Goal: Information Seeking & Learning: Learn about a topic

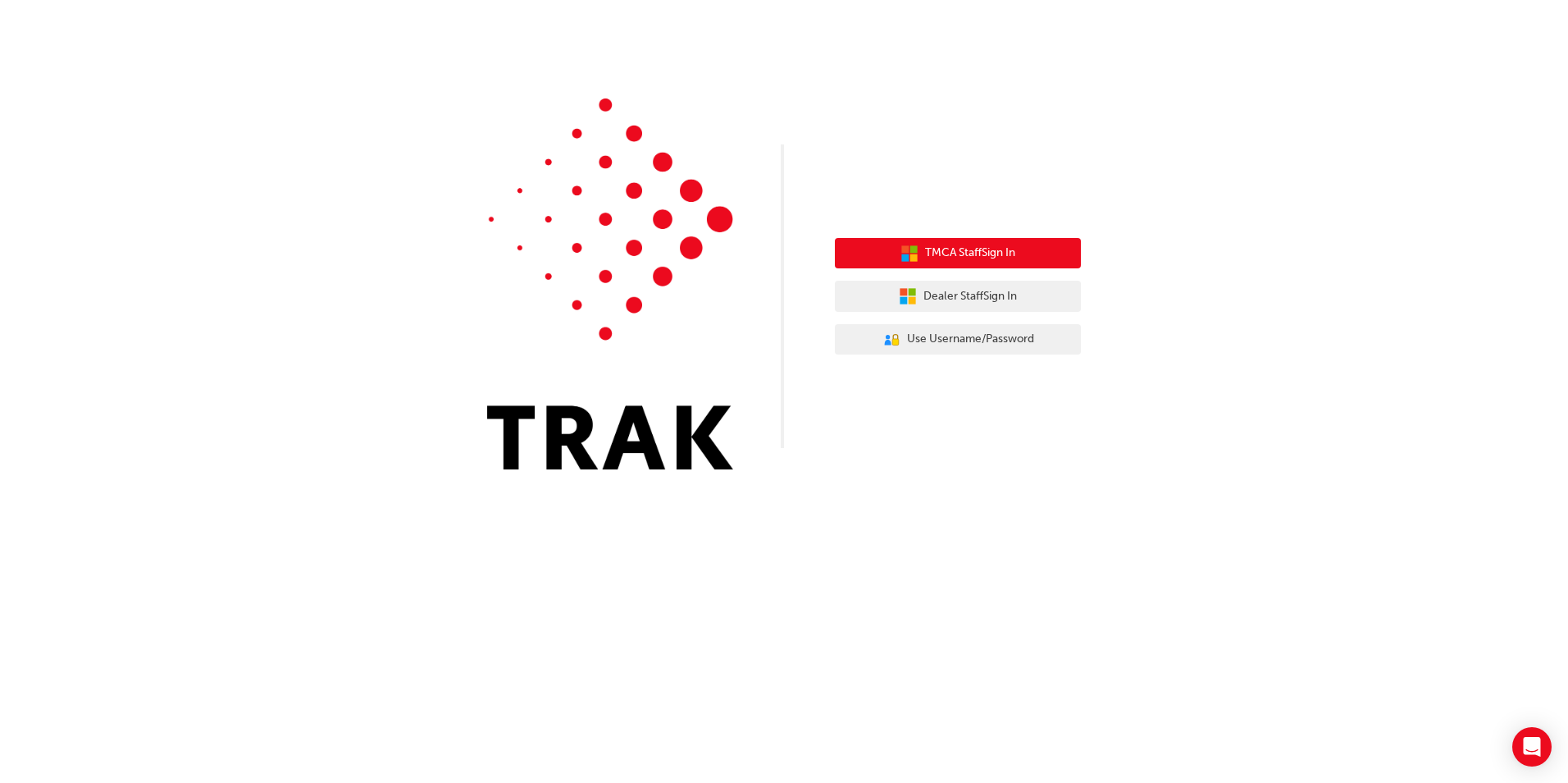
click at [1015, 257] on span "TMCA Staff Sign In" at bounding box center [970, 253] width 90 height 19
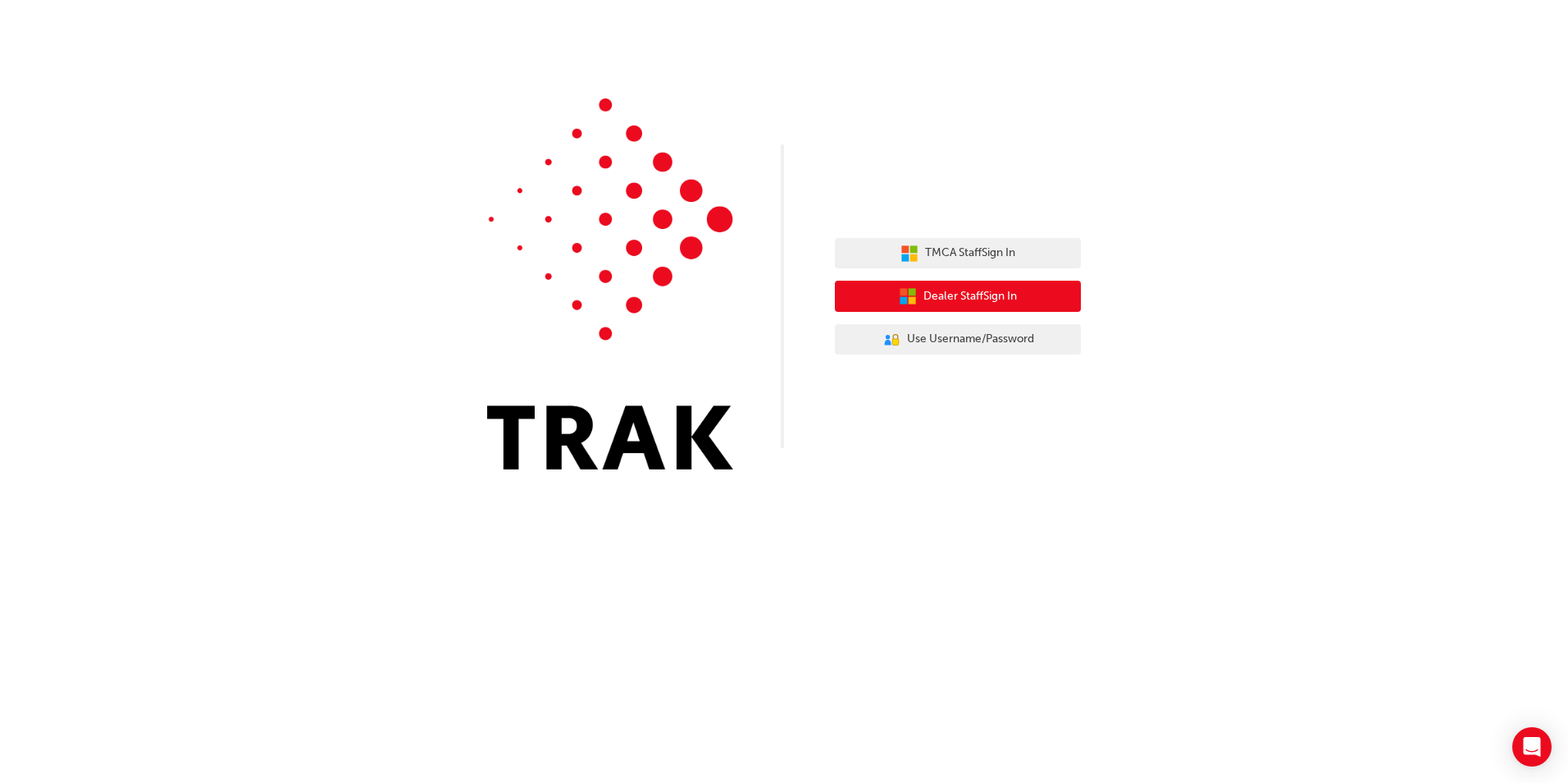
click at [1027, 294] on button "Dealer Staff Sign In" at bounding box center [958, 296] width 246 height 31
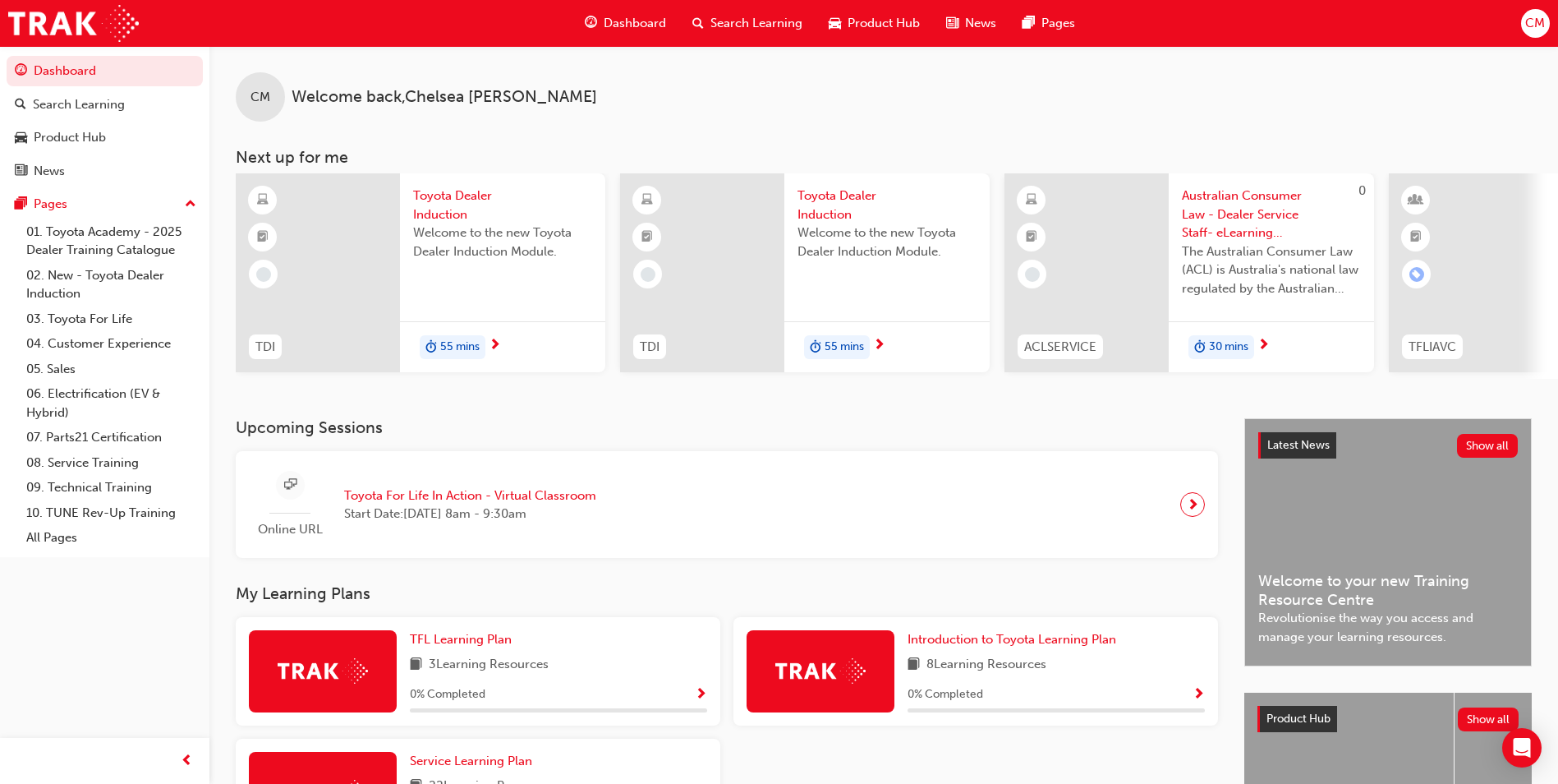
click at [471, 266] on div "Welcome to the new Toyota Dealer Induction Module." at bounding box center [503, 256] width 179 height 65
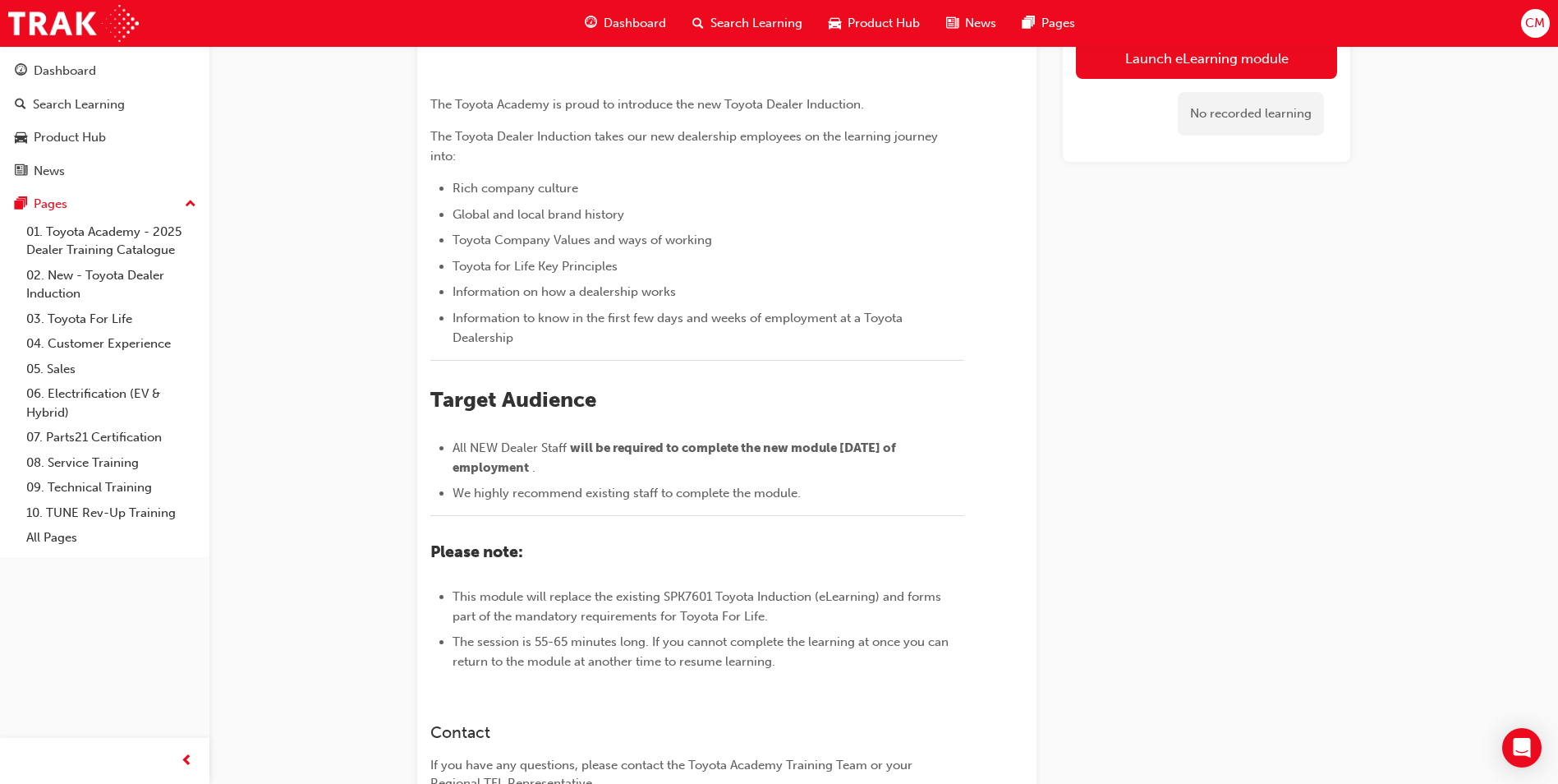
scroll to position [82, 0]
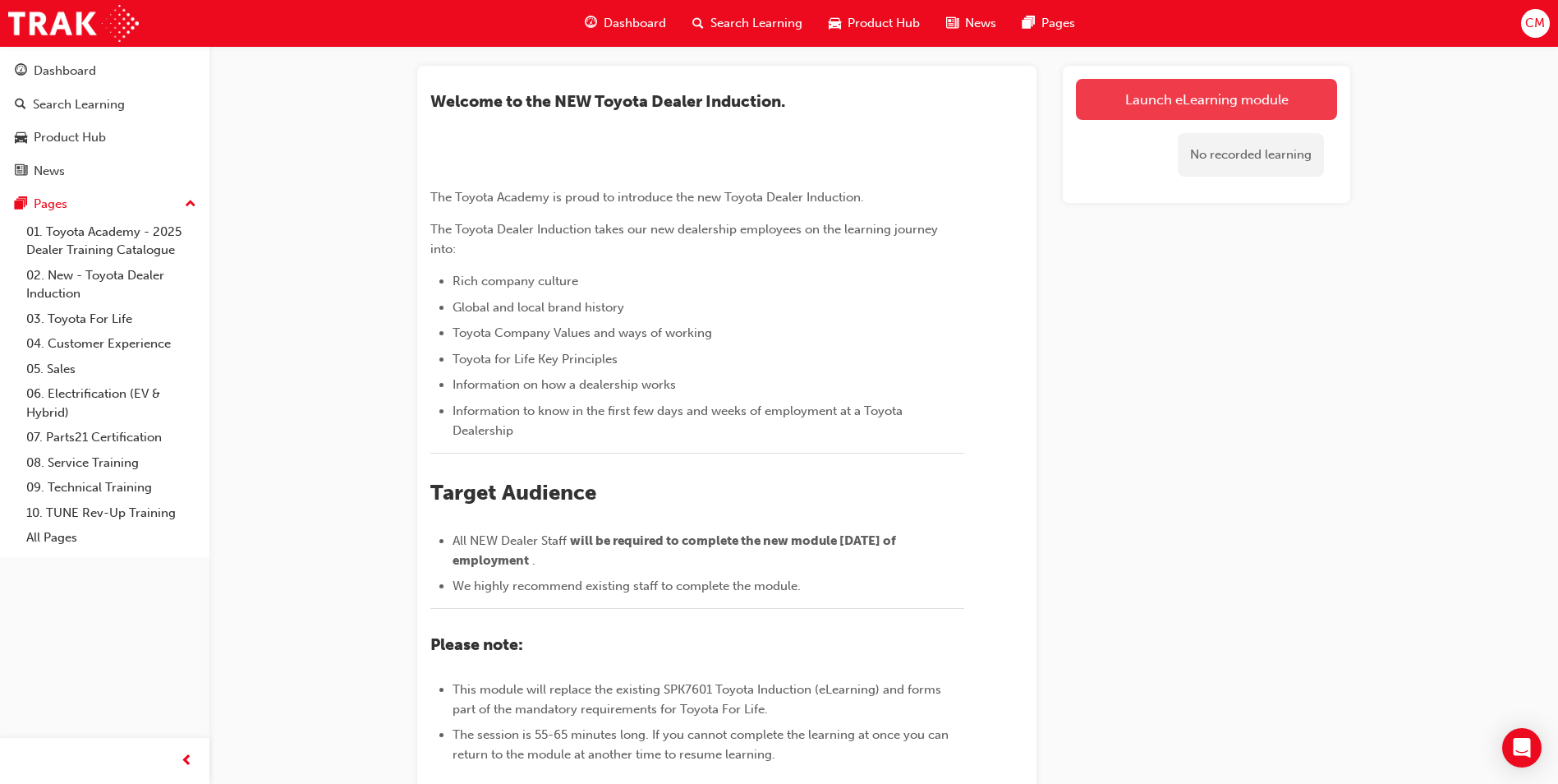
click at [1210, 105] on link "Launch eLearning module" at bounding box center [1207, 99] width 262 height 41
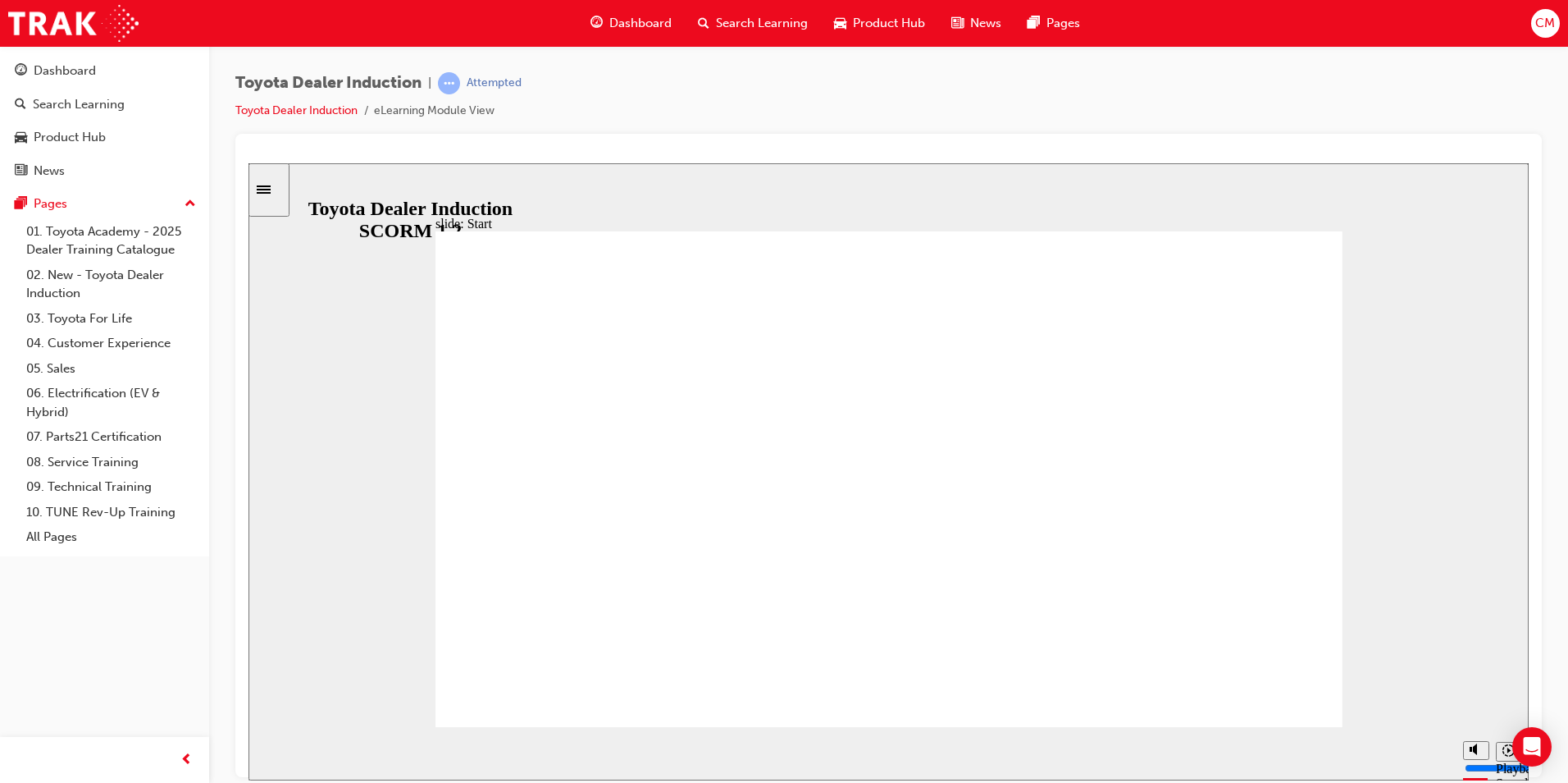
click at [1094, 748] on div "playback controls" at bounding box center [857, 749] width 1129 height 18
click at [1400, 759] on div "playback controls" at bounding box center [857, 749] width 1129 height 18
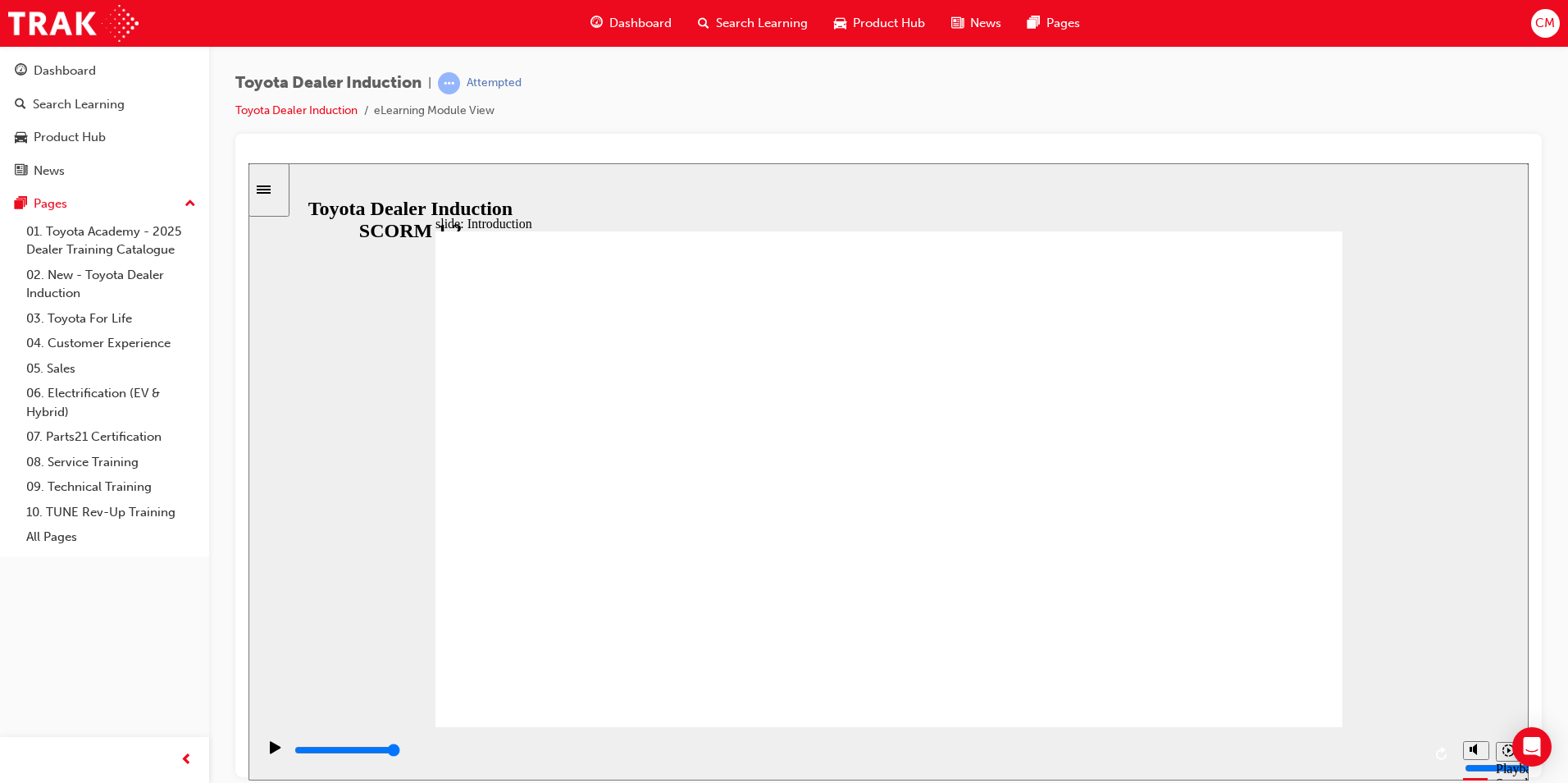
click at [400, 750] on input "slide progress" at bounding box center [347, 749] width 105 height 13
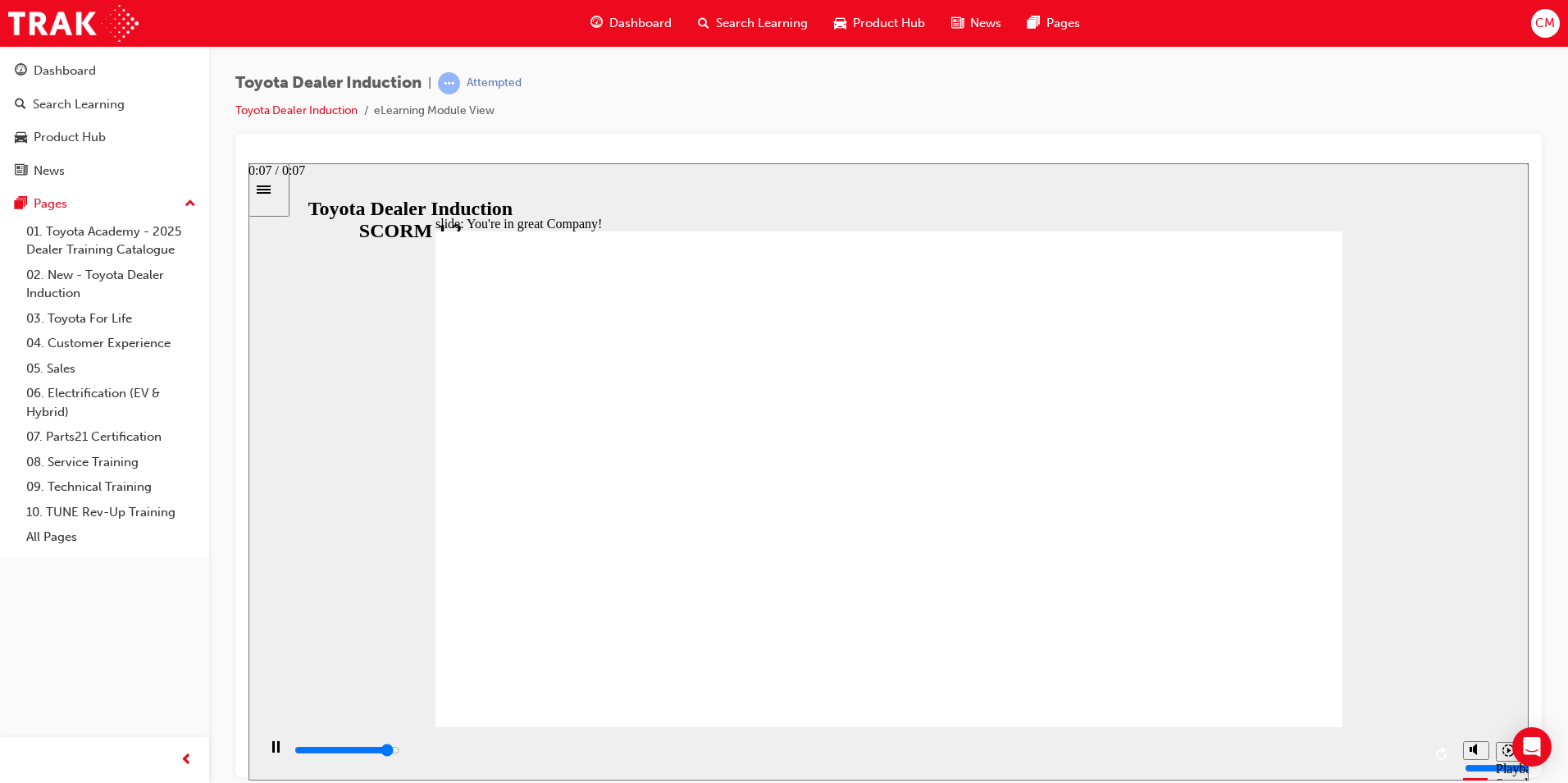
drag, startPoint x: 1350, startPoint y: 743, endPoint x: 1334, endPoint y: 731, distance: 20.0
click at [1351, 743] on div "playback controls" at bounding box center [857, 753] width 1129 height 24
type input "7500"
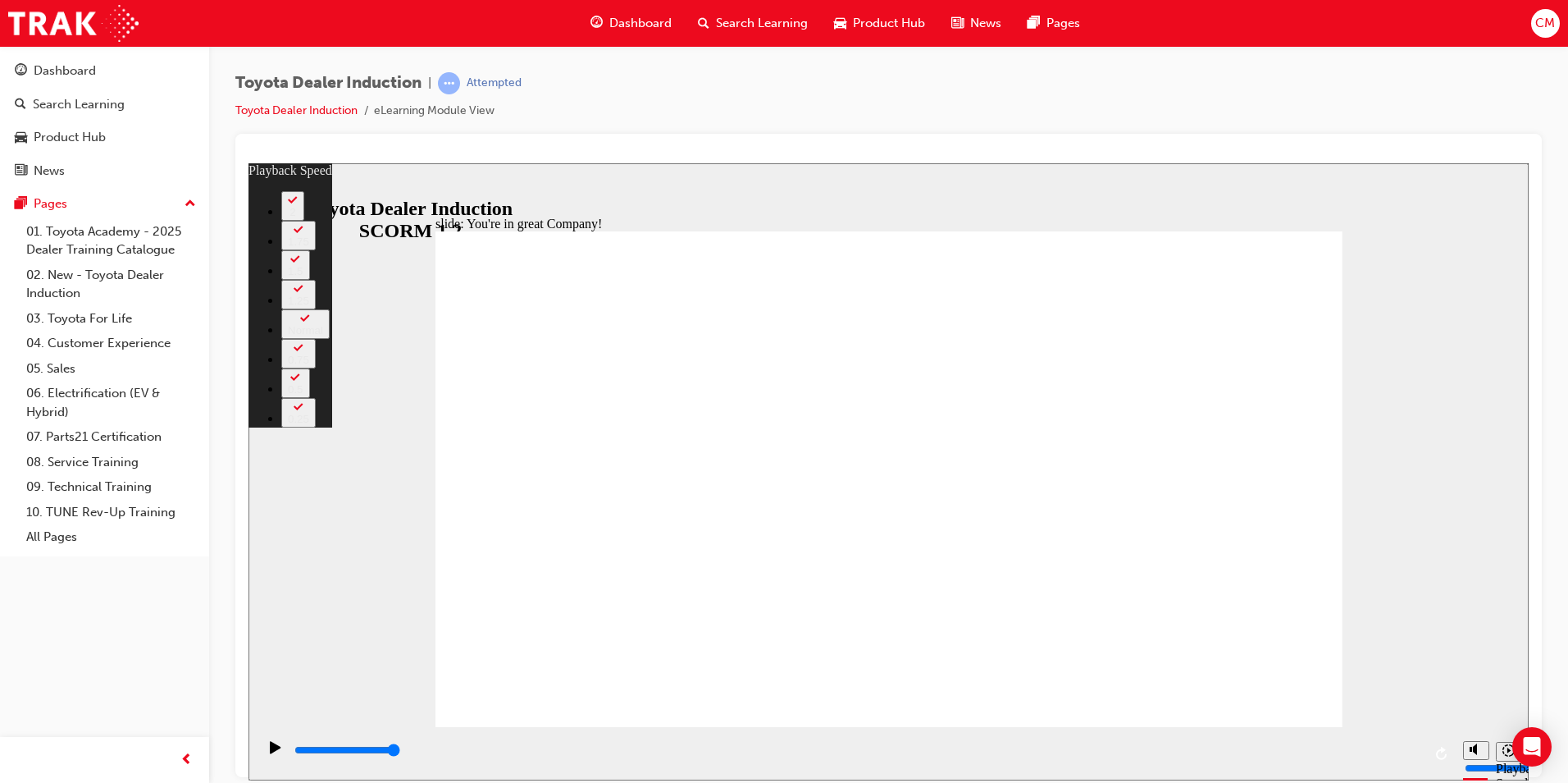
drag, startPoint x: 1328, startPoint y: 702, endPoint x: 1581, endPoint y: 925, distance: 337.3
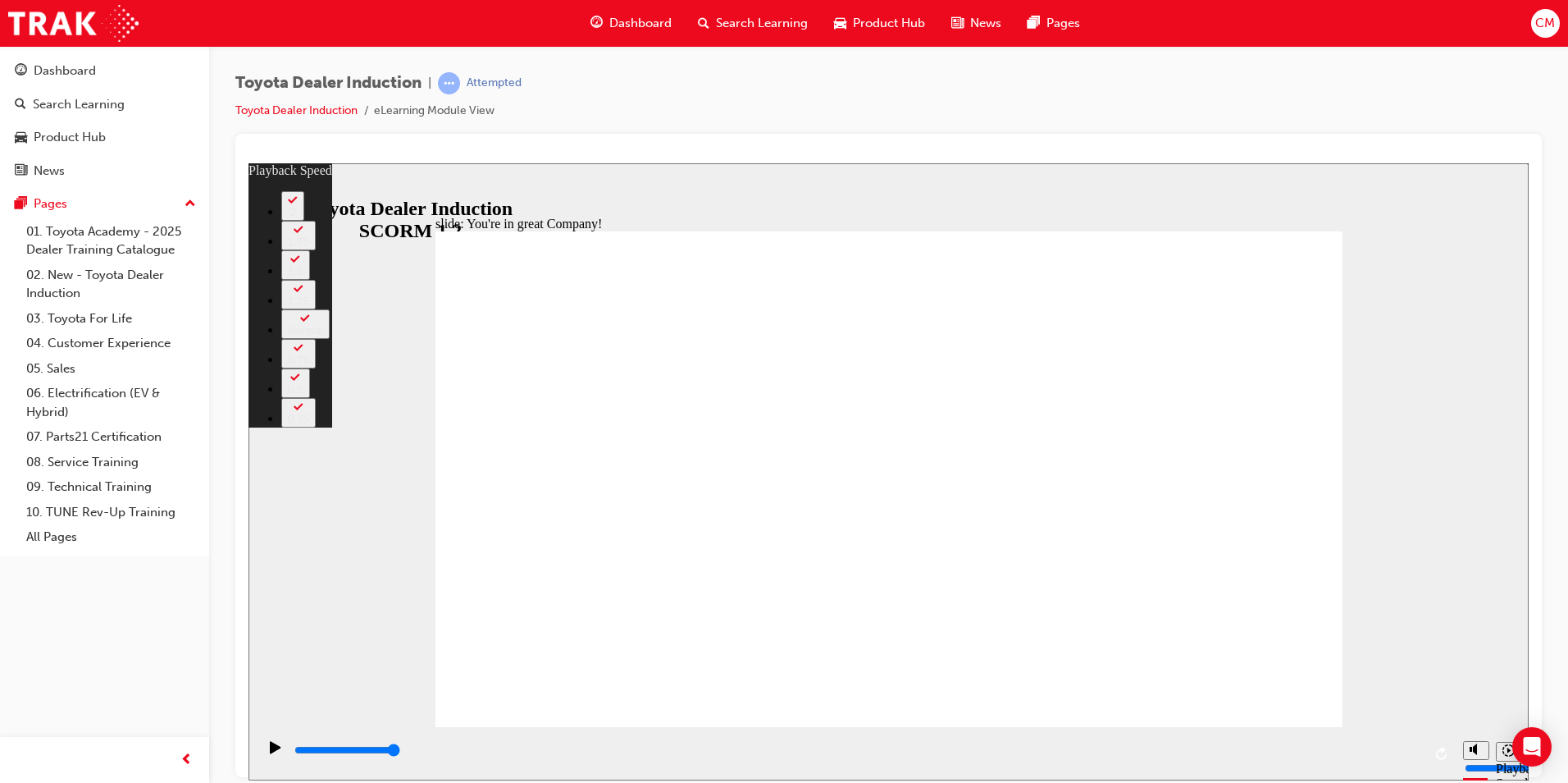
type input "156"
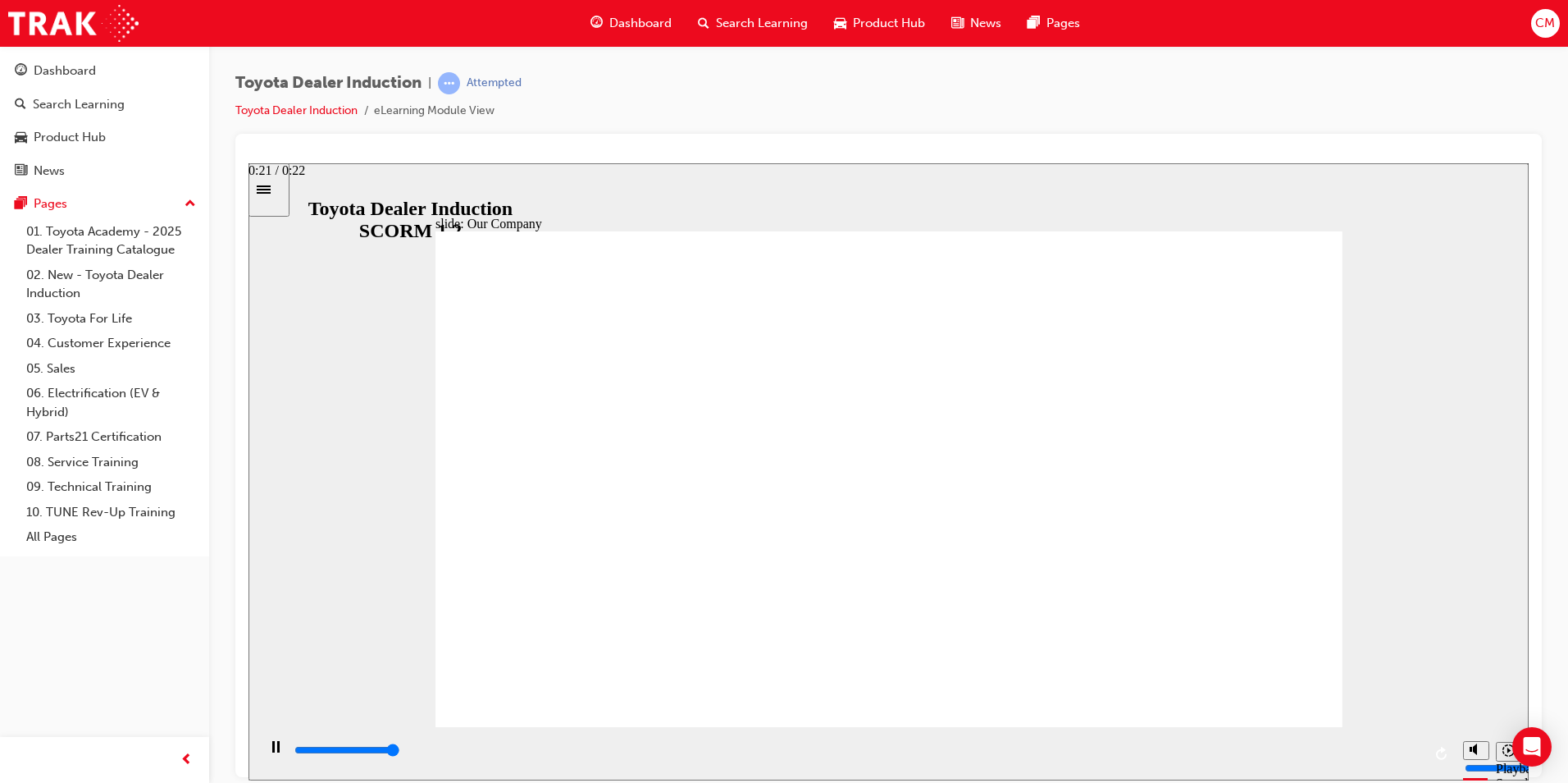
click at [400, 751] on input "slide progress" at bounding box center [347, 749] width 105 height 13
click at [1410, 748] on div "playback controls" at bounding box center [857, 749] width 1129 height 18
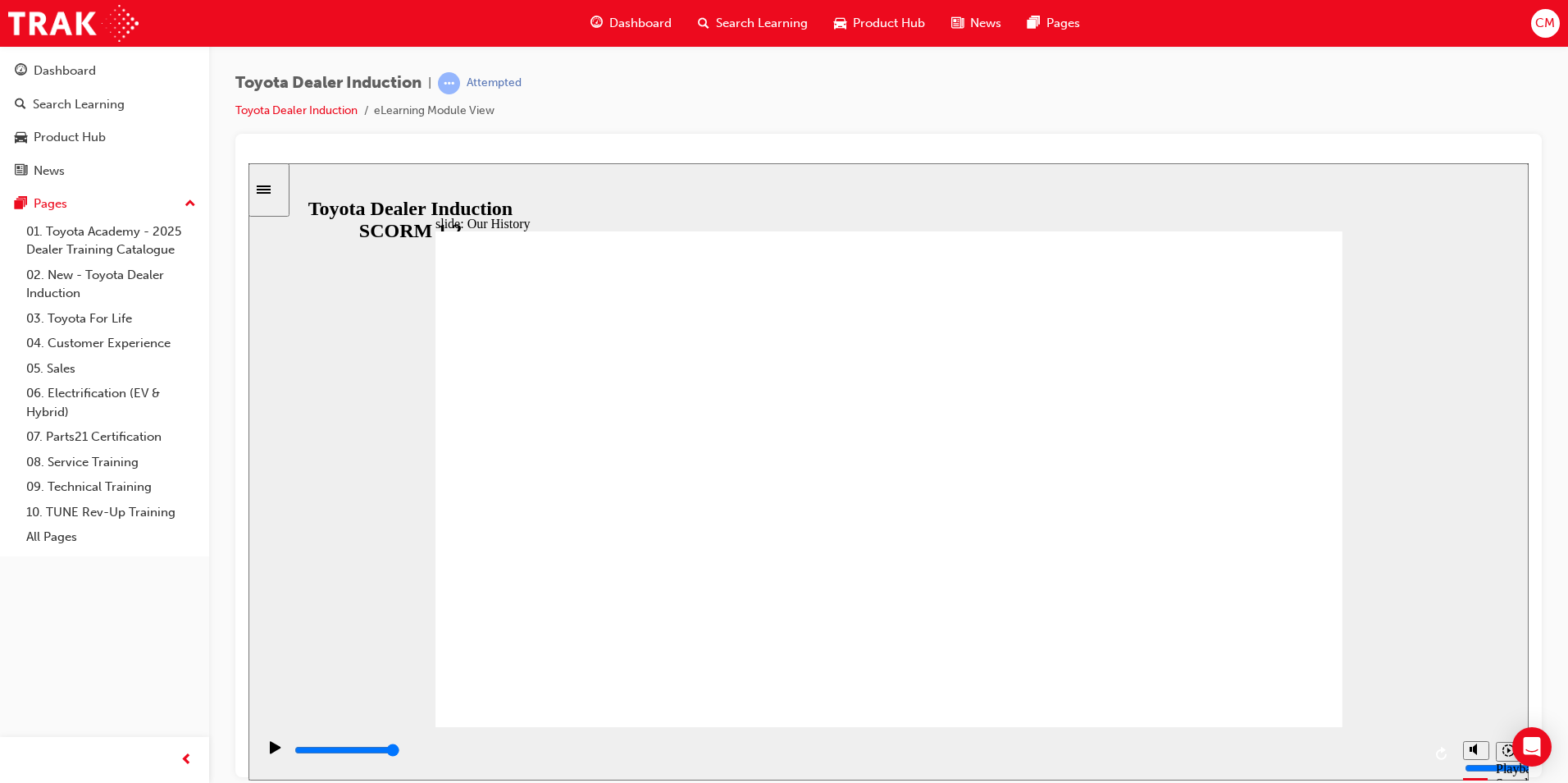
drag, startPoint x: 885, startPoint y: 633, endPoint x: 976, endPoint y: 651, distance: 92.8
drag, startPoint x: 880, startPoint y: 639, endPoint x: 905, endPoint y: 647, distance: 26.2
drag, startPoint x: 902, startPoint y: 648, endPoint x: 911, endPoint y: 647, distance: 9.1
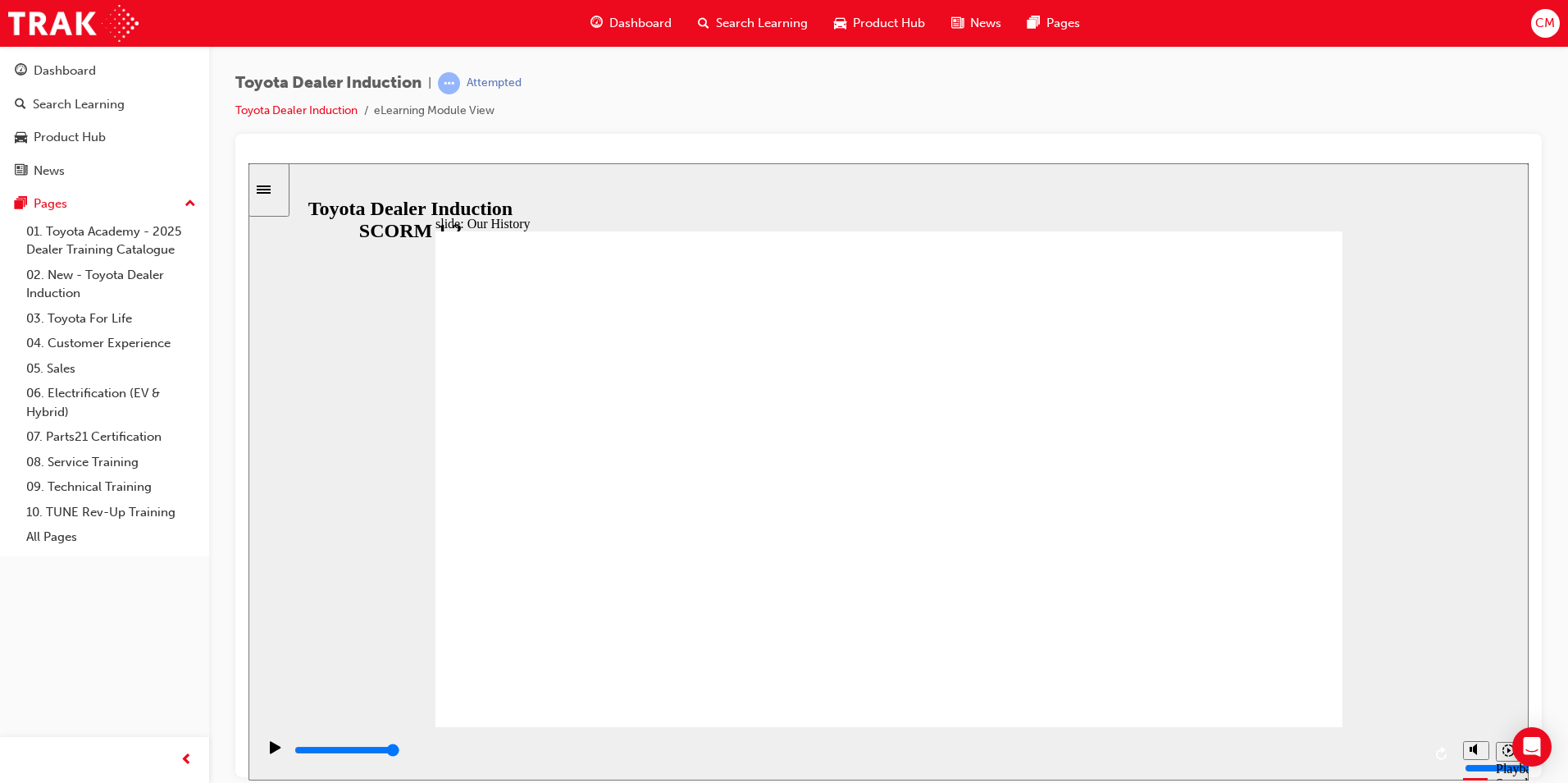
drag, startPoint x: 651, startPoint y: 611, endPoint x: 702, endPoint y: 630, distance: 54.4
drag, startPoint x: 645, startPoint y: 623, endPoint x: 681, endPoint y: 627, distance: 36.2
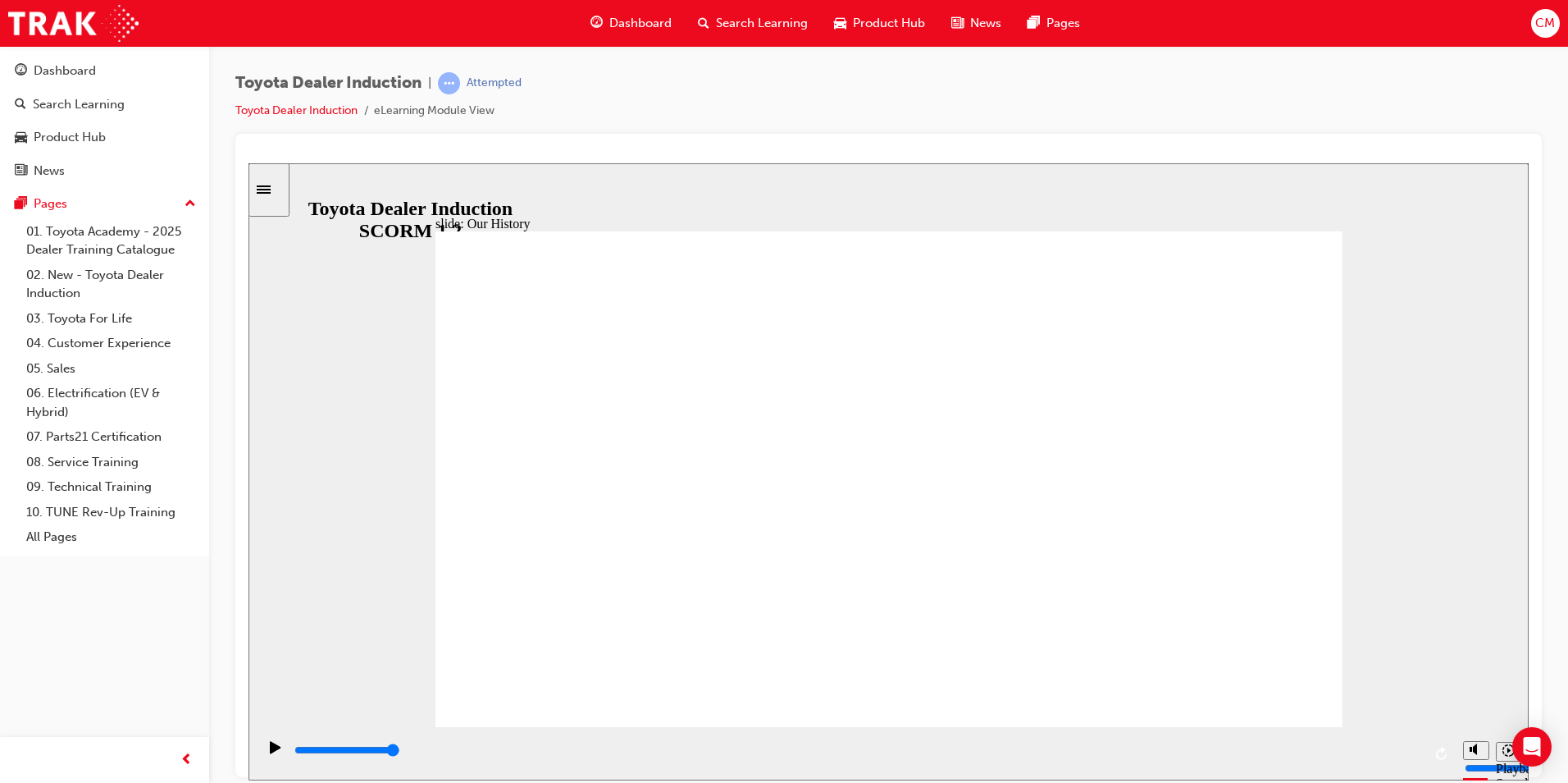
drag, startPoint x: 697, startPoint y: 628, endPoint x: 990, endPoint y: 634, distance: 293.1
drag, startPoint x: 1141, startPoint y: 632, endPoint x: 932, endPoint y: 536, distance: 230.0
drag, startPoint x: 673, startPoint y: 400, endPoint x: 749, endPoint y: 422, distance: 79.1
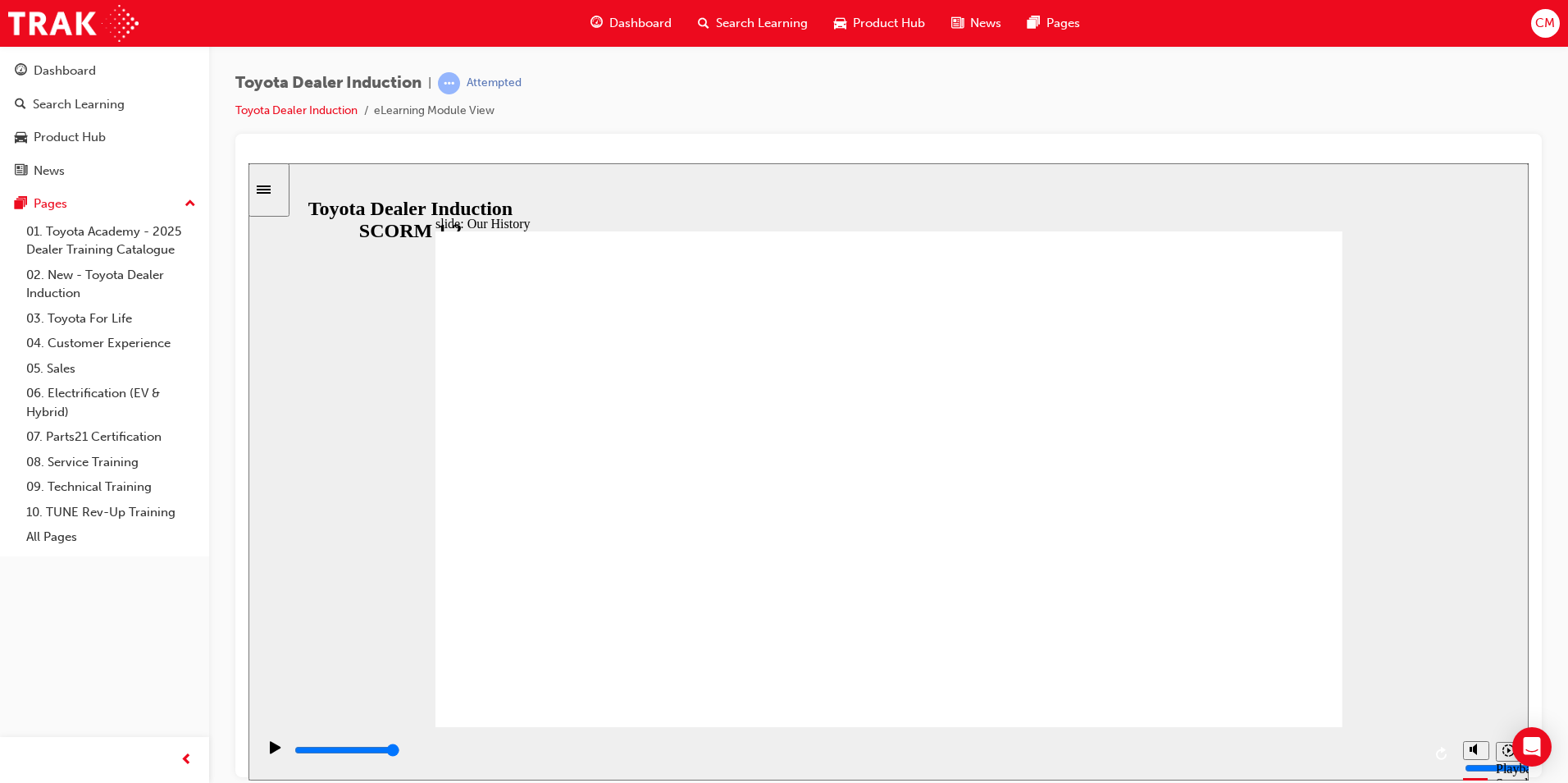
drag, startPoint x: 835, startPoint y: 441, endPoint x: 890, endPoint y: 445, distance: 55.1
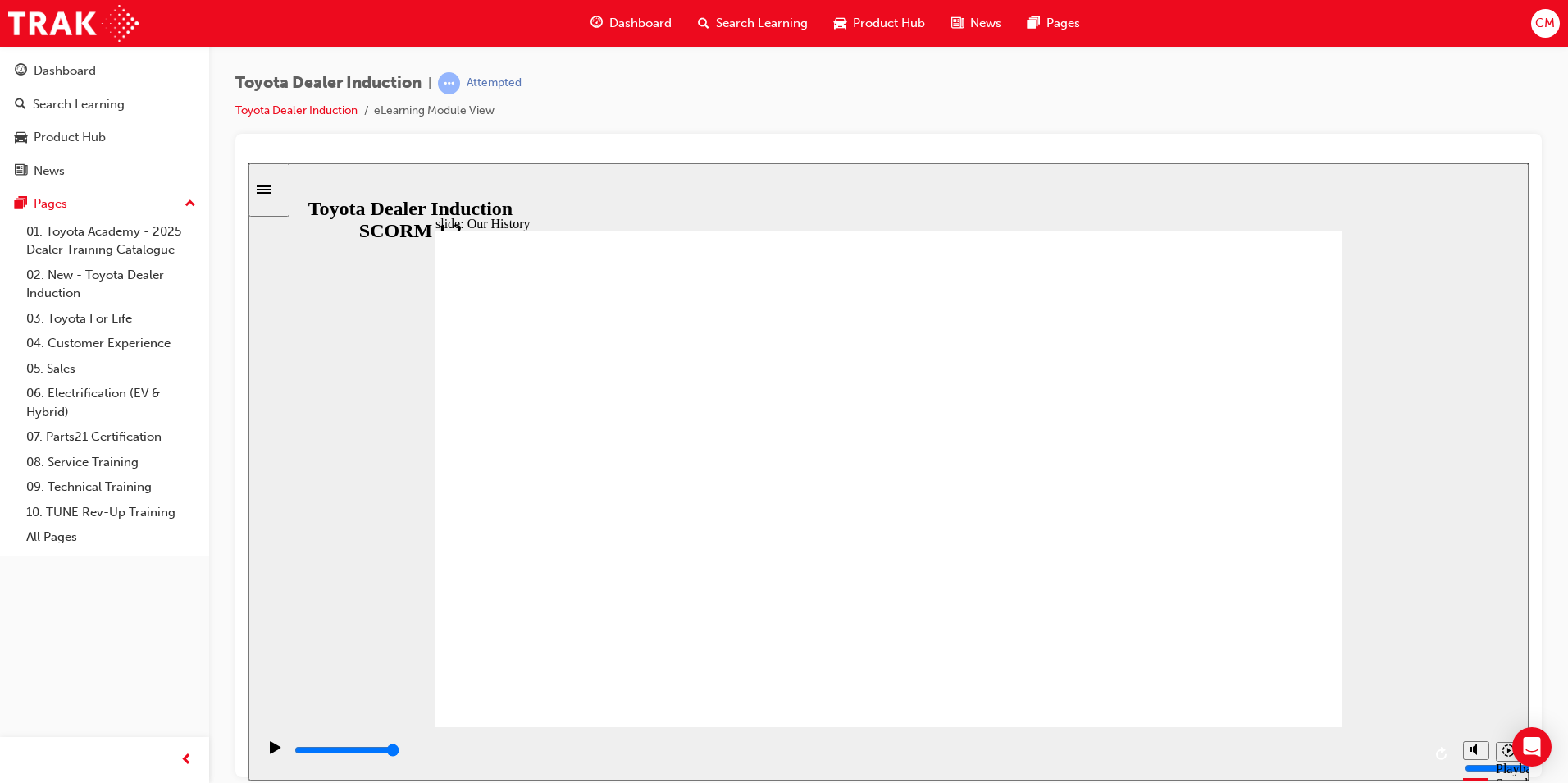
drag, startPoint x: 881, startPoint y: 629, endPoint x: 904, endPoint y: 680, distance: 55.9
drag, startPoint x: 1141, startPoint y: 627, endPoint x: 691, endPoint y: 617, distance: 450.1
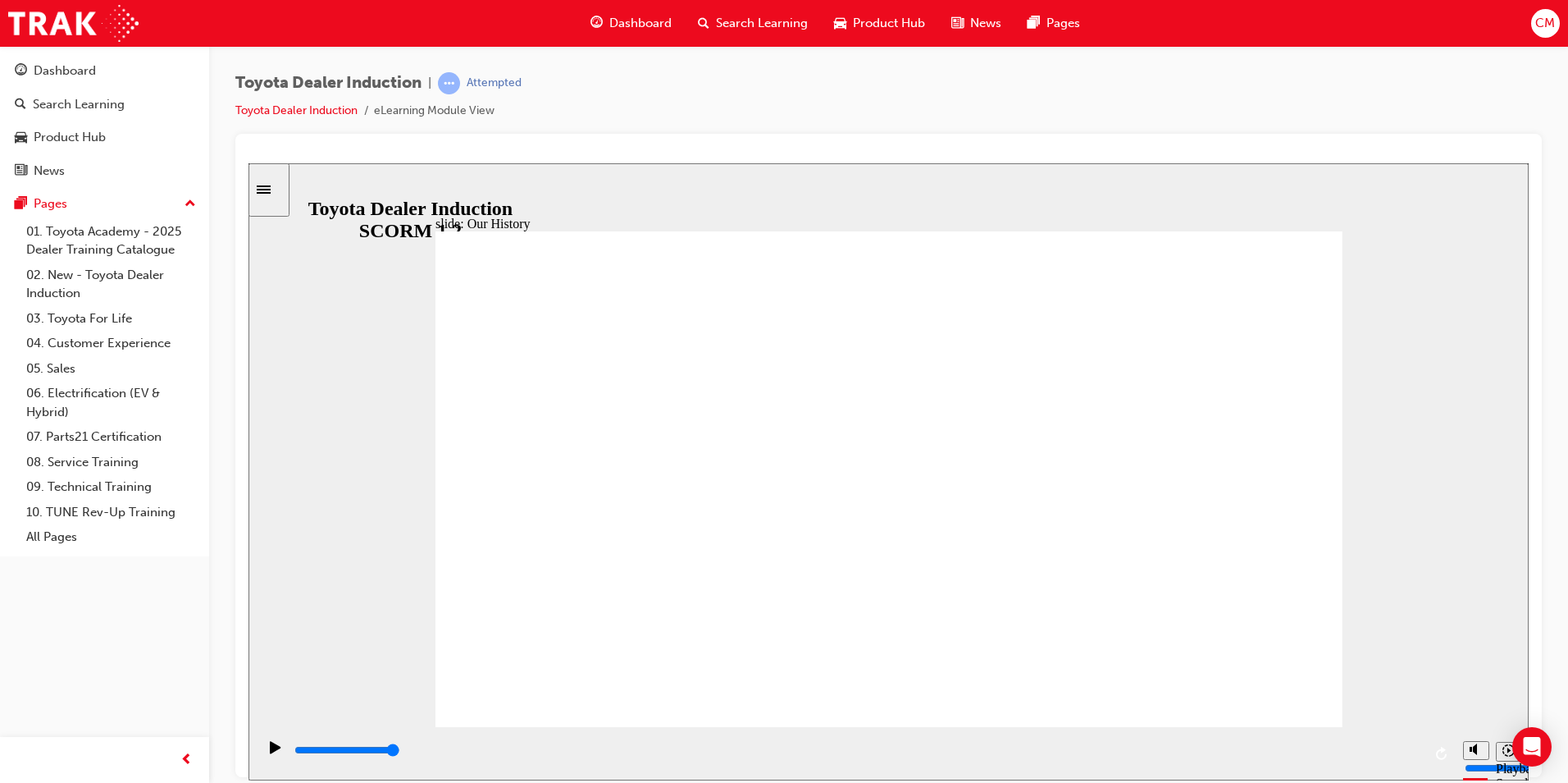
drag, startPoint x: 620, startPoint y: 617, endPoint x: 649, endPoint y: 626, distance: 30.4
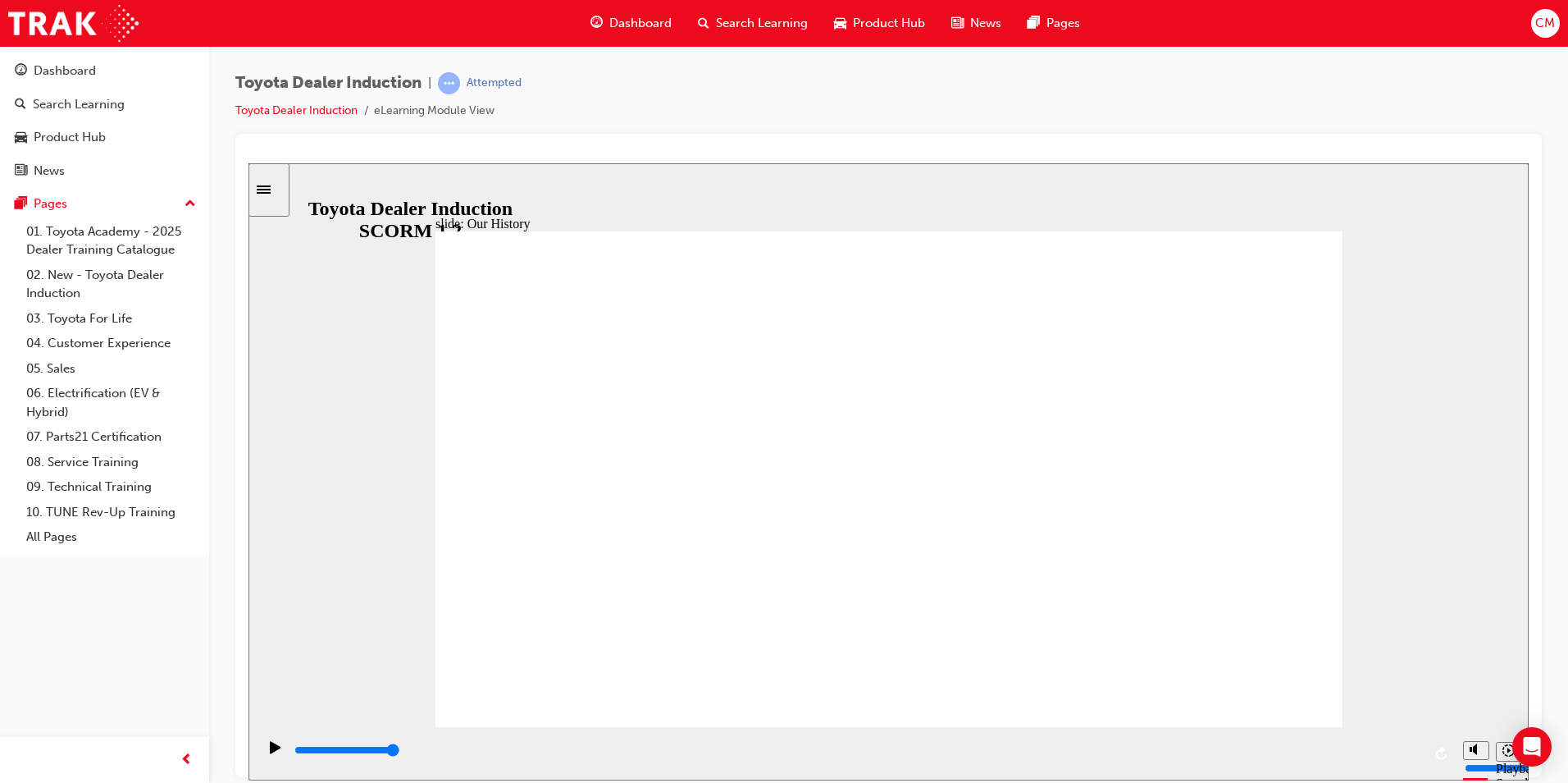
drag, startPoint x: 631, startPoint y: 626, endPoint x: 789, endPoint y: 639, distance: 158.5
drag, startPoint x: 890, startPoint y: 631, endPoint x: 1160, endPoint y: 654, distance: 271.0
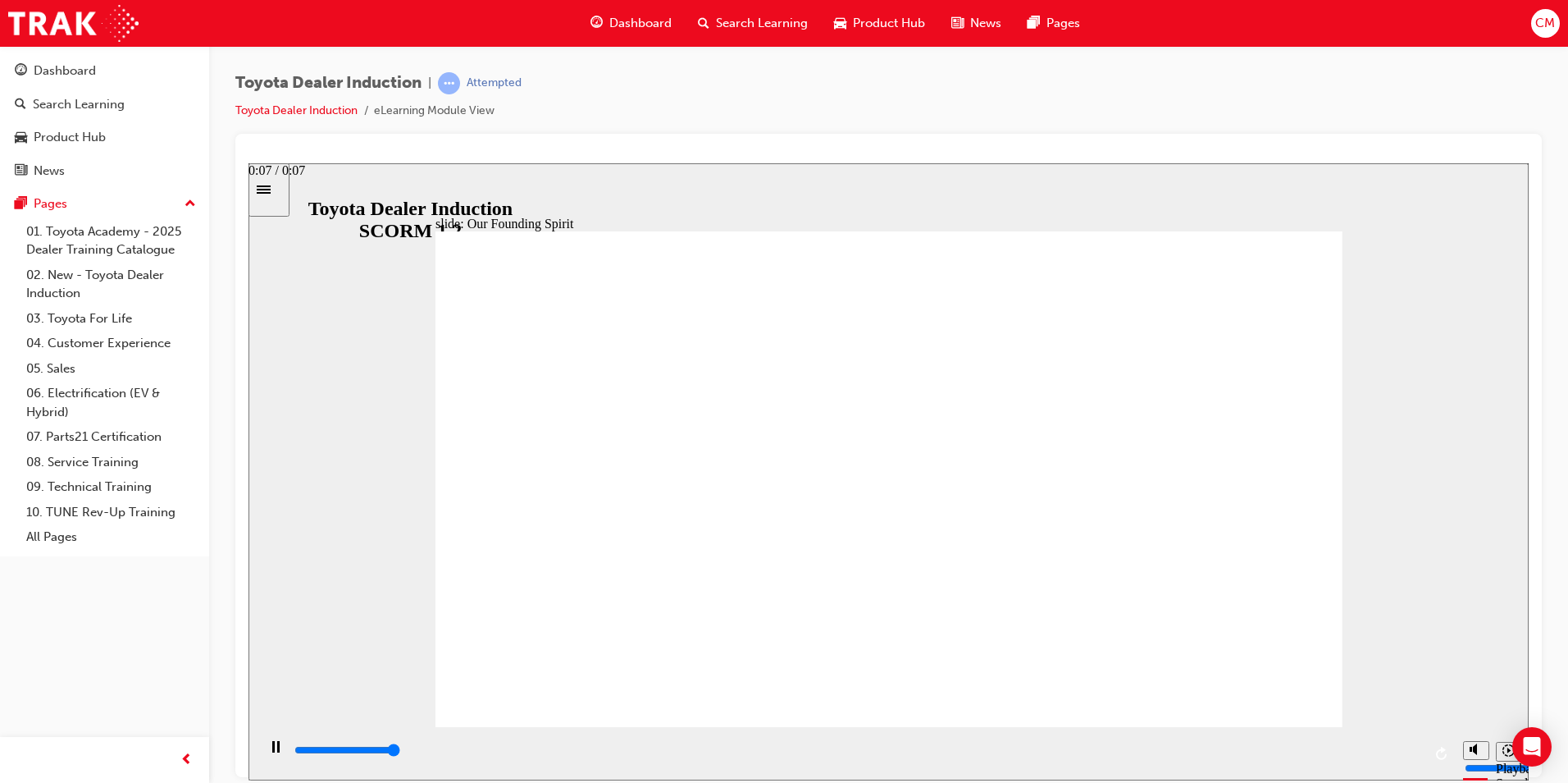
click at [1415, 747] on div "playback controls" at bounding box center [857, 749] width 1129 height 18
click at [1421, 748] on div "playback controls" at bounding box center [857, 749] width 1129 height 18
click at [1417, 749] on div "playback controls" at bounding box center [857, 749] width 1129 height 18
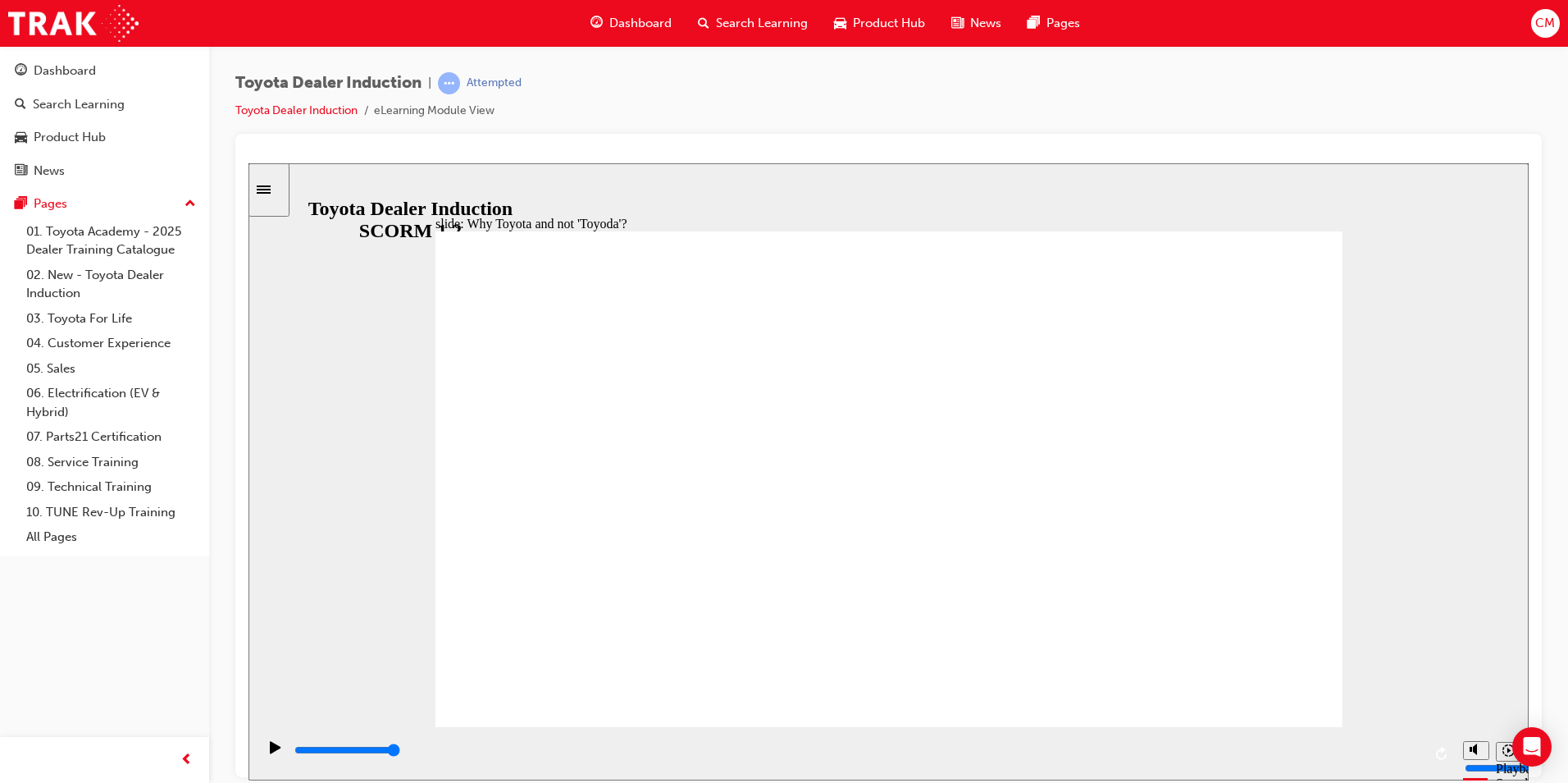
click at [1425, 758] on div "playback controls" at bounding box center [855, 752] width 1198 height 53
click at [1420, 747] on div "playback controls" at bounding box center [857, 749] width 1129 height 18
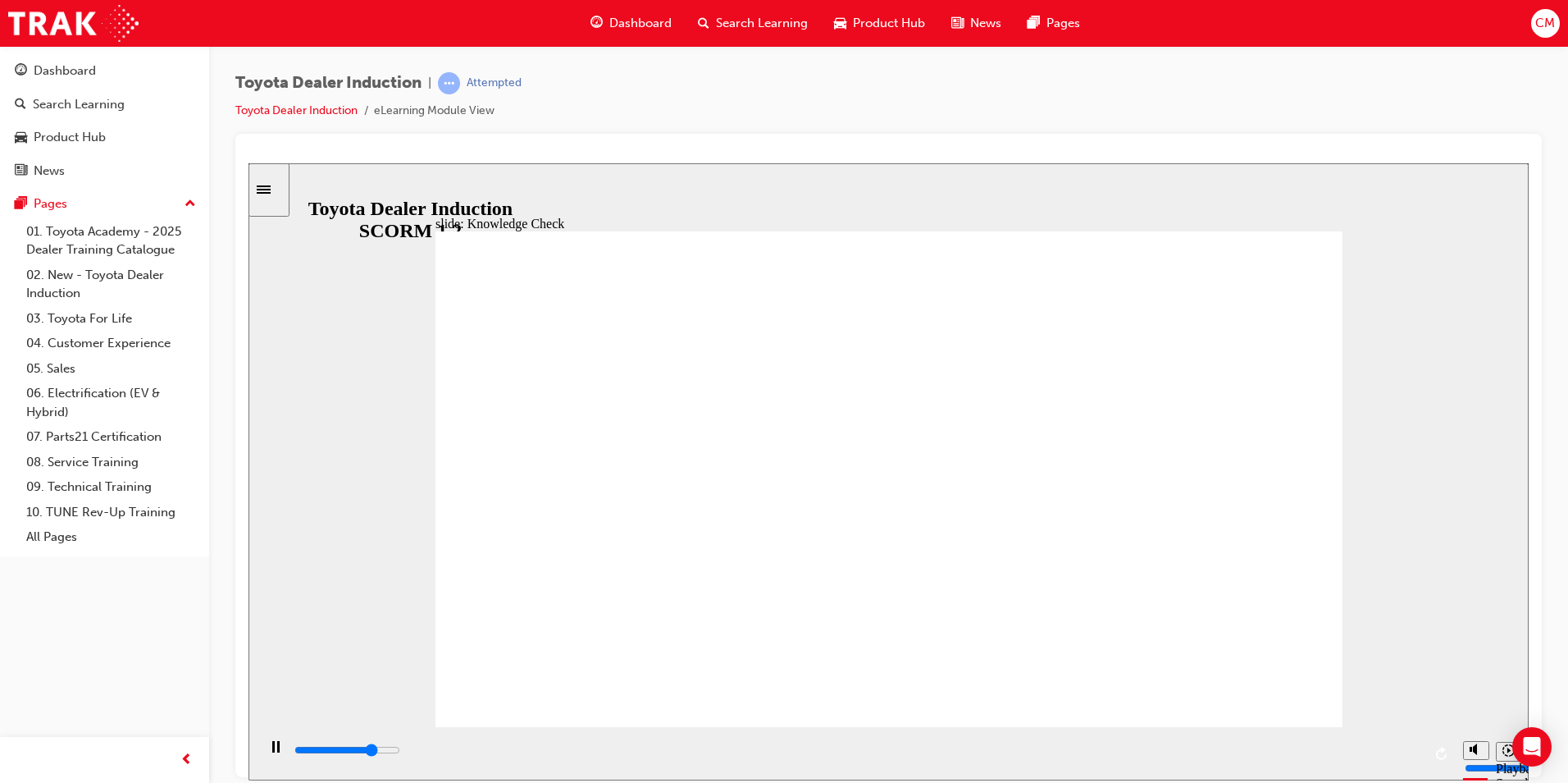
drag, startPoint x: 637, startPoint y: 376, endPoint x: 711, endPoint y: 396, distance: 76.7
type input "5000"
drag, startPoint x: 647, startPoint y: 382, endPoint x: 813, endPoint y: 324, distance: 175.8
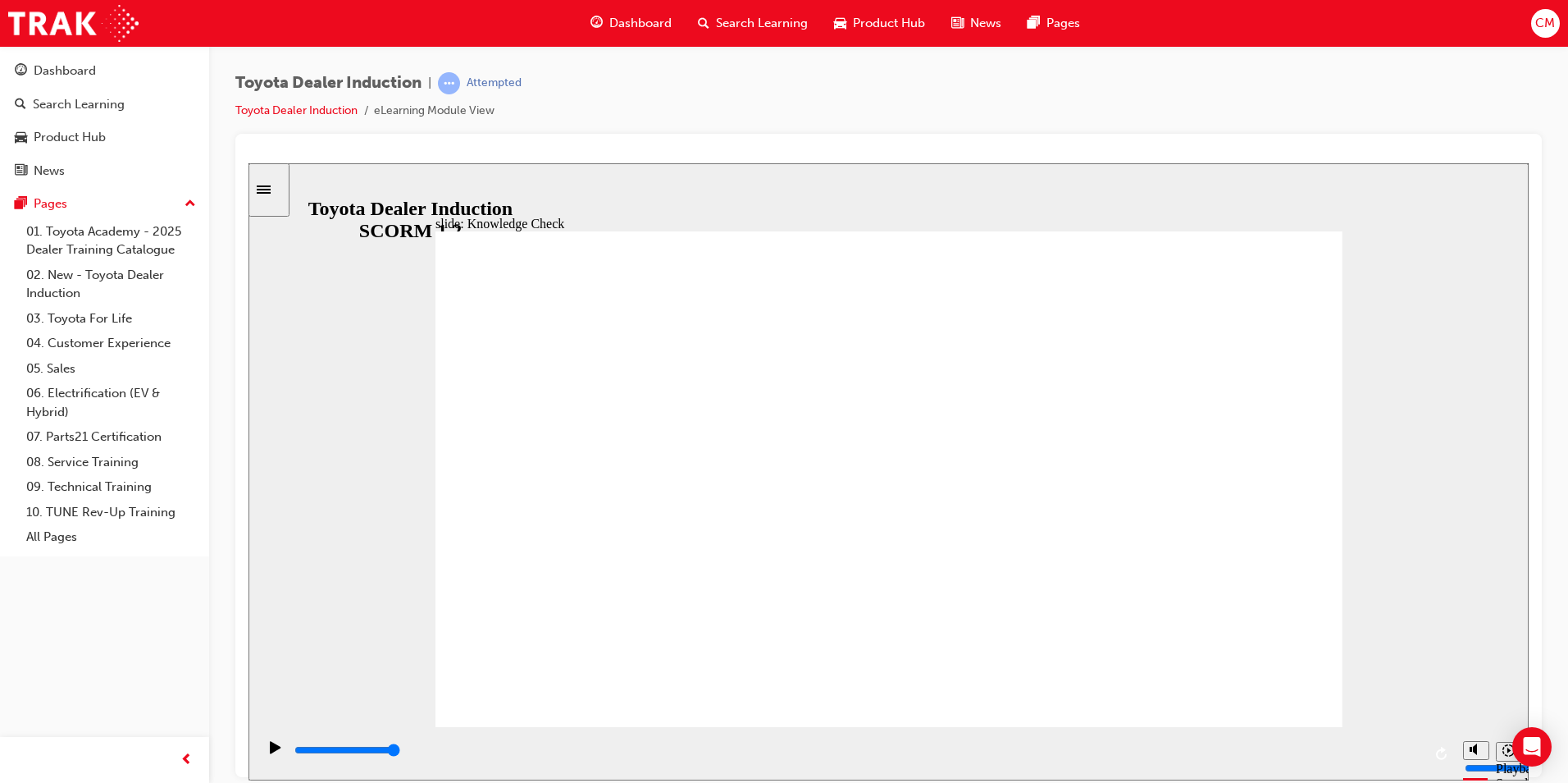
radio input "true"
type input "5000"
radio input "false"
click at [1413, 746] on div "playback controls" at bounding box center [857, 749] width 1129 height 18
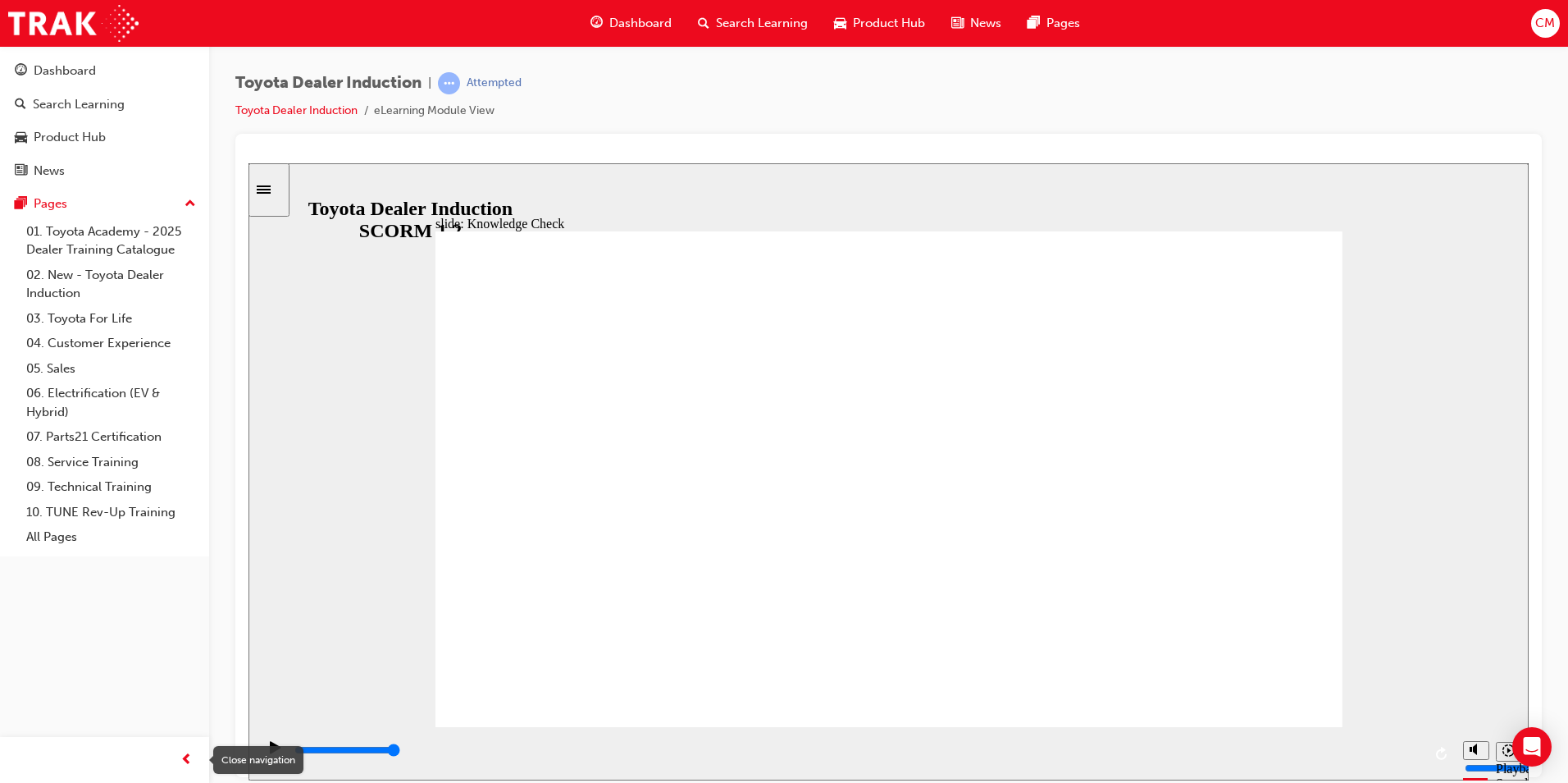
click at [189, 756] on span "prev-icon" at bounding box center [186, 760] width 12 height 21
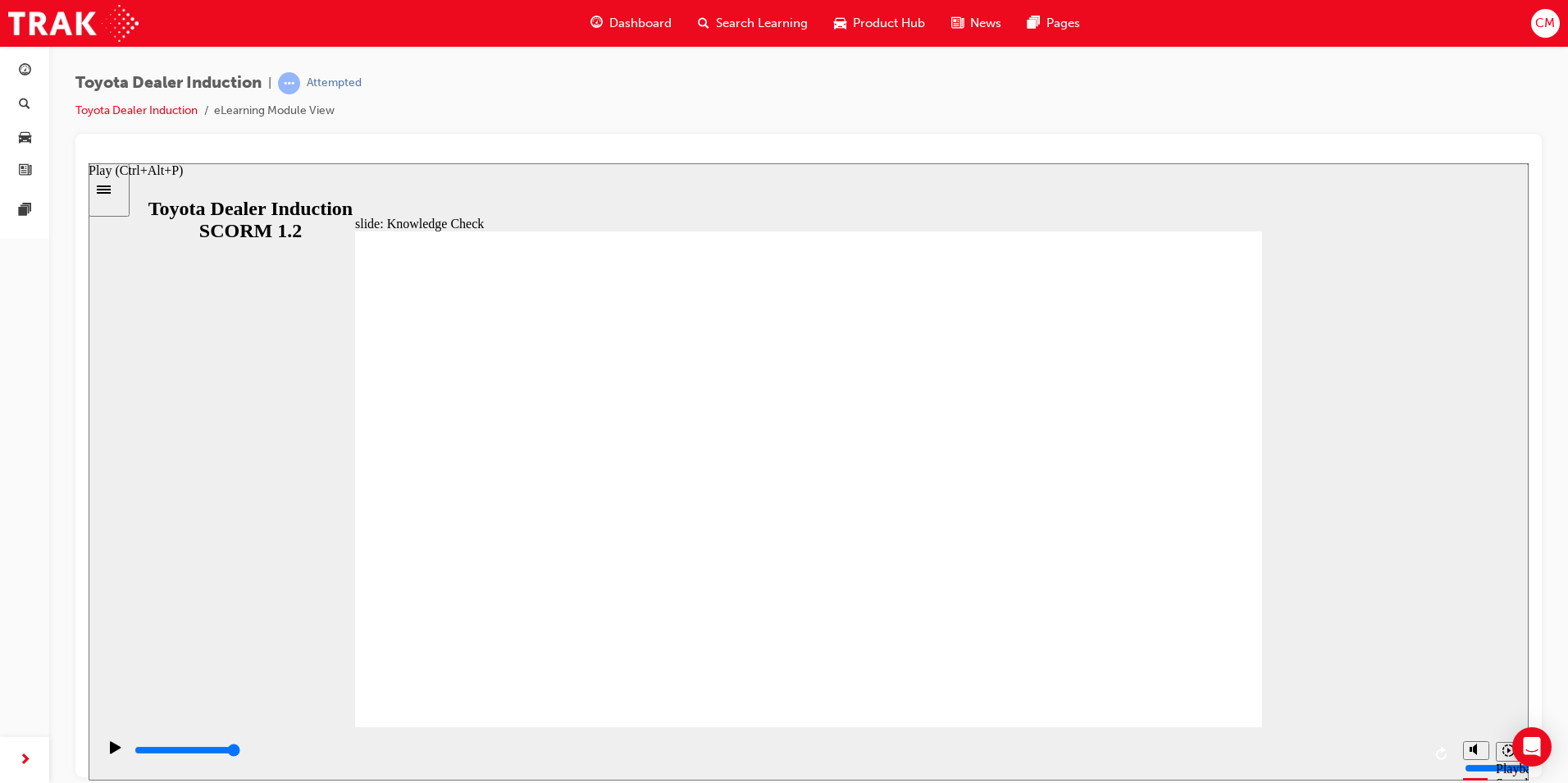
click at [120, 746] on div "Play (Ctrl+Alt+P)" at bounding box center [116, 754] width 28 height 28
type input "5000"
click at [1501, 751] on button "Playback speed" at bounding box center [1507, 750] width 25 height 20
click at [131, 199] on div "slide: Knowledge Check Rectangle 1 Oval 2 tick icon 1 Correct That's right! Sak…" at bounding box center [809, 470] width 1440 height 617
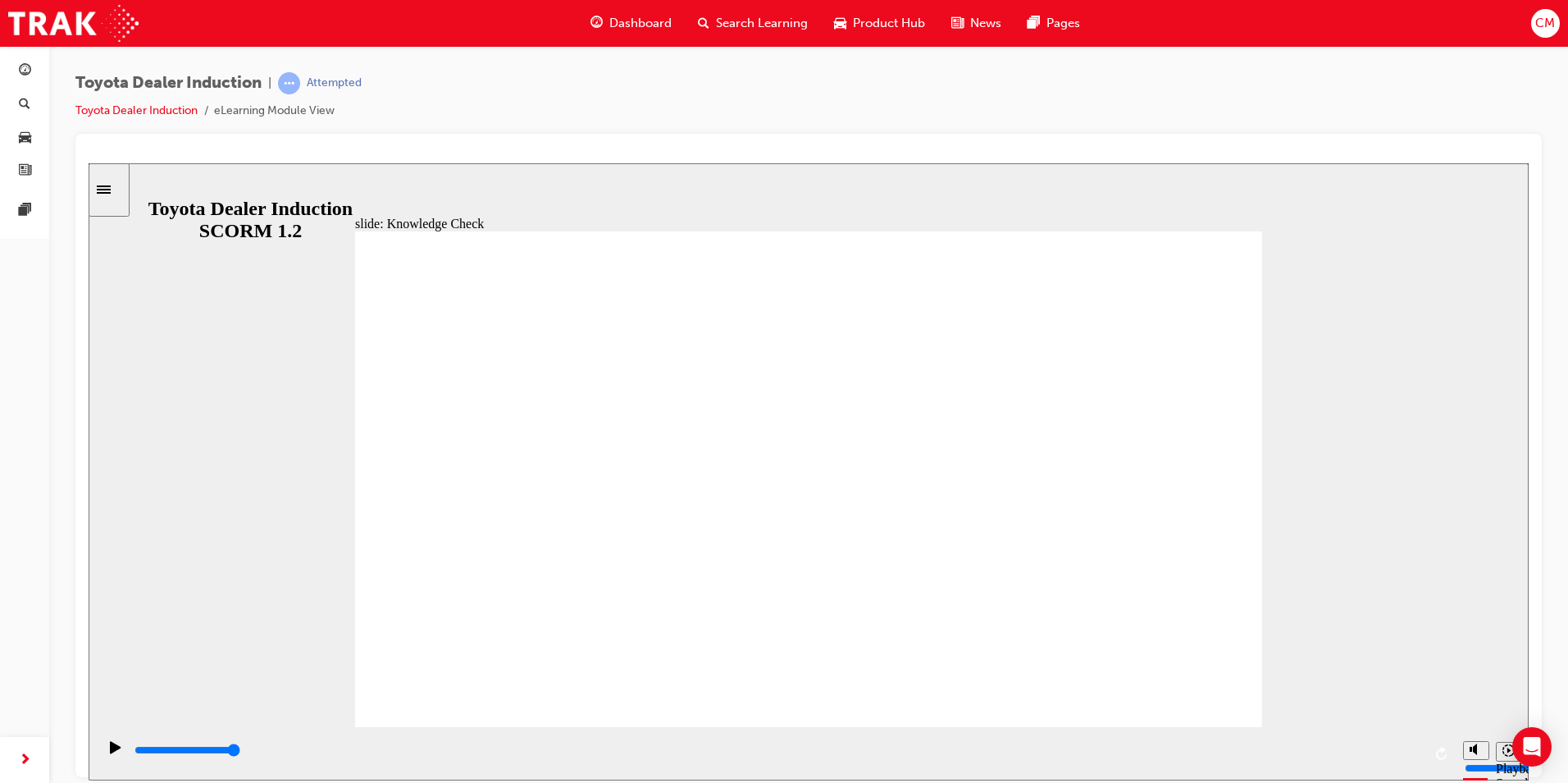
click at [123, 195] on div "Sidebar Toggle" at bounding box center [109, 189] width 28 height 12
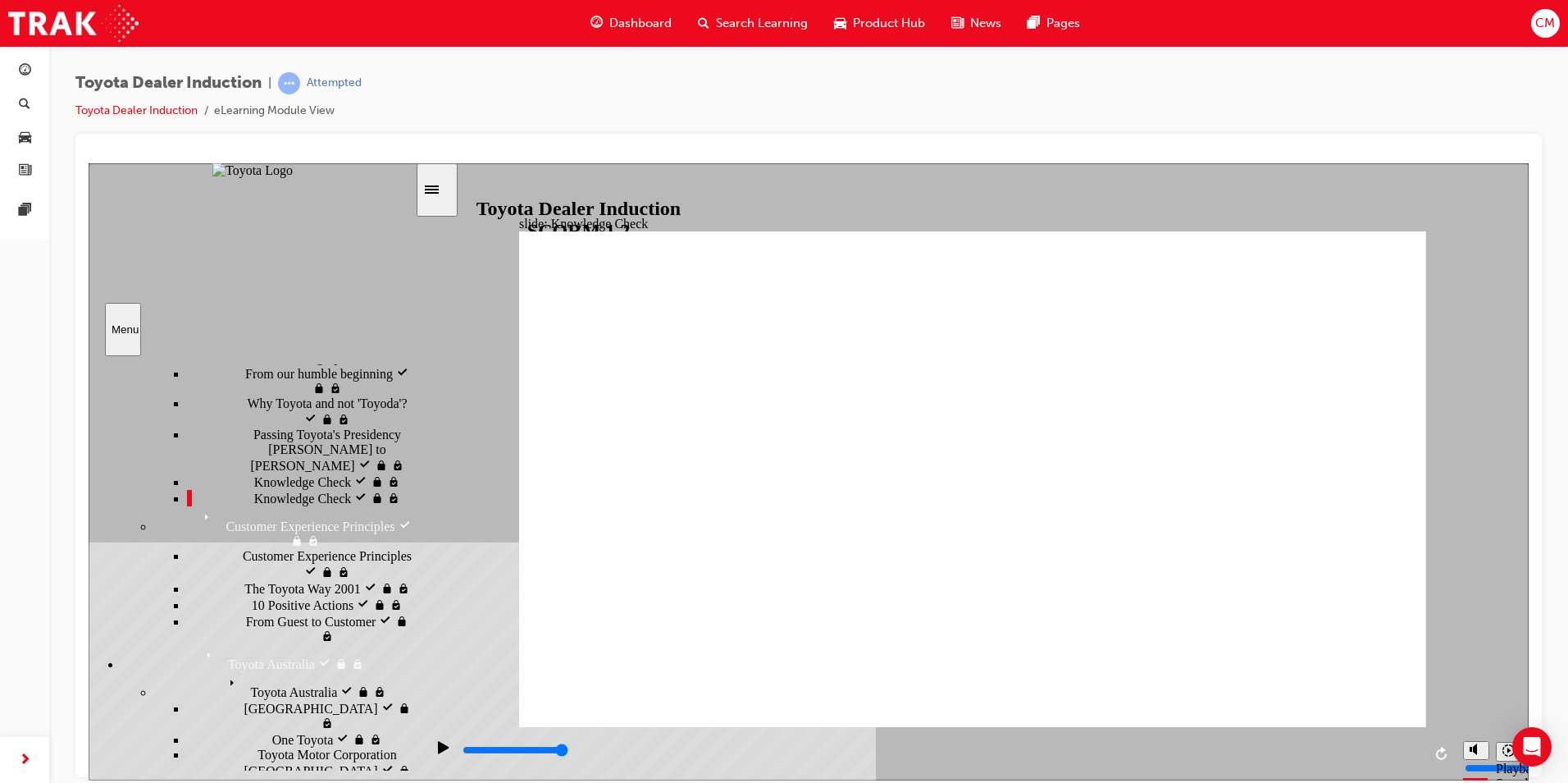
scroll to position [329, 0]
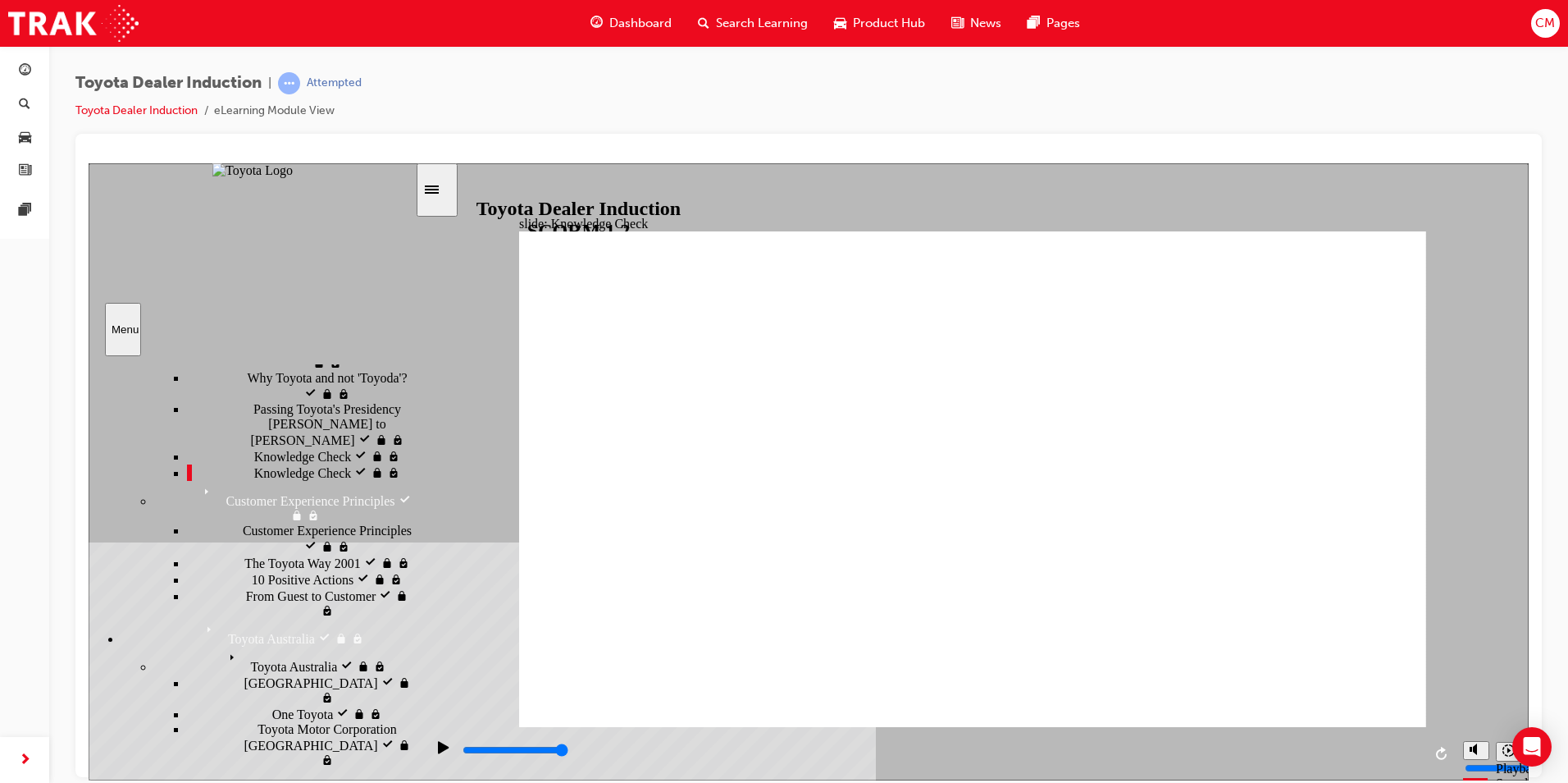
click at [293, 480] on div "Knowledge Check visited Knowledge Check" at bounding box center [300, 472] width 228 height 17
click at [295, 538] on span "Customer Experience Principles" at bounding box center [326, 530] width 169 height 15
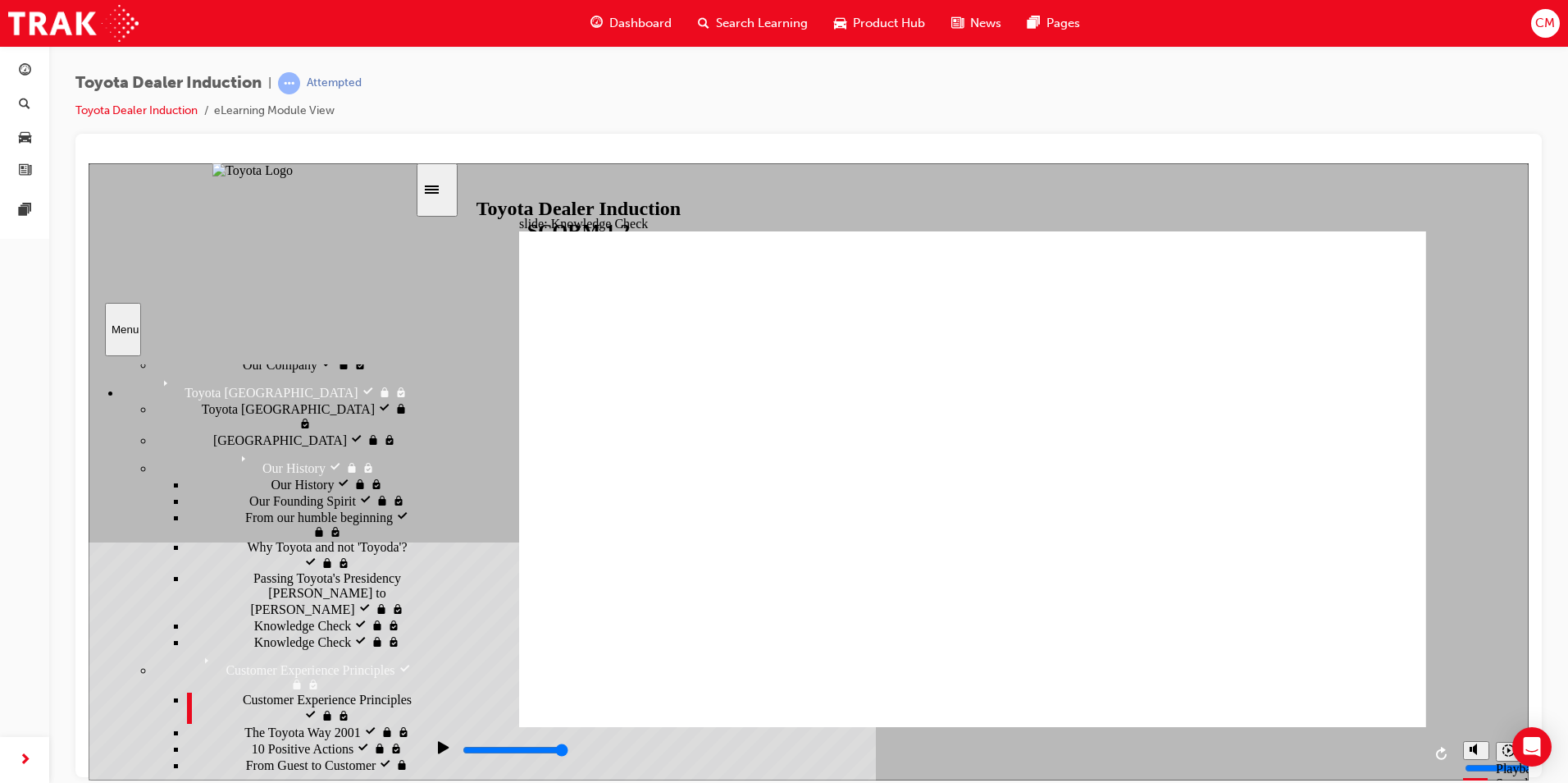
scroll to position [133, 0]
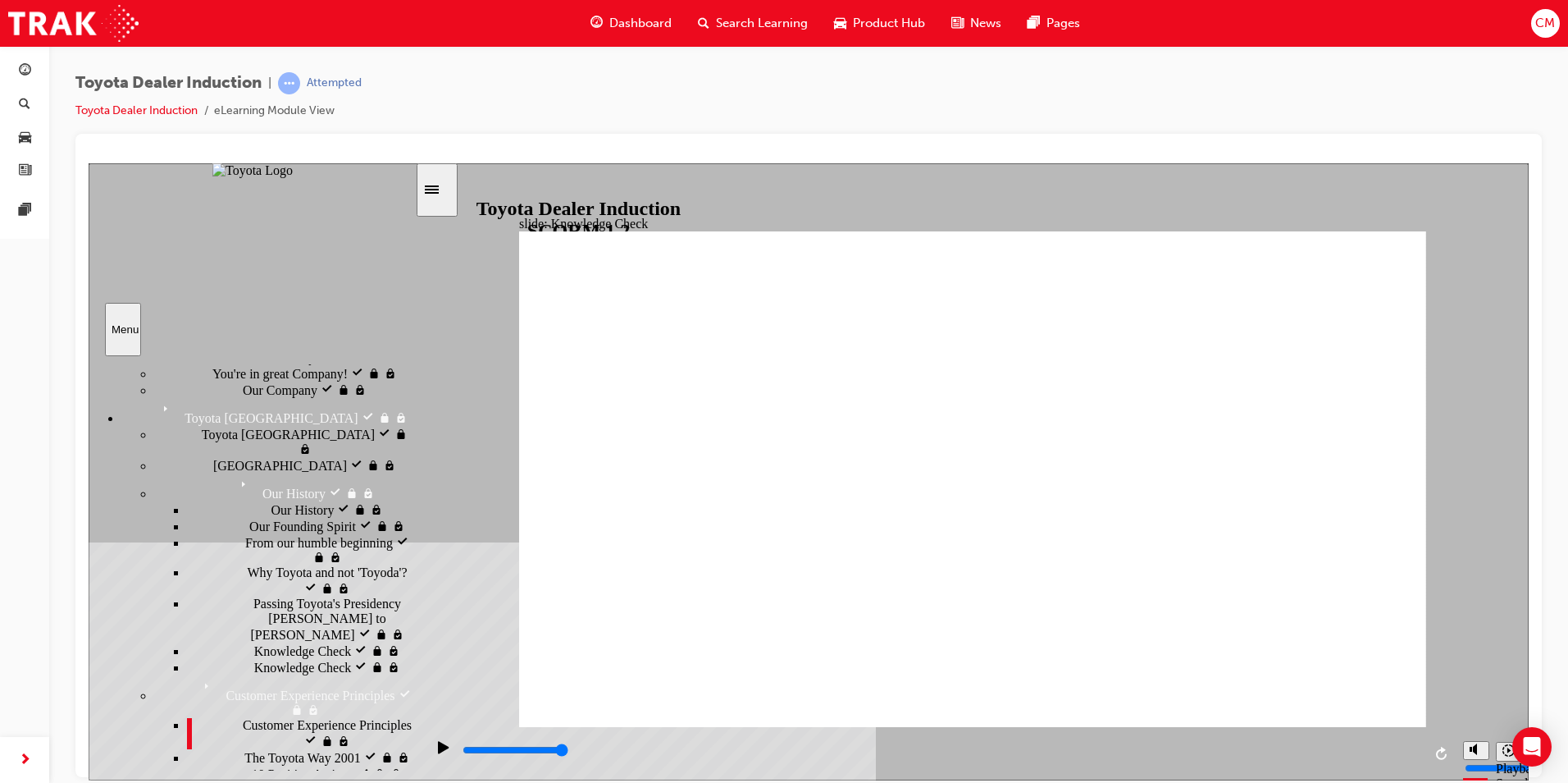
click at [255, 748] on div "The Toyota Way 2001 The Toyota Way 2001" at bounding box center [300, 757] width 228 height 17
click at [261, 764] on div "10 Positive Actions 10 Positive Actions" at bounding box center [300, 773] width 228 height 17
click at [275, 781] on span "From Guest to Customer" at bounding box center [312, 789] width 131 height 15
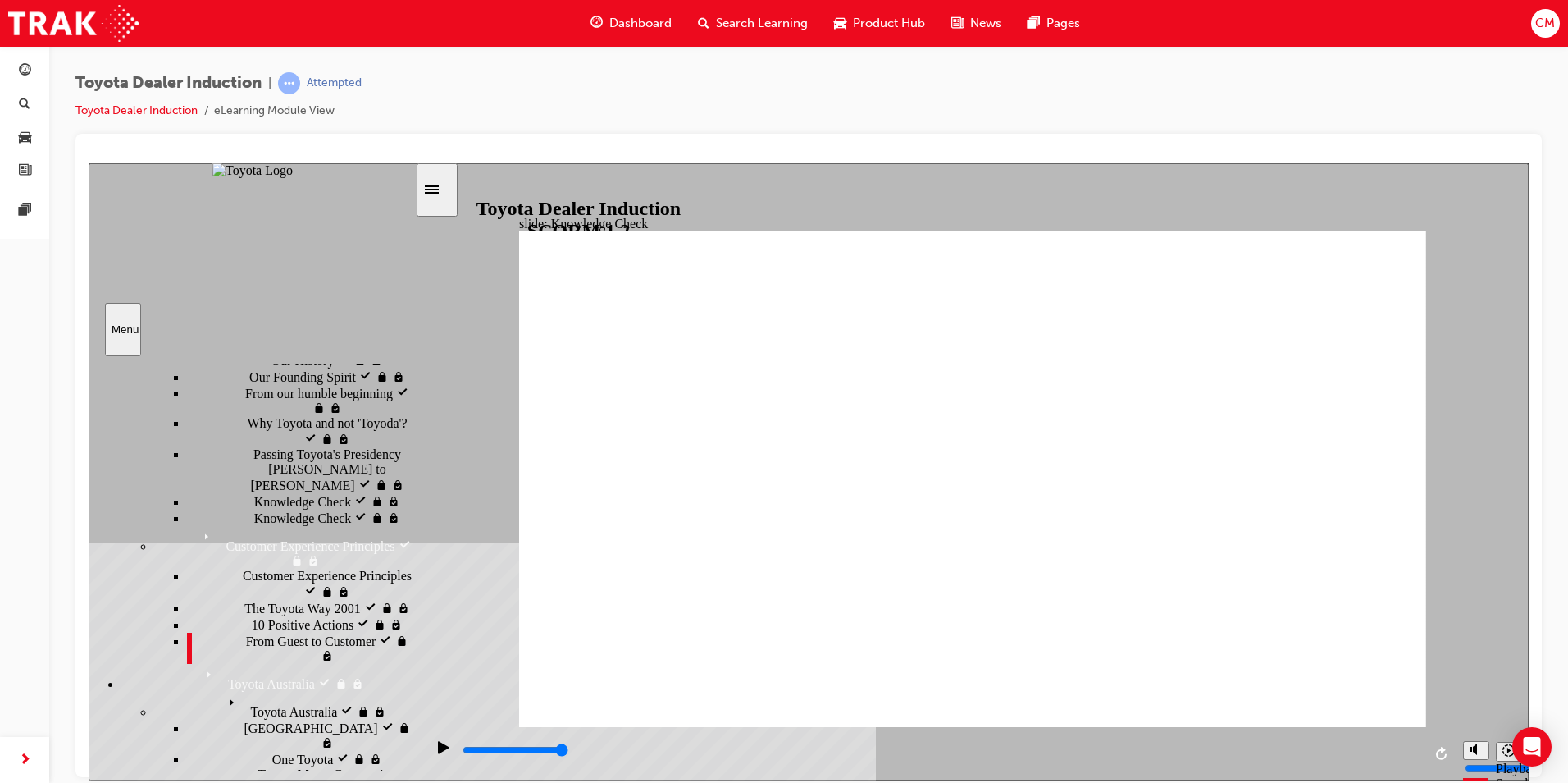
scroll to position [298, 0]
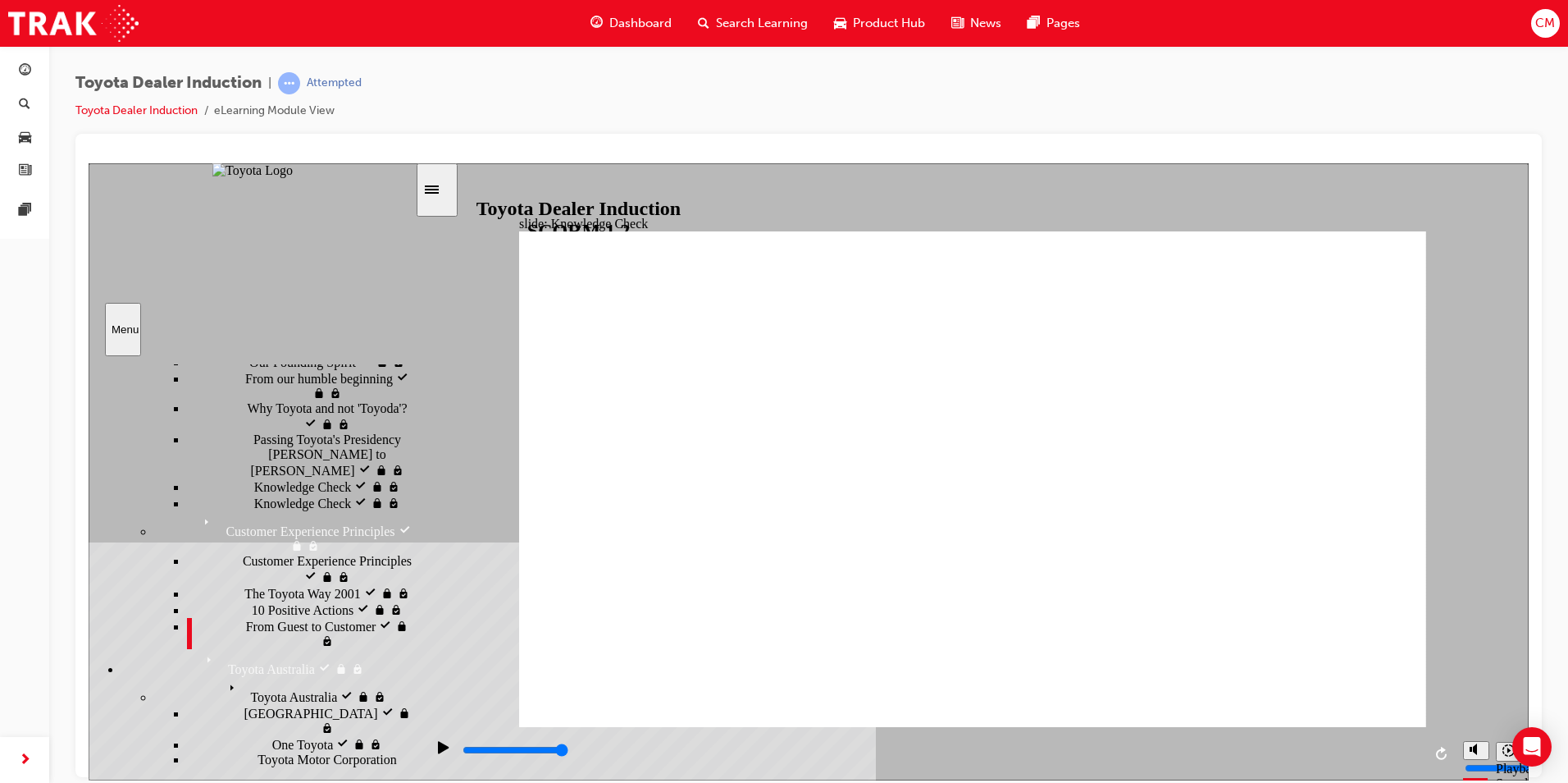
click at [275, 676] on div "Toyota Australia Toyota Australia" at bounding box center [284, 690] width 261 height 28
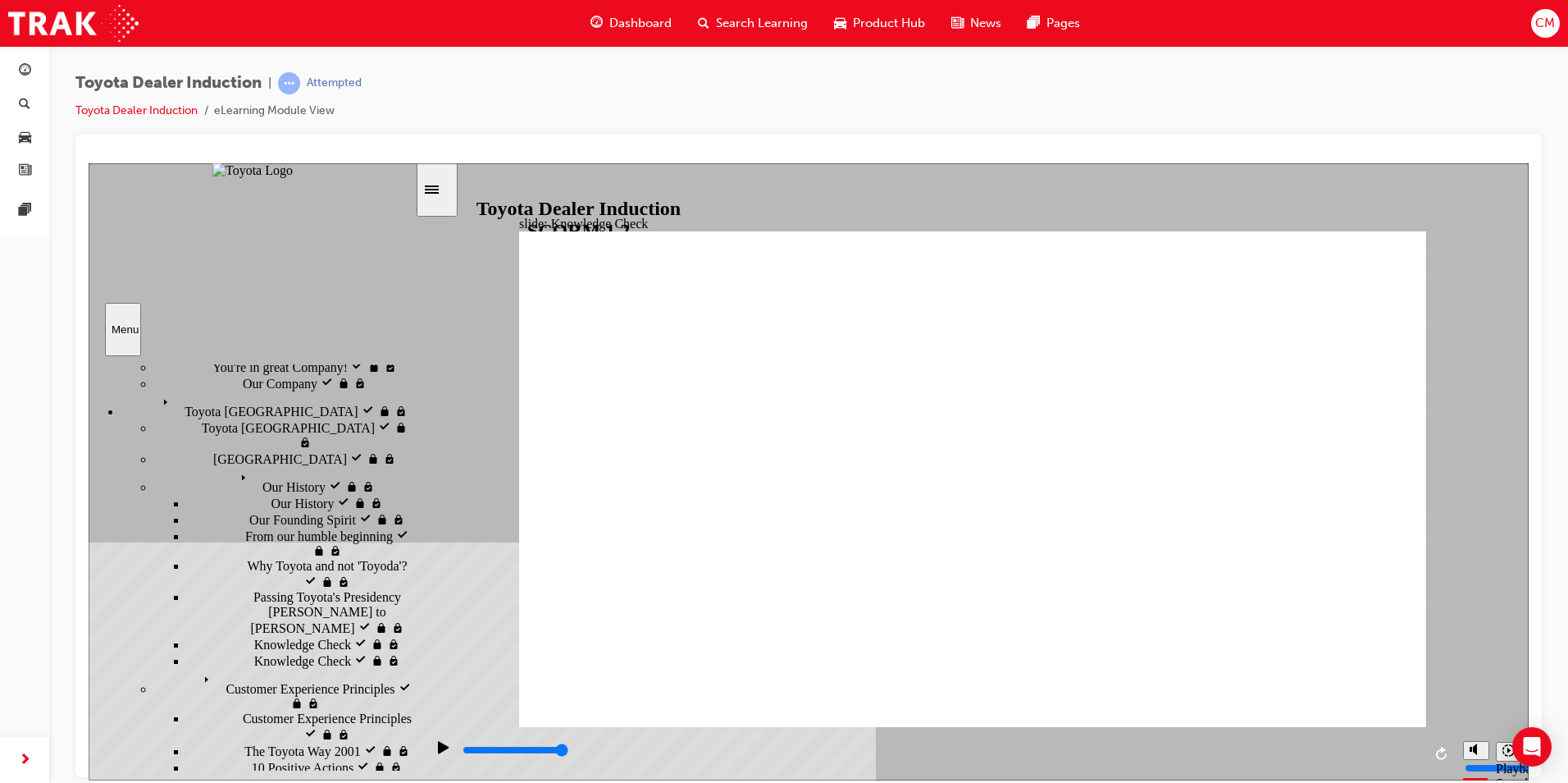
scroll to position [133, 0]
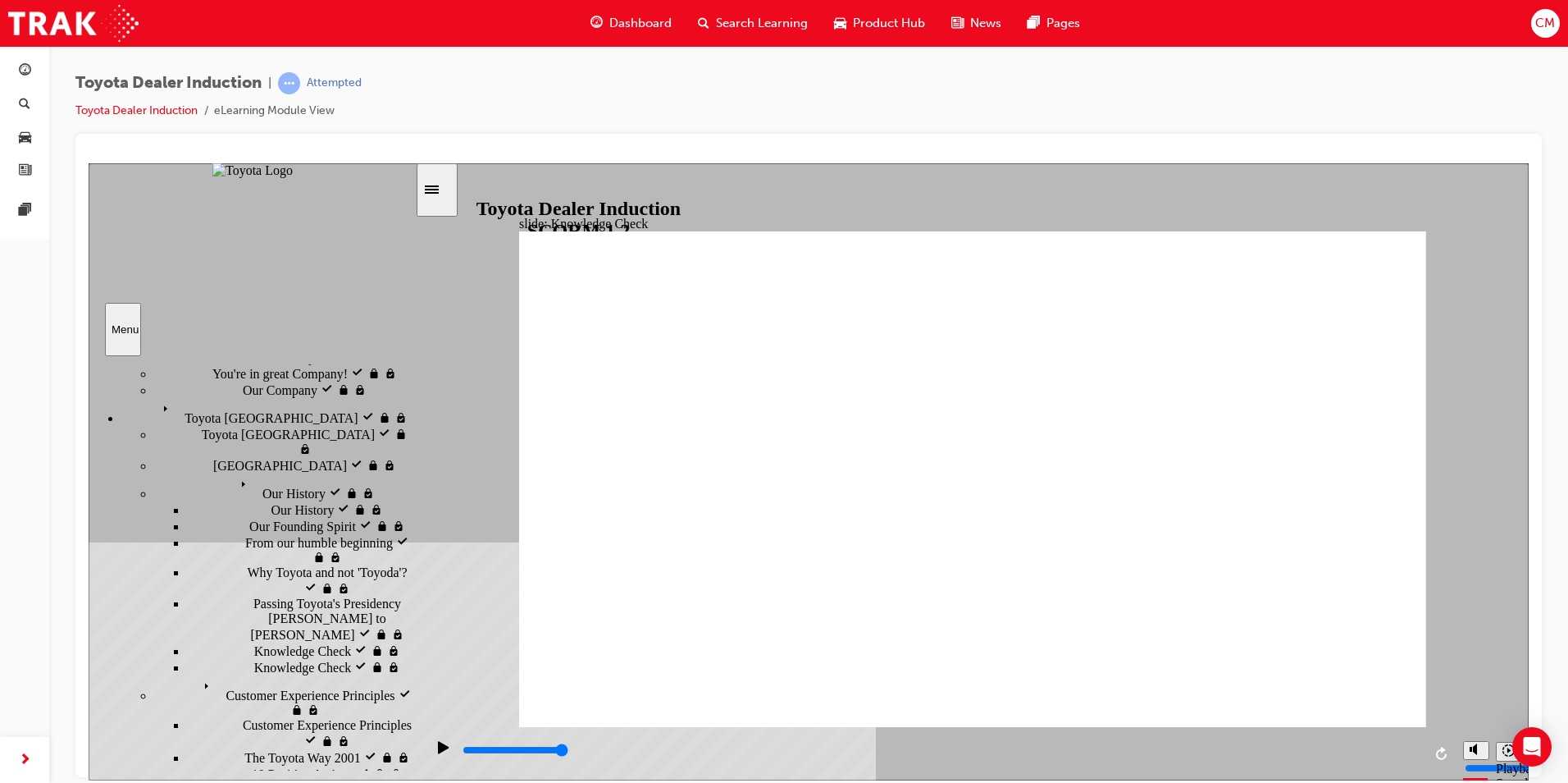
drag, startPoint x: 263, startPoint y: 595, endPoint x: 269, endPoint y: 606, distance: 12.5
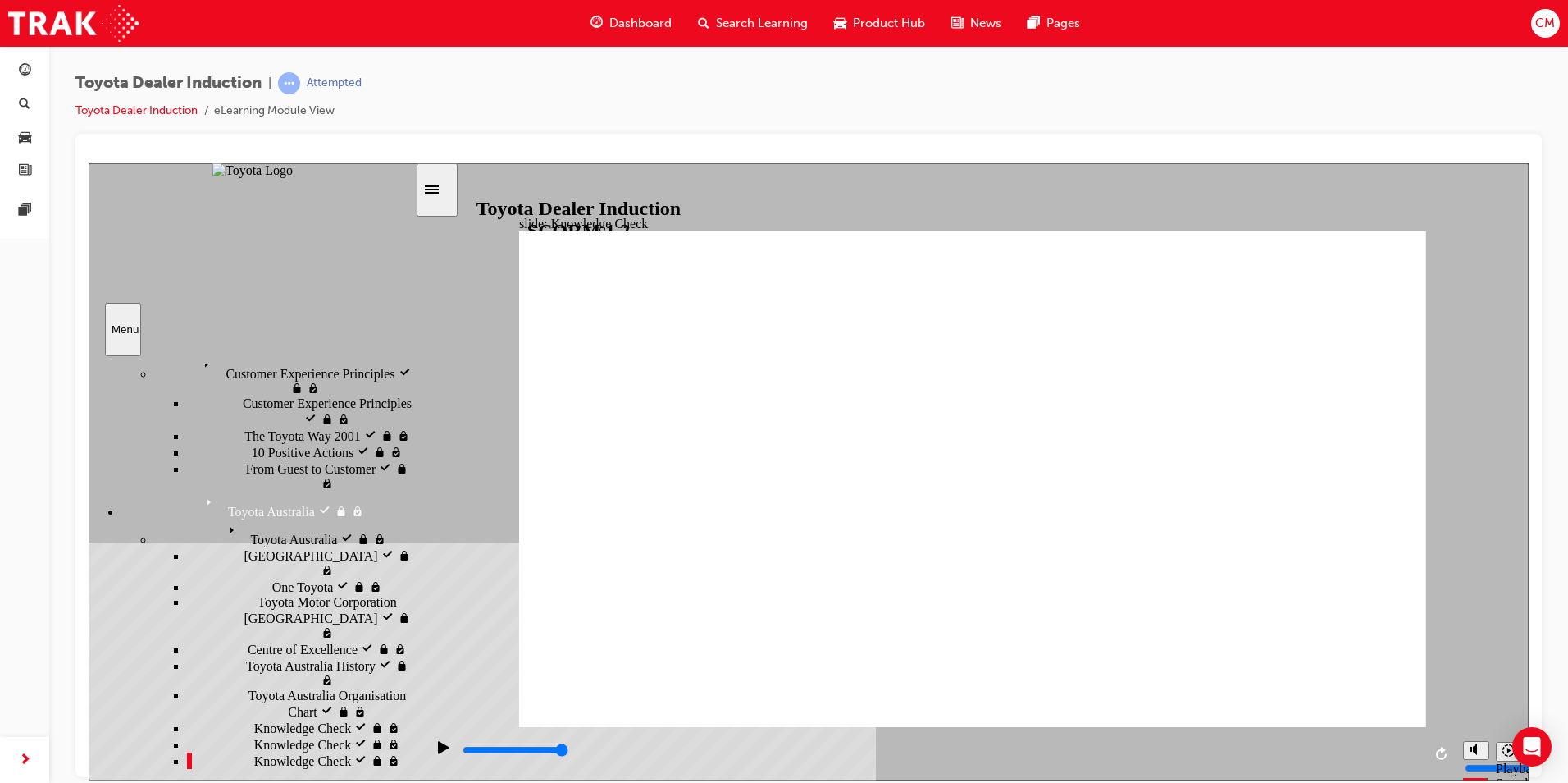
scroll to position [544, 0]
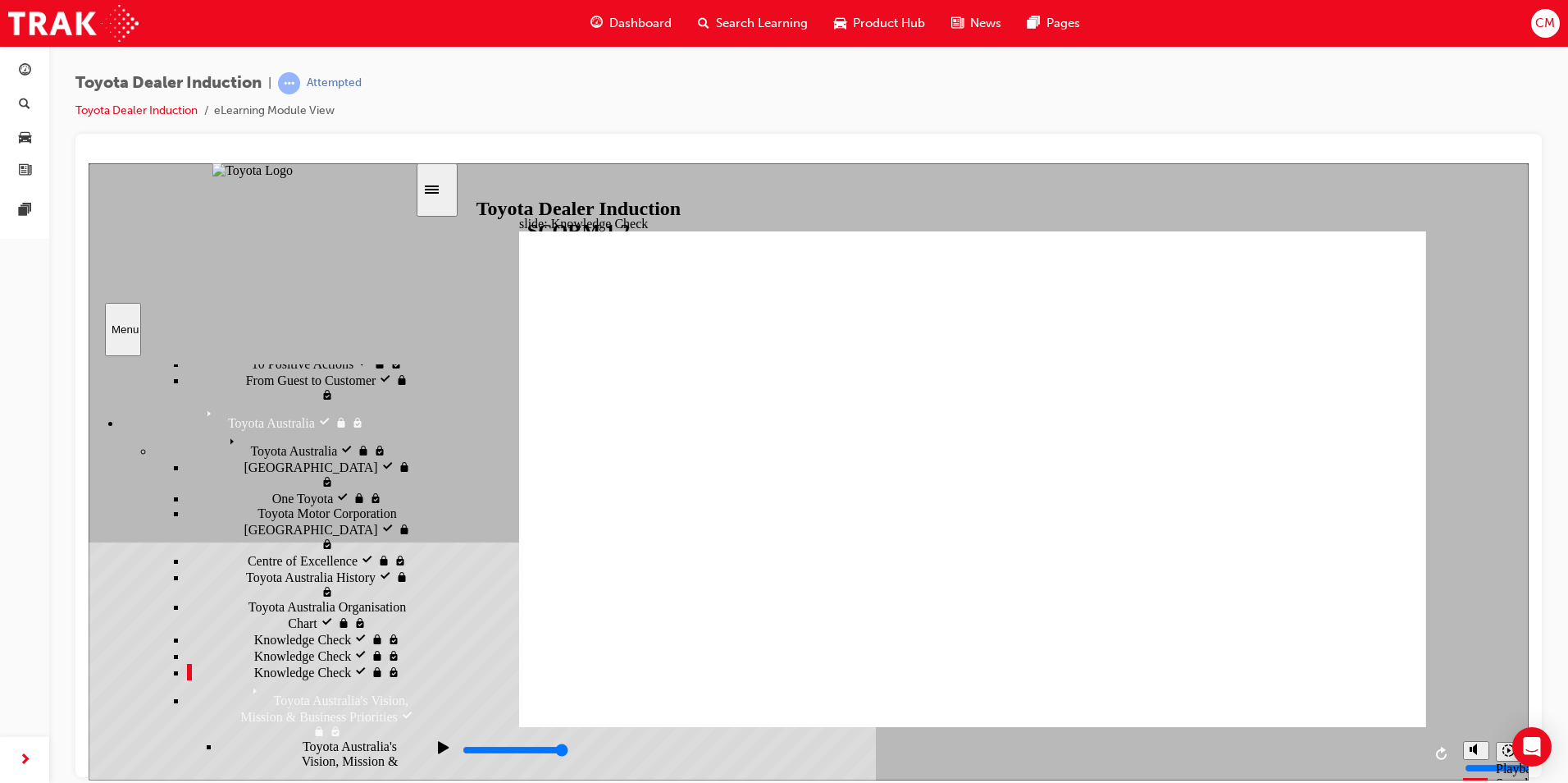
click at [302, 738] on span "Toyota Australia's Vision, Mission & Business Priorities" at bounding box center [358, 760] width 112 height 44
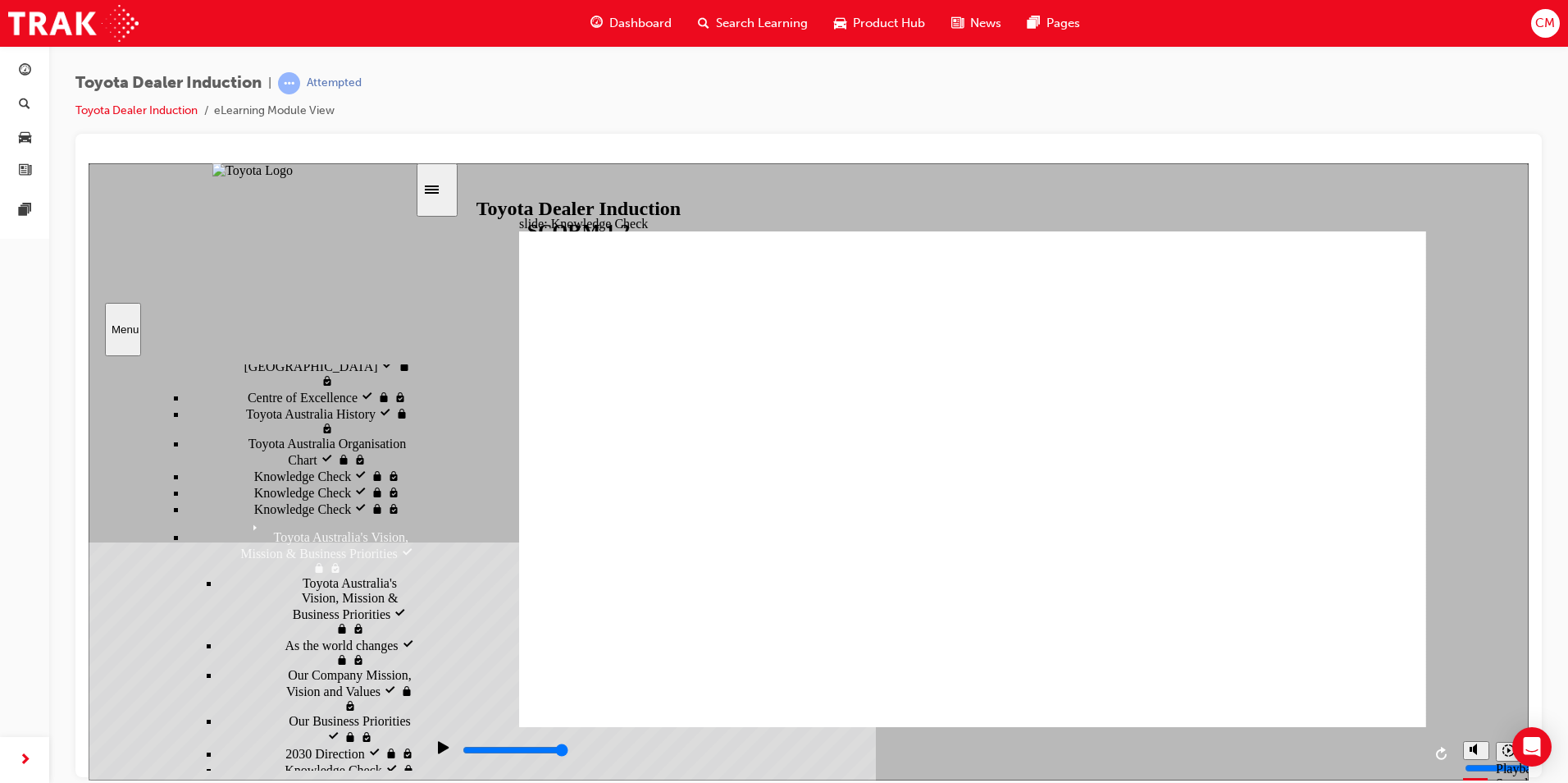
scroll to position [708, 0]
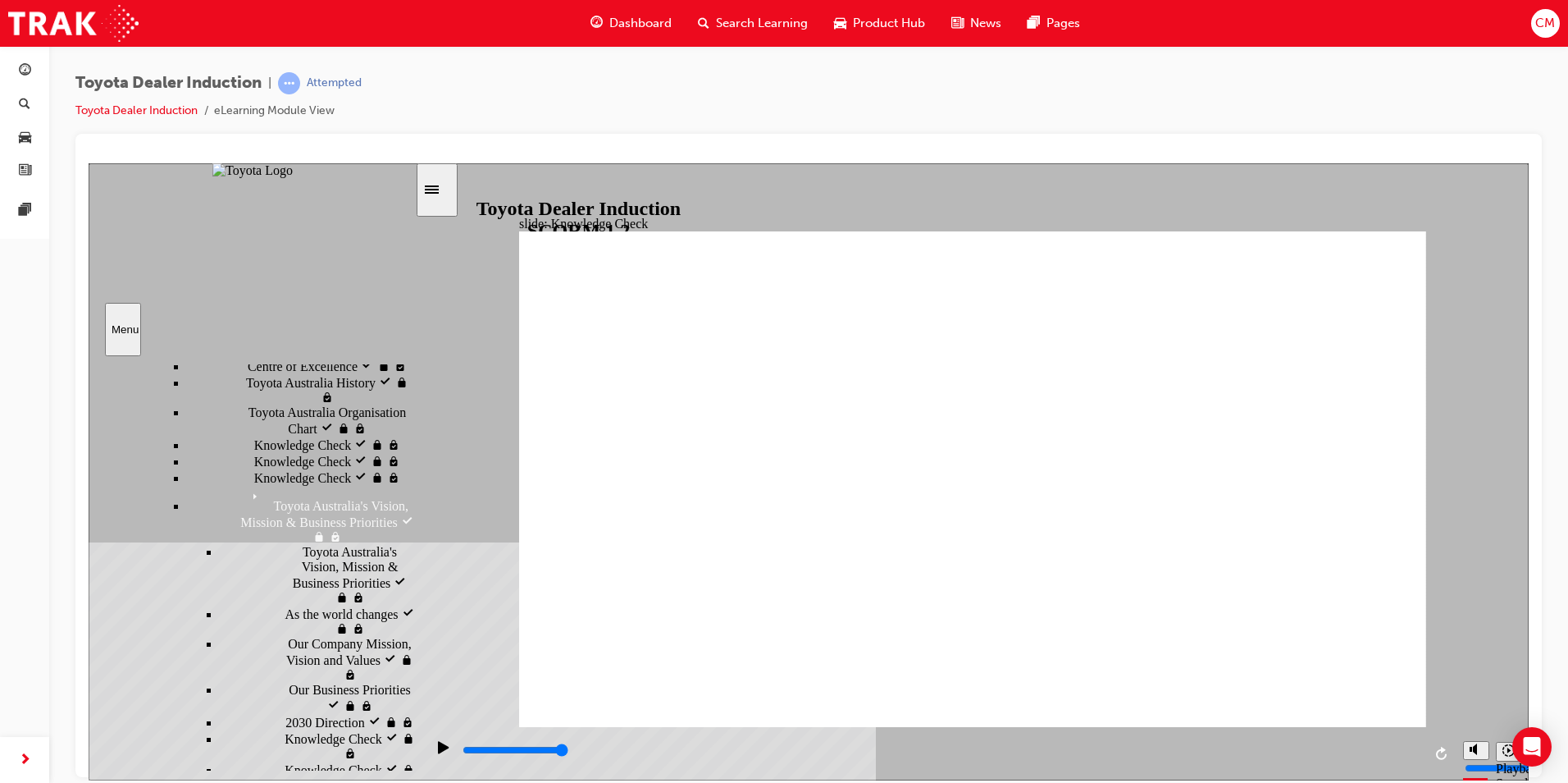
scroll to position [790, 0]
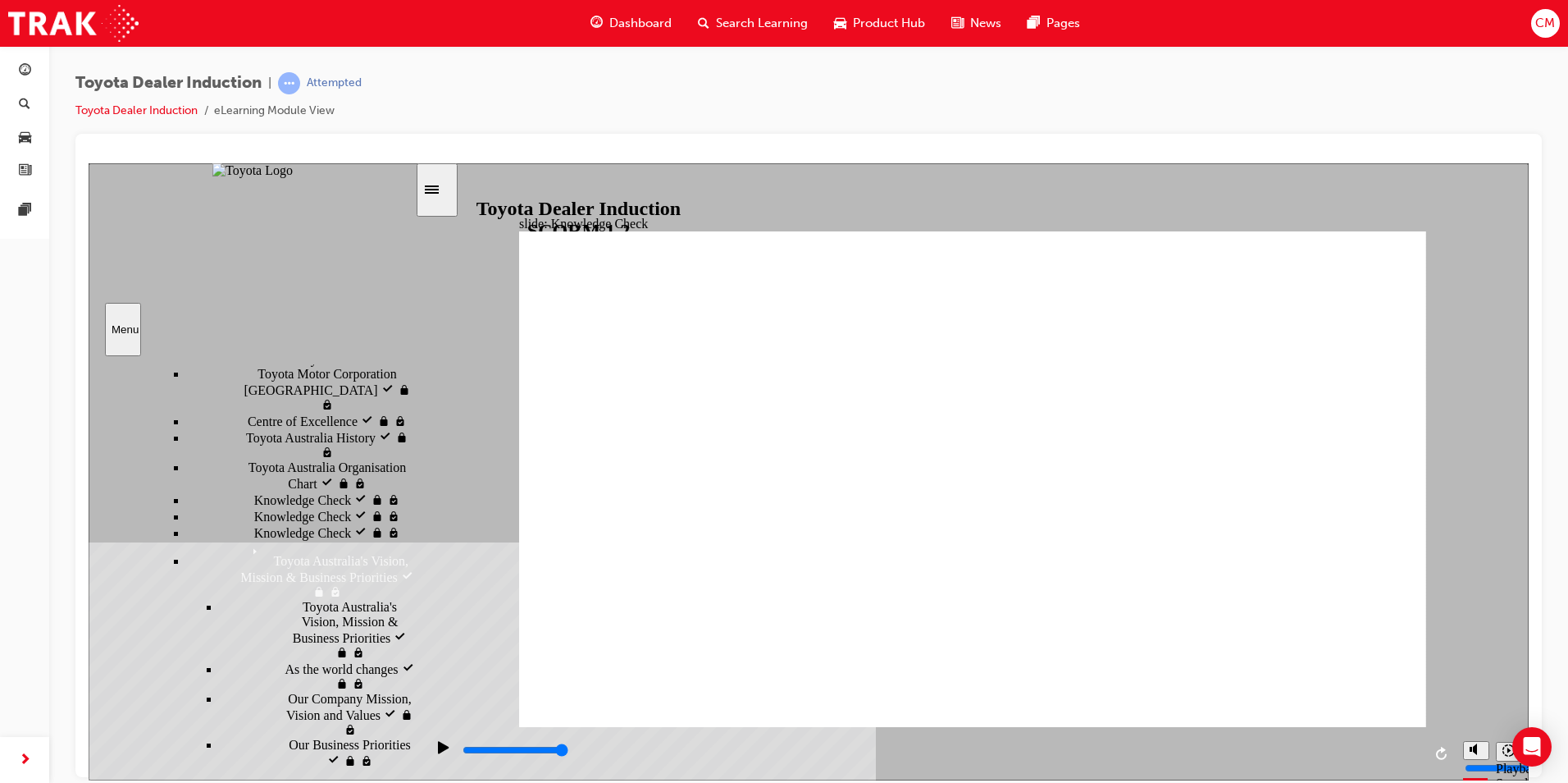
scroll to position [601, 0]
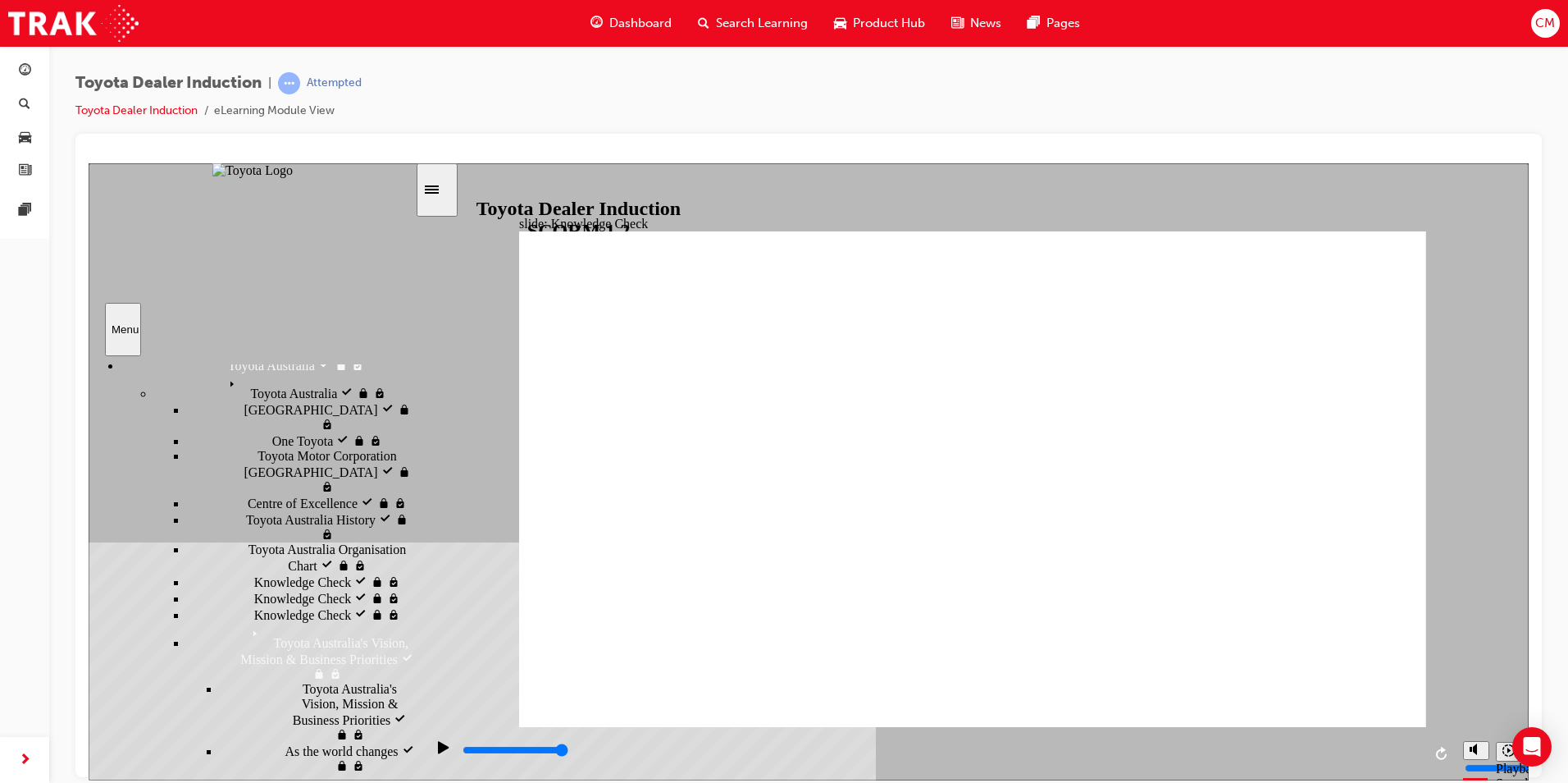
drag, startPoint x: 229, startPoint y: 451, endPoint x: 229, endPoint y: 460, distance: 9.0
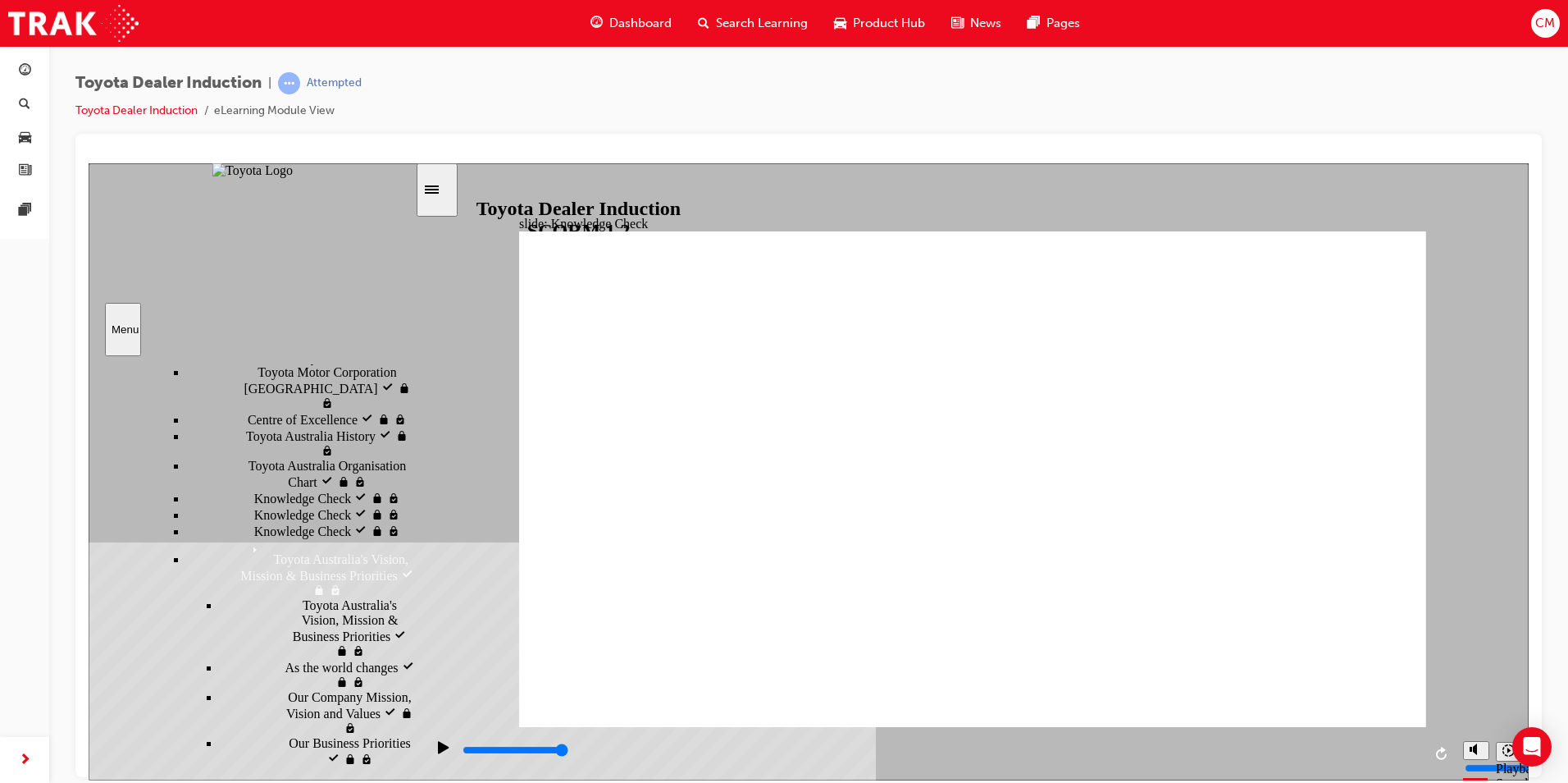
scroll to position [834, 0]
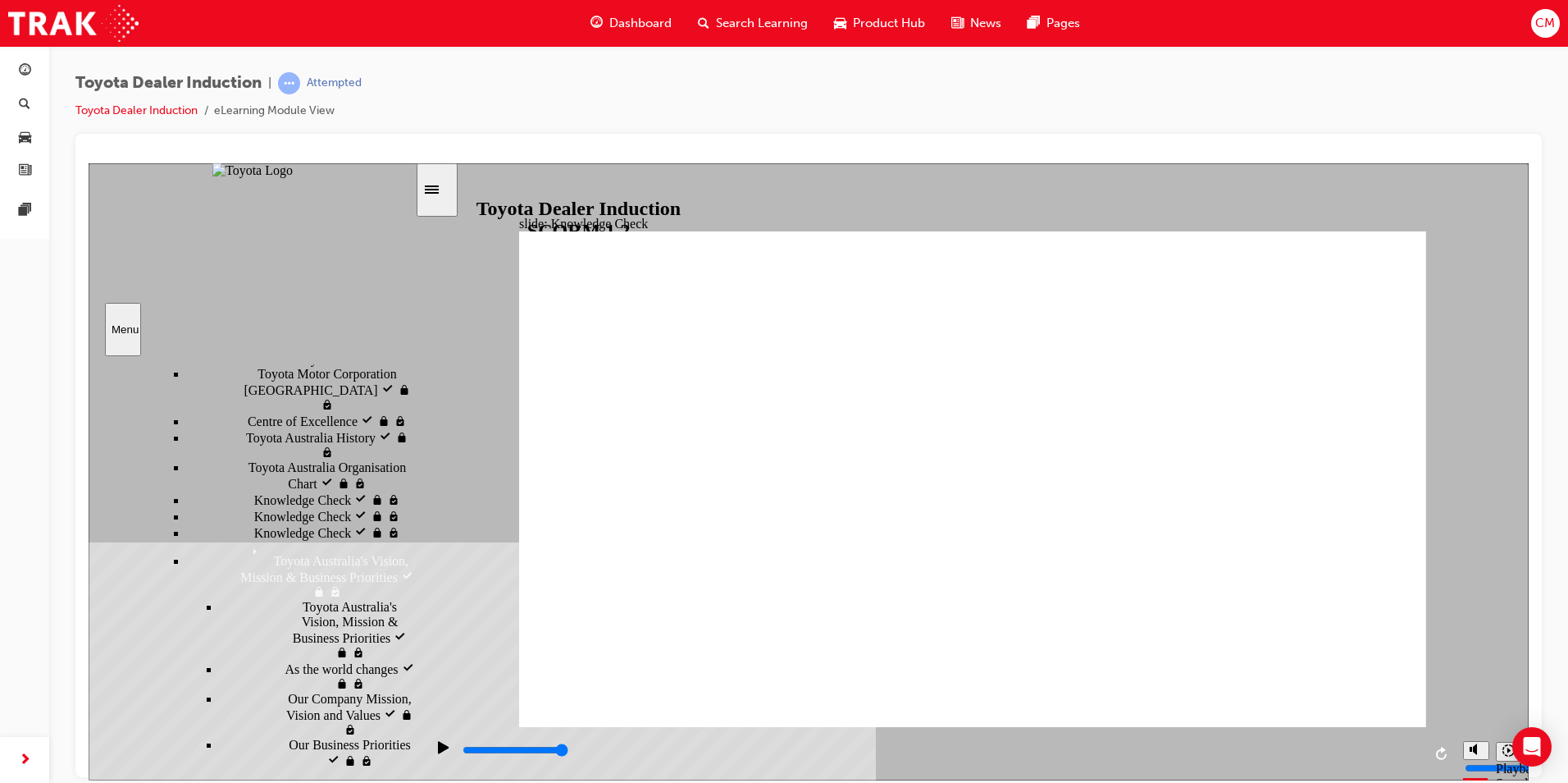
drag, startPoint x: 282, startPoint y: 480, endPoint x: 283, endPoint y: 489, distance: 9.1
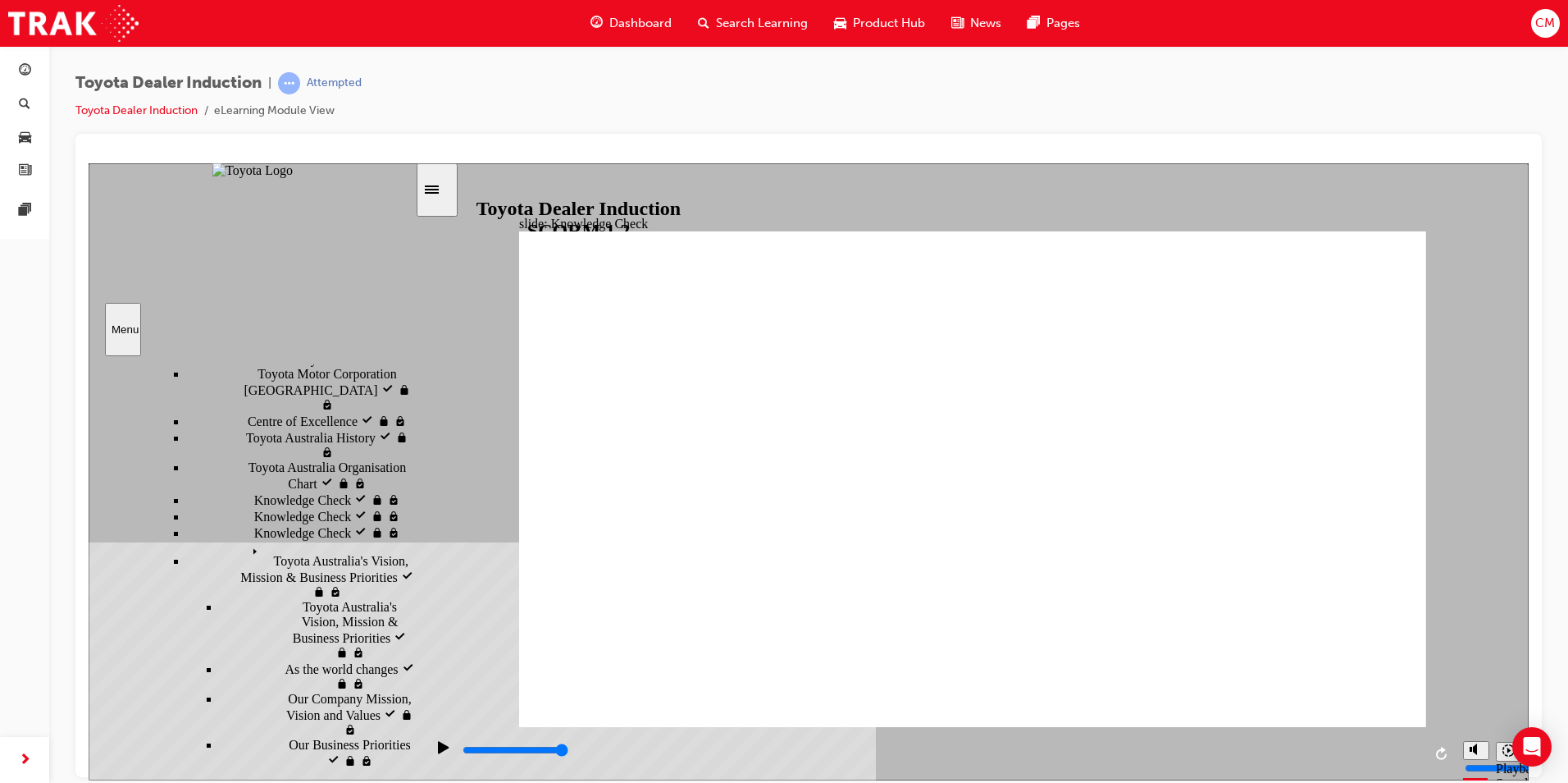
scroll to position [601, 0]
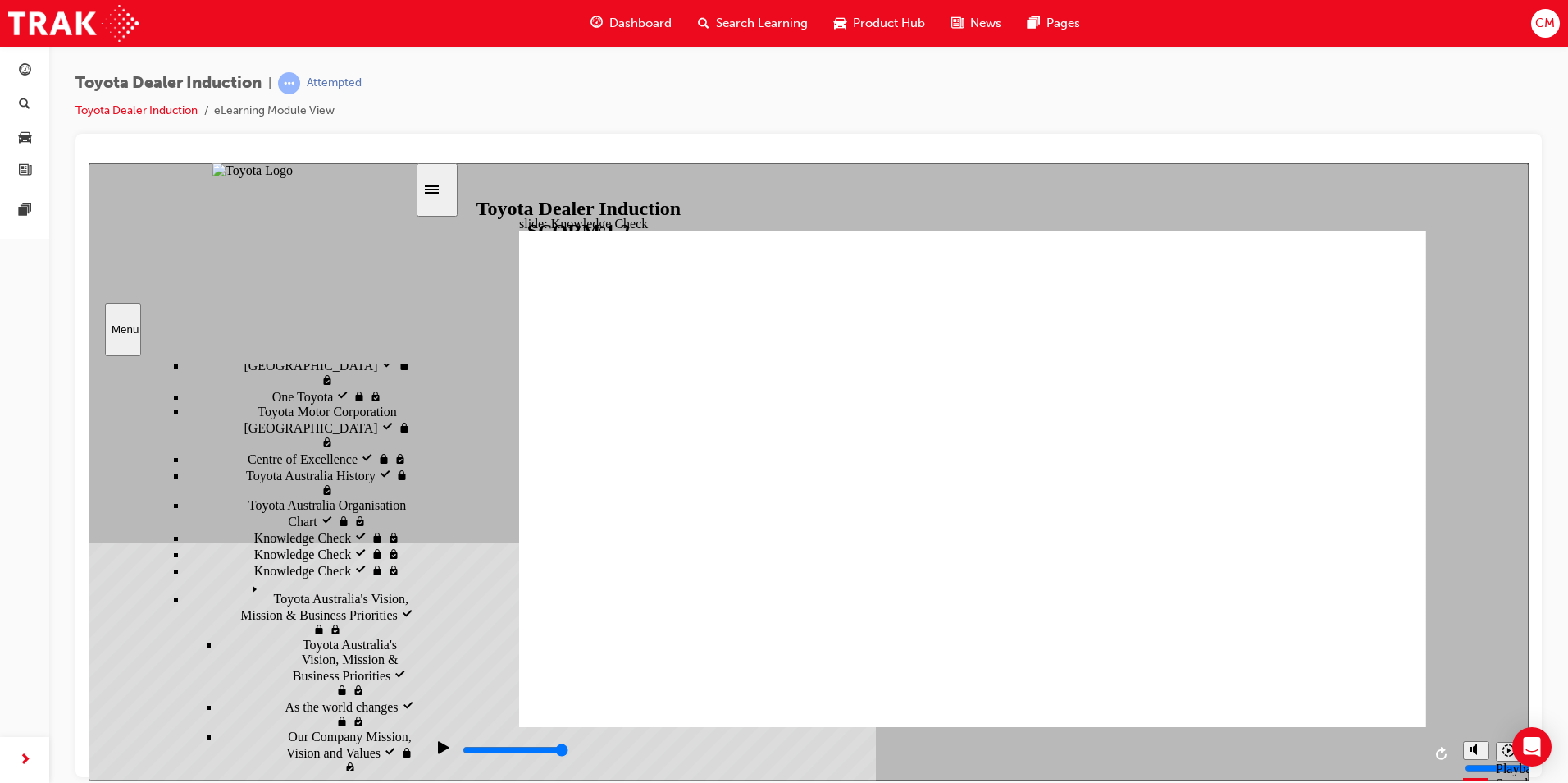
scroll to position [683, 0]
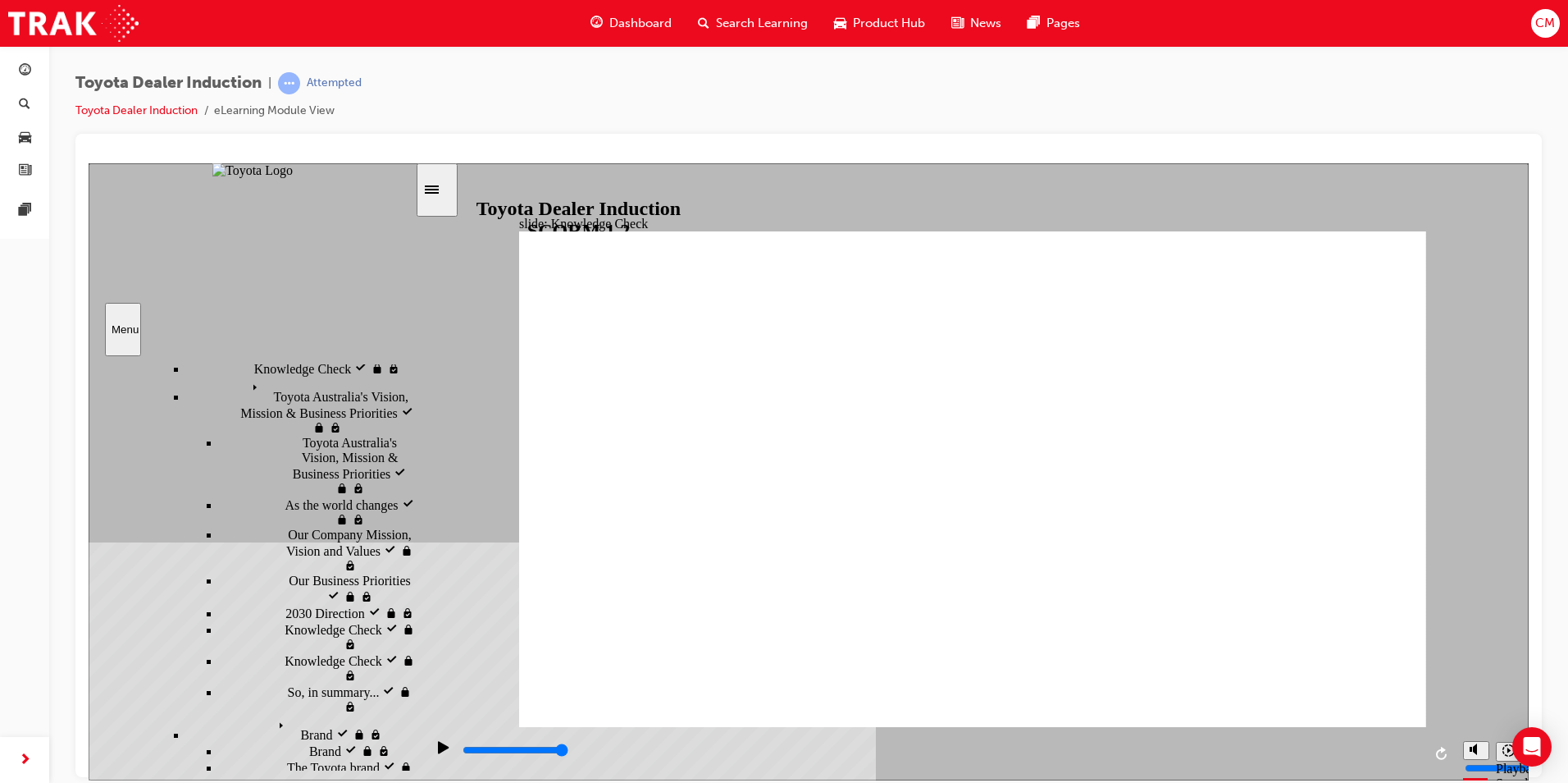
drag, startPoint x: 272, startPoint y: 559, endPoint x: 276, endPoint y: 583, distance: 24.3
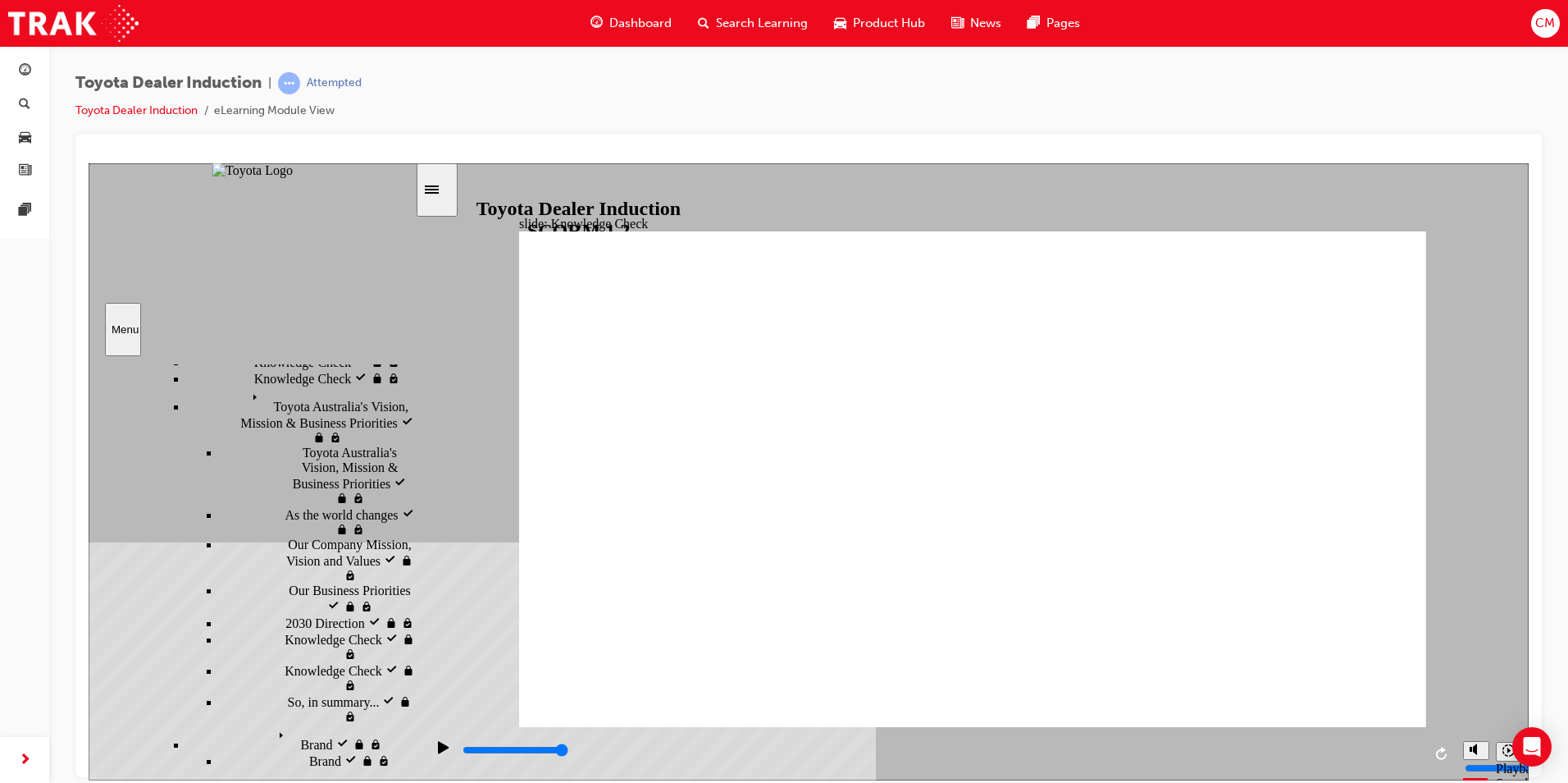
drag, startPoint x: 288, startPoint y: 594, endPoint x: 288, endPoint y: 603, distance: 9.0
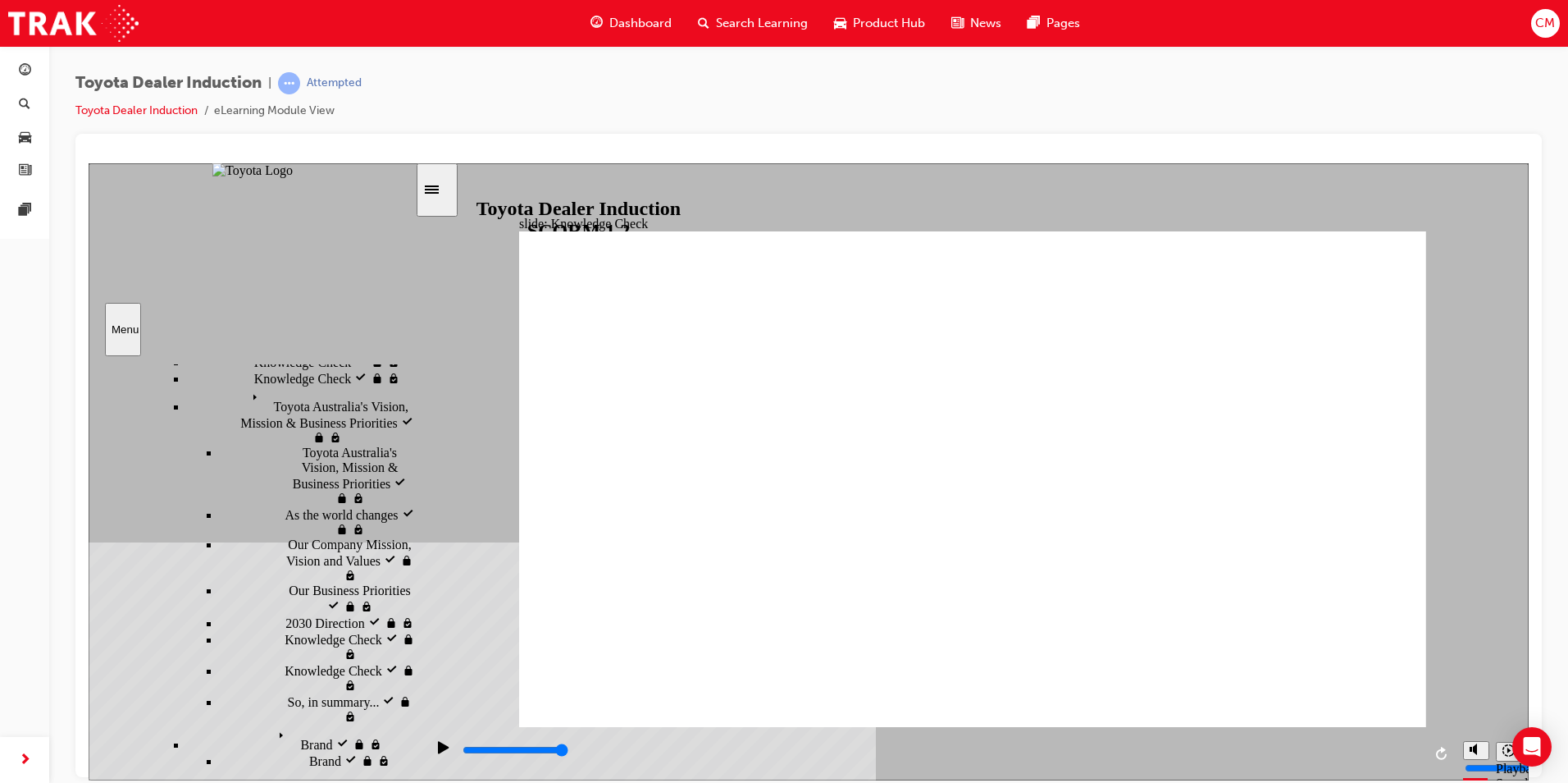
scroll to position [0, 0]
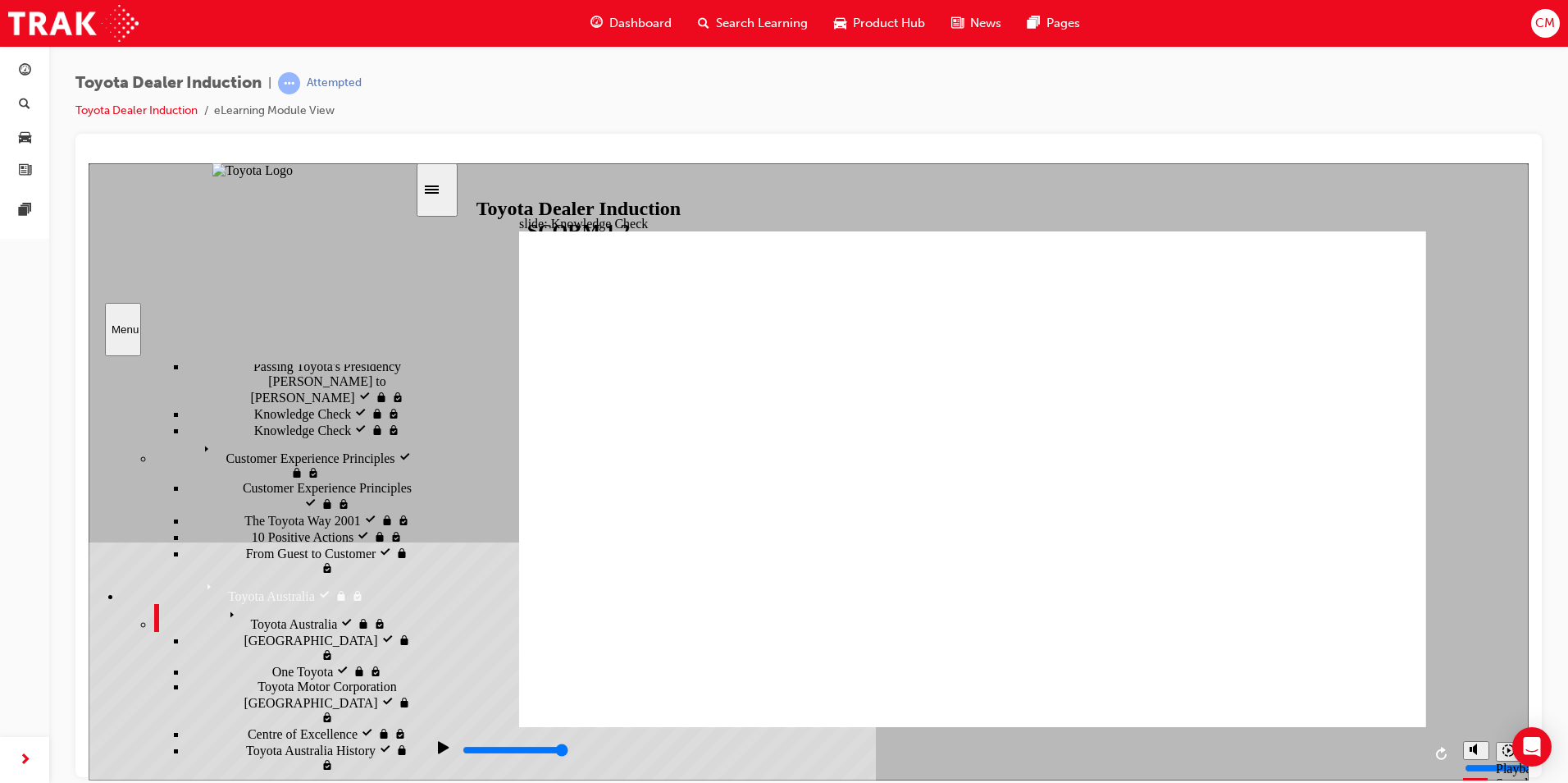
scroll to position [384, 0]
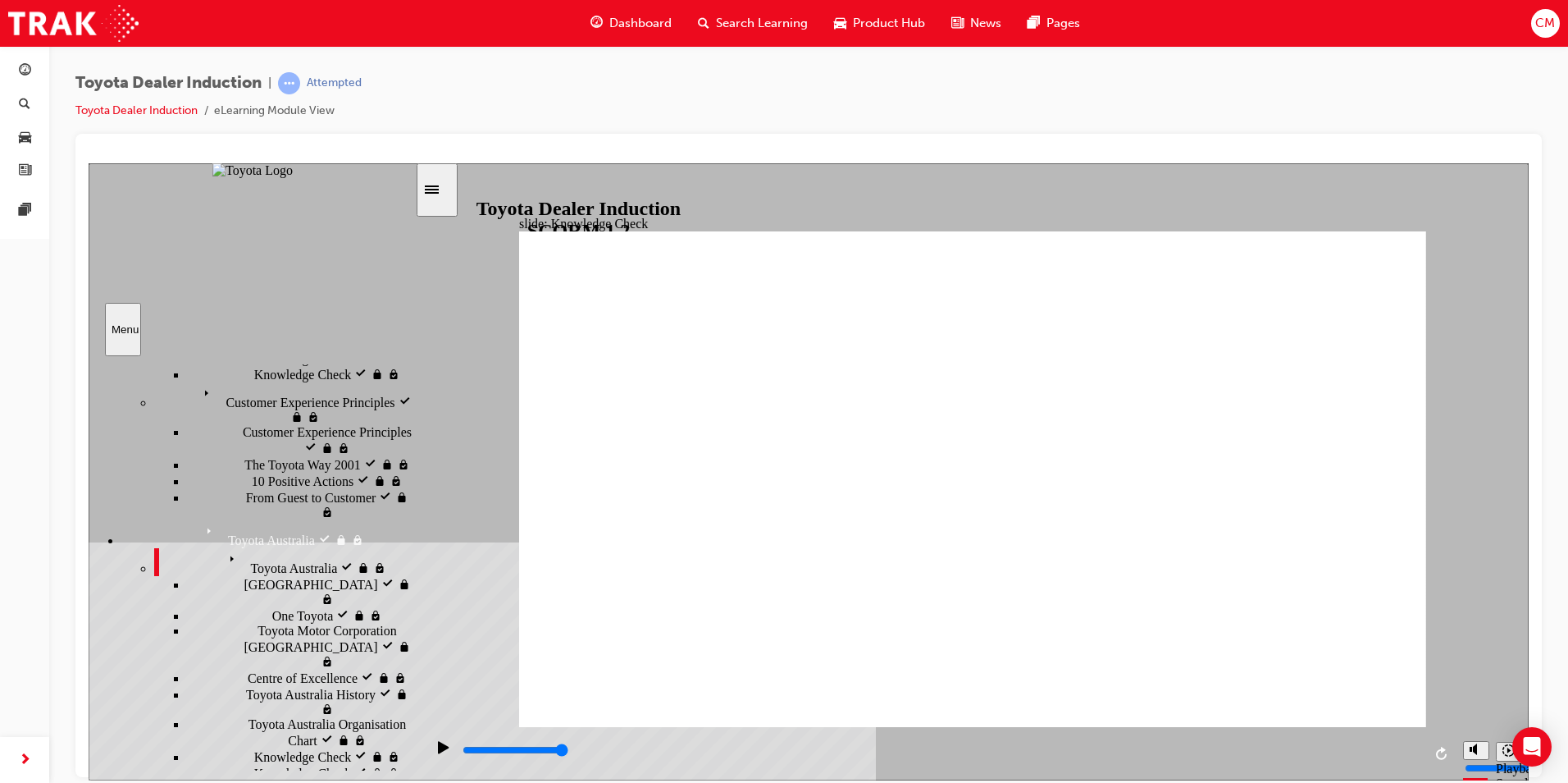
scroll to position [466, 0]
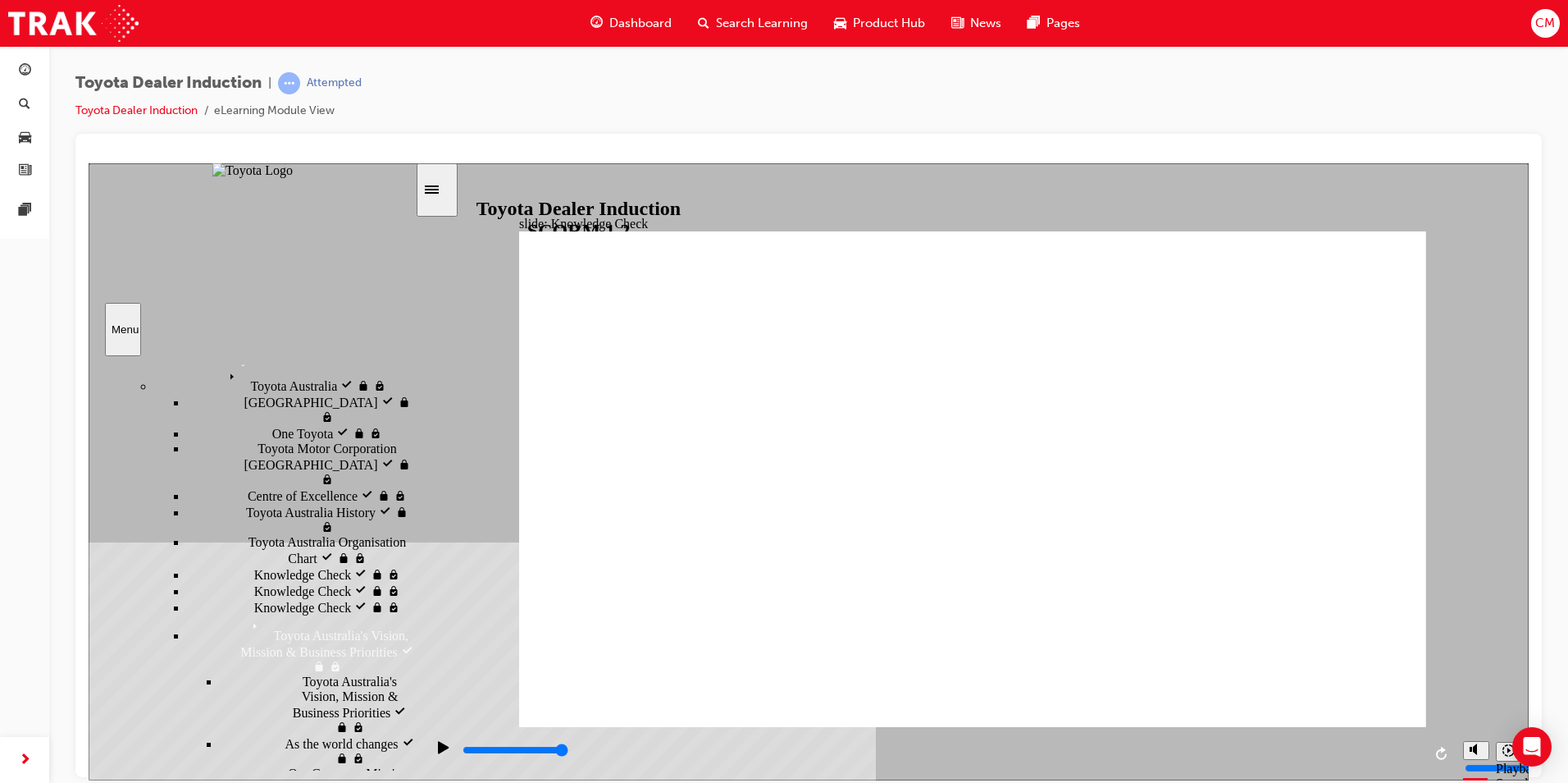
scroll to position [609, 0]
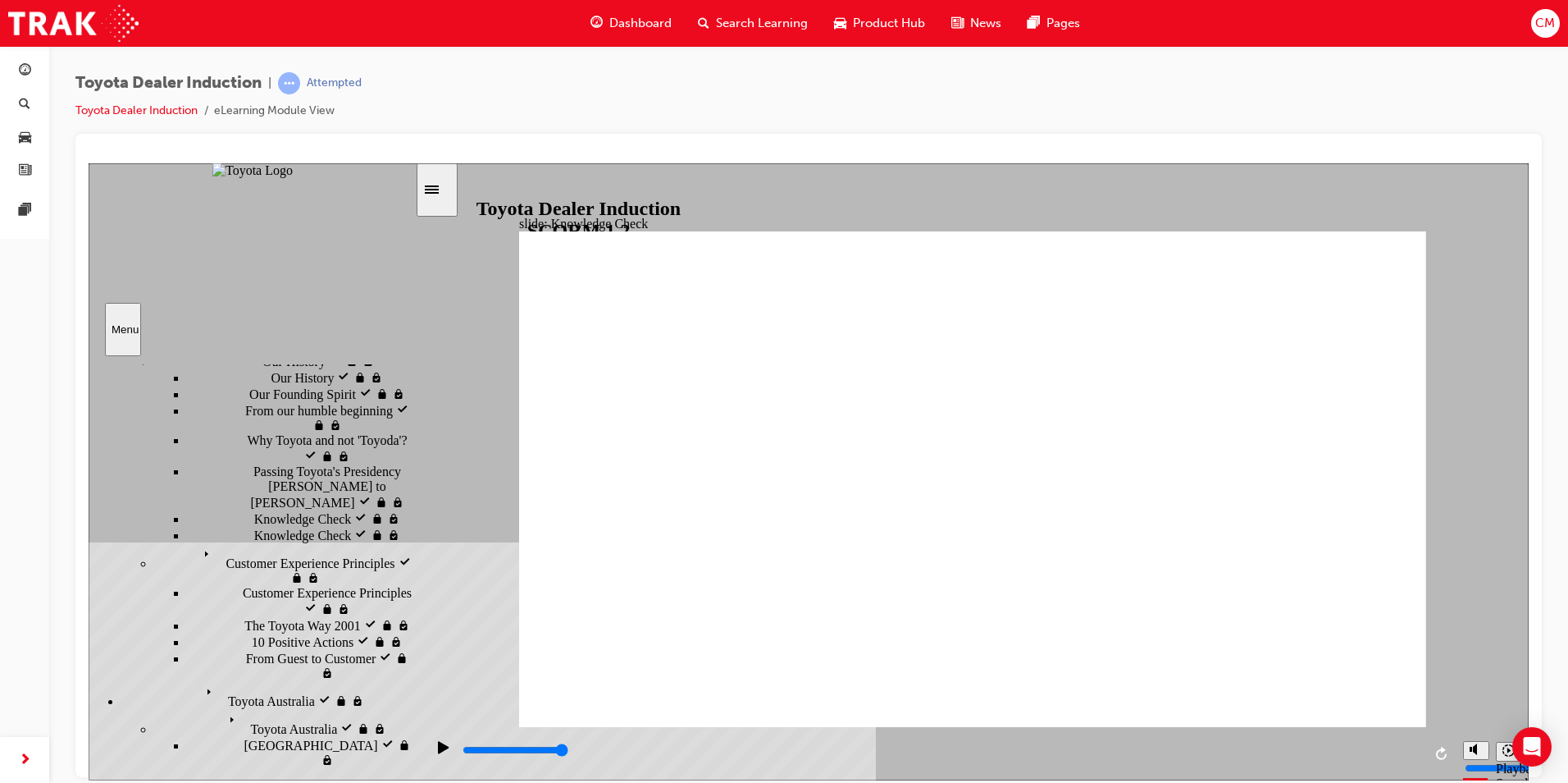
drag, startPoint x: 292, startPoint y: 472, endPoint x: 288, endPoint y: 505, distance: 33.2
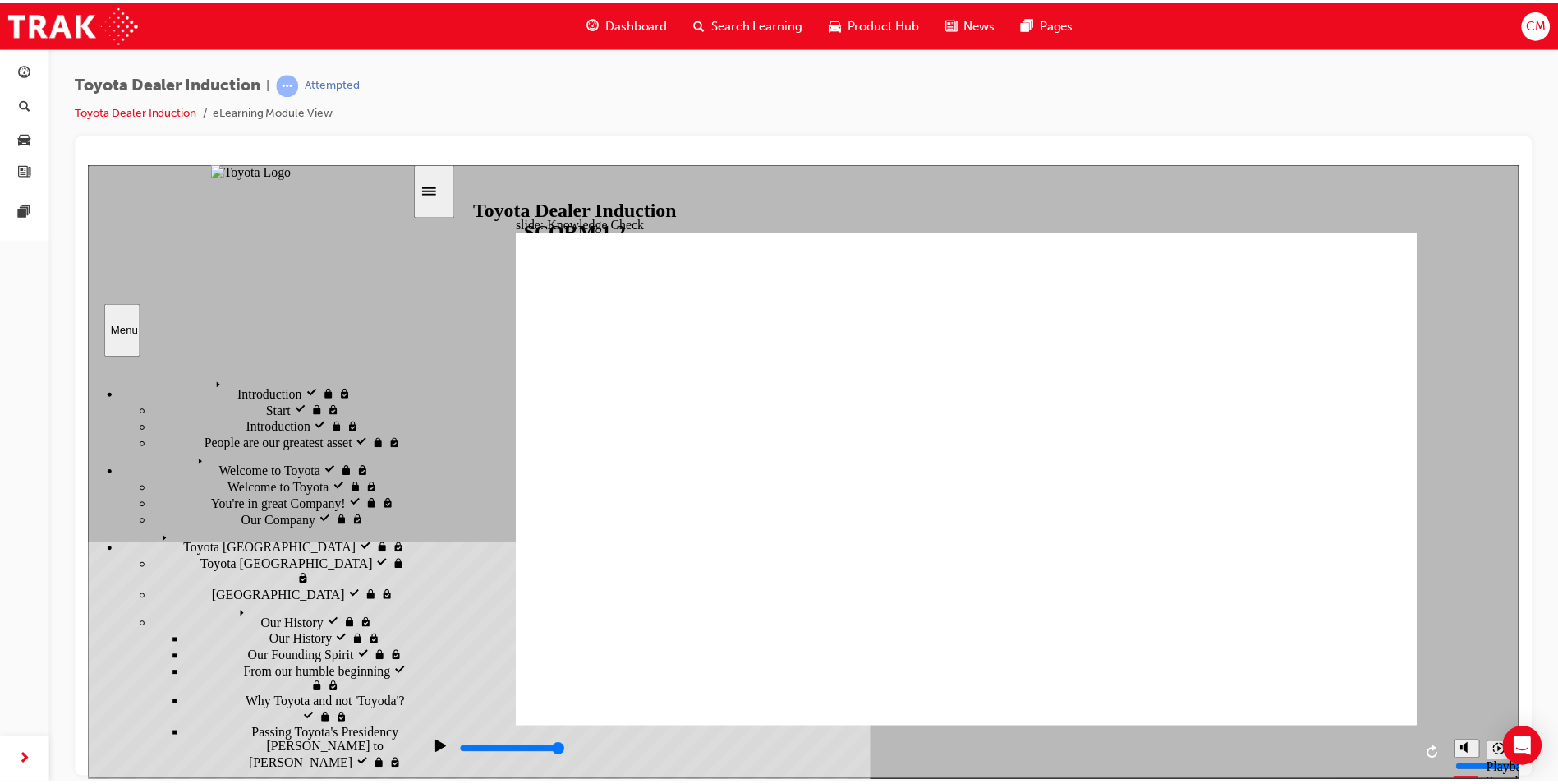
scroll to position [0, 0]
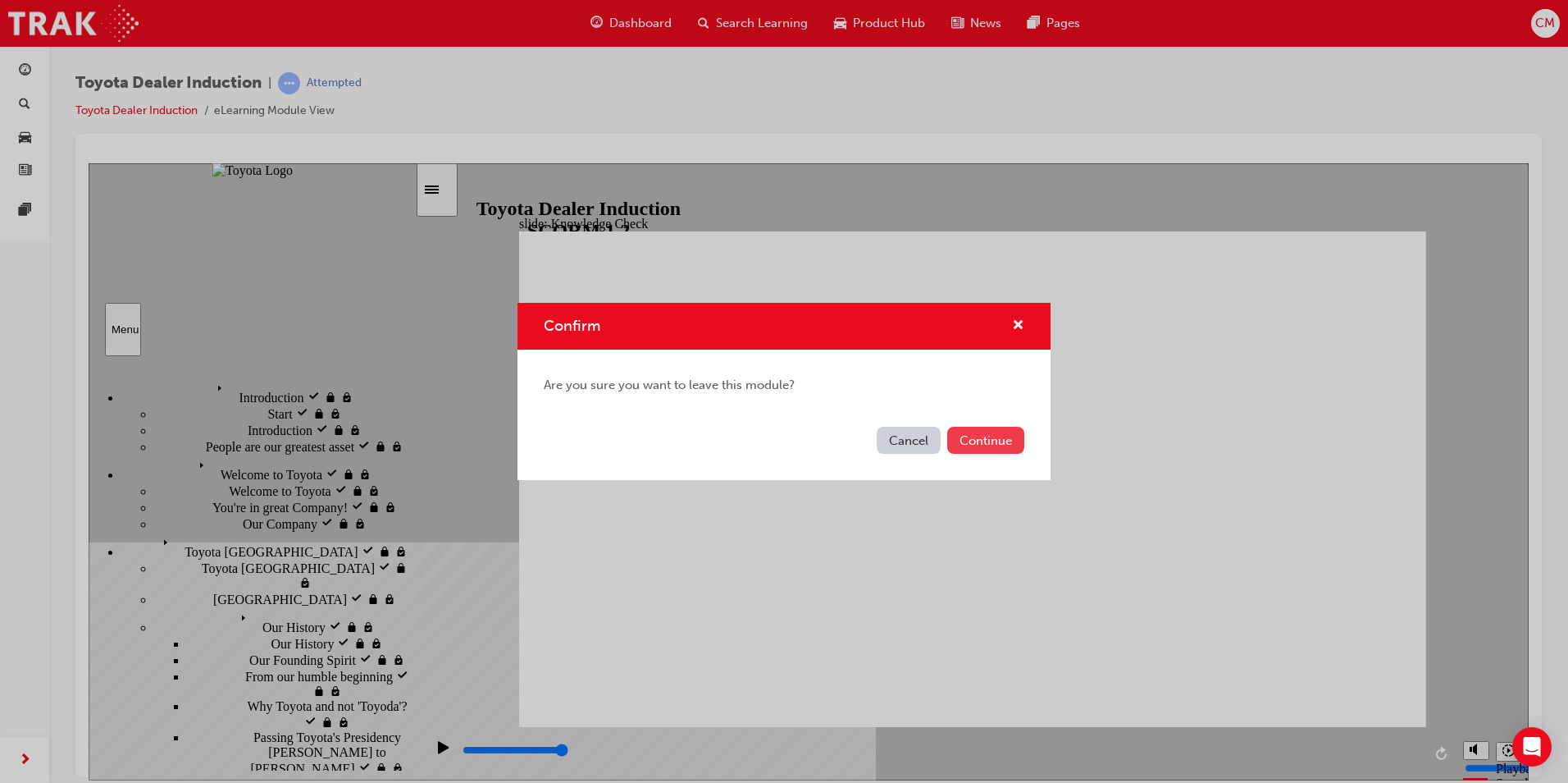
click at [975, 445] on button "Continue" at bounding box center [985, 440] width 77 height 27
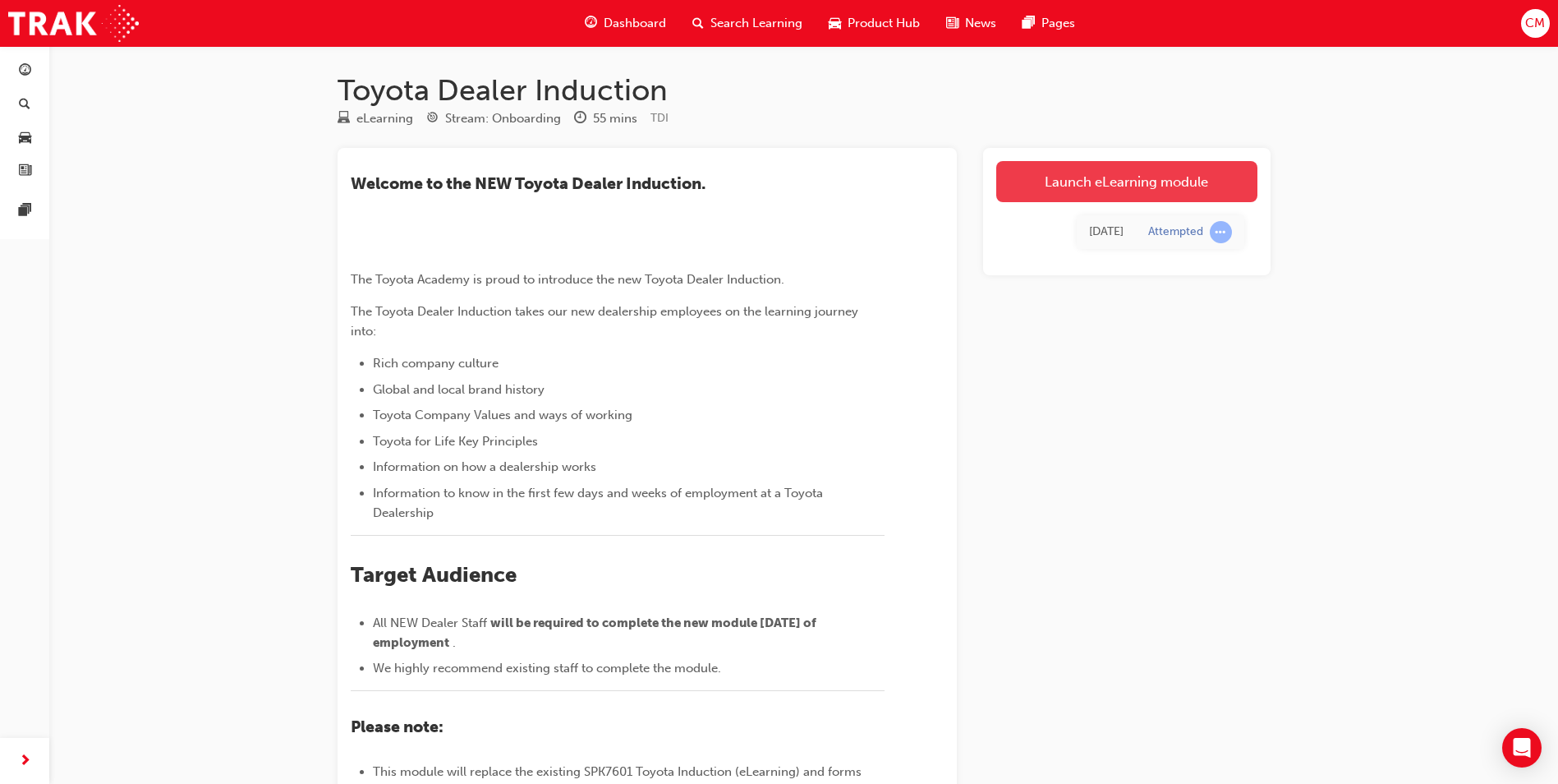
click at [1071, 199] on link "Launch eLearning module" at bounding box center [1127, 181] width 262 height 41
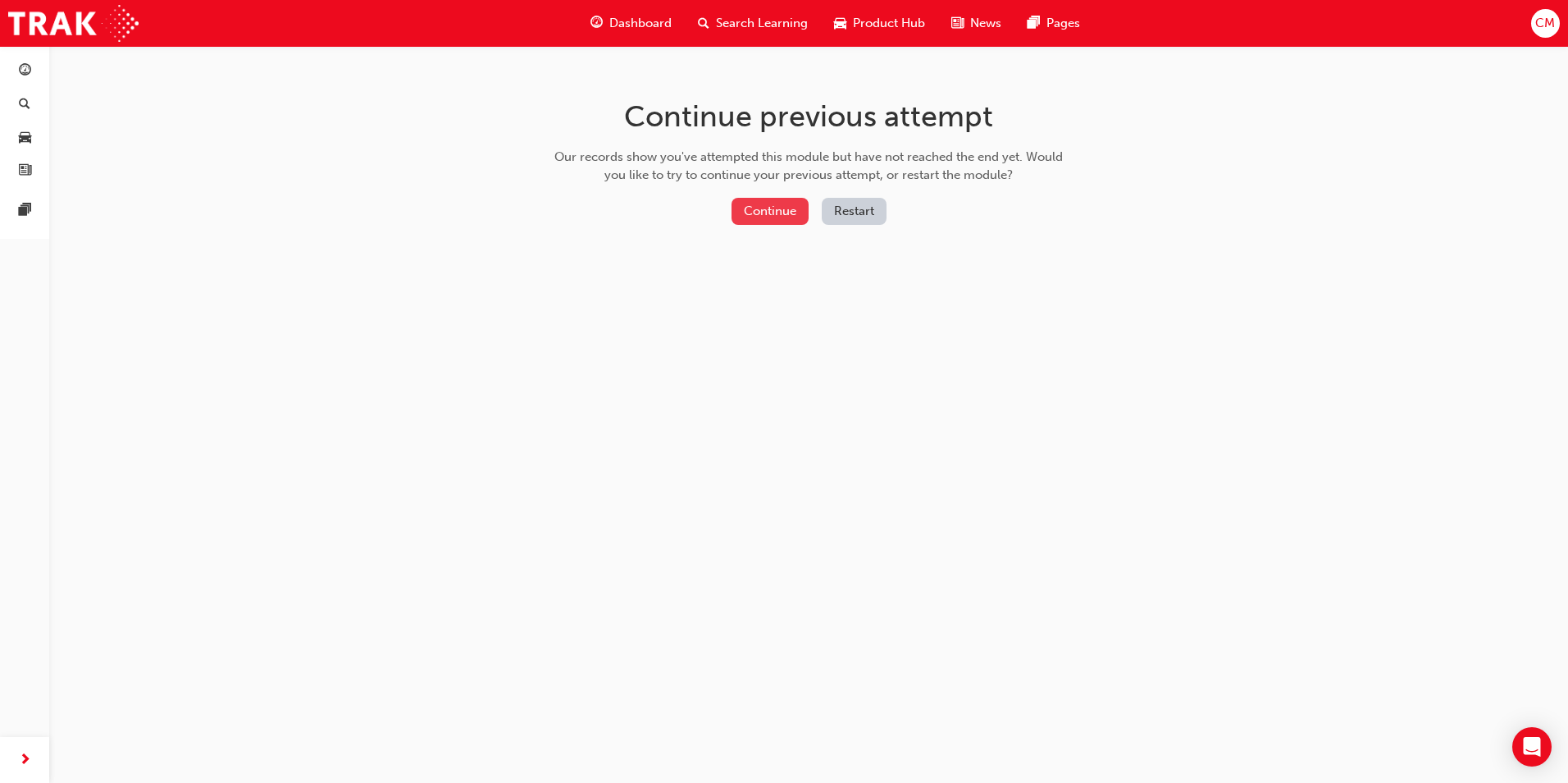
click at [776, 204] on button "Continue" at bounding box center [770, 211] width 77 height 27
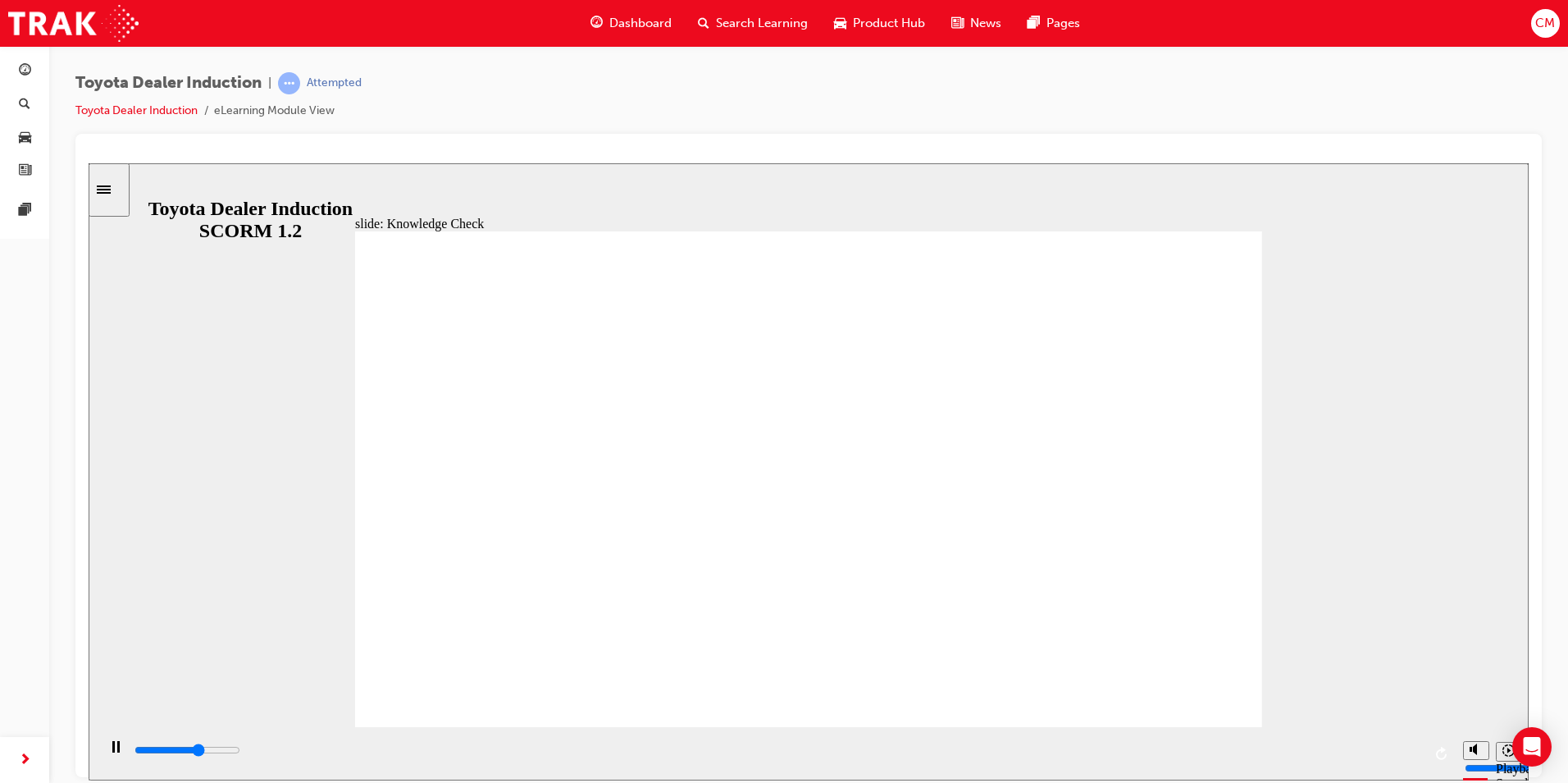
type input "3100"
radio input "true"
type input "5000"
radio input "true"
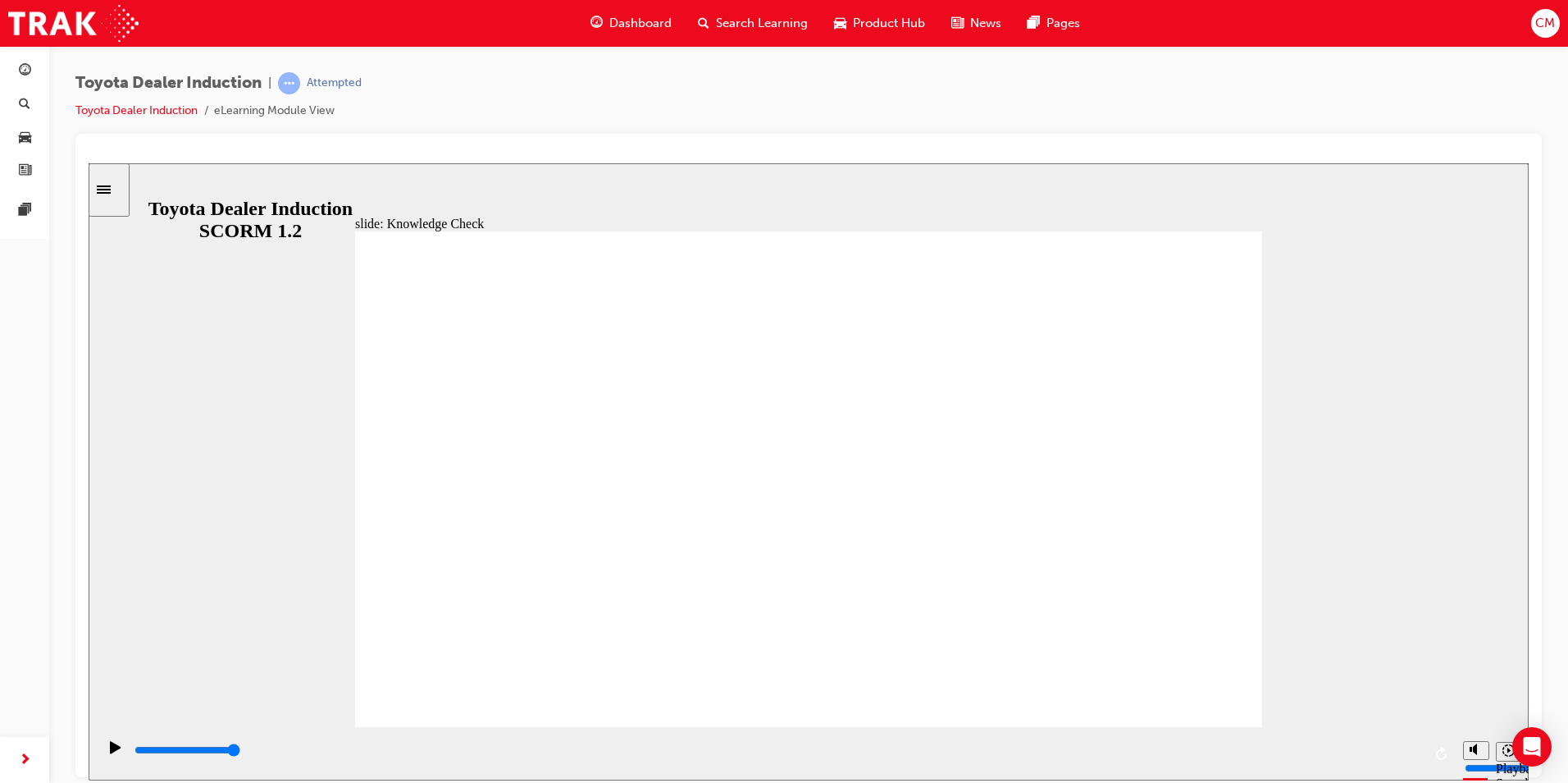
drag, startPoint x: 606, startPoint y: 508, endPoint x: 1171, endPoint y: 268, distance: 613.9
click at [1501, 757] on button "Playback speed" at bounding box center [1507, 750] width 25 height 20
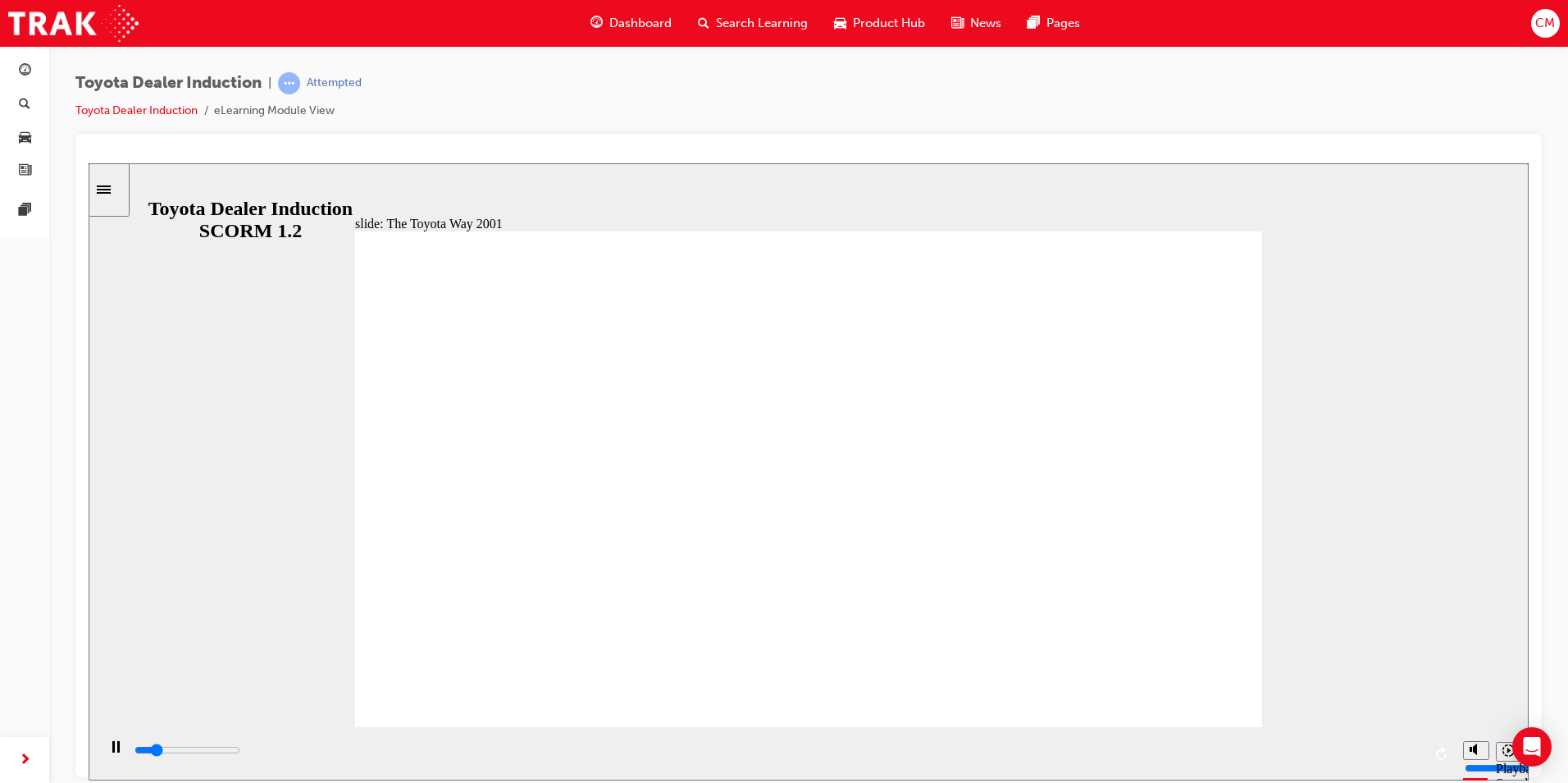
click at [1409, 755] on div "playback controls" at bounding box center [777, 749] width 1289 height 18
click at [1389, 749] on div "playback controls" at bounding box center [777, 749] width 1289 height 18
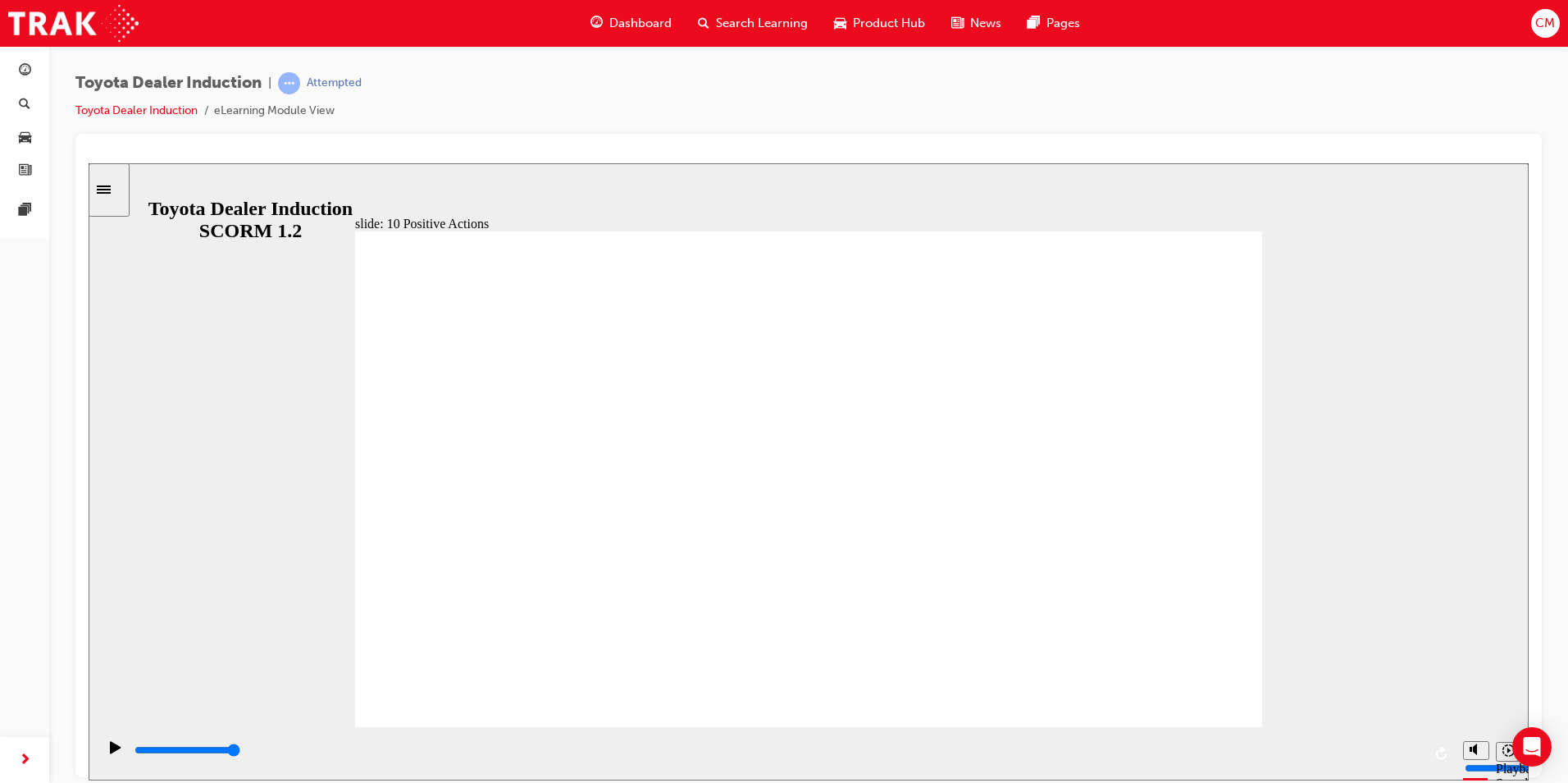
click at [1270, 244] on div "slide: 10 Positive Actions Multiply 1 Taking a personal interest in everything,…" at bounding box center [809, 470] width 1440 height 617
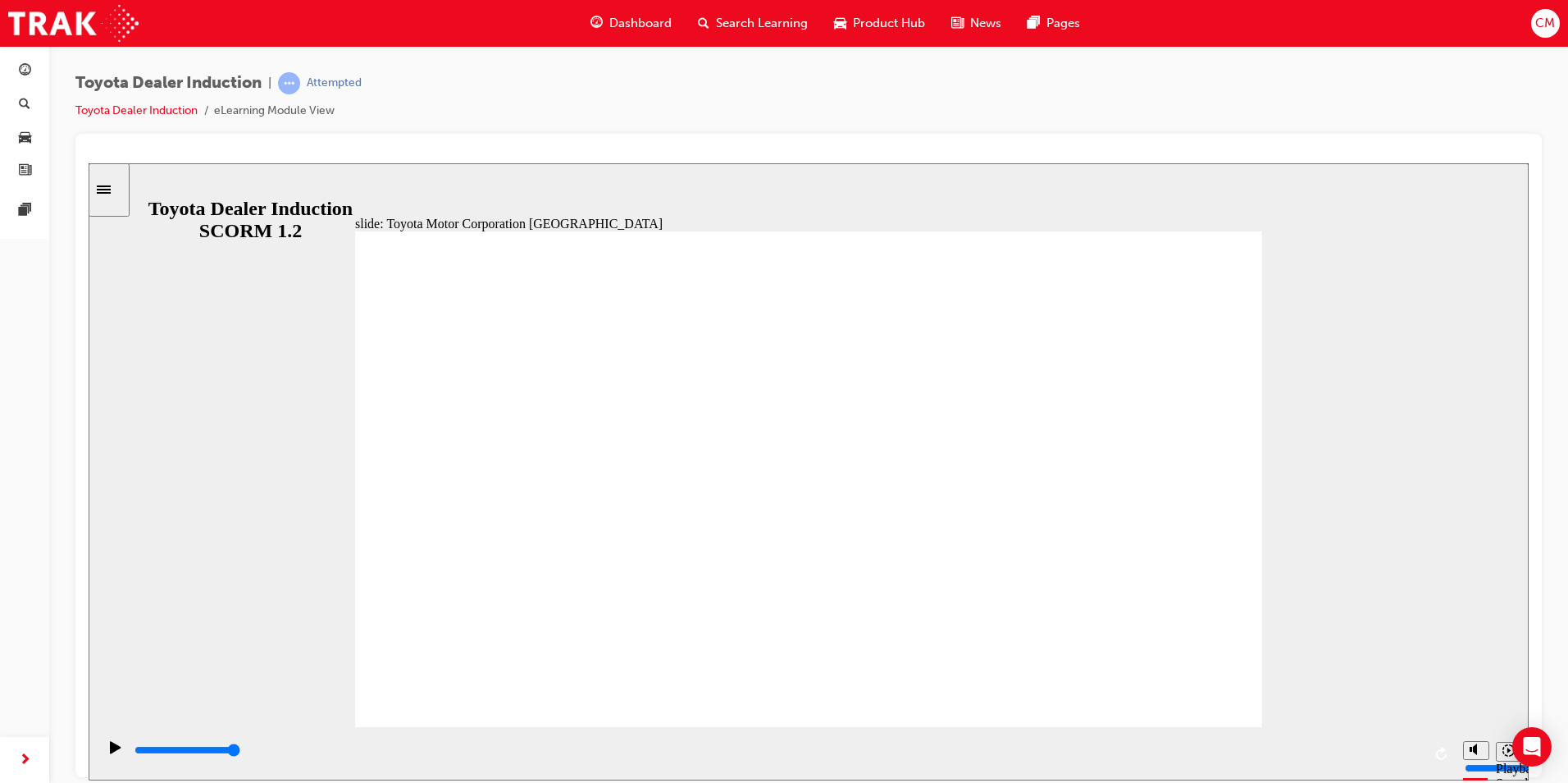
click at [1406, 759] on div "playback controls" at bounding box center [777, 749] width 1289 height 18
type input "15300"
drag, startPoint x: 430, startPoint y: 467, endPoint x: 423, endPoint y: 474, distance: 9.9
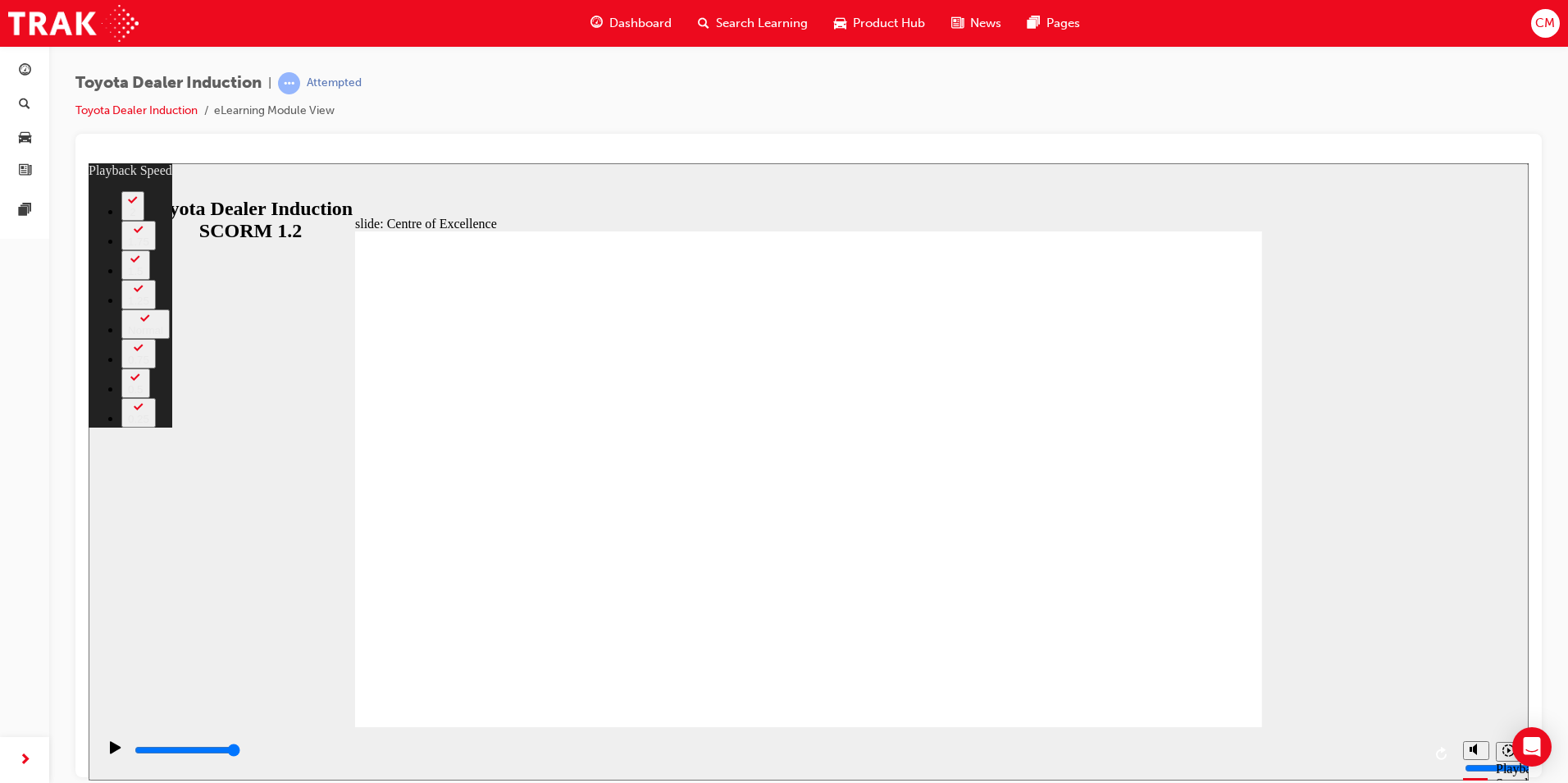
type input "248"
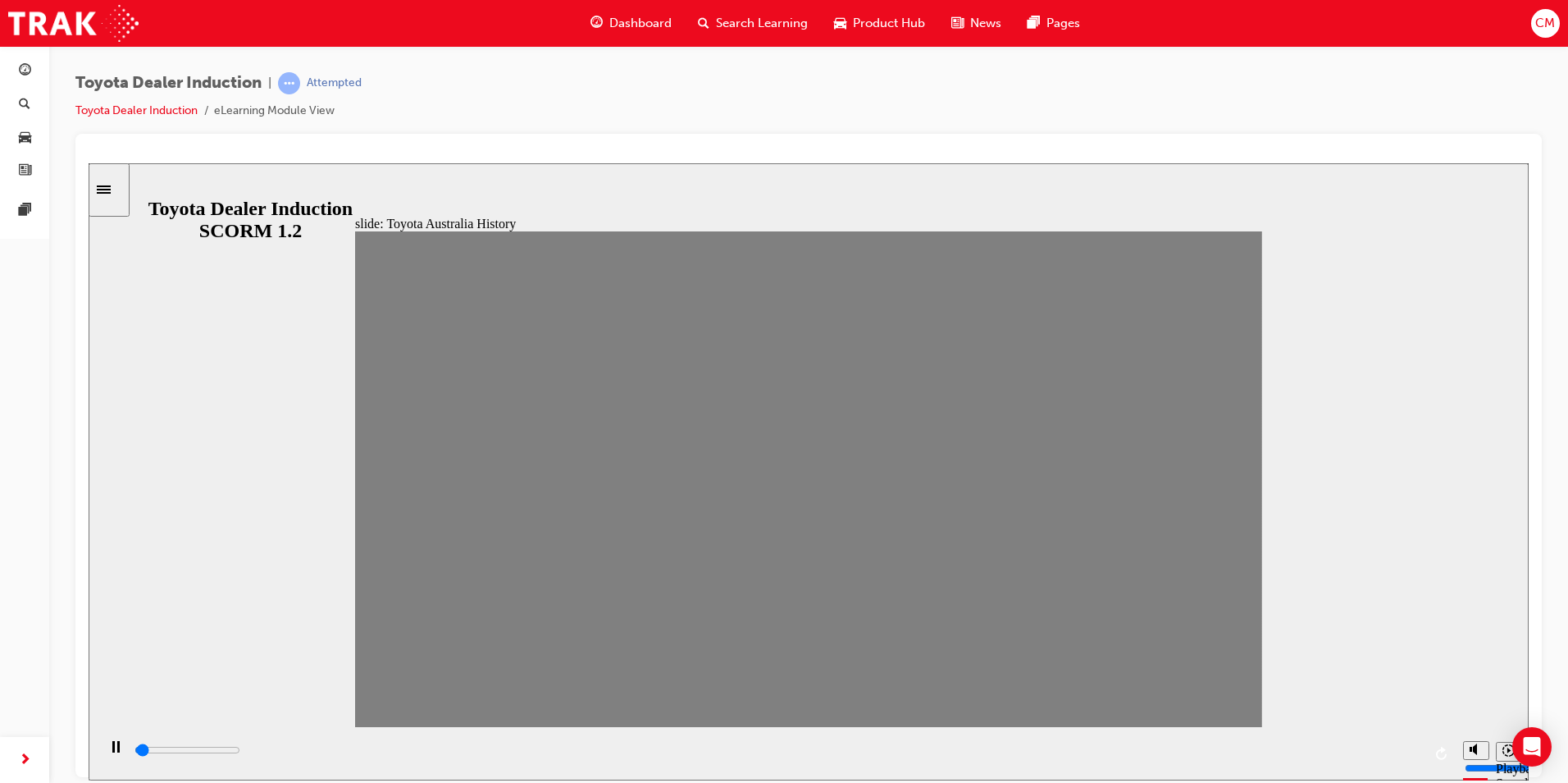
drag, startPoint x: 374, startPoint y: 486, endPoint x: 429, endPoint y: 489, distance: 55.1
drag, startPoint x: 424, startPoint y: 491, endPoint x: 506, endPoint y: 496, distance: 82.2
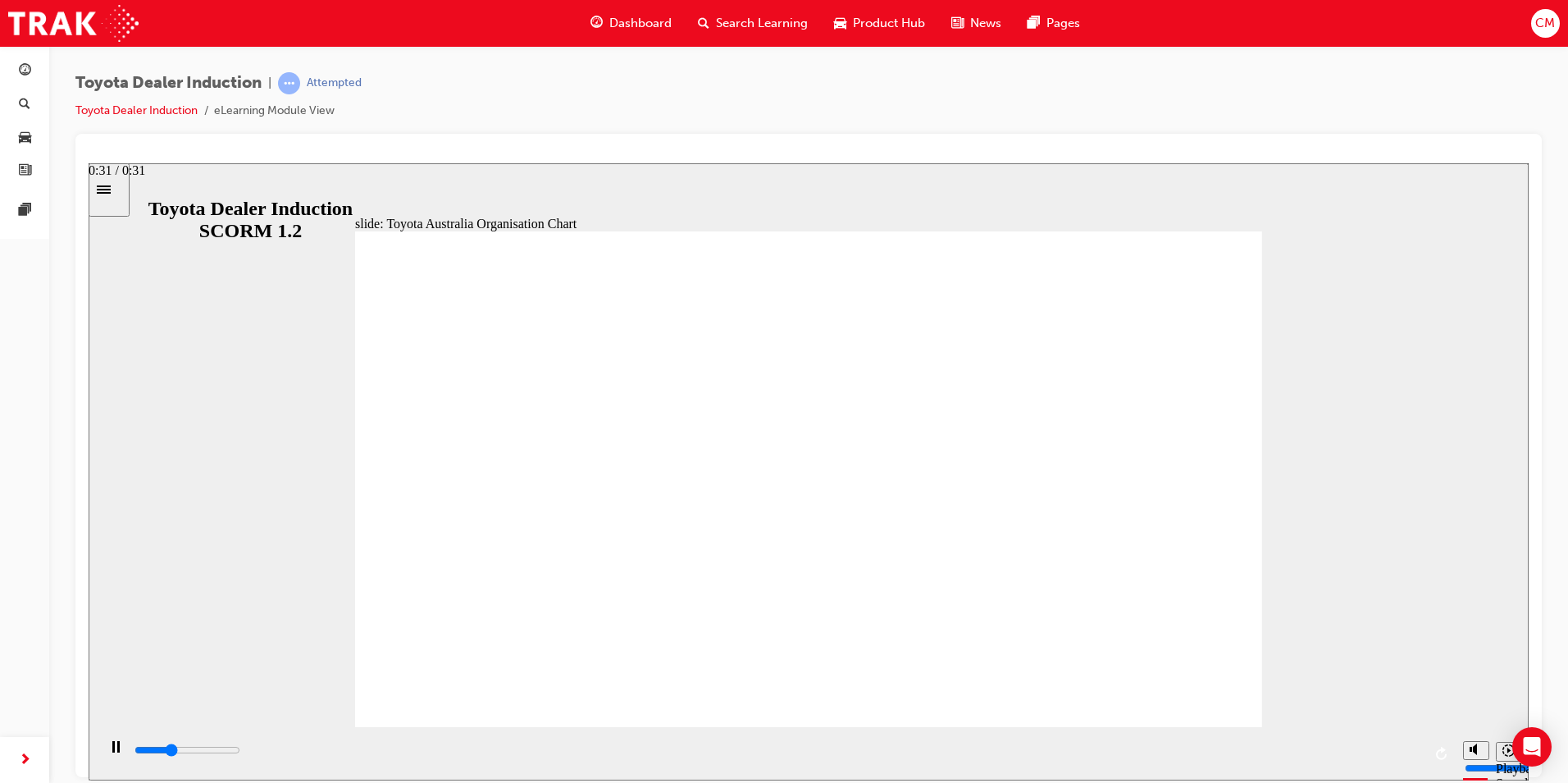
click at [241, 752] on input "slide progress" at bounding box center [187, 749] width 105 height 13
type input "5000"
radio input "true"
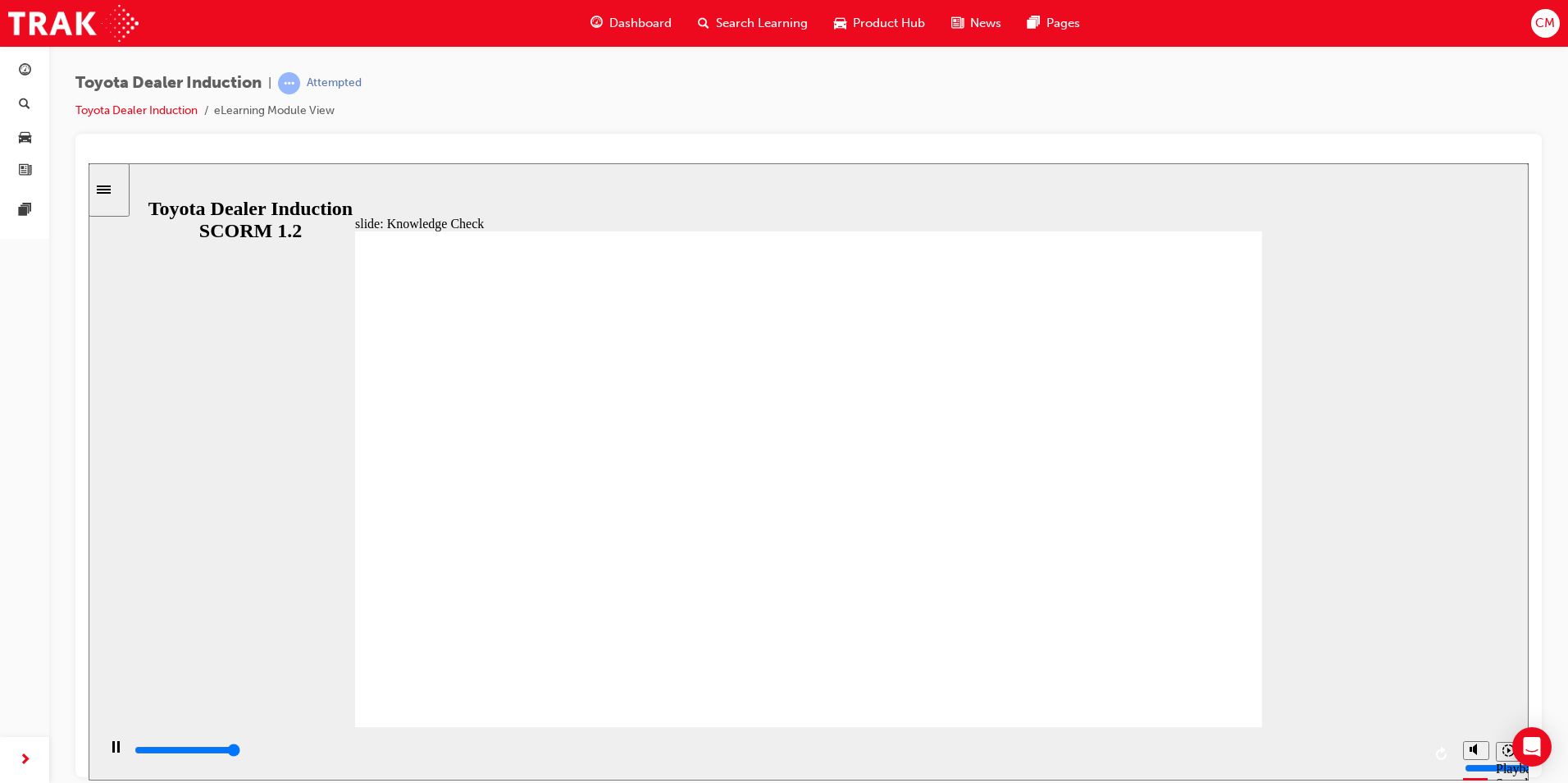
type input "5000"
radio input "true"
type input "5000"
radio input "true"
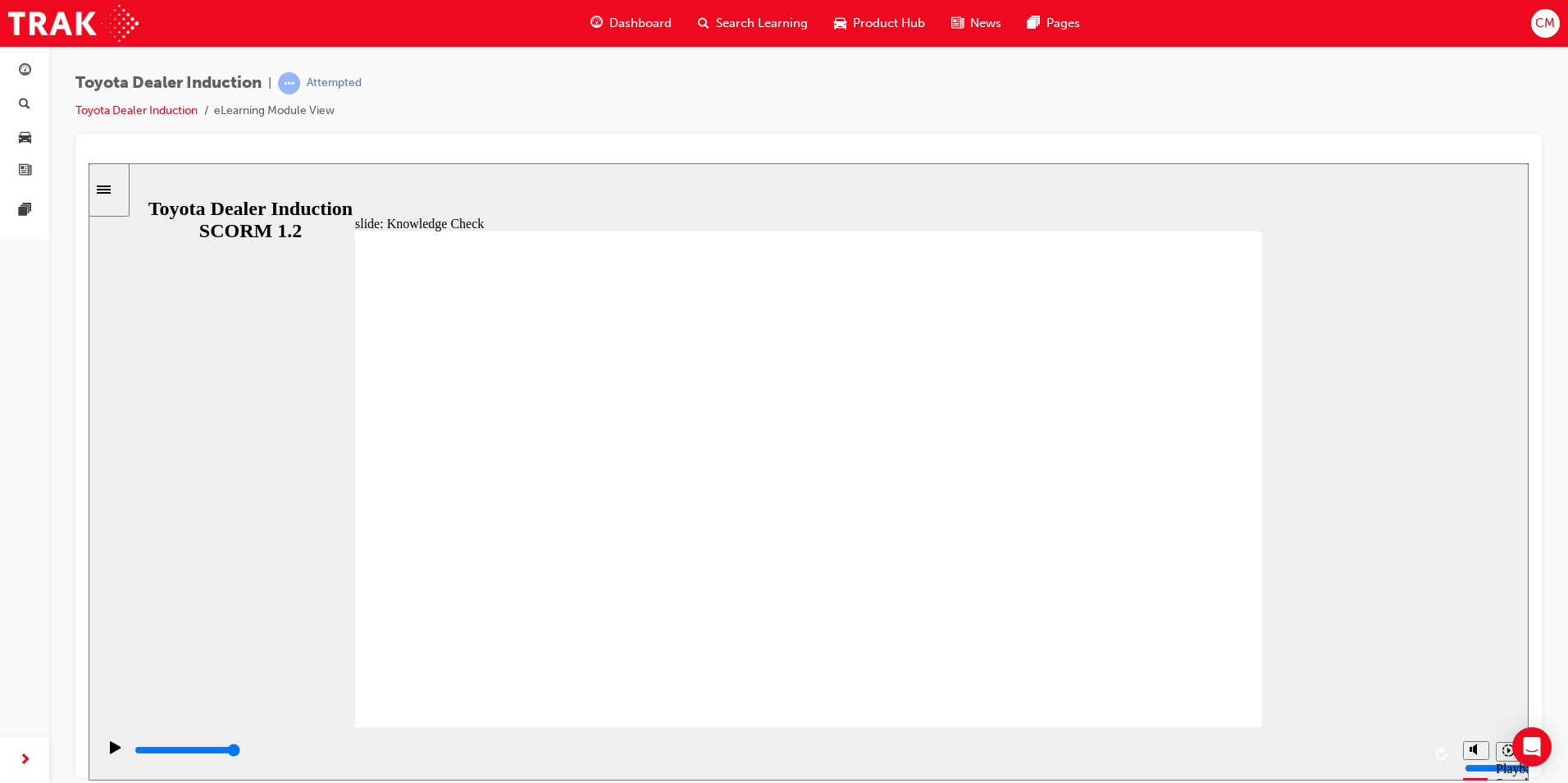
click at [241, 750] on input "slide progress" at bounding box center [187, 749] width 105 height 13
type input "9200"
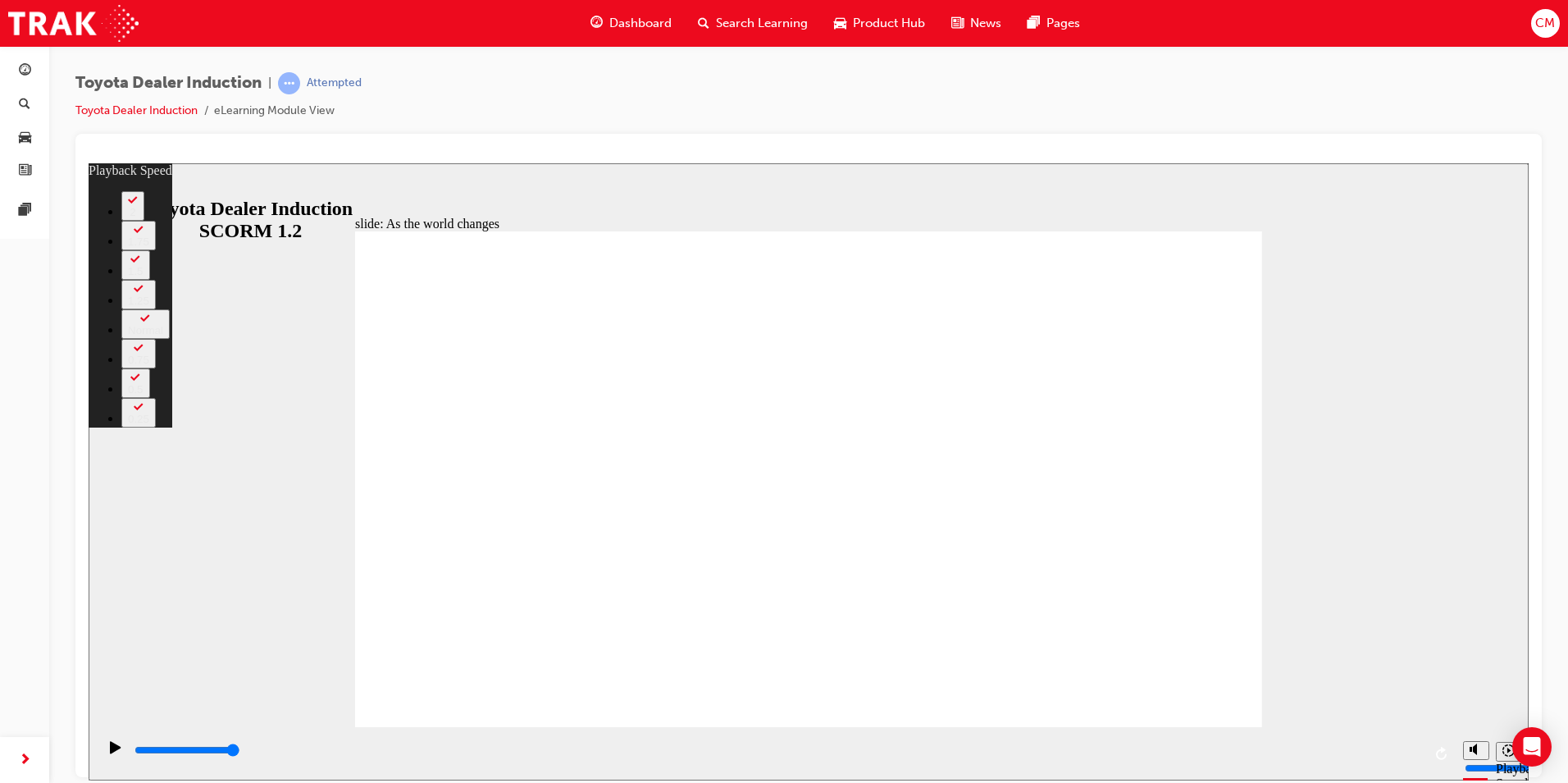
type input "128"
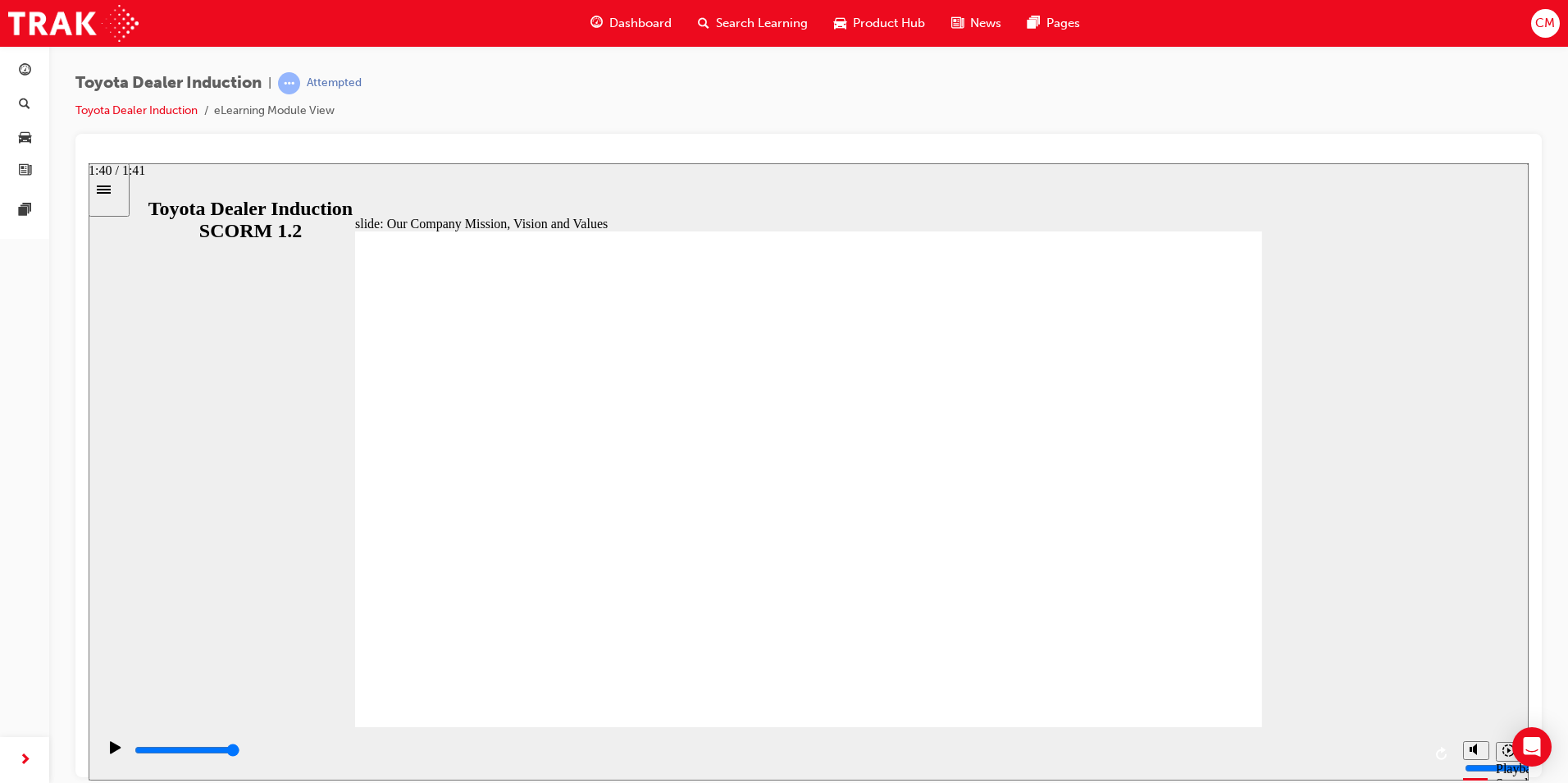
click at [1409, 743] on div "playback controls" at bounding box center [777, 753] width 1289 height 24
click at [1413, 756] on div "playback controls" at bounding box center [777, 749] width 1289 height 18
click at [241, 751] on input "slide progress" at bounding box center [187, 749] width 105 height 13
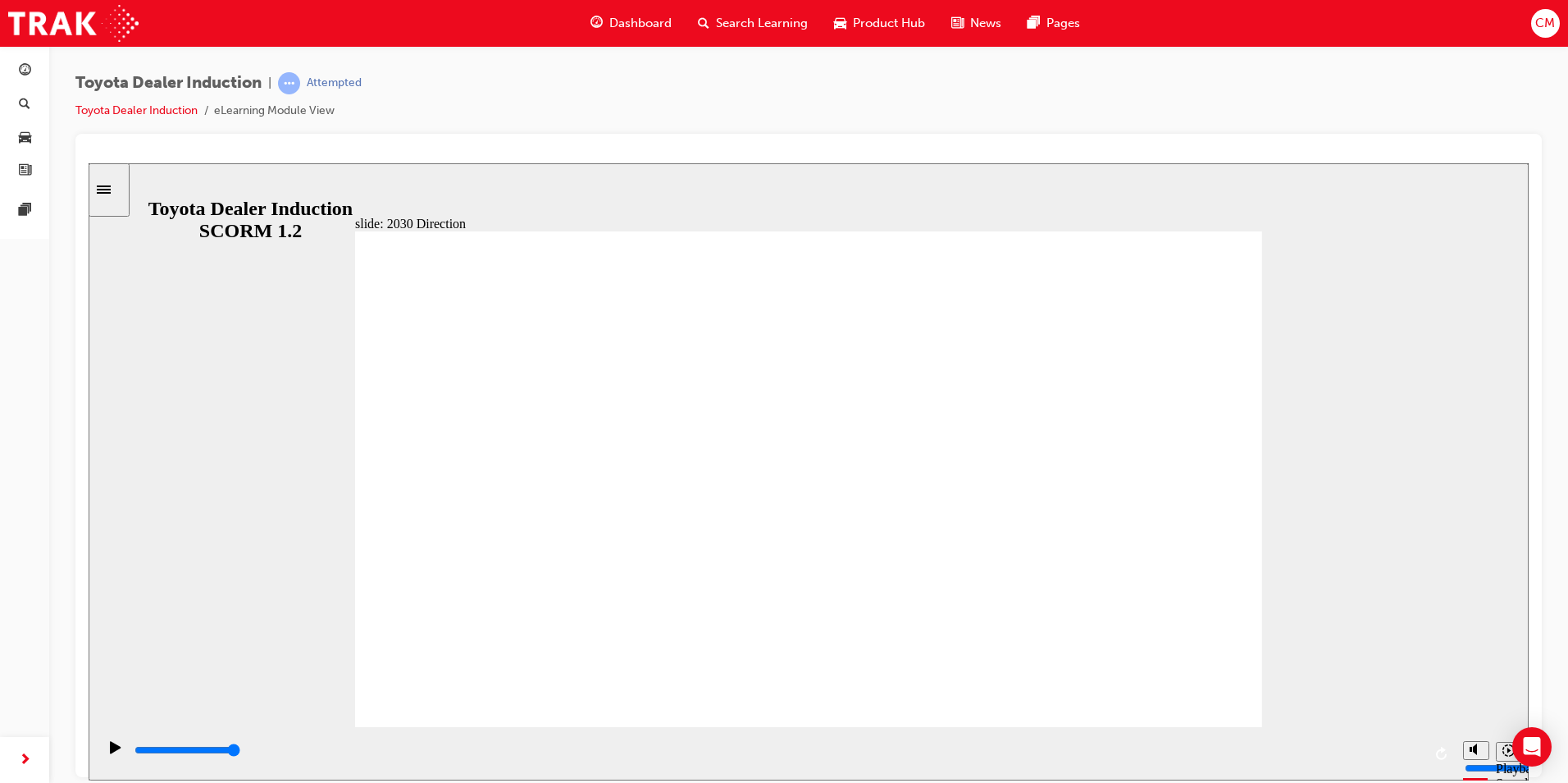
click at [241, 750] on input "slide progress" at bounding box center [187, 749] width 105 height 13
type input "5000"
type input "h"
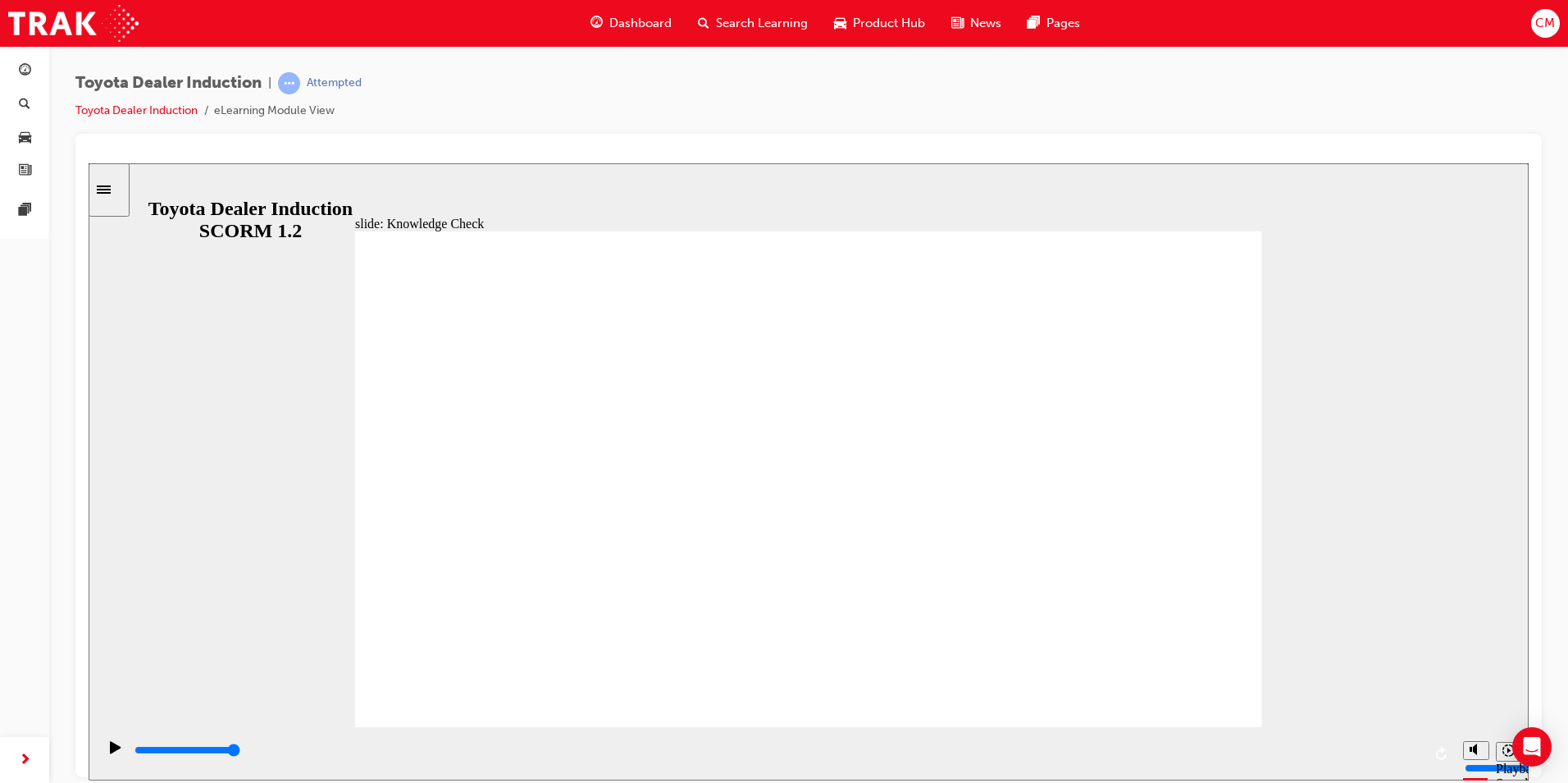
type input "h"
type input "ha"
type input "hap"
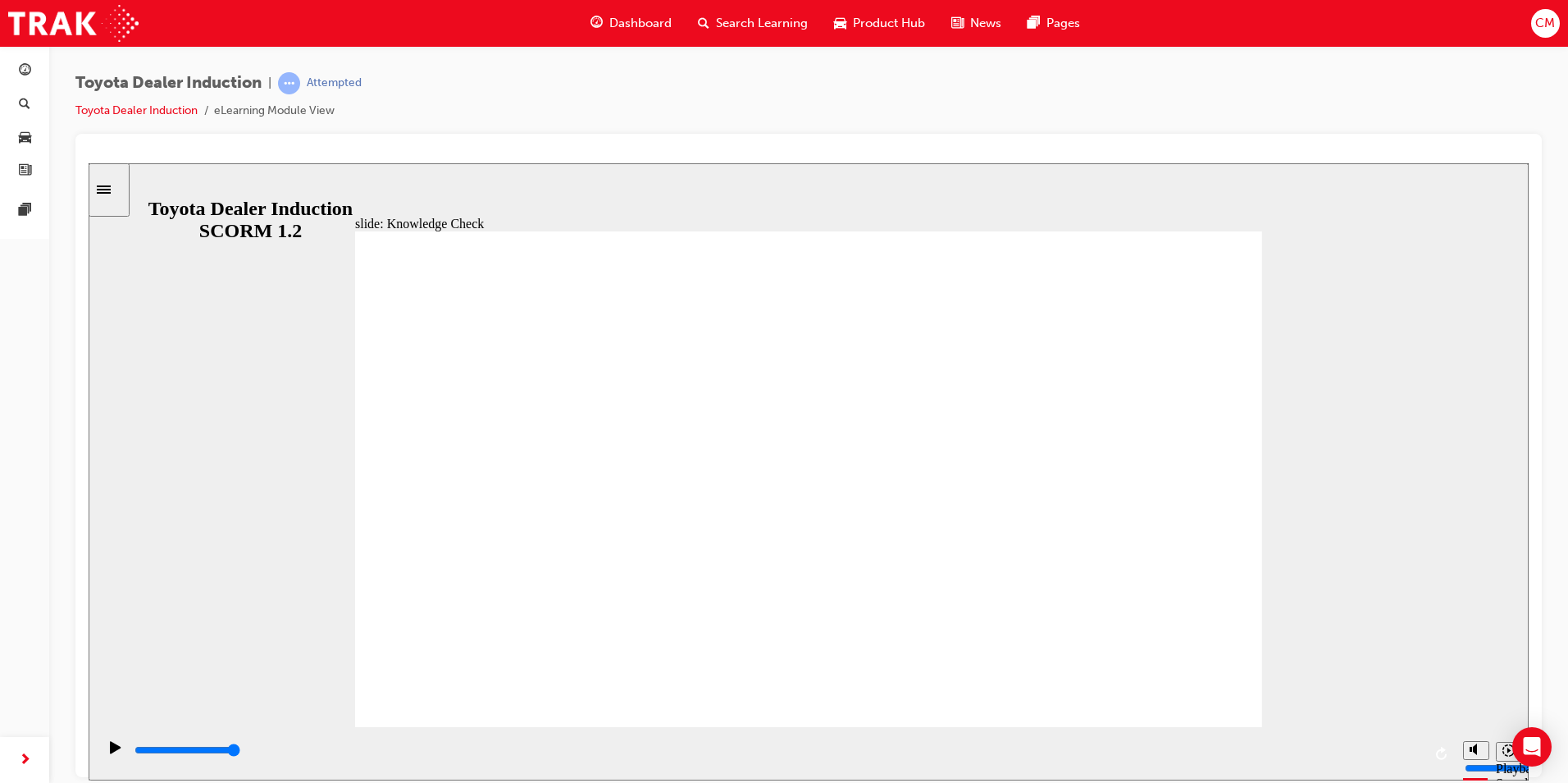
type input "happ"
type input "happi"
type input "happin"
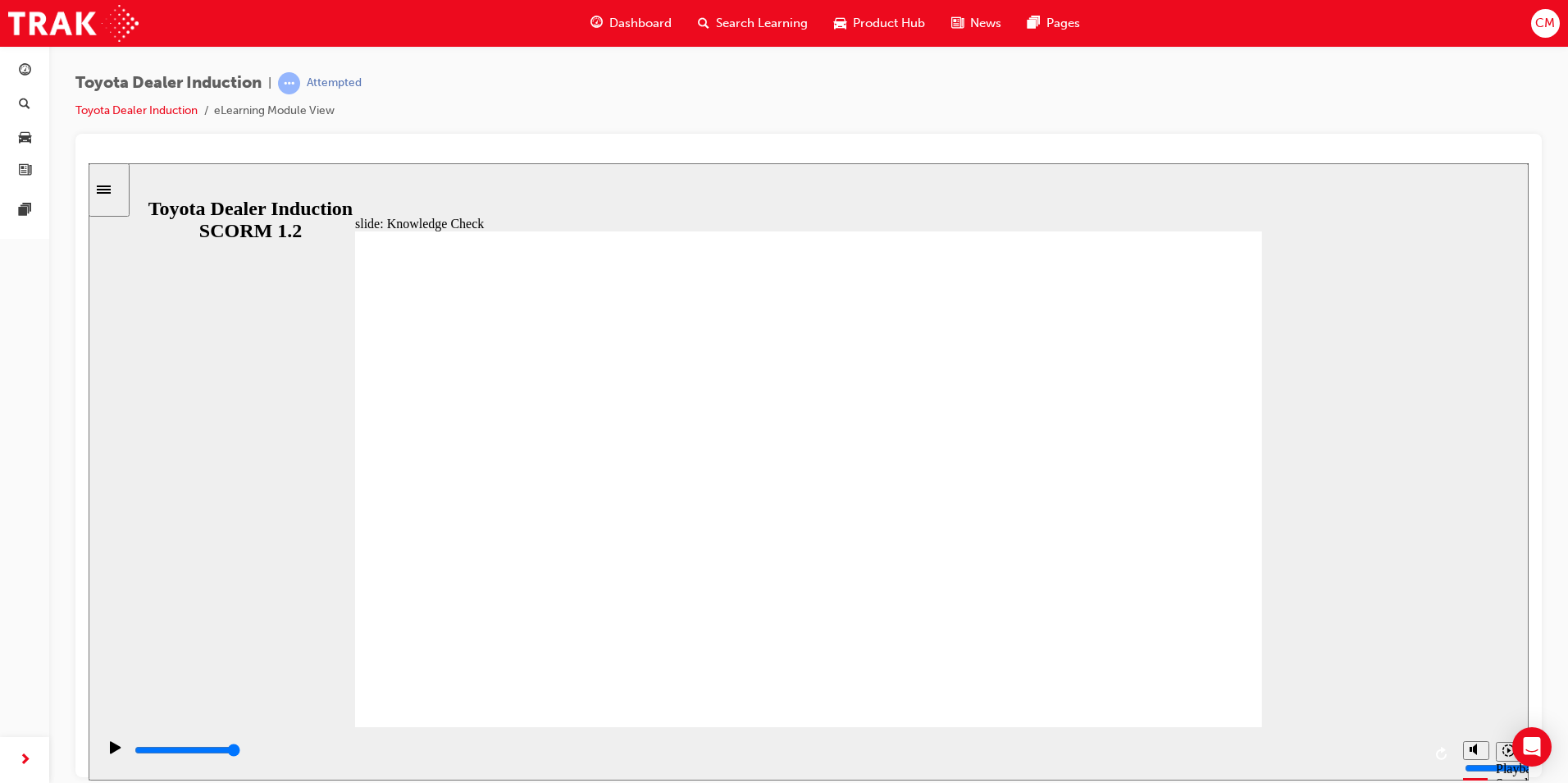
type input "happin"
type input "happine"
type input "happines"
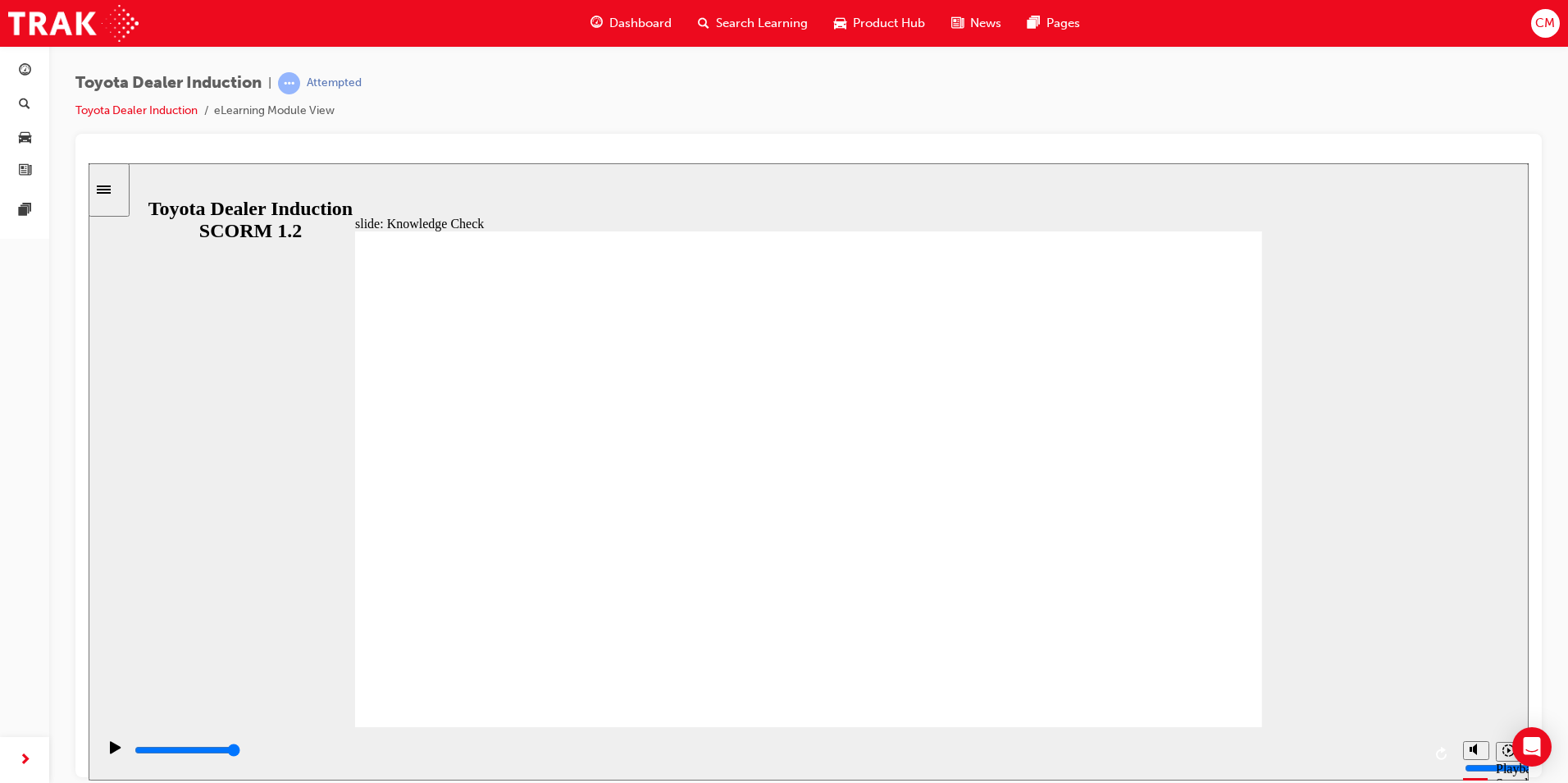
type input "happiness"
type input "5000"
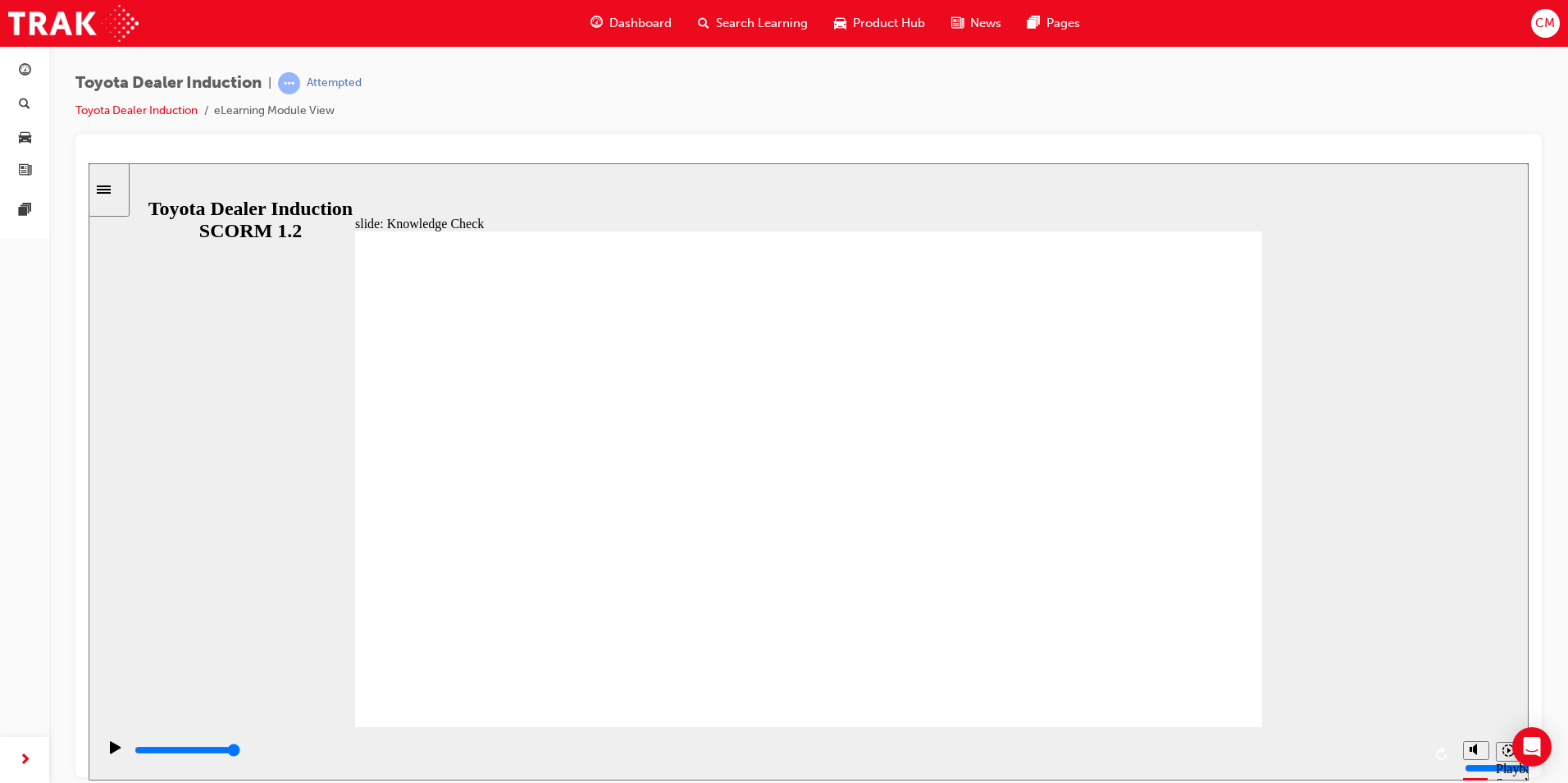
type input "b"
type input "be"
type input "bel"
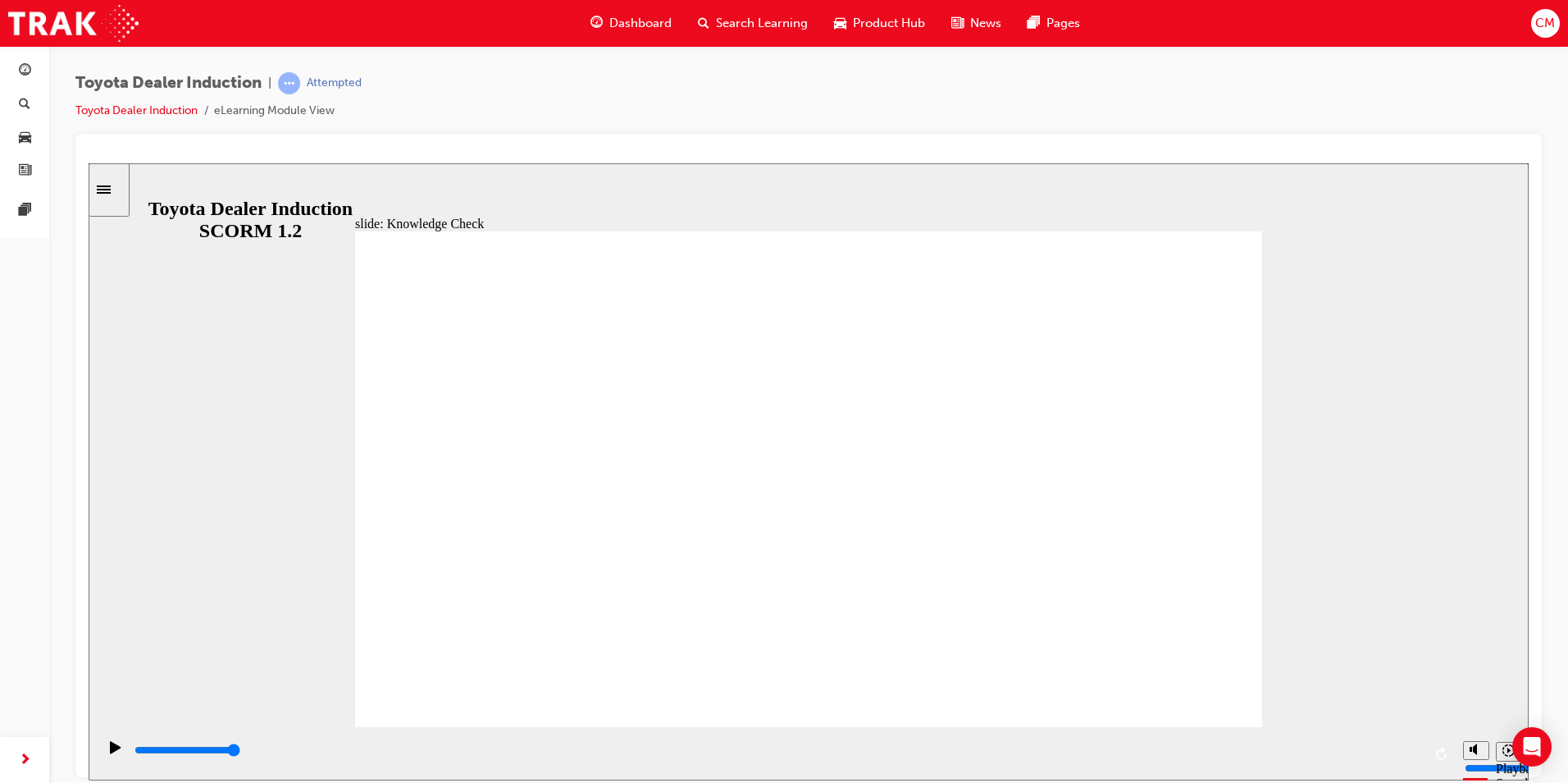
type input "bel"
type input "belo"
type input "belon"
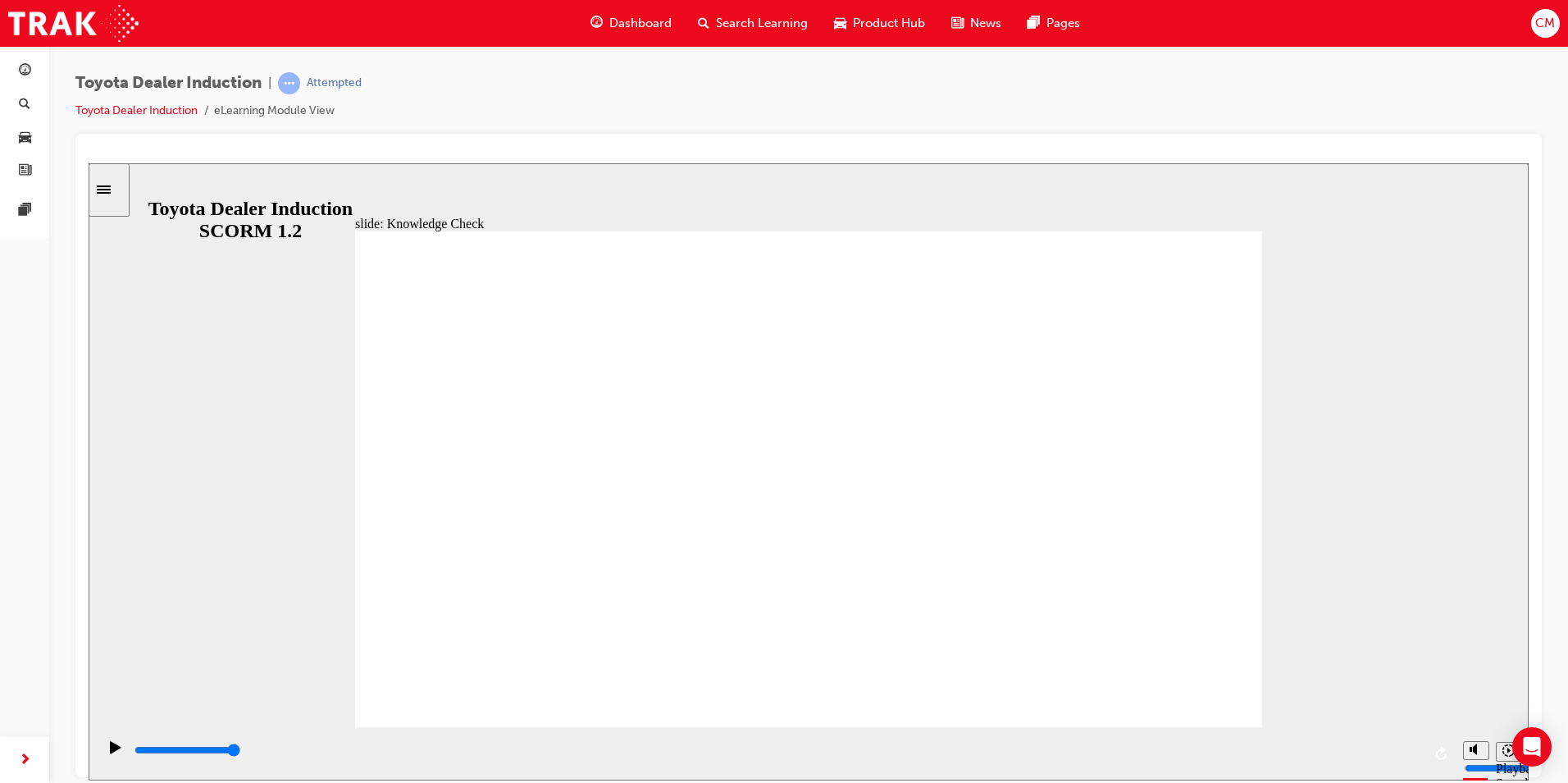
type input "belong"
type input "belonge"
type input "belonged"
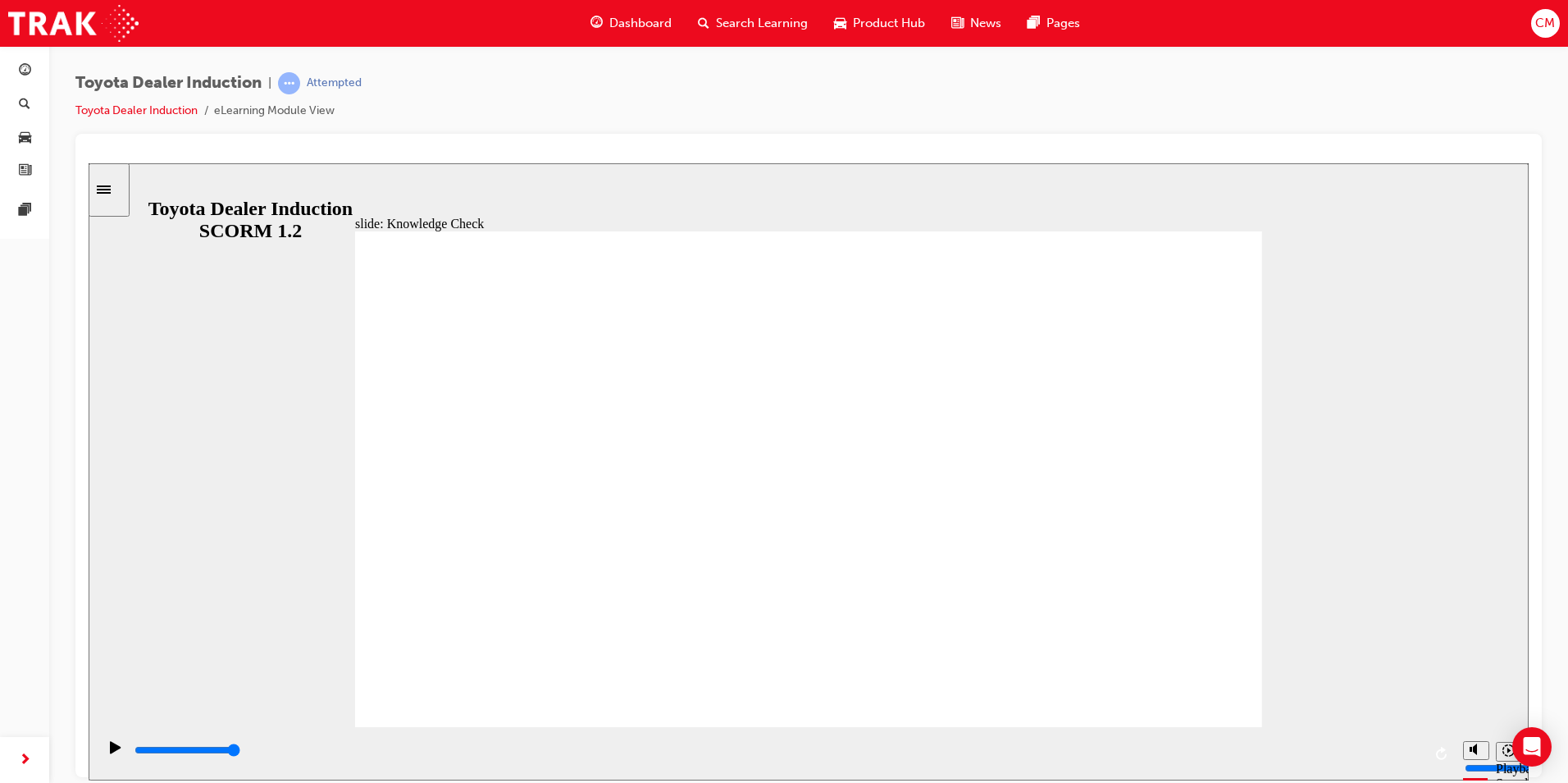
type input "belonged"
click at [1416, 756] on div "playback controls" at bounding box center [777, 749] width 1289 height 18
type input "6500"
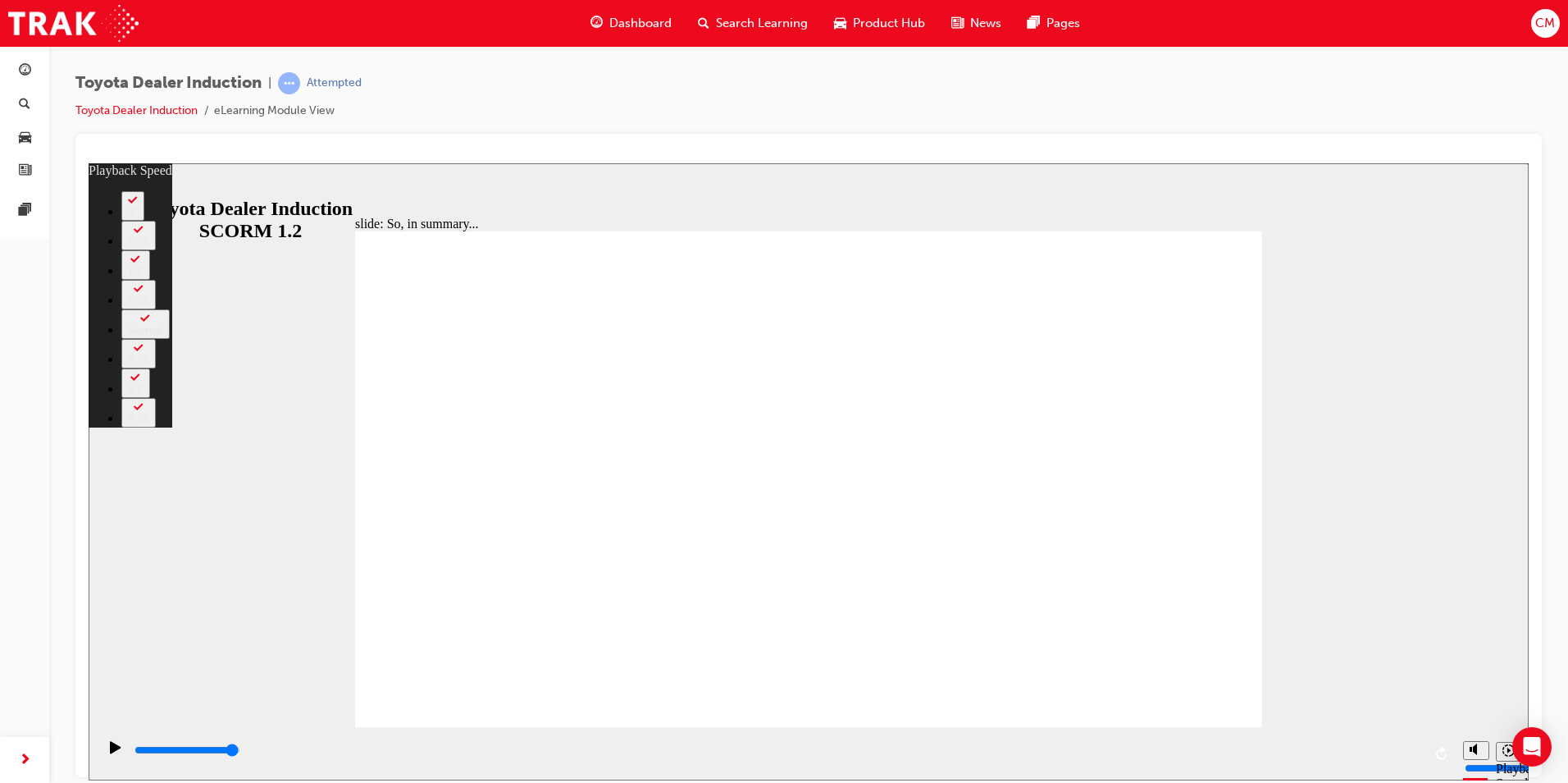
type input "128"
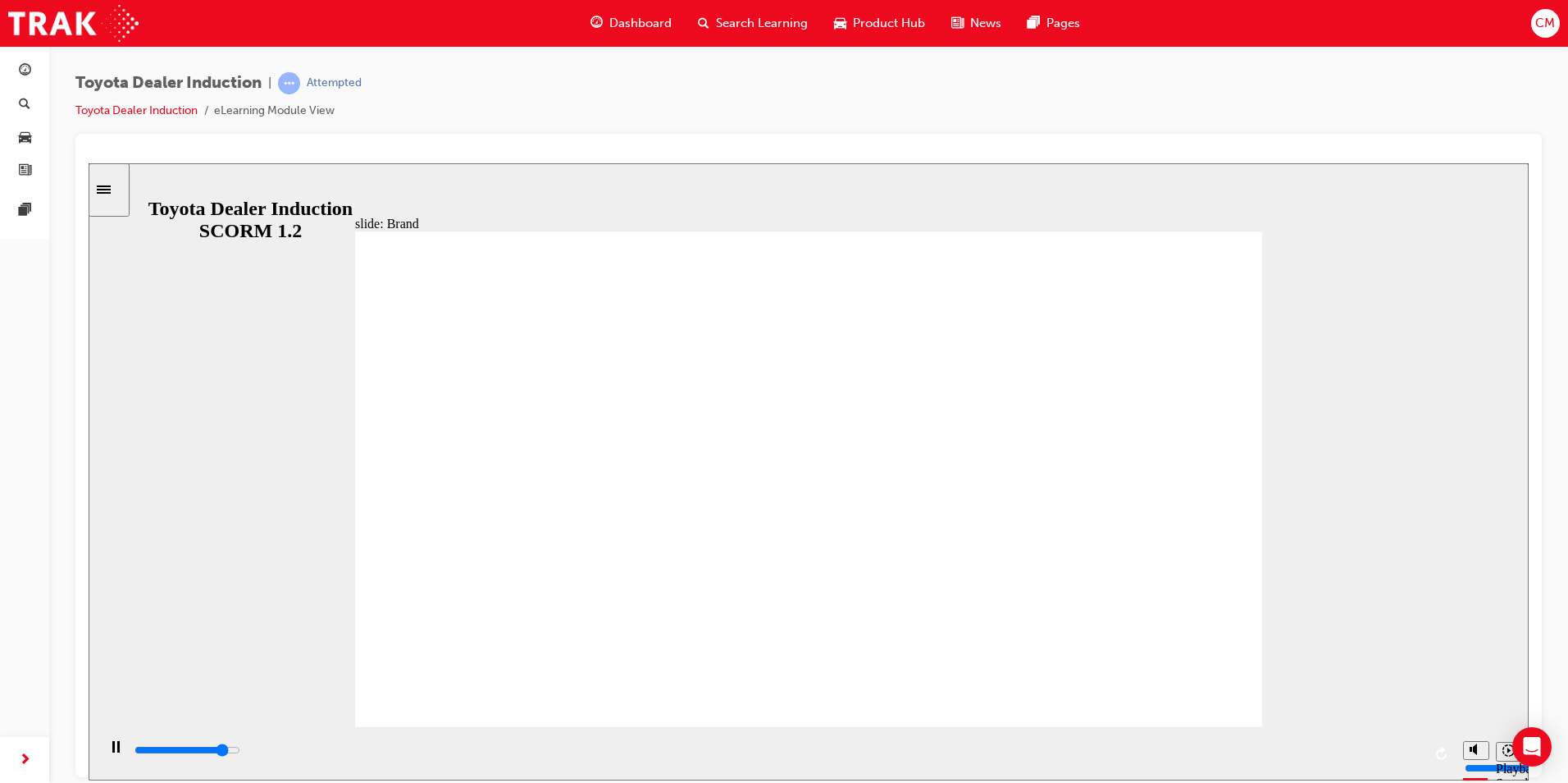
click at [1416, 755] on div "playback controls" at bounding box center [777, 749] width 1289 height 18
click at [1414, 749] on div "playback controls" at bounding box center [777, 749] width 1289 height 18
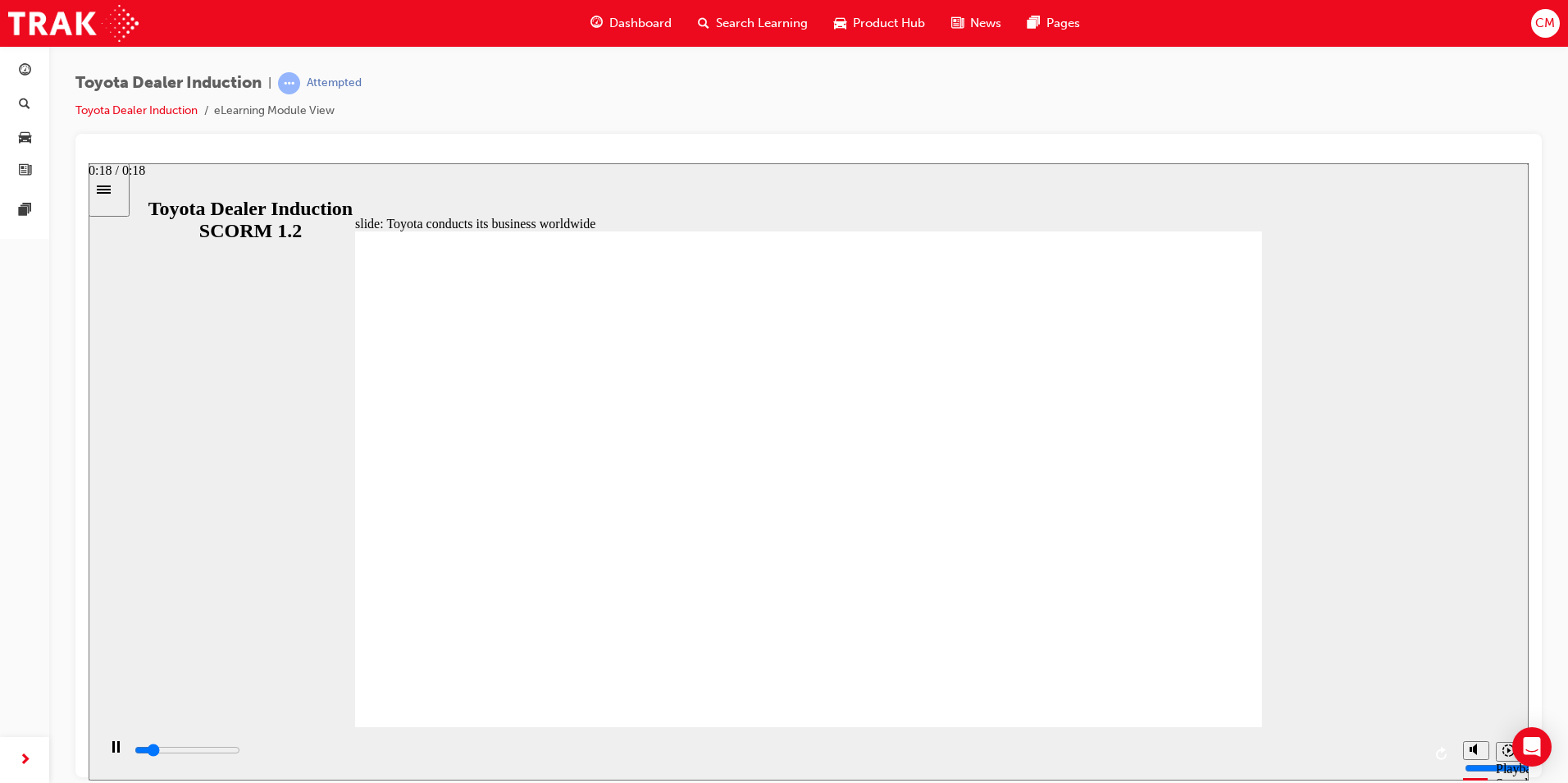
click at [241, 753] on input "slide progress" at bounding box center [187, 749] width 105 height 13
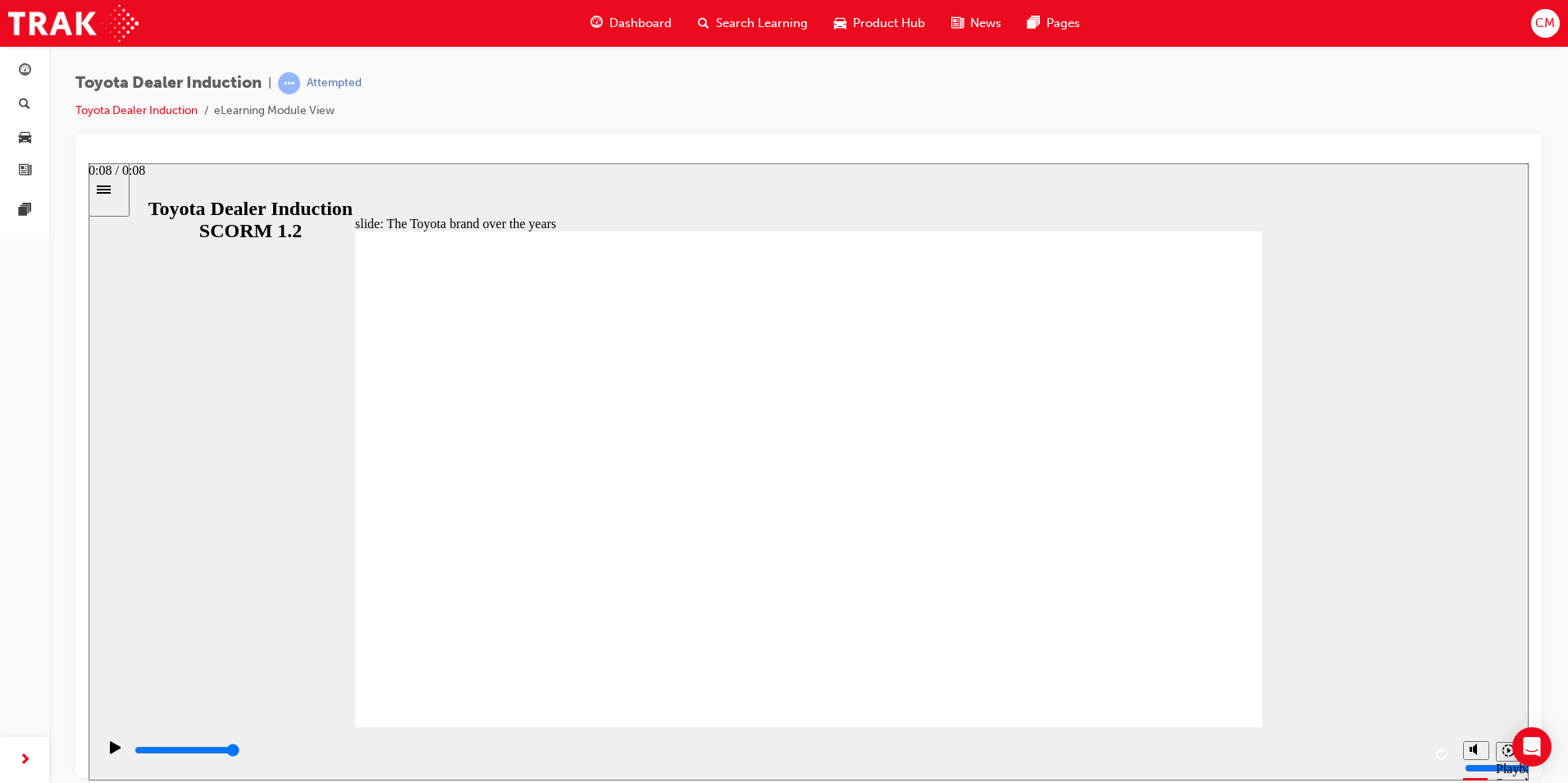
type input "8400"
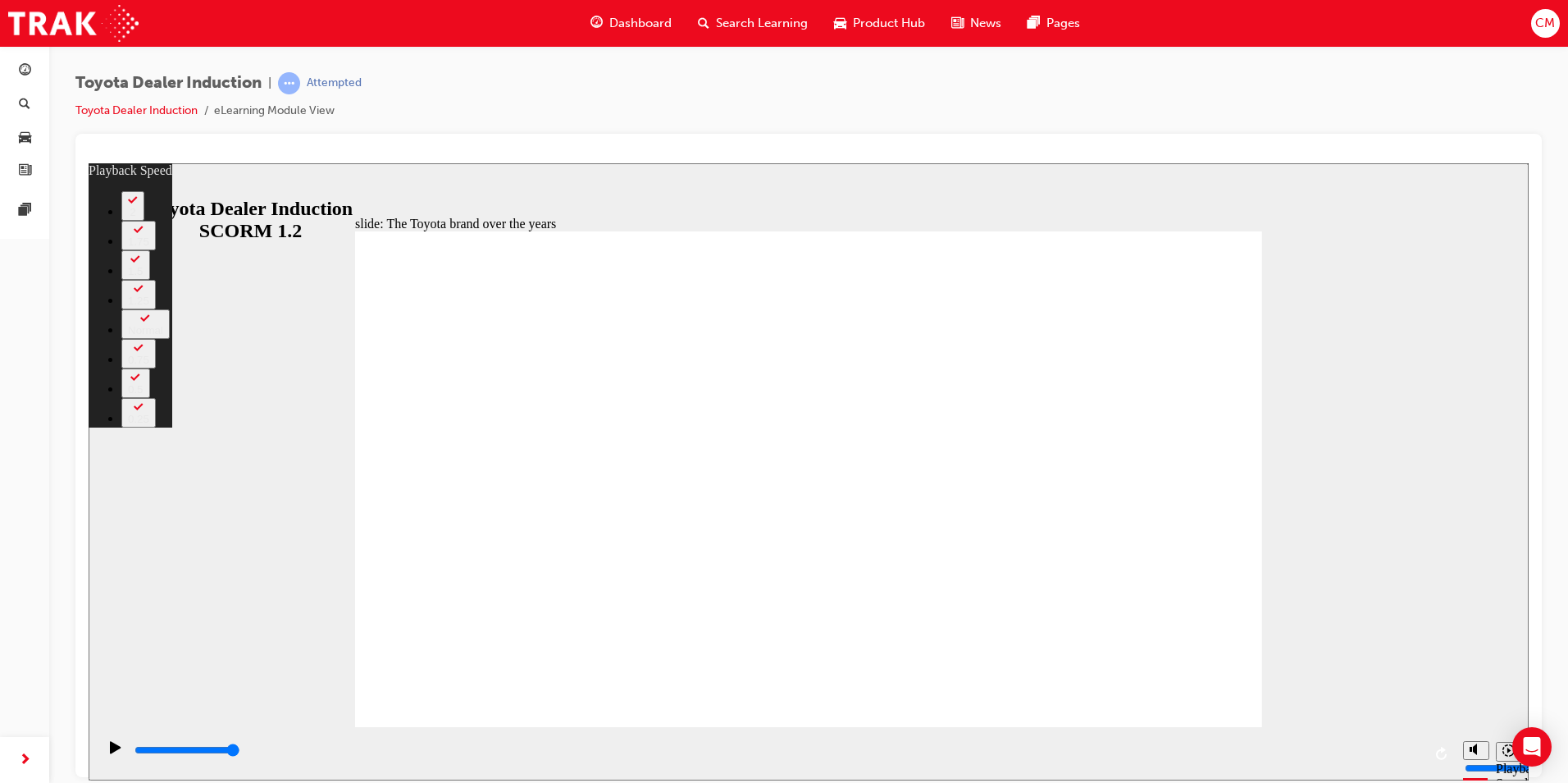
type input "165"
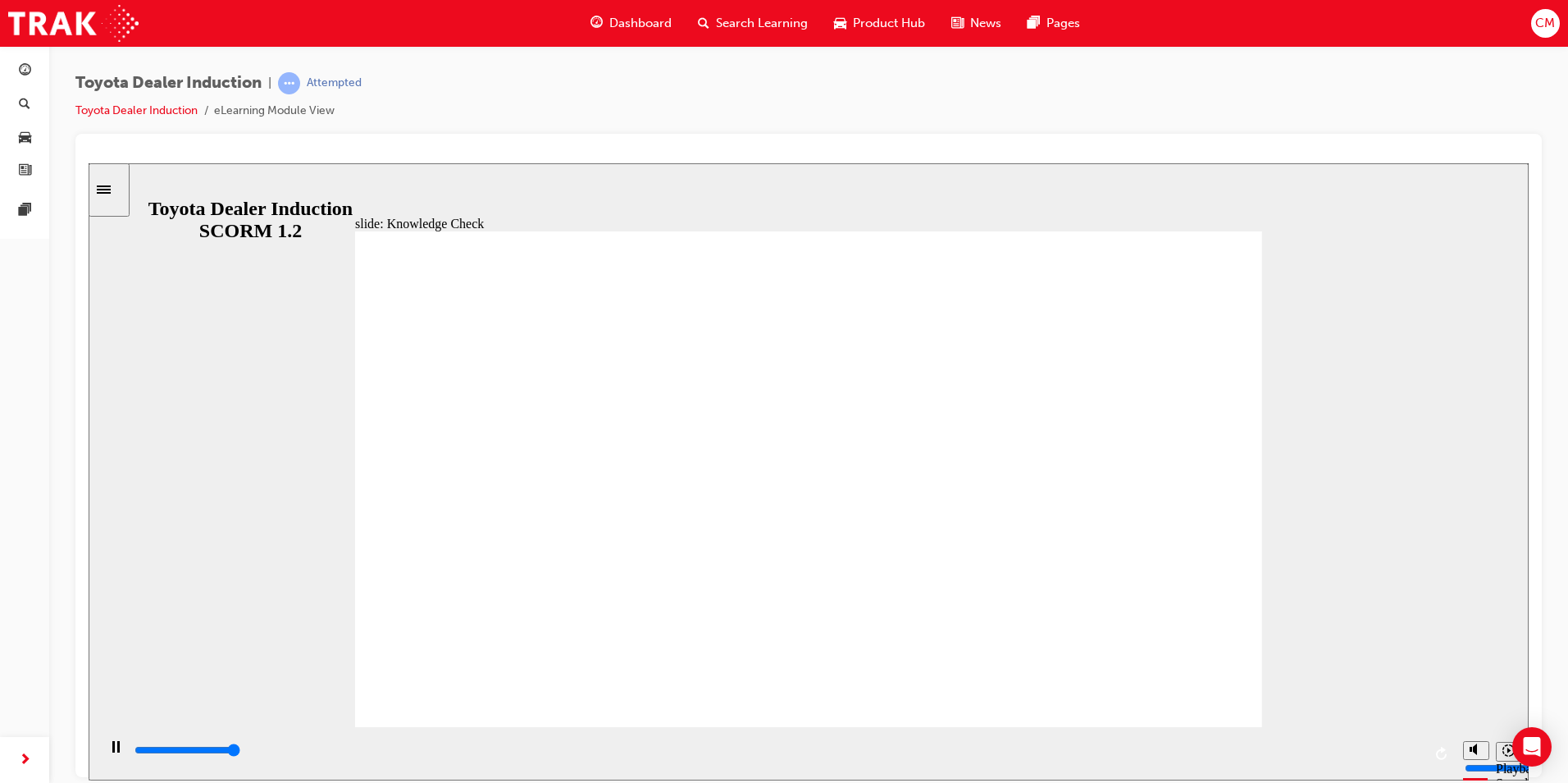
type input "5000"
radio input "true"
drag, startPoint x: 761, startPoint y: 594, endPoint x: 764, endPoint y: 579, distance: 15.3
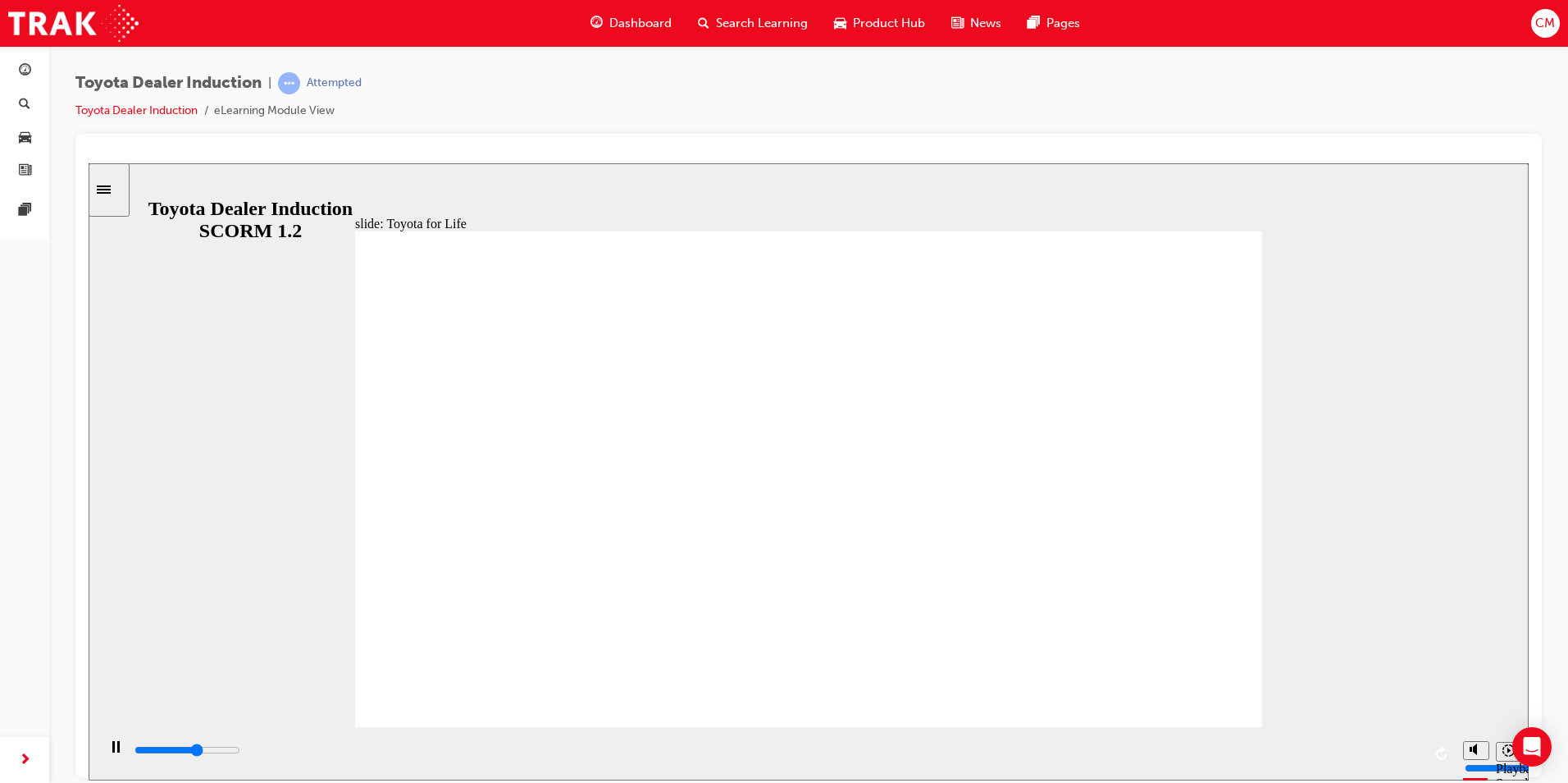
click at [241, 751] on input "slide progress" at bounding box center [187, 749] width 105 height 13
click at [241, 752] on input "slide progress" at bounding box center [187, 749] width 105 height 13
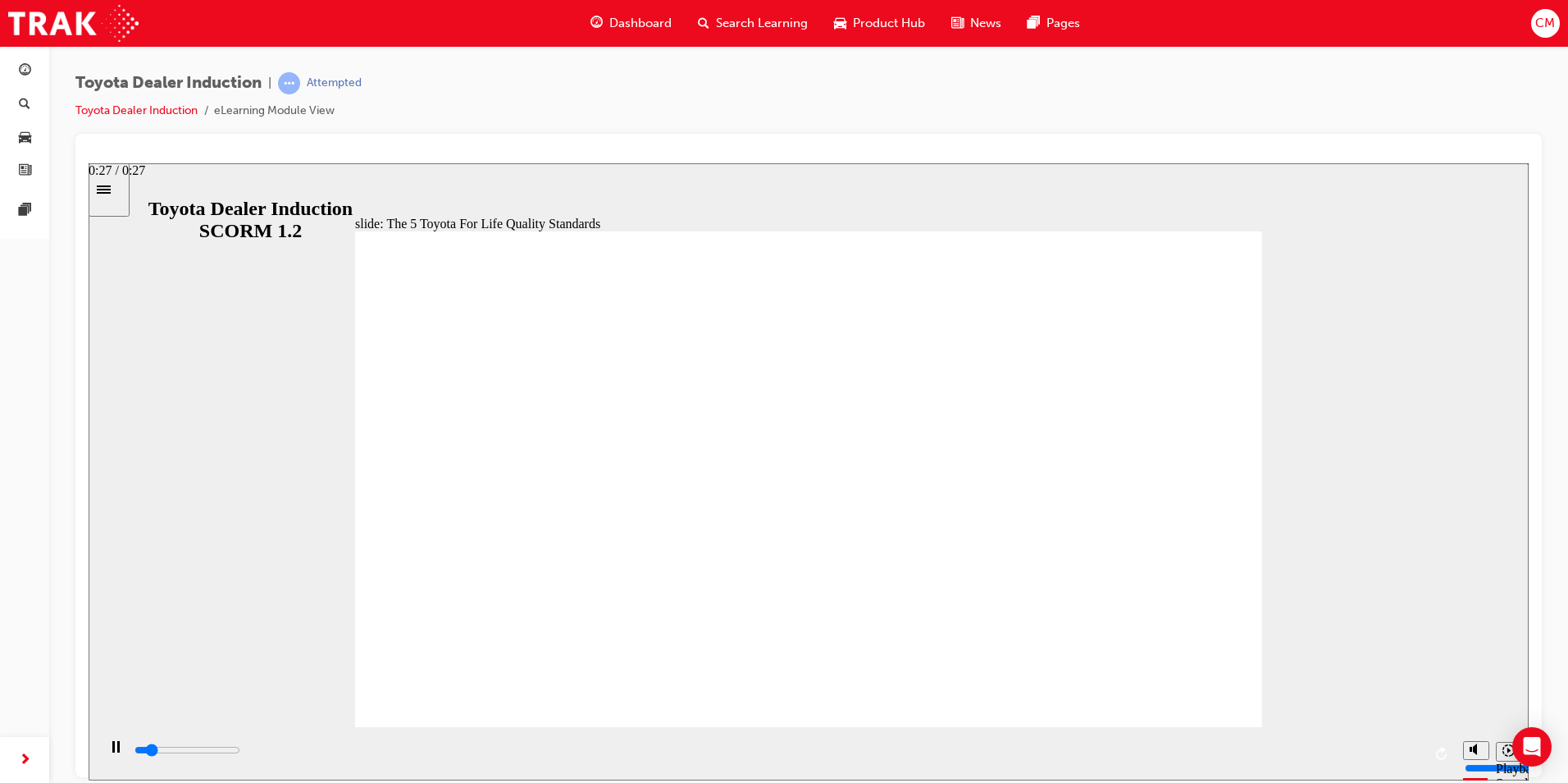
click at [241, 753] on input "slide progress" at bounding box center [187, 749] width 105 height 13
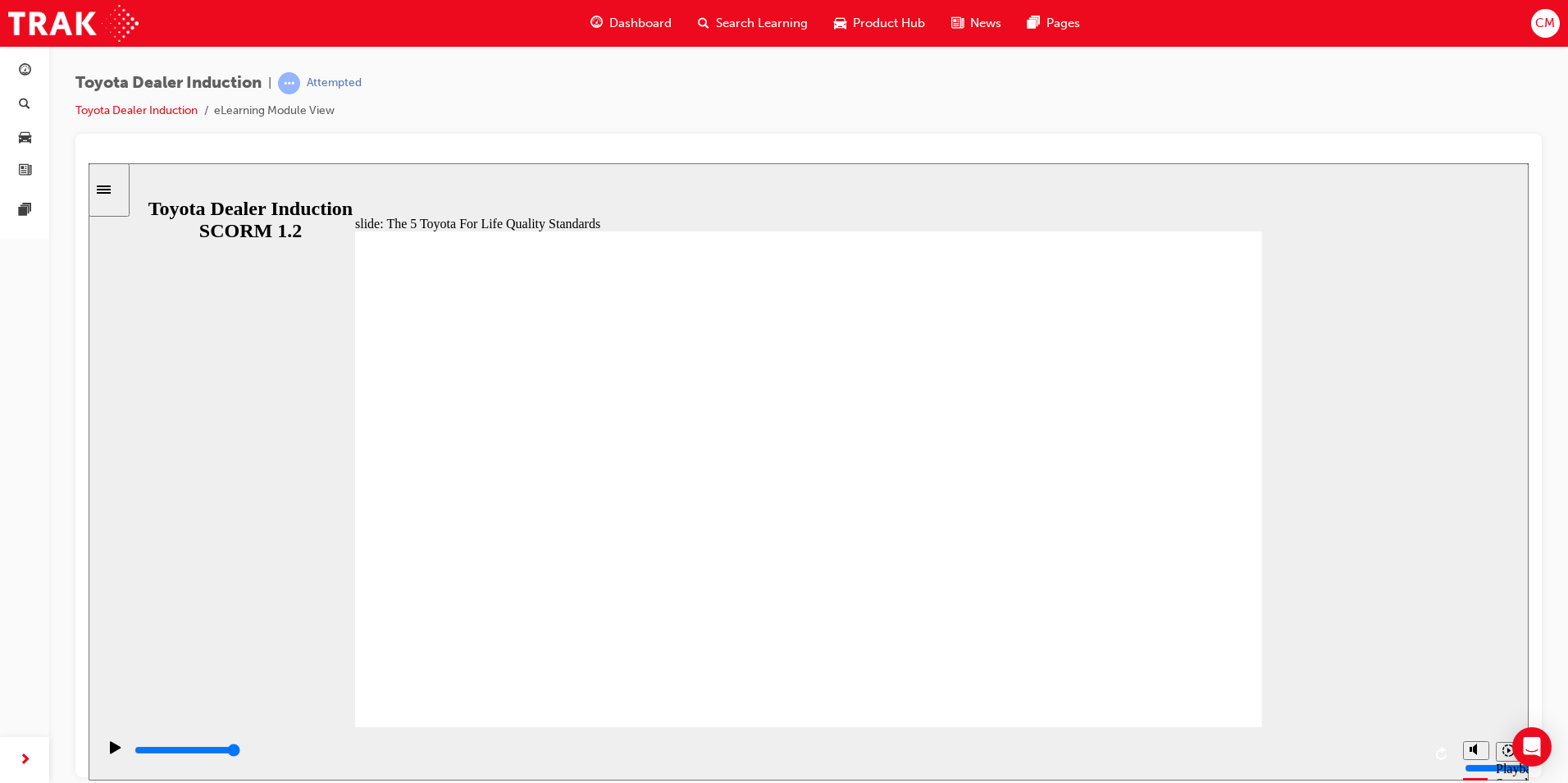
click at [1408, 748] on div "playback controls" at bounding box center [777, 749] width 1289 height 18
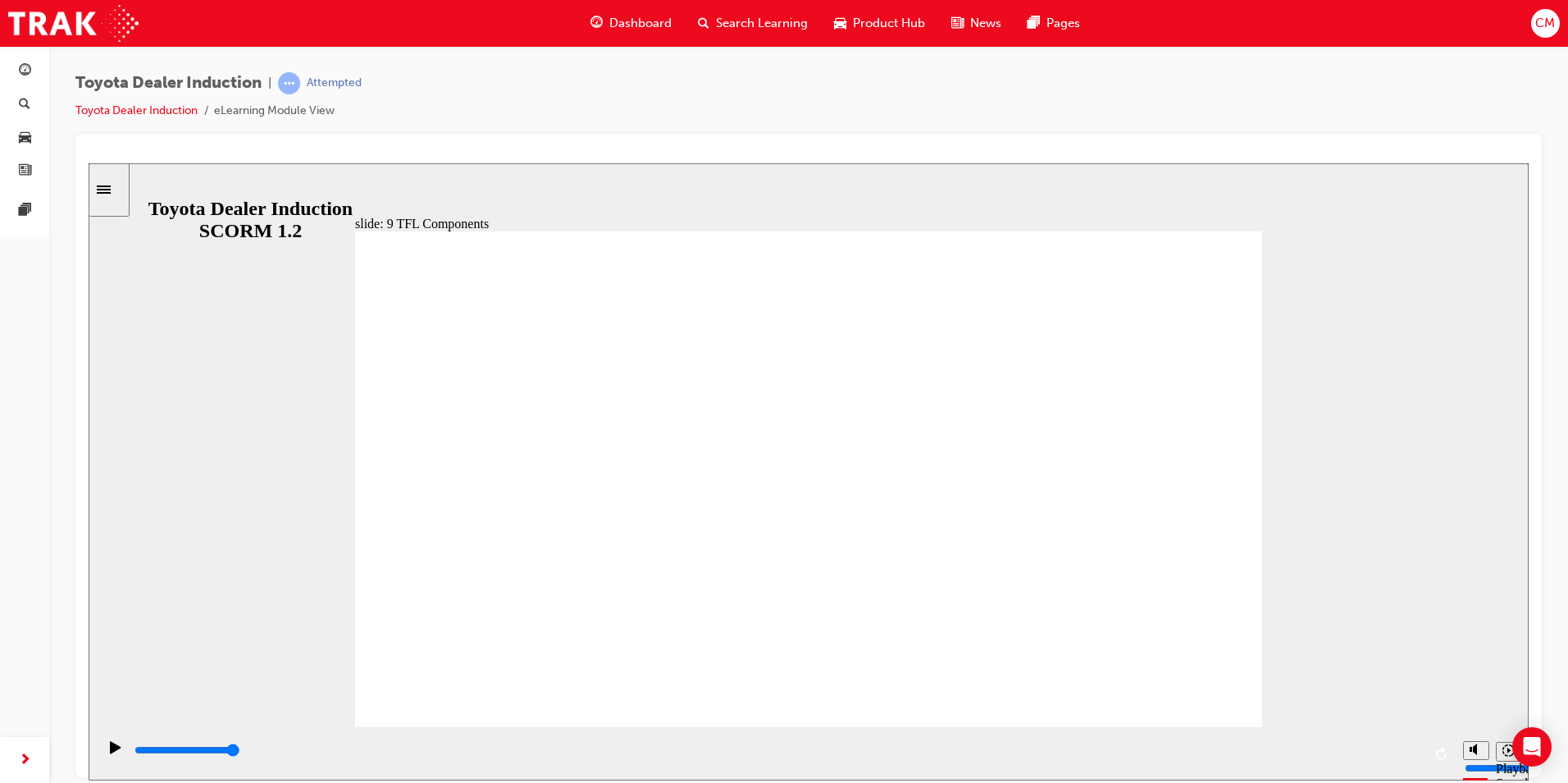
drag, startPoint x: 1242, startPoint y: 435, endPoint x: 1196, endPoint y: 448, distance: 47.8
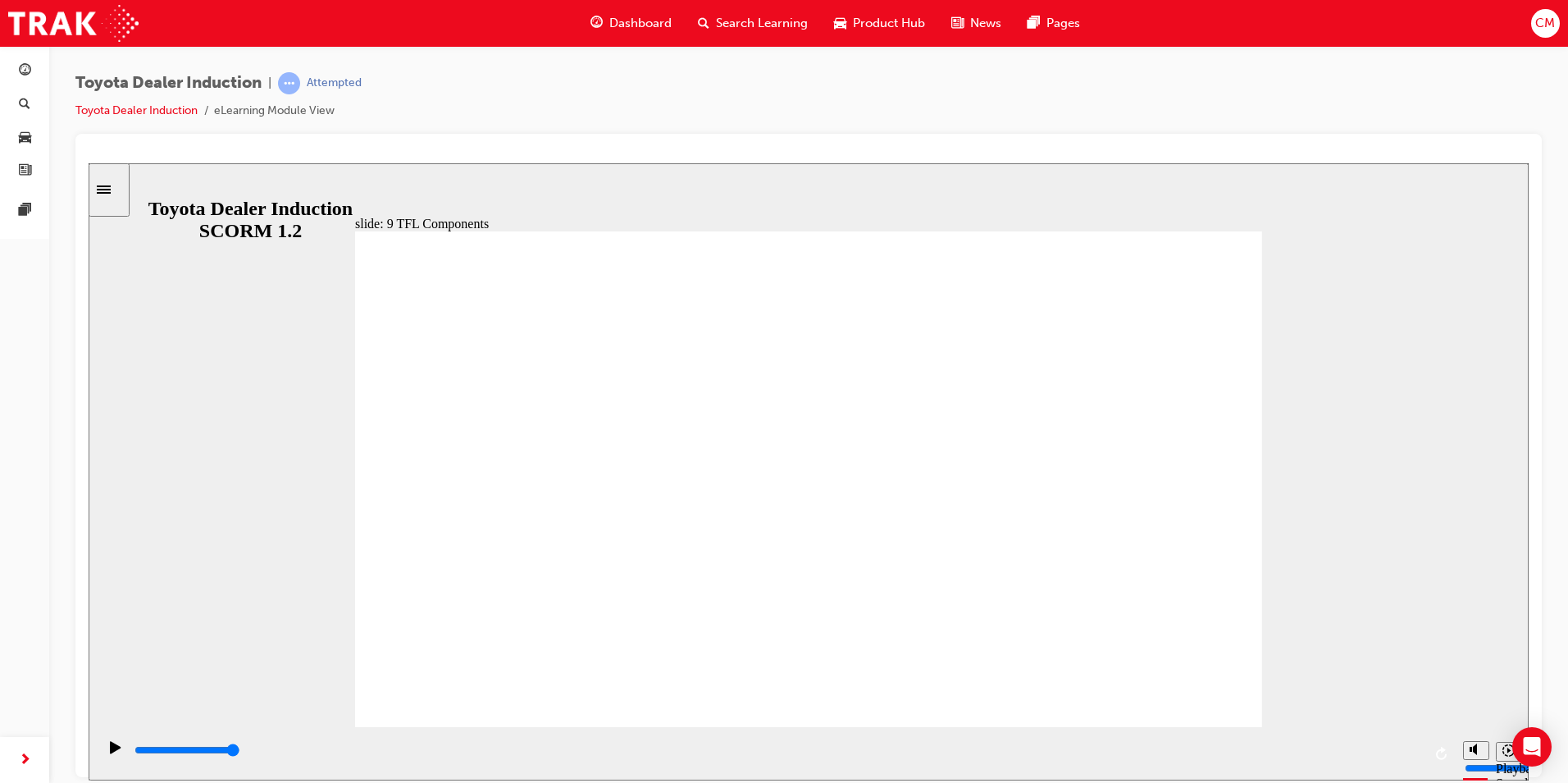
drag, startPoint x: 637, startPoint y: 612, endPoint x: 798, endPoint y: 452, distance: 227.0
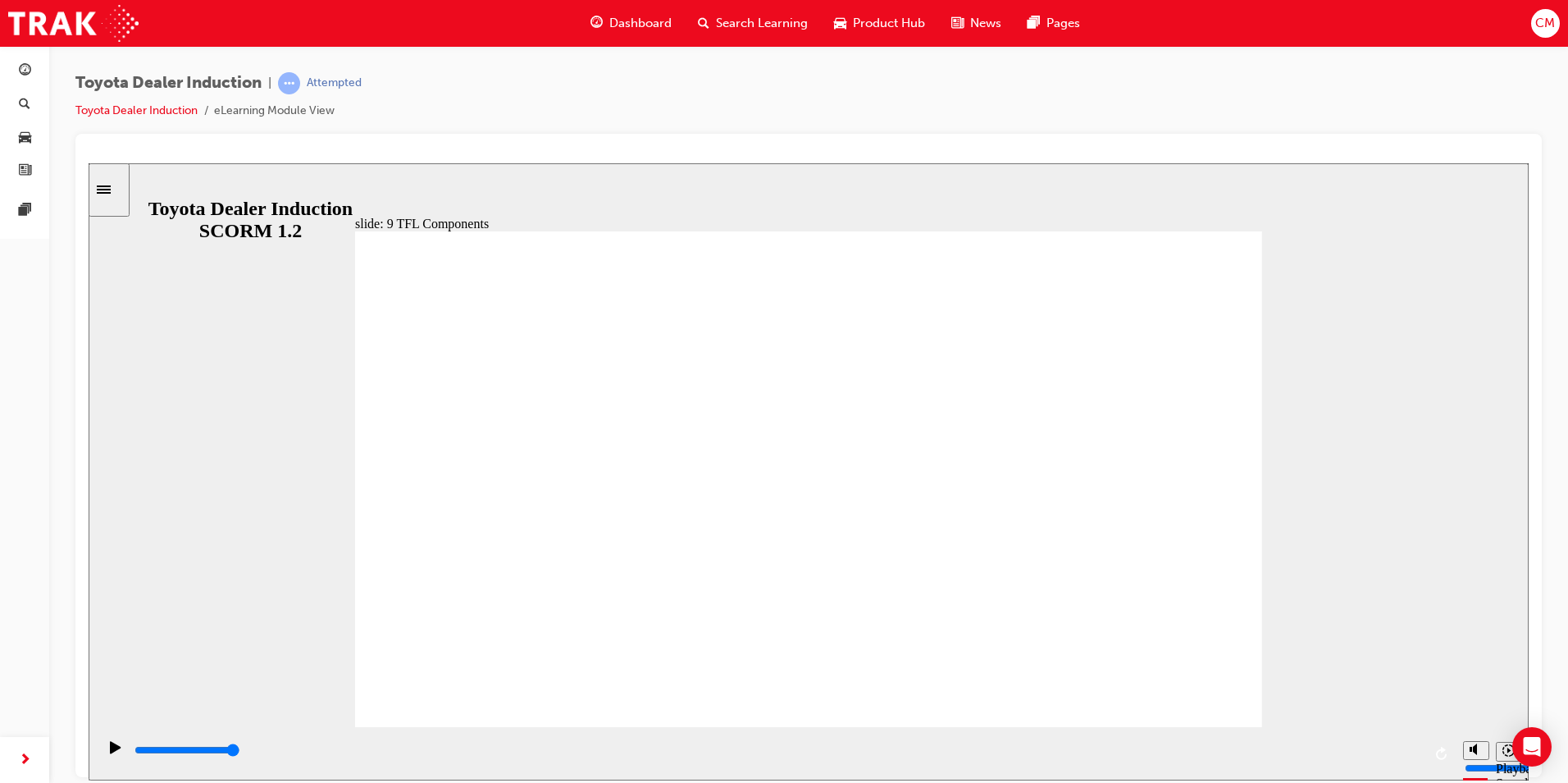
click at [1415, 748] on div "playback controls" at bounding box center [777, 749] width 1289 height 18
click at [1422, 750] on div "playback controls" at bounding box center [776, 752] width 1358 height 53
click at [241, 751] on input "slide progress" at bounding box center [187, 749] width 105 height 13
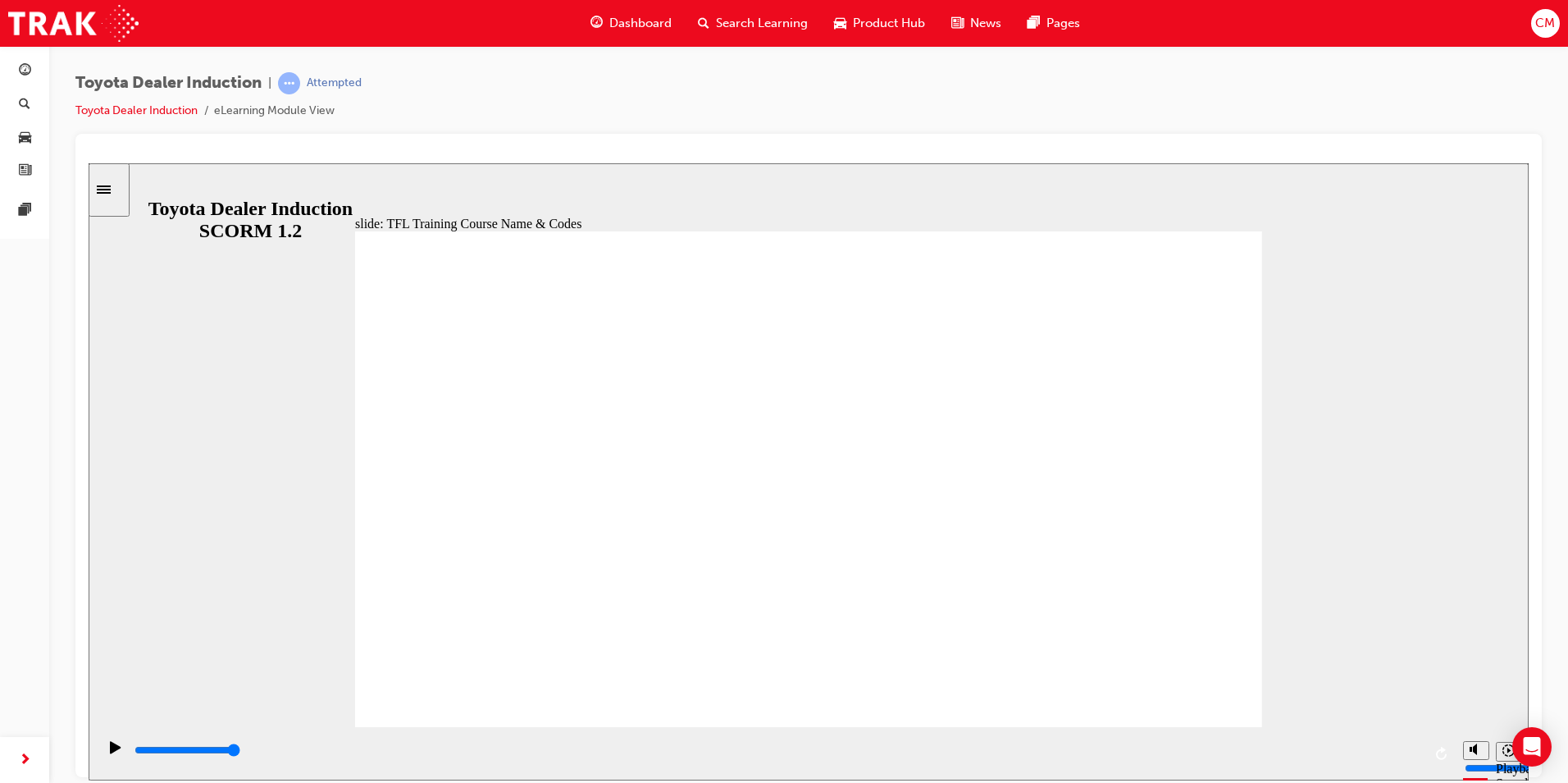
click at [241, 750] on input "slide progress" at bounding box center [187, 749] width 105 height 13
type input "10800"
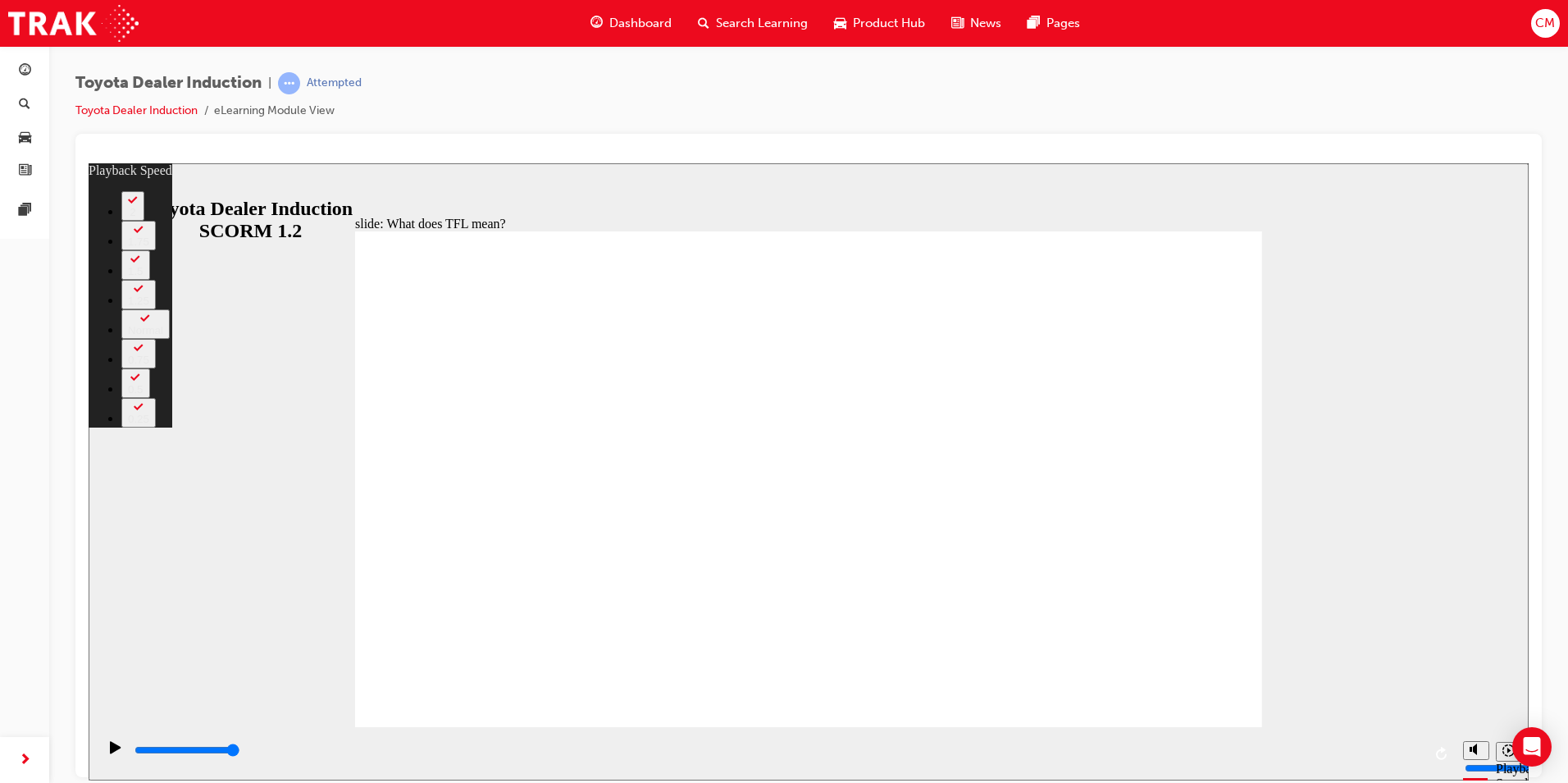
type input "139"
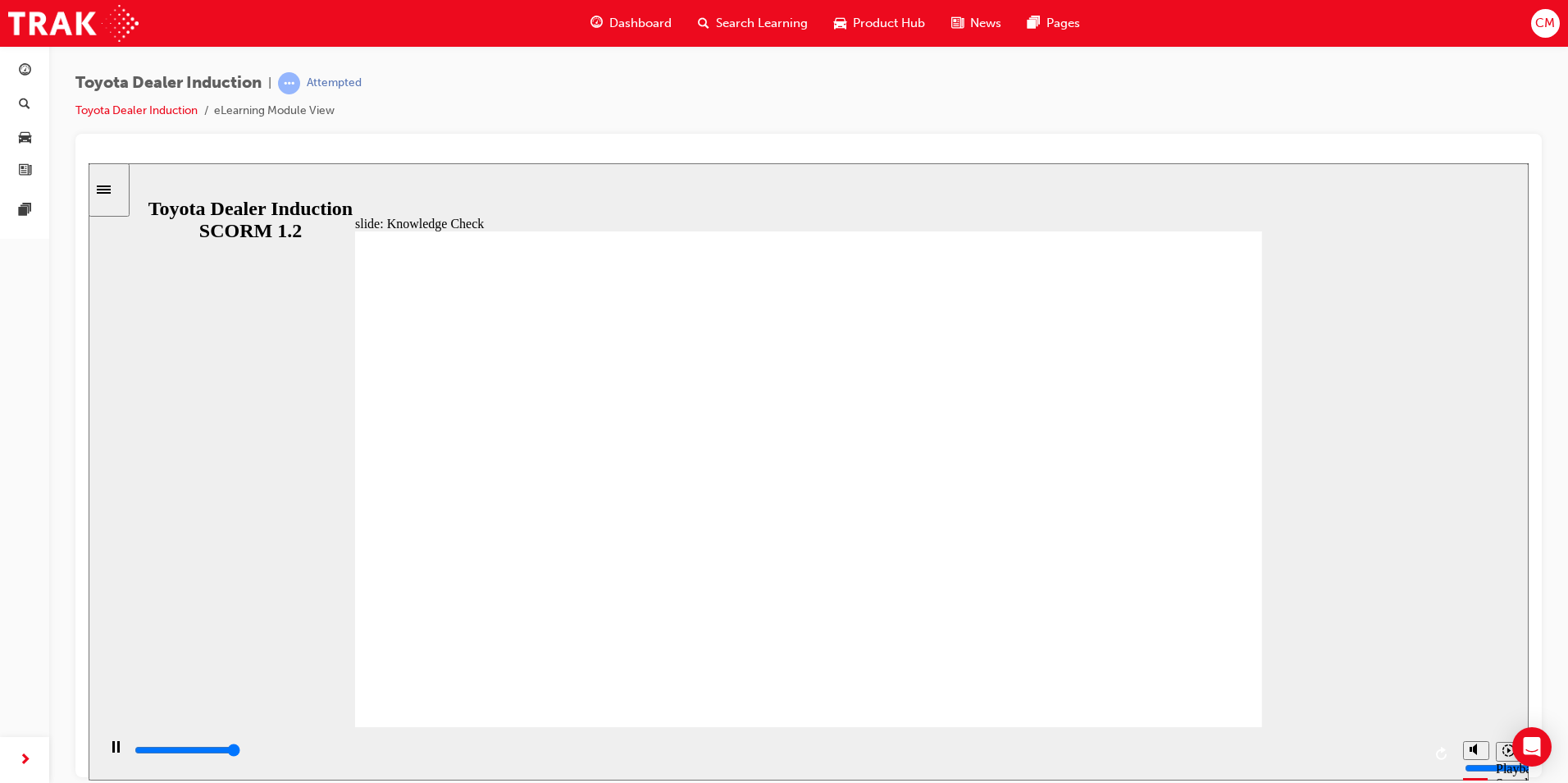
type input "5000"
radio input "true"
click at [1417, 746] on div "playback controls" at bounding box center [777, 749] width 1289 height 18
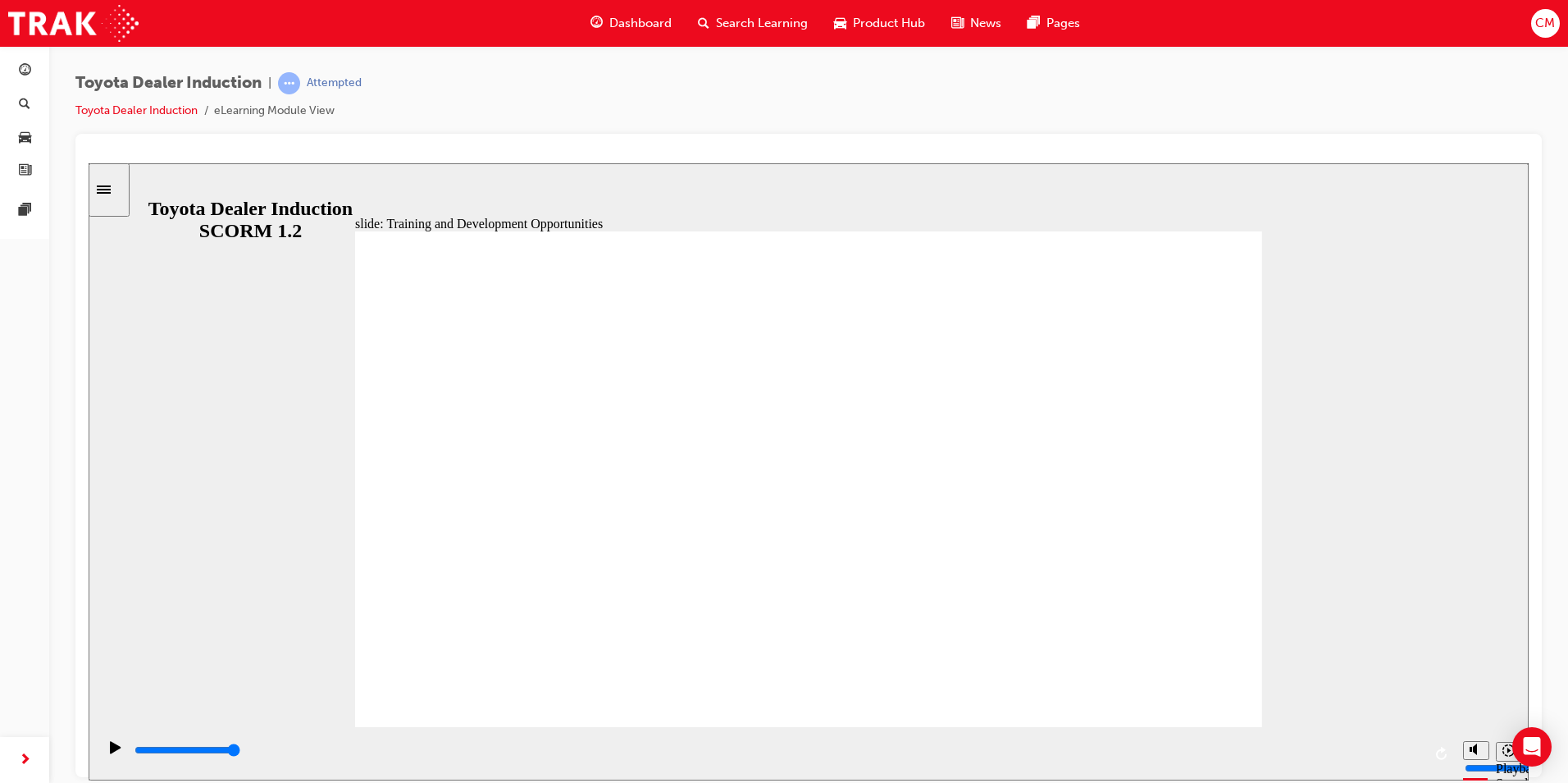
drag, startPoint x: 1206, startPoint y: 340, endPoint x: 1179, endPoint y: 340, distance: 27.0
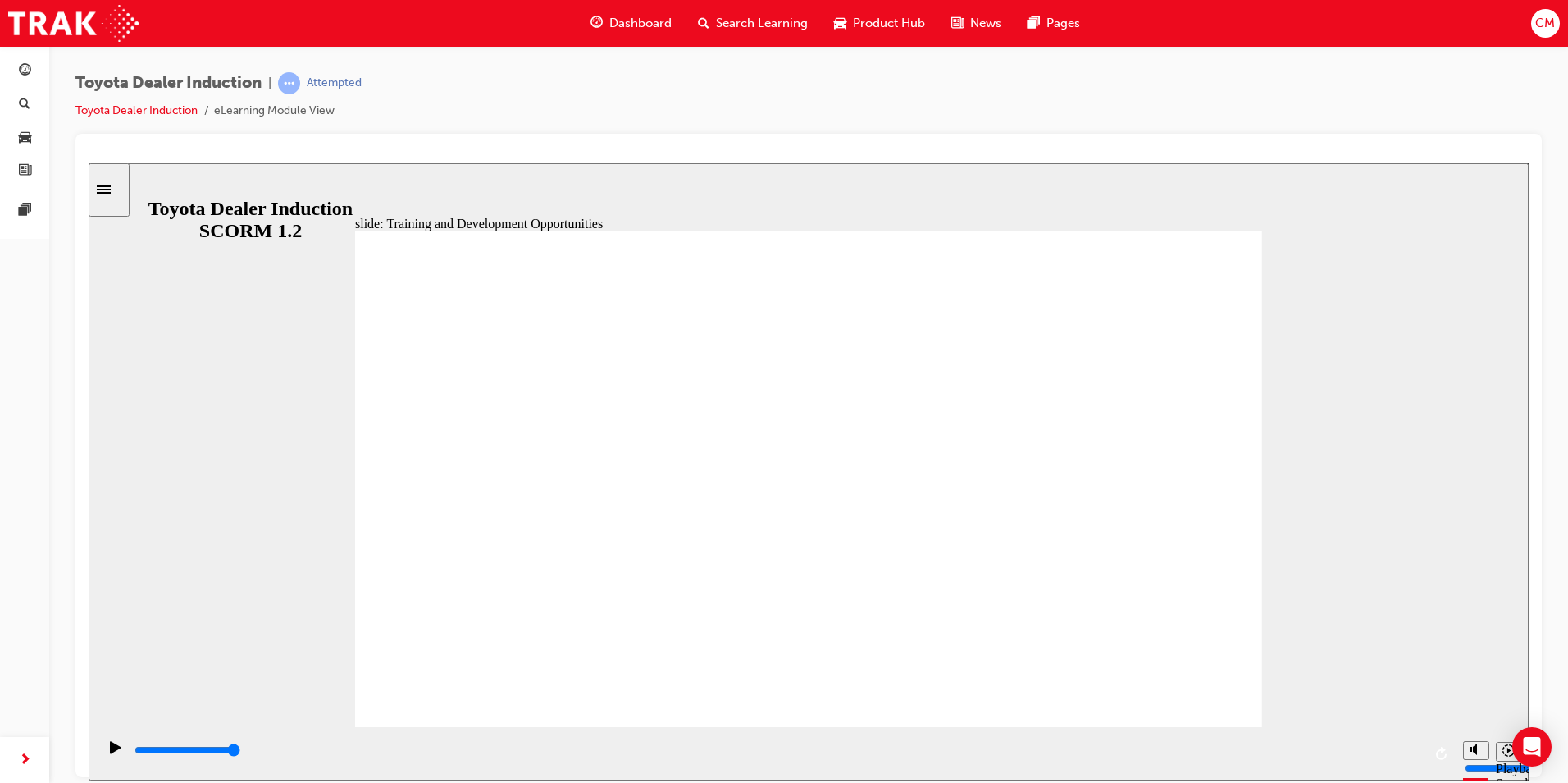
click at [1418, 759] on div "playback controls" at bounding box center [777, 749] width 1289 height 18
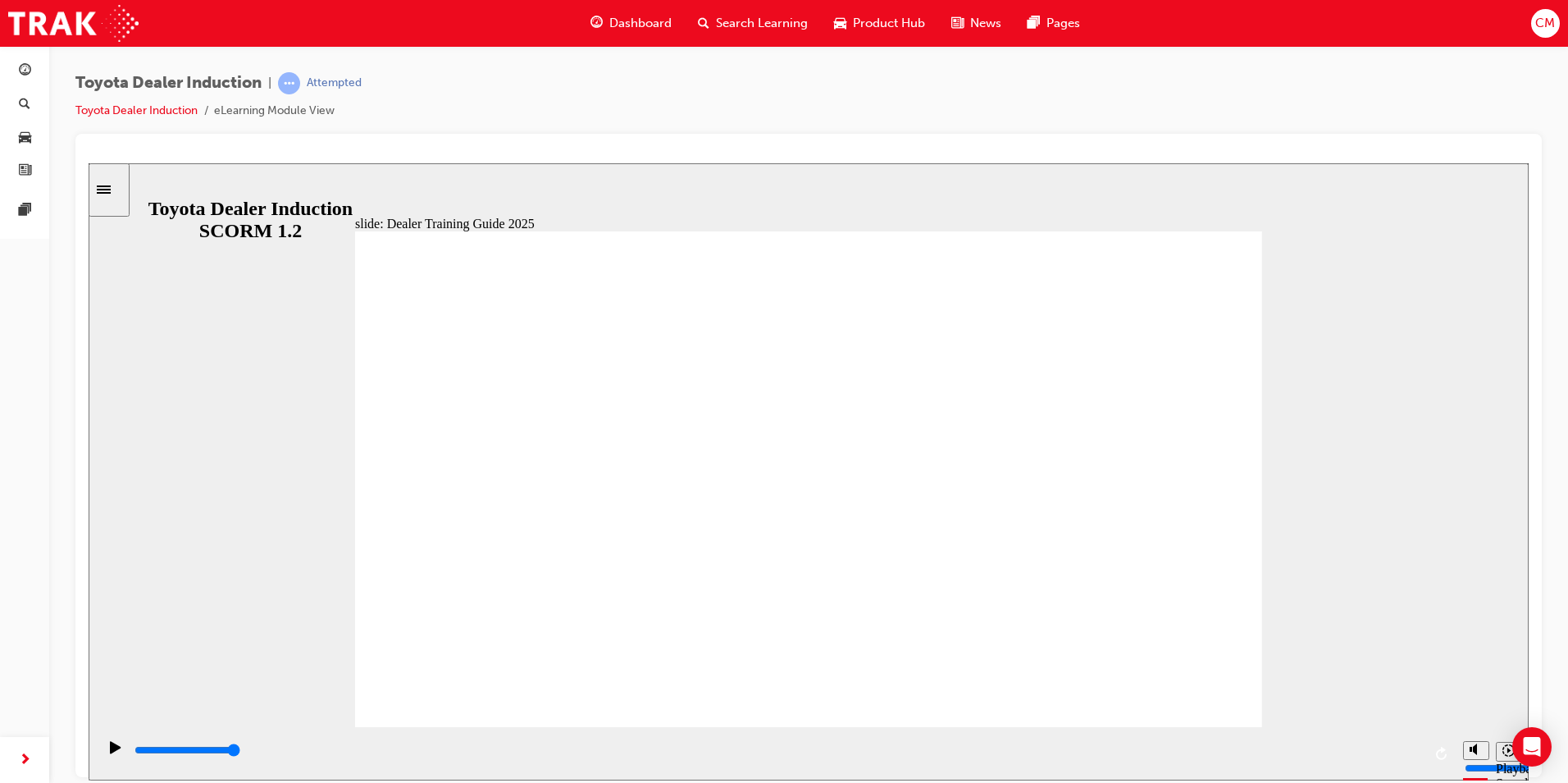
click at [1407, 749] on div "playback controls" at bounding box center [777, 749] width 1289 height 18
type input "5000"
radio input "true"
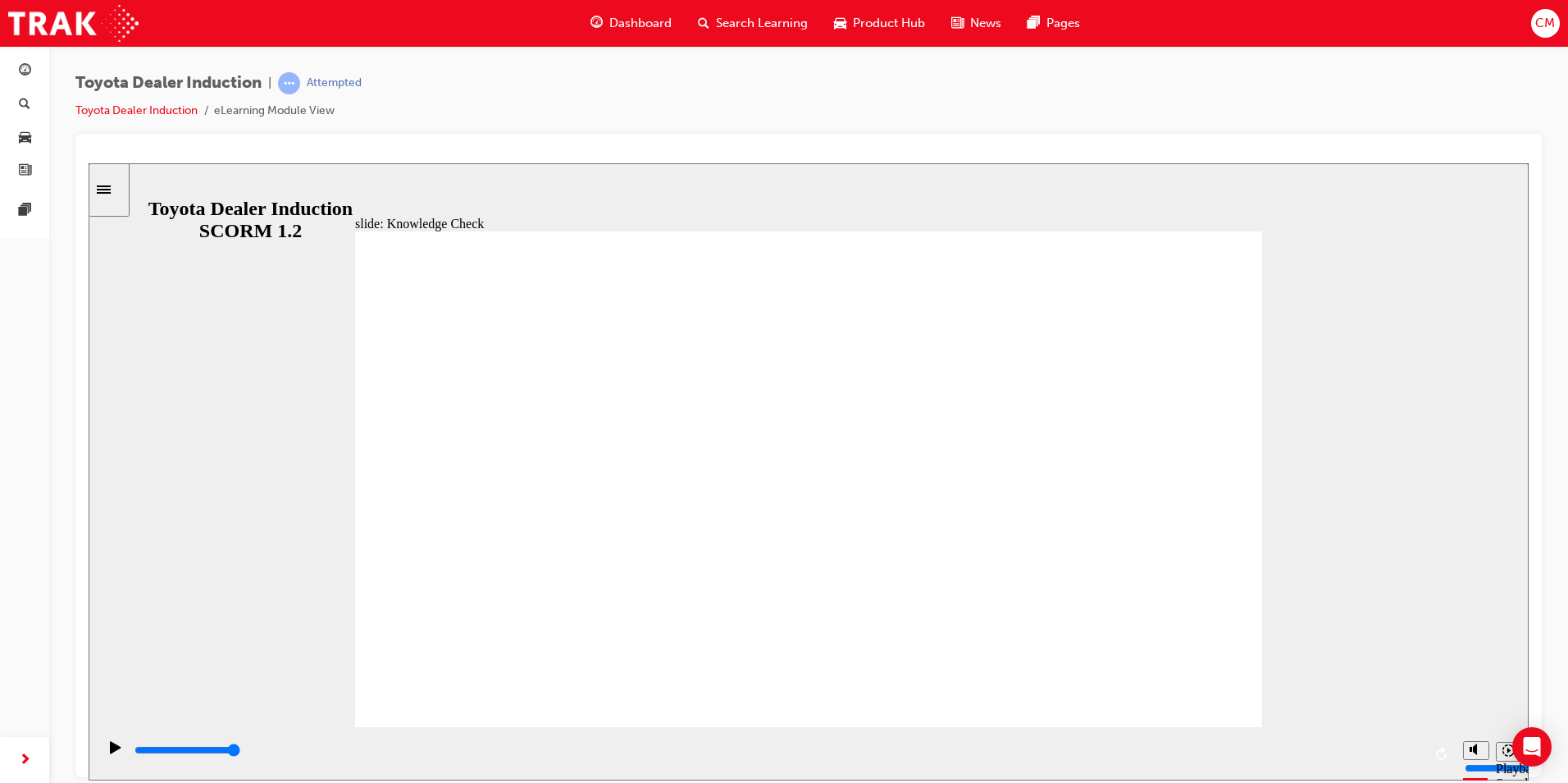
type input "28800"
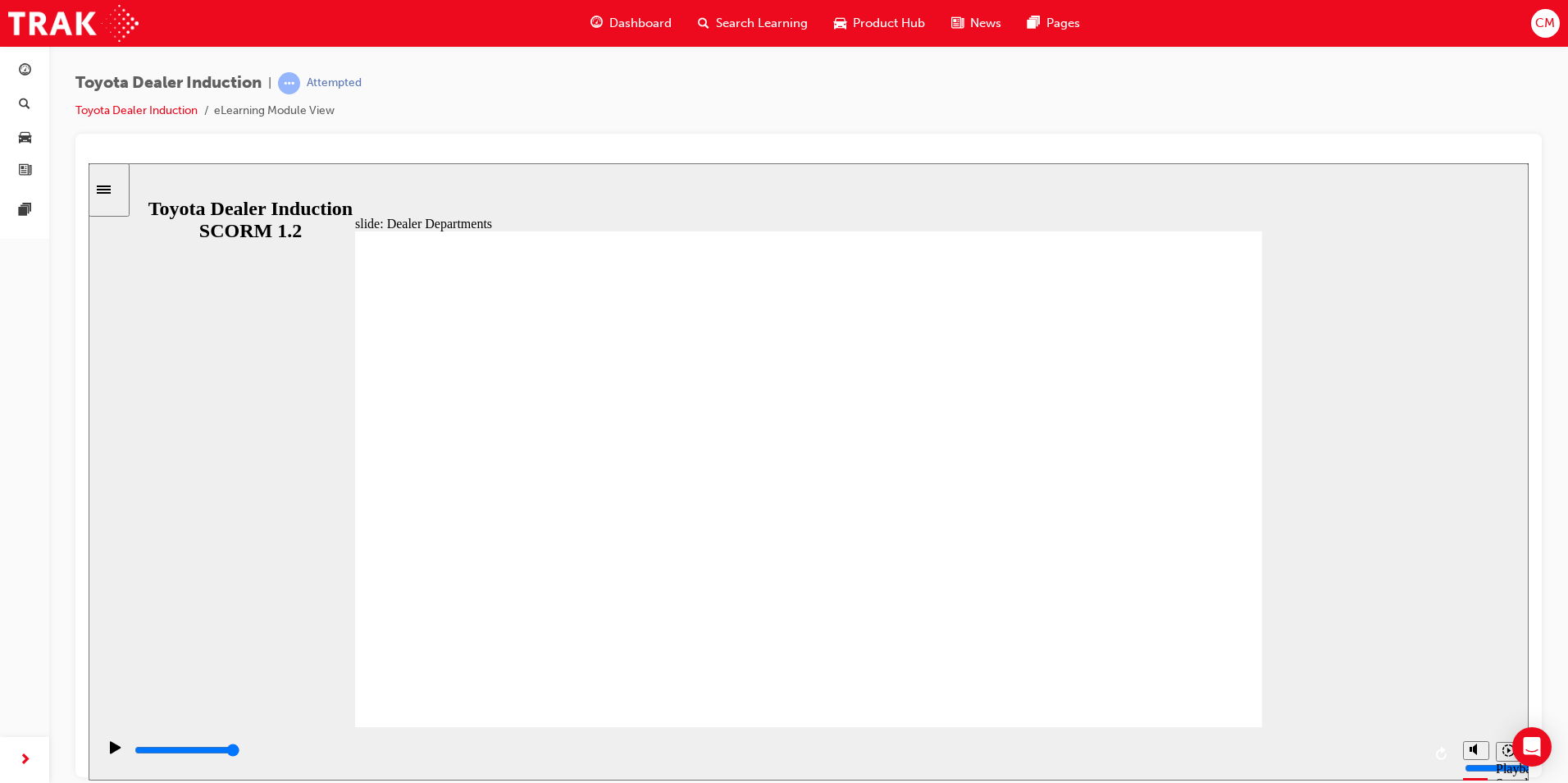
drag, startPoint x: 869, startPoint y: 314, endPoint x: 885, endPoint y: 315, distance: 16.0
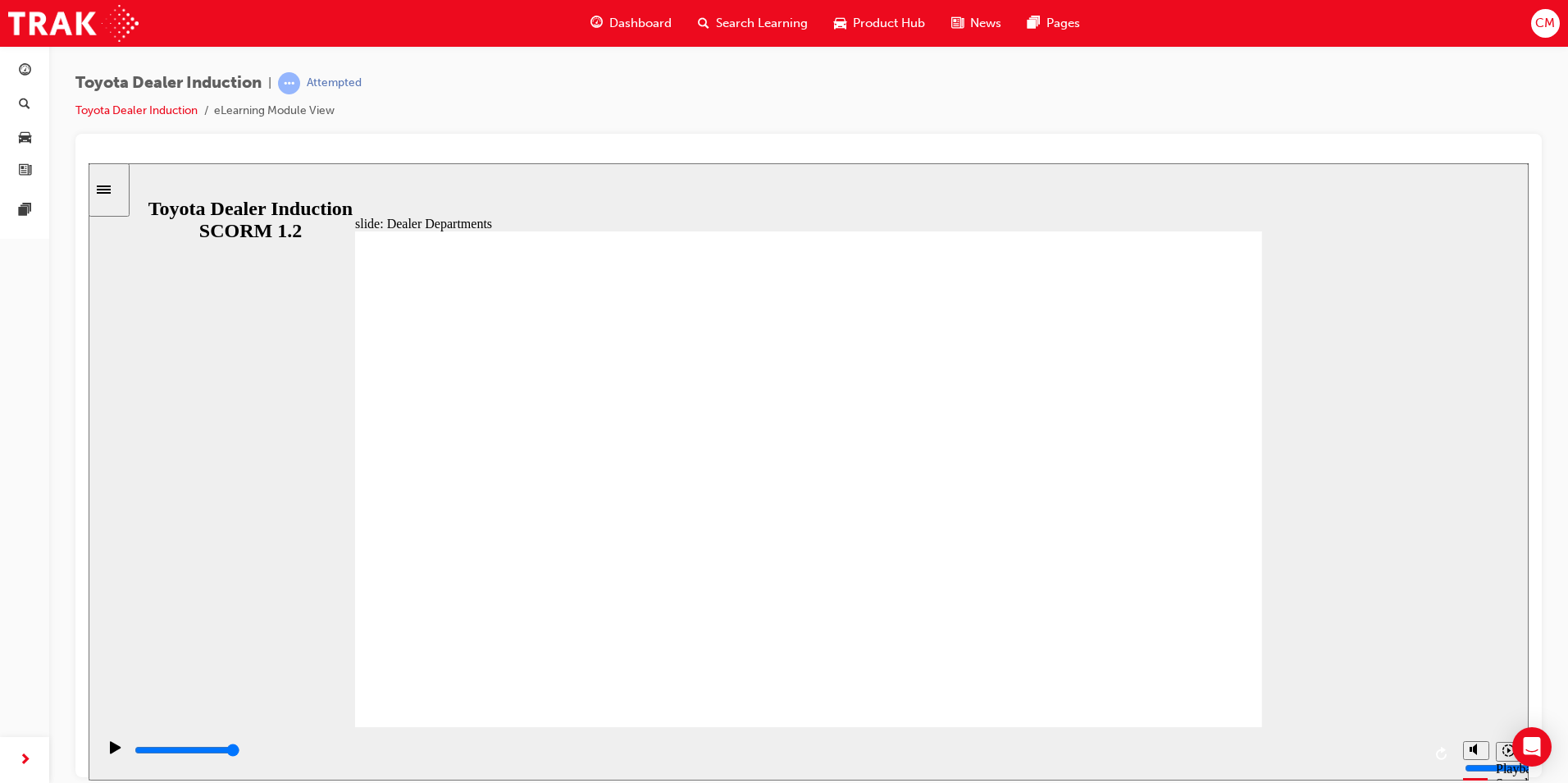
click at [241, 753] on input "slide progress" at bounding box center [187, 749] width 105 height 13
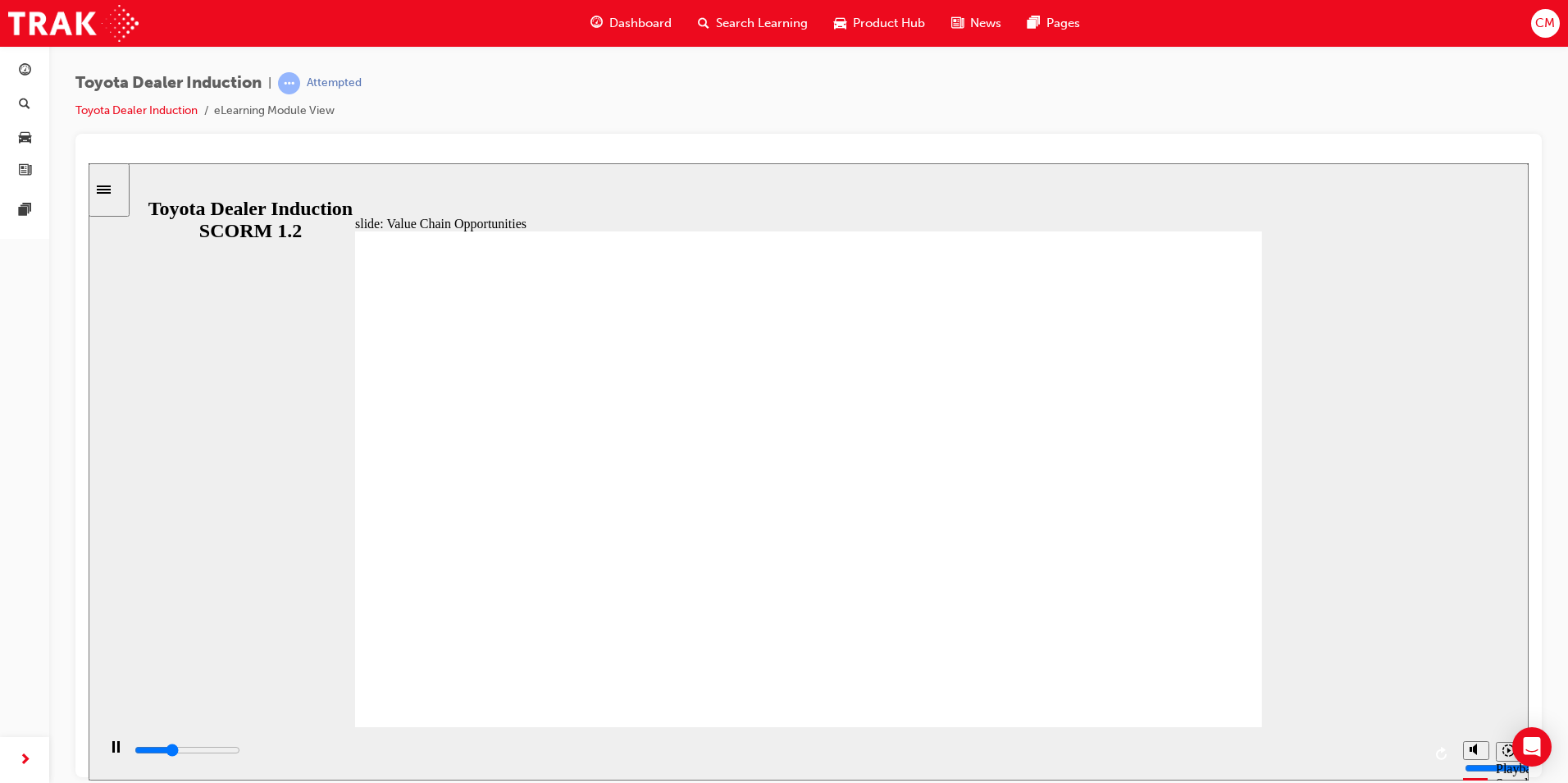
drag, startPoint x: 365, startPoint y: 403, endPoint x: 383, endPoint y: 415, distance: 21.6
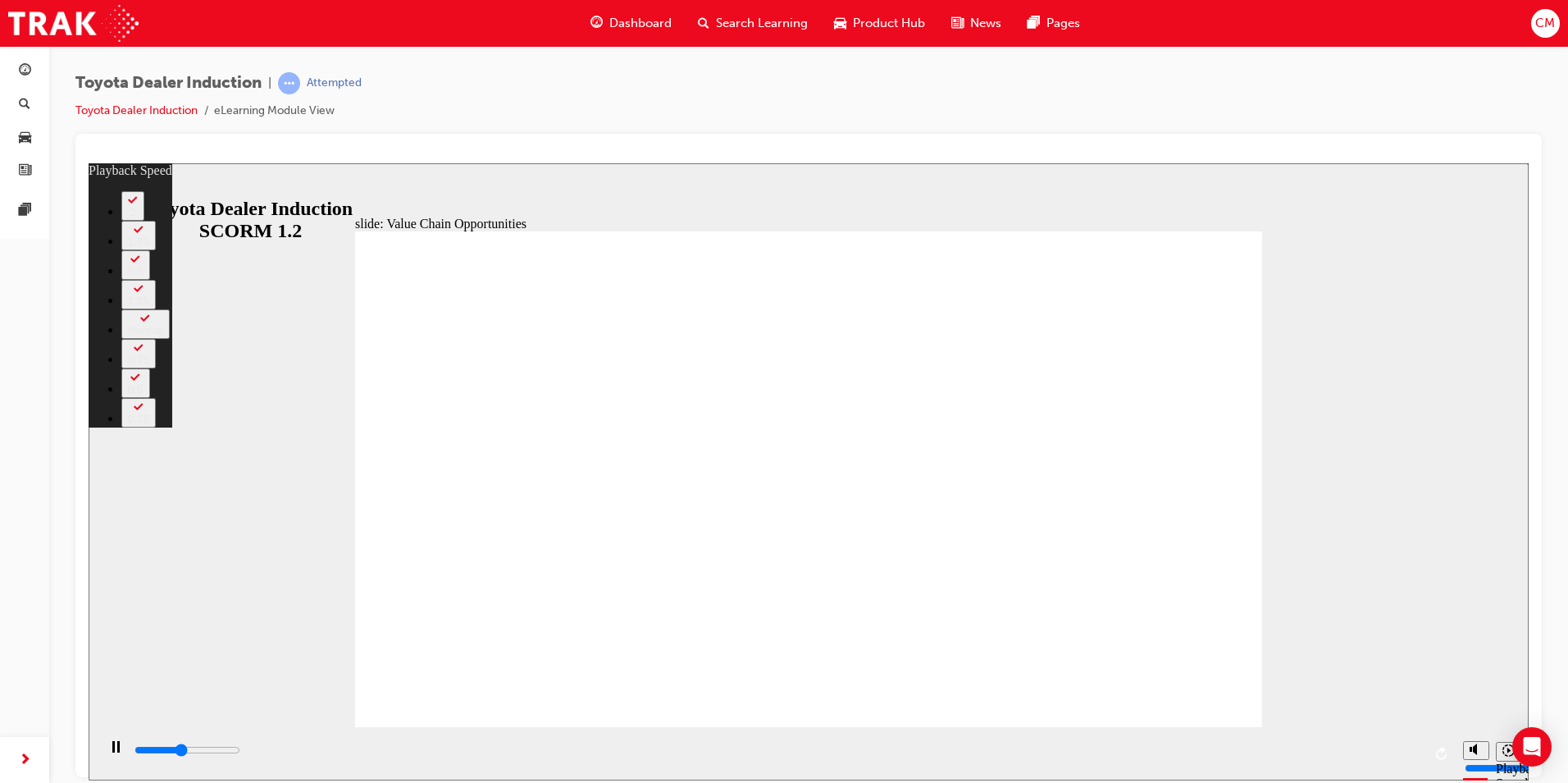
type input "4900"
type input "0"
type input "5500"
type input "1"
type input "6000"
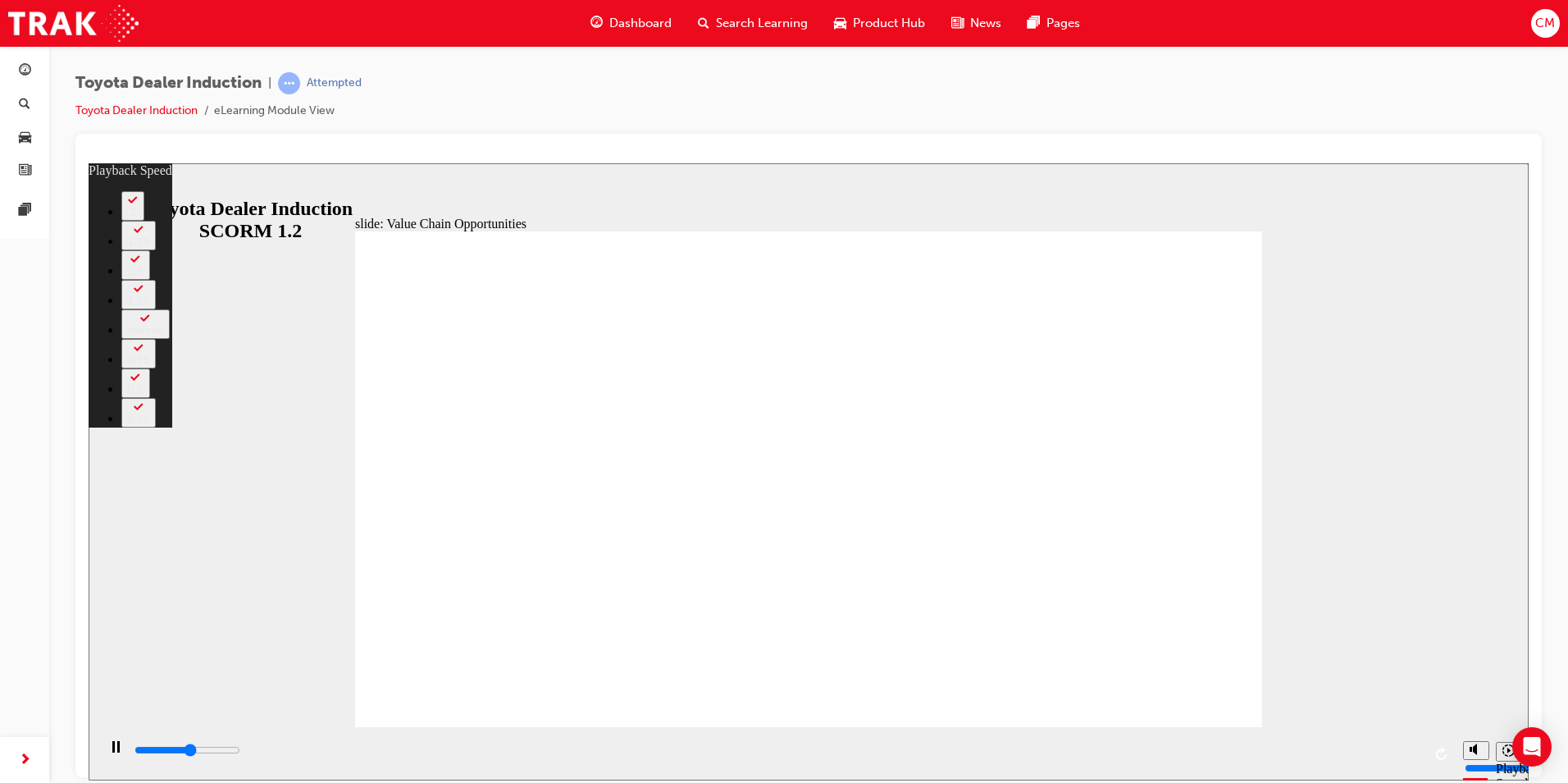
type input "2"
type input "6500"
type input "2"
type input "6800"
type input "64"
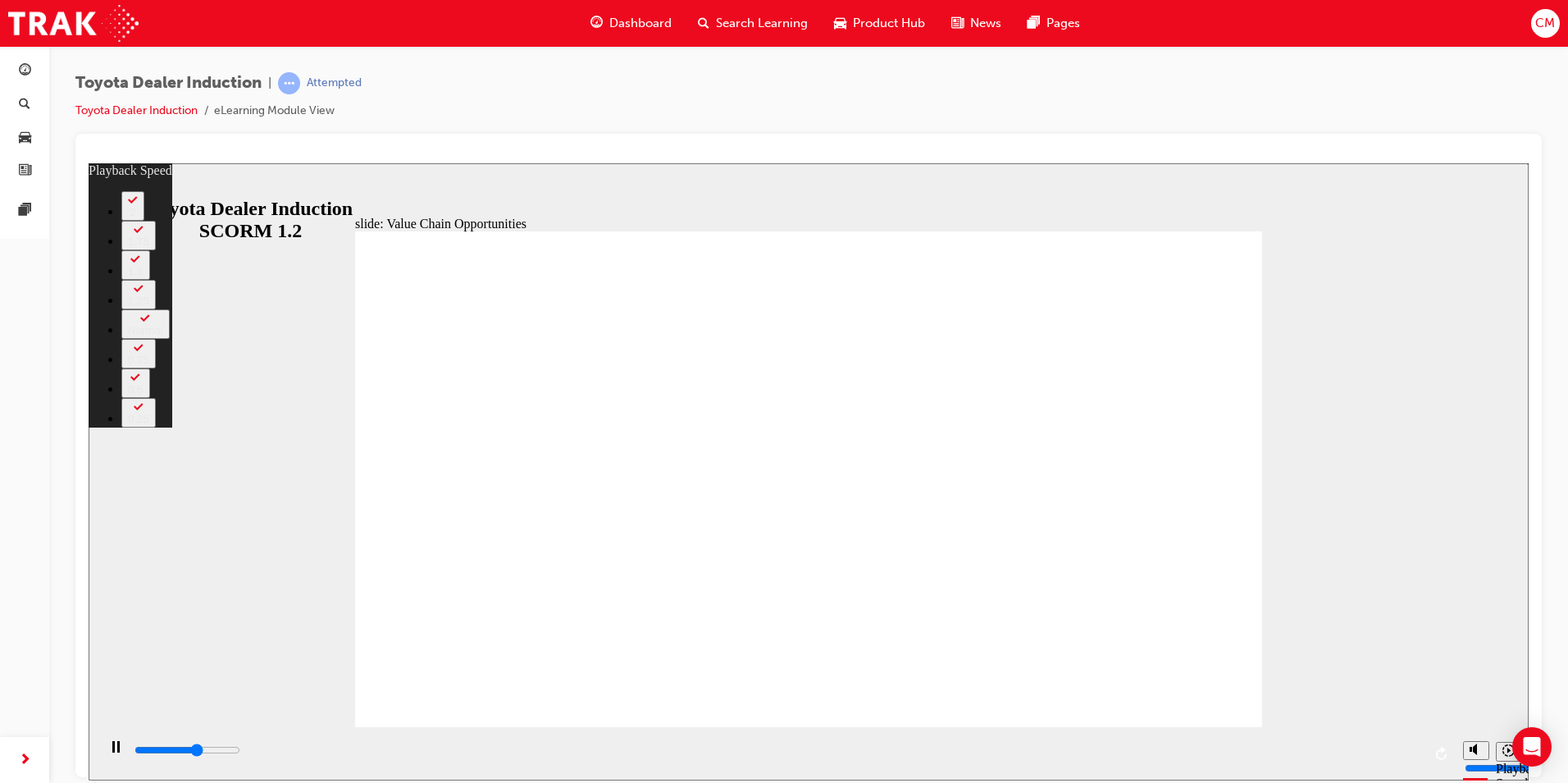
type input "6800"
type input "64"
type input "7000"
type input "64"
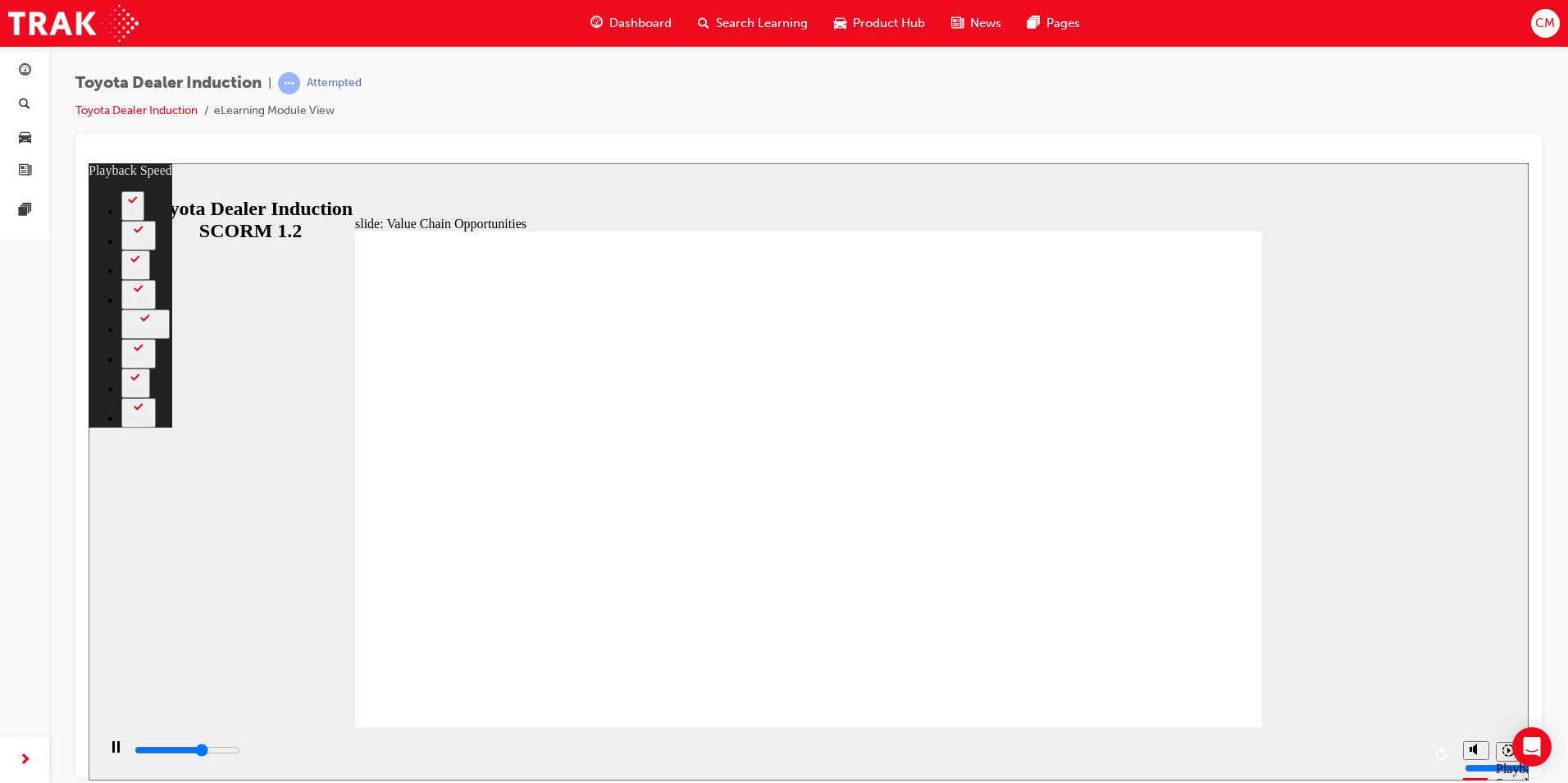
type input "7500"
type input "64"
type input "7700"
type input "64"
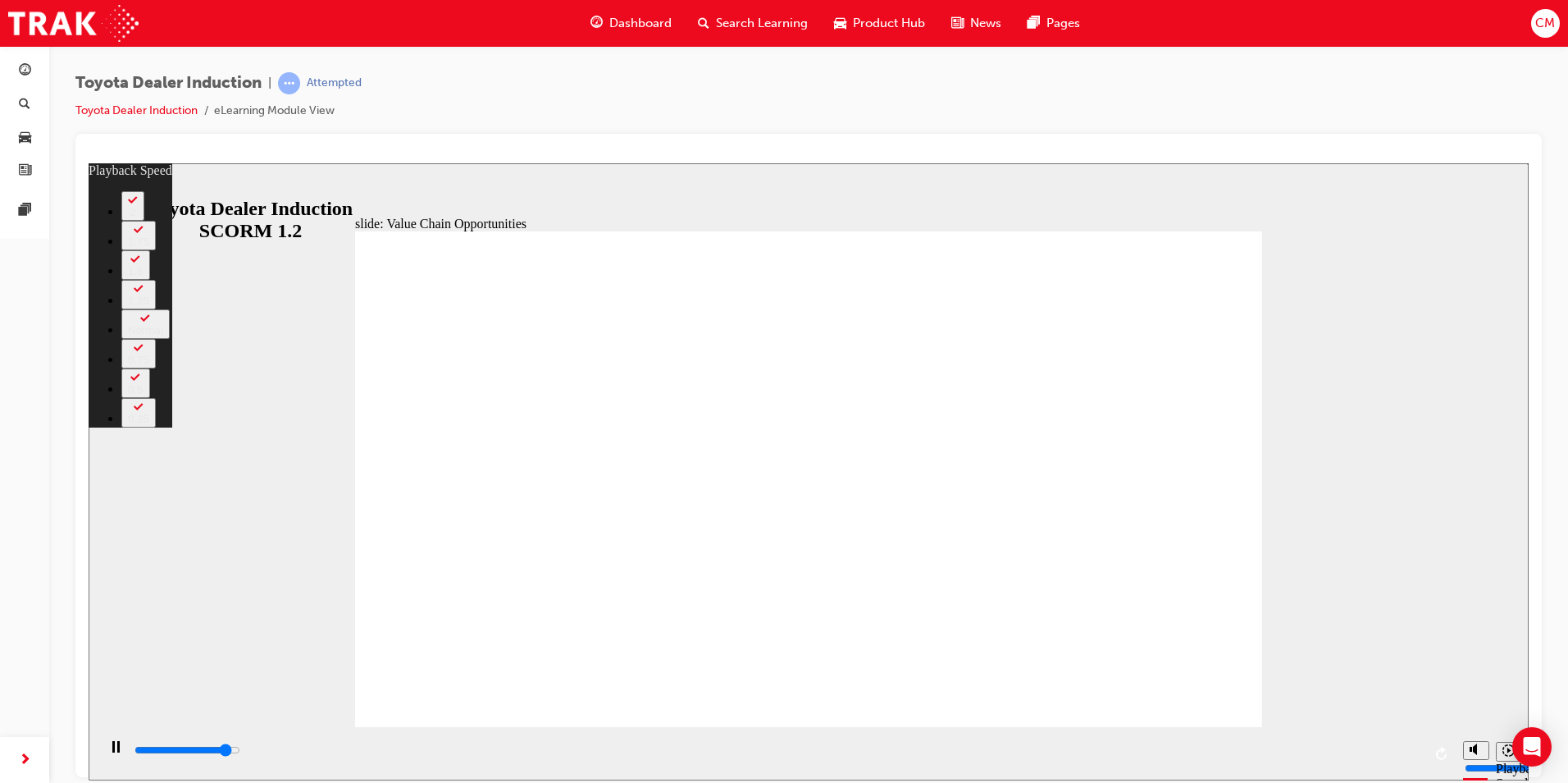
type input "10400"
type input "64"
type input "10400"
type input "64"
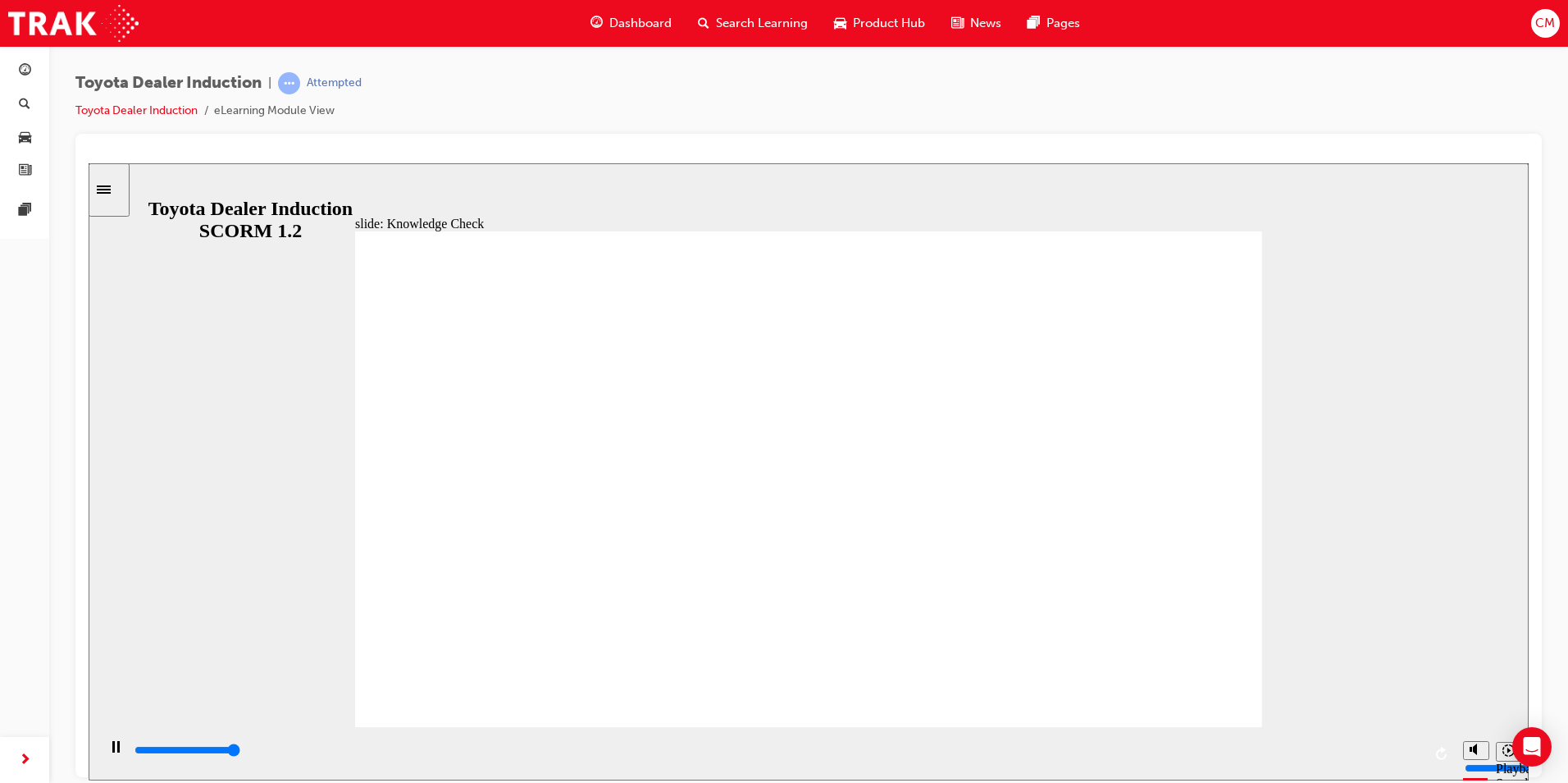
type input "5000"
radio input "true"
type input "5000"
radio input "true"
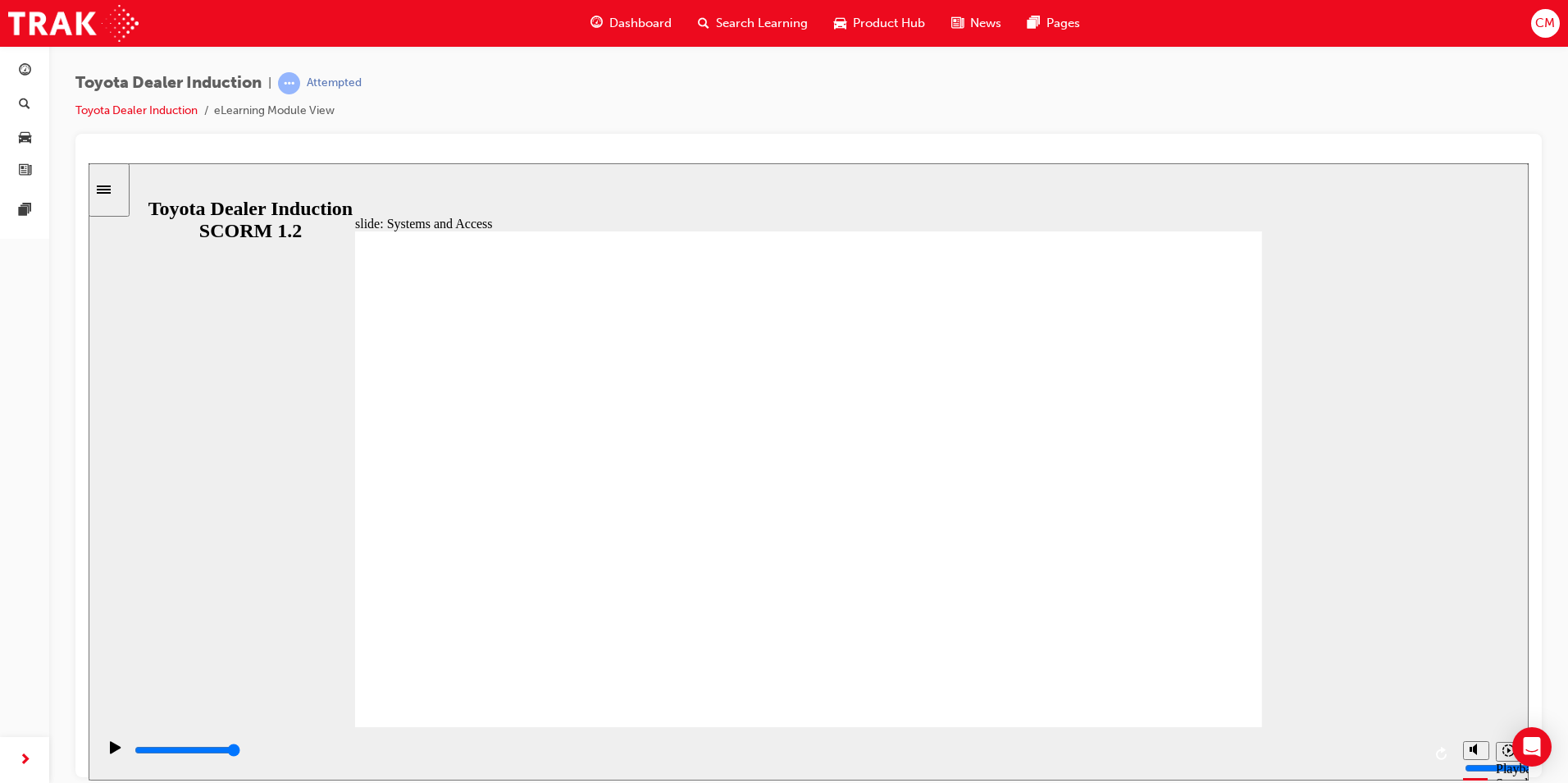
click at [1413, 749] on div "playback controls" at bounding box center [777, 749] width 1289 height 18
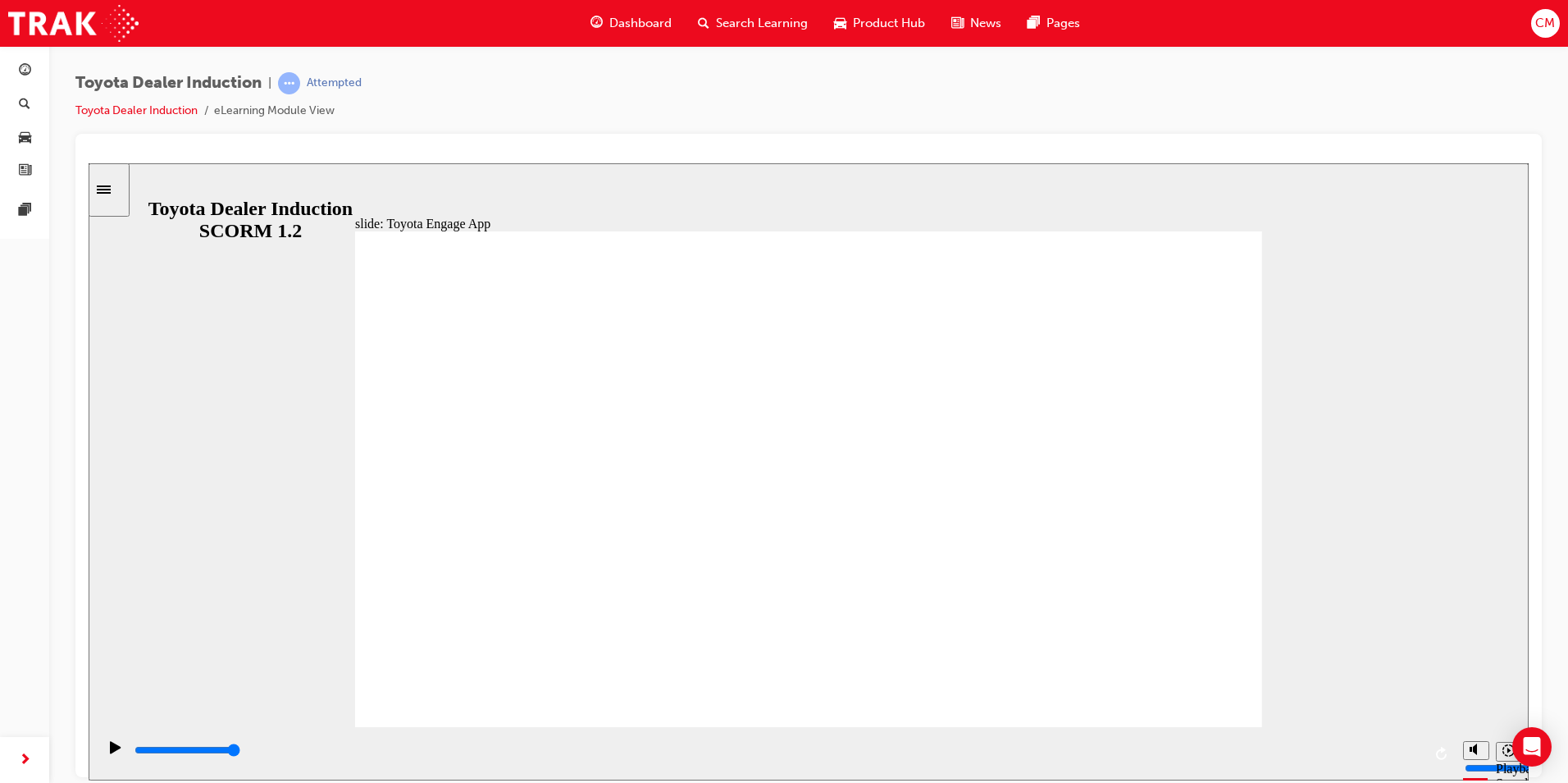
click at [132, 187] on div "slide: Toyota Engage App Rectangle 1 Toyota Engage It’s time to connect & engag…" at bounding box center [809, 470] width 1440 height 617
click at [129, 193] on div "slide: Toyota Engage App Rectangle 1 Toyota Engage It’s time to connect & engag…" at bounding box center [809, 470] width 1440 height 617
click at [121, 195] on div "Sidebar Toggle" at bounding box center [109, 189] width 28 height 12
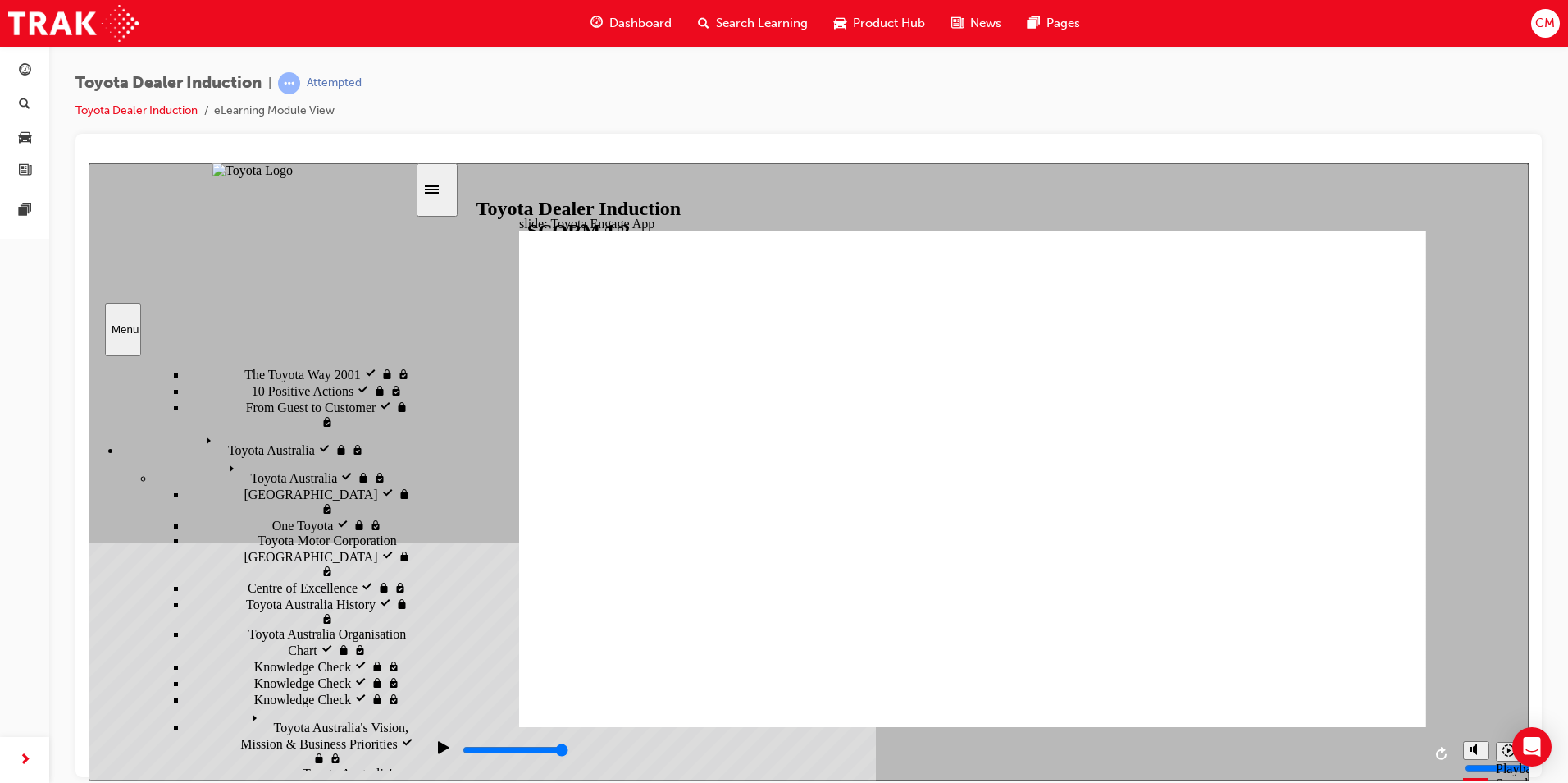
scroll to position [353, 0]
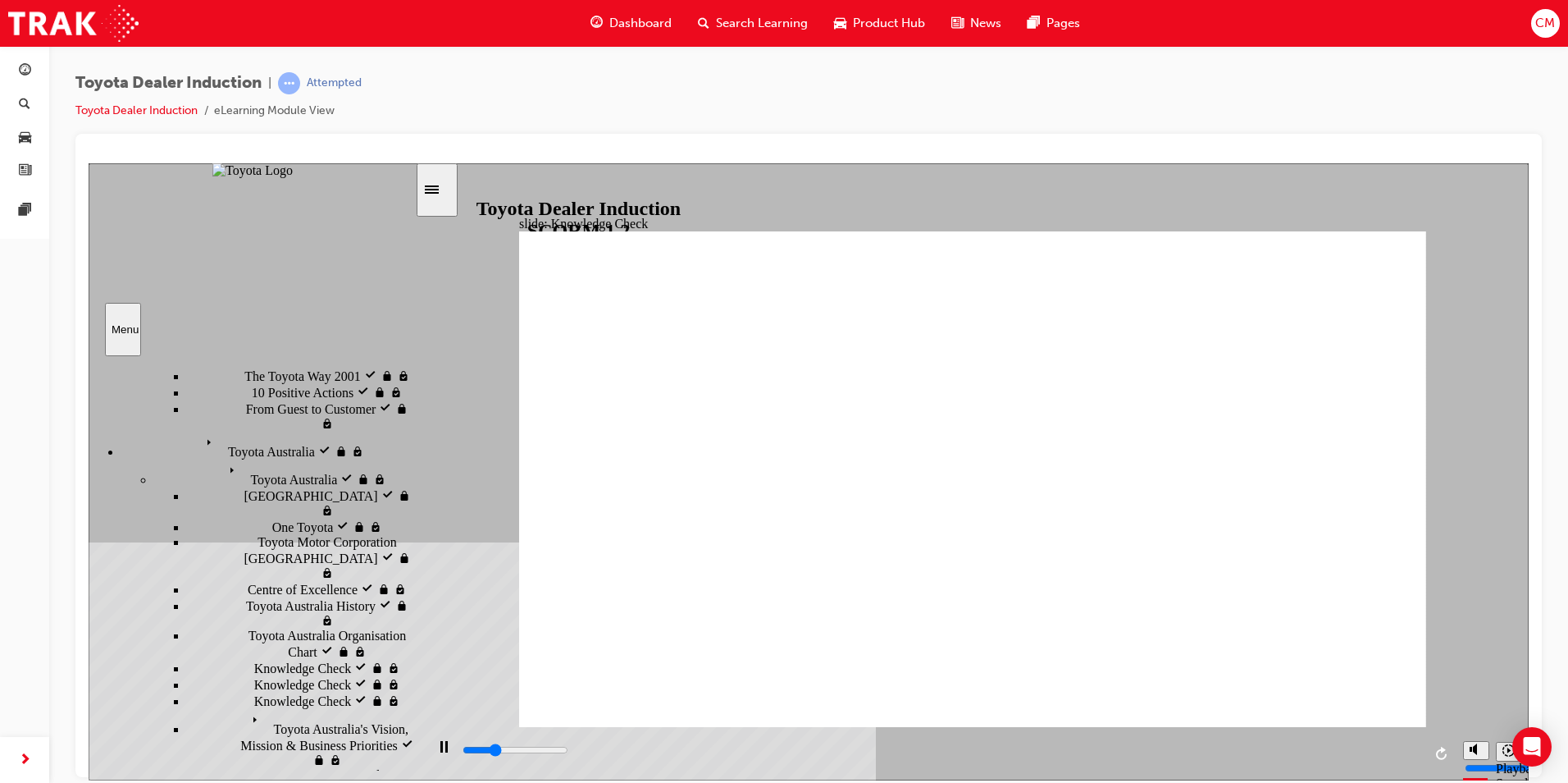
scroll to position [517, 0]
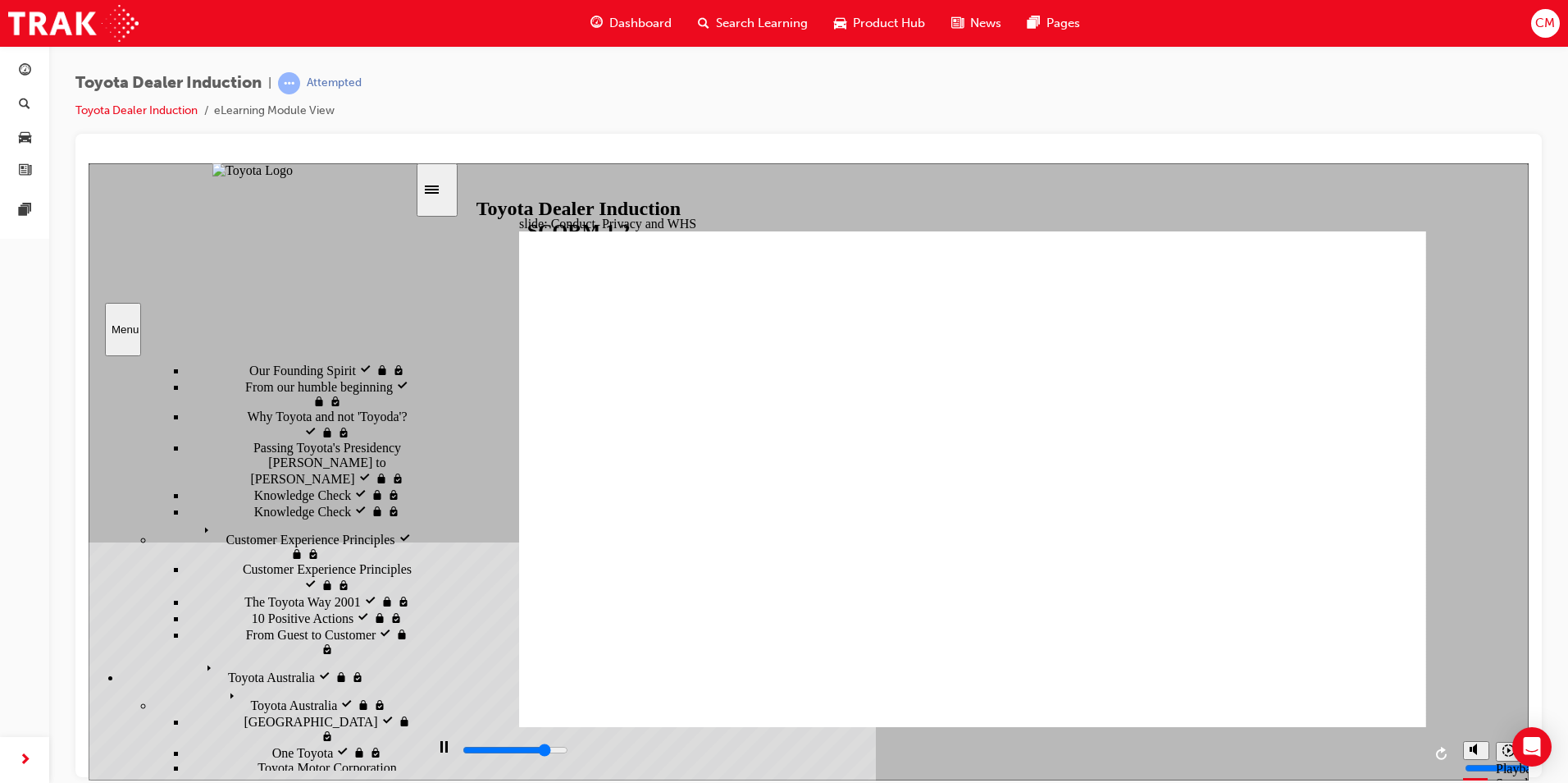
scroll to position [271, 0]
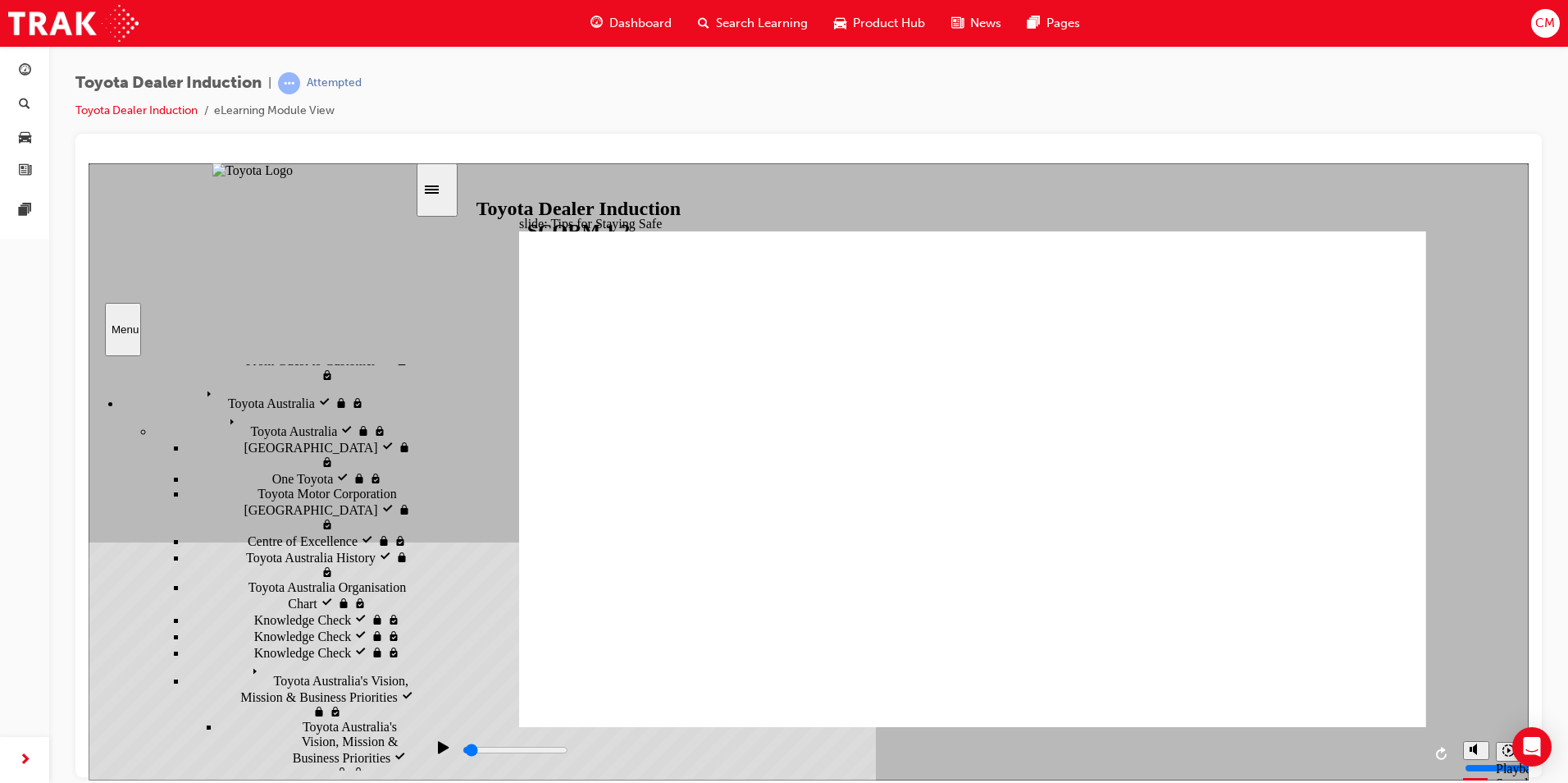
scroll to position [574, 0]
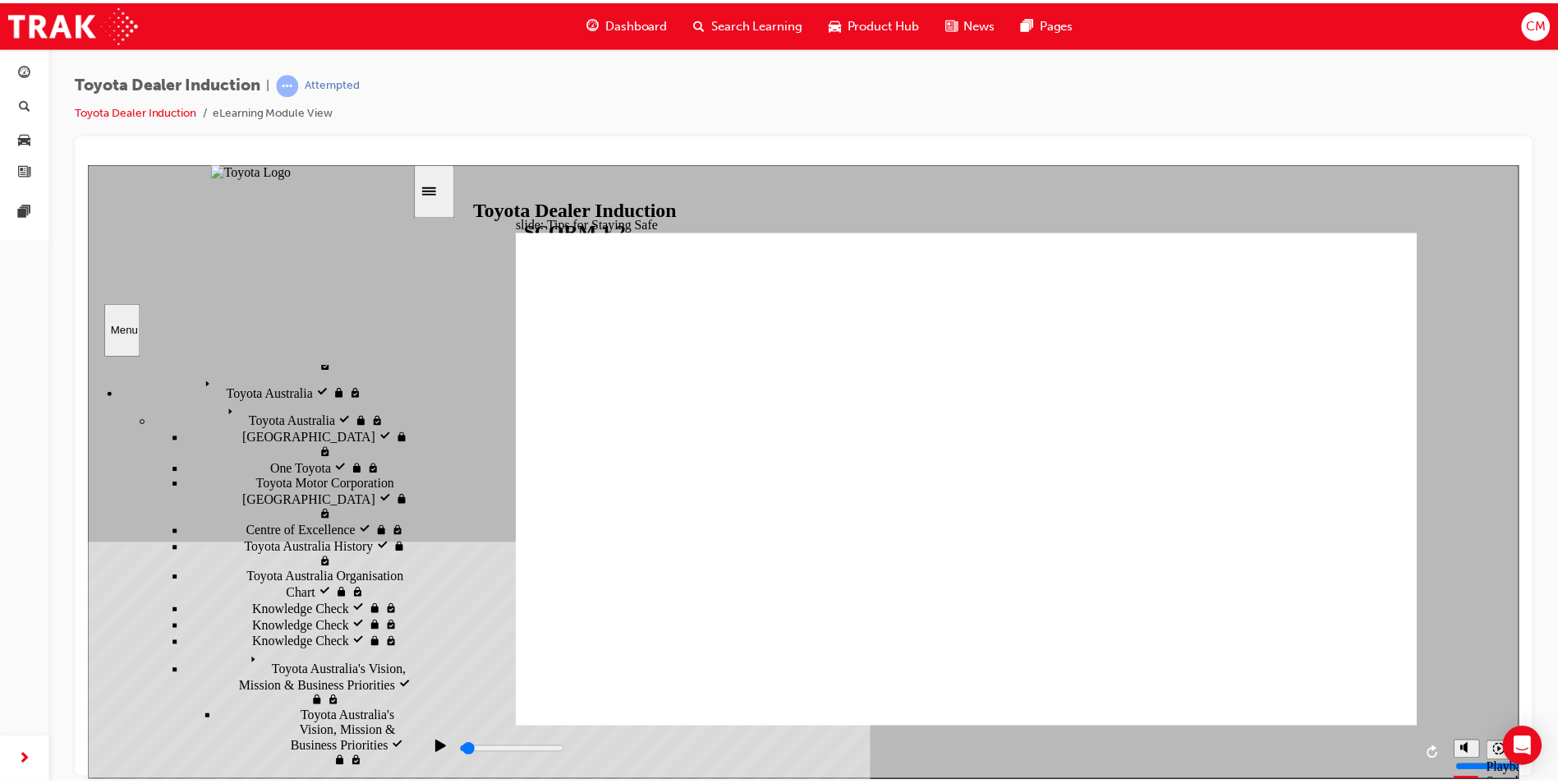
scroll to position [0, 0]
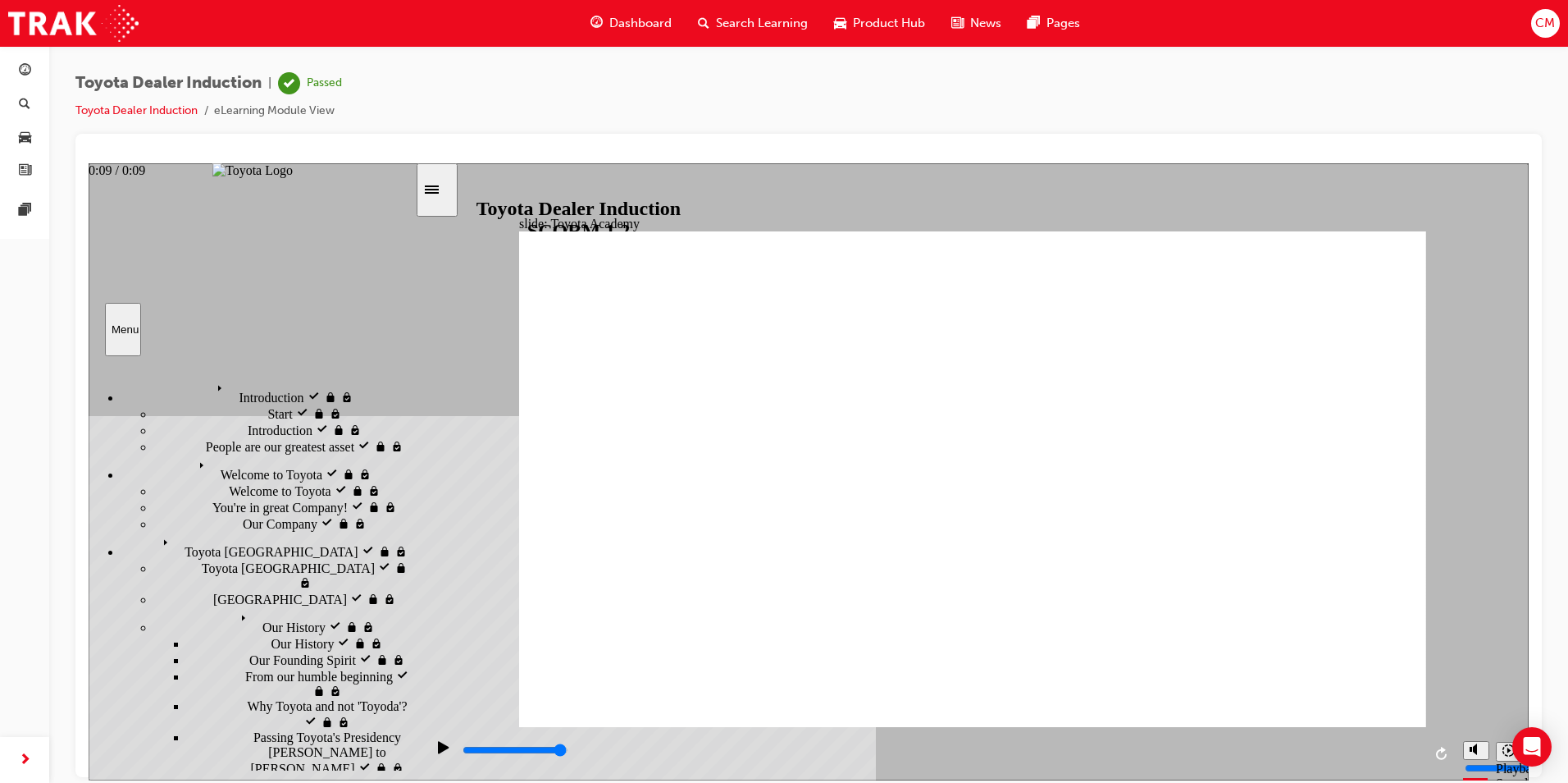
click at [1408, 758] on div "playback controls" at bounding box center [941, 749] width 961 height 18
type input "9900"
click at [27, 79] on div "button" at bounding box center [24, 71] width 12 height 21
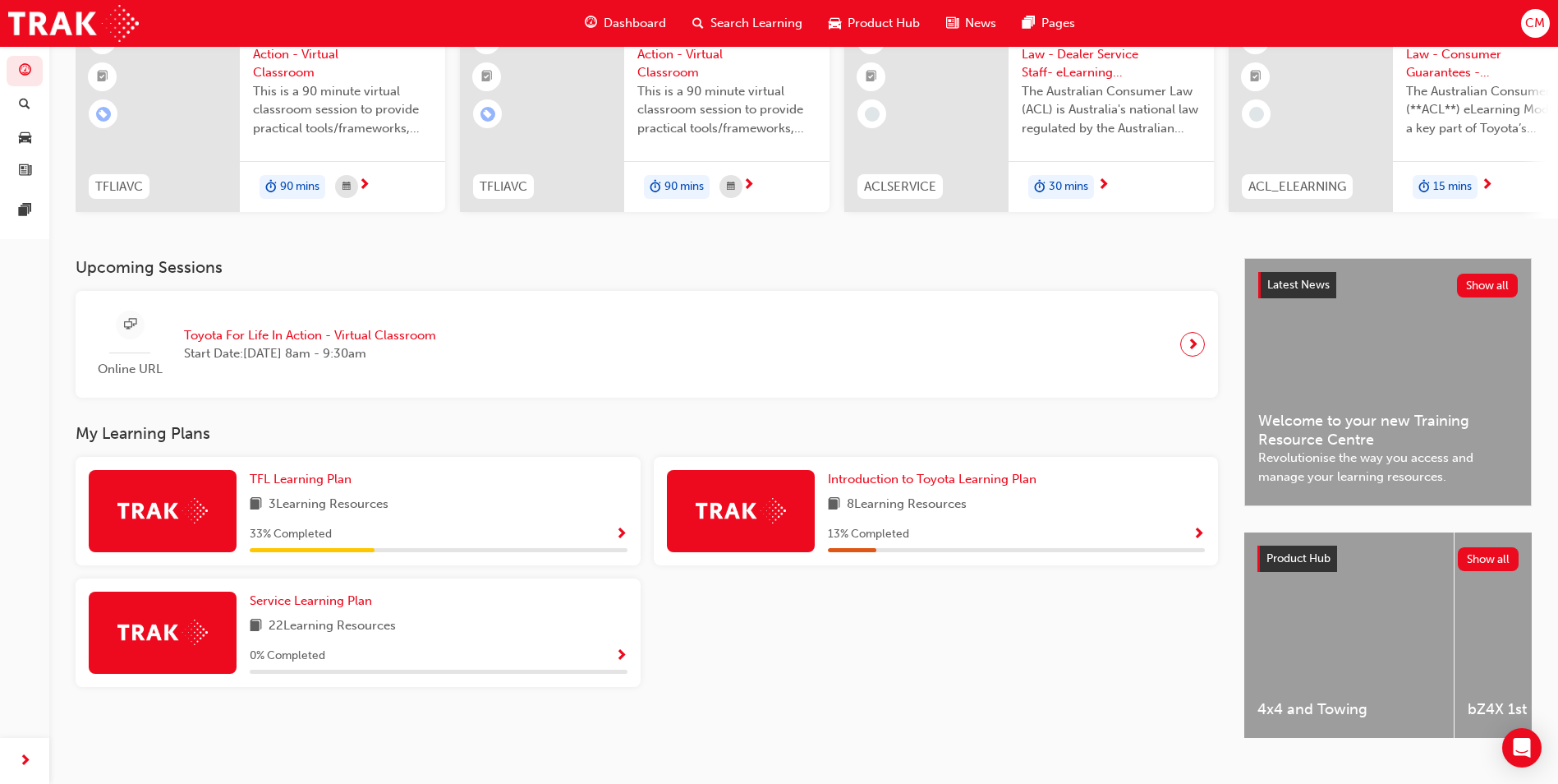
scroll to position [164, 0]
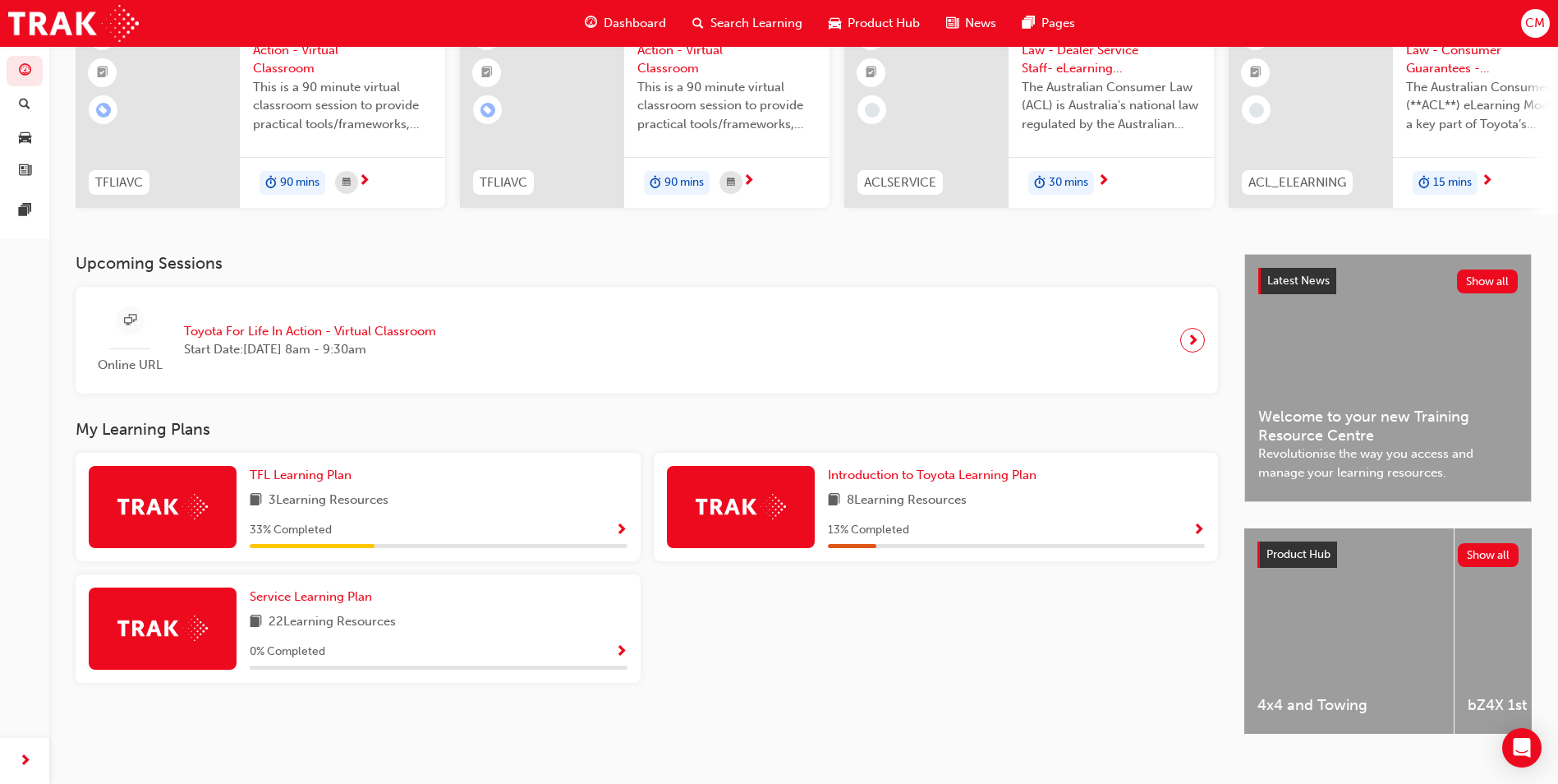
click at [987, 121] on div at bounding box center [927, 108] width 164 height 199
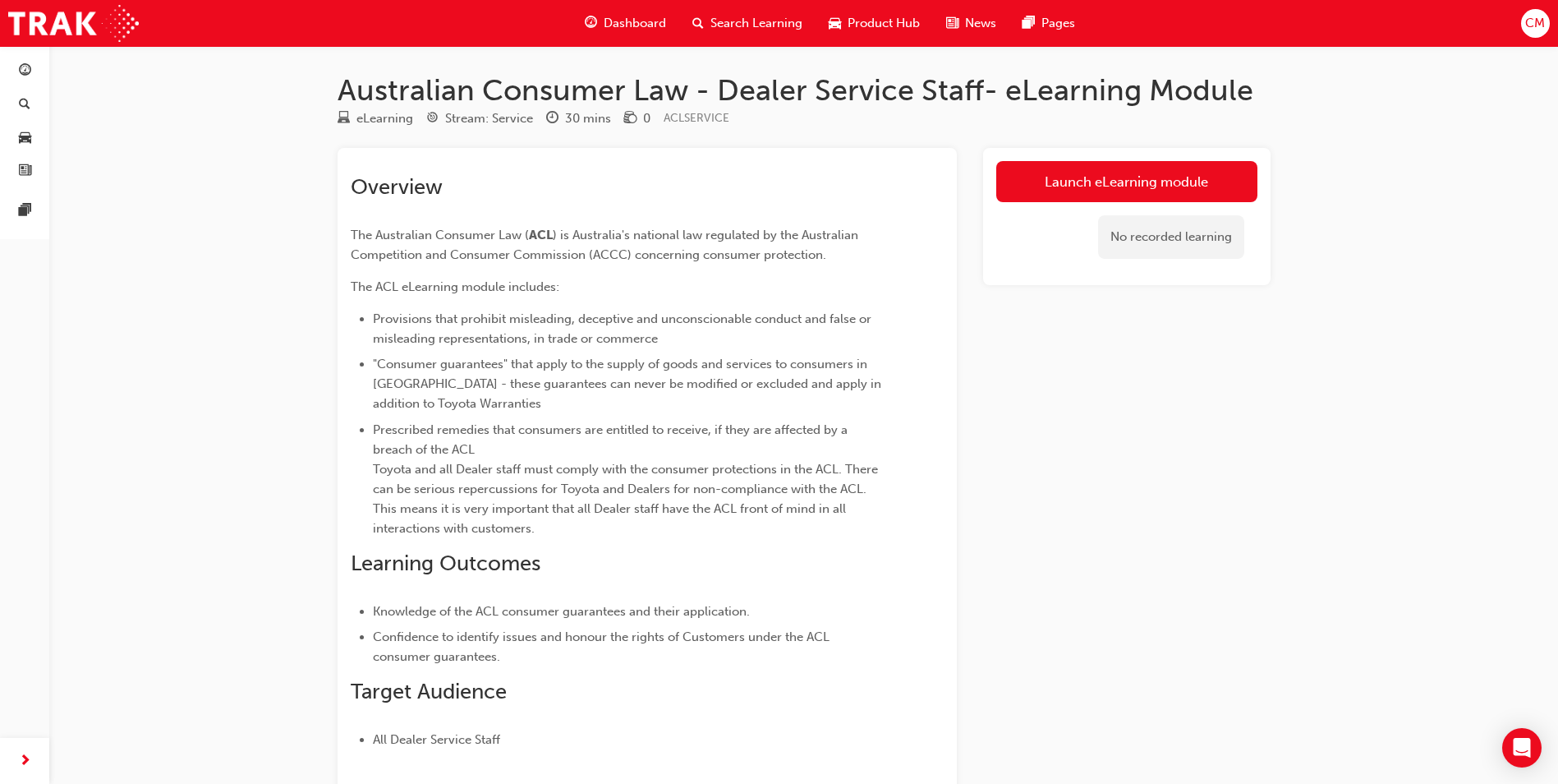
click at [1036, 186] on link "Launch eLearning module" at bounding box center [1127, 181] width 262 height 41
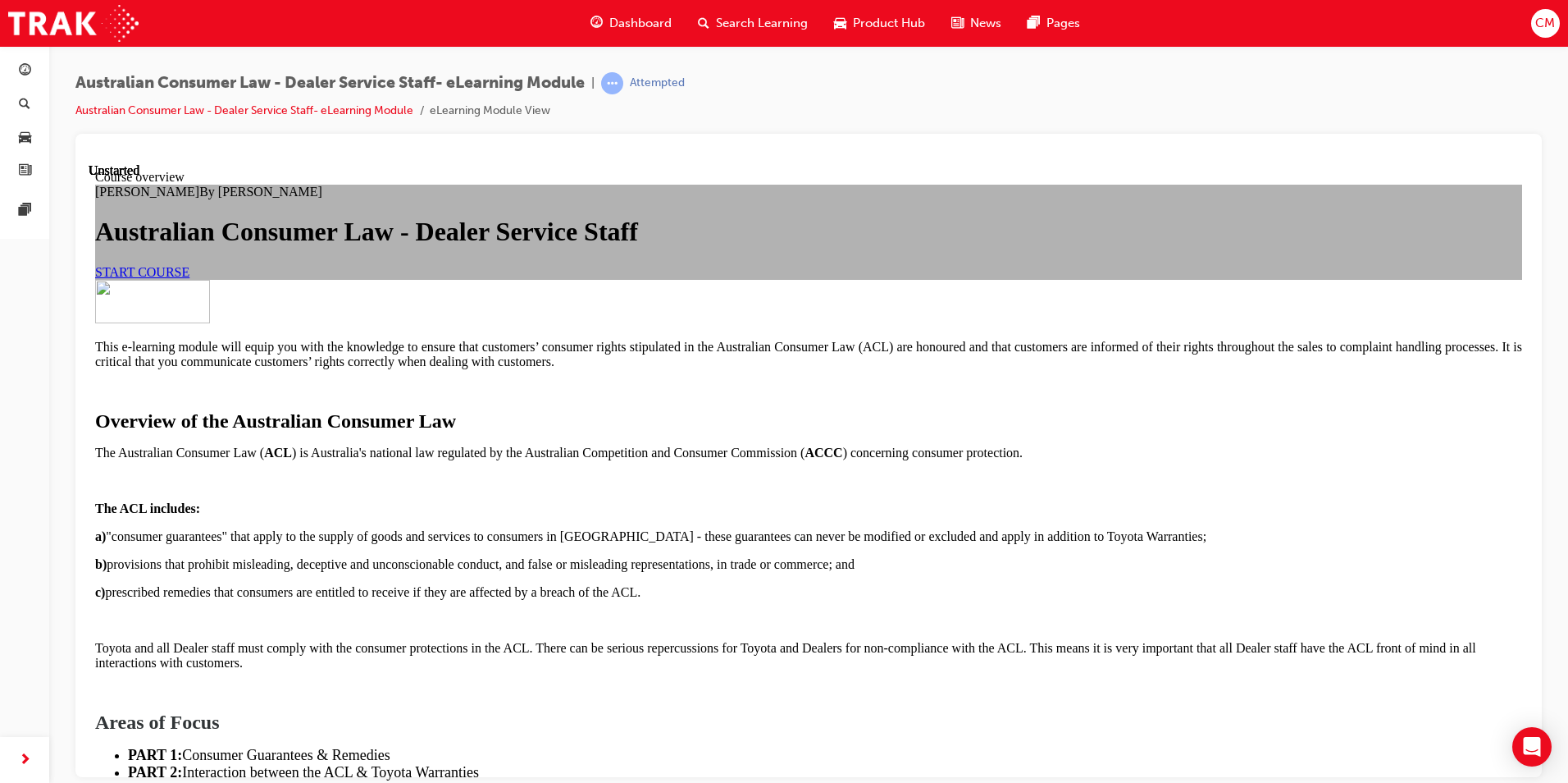
click at [189, 278] on link "START COURSE" at bounding box center [142, 271] width 94 height 14
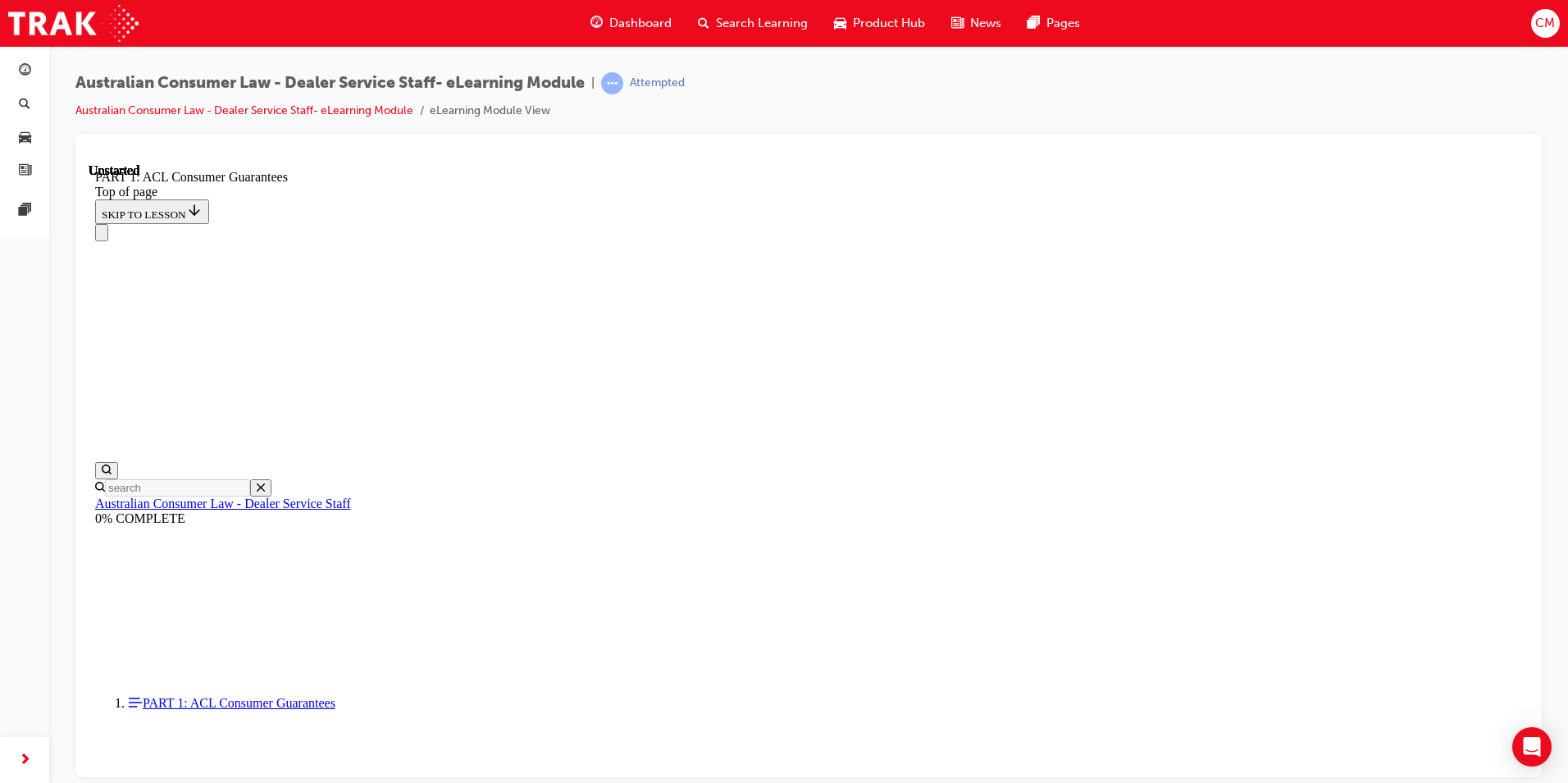
scroll to position [50, 0]
click button "CONTINUE"
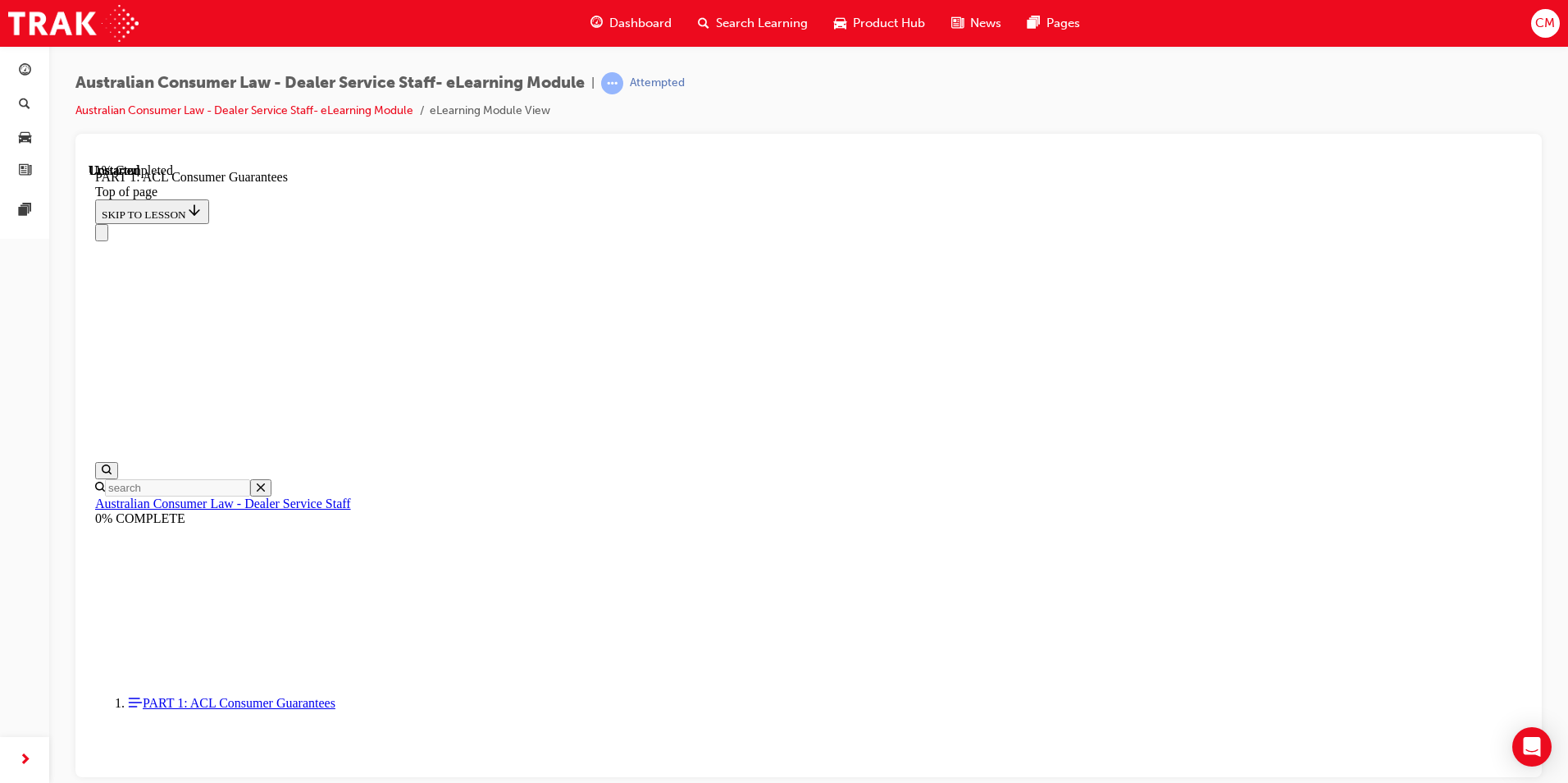
click button "CONTINUE"
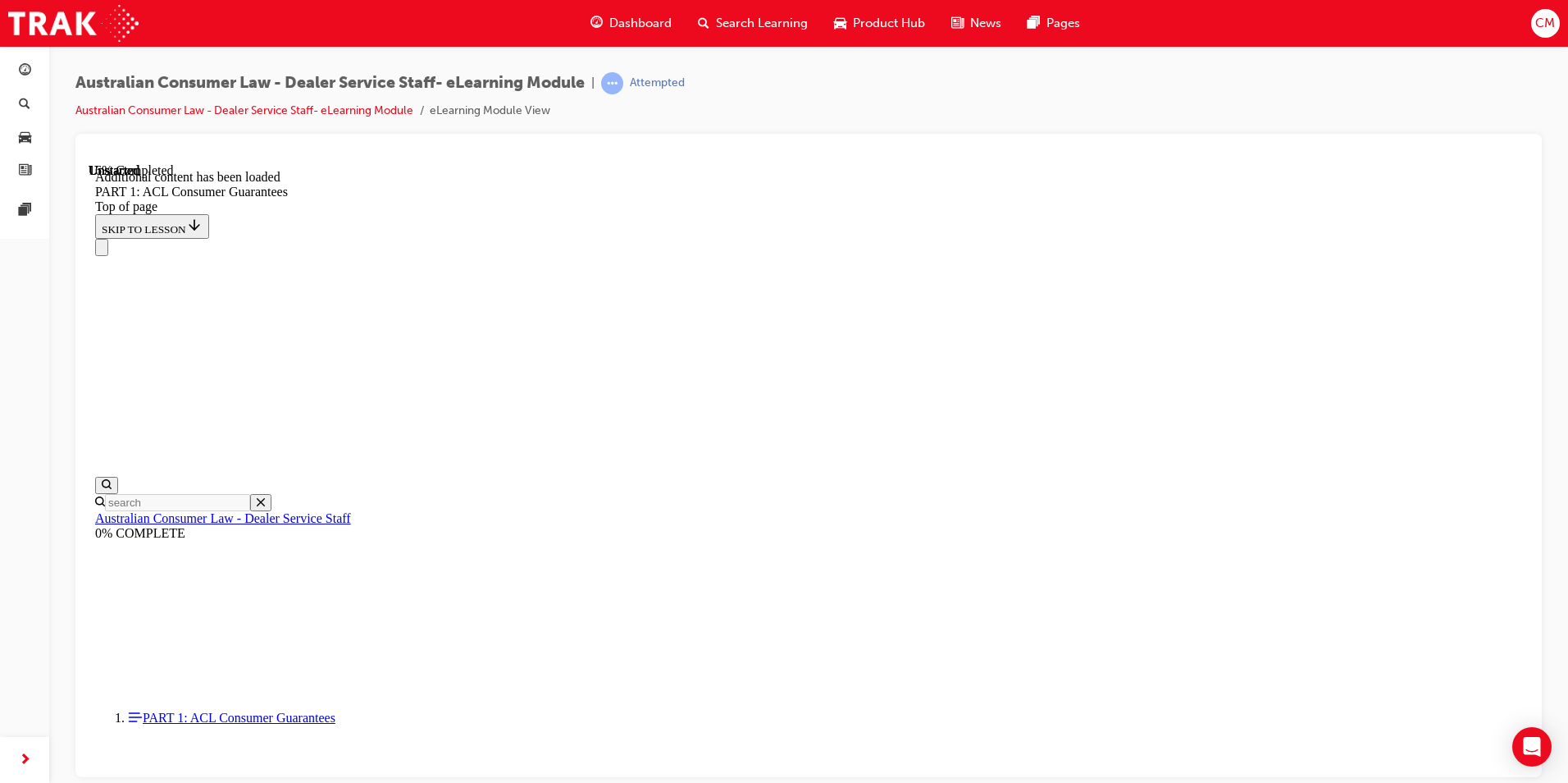
scroll to position [3134, 0]
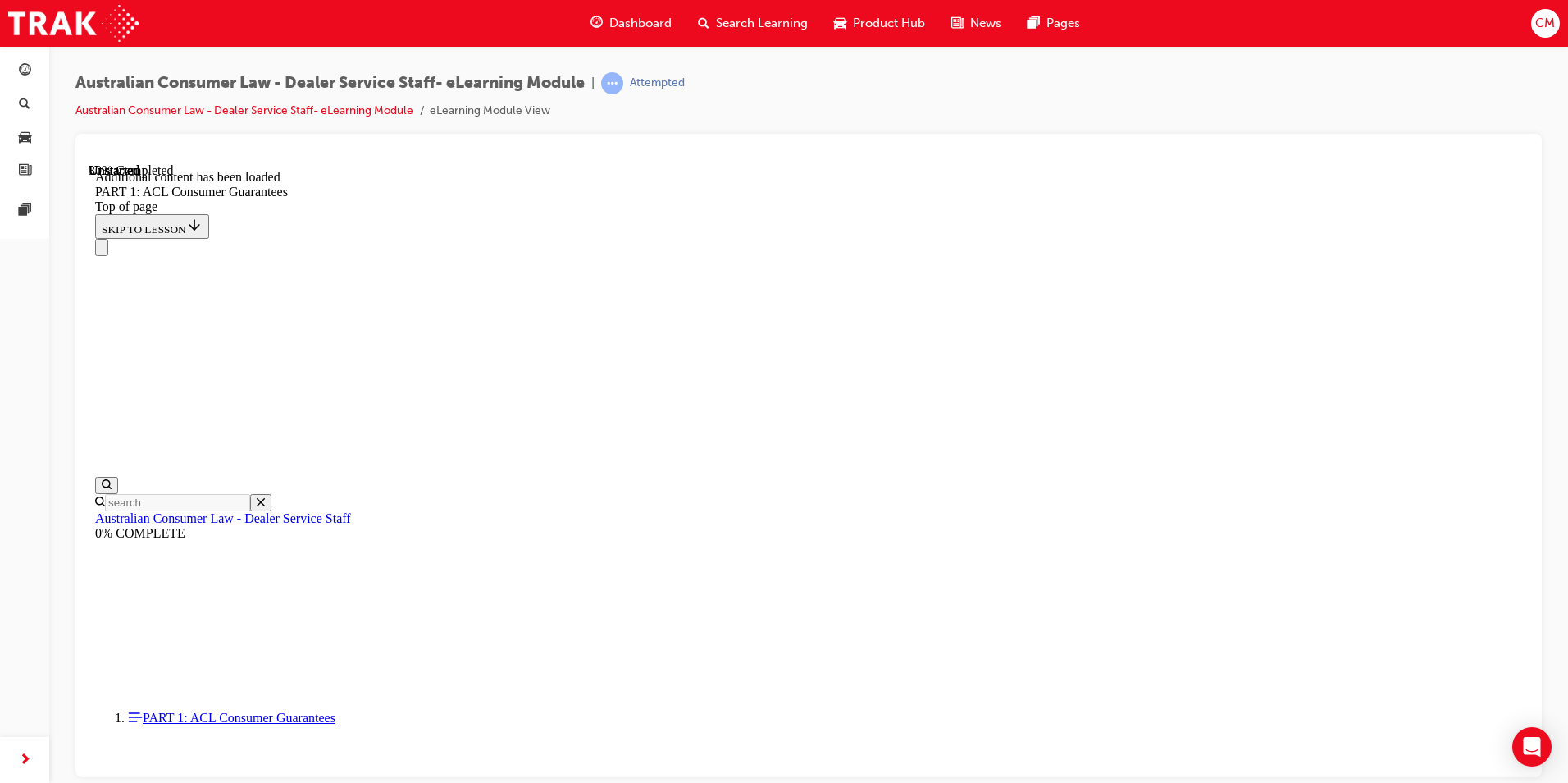
scroll to position [4487, 0]
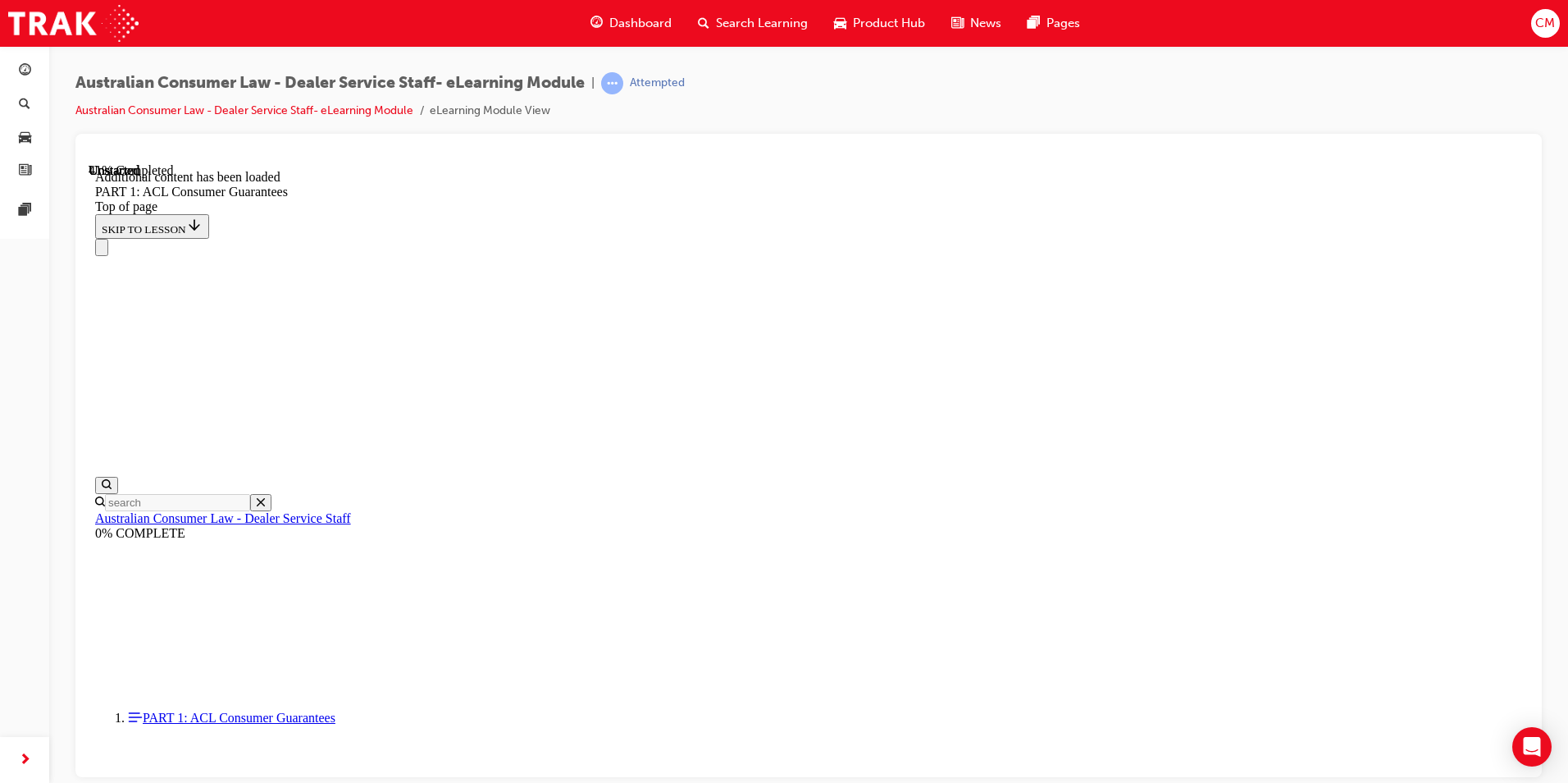
scroll to position [6226, 0]
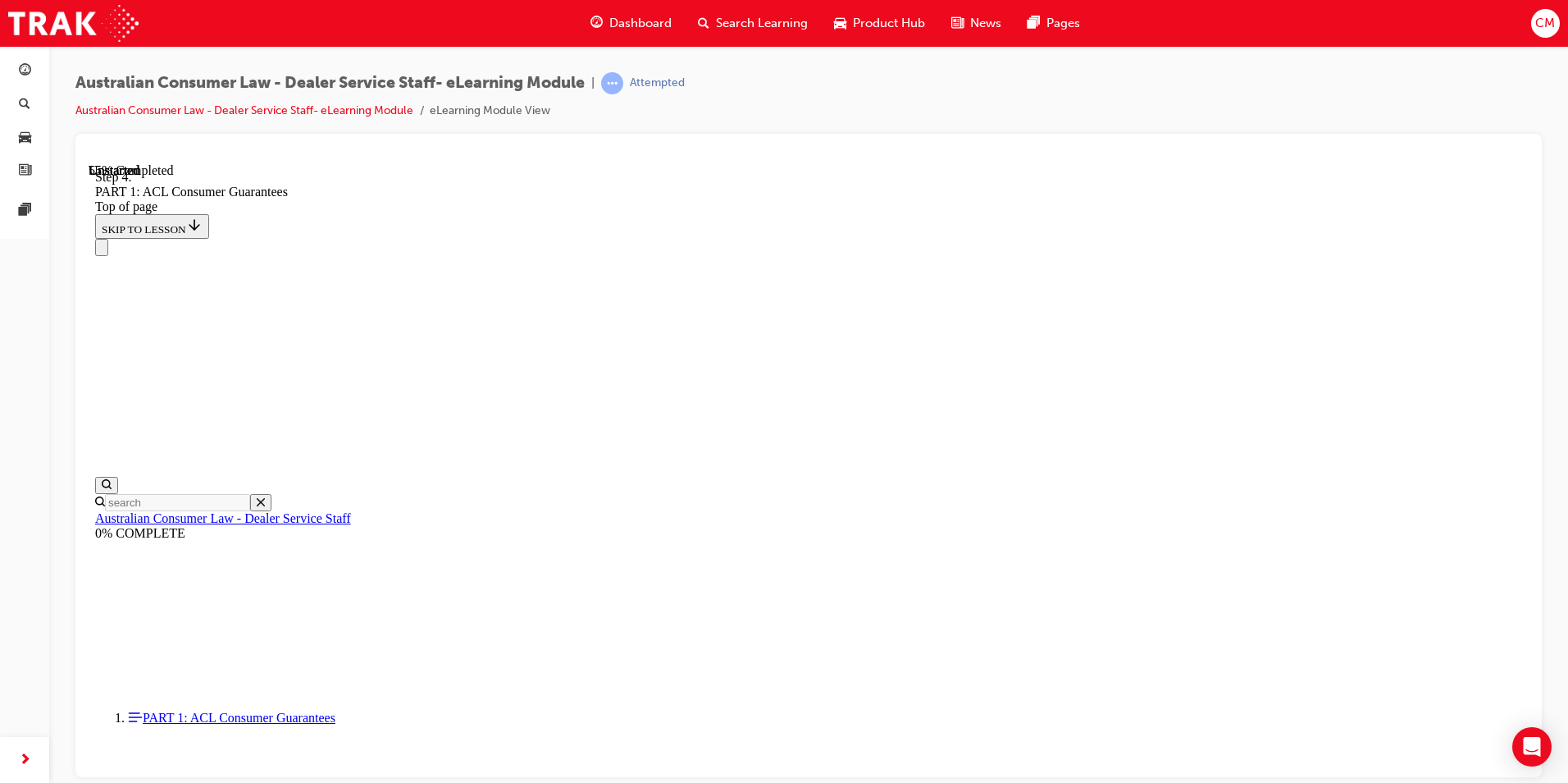
scroll to position [7675, 0]
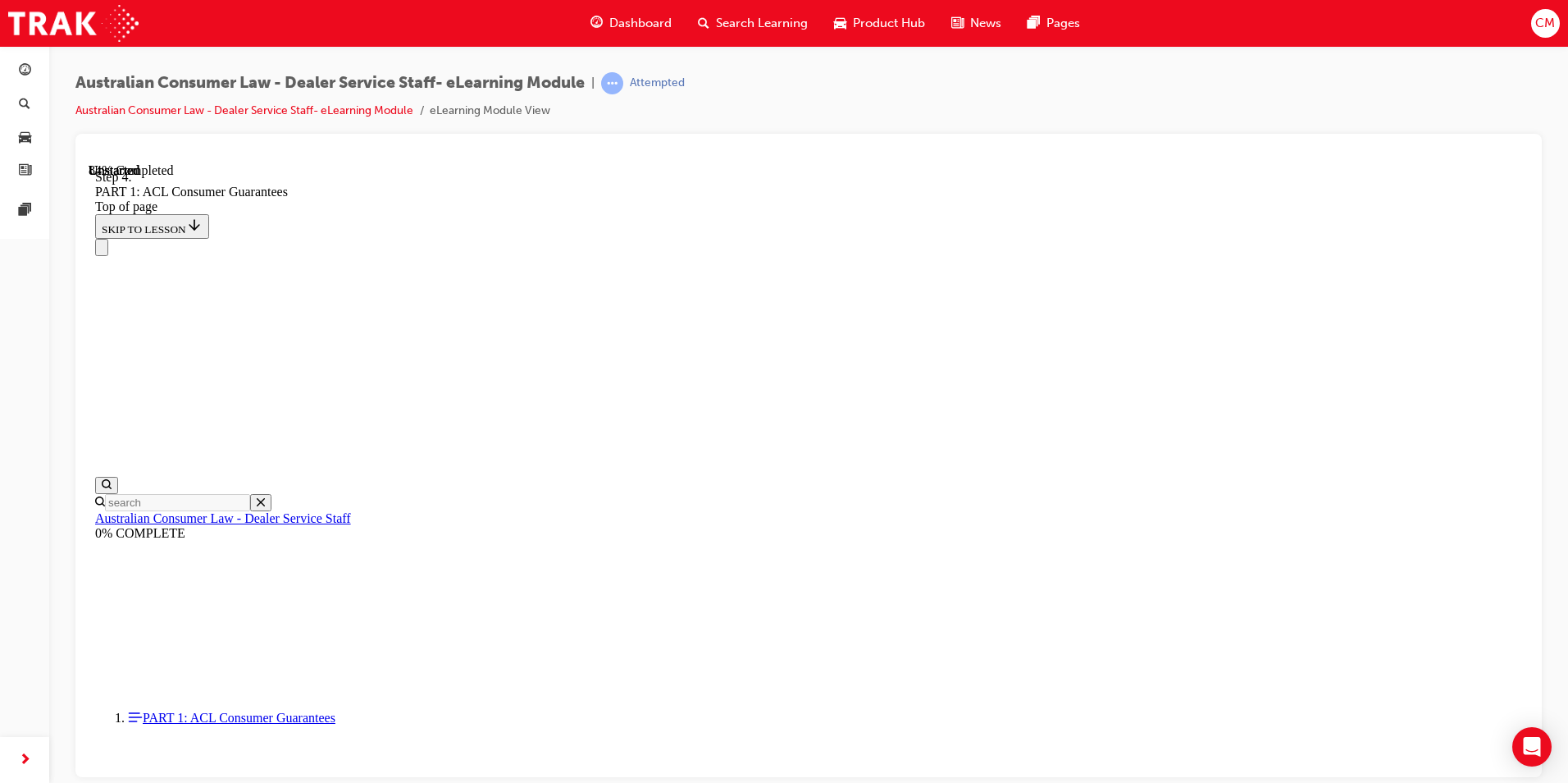
scroll to position [14239, 0]
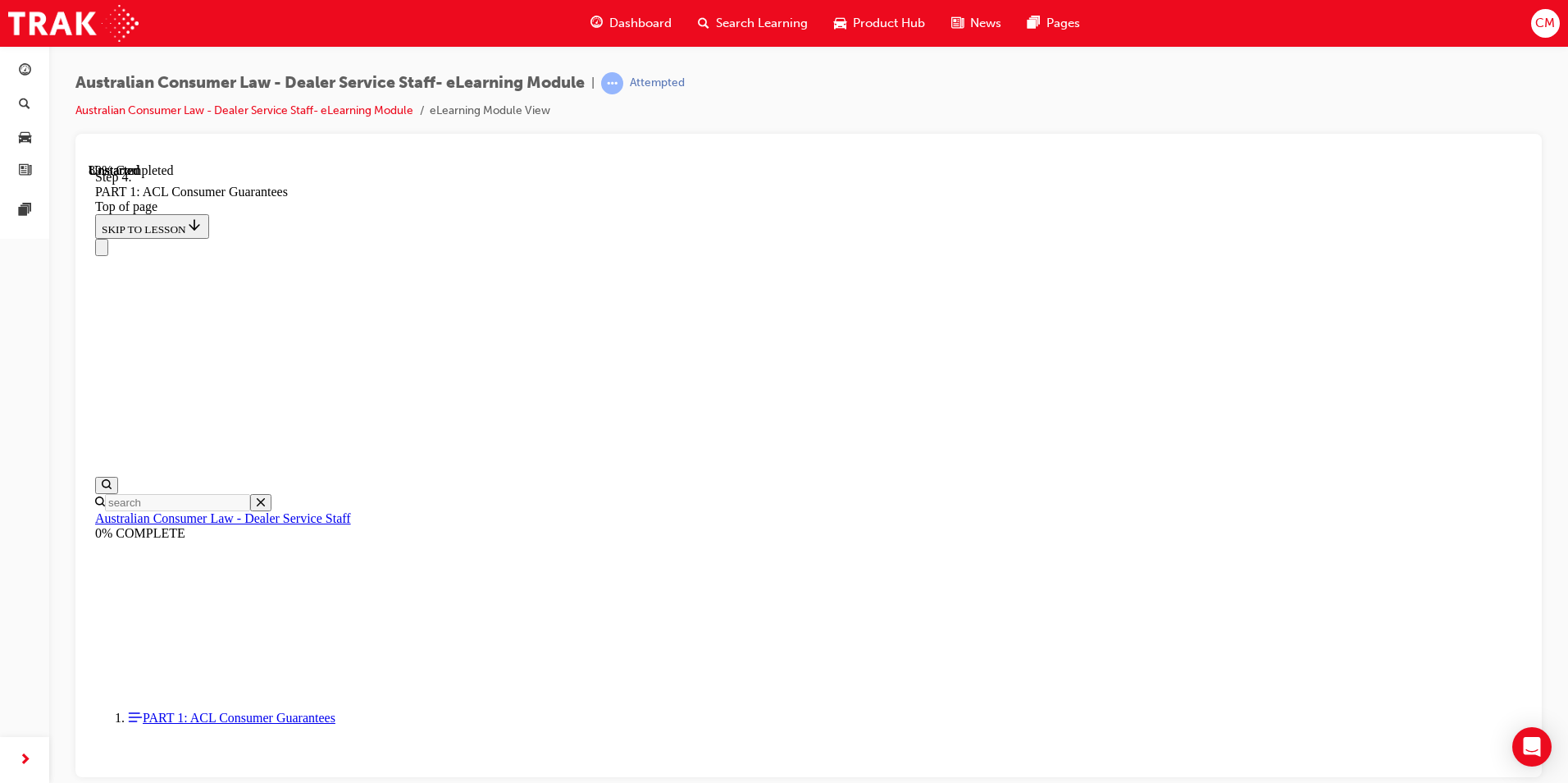
drag, startPoint x: 844, startPoint y: 426, endPoint x: 840, endPoint y: 647, distance: 221.0
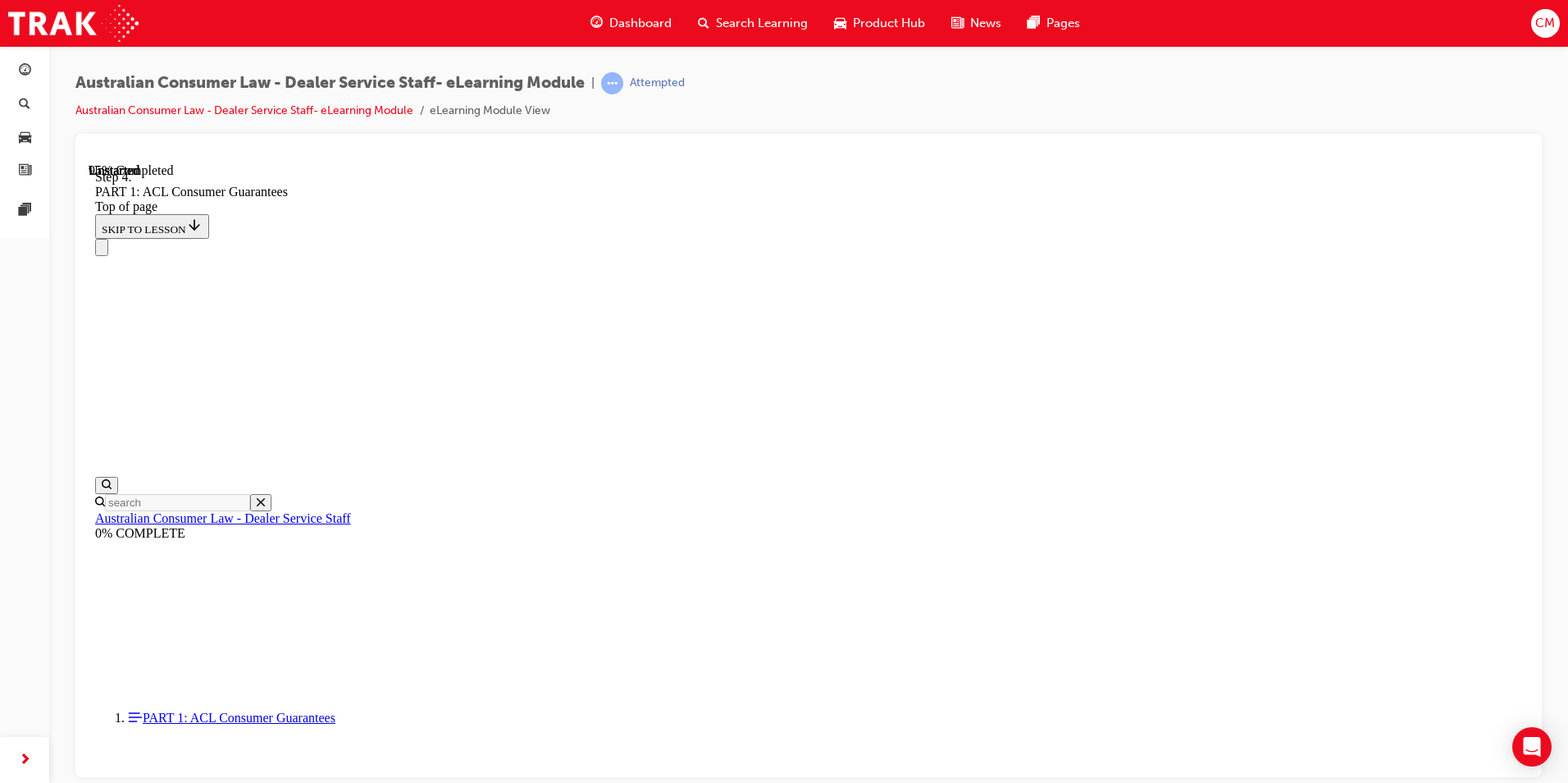
drag, startPoint x: 838, startPoint y: 637, endPoint x: 812, endPoint y: 622, distance: 30.0
drag, startPoint x: 774, startPoint y: 447, endPoint x: 867, endPoint y: 640, distance: 214.2
drag, startPoint x: 844, startPoint y: 532, endPoint x: 952, endPoint y: 279, distance: 275.1
drag, startPoint x: 821, startPoint y: 524, endPoint x: 932, endPoint y: 525, distance: 111.0
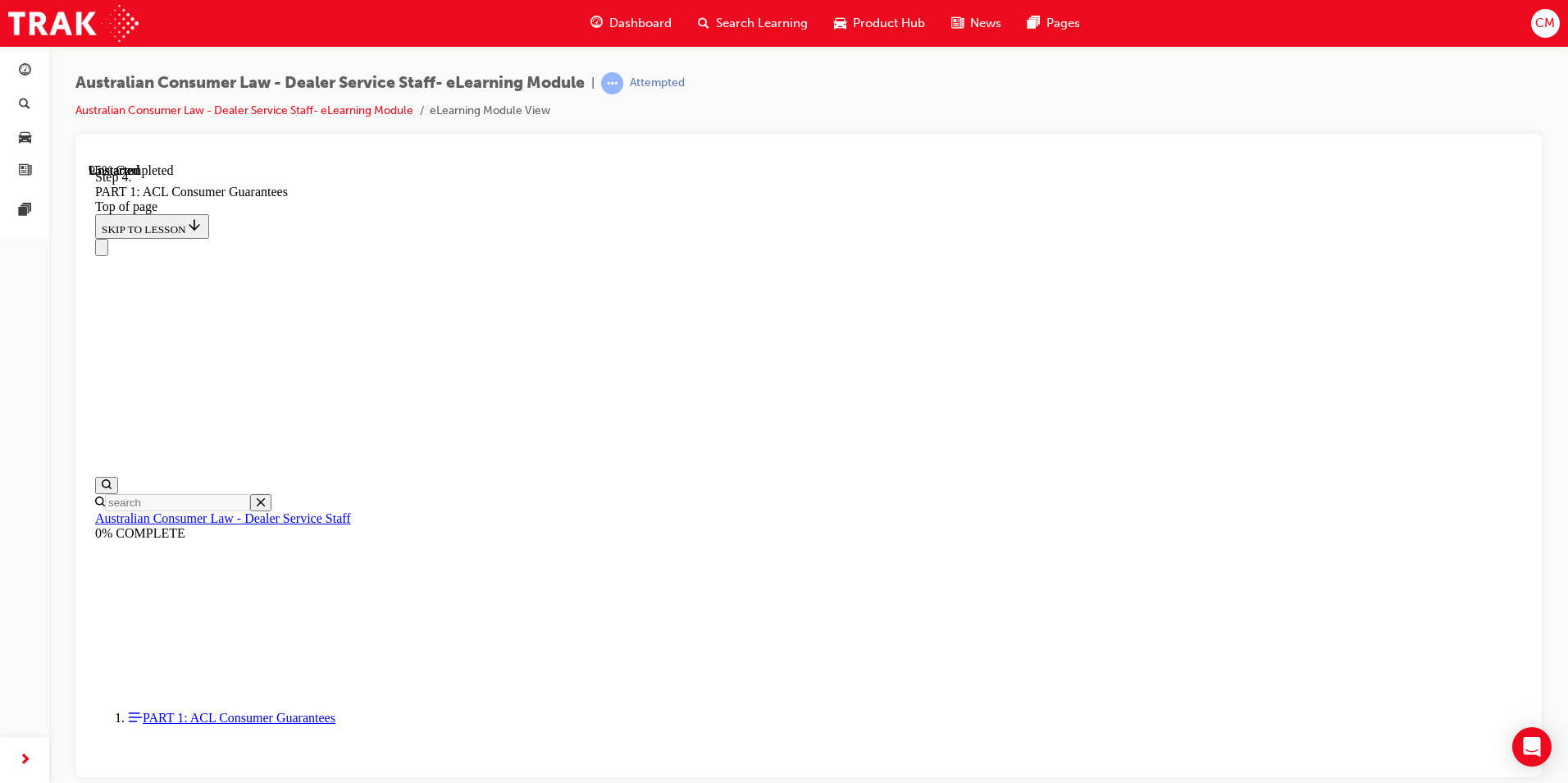
drag, startPoint x: 894, startPoint y: 550, endPoint x: 1002, endPoint y: 660, distance: 154.2
drag, startPoint x: 886, startPoint y: 640, endPoint x: 844, endPoint y: 552, distance: 97.5
drag, startPoint x: 843, startPoint y: 620, endPoint x: 694, endPoint y: 622, distance: 149.0
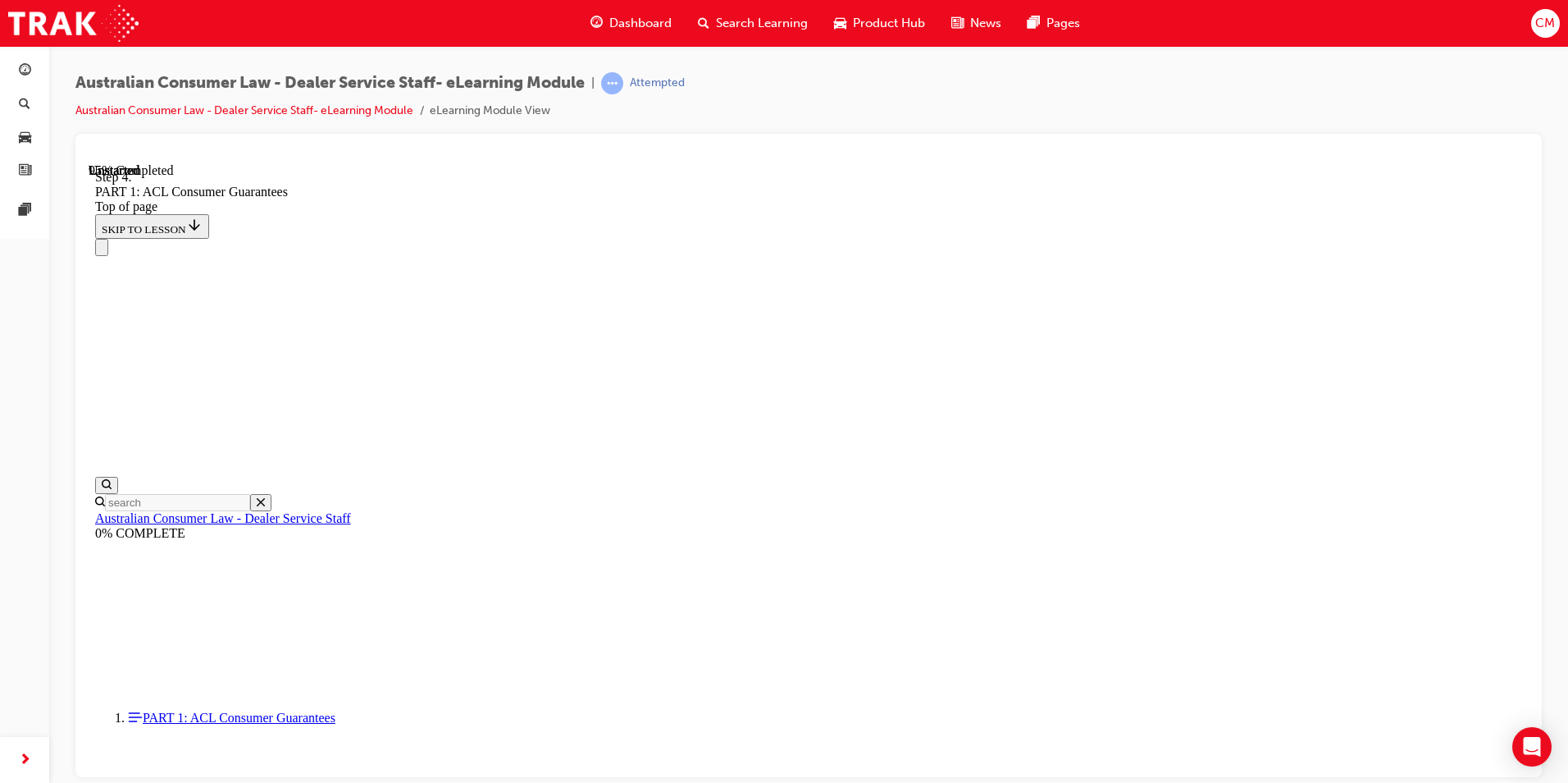
drag, startPoint x: 742, startPoint y: 639, endPoint x: 995, endPoint y: 634, distance: 253.0
drag, startPoint x: 842, startPoint y: 613, endPoint x: 965, endPoint y: 437, distance: 214.7
drag, startPoint x: 826, startPoint y: 356, endPoint x: 942, endPoint y: 561, distance: 235.5
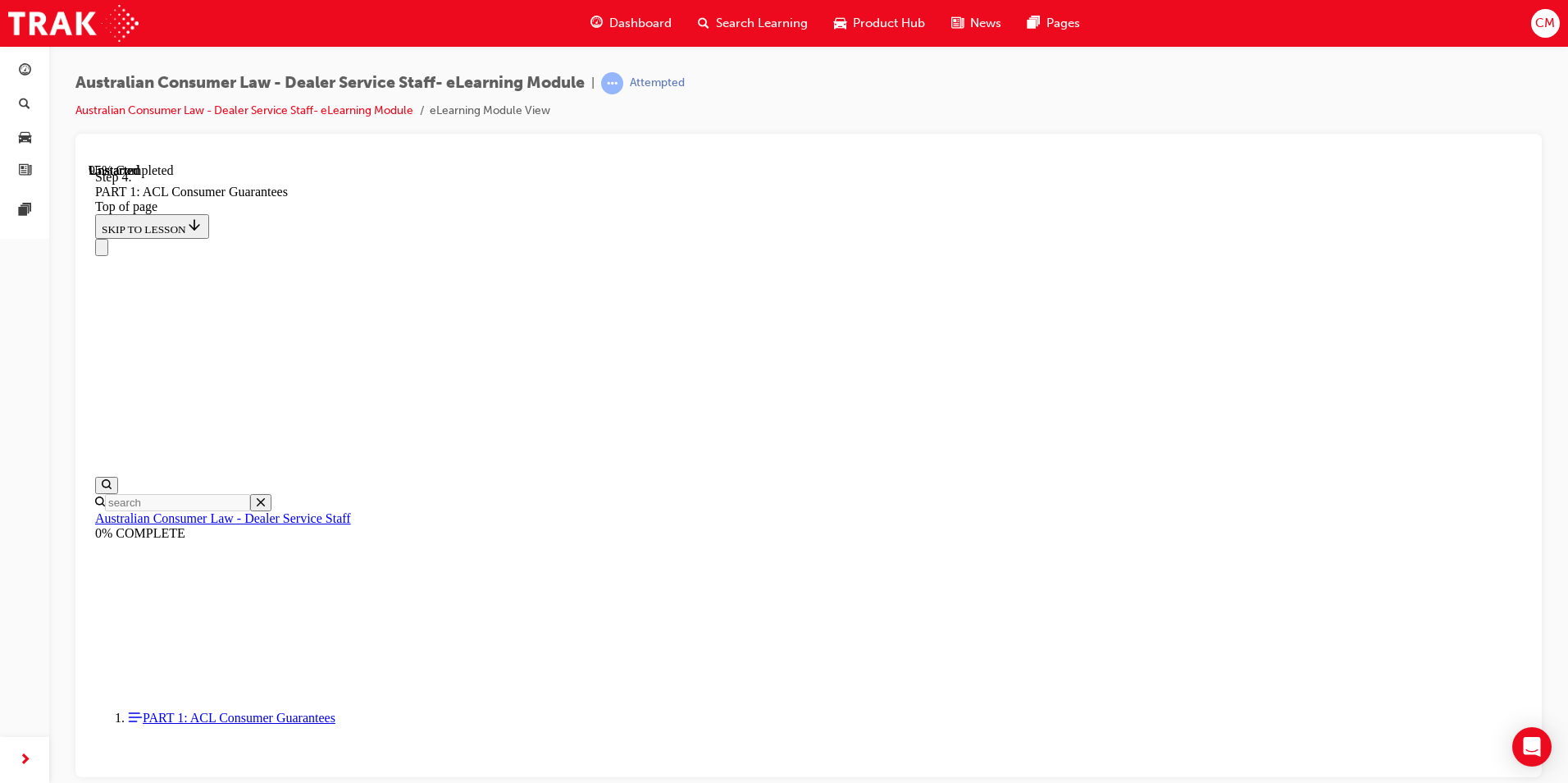
drag, startPoint x: 867, startPoint y: 240, endPoint x: 980, endPoint y: 361, distance: 165.6
drag, startPoint x: 826, startPoint y: 656, endPoint x: 952, endPoint y: 261, distance: 414.6
drag, startPoint x: 794, startPoint y: 351, endPoint x: 940, endPoint y: 634, distance: 318.4
drag, startPoint x: 715, startPoint y: 347, endPoint x: 945, endPoint y: 377, distance: 231.9
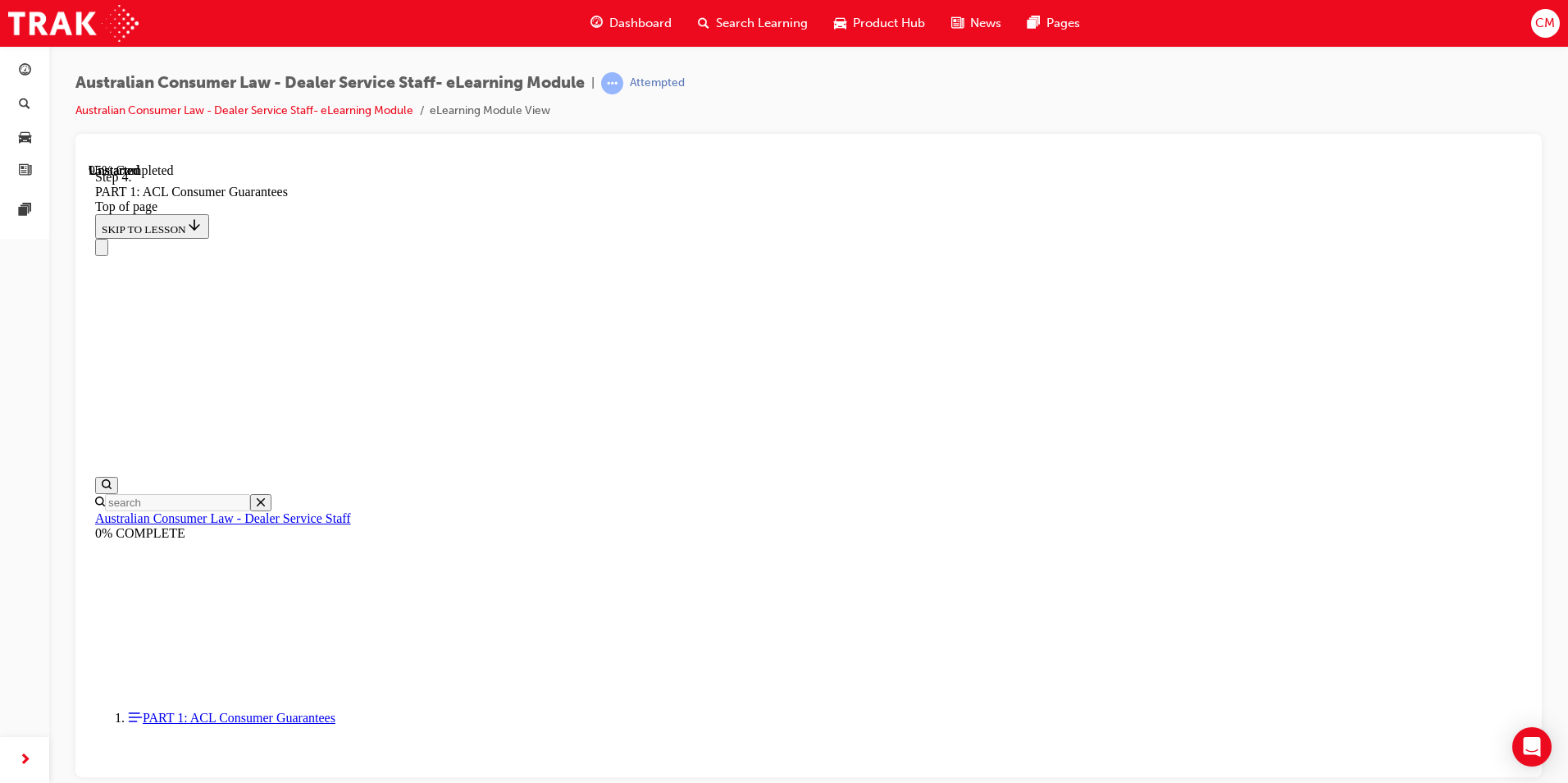
drag, startPoint x: 859, startPoint y: 343, endPoint x: 952, endPoint y: 336, distance: 93.3
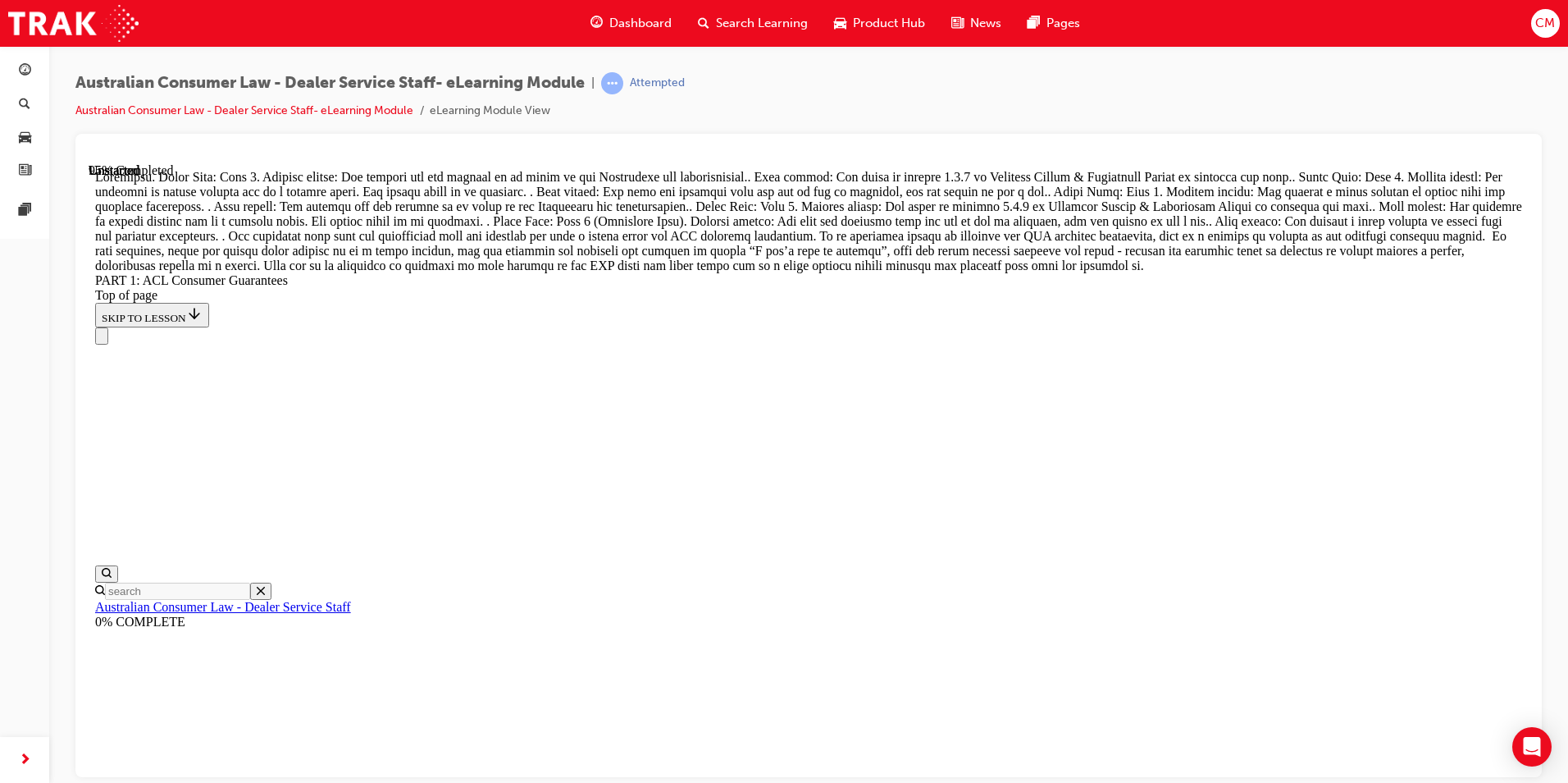
scroll to position [17932, 0]
drag, startPoint x: 809, startPoint y: 331, endPoint x: 966, endPoint y: 709, distance: 409.3
drag, startPoint x: 840, startPoint y: 605, endPoint x: 937, endPoint y: 595, distance: 97.5
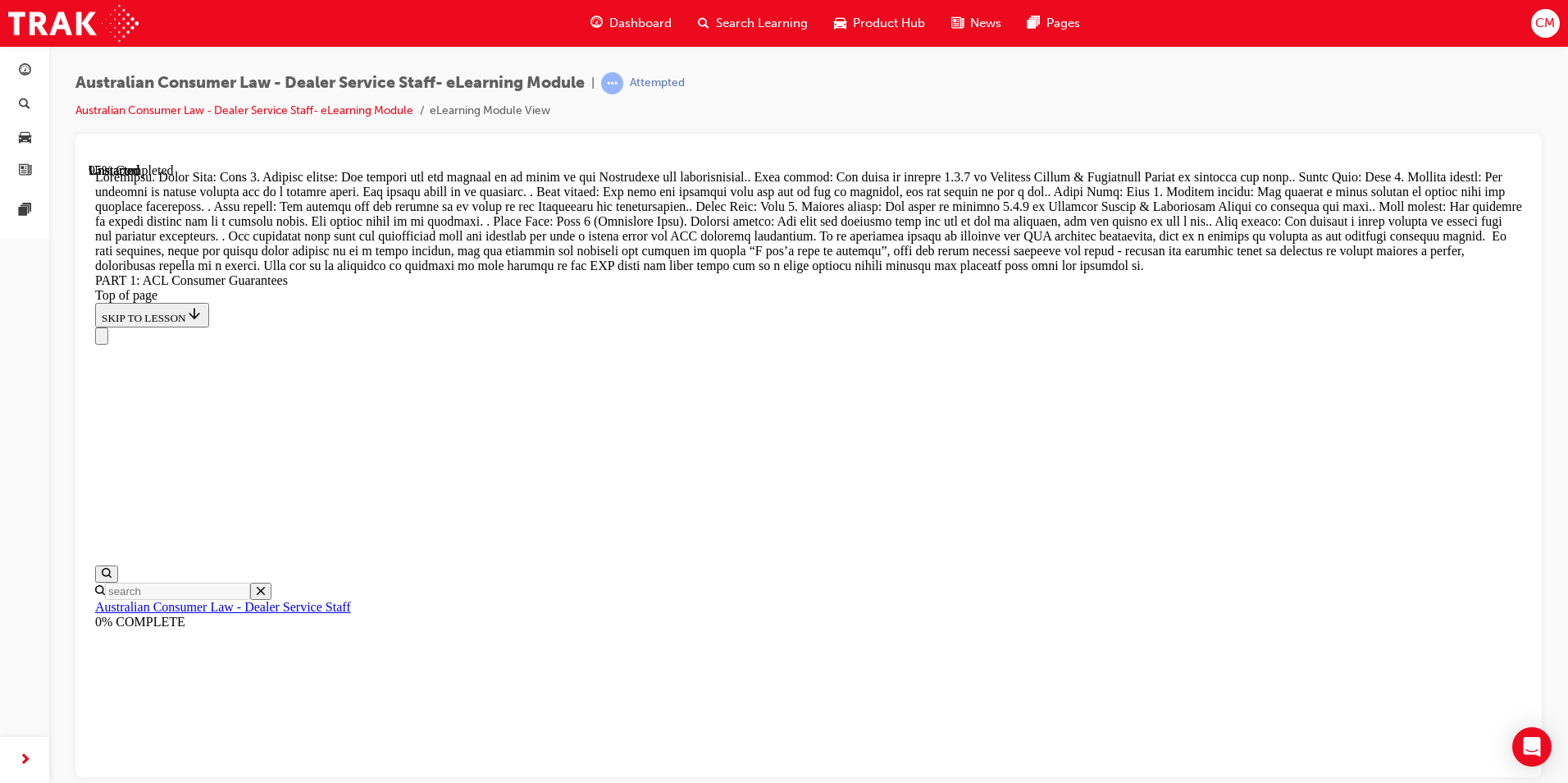
drag, startPoint x: 833, startPoint y: 532, endPoint x: 841, endPoint y: 519, distance: 15.3
drag, startPoint x: 824, startPoint y: 517, endPoint x: 1014, endPoint y: 316, distance: 276.6
drag, startPoint x: 778, startPoint y: 496, endPoint x: 952, endPoint y: 374, distance: 212.5
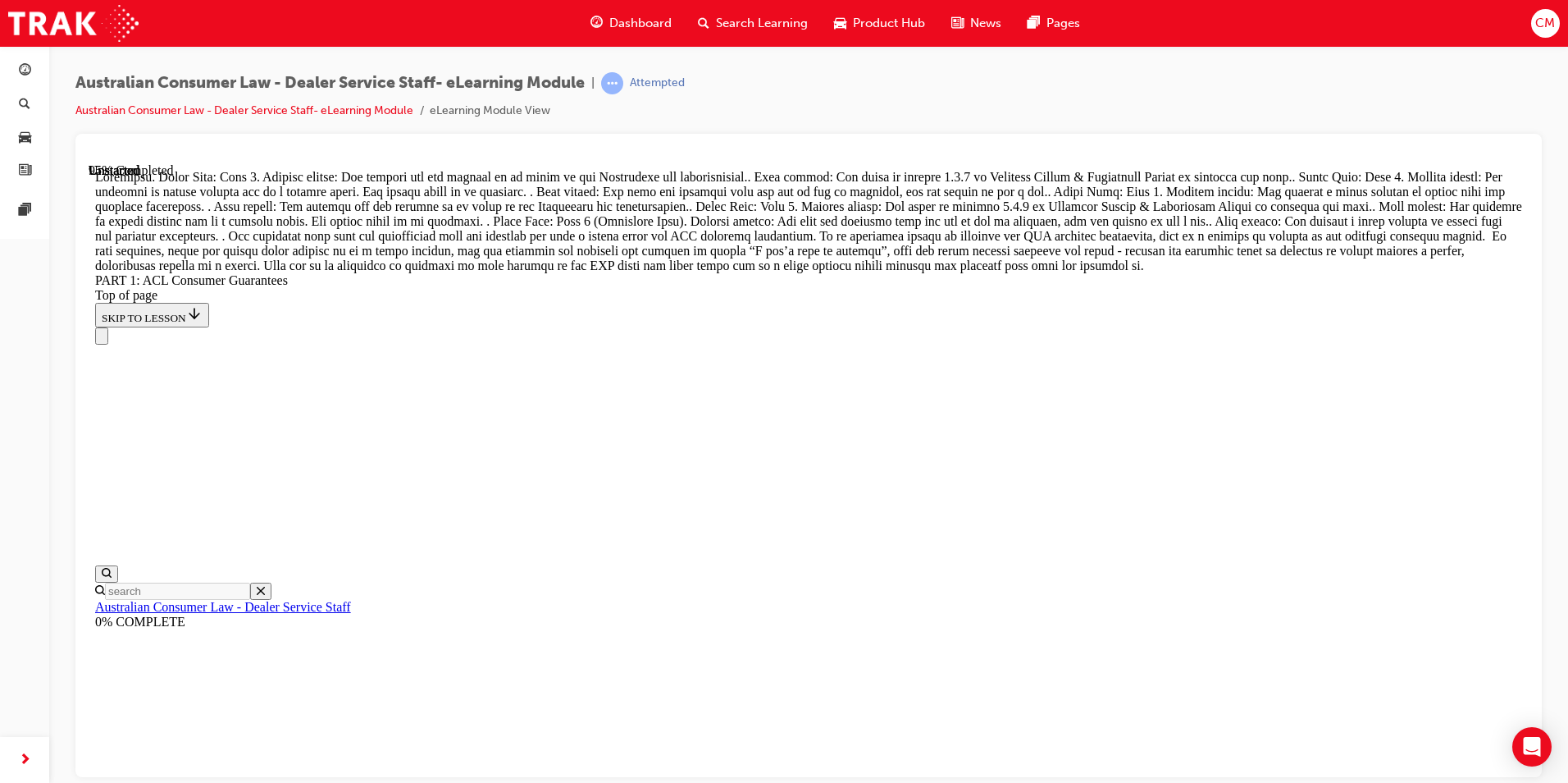
drag, startPoint x: 771, startPoint y: 498, endPoint x: 938, endPoint y: 486, distance: 167.4
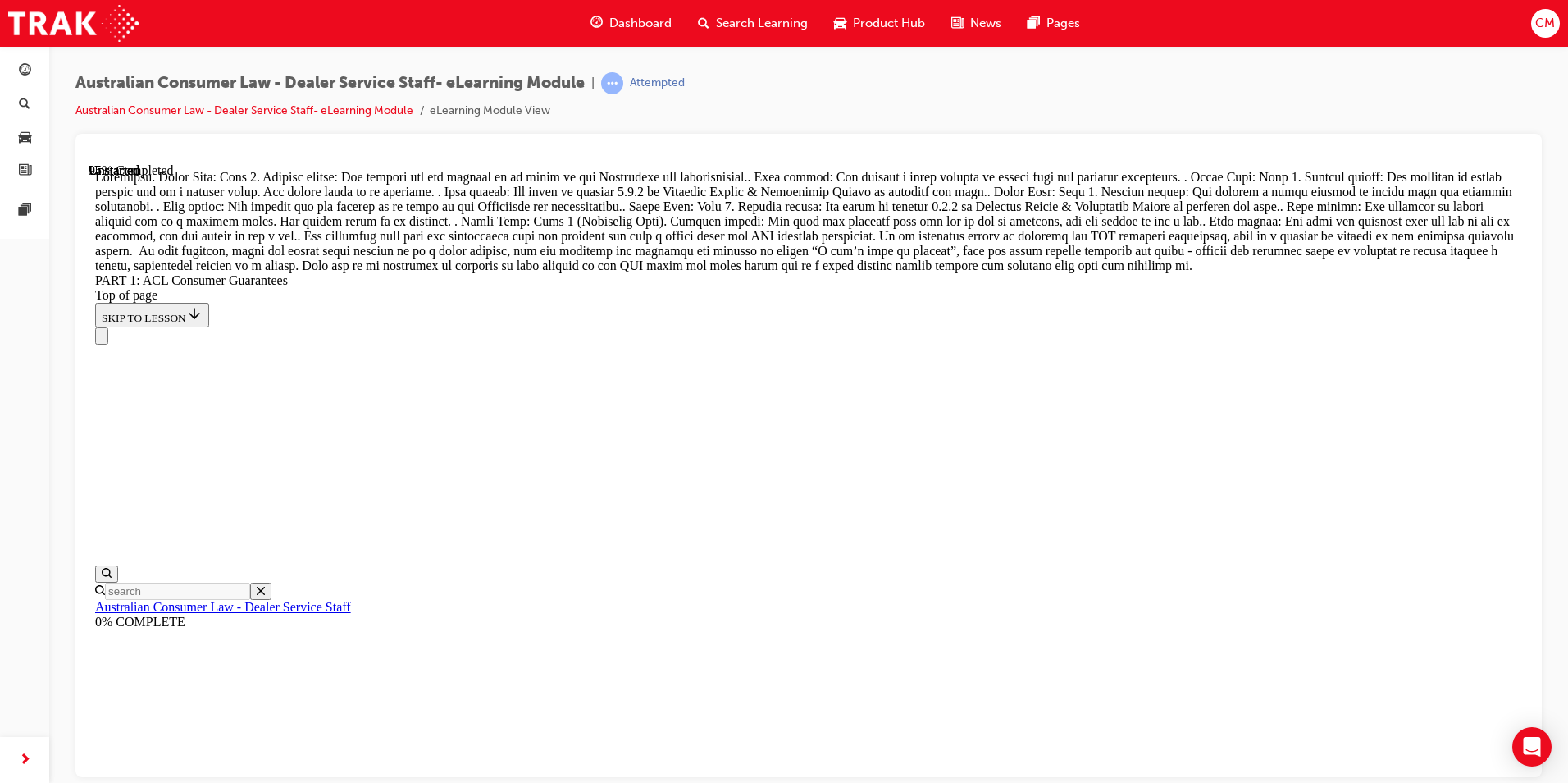
drag, startPoint x: 889, startPoint y: 575, endPoint x: 979, endPoint y: 319, distance: 271.4
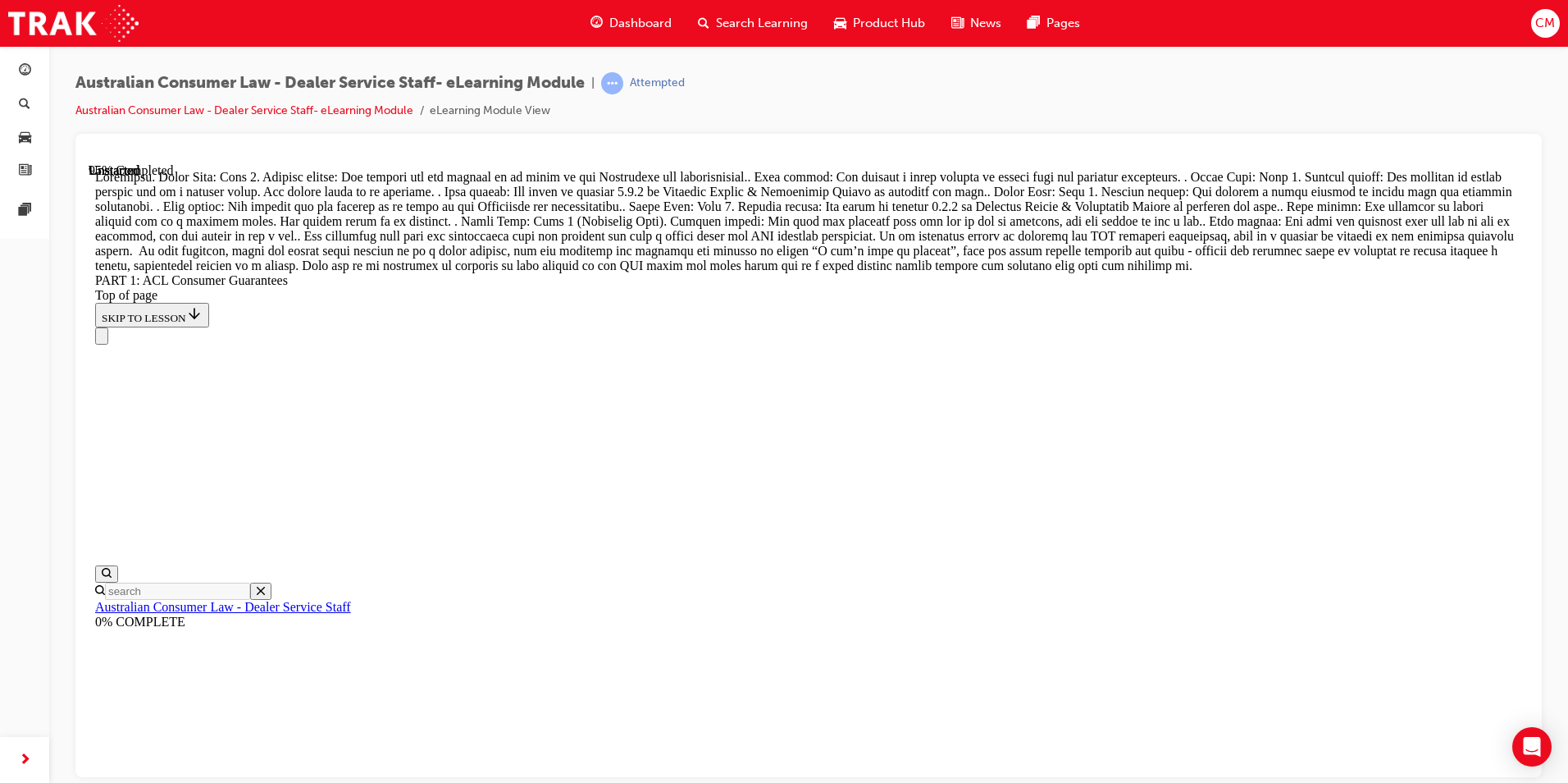
drag, startPoint x: 860, startPoint y: 581, endPoint x: 999, endPoint y: 401, distance: 227.4
drag, startPoint x: 834, startPoint y: 586, endPoint x: 993, endPoint y: 482, distance: 190.0
drag, startPoint x: 863, startPoint y: 706, endPoint x: 1013, endPoint y: 605, distance: 180.8
drag, startPoint x: 827, startPoint y: 697, endPoint x: 957, endPoint y: 695, distance: 130.0
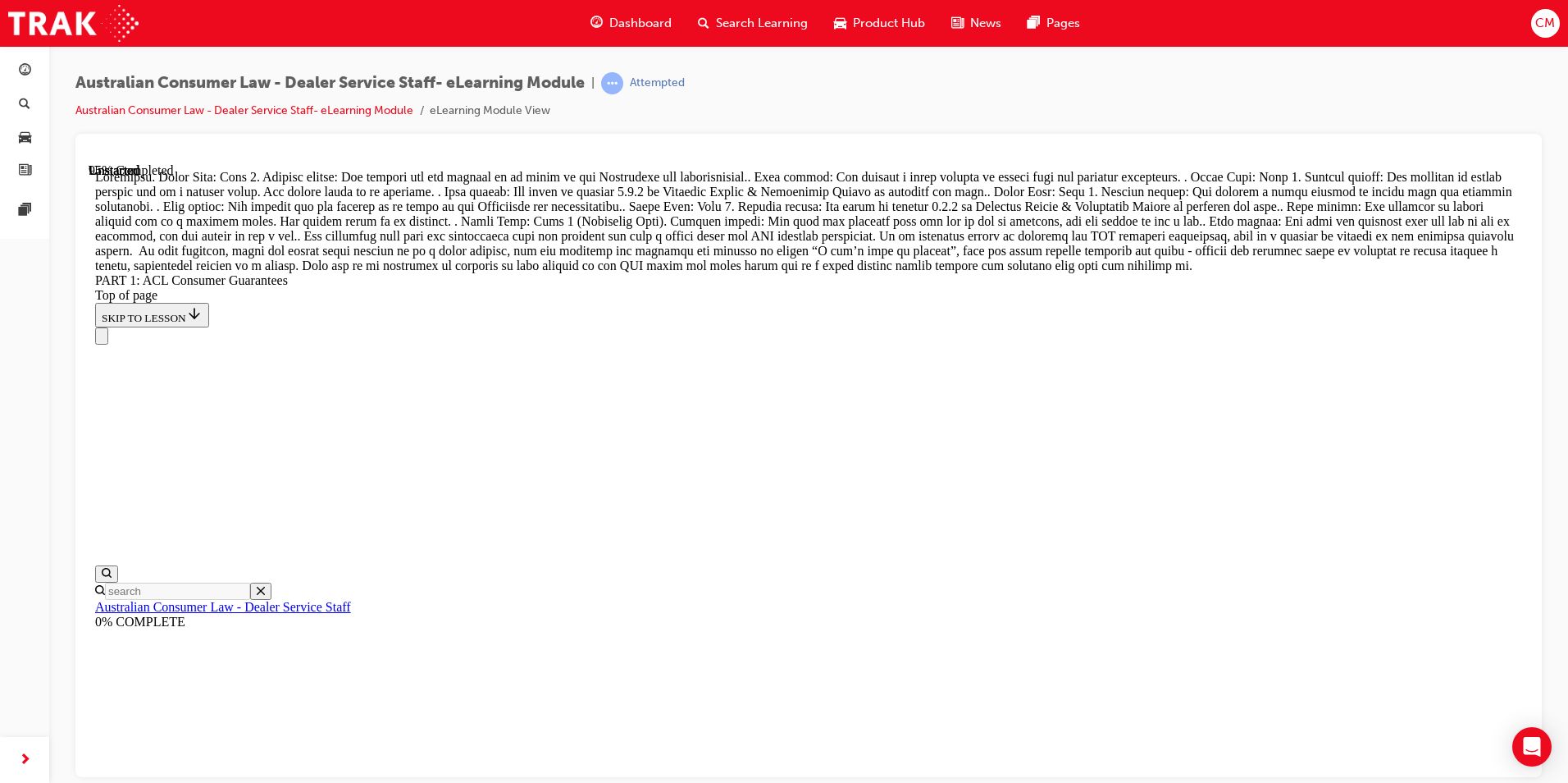
scroll to position [17521, 0]
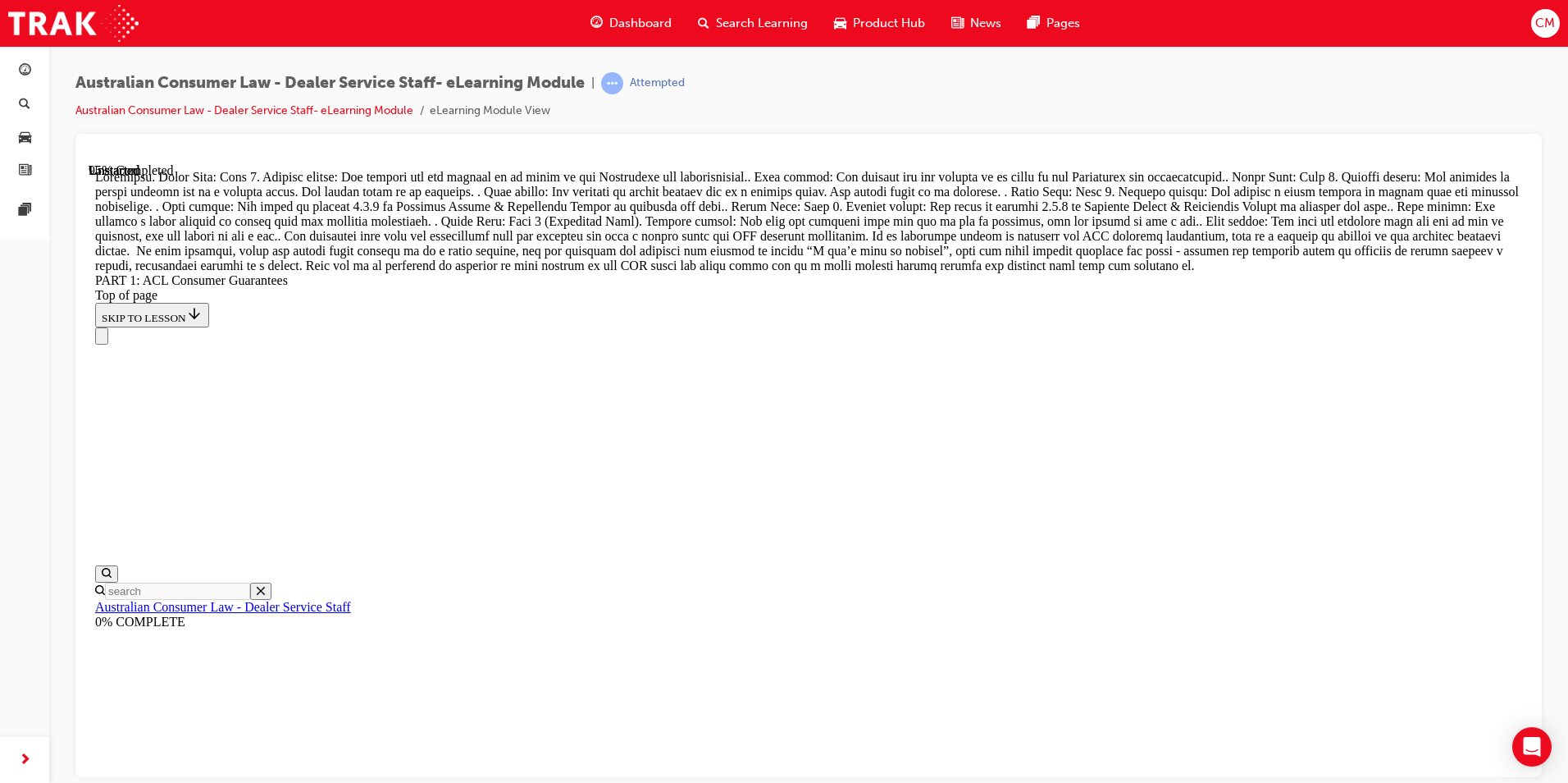
scroll to position [17357, 0]
drag, startPoint x: 806, startPoint y: 513, endPoint x: 1058, endPoint y: 325, distance: 314.4
drag, startPoint x: 847, startPoint y: 516, endPoint x: 1018, endPoint y: 416, distance: 198.1
drag, startPoint x: 784, startPoint y: 587, endPoint x: 1016, endPoint y: 498, distance: 248.5
drag, startPoint x: 857, startPoint y: 706, endPoint x: 1035, endPoint y: 628, distance: 194.3
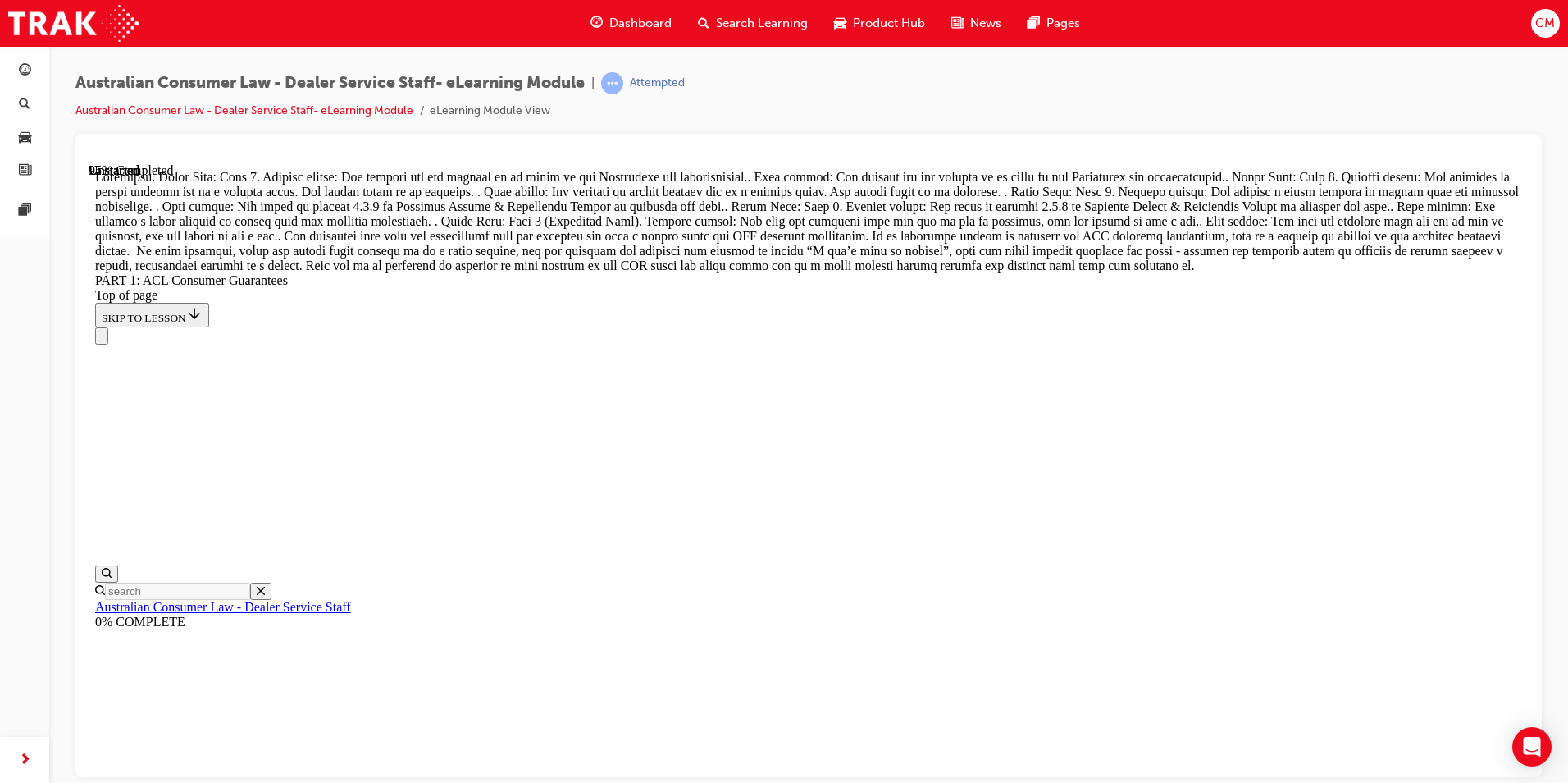
drag, startPoint x: 814, startPoint y: 671, endPoint x: 942, endPoint y: 668, distance: 128.0
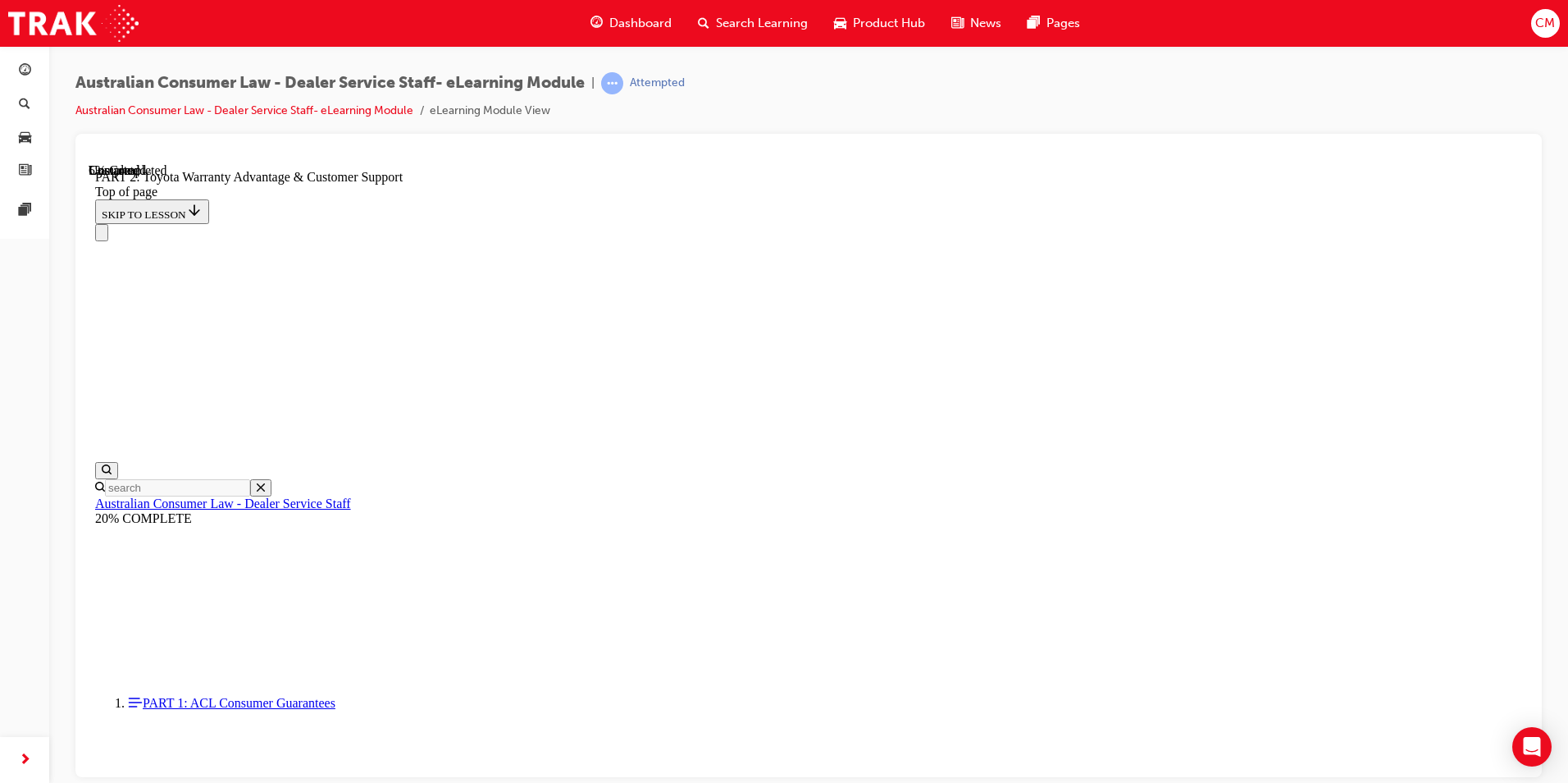
scroll to position [1209, 0]
click button "CONTINUE"
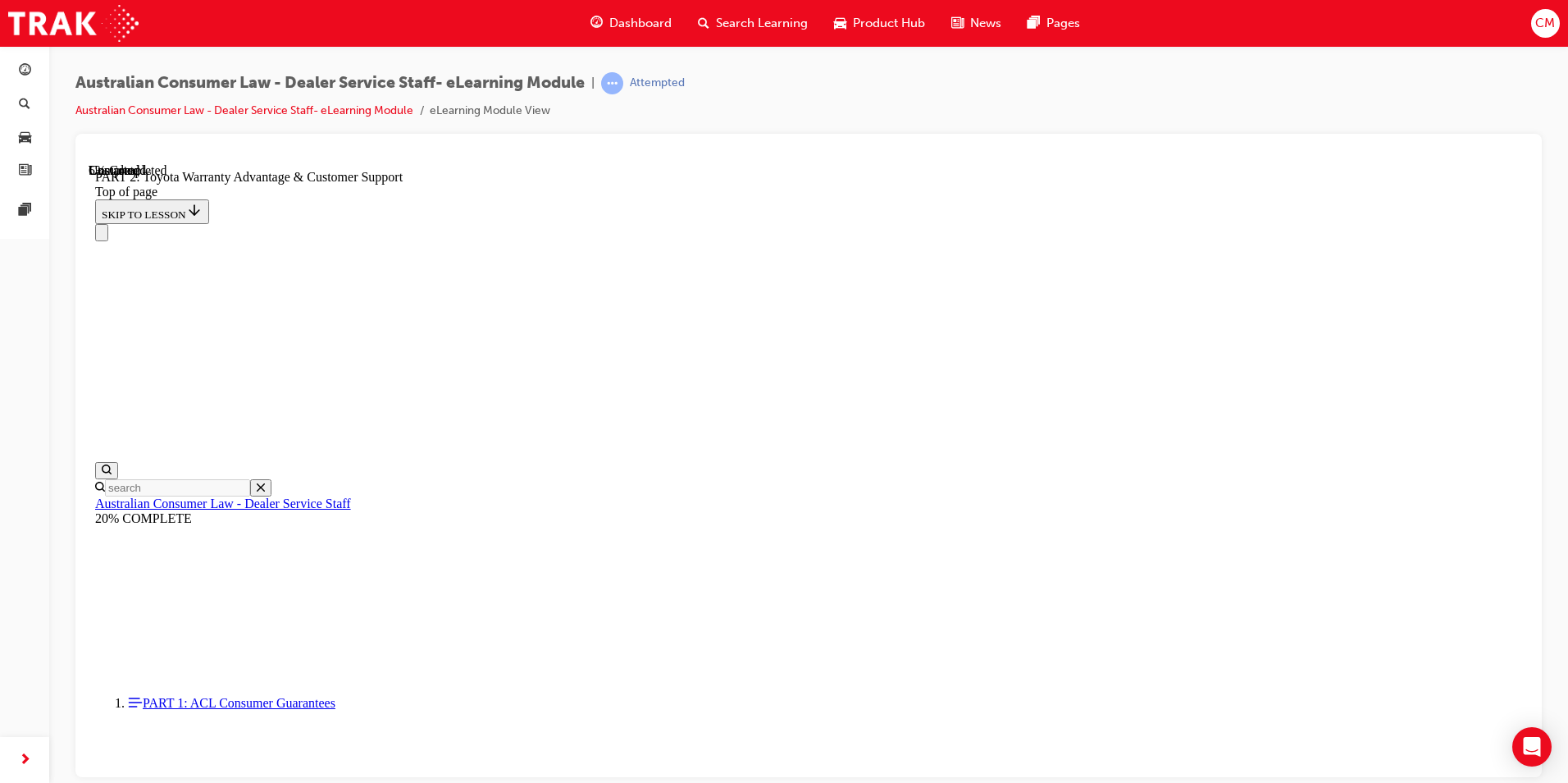
click button "CONTINUE"
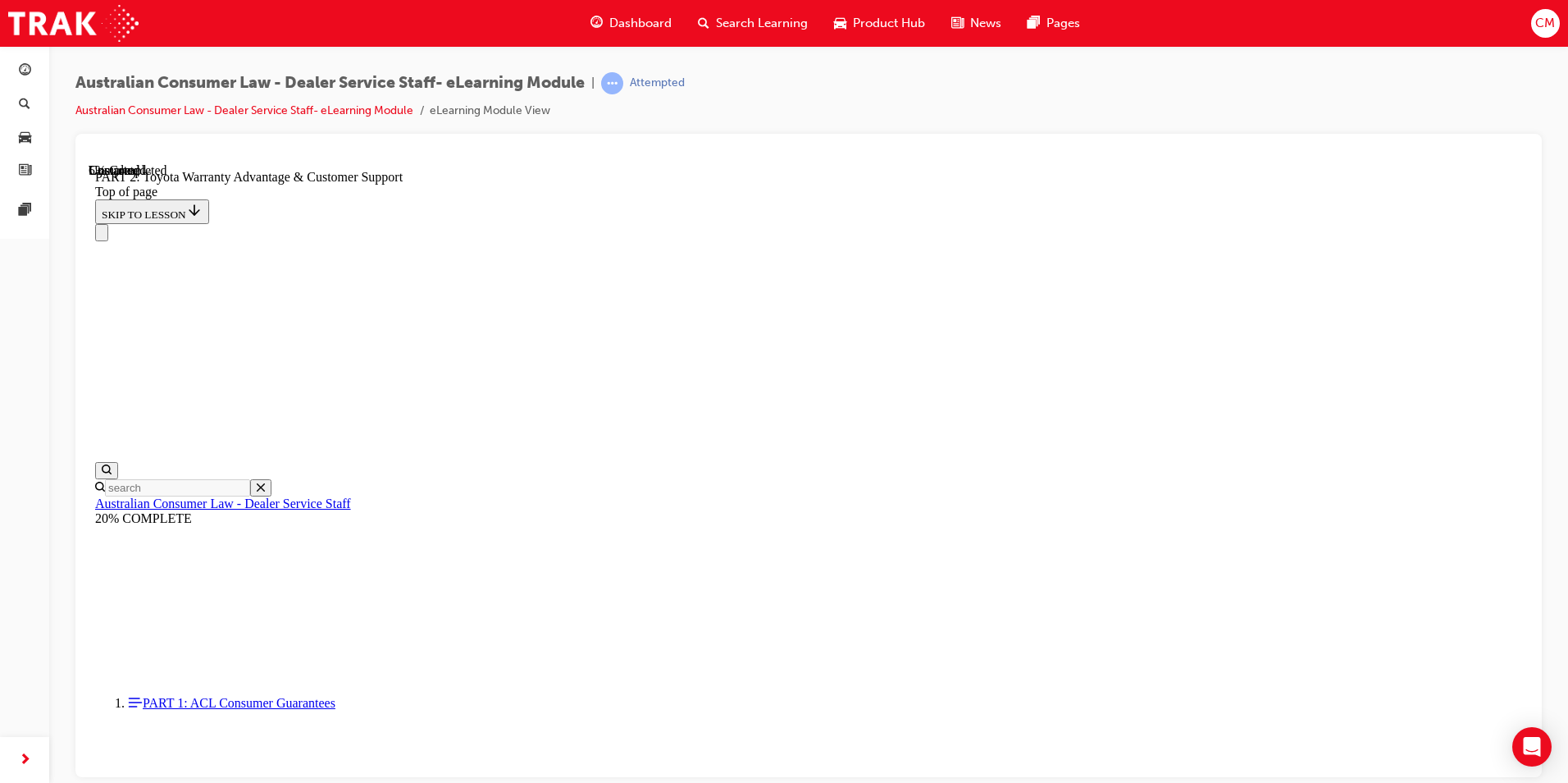
click button "CONTINUE"
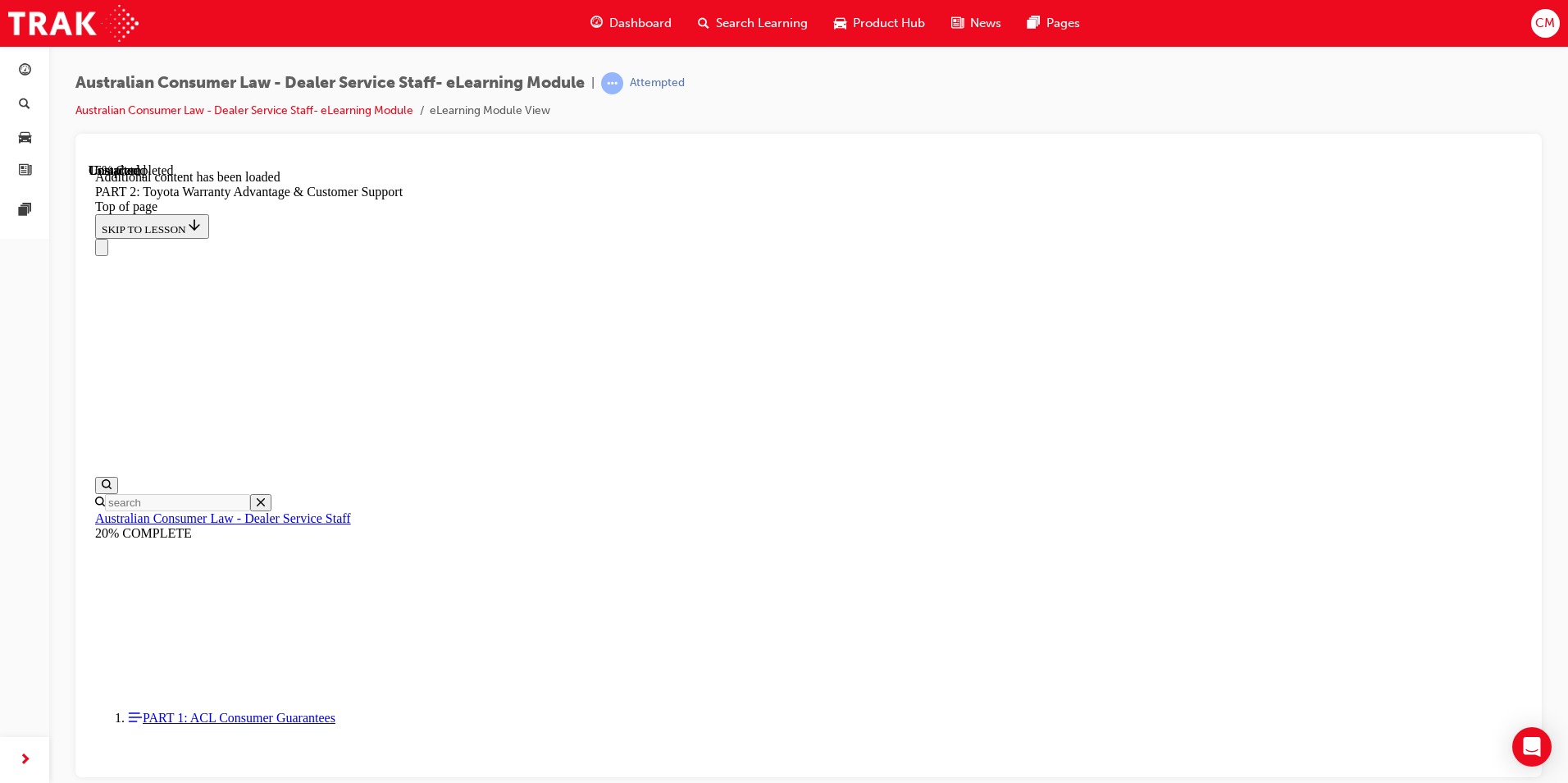
scroll to position [1649, 0]
click button "CONTINUE"
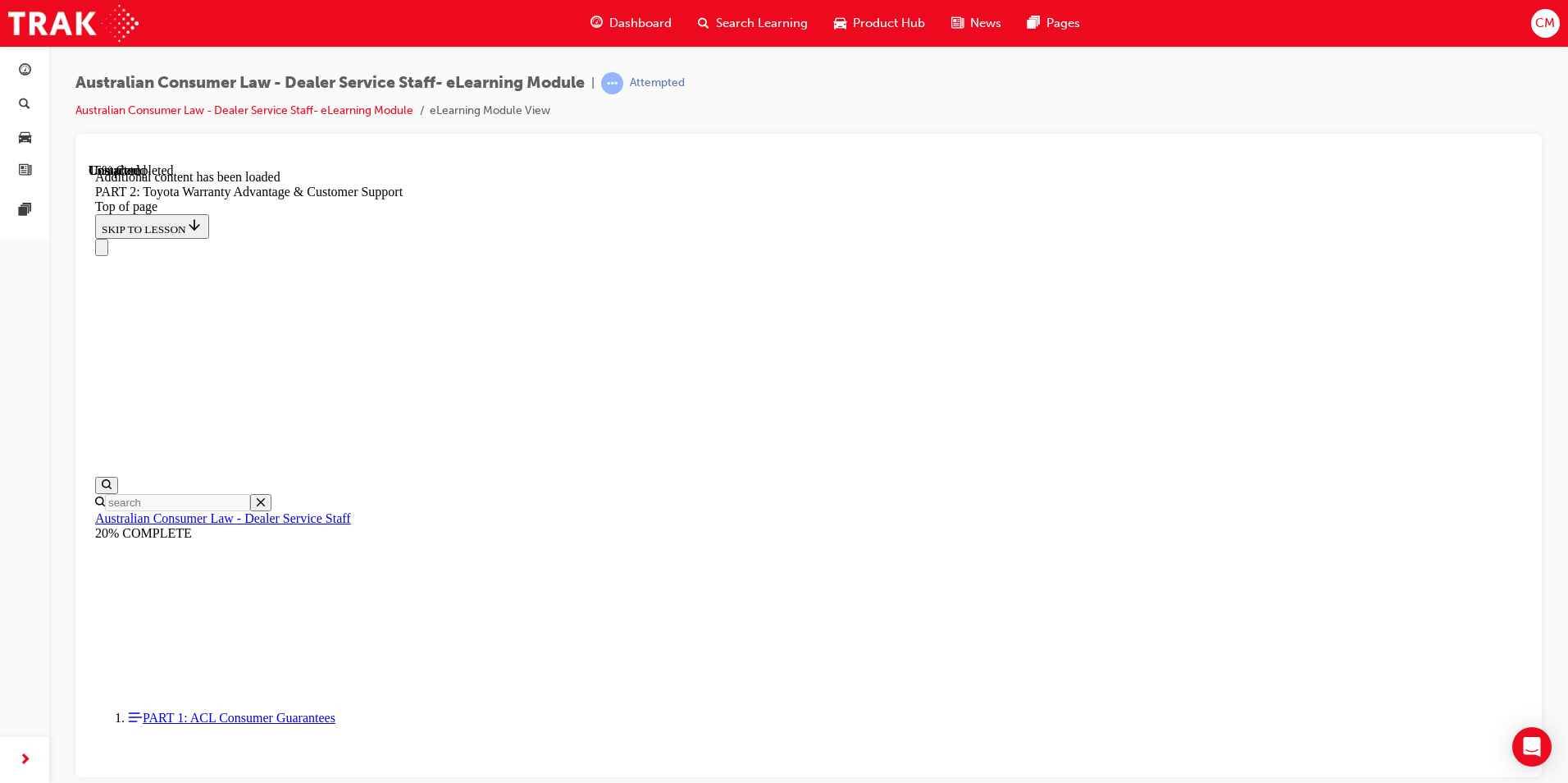
click button "CONTINUE"
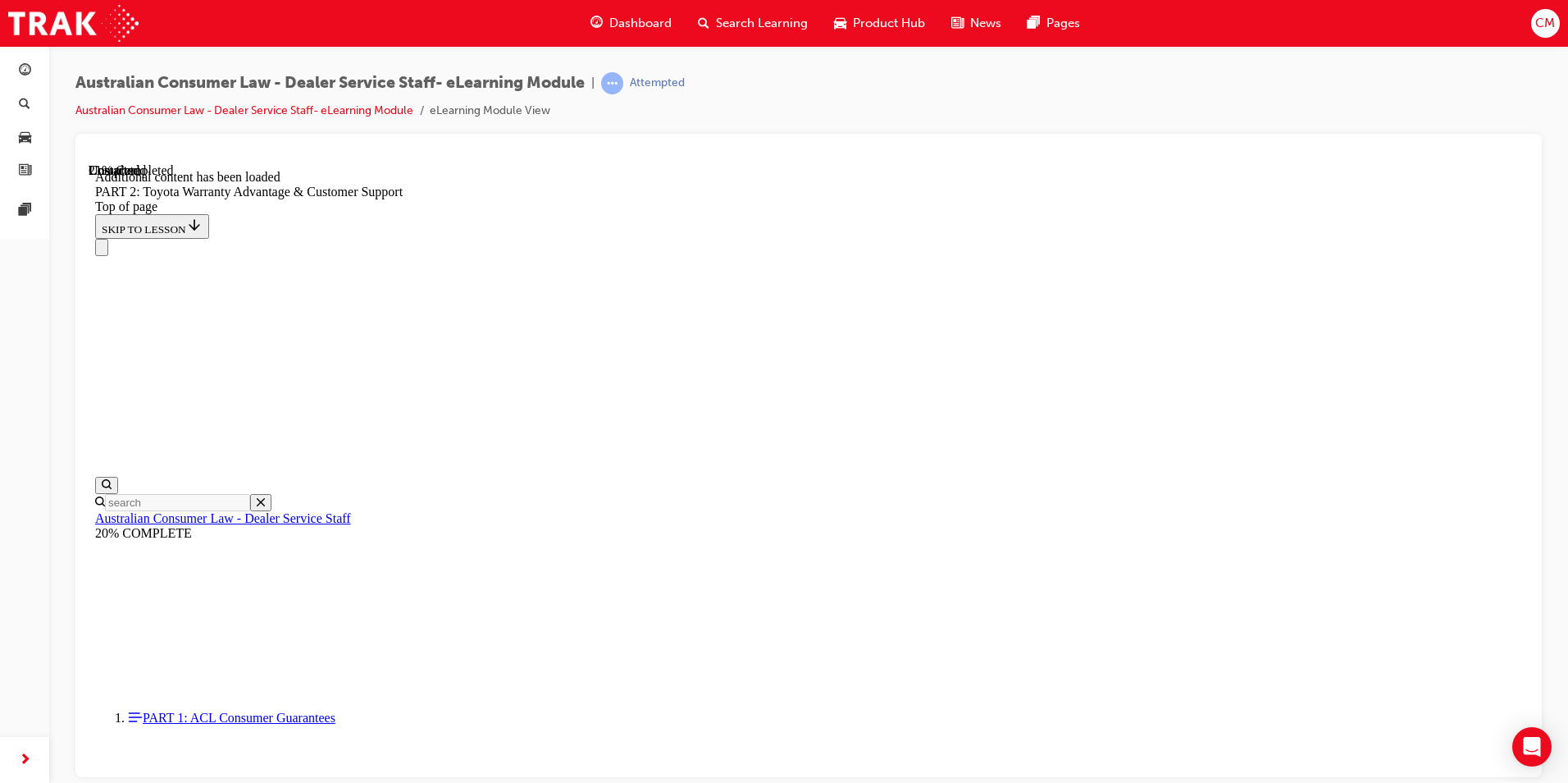
click button "CONTINUE"
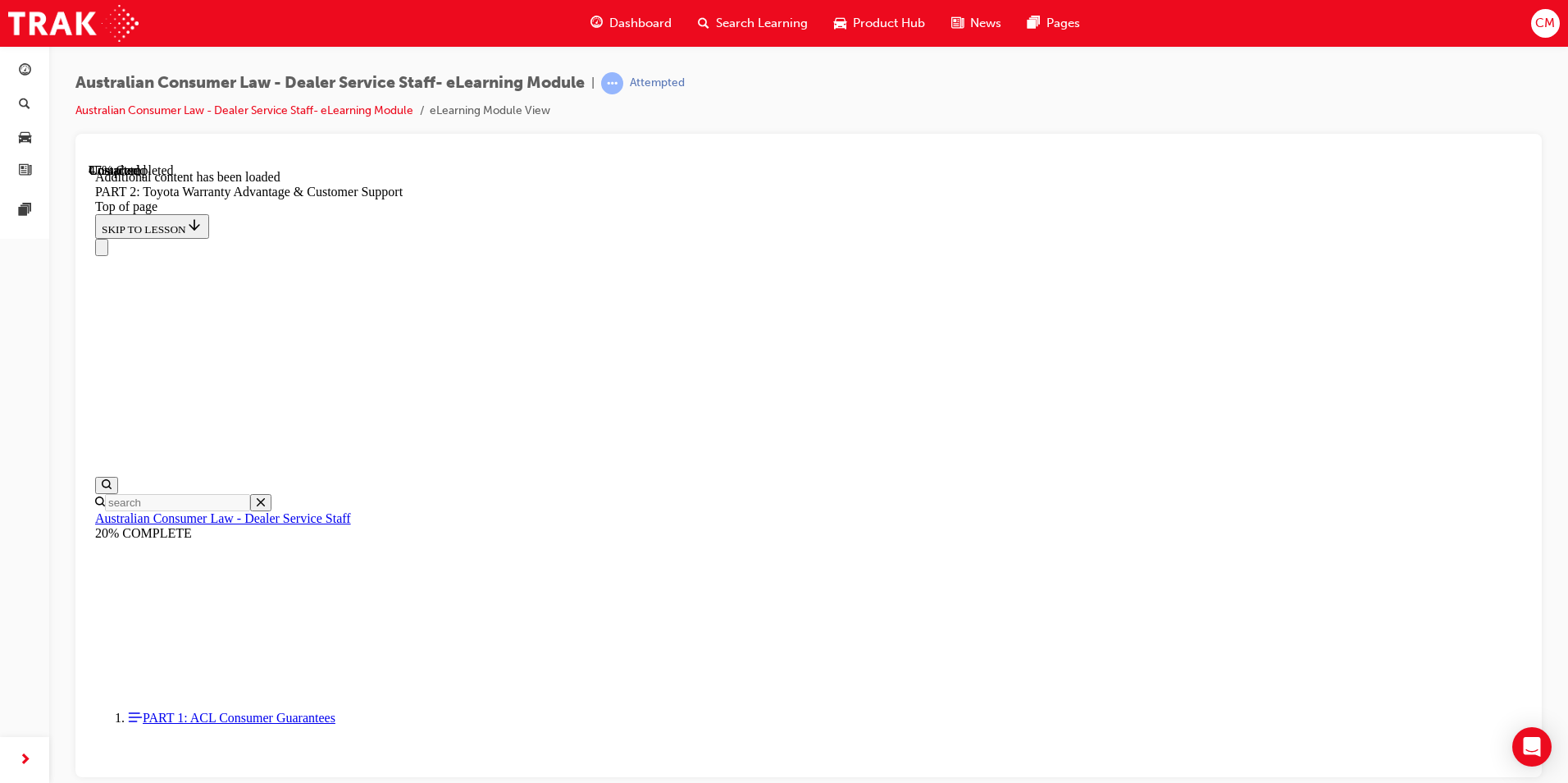
scroll to position [2200, 0]
drag, startPoint x: 1458, startPoint y: 594, endPoint x: 1450, endPoint y: 600, distance: 10.0
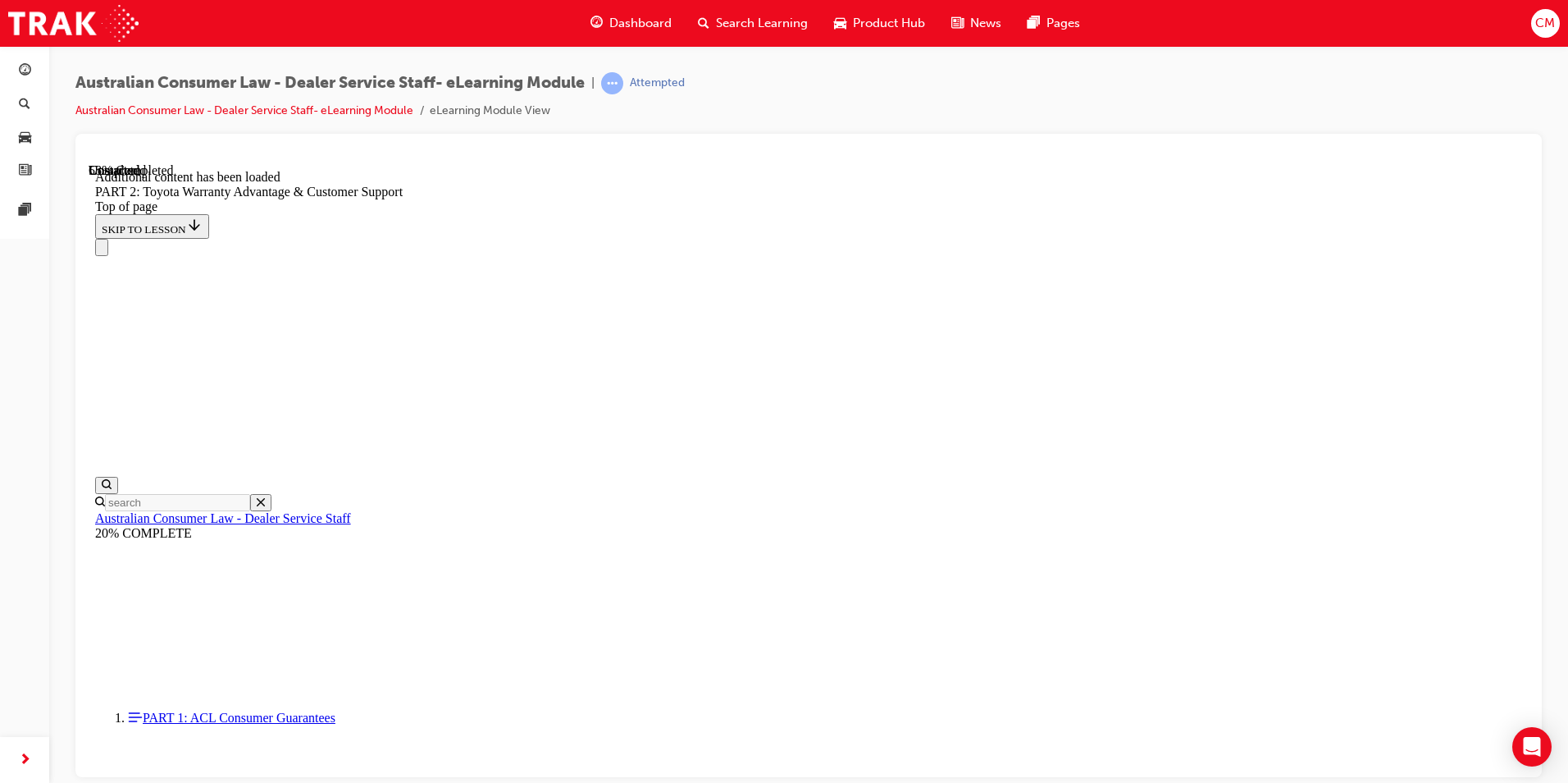
scroll to position [3709, 0]
click button "CONTINUE"
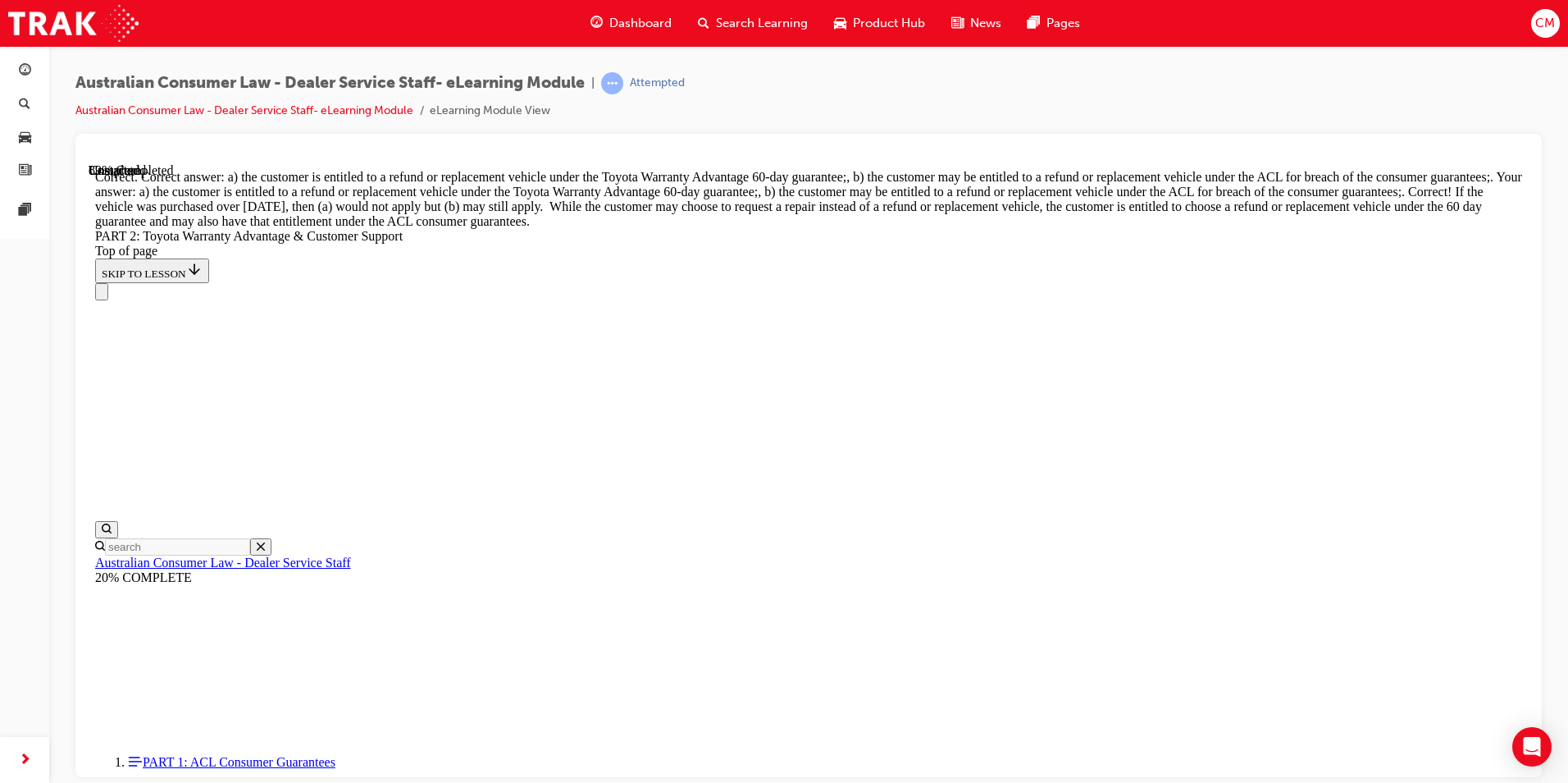
scroll to position [6422, 0]
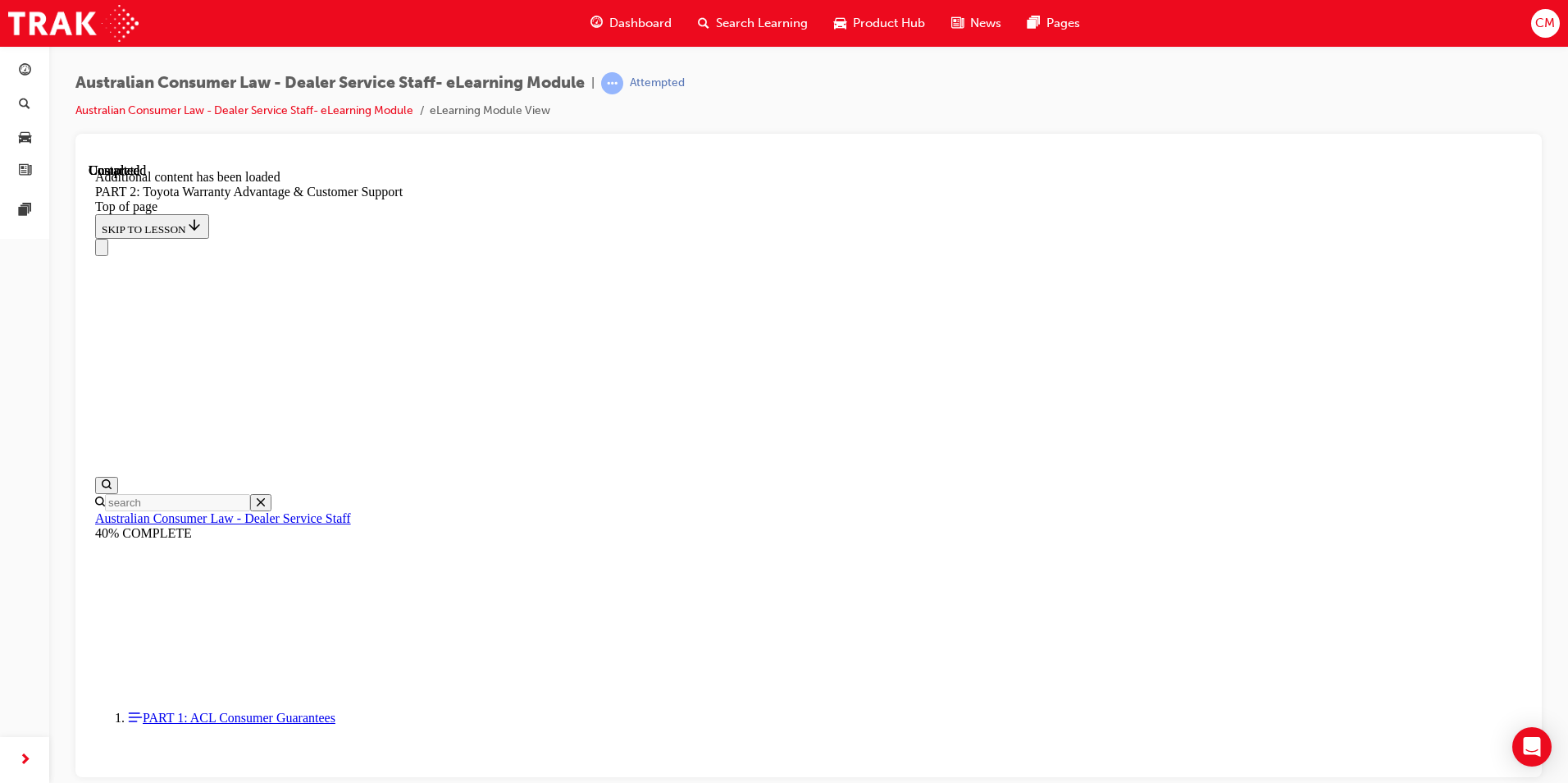
scroll to position [6803, 0]
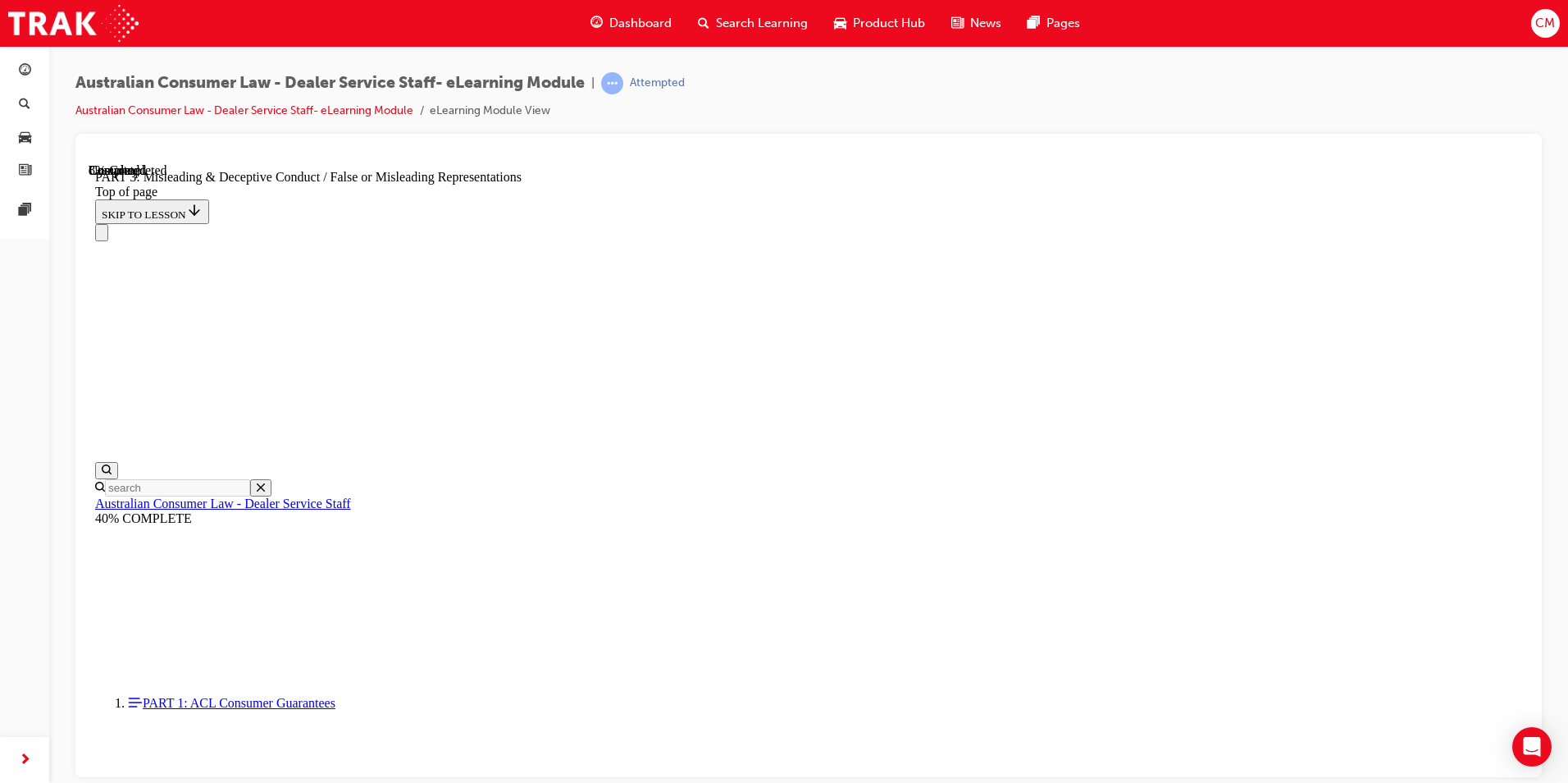
scroll to position [1117, 0]
click button "CONTINUE"
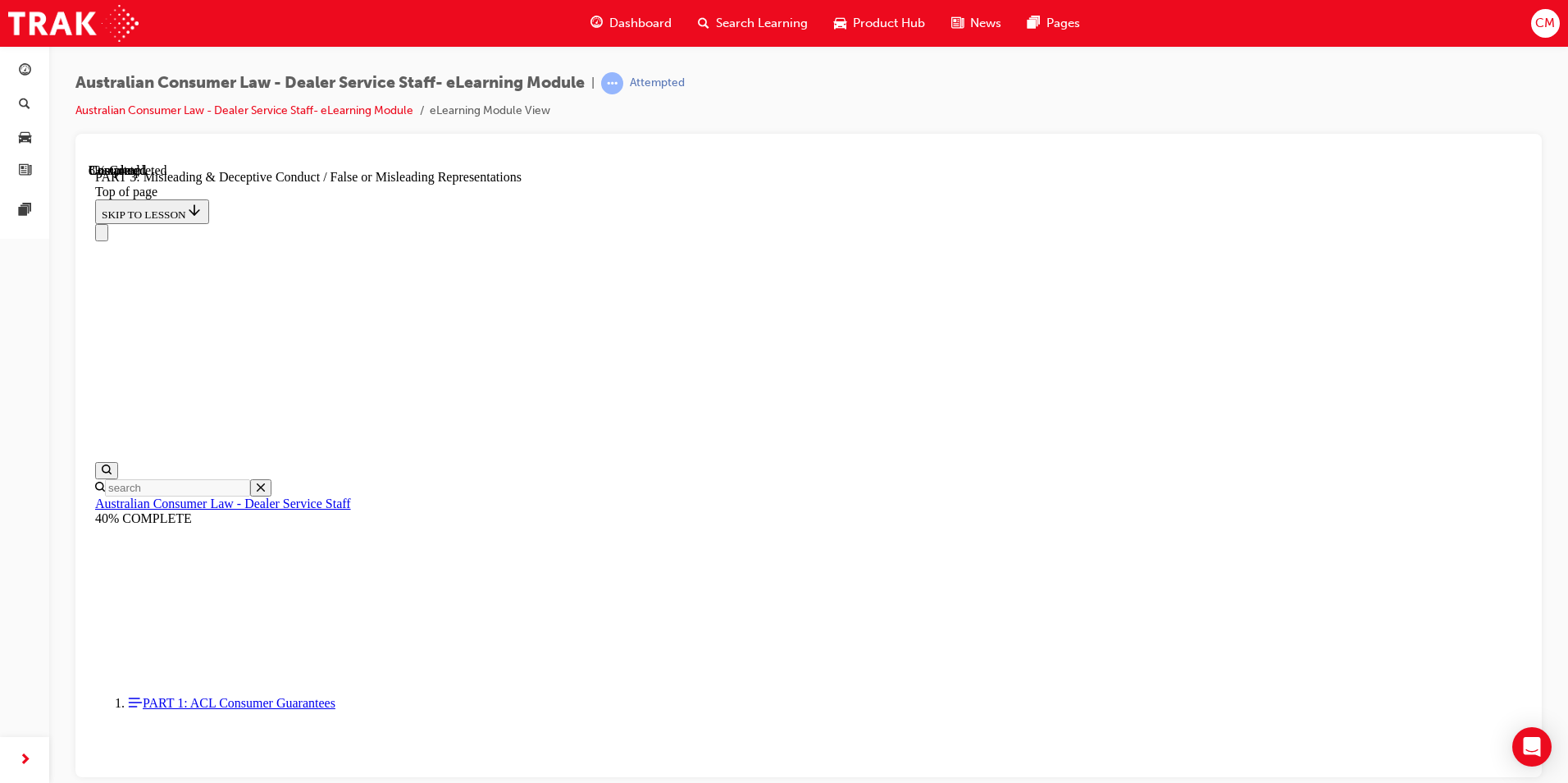
click button "CONTINUE"
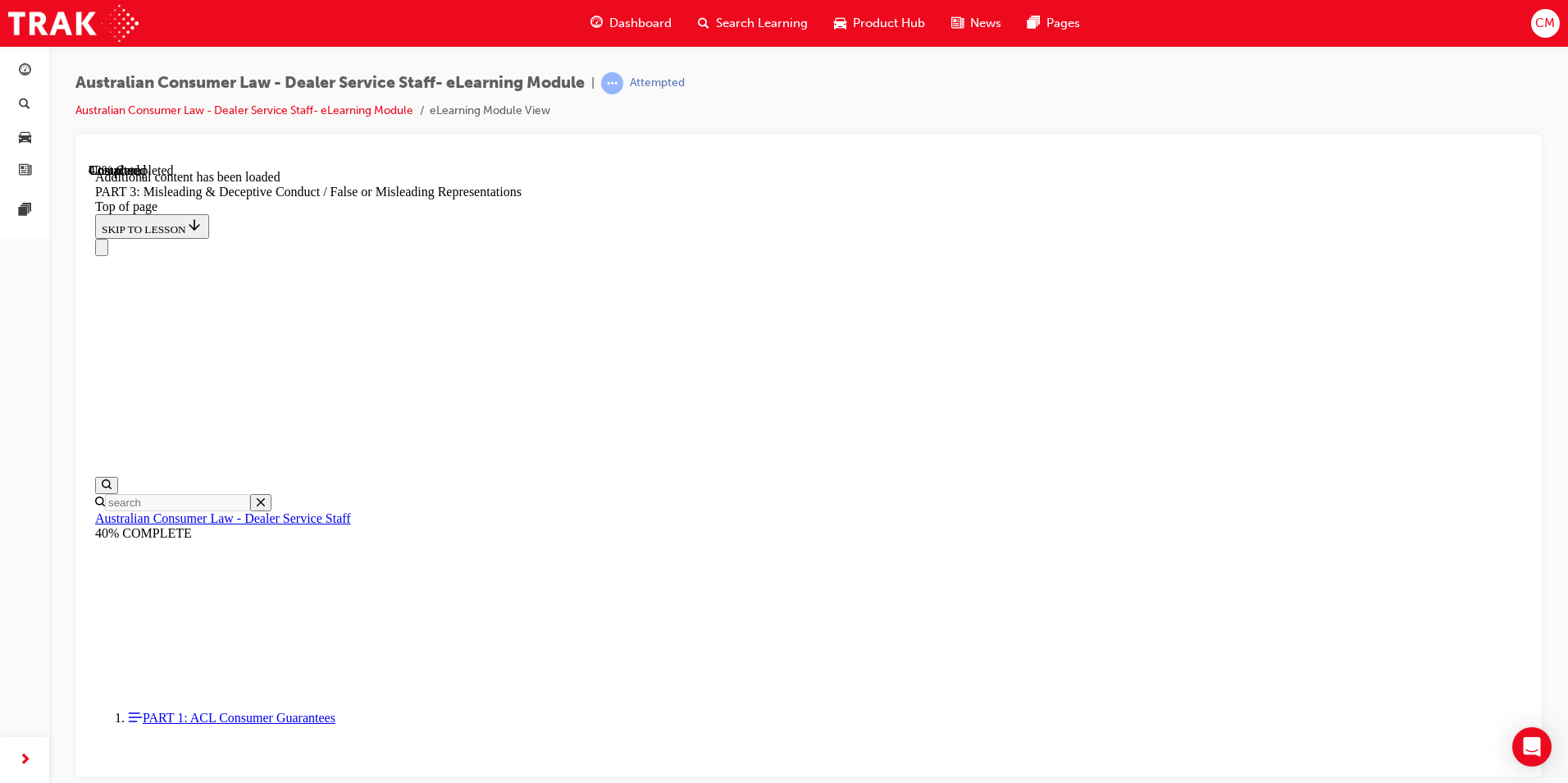
scroll to position [3657, 0]
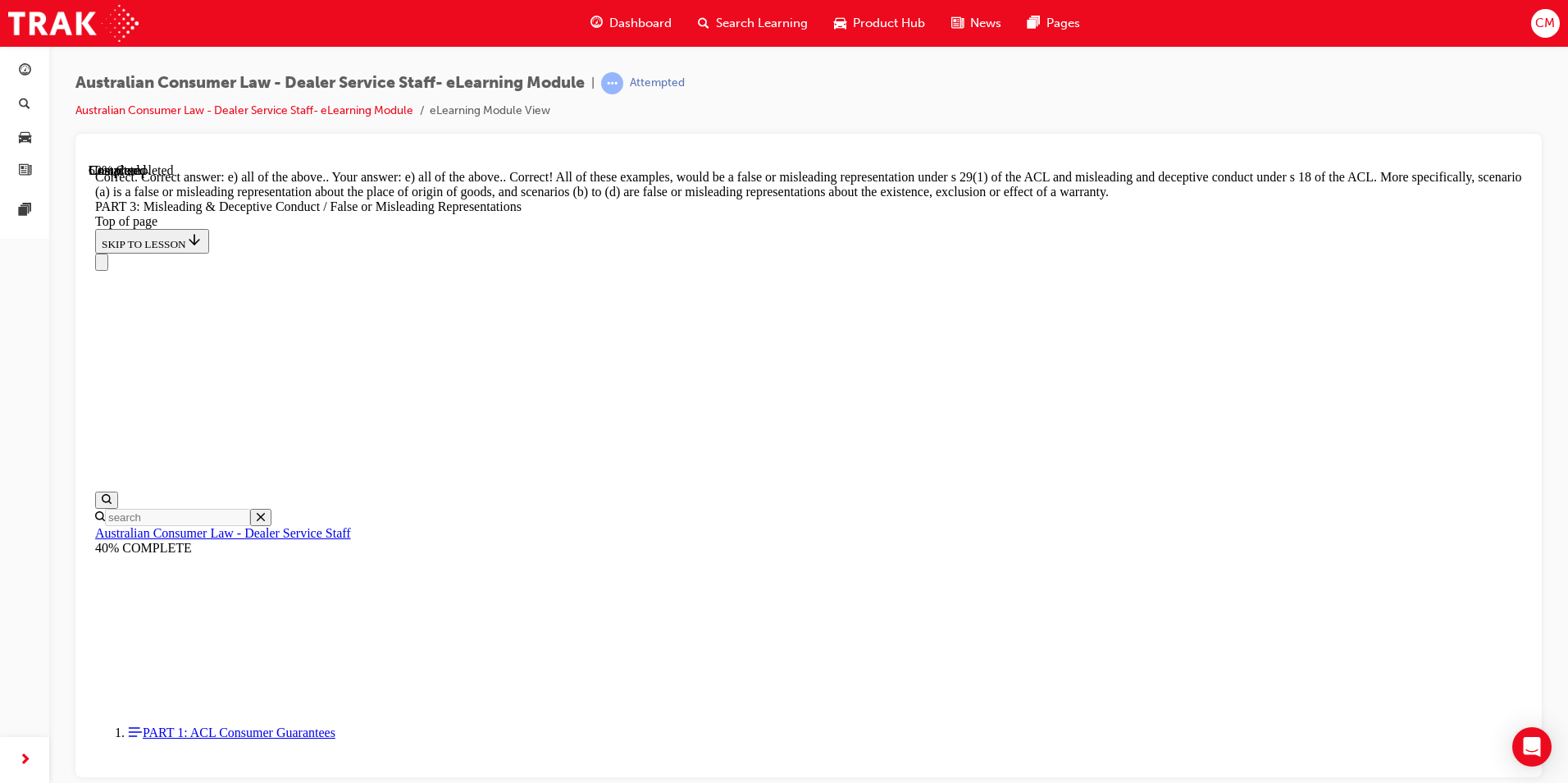
scroll to position [4150, 0]
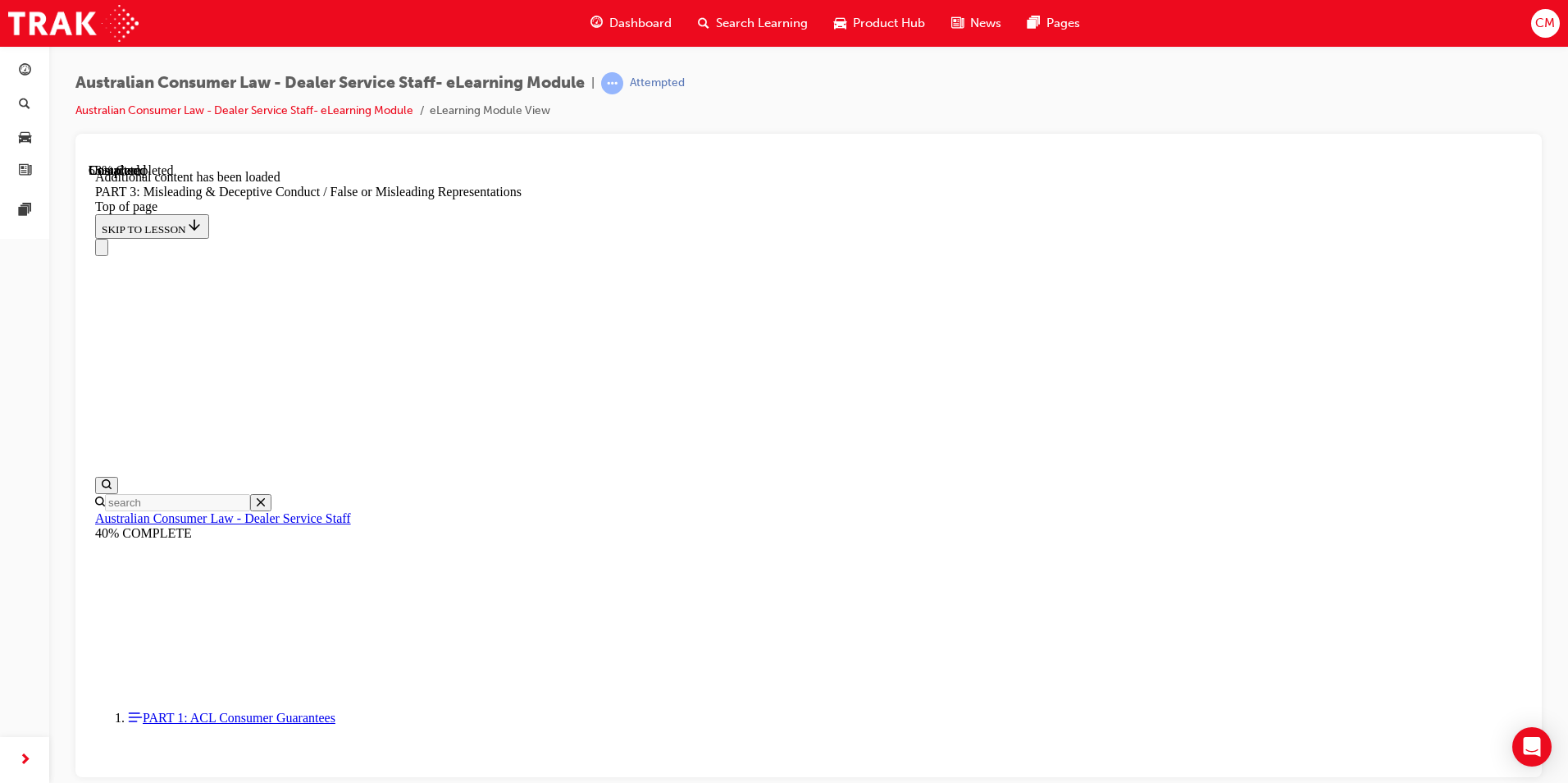
scroll to position [4756, 0]
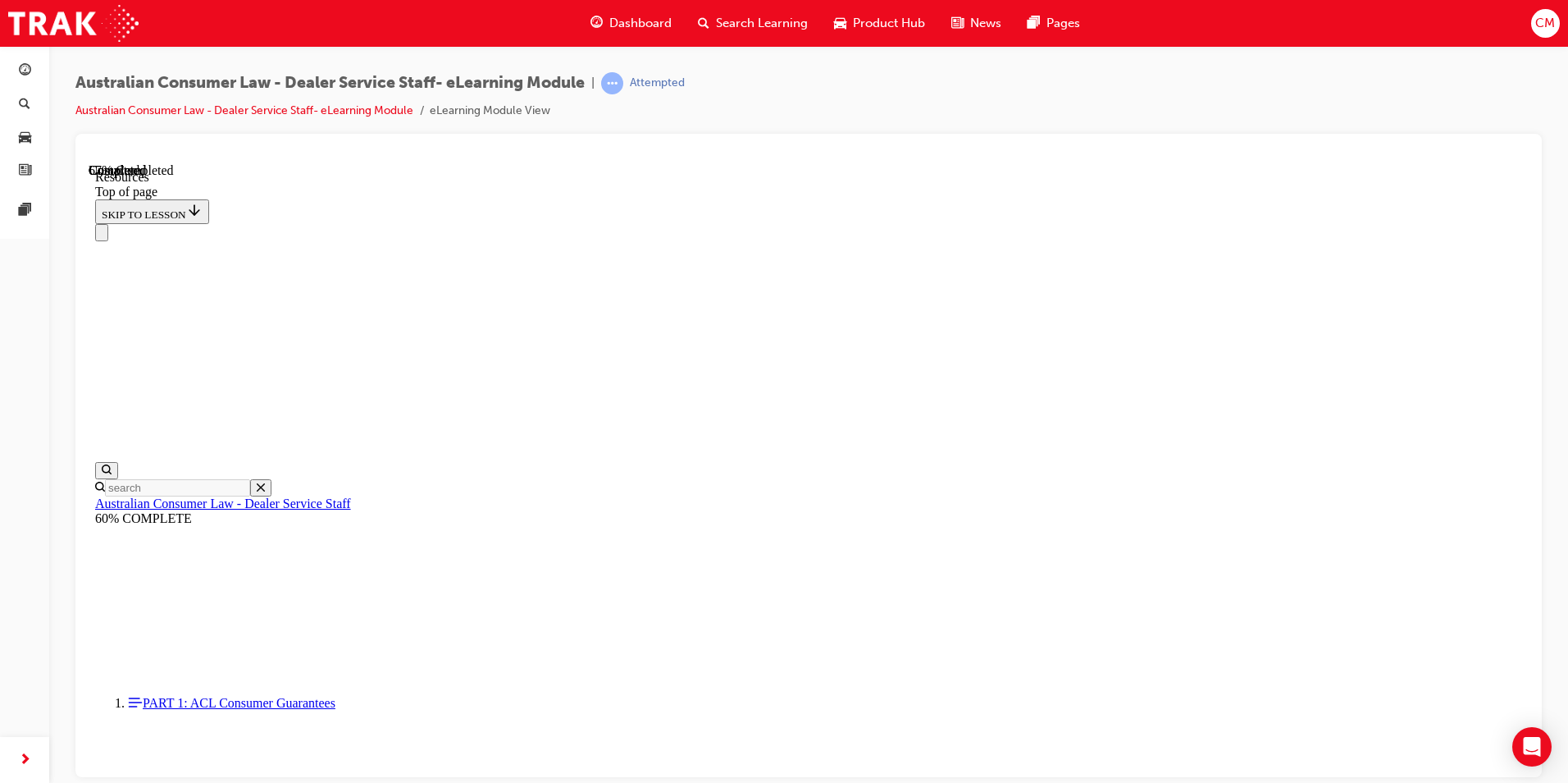
scroll to position [757, 0]
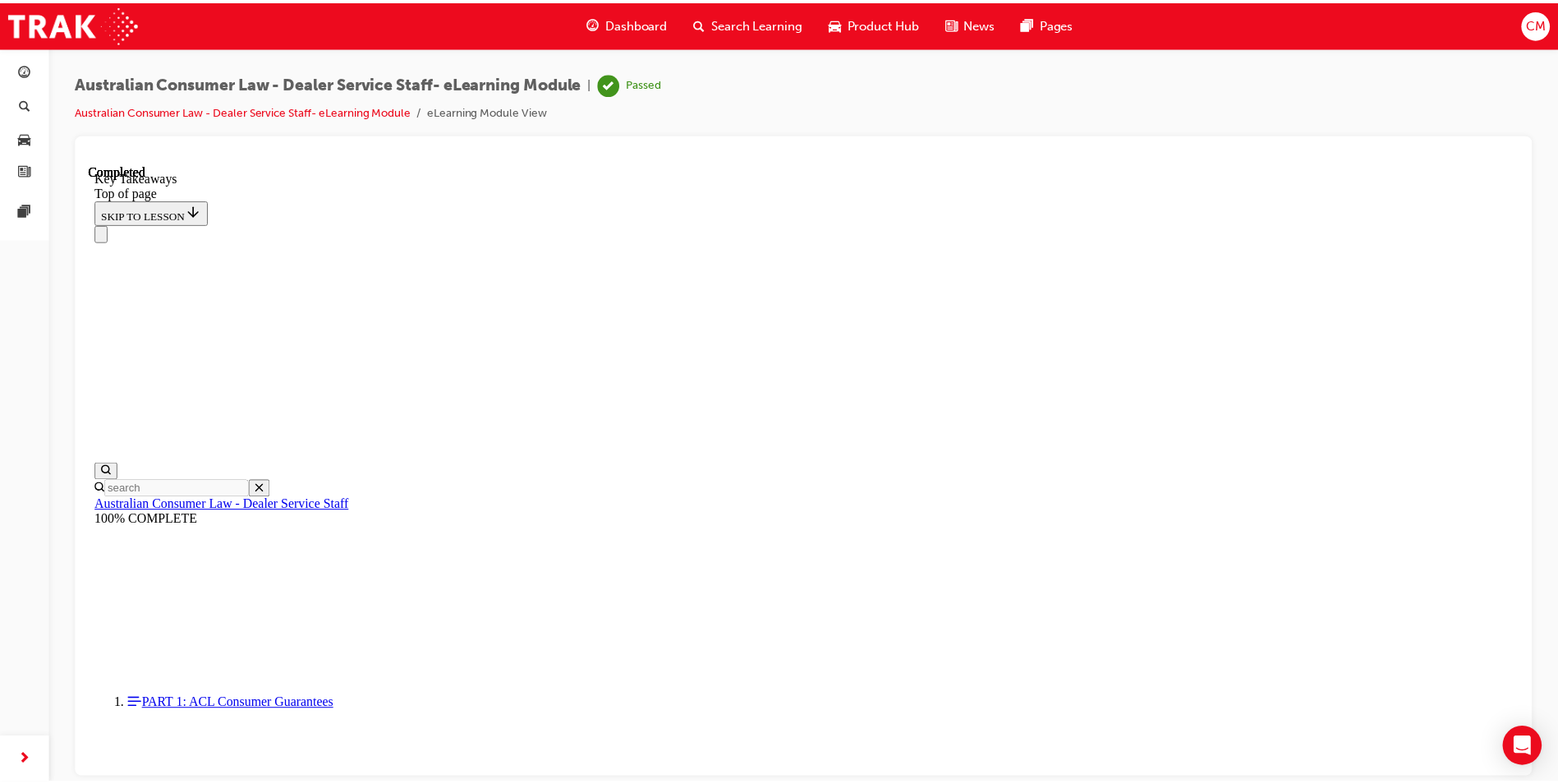
scroll to position [262, 0]
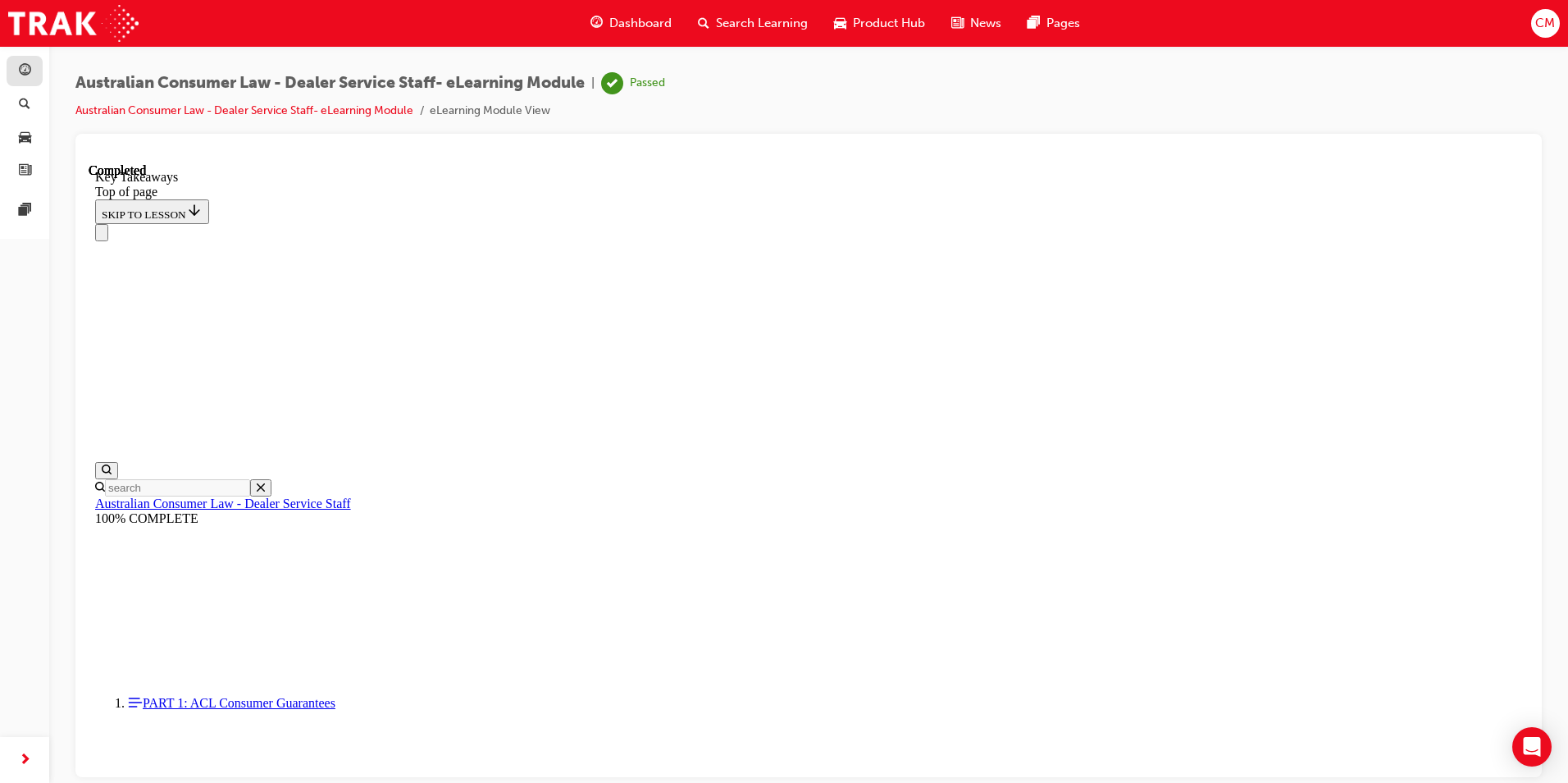
click at [35, 83] on link "button" at bounding box center [24, 71] width 36 height 31
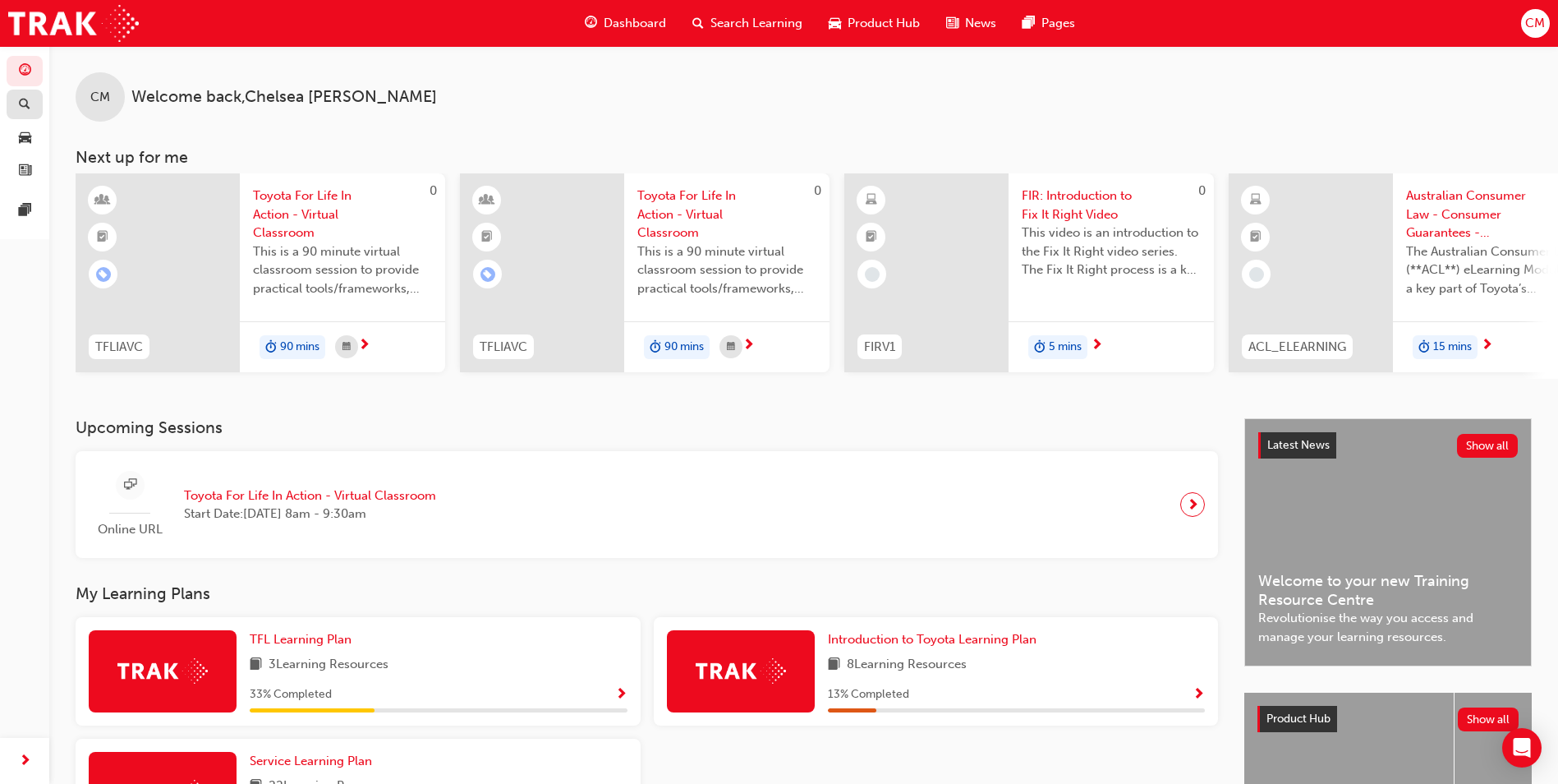
click at [11, 99] on link "button" at bounding box center [24, 105] width 36 height 31
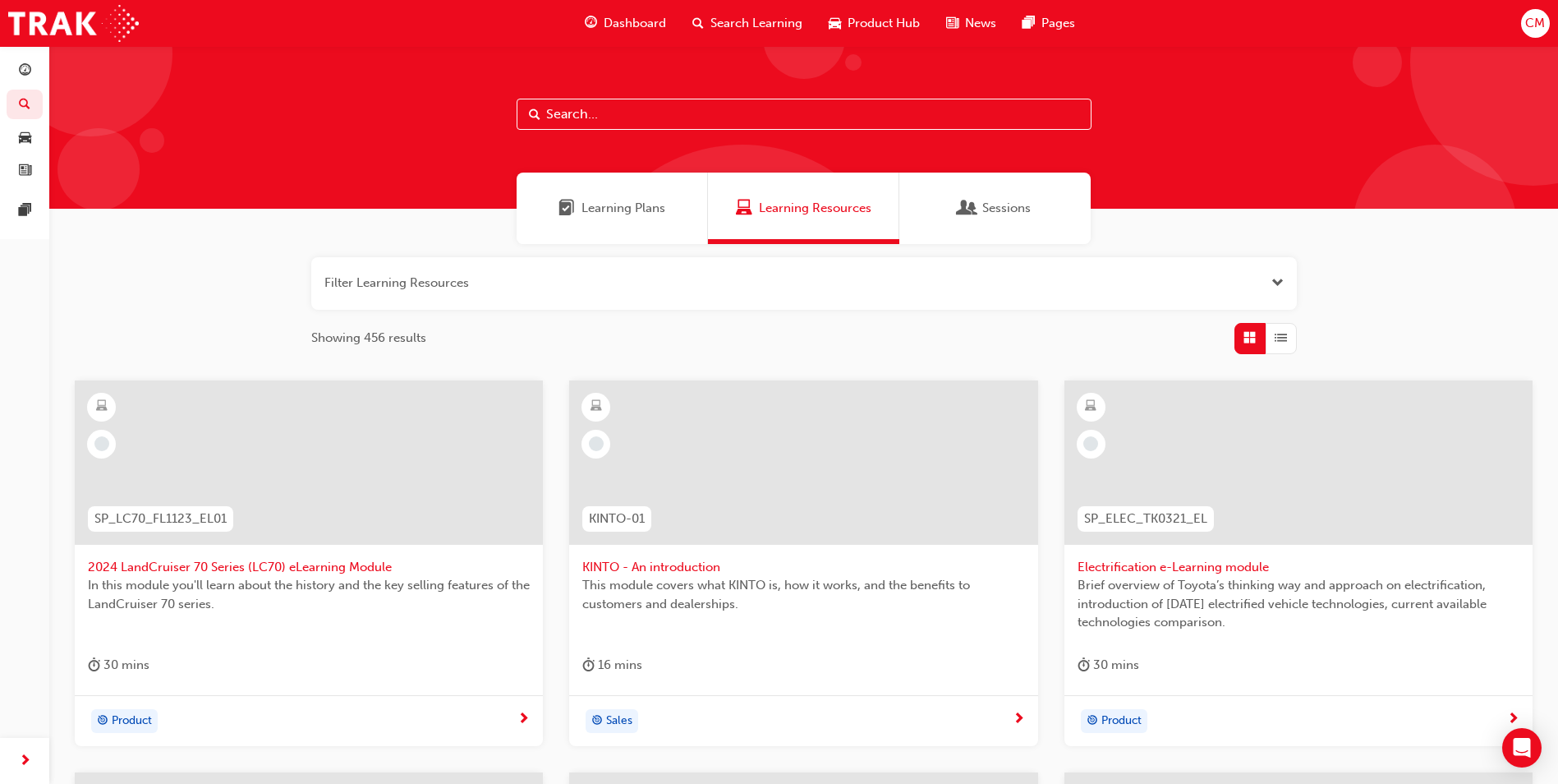
click at [4, 62] on div "Dashboard Search Learning Product Hub News Pages Pages" at bounding box center [24, 142] width 50 height 193
click at [21, 64] on span "guage-icon" at bounding box center [24, 72] width 12 height 15
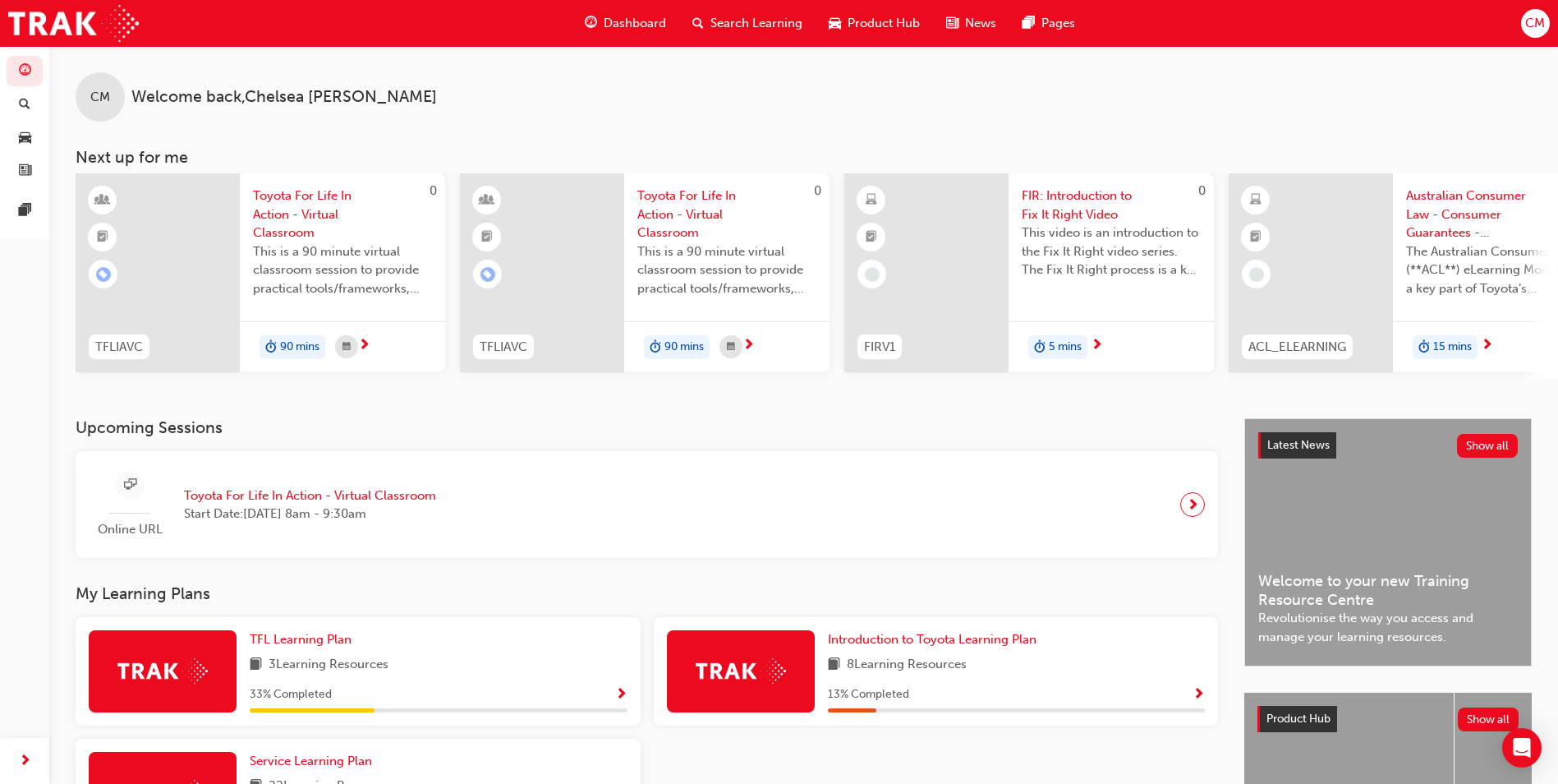
click at [152, 98] on span "Welcome back , Chelsea McLeary" at bounding box center [284, 97] width 306 height 19
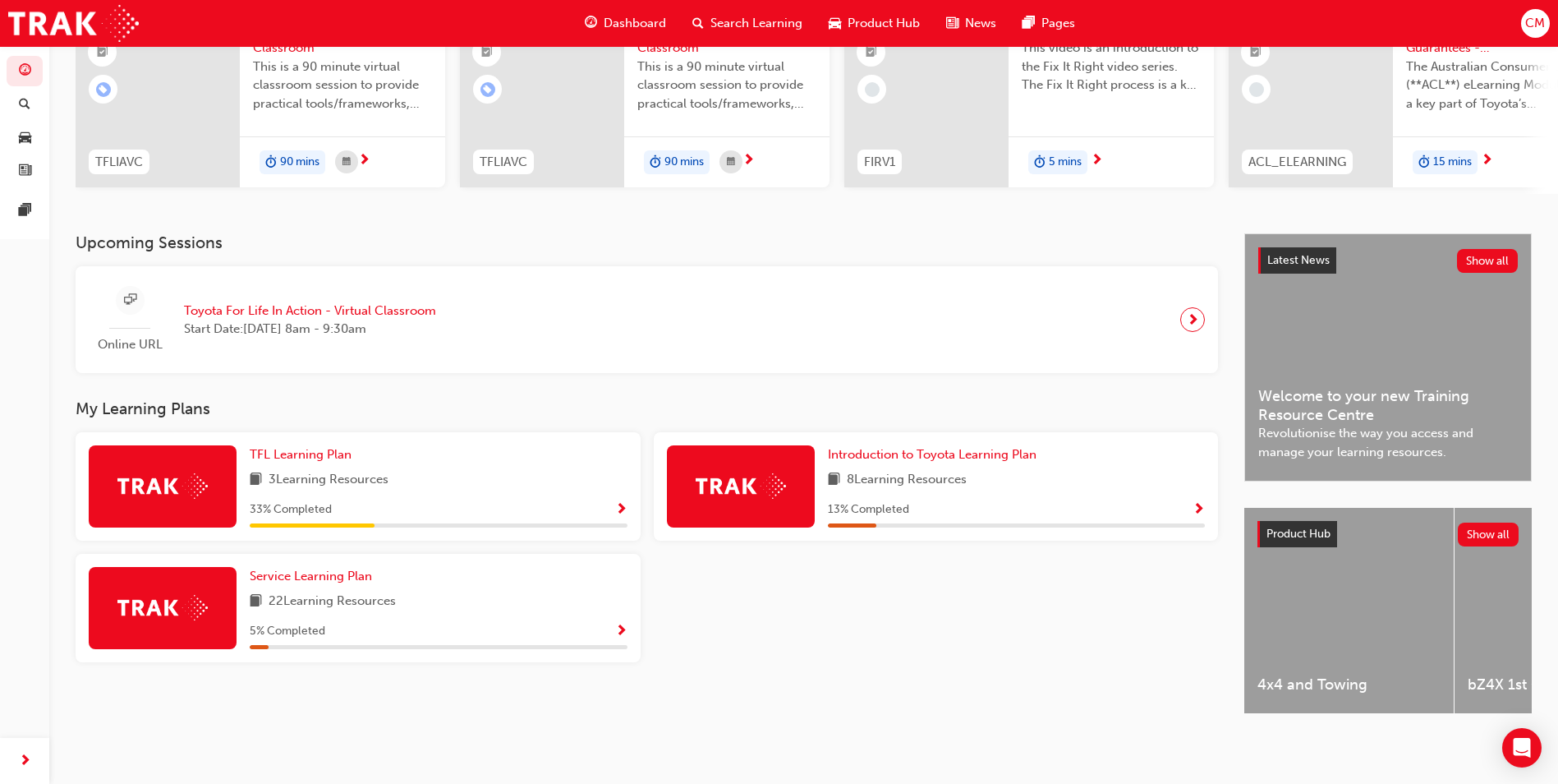
scroll to position [198, 0]
click at [432, 605] on div "22 Learning Resources" at bounding box center [438, 602] width 378 height 21
click at [615, 629] on span "Show Progress" at bounding box center [621, 632] width 12 height 15
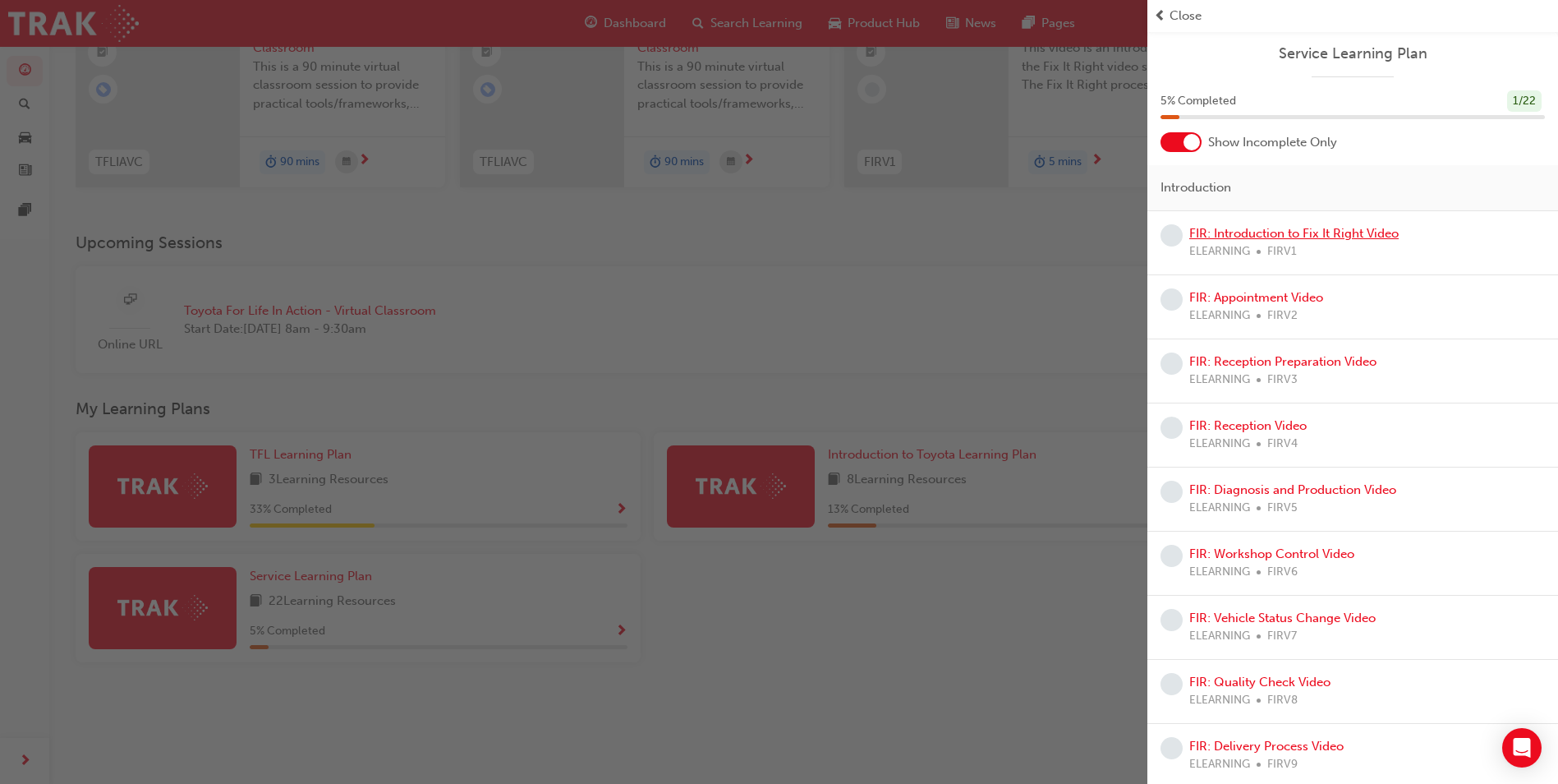
click at [1336, 234] on link "FIR: Introduction to Fix It Right Video" at bounding box center [1294, 234] width 209 height 15
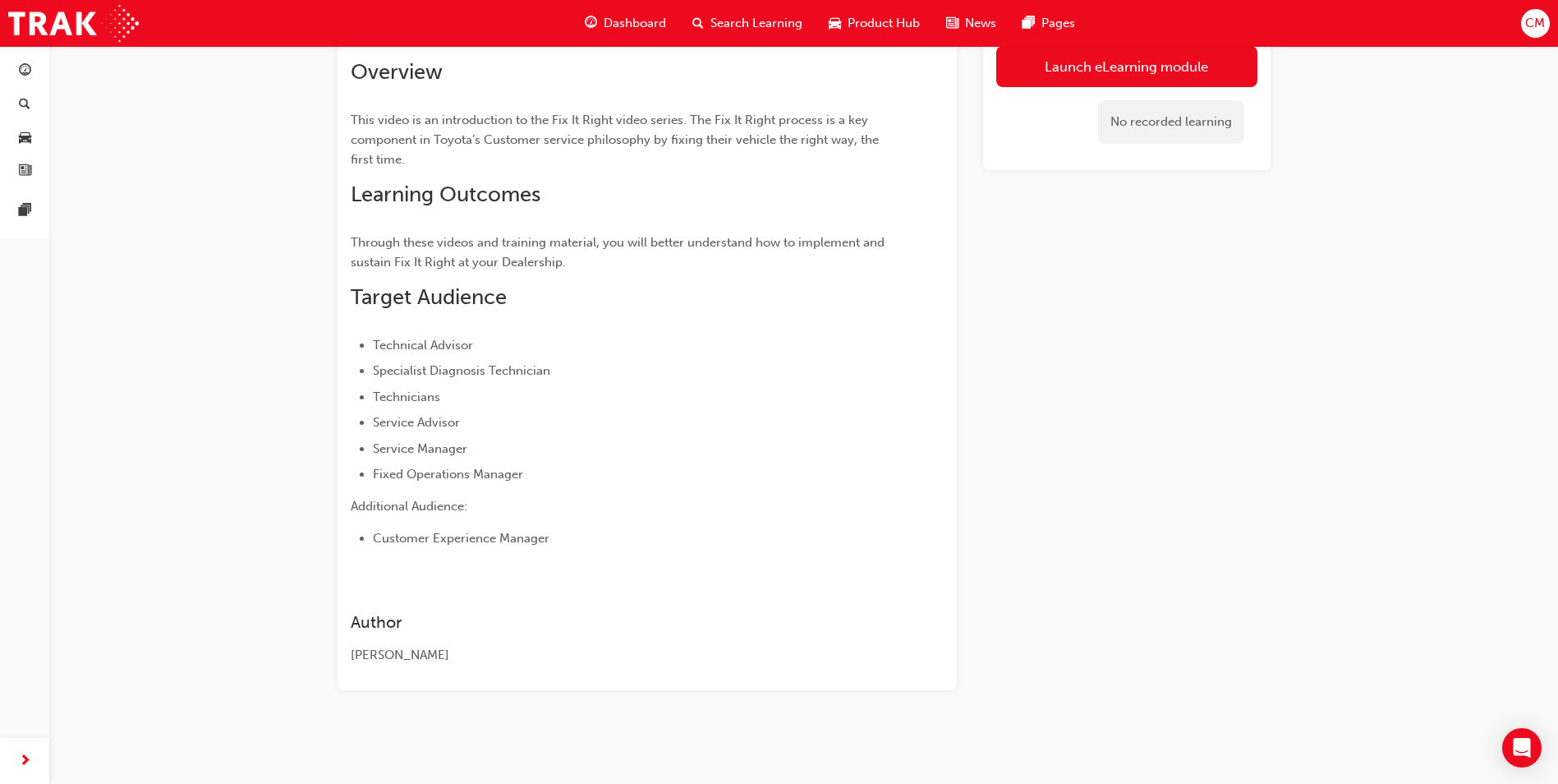
scroll to position [33, 0]
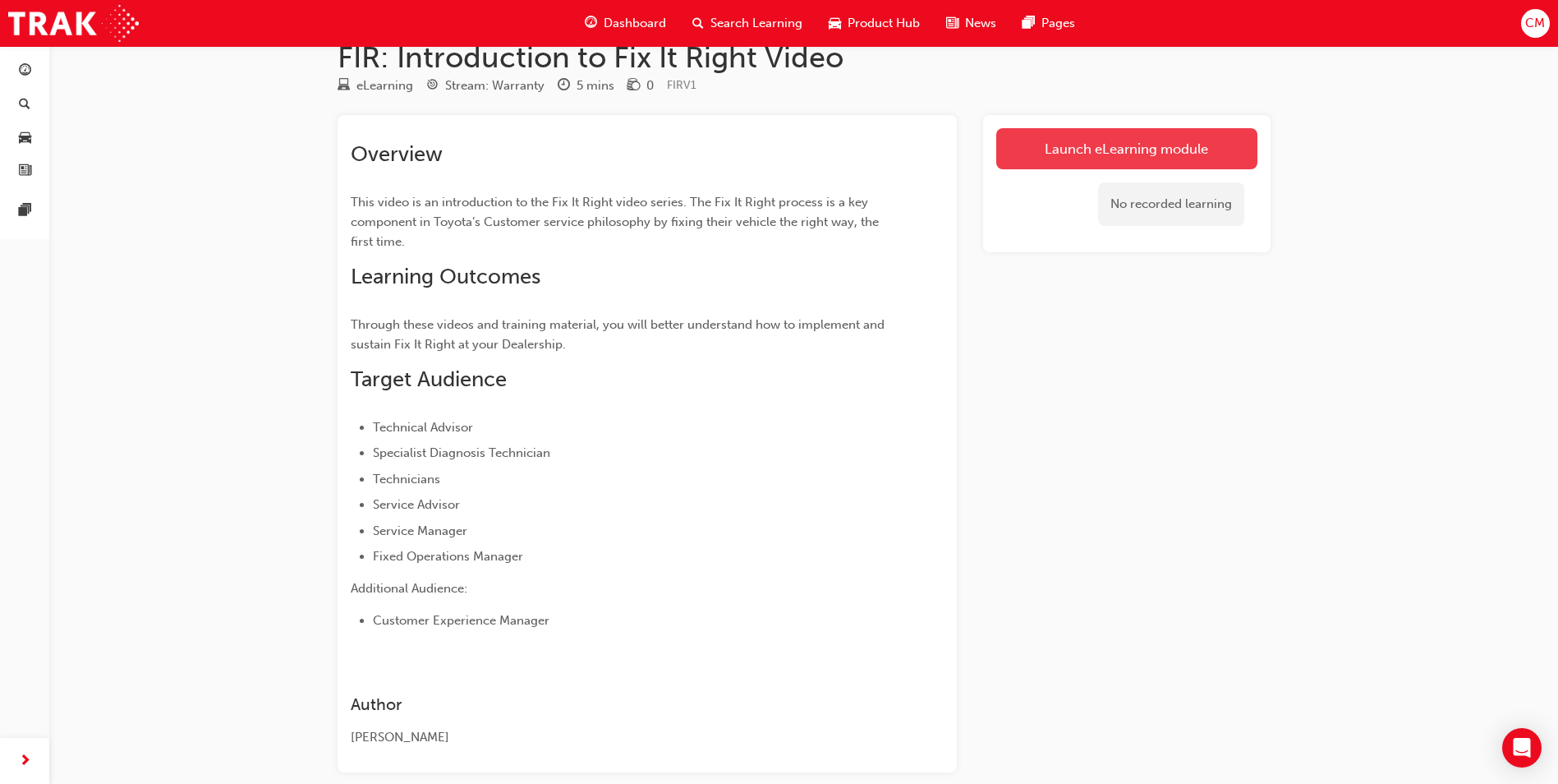
click at [1184, 141] on link "Launch eLearning module" at bounding box center [1127, 149] width 262 height 41
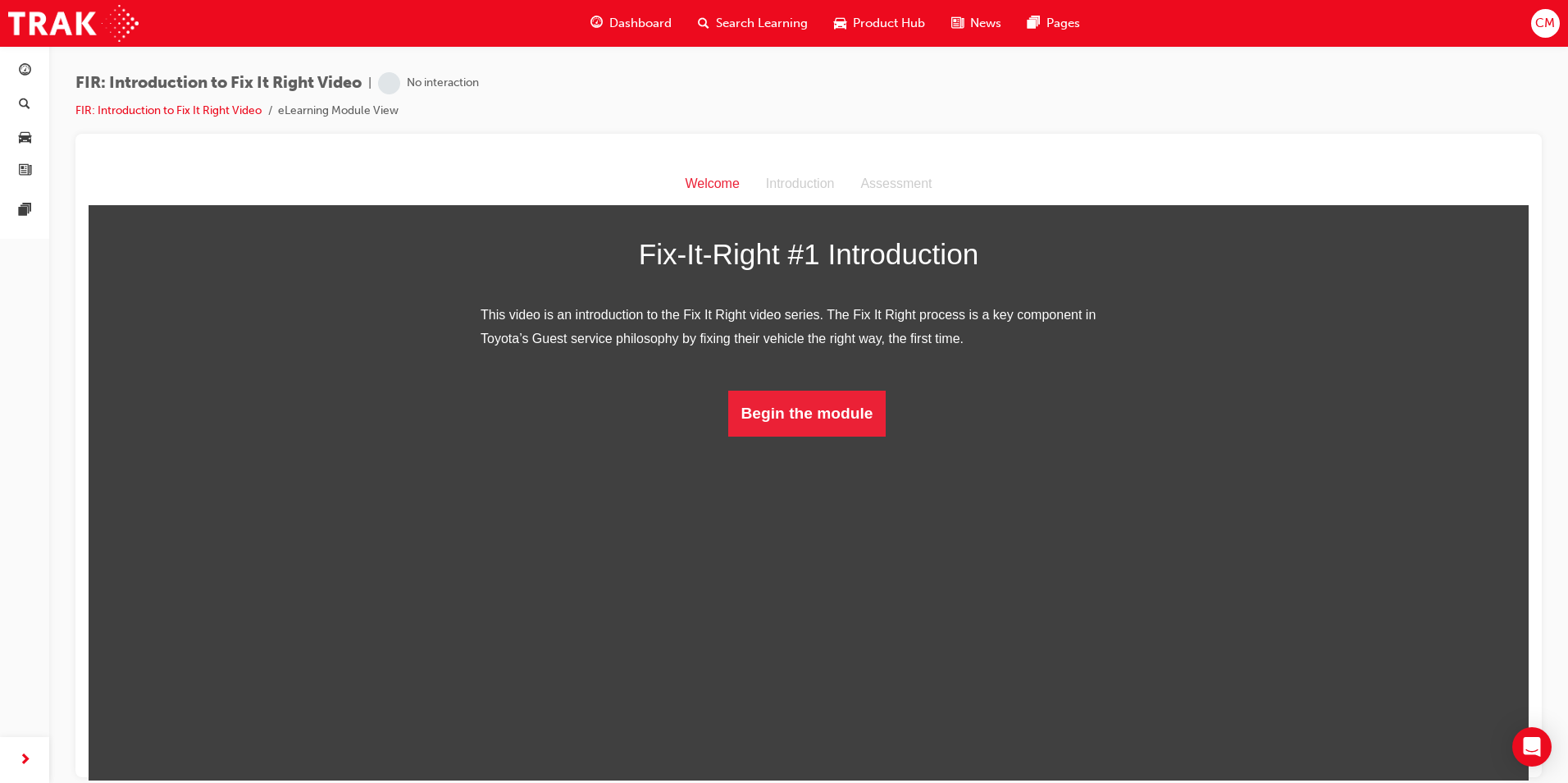
scroll to position [39, 0]
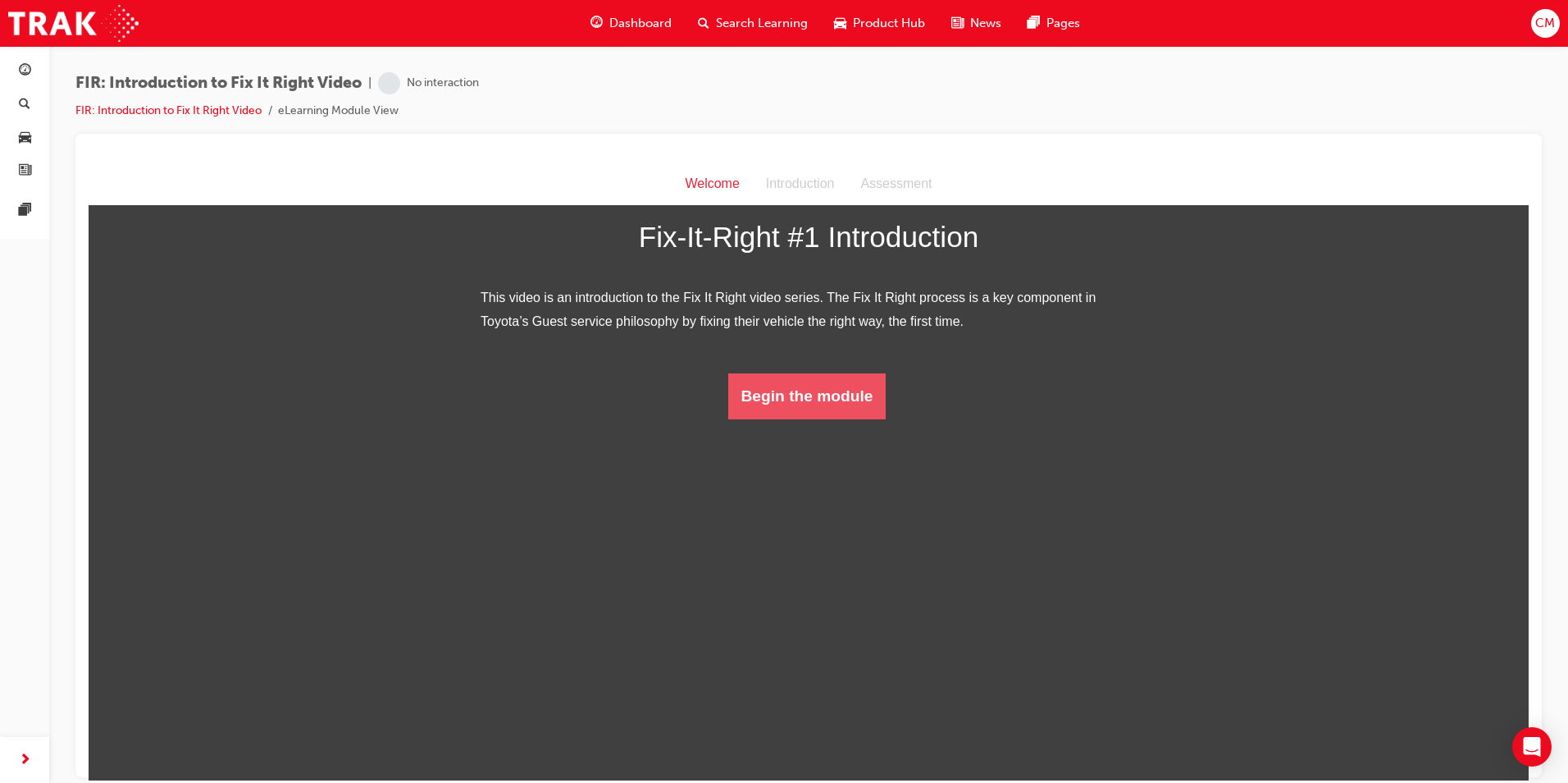
click at [762, 418] on button "Begin the module" at bounding box center [808, 395] width 159 height 46
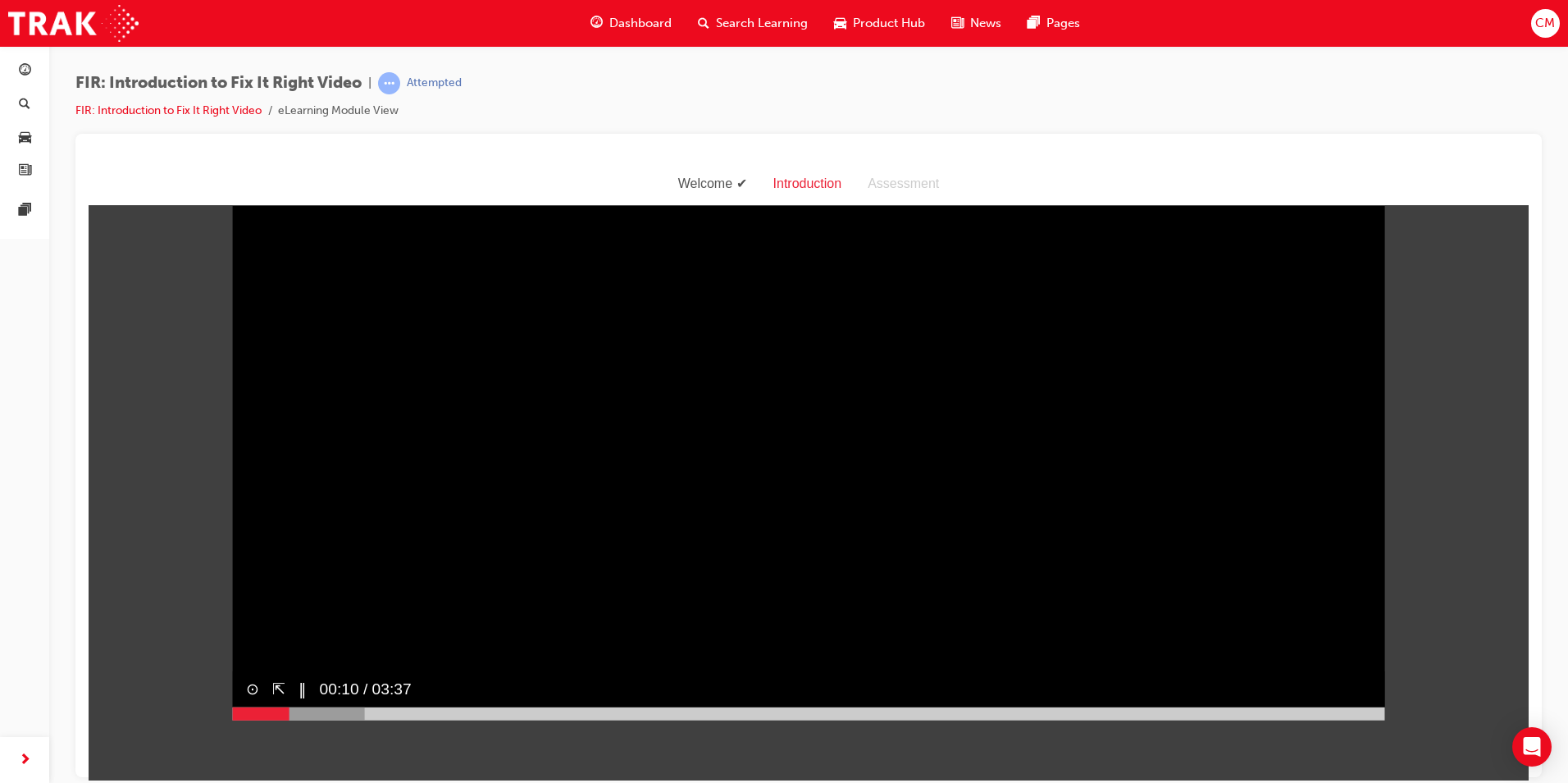
click at [1372, 720] on div at bounding box center [809, 713] width 1152 height 13
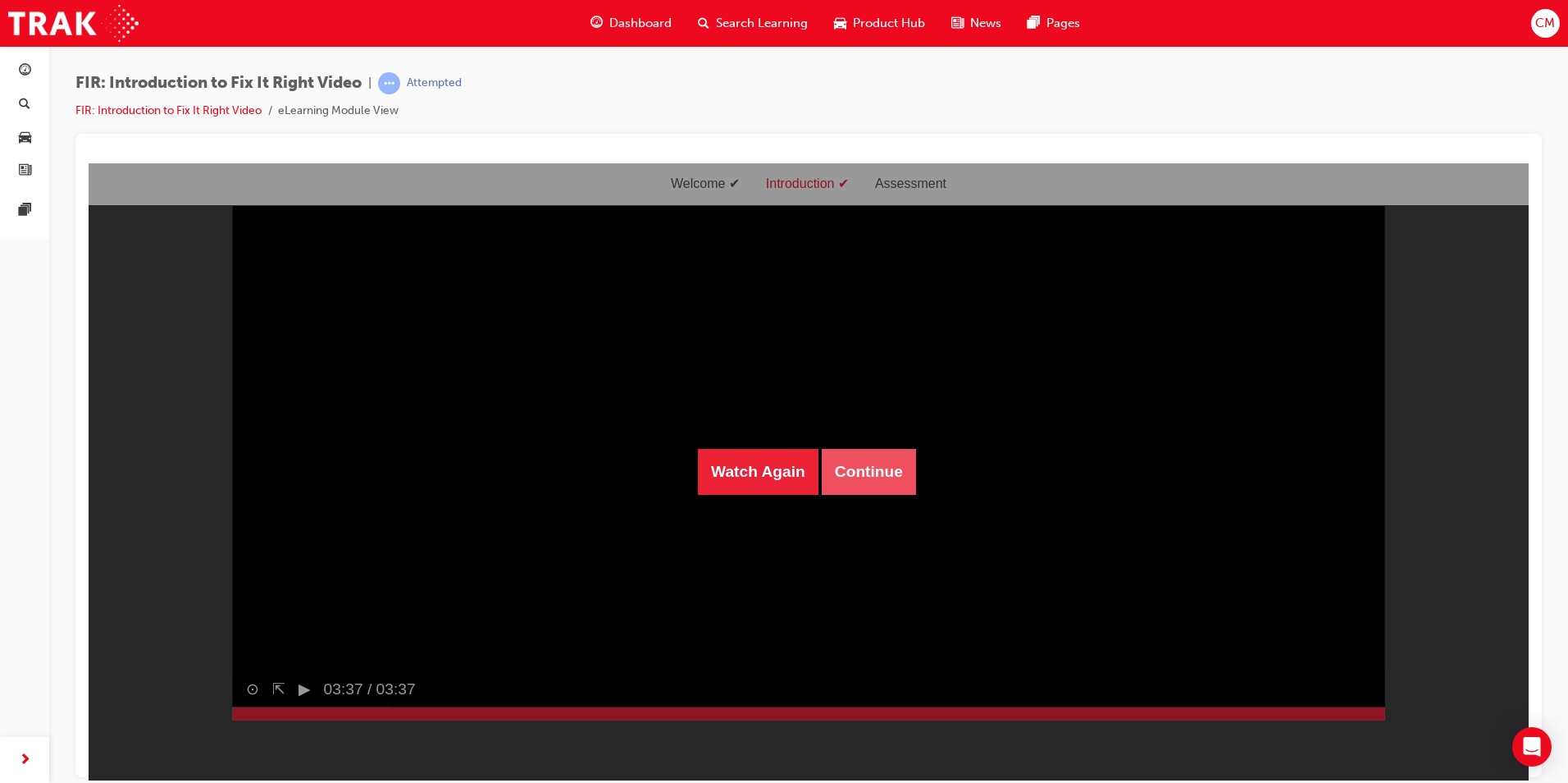
click at [834, 478] on button "Continue" at bounding box center [868, 470] width 94 height 46
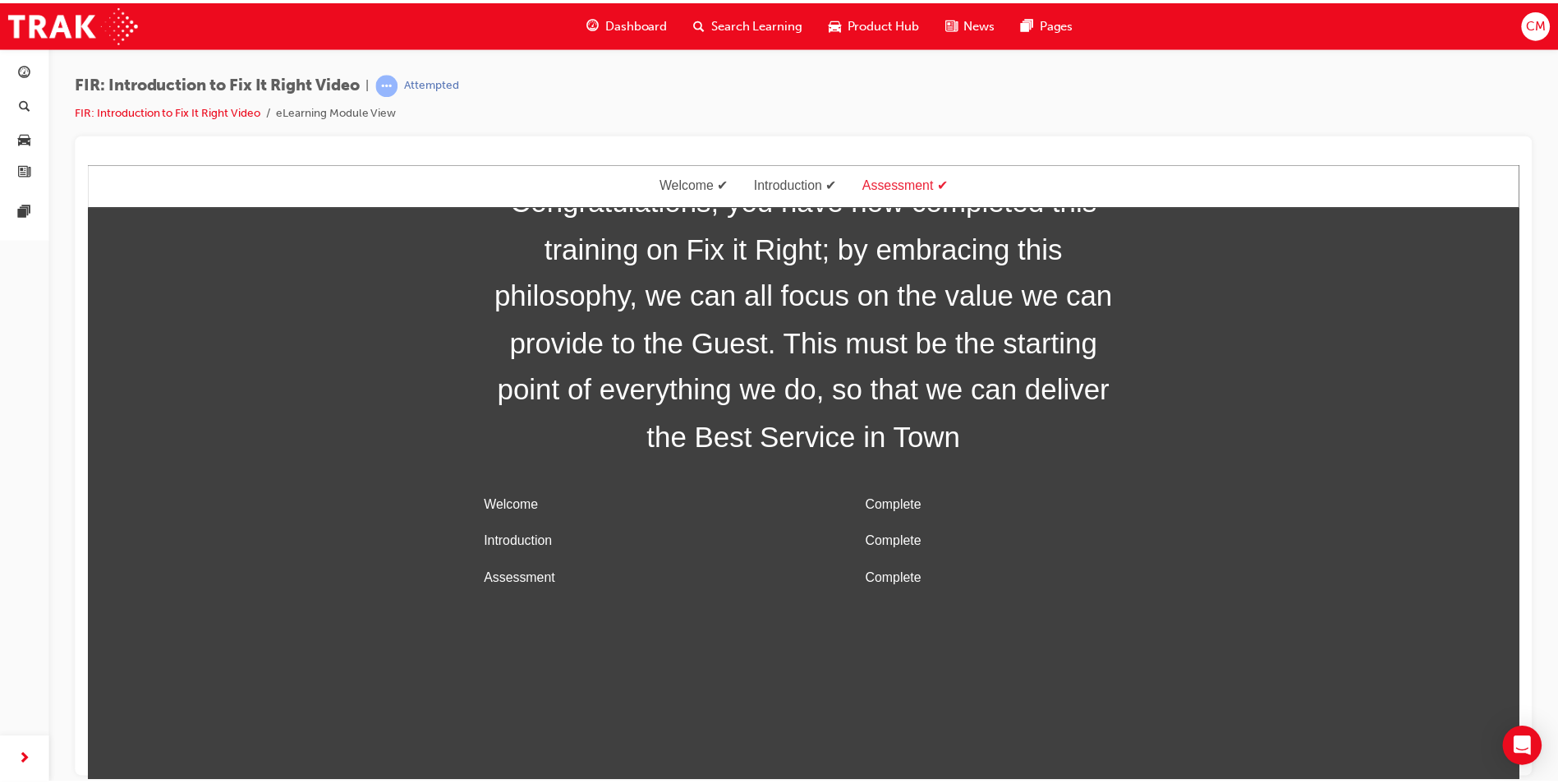
scroll to position [52, 0]
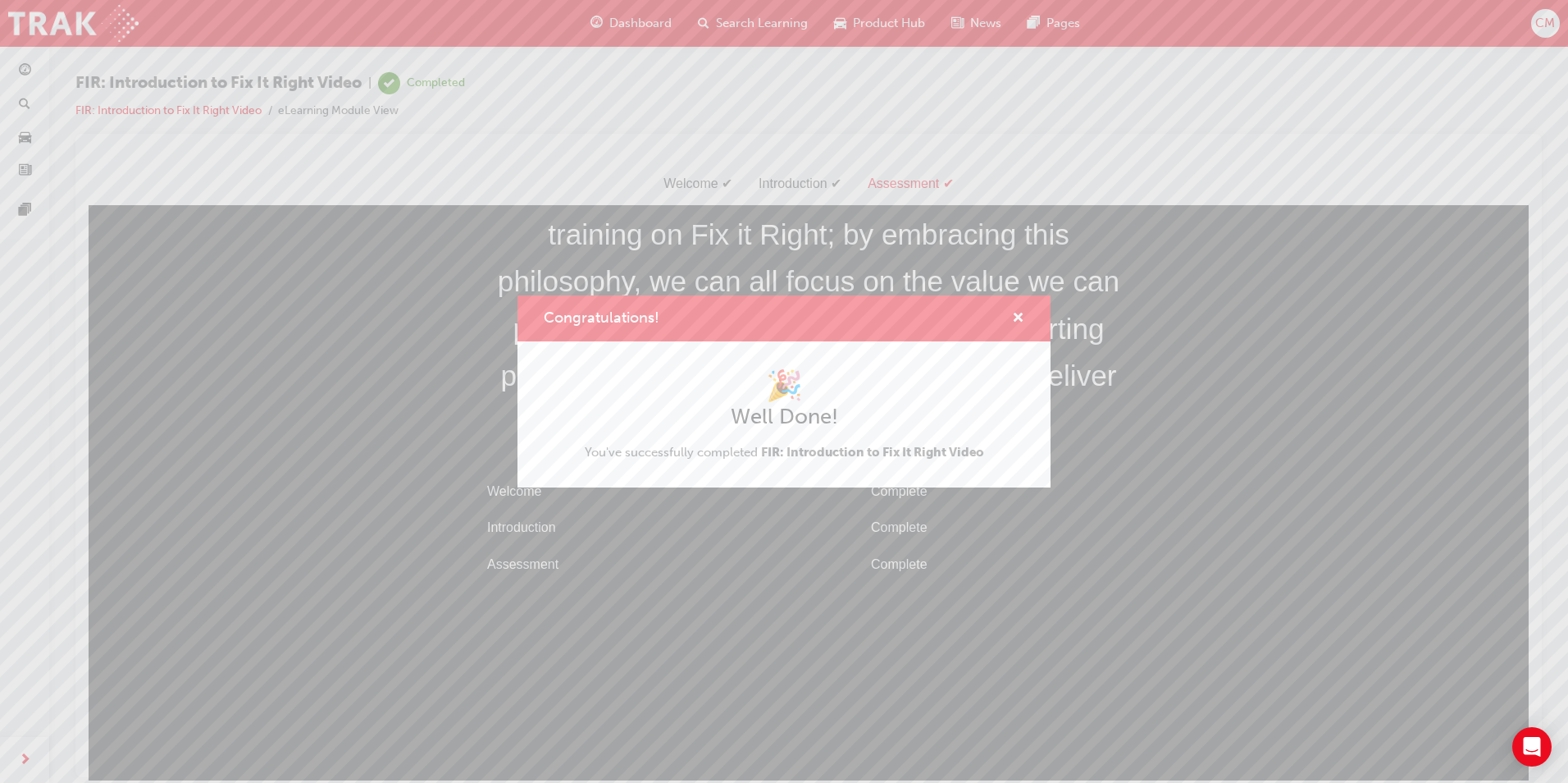
click at [1032, 314] on div "Congratulations!" at bounding box center [784, 318] width 533 height 47
click at [1018, 321] on span "cross-icon" at bounding box center [1018, 319] width 12 height 15
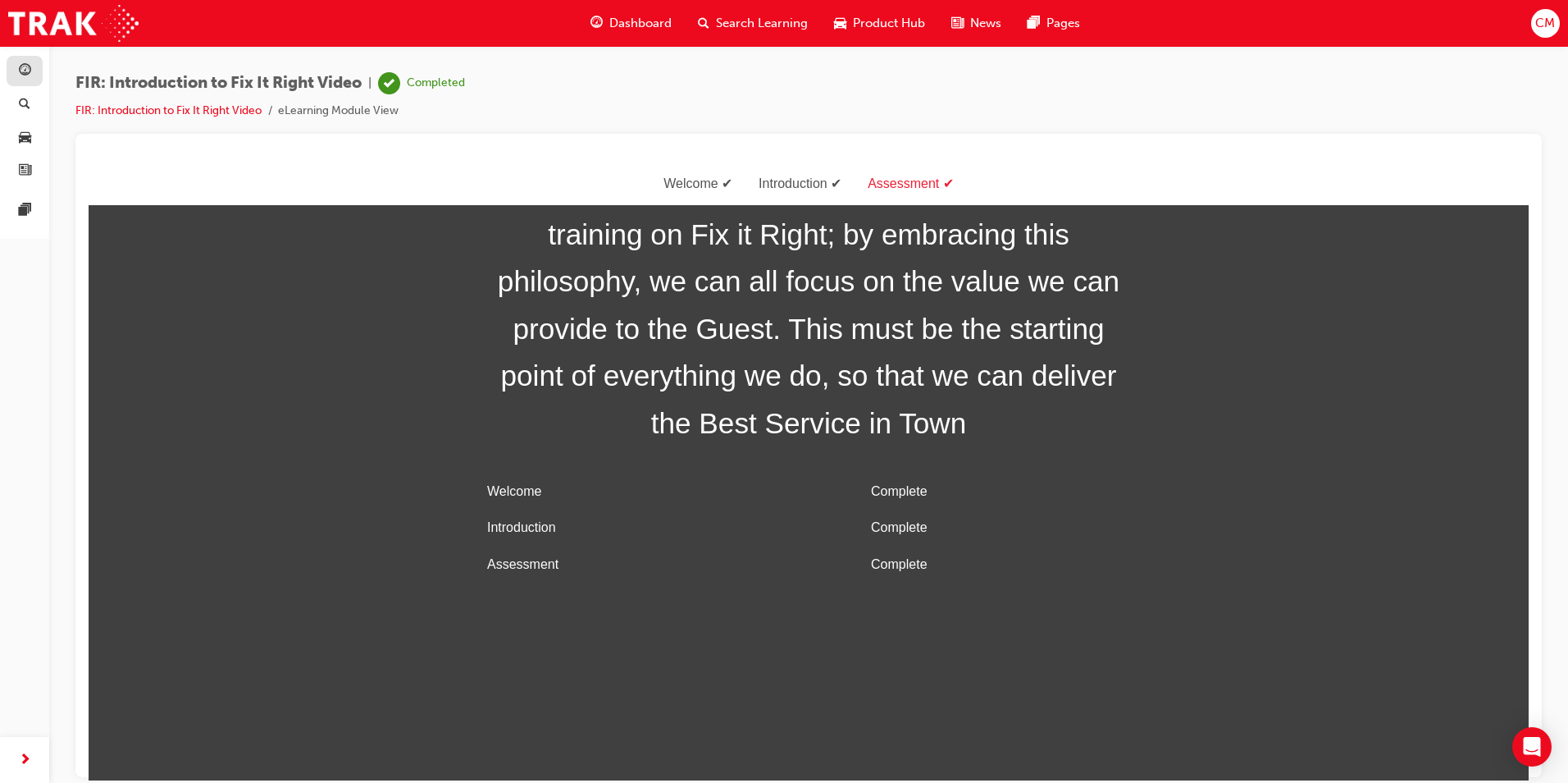
click at [23, 85] on link "button" at bounding box center [24, 71] width 36 height 31
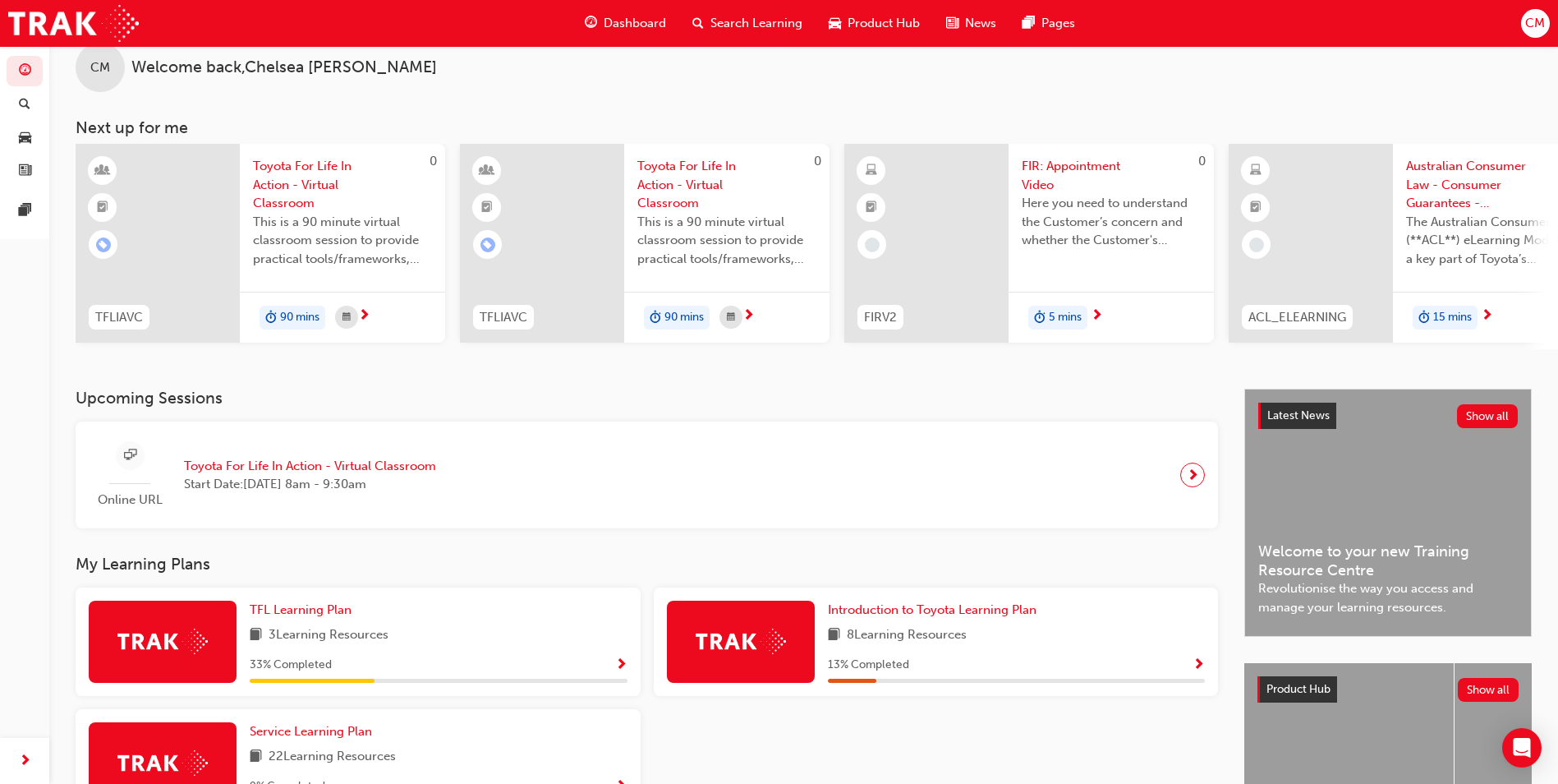
scroll to position [82, 0]
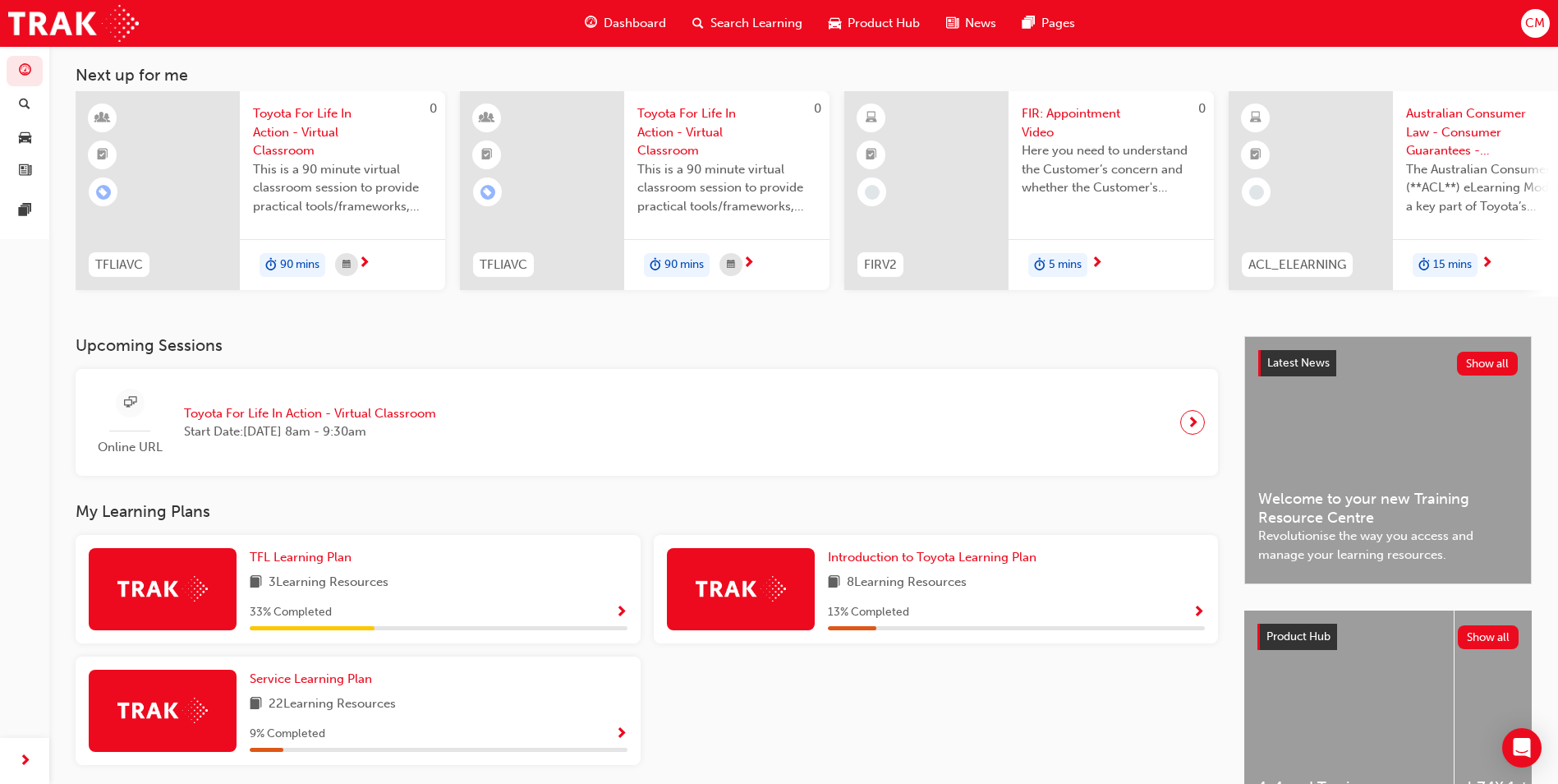
click at [625, 609] on span "Show Progress" at bounding box center [621, 613] width 12 height 15
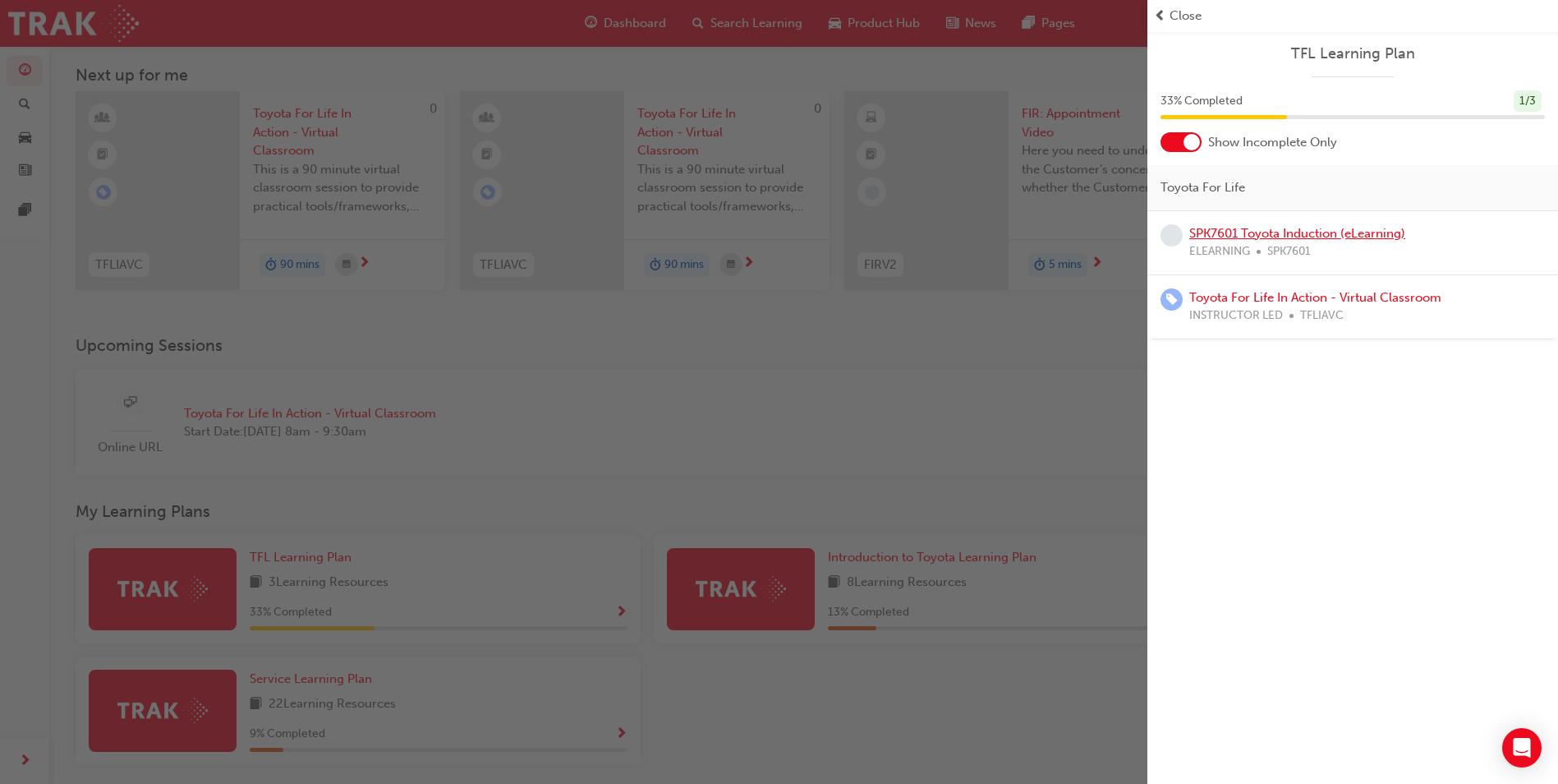
click at [1314, 238] on link "SPK7601 Toyota Induction (eLearning)" at bounding box center [1297, 234] width 216 height 15
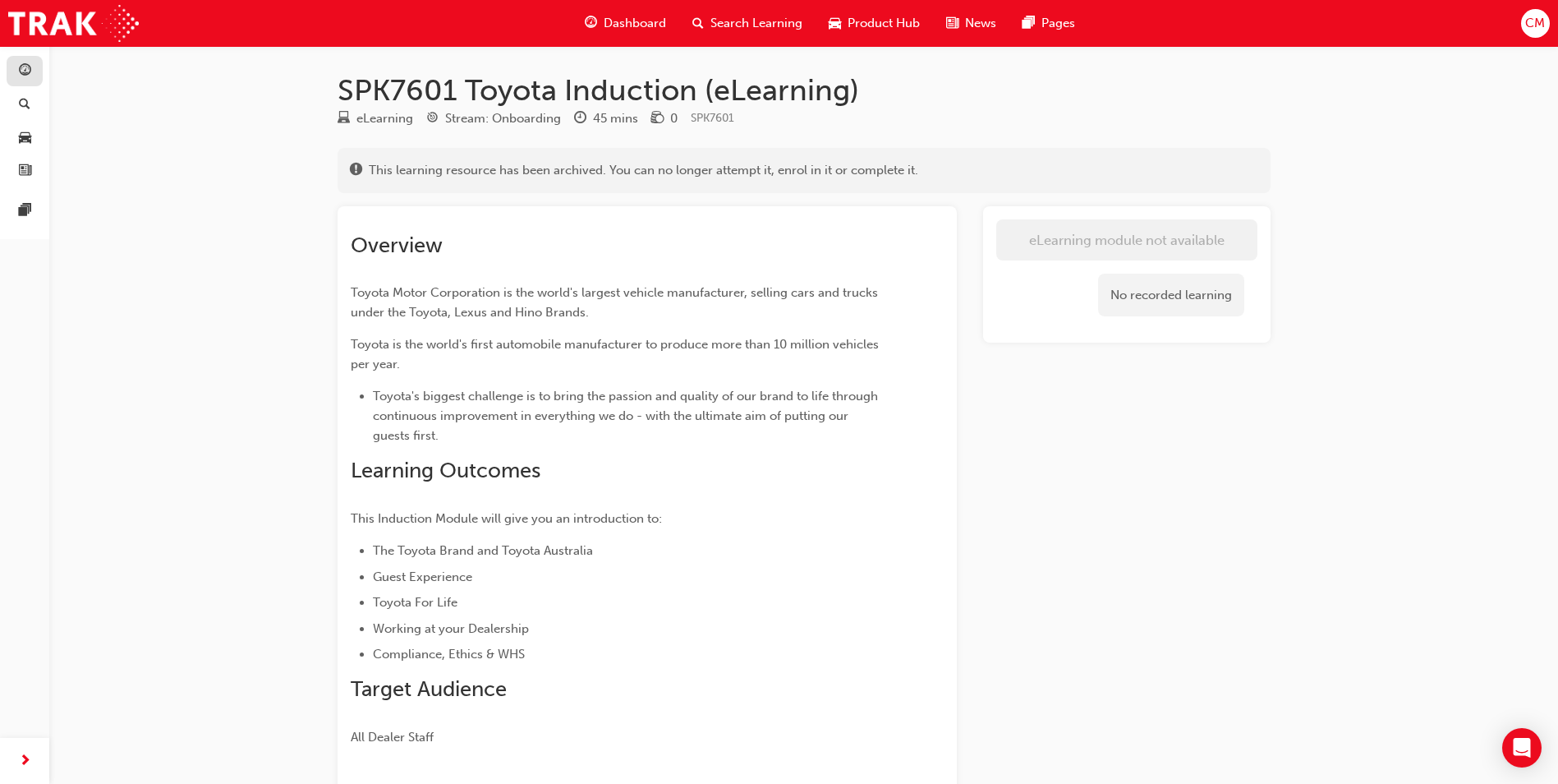
click at [35, 78] on link "button" at bounding box center [24, 71] width 36 height 31
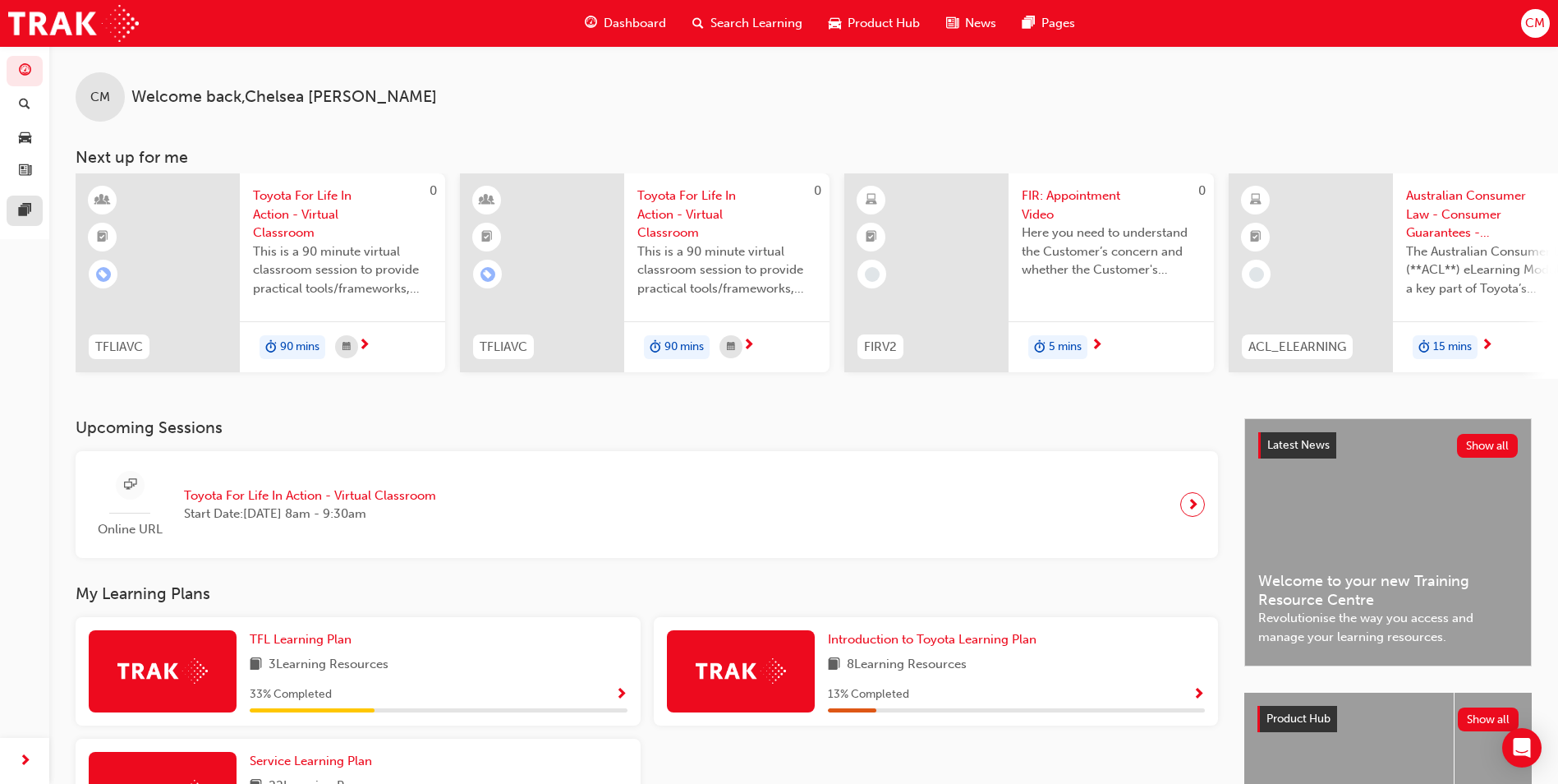
click at [10, 206] on link at bounding box center [24, 210] width 36 height 31
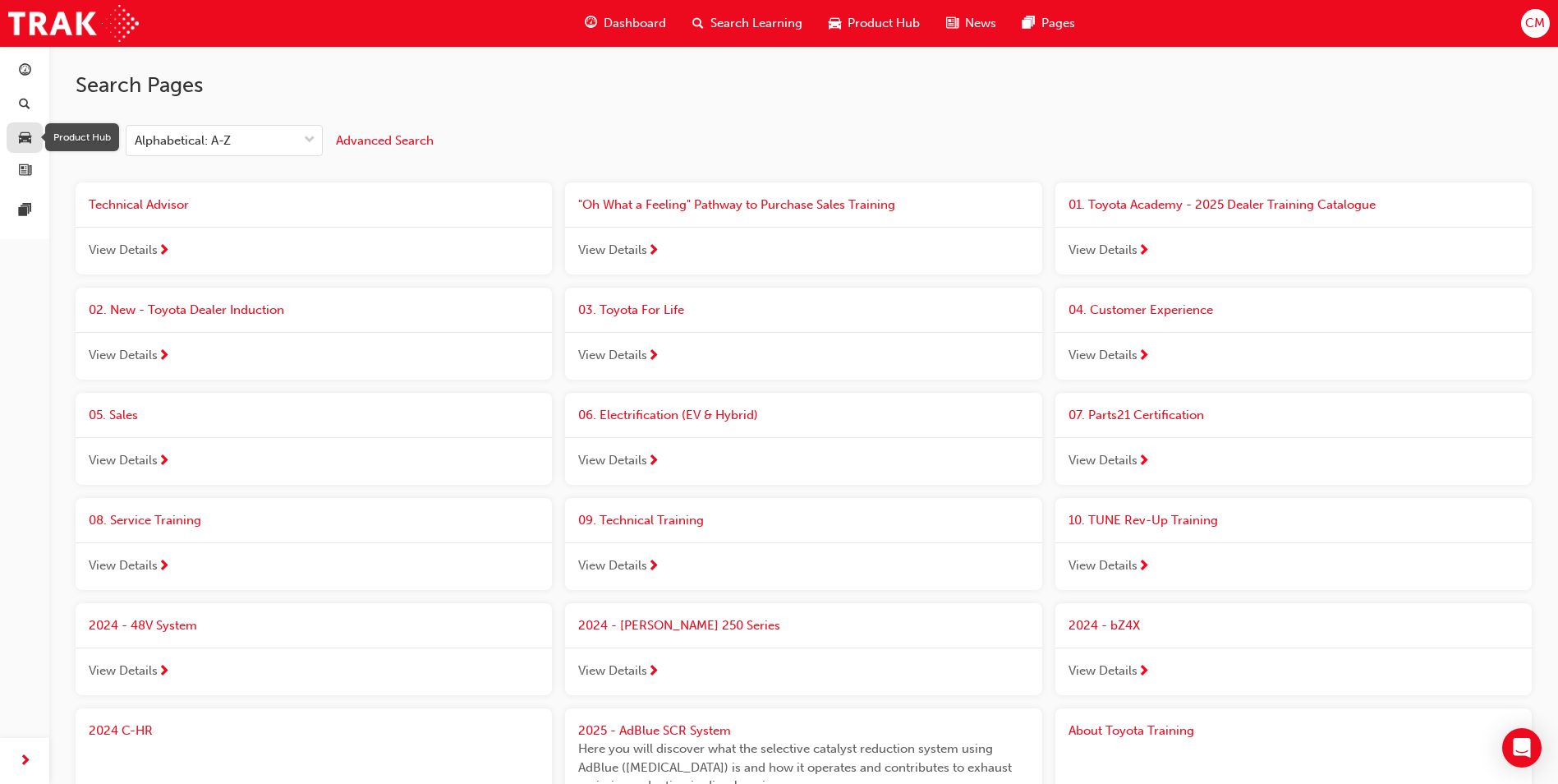
click at [22, 145] on span "car-icon" at bounding box center [24, 138] width 12 height 15
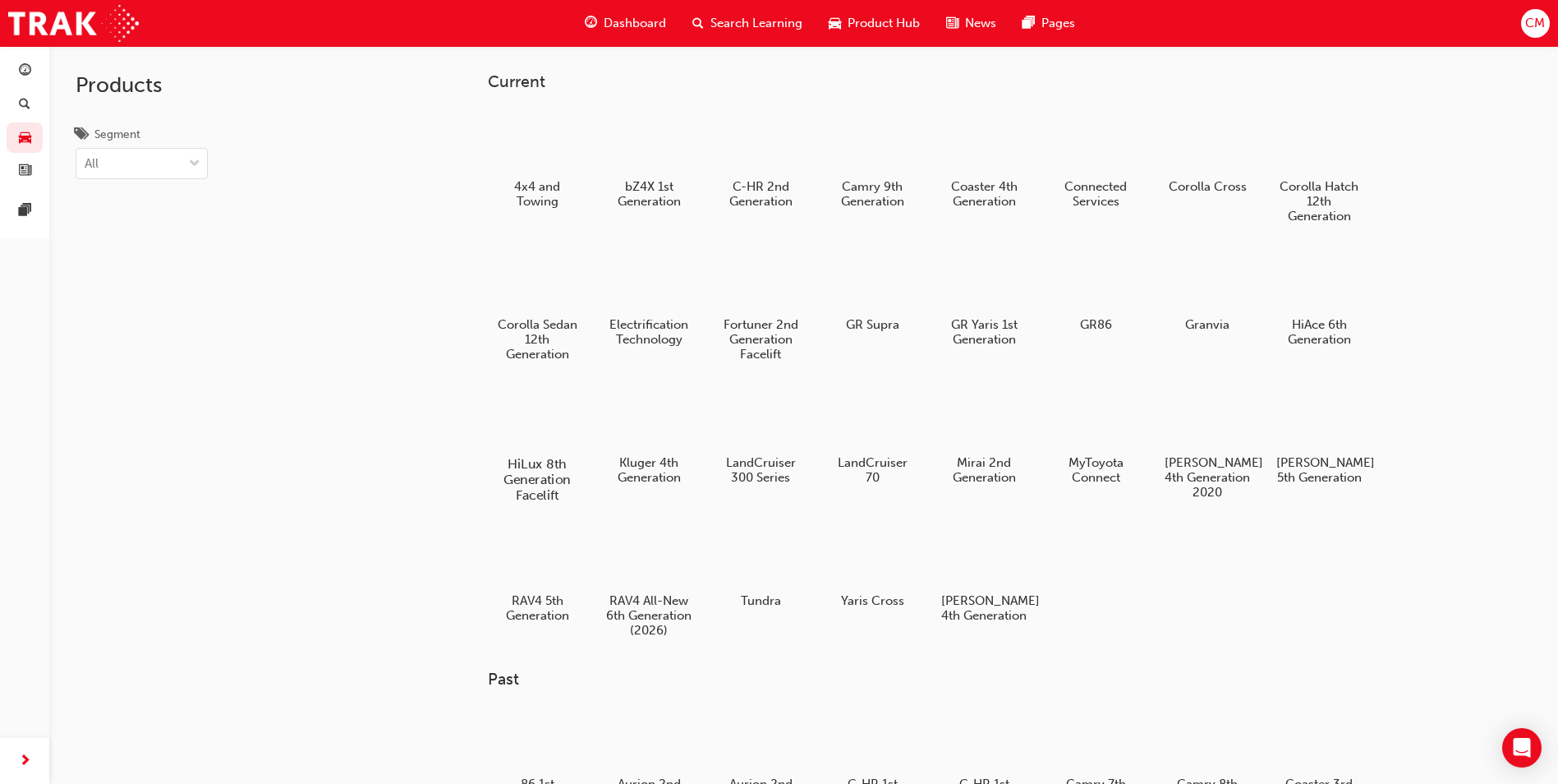
click at [558, 439] on div at bounding box center [538, 416] width 92 height 65
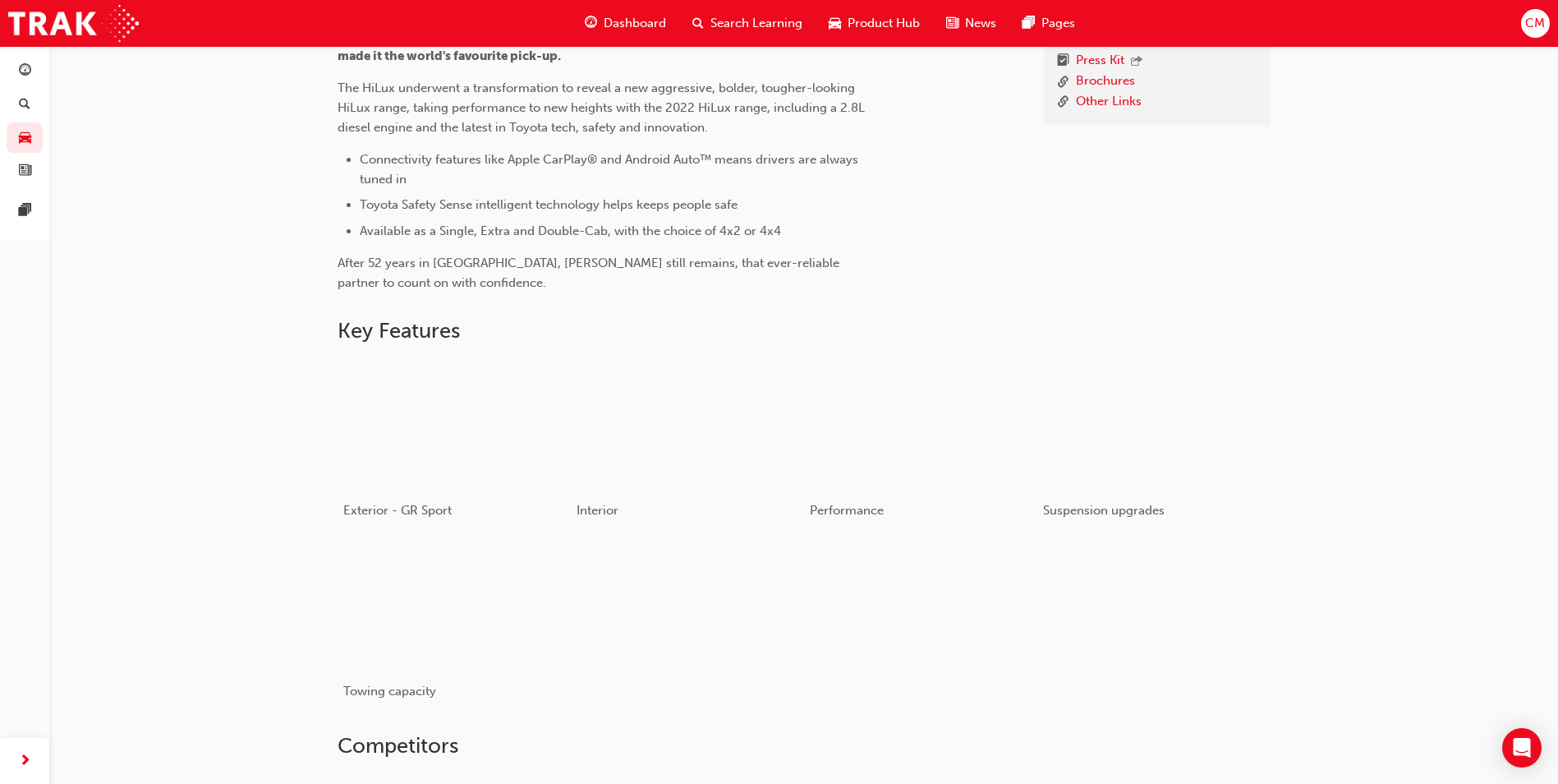
scroll to position [532, 0]
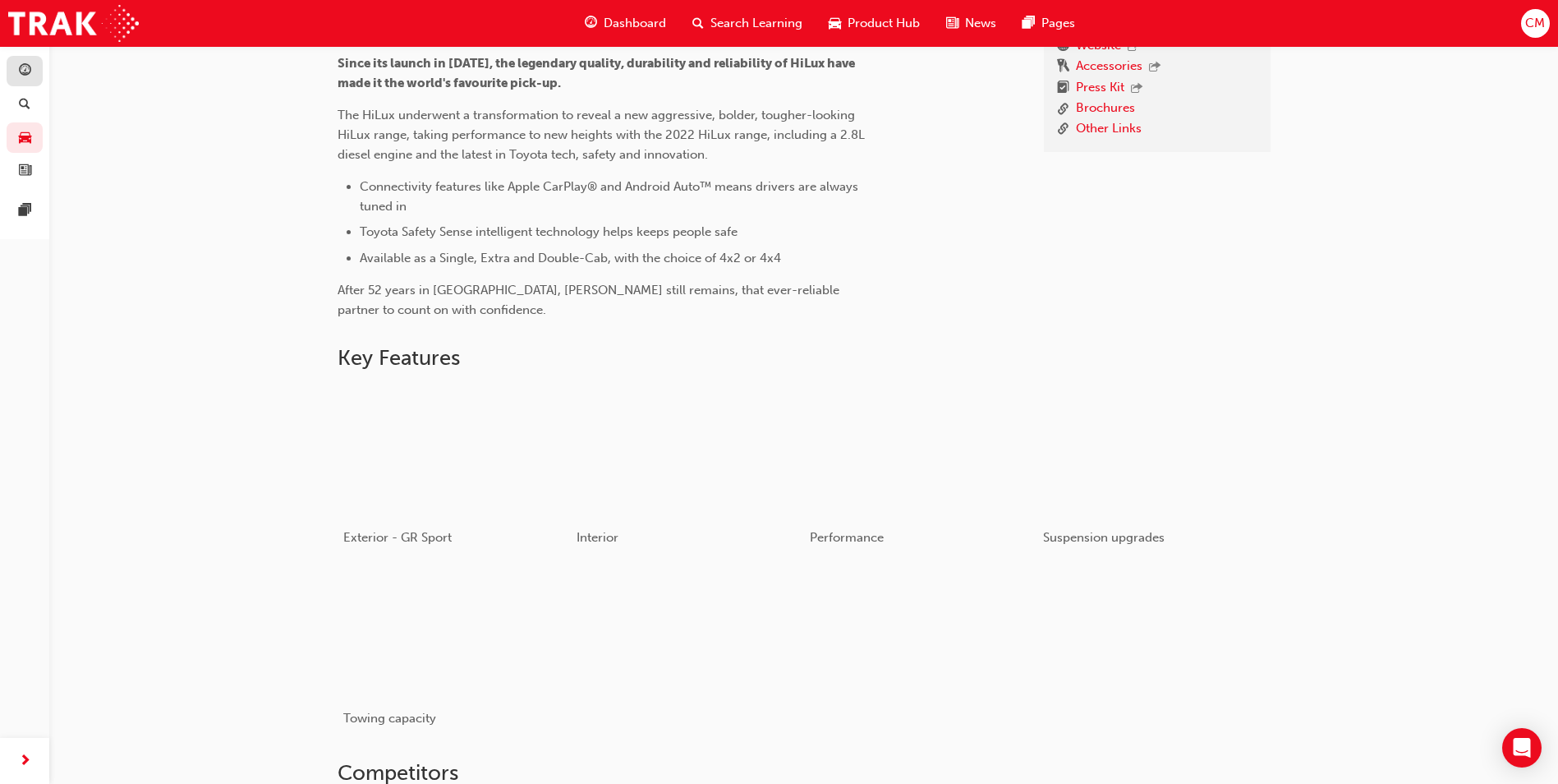
click at [9, 67] on link "button" at bounding box center [24, 71] width 36 height 31
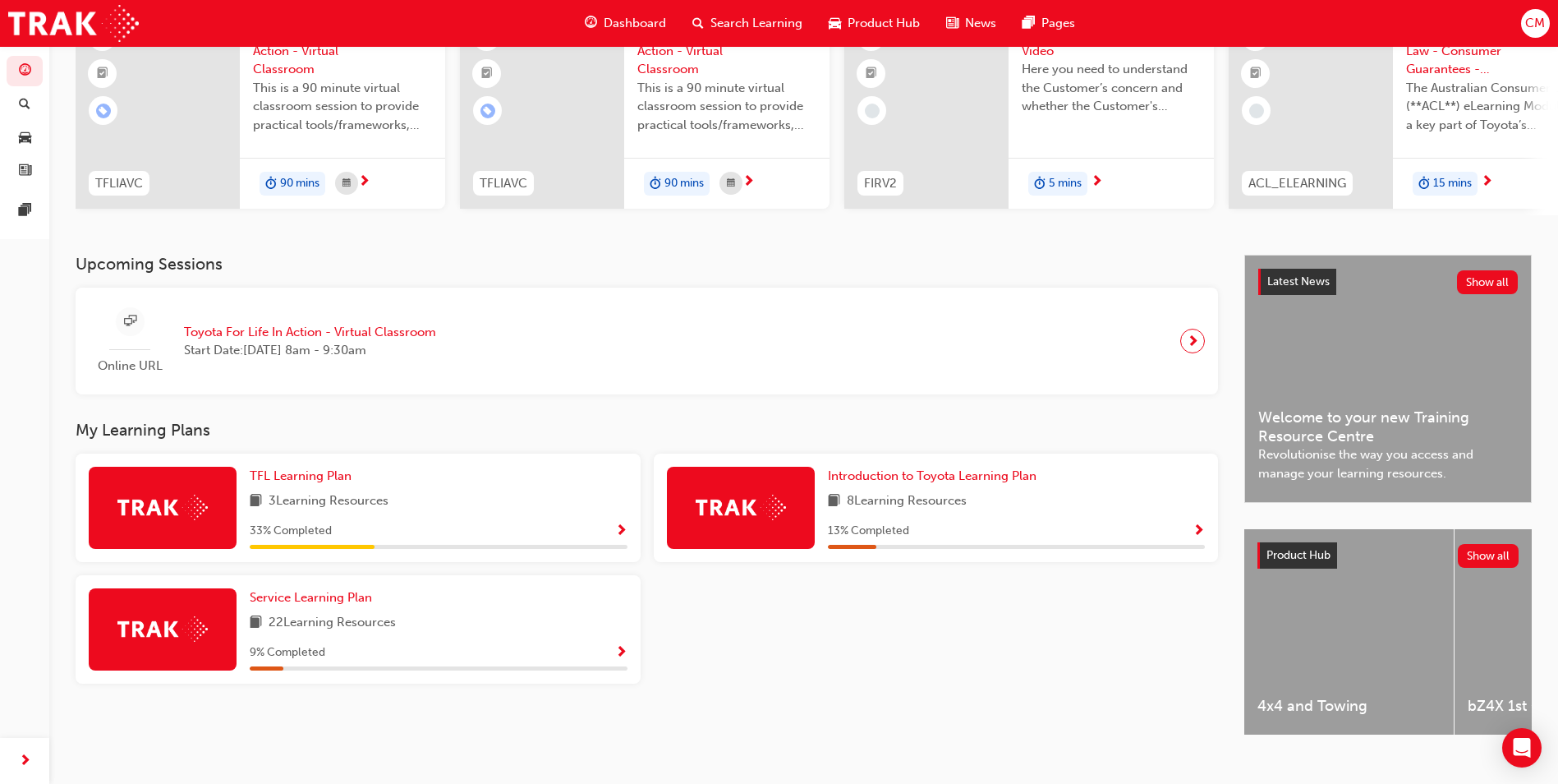
scroll to position [164, 0]
click at [610, 651] on div "9 % Completed" at bounding box center [438, 652] width 378 height 21
click at [627, 660] on span "Show Progress" at bounding box center [621, 652] width 12 height 15
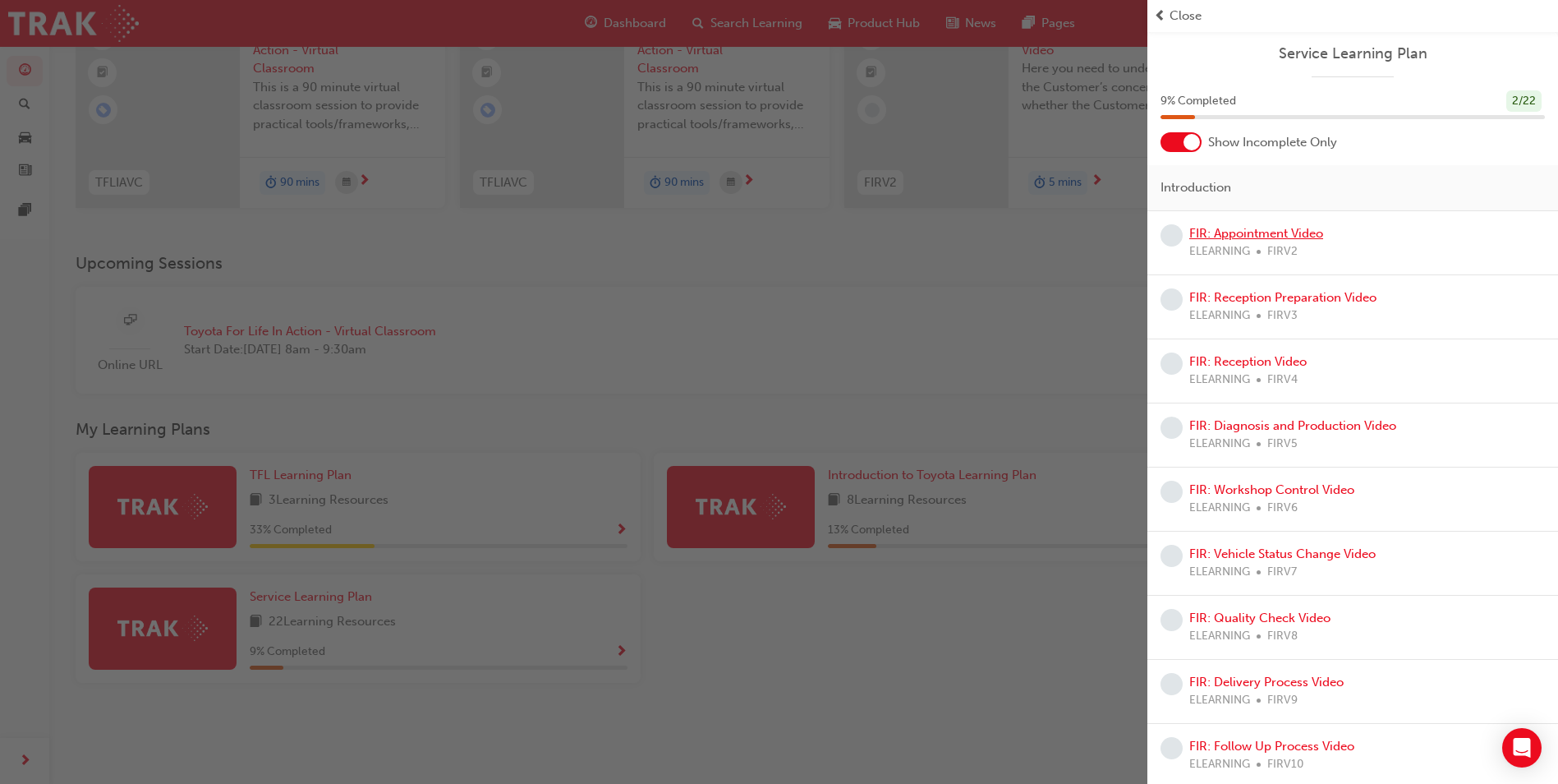
click at [1271, 235] on link "FIR: Appointment Video" at bounding box center [1256, 234] width 134 height 15
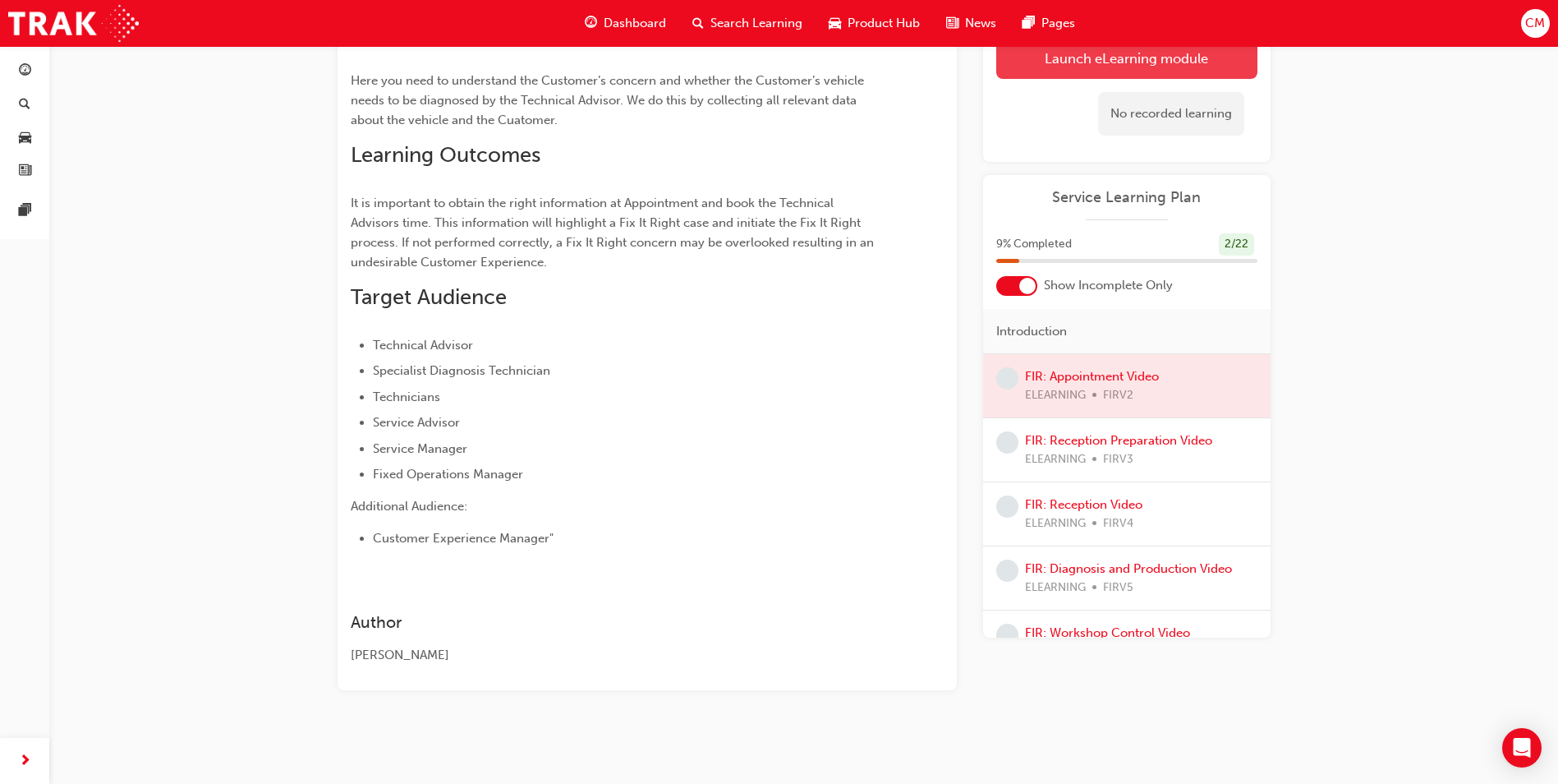
click at [1069, 72] on link "Launch eLearning module" at bounding box center [1127, 58] width 262 height 41
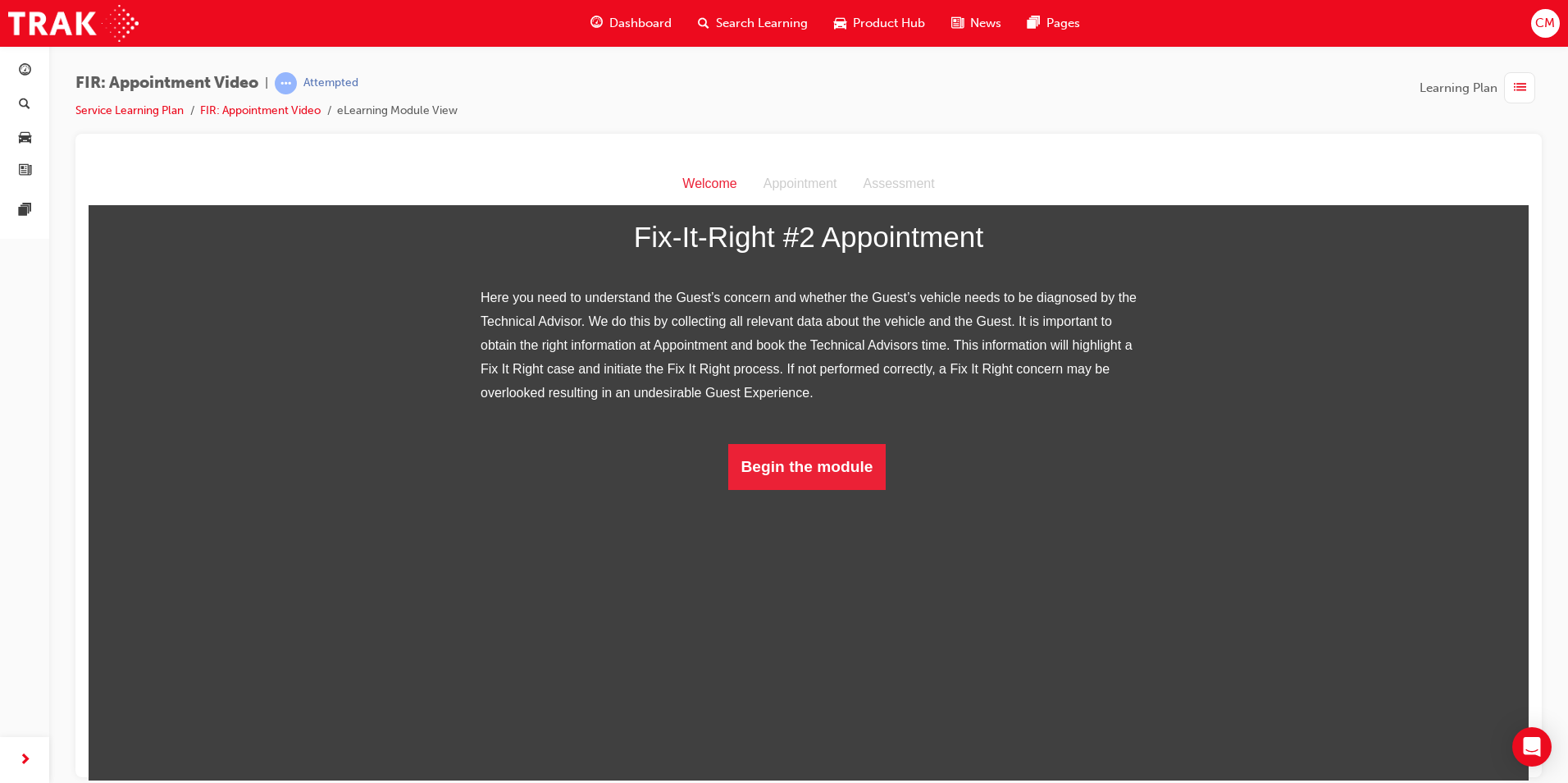
scroll to position [96, 0]
click at [843, 489] on button "Begin the module" at bounding box center [808, 466] width 159 height 46
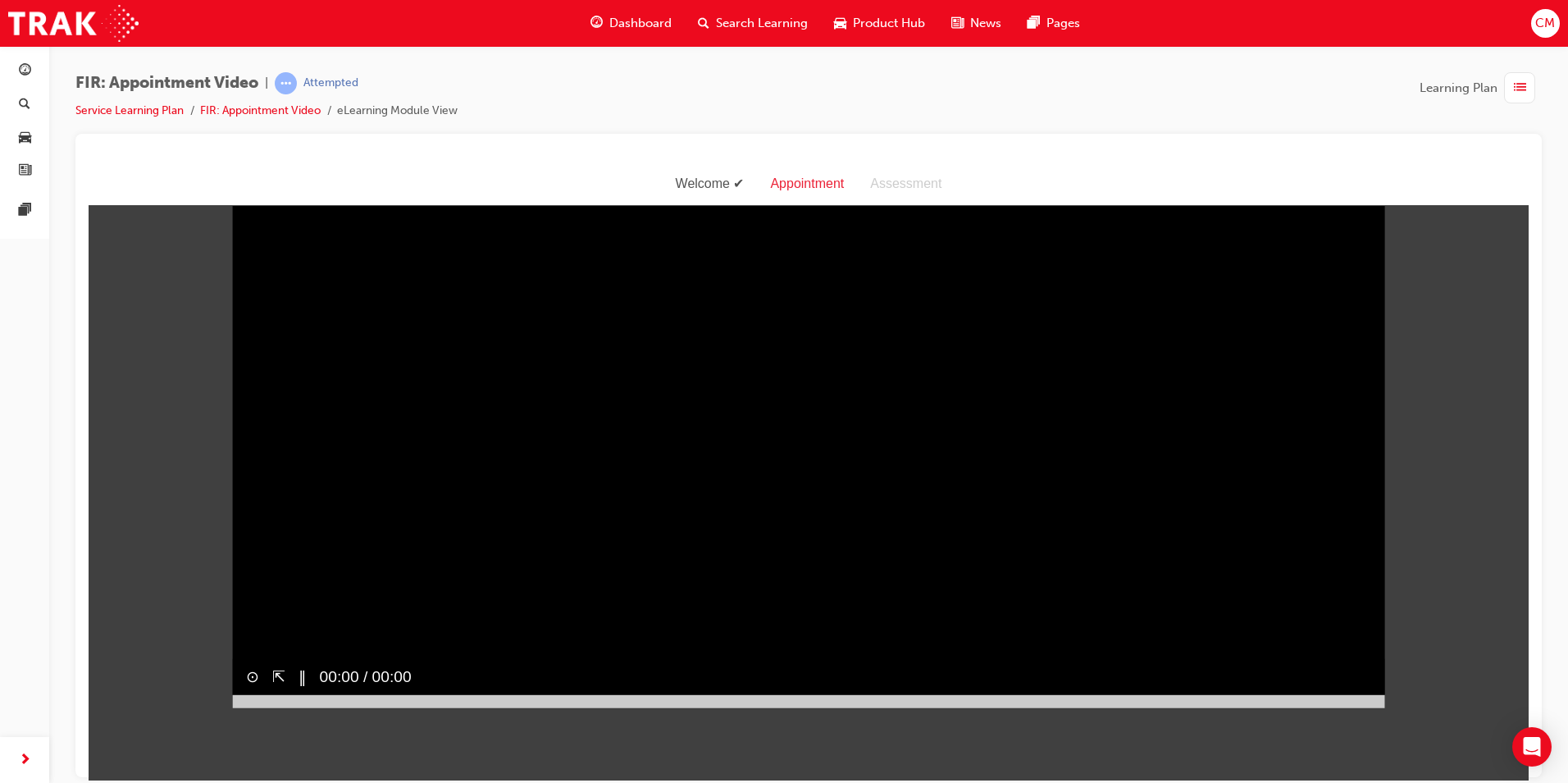
scroll to position [39, 0]
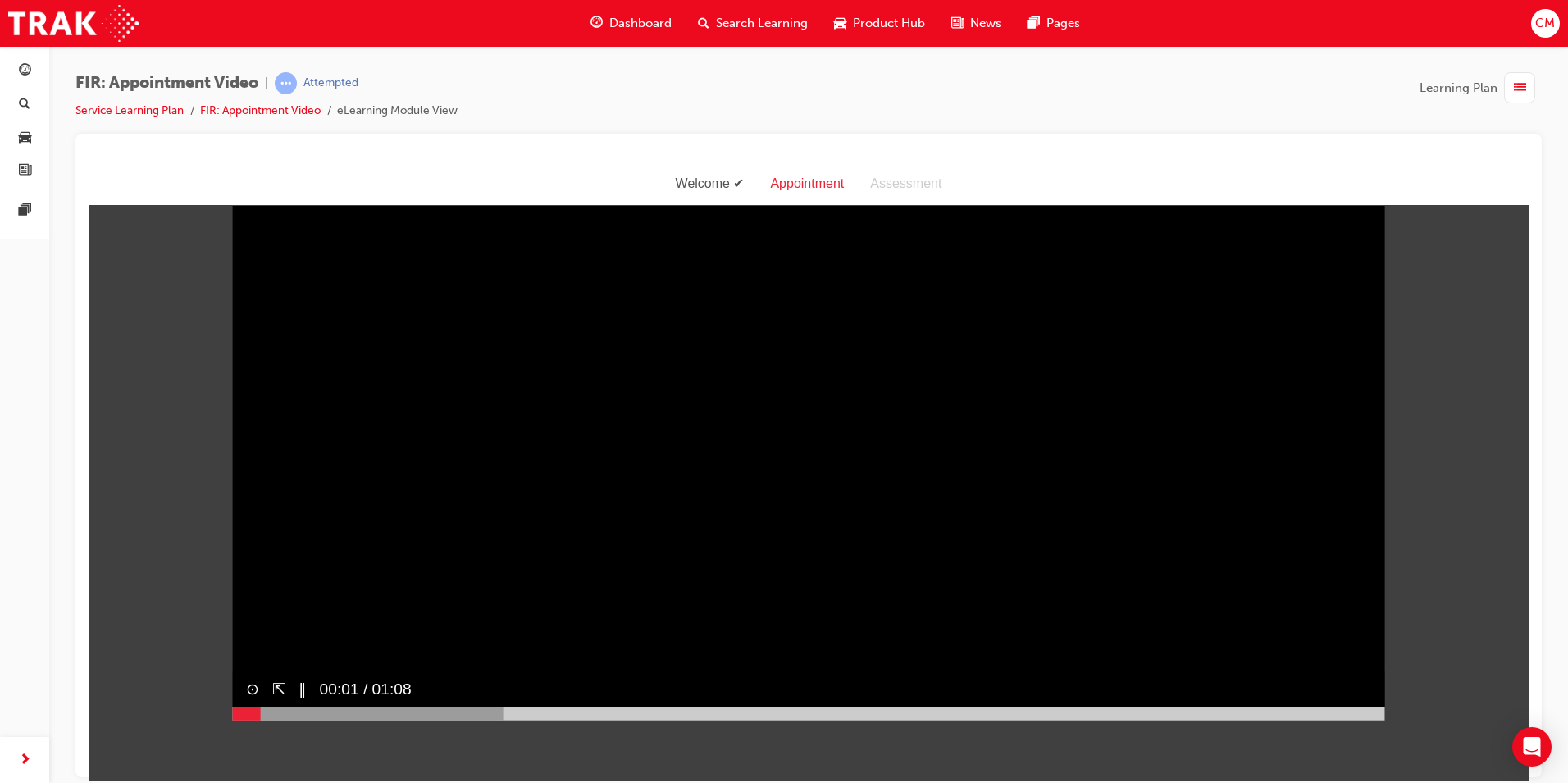
click at [1372, 720] on div at bounding box center [809, 713] width 1152 height 13
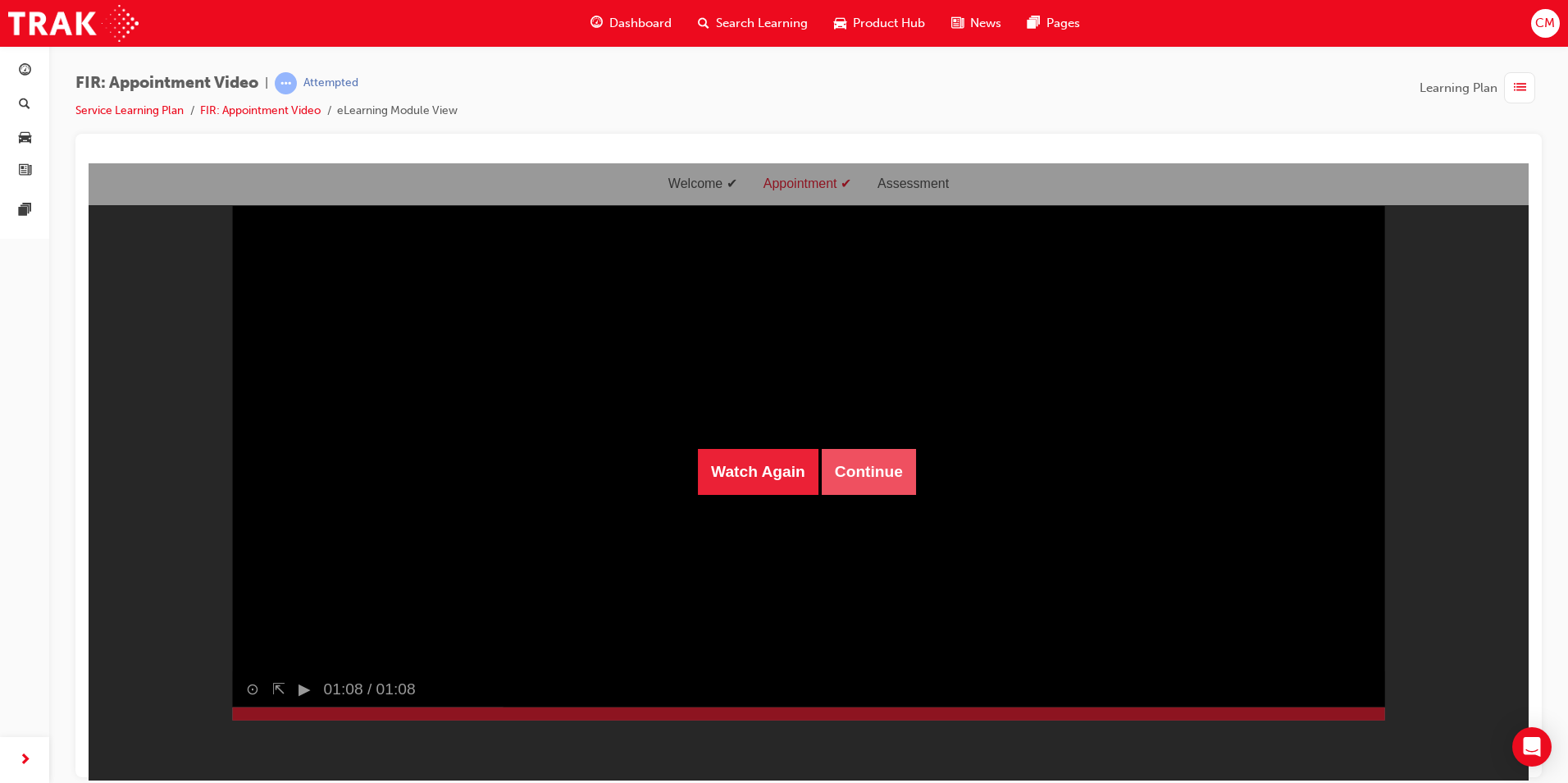
click at [840, 486] on button "Continue" at bounding box center [868, 470] width 94 height 46
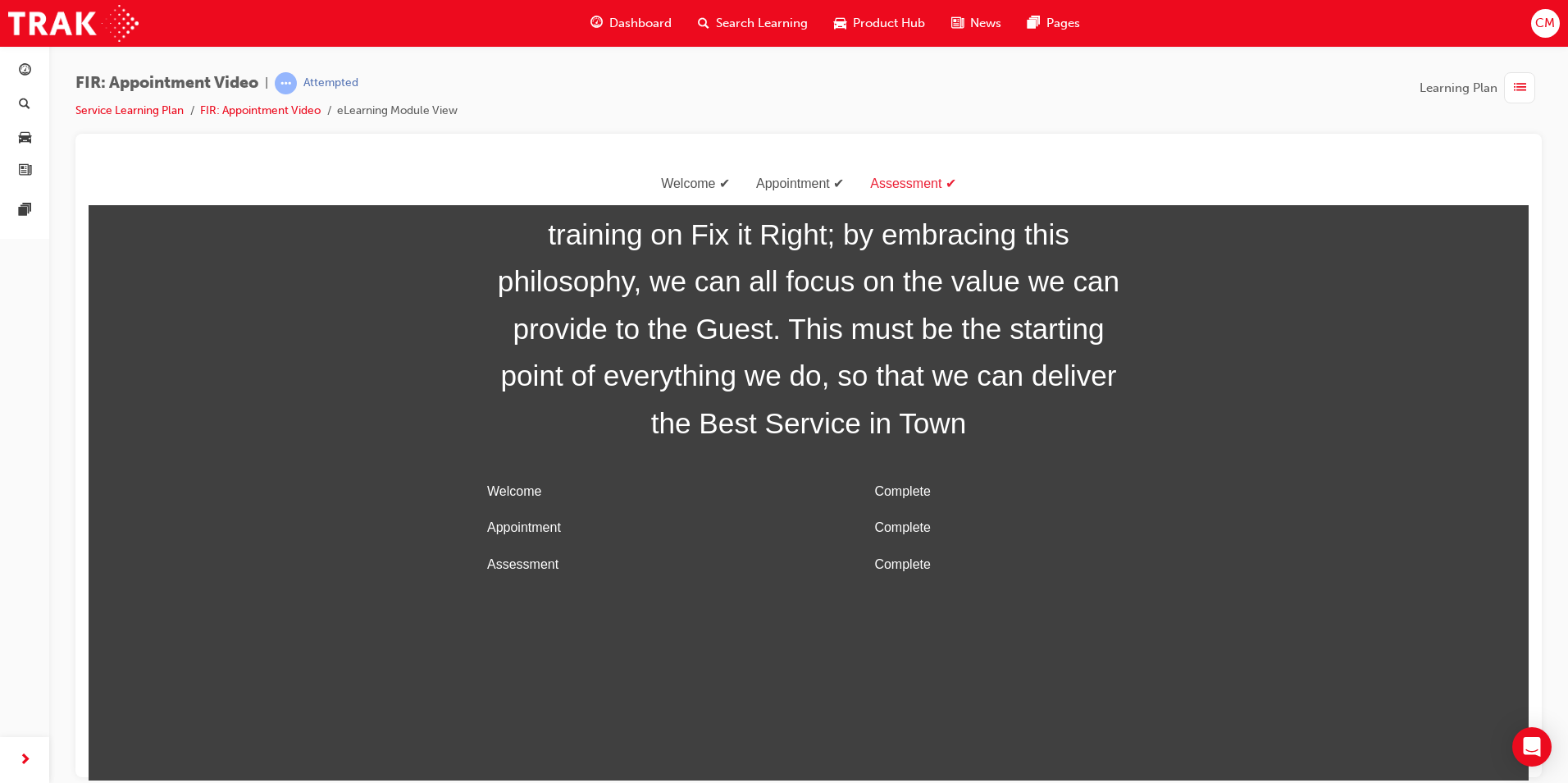
scroll to position [0, 0]
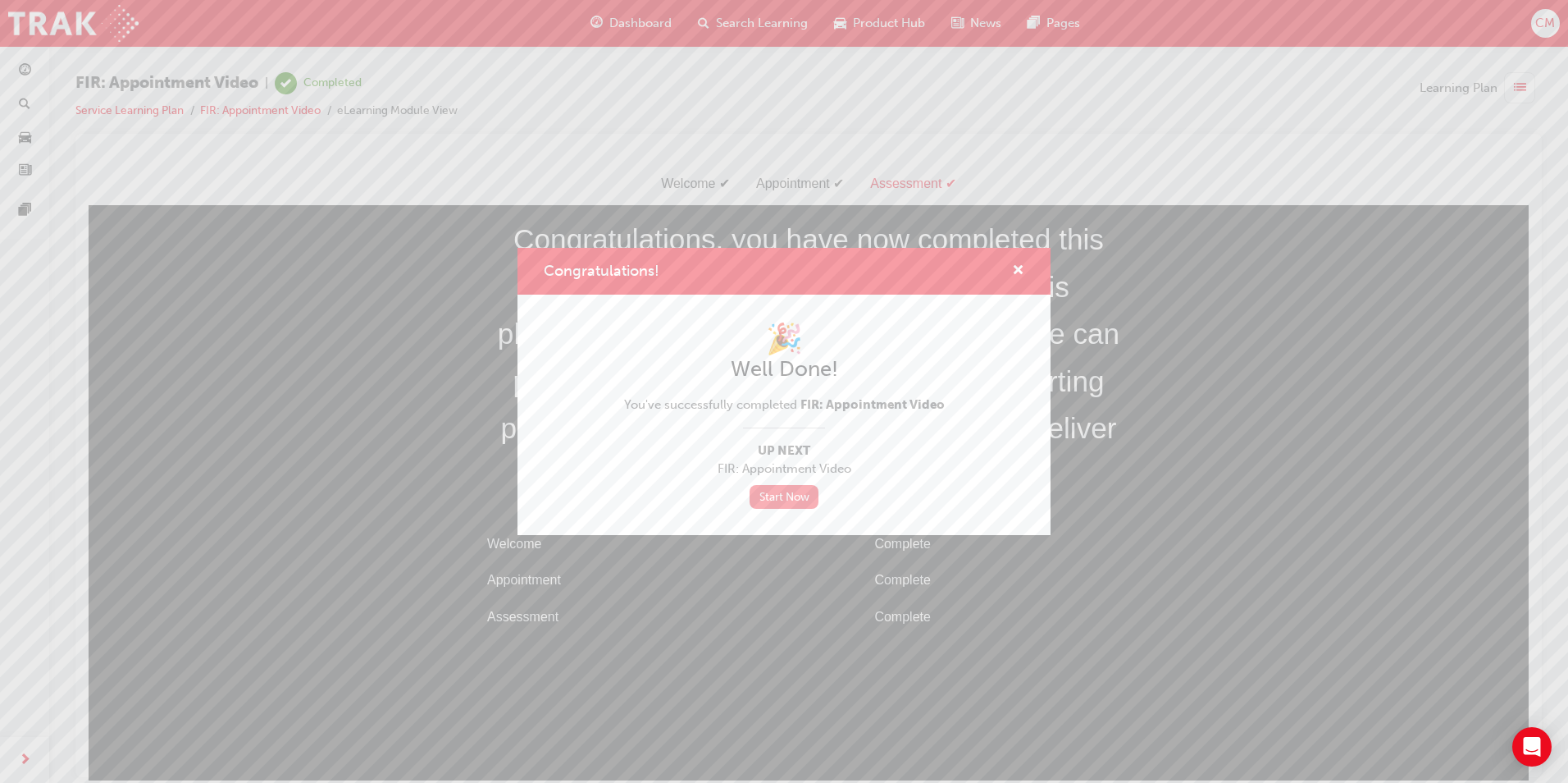
click at [787, 490] on link "Start Now" at bounding box center [784, 496] width 69 height 23
click at [798, 498] on link "Start Now" at bounding box center [784, 496] width 69 height 23
click at [792, 496] on link "Start Now" at bounding box center [784, 496] width 69 height 23
click at [795, 494] on link "Start Now" at bounding box center [784, 496] width 69 height 23
click at [1022, 268] on span "cross-icon" at bounding box center [1018, 272] width 12 height 15
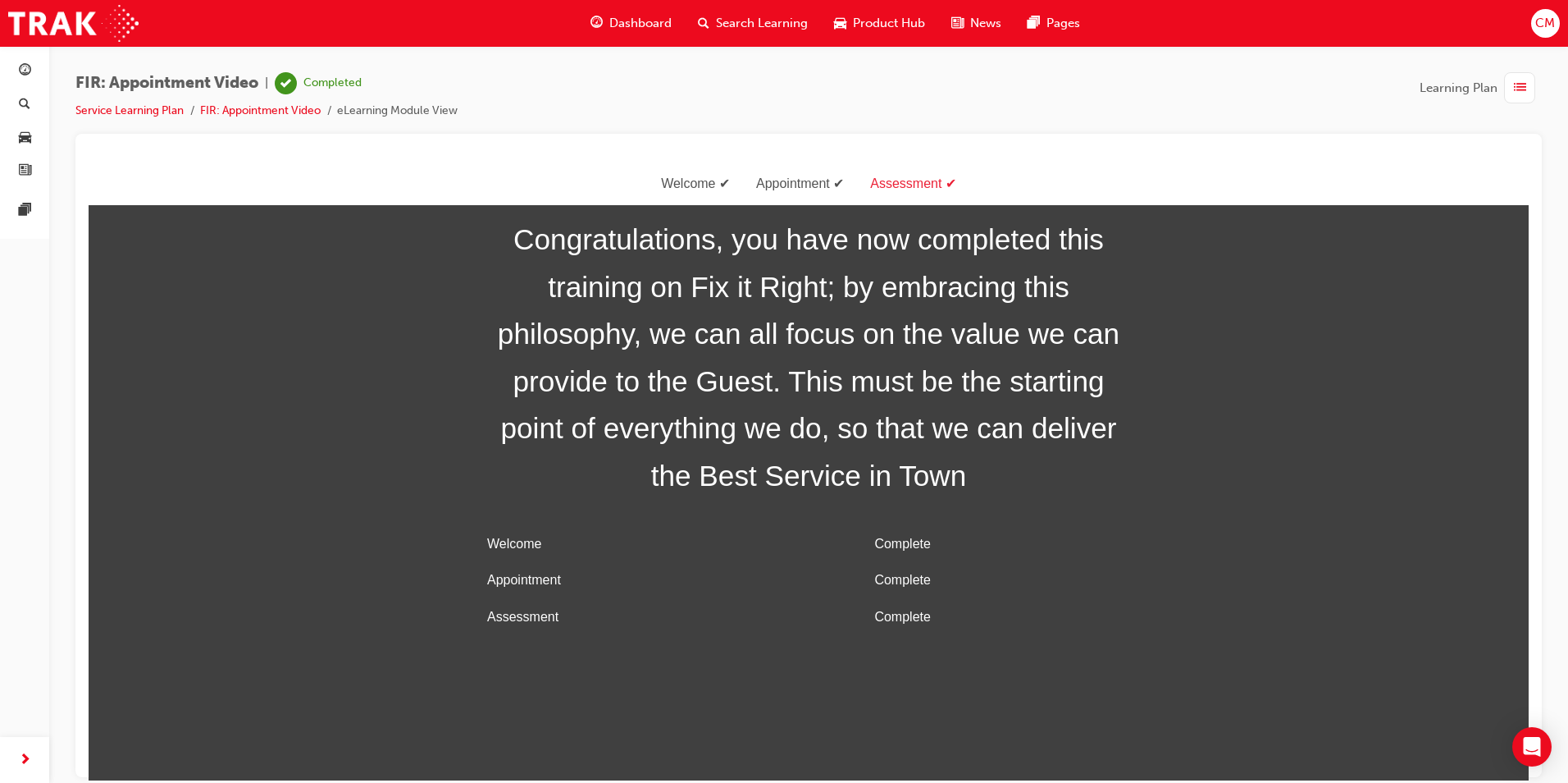
click at [767, 182] on div "Appointment" at bounding box center [799, 183] width 114 height 23
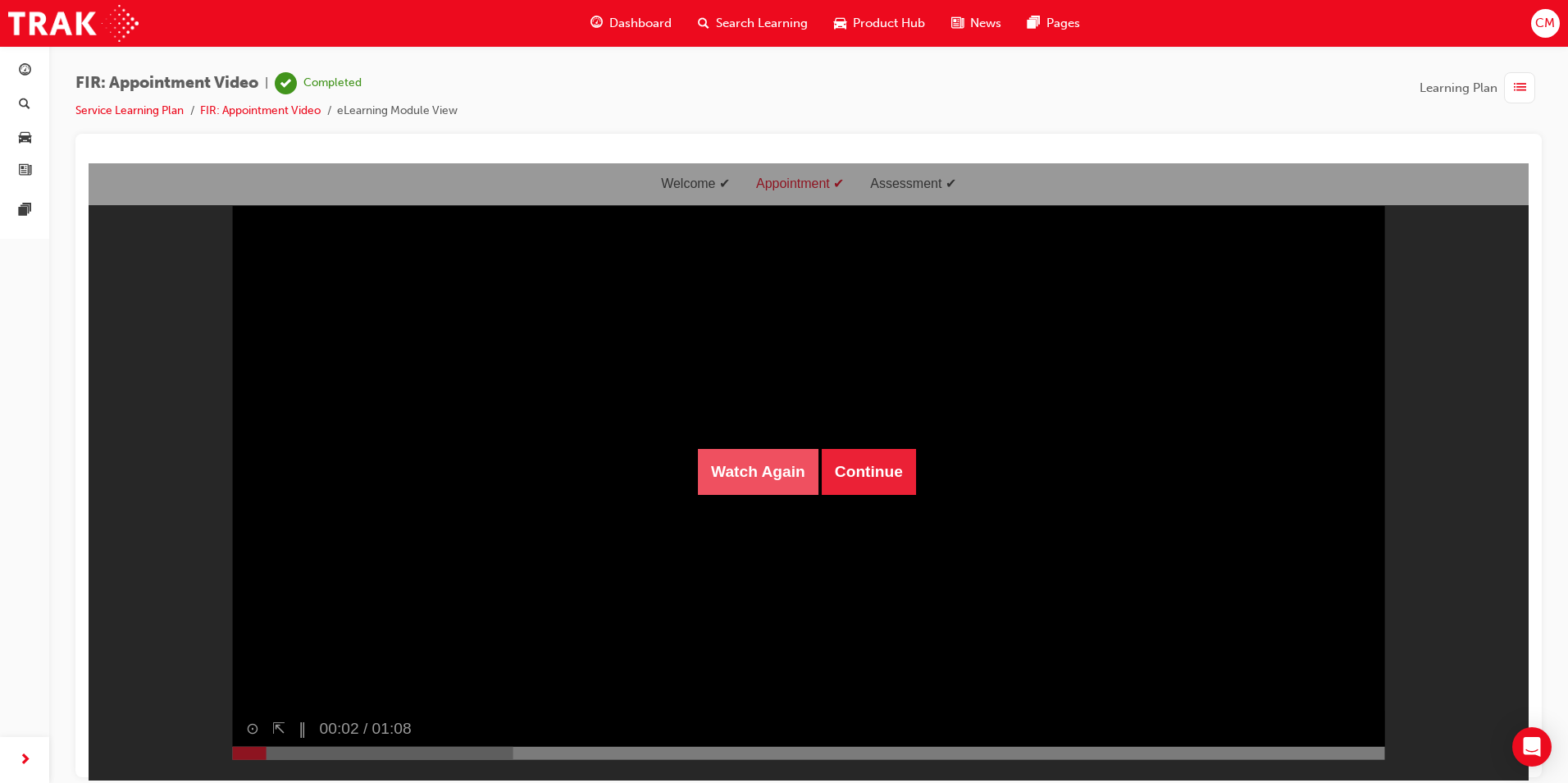
click at [728, 468] on button "Watch Again" at bounding box center [757, 470] width 120 height 46
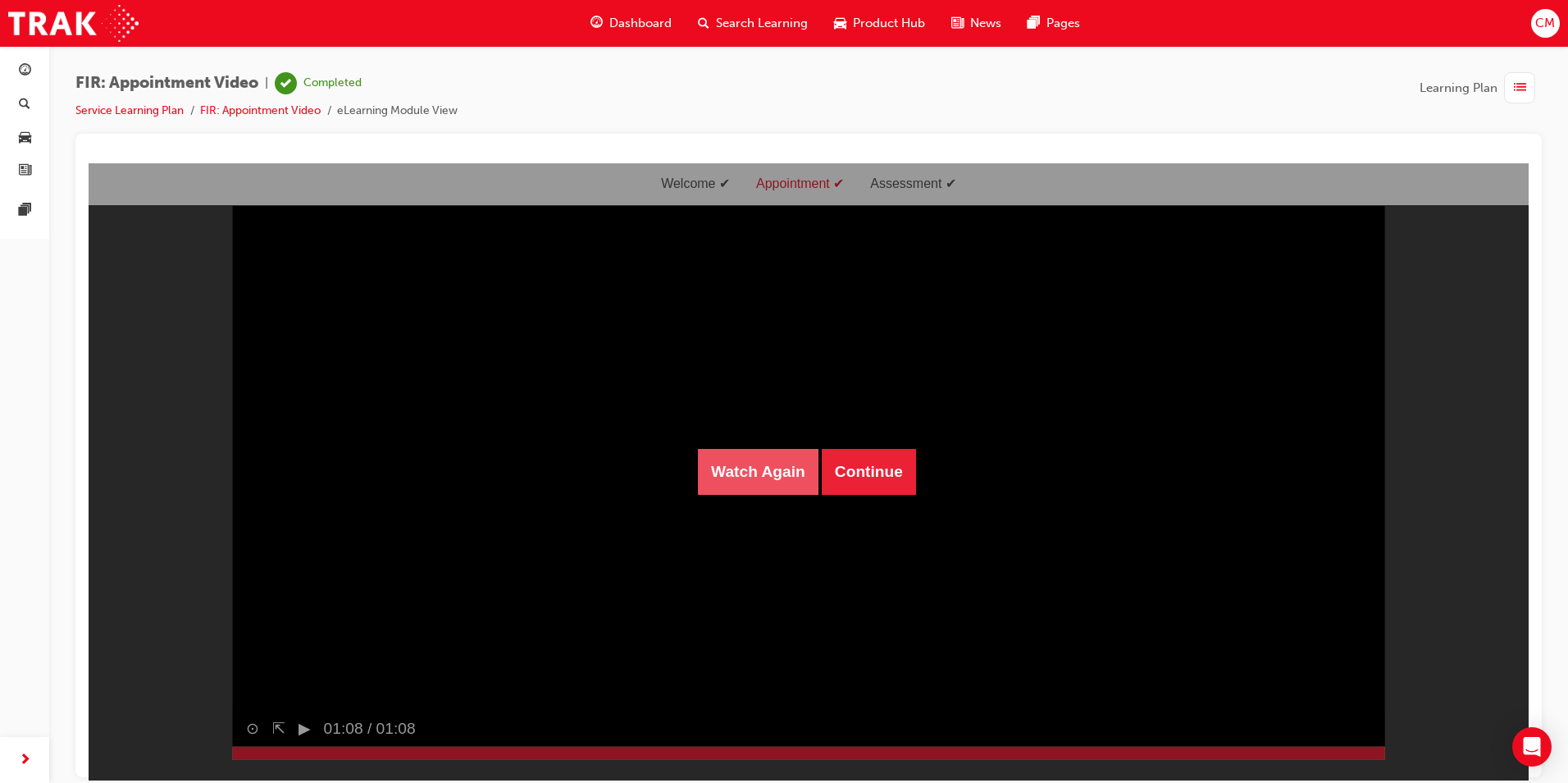
click at [747, 462] on button "Watch Again" at bounding box center [757, 470] width 120 height 46
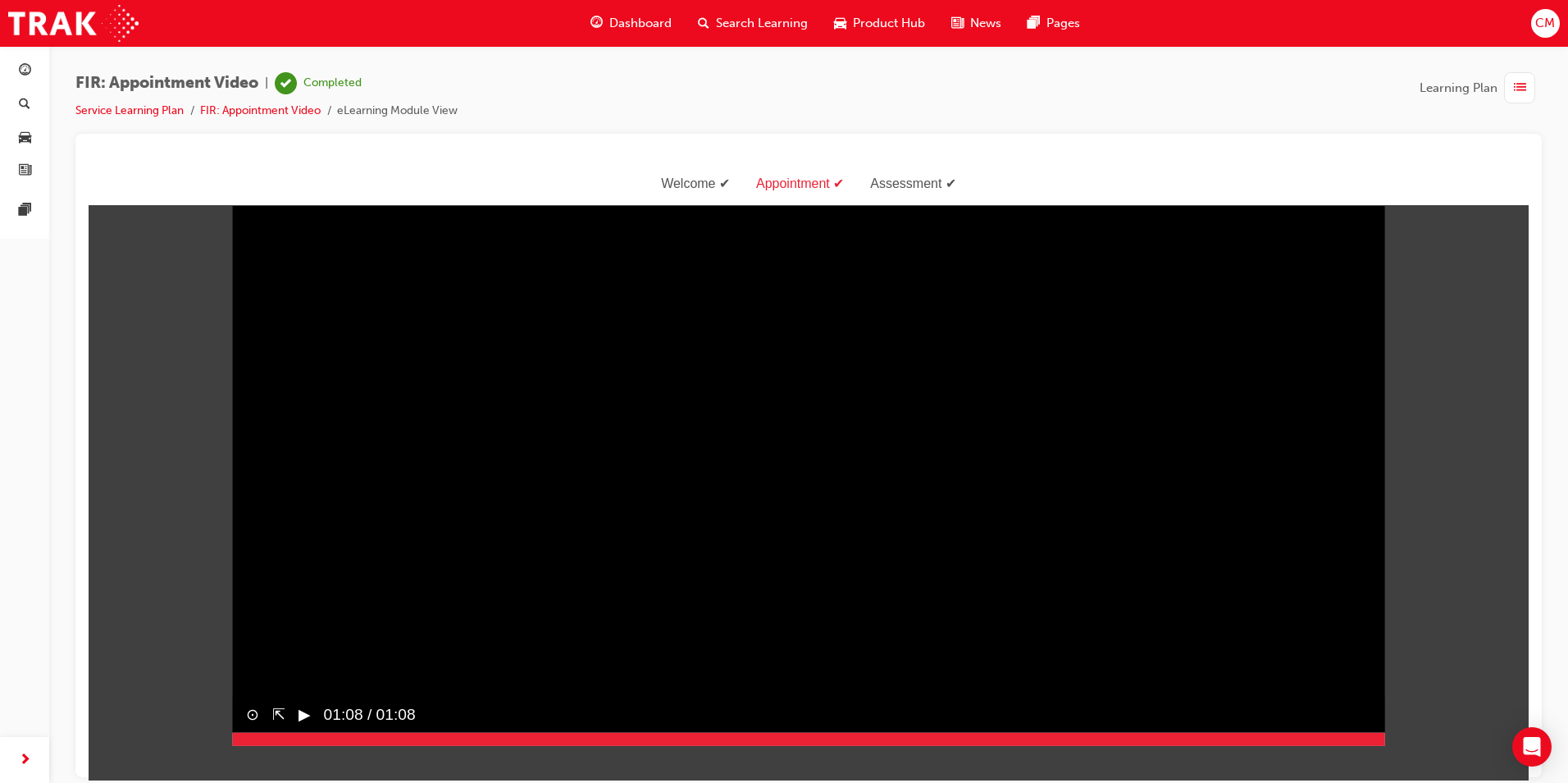
scroll to position [39, 0]
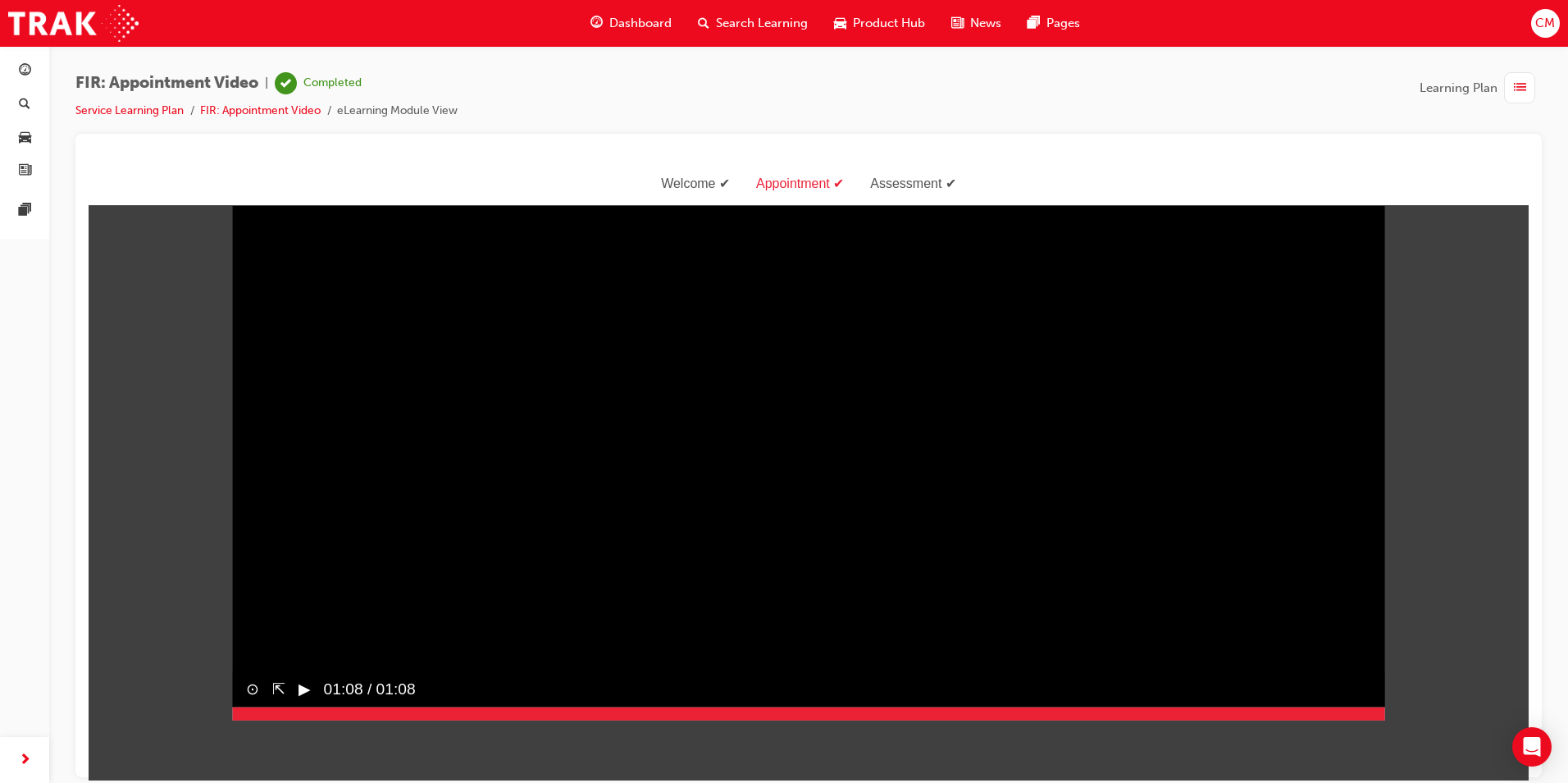
drag, startPoint x: 289, startPoint y: 634, endPoint x: 300, endPoint y: 634, distance: 11.0
click at [290, 634] on video "Sorry, your browser does not support embedded videos. Download Instead" at bounding box center [809, 431] width 1152 height 576
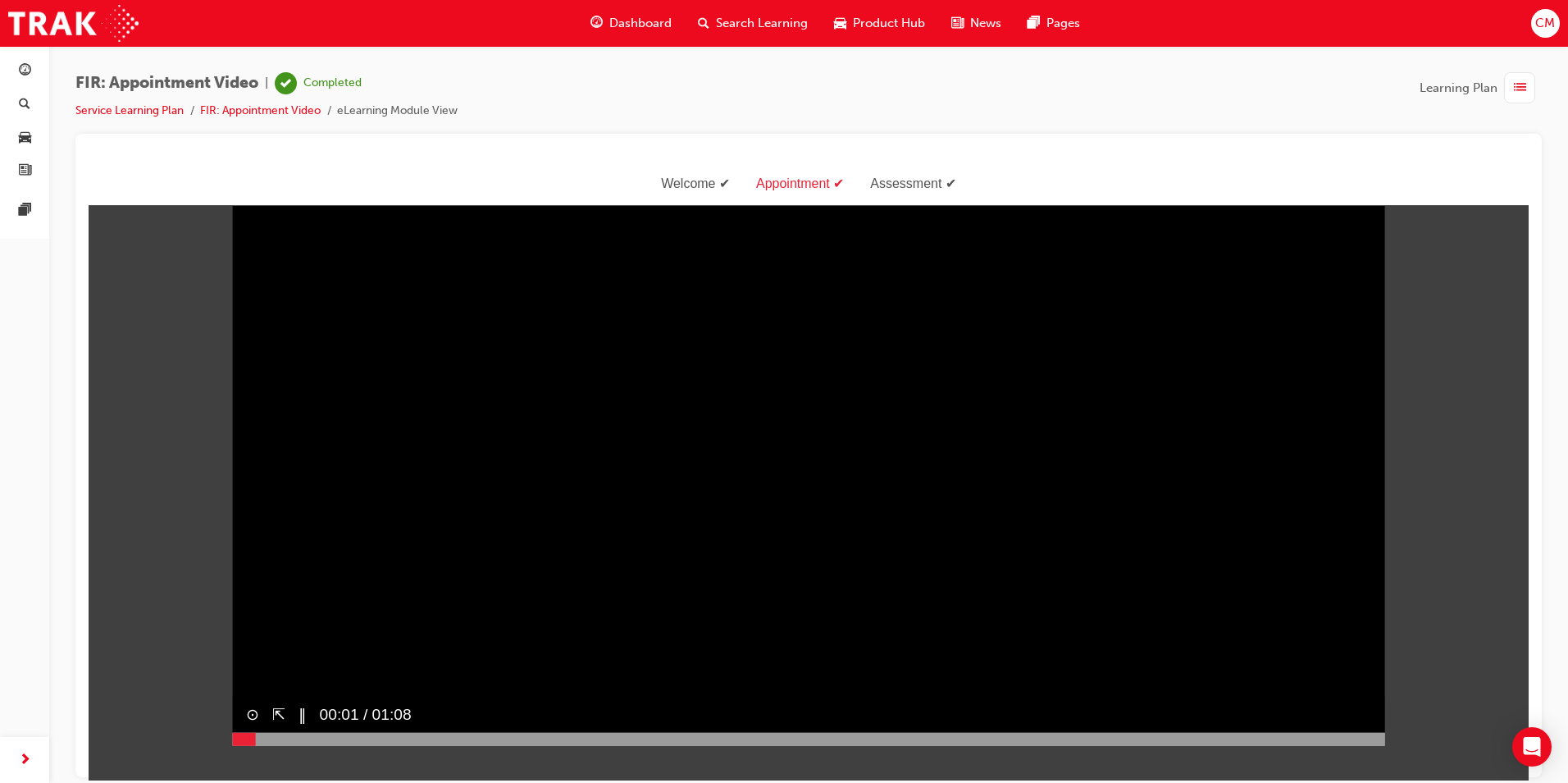
scroll to position [0, 0]
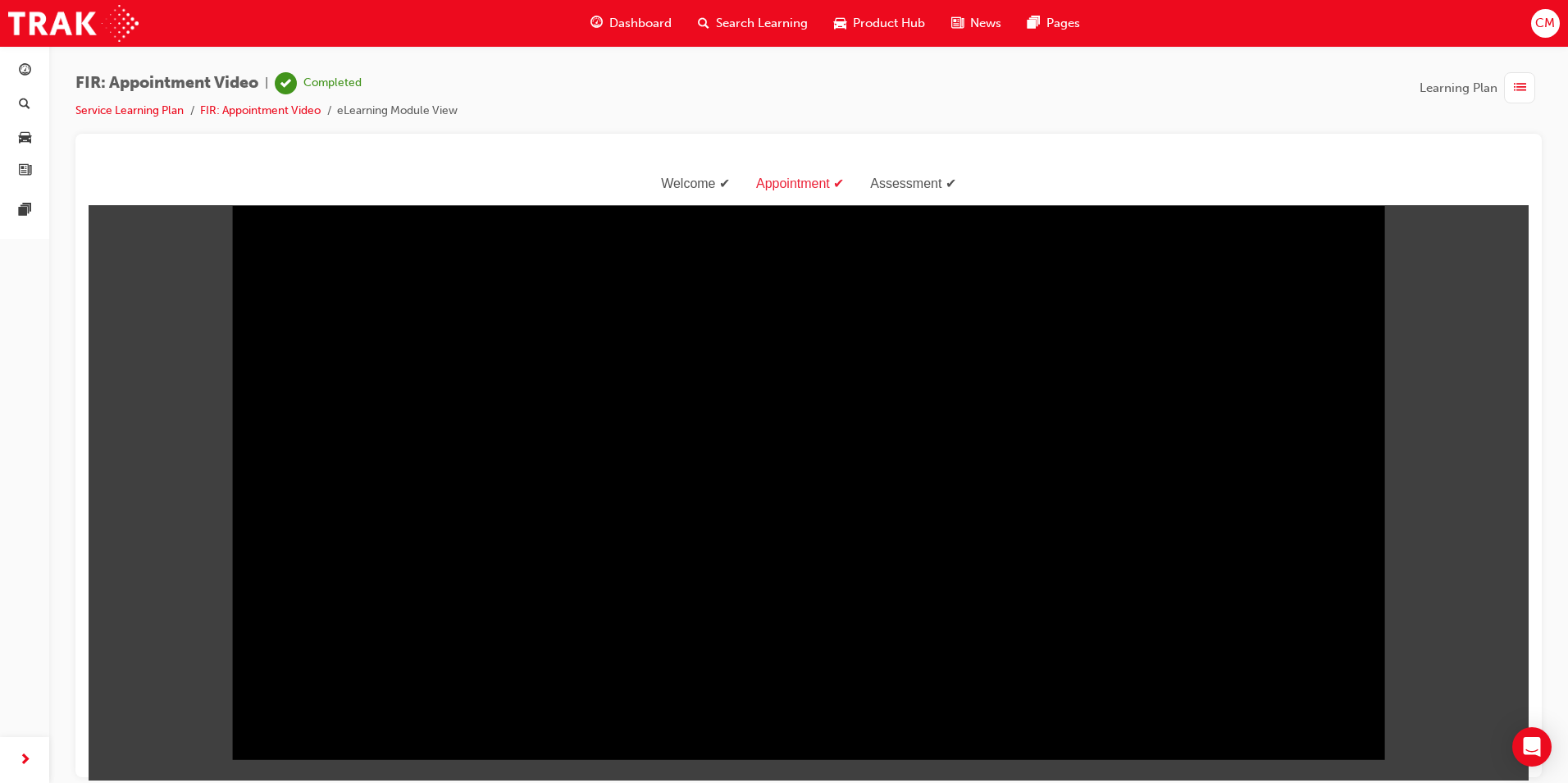
click at [956, 185] on div "Assessment" at bounding box center [913, 183] width 112 height 23
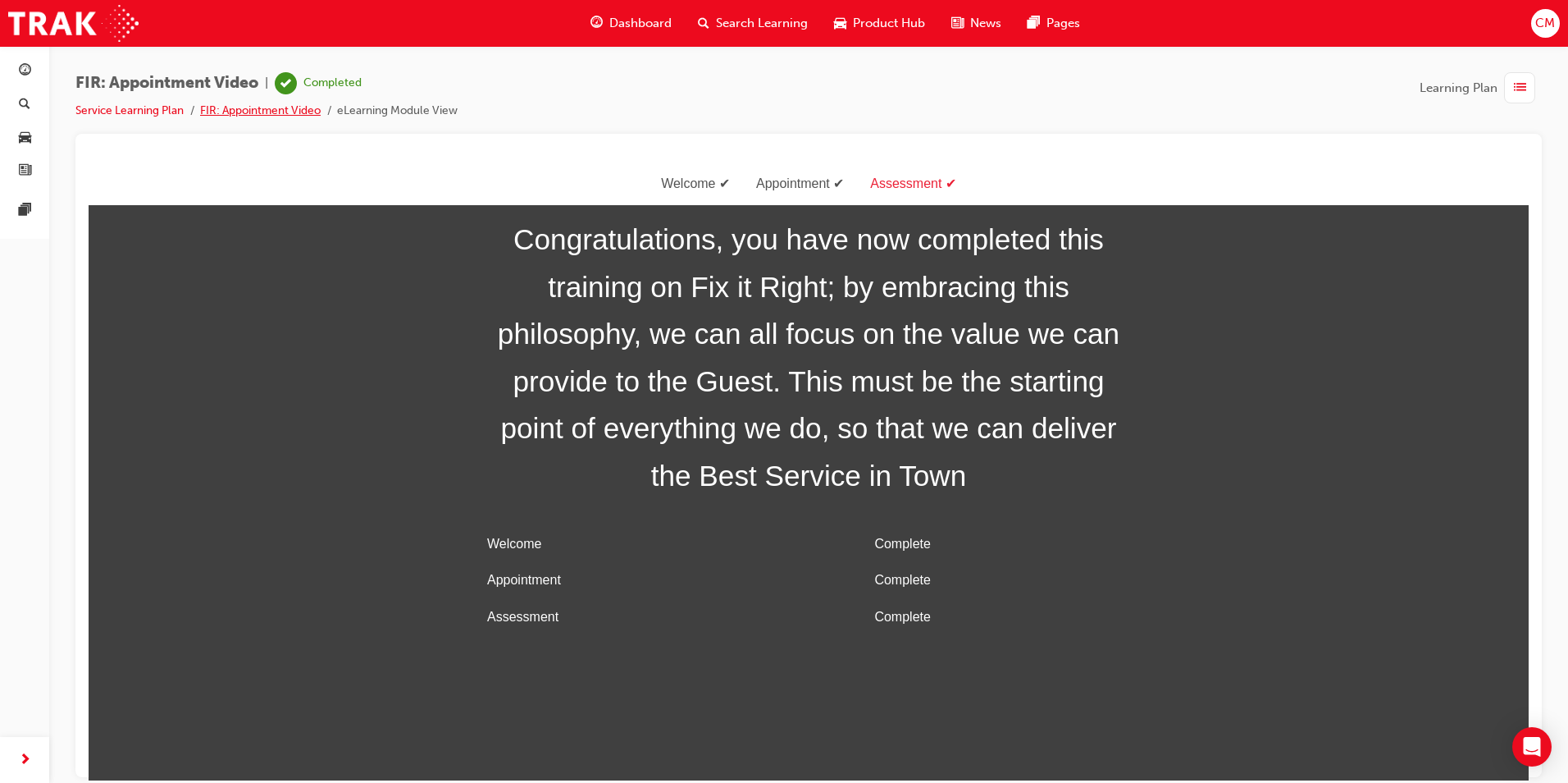
click at [287, 117] on link "FIR: Appointment Video" at bounding box center [259, 110] width 120 height 14
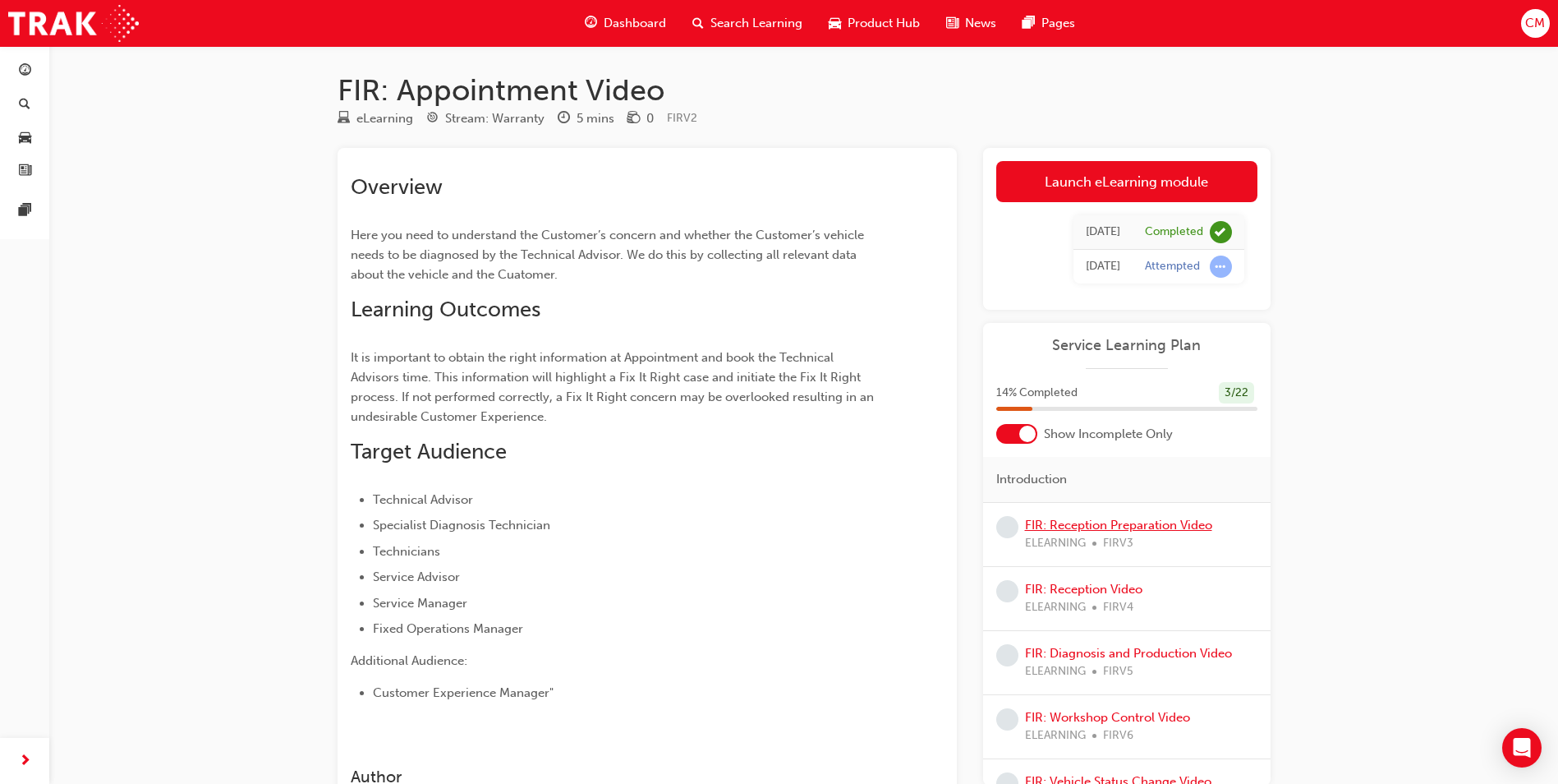
click at [1186, 528] on link "FIR: Reception Preparation Video" at bounding box center [1119, 525] width 187 height 15
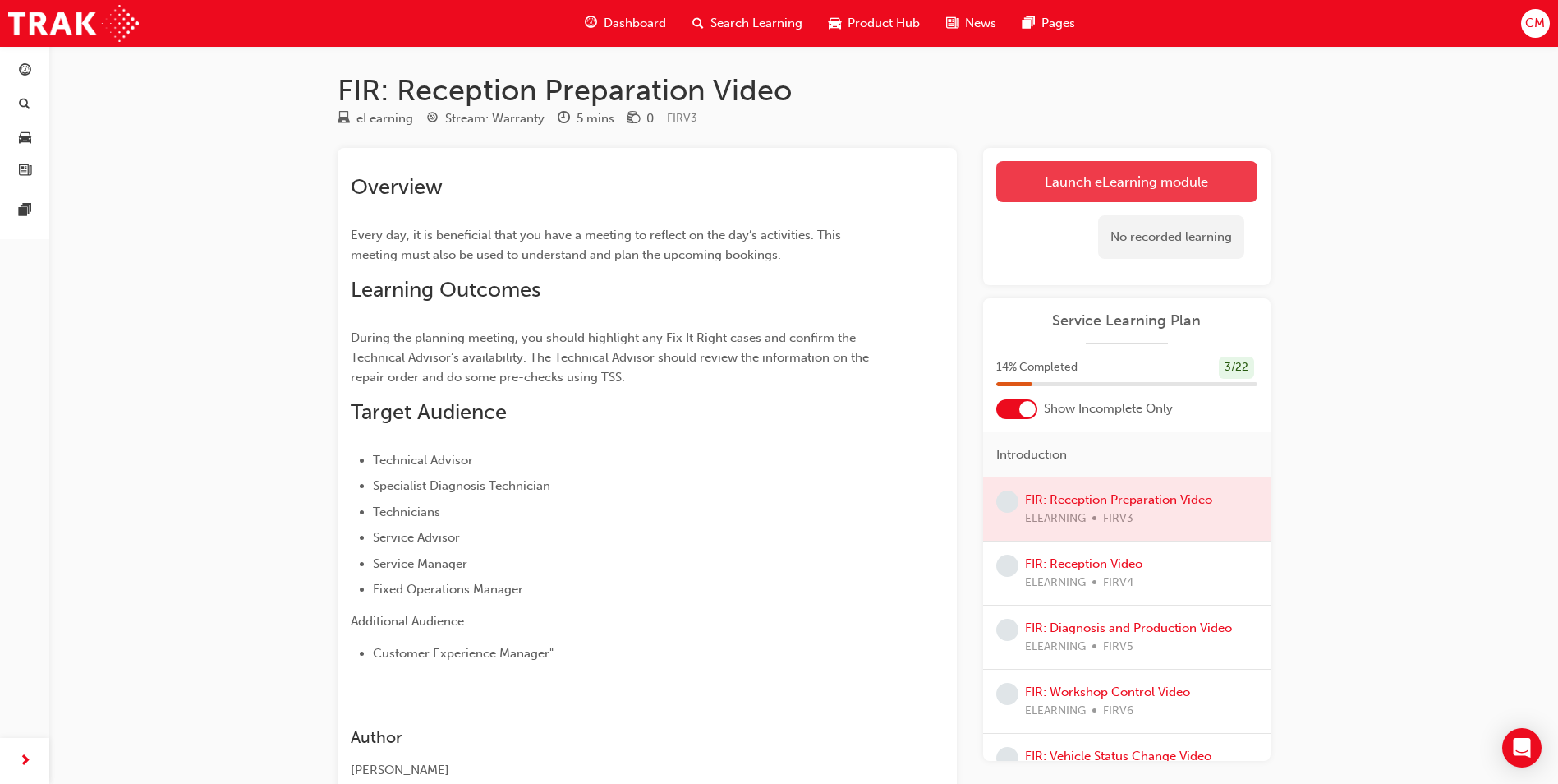
click at [1065, 189] on link "Launch eLearning module" at bounding box center [1127, 181] width 262 height 41
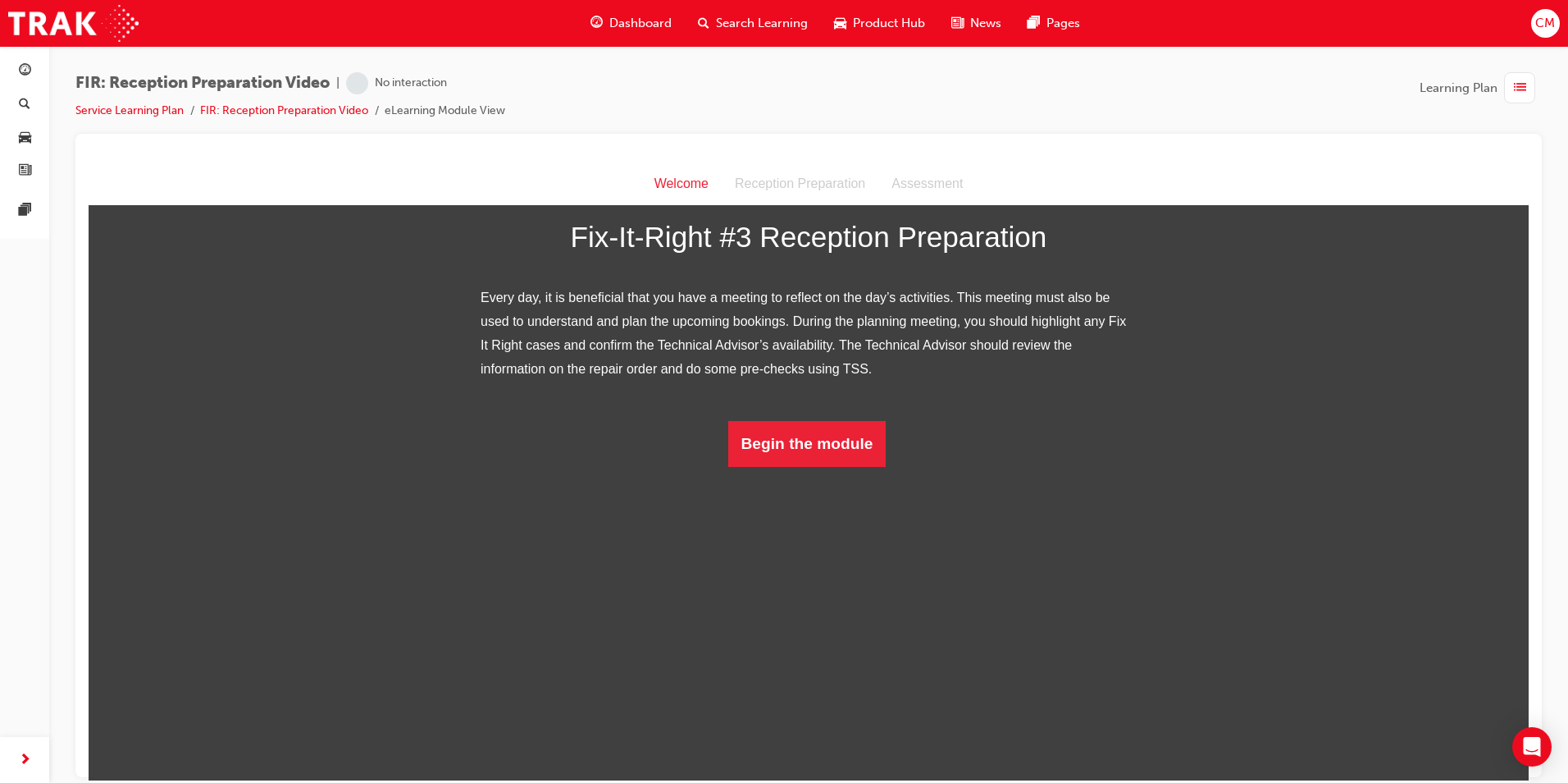
scroll to position [72, 0]
click at [827, 466] on button "Begin the module" at bounding box center [808, 442] width 159 height 46
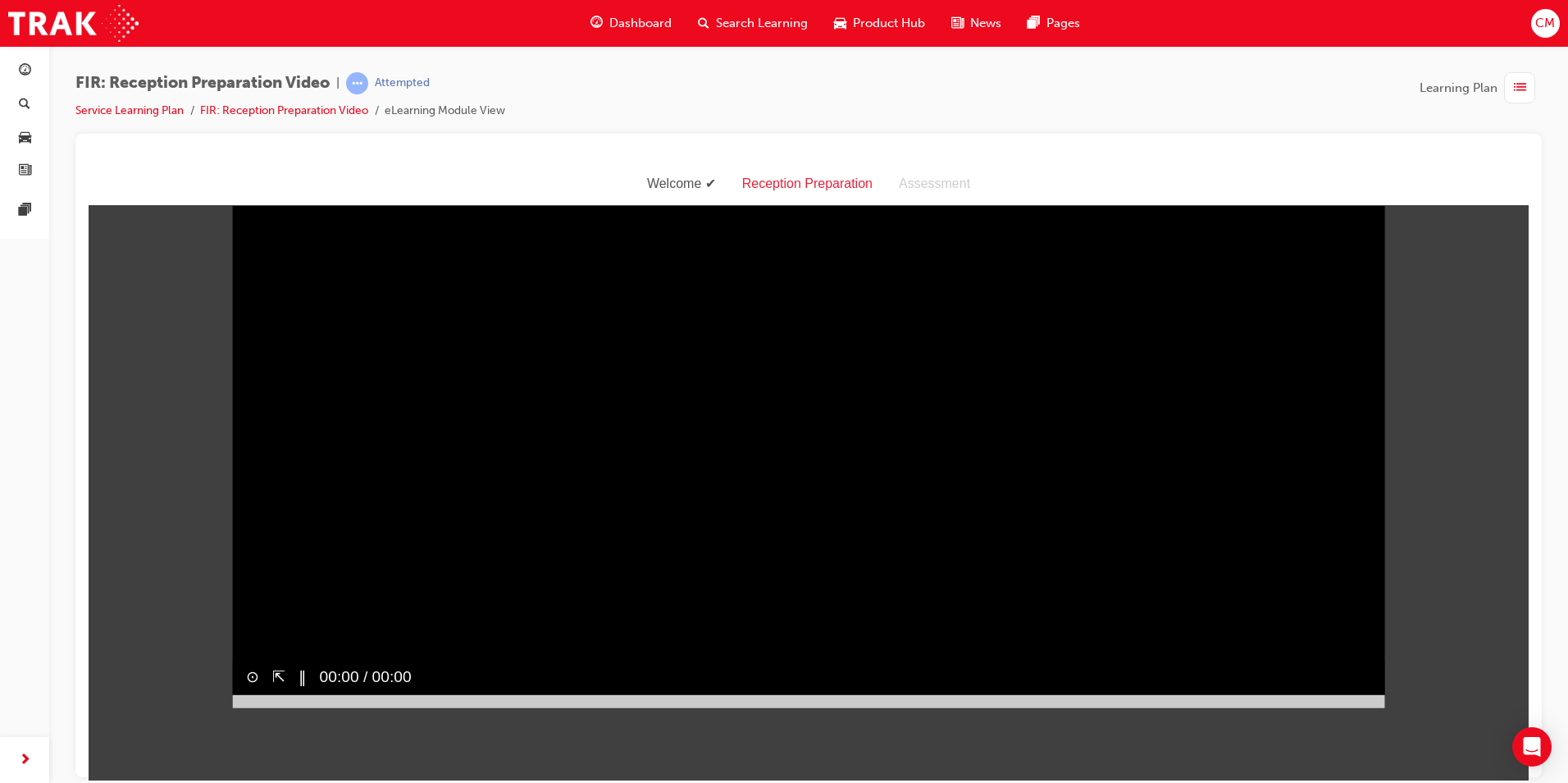
scroll to position [39, 0]
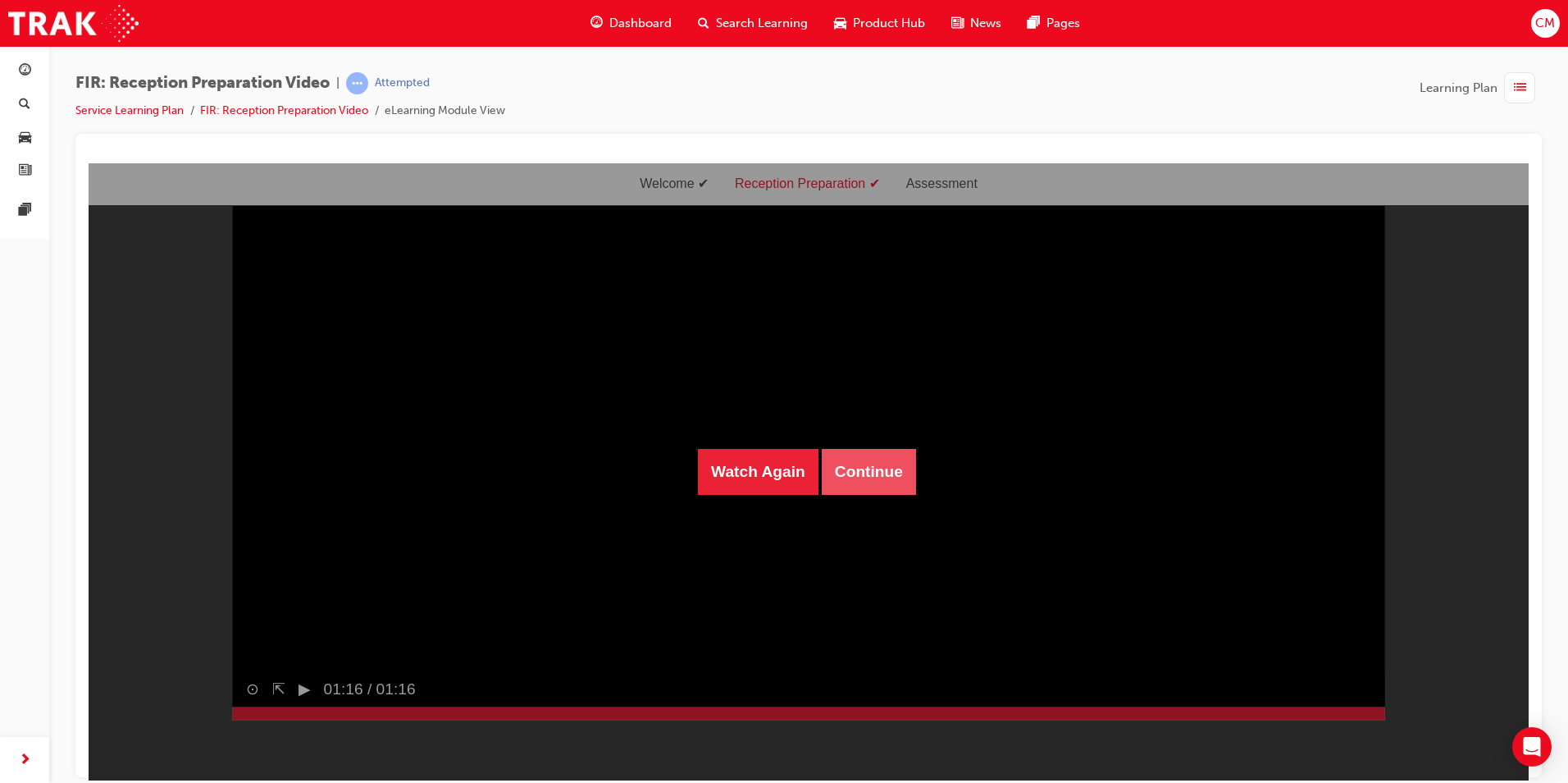
click at [847, 455] on button "Continue" at bounding box center [868, 470] width 94 height 46
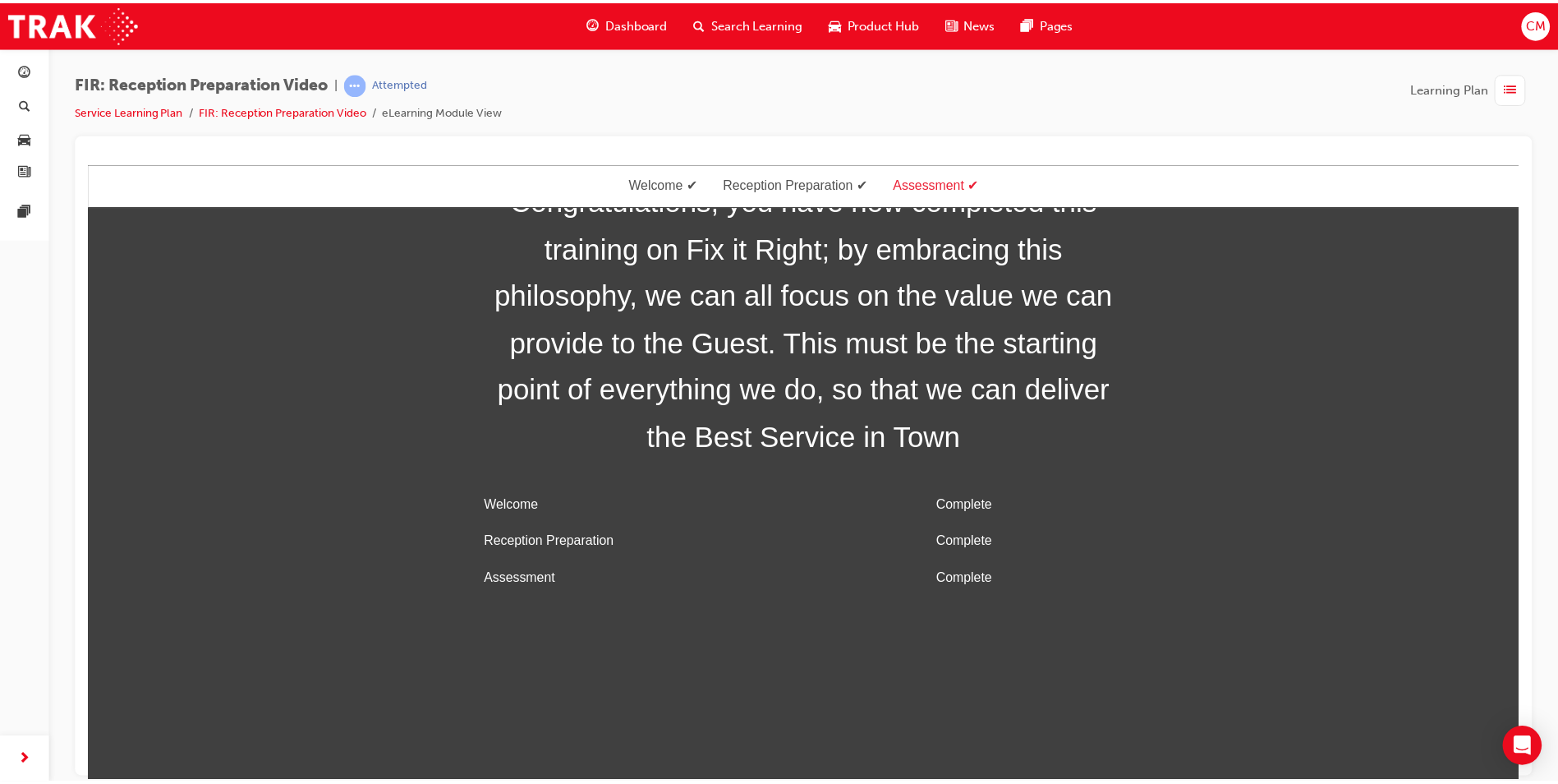
scroll to position [52, 0]
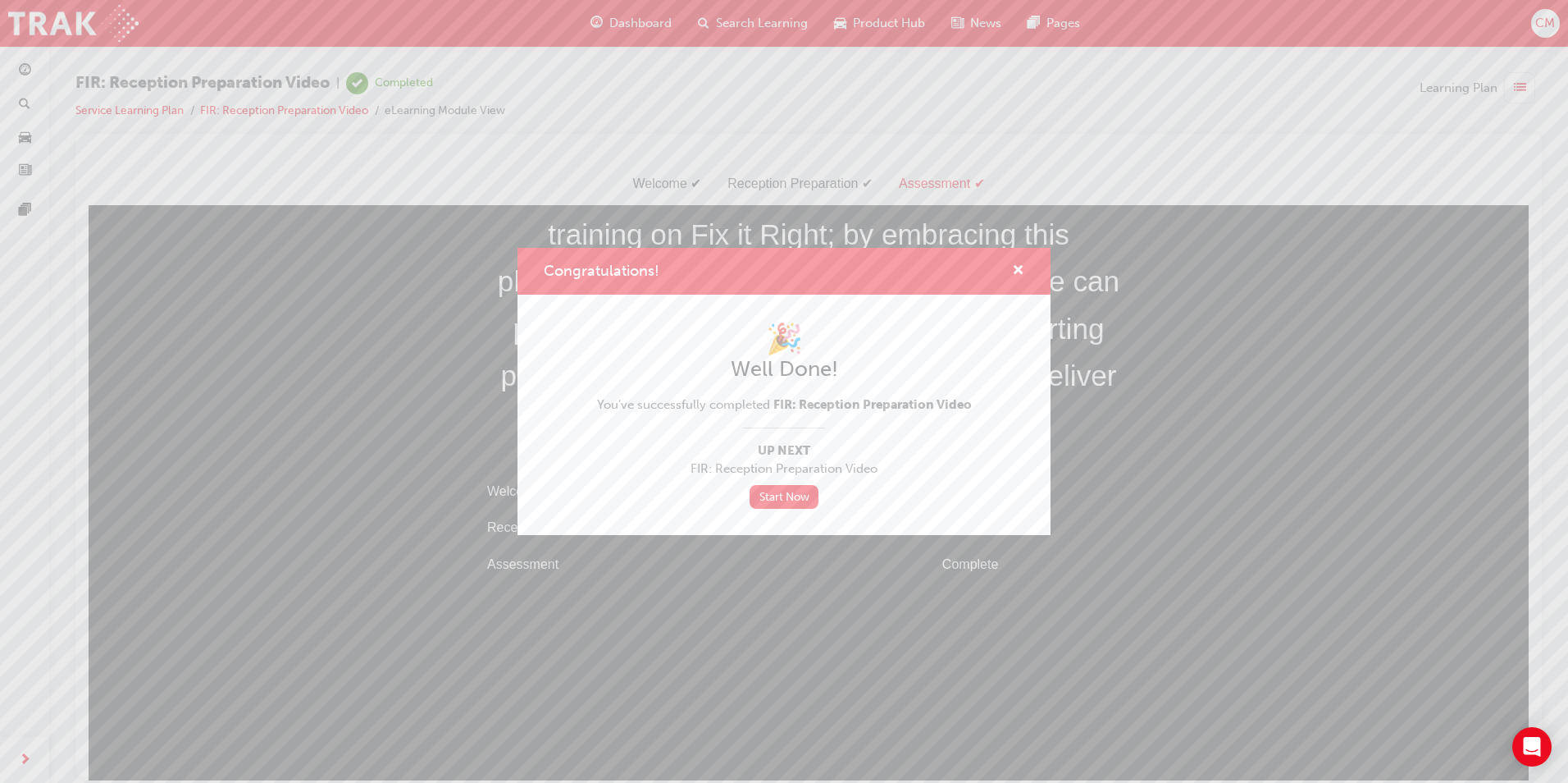
click at [237, 107] on div "Congratulations! 🎉 Well Done! You've successfully completed FIR: Reception Prep…" at bounding box center [784, 391] width 1568 height 783
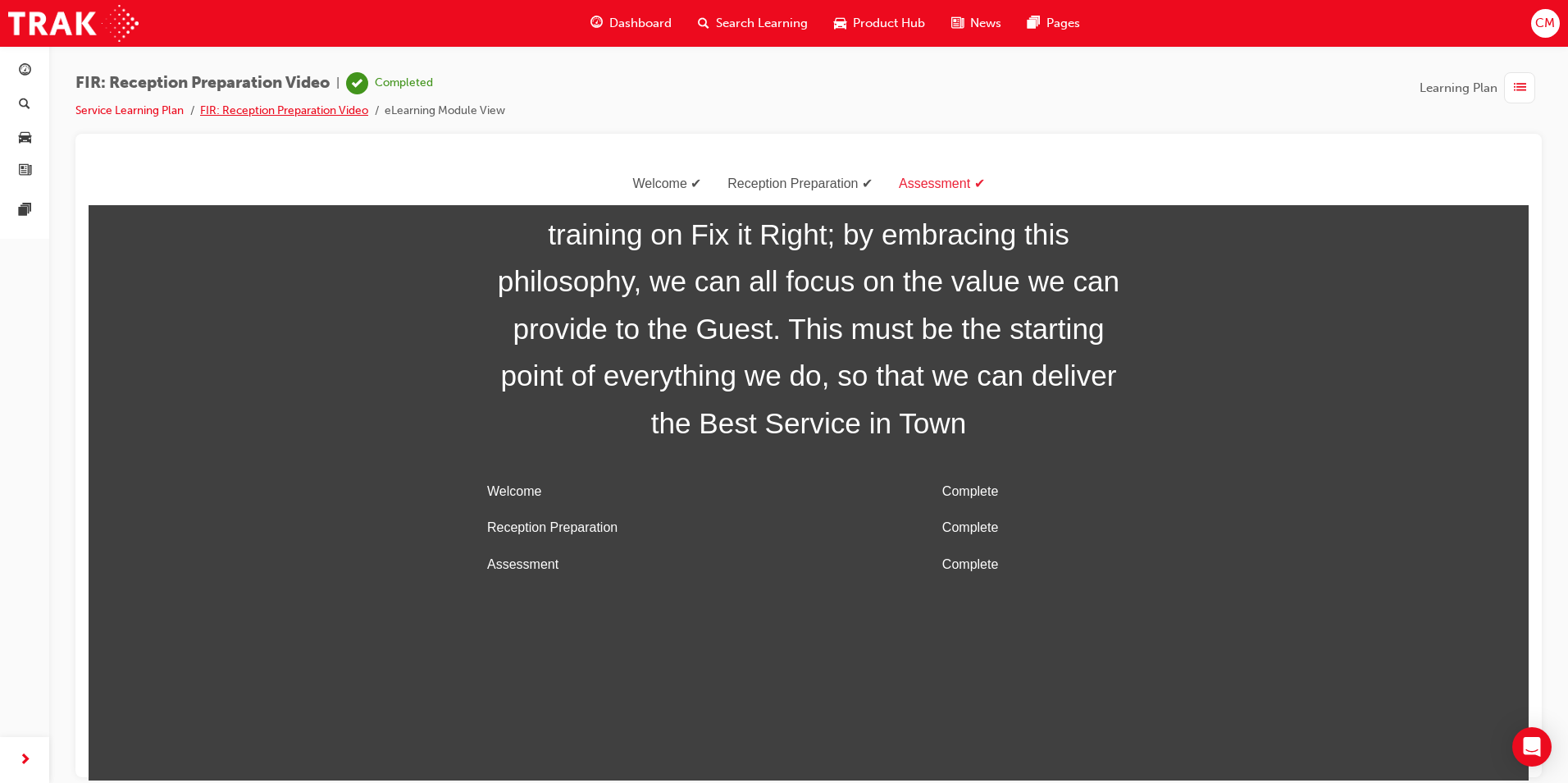
click at [297, 105] on link "FIR: Reception Preparation Video" at bounding box center [284, 110] width 168 height 14
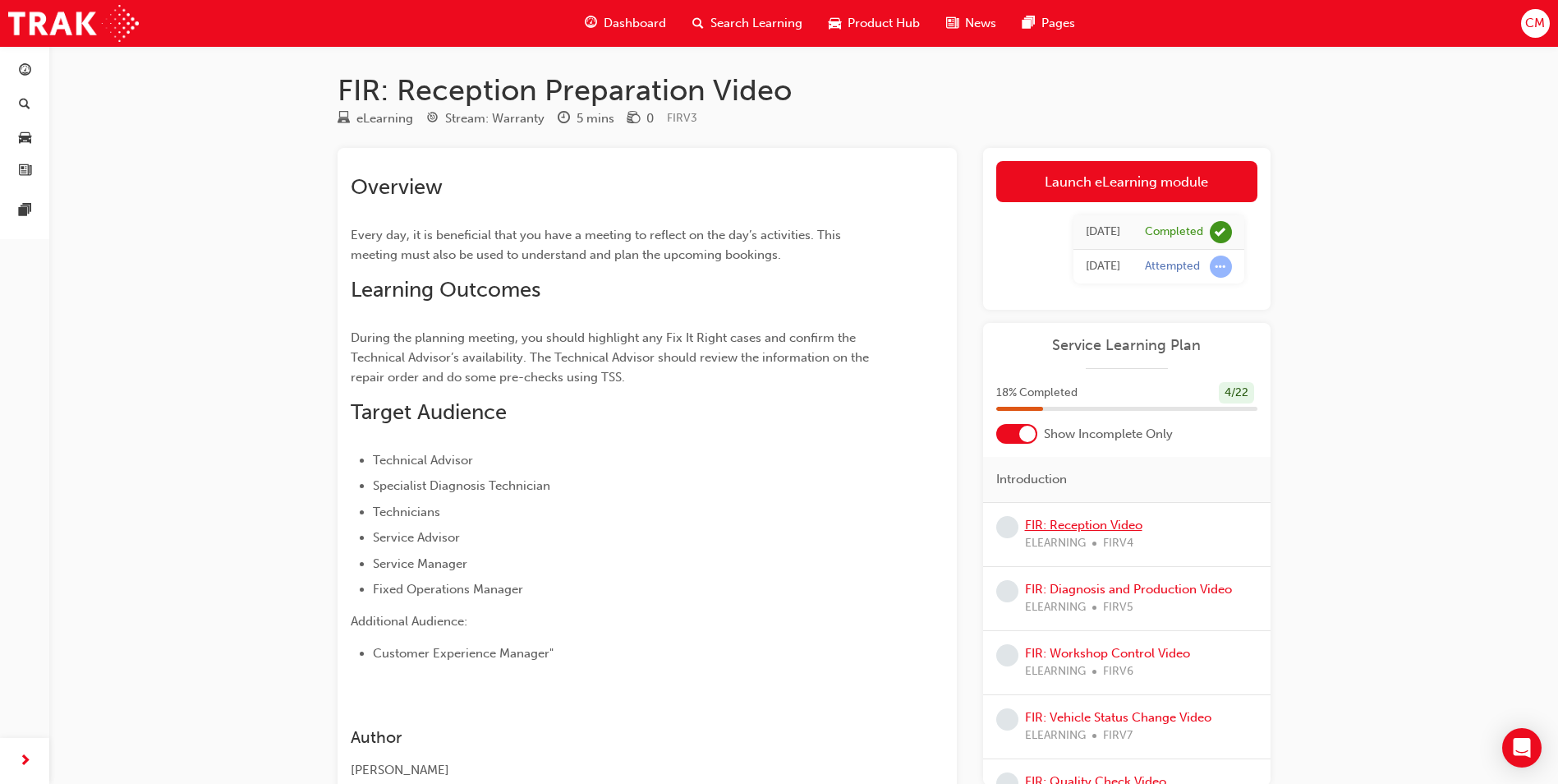
click at [1027, 527] on link "FIR: Reception Video" at bounding box center [1084, 525] width 118 height 15
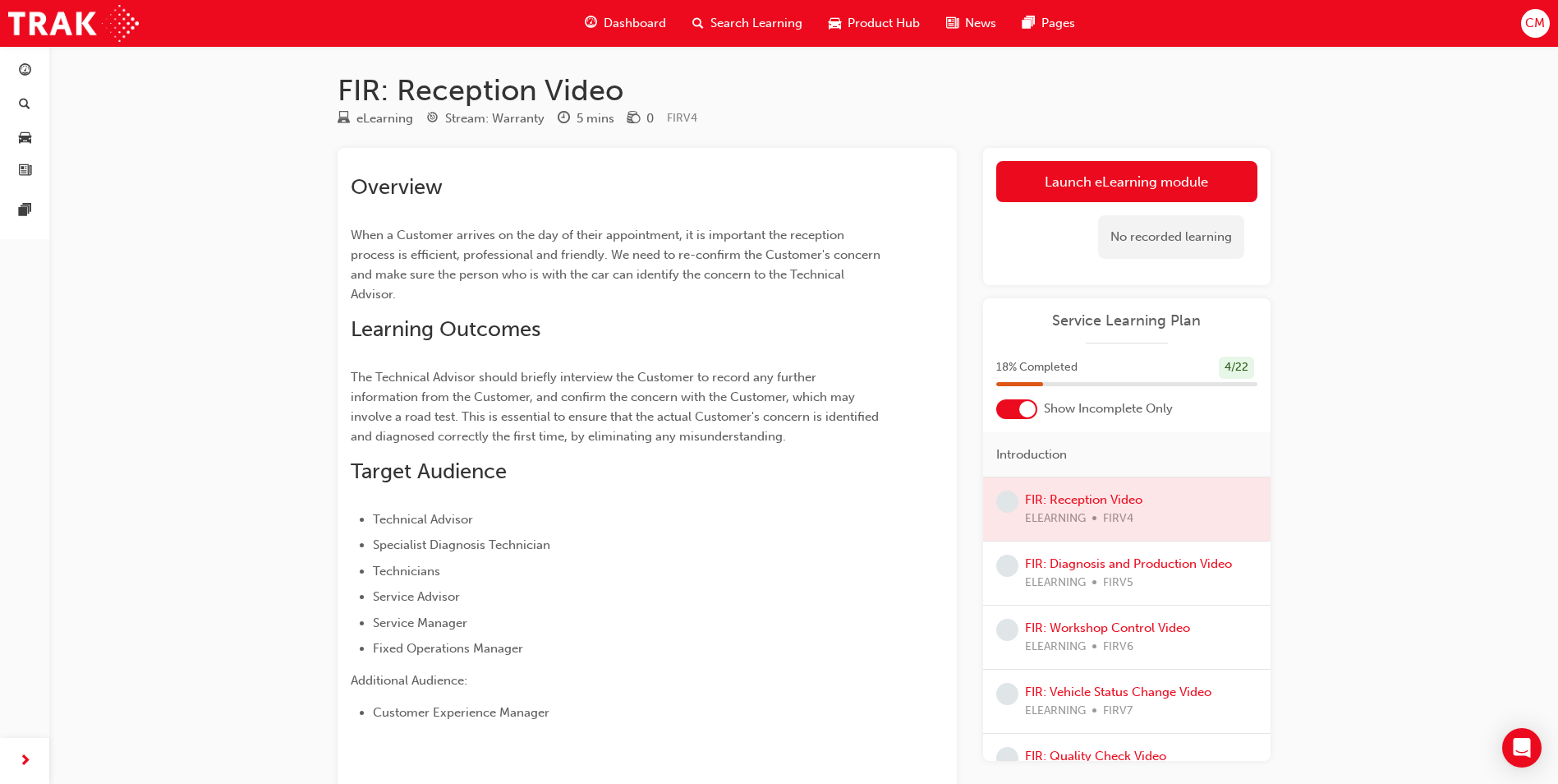
click at [1012, 502] on span "learningRecordVerb_NONE-icon" at bounding box center [1008, 502] width 22 height 22
click at [1042, 494] on div at bounding box center [1127, 509] width 288 height 64
click at [1073, 184] on link "Launch eLearning module" at bounding box center [1127, 181] width 262 height 41
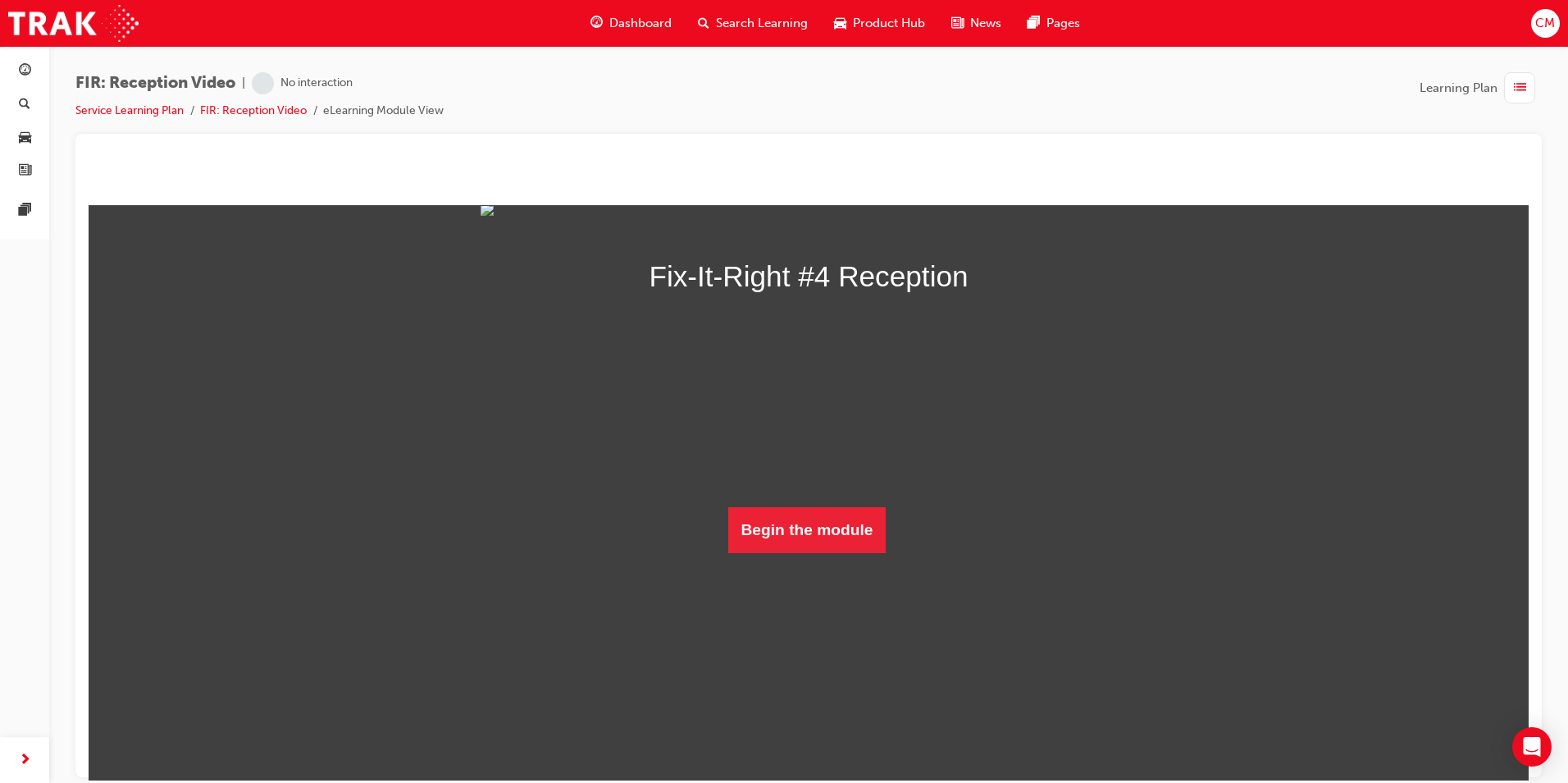
scroll to position [119, 0]
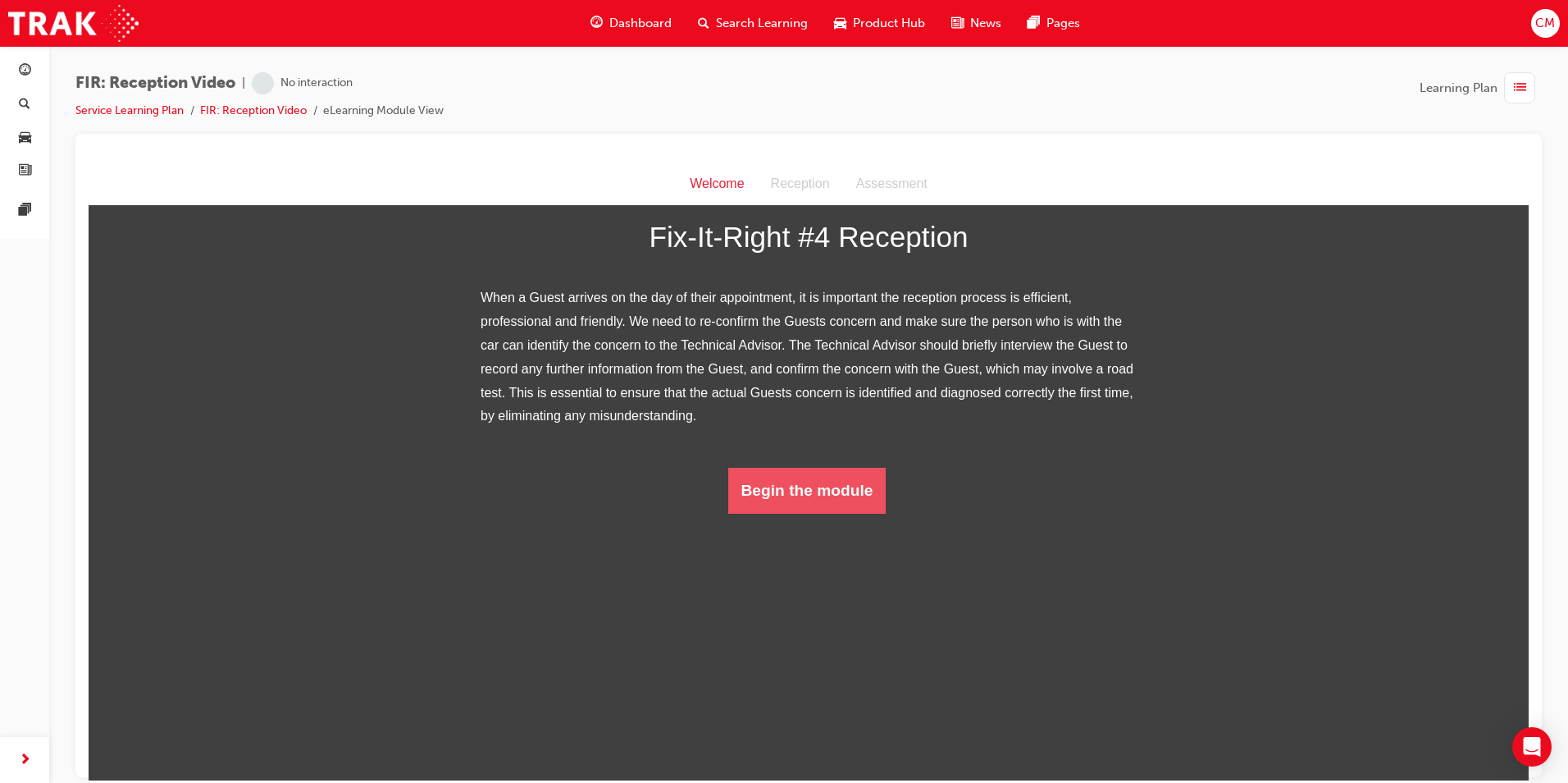
click at [838, 512] on button "Begin the module" at bounding box center [808, 489] width 159 height 46
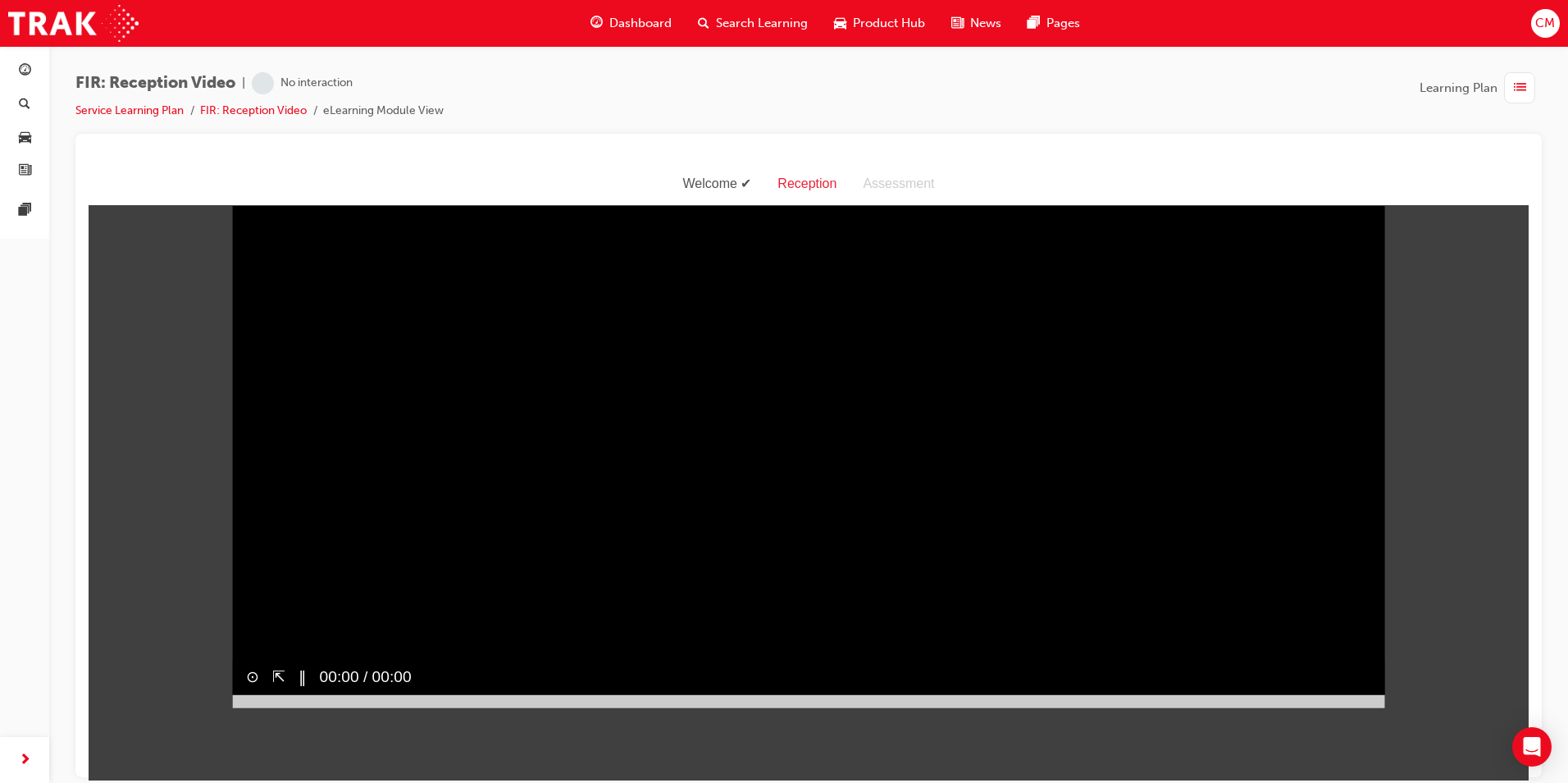
scroll to position [39, 0]
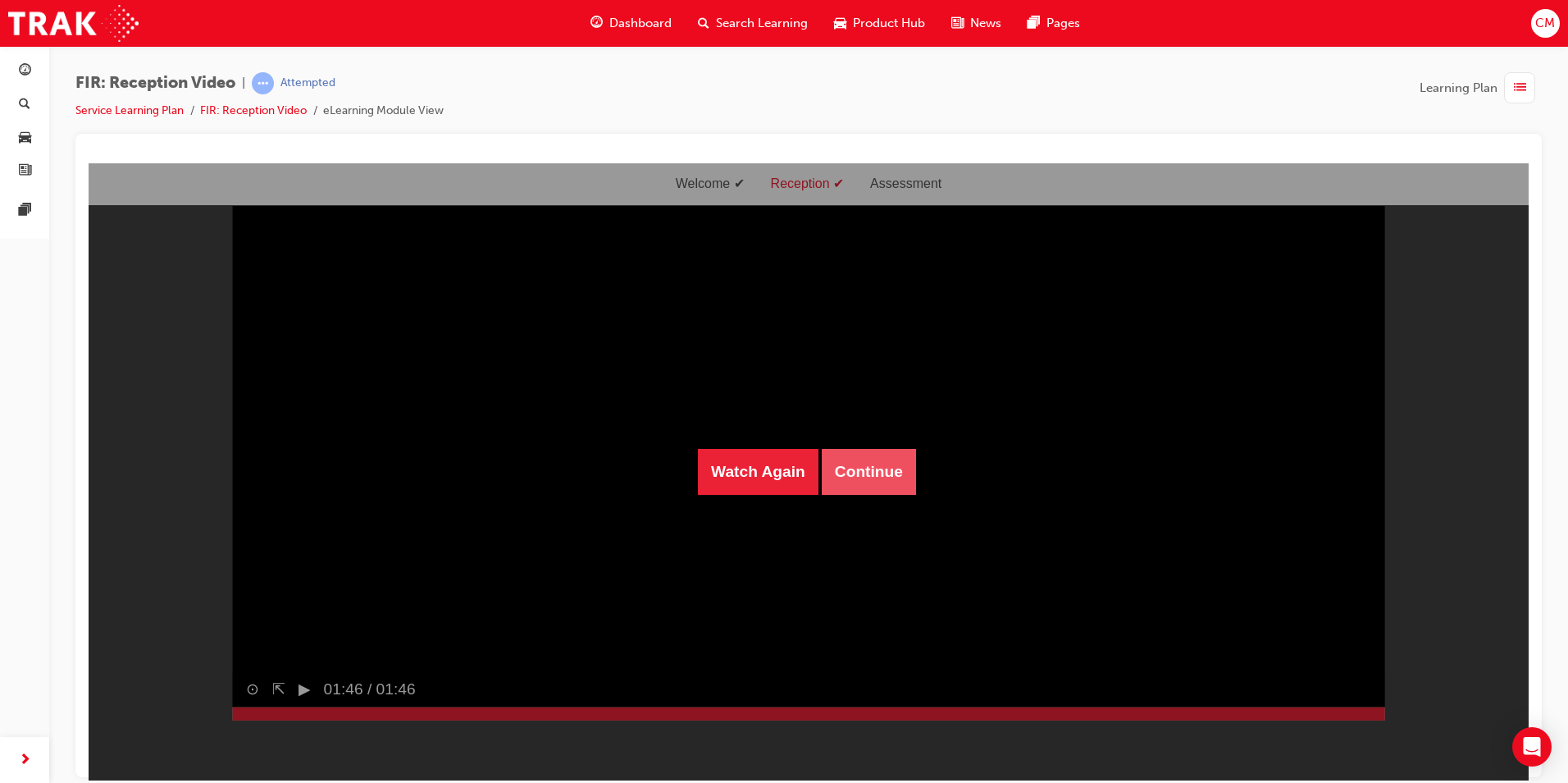
click at [905, 459] on button "Continue" at bounding box center [868, 470] width 94 height 46
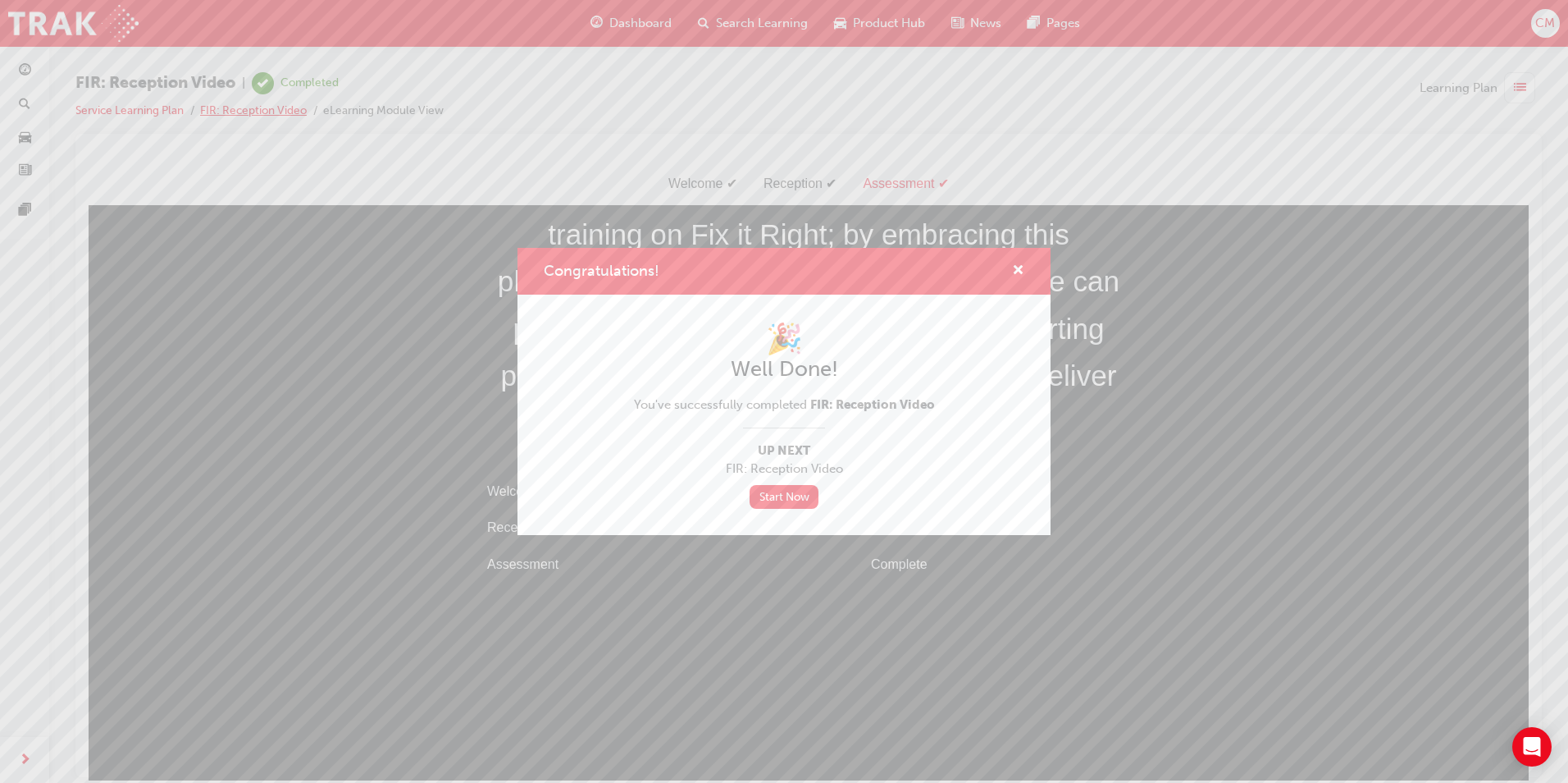
click at [227, 107] on div "Congratulations! 🎉 Well Done! You've successfully completed FIR: Reception Vide…" at bounding box center [784, 391] width 1568 height 783
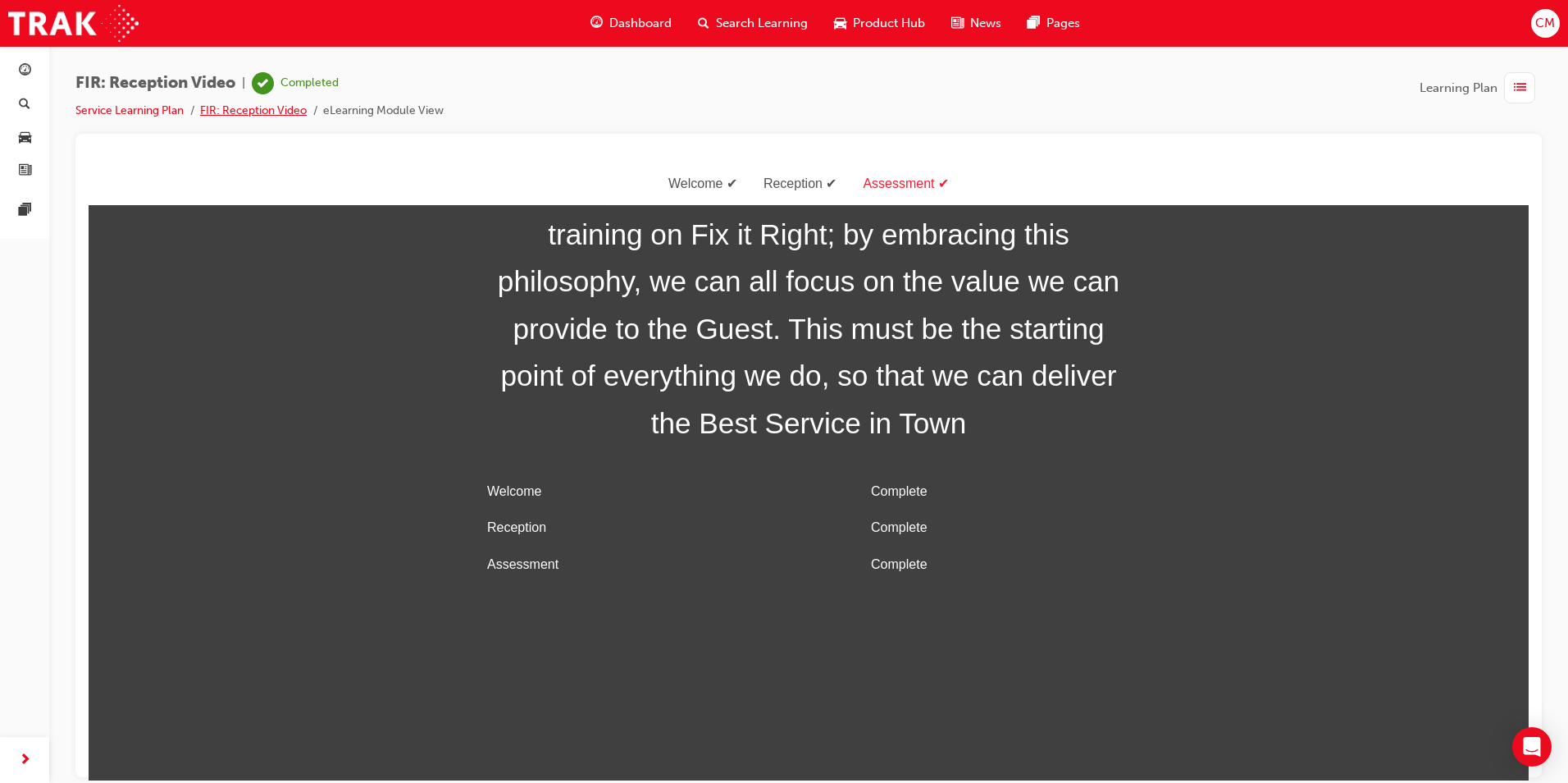
click at [261, 108] on link "FIR: Reception Video" at bounding box center [253, 110] width 106 height 14
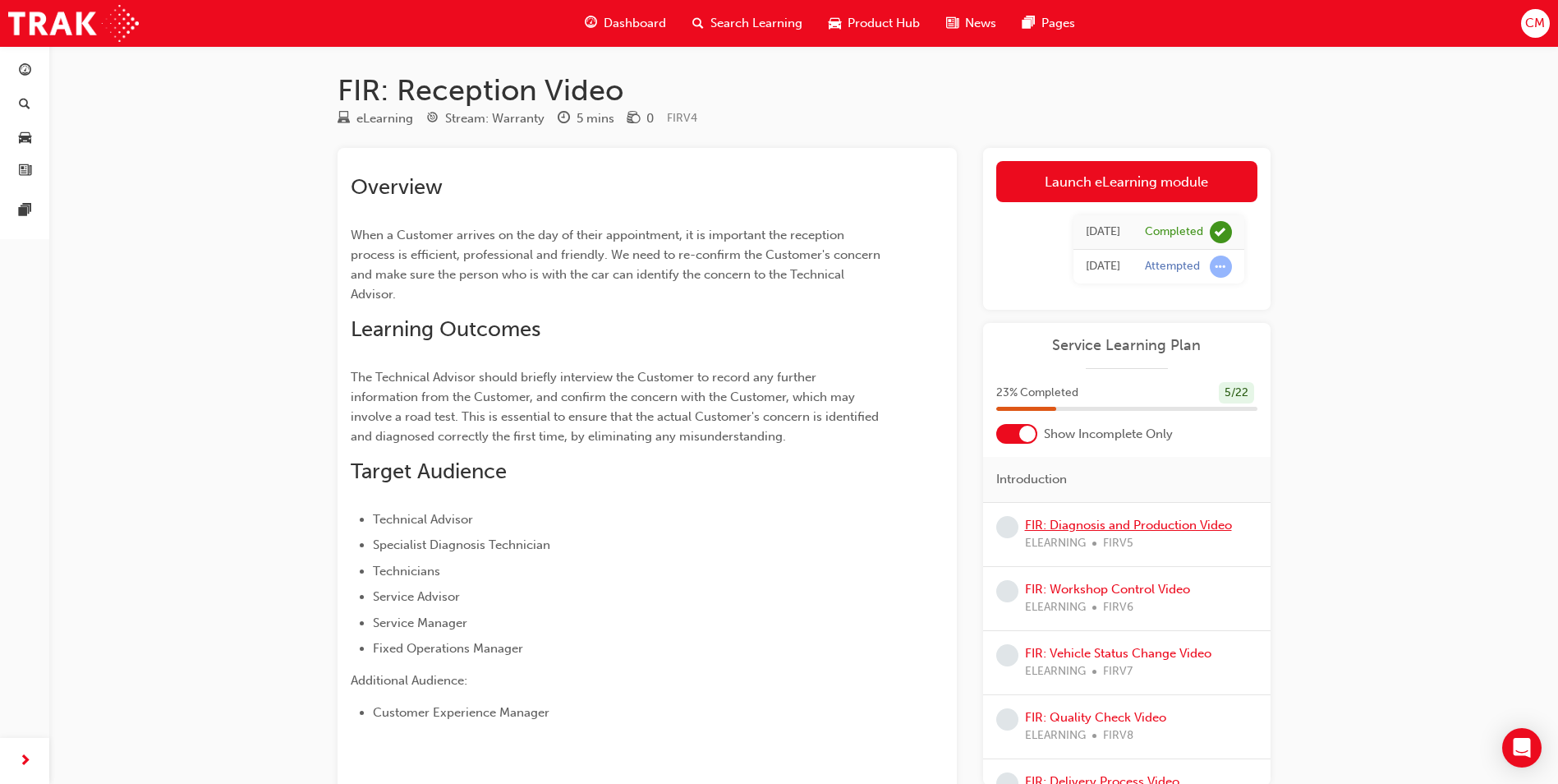
click at [1065, 526] on link "FIR: Diagnosis and Production Video" at bounding box center [1129, 525] width 207 height 15
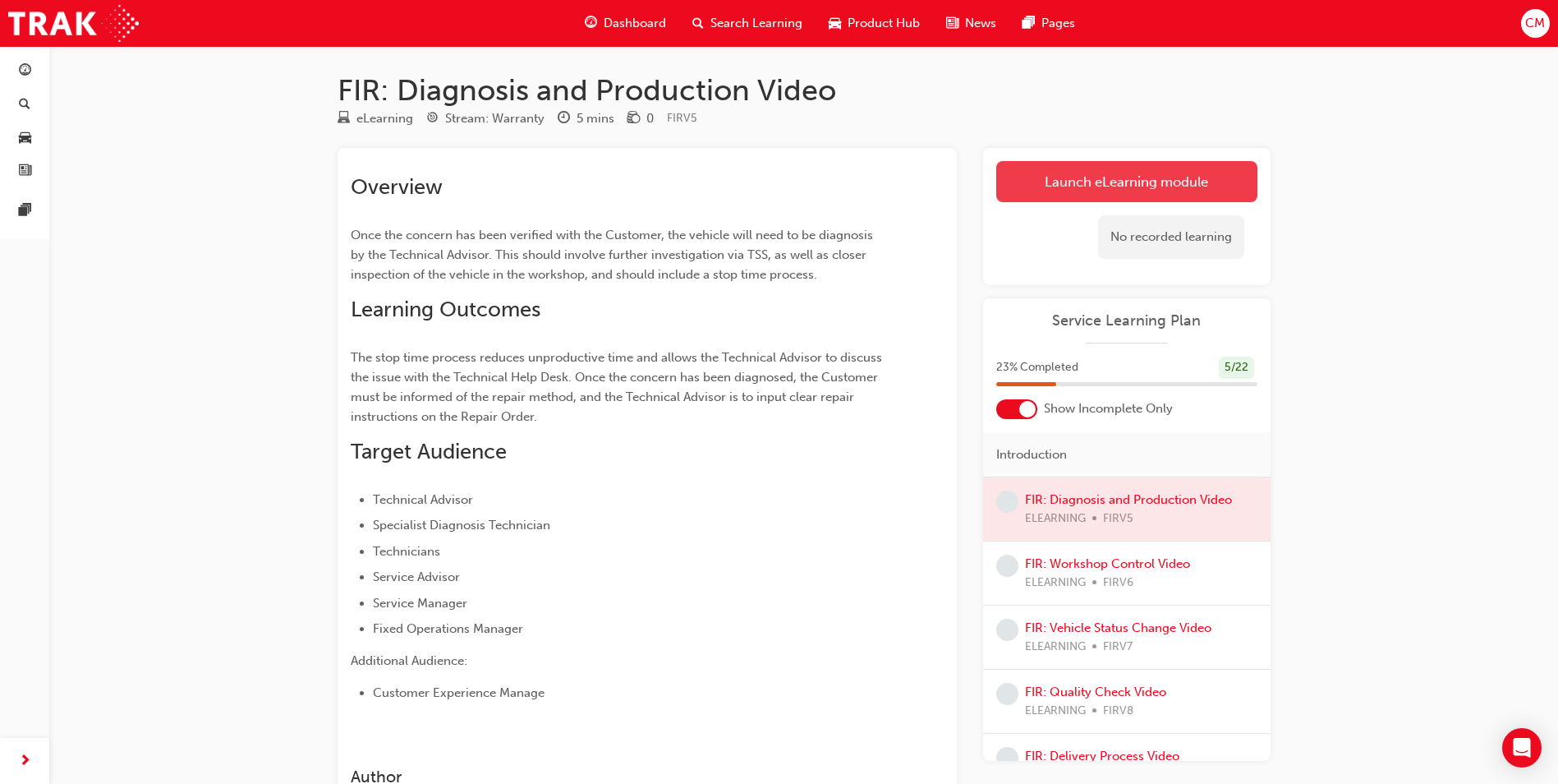
click at [1108, 201] on link "Launch eLearning module" at bounding box center [1127, 181] width 262 height 41
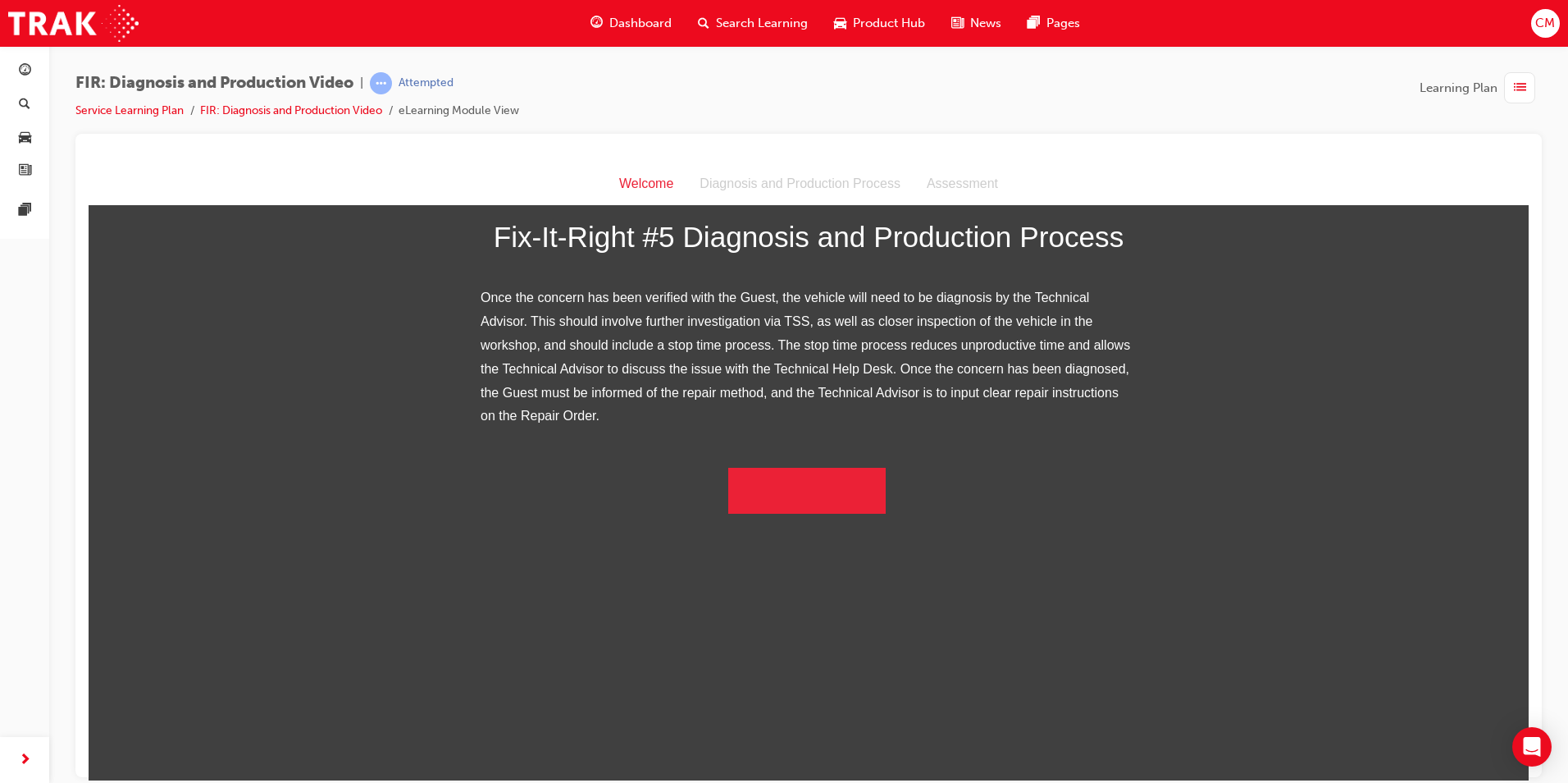
scroll to position [166, 0]
click at [799, 512] on div "Fix-It-Right #5 Diagnosis and Production Process Once the concern has been veri…" at bounding box center [808, 337] width 656 height 350
click at [803, 512] on button "Begin the module" at bounding box center [808, 489] width 159 height 46
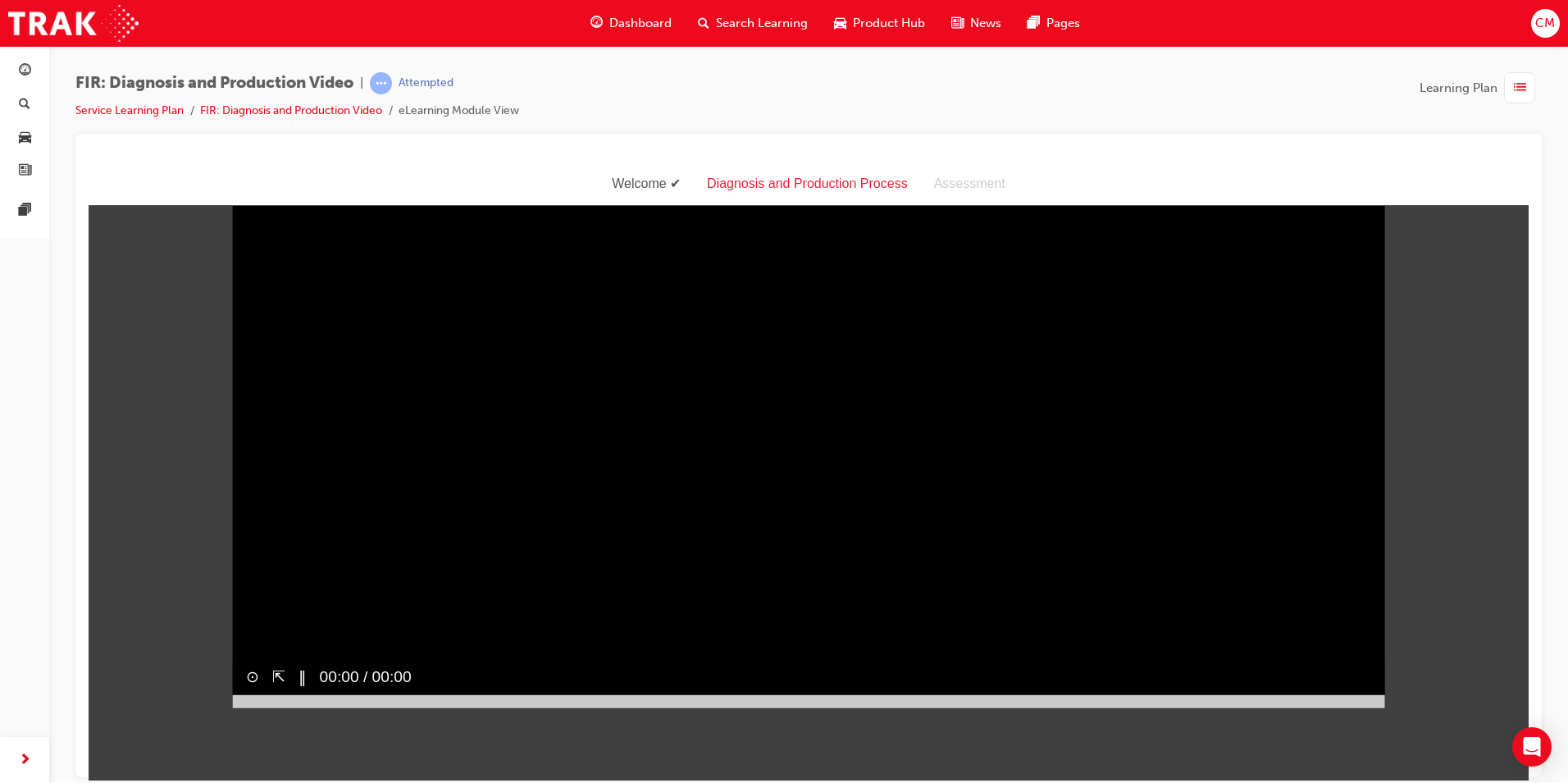
scroll to position [39, 0]
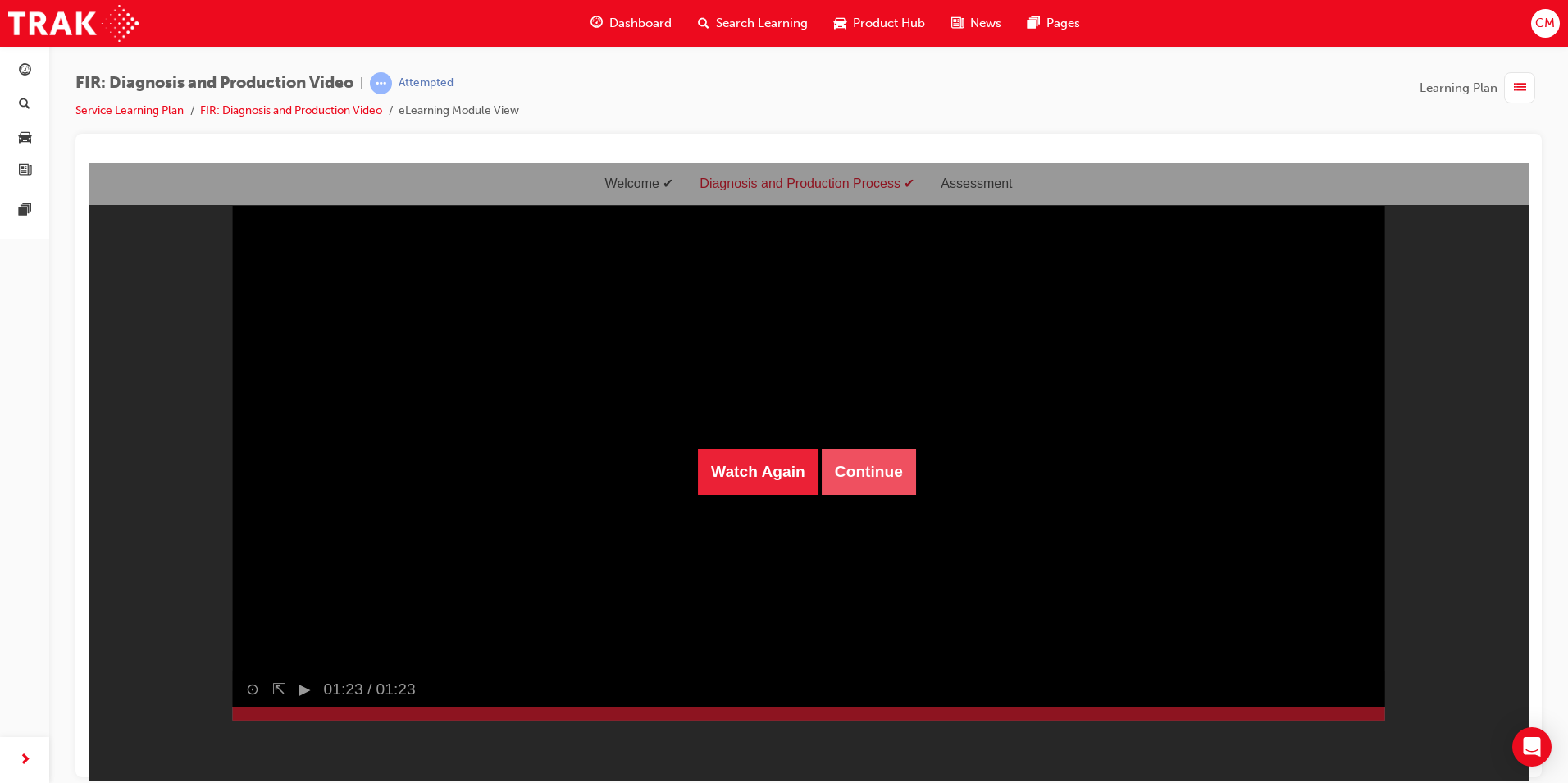
click at [837, 487] on button "Continue" at bounding box center [868, 470] width 94 height 46
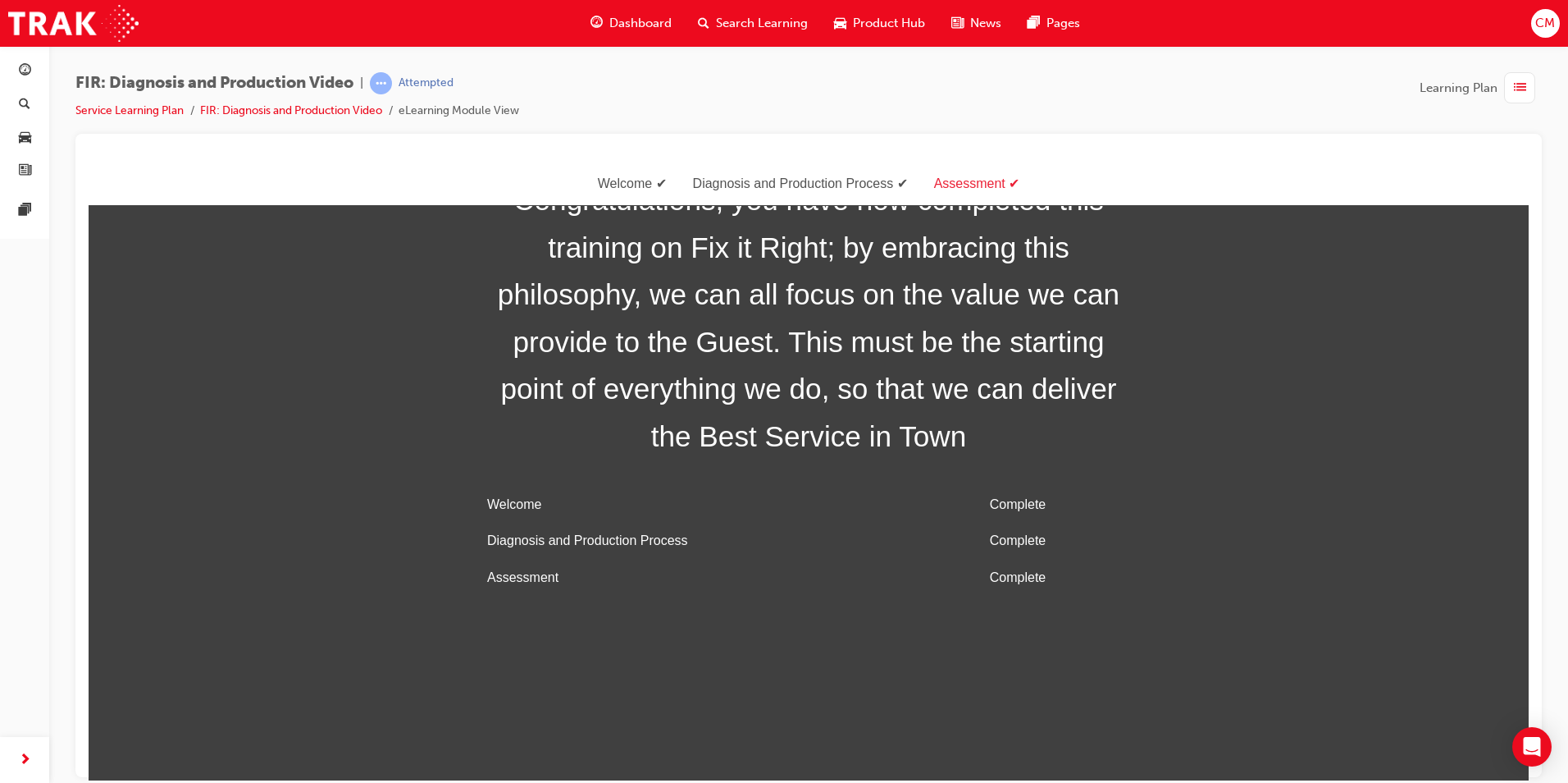
scroll to position [52, 0]
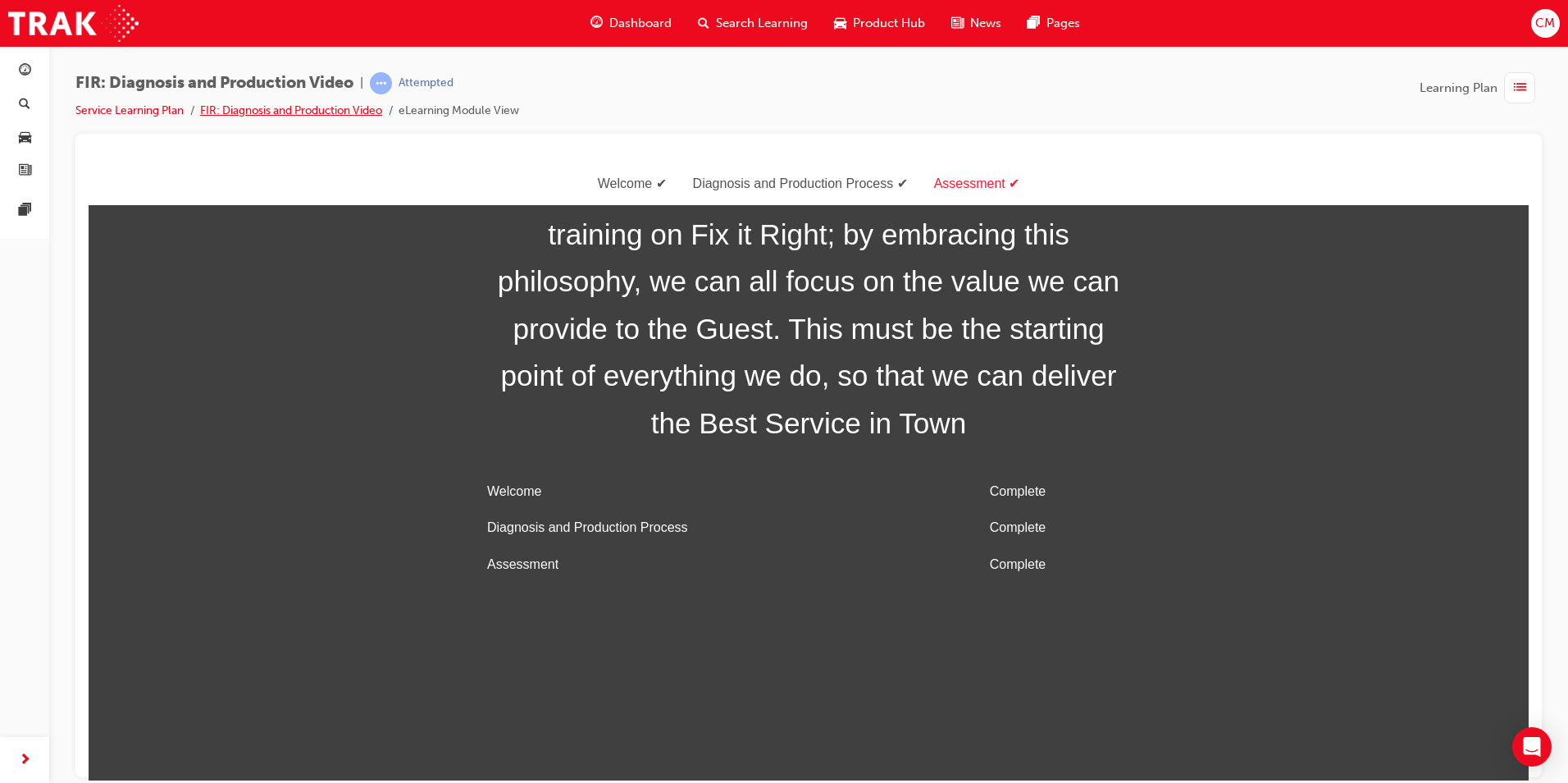
click at [220, 109] on link "FIR: Diagnosis and Production Video" at bounding box center [290, 110] width 182 height 14
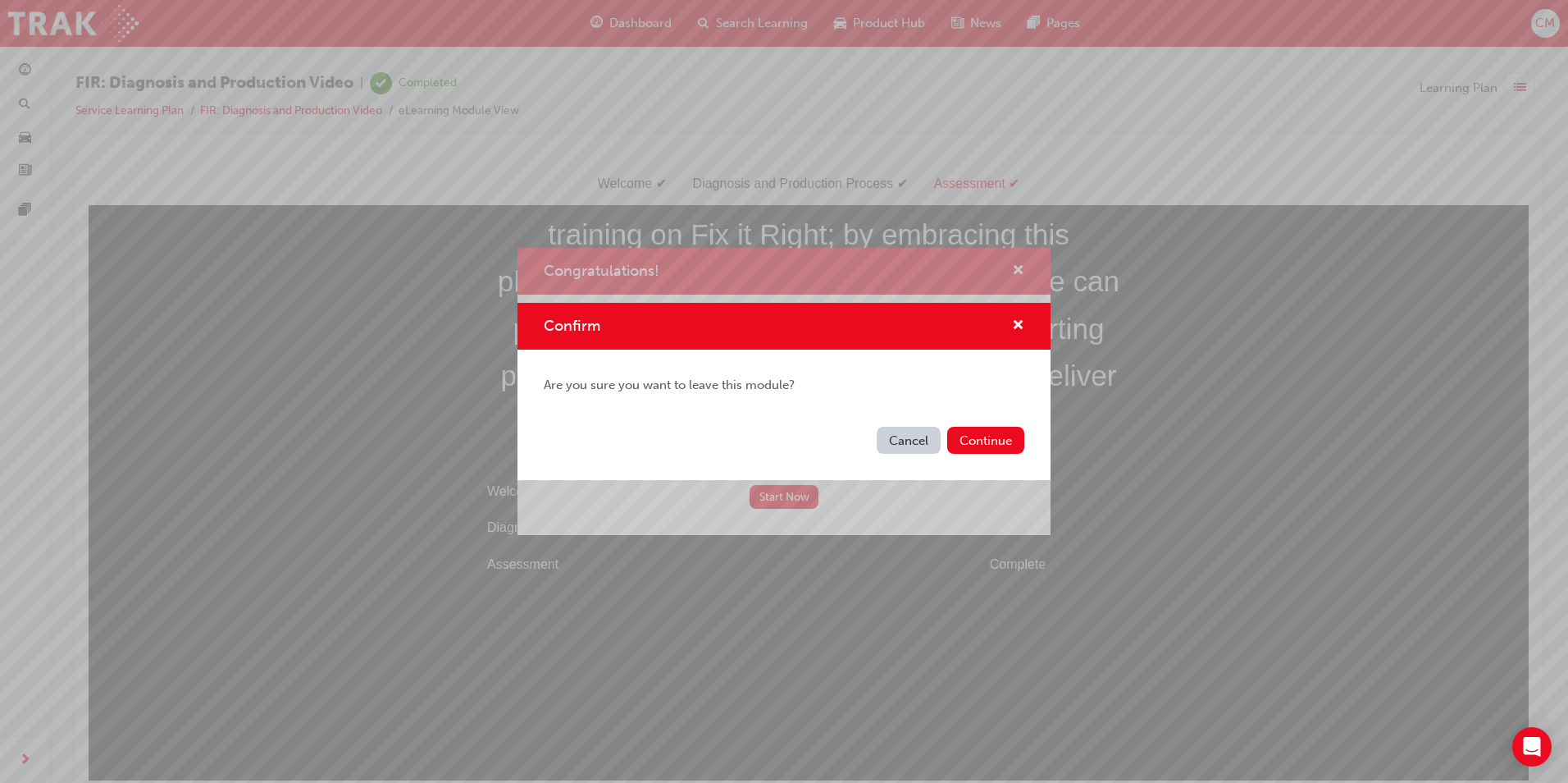
click at [922, 429] on button "Cancel" at bounding box center [909, 440] width 64 height 27
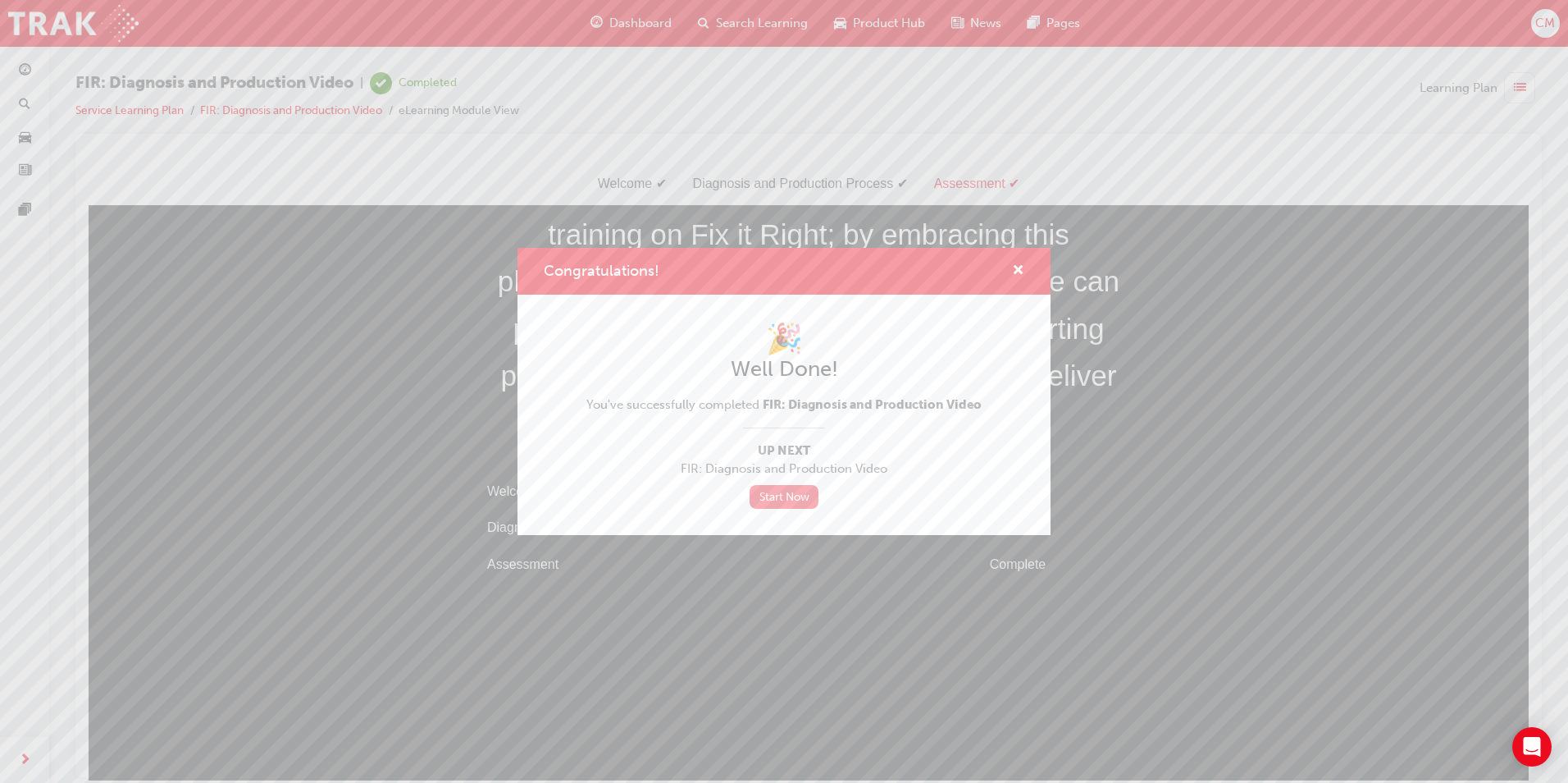
click at [790, 492] on link "Start Now" at bounding box center [784, 496] width 69 height 23
click at [1026, 273] on div "Congratulations!" at bounding box center [784, 271] width 533 height 47
click at [1019, 273] on span "cross-icon" at bounding box center [1018, 272] width 12 height 15
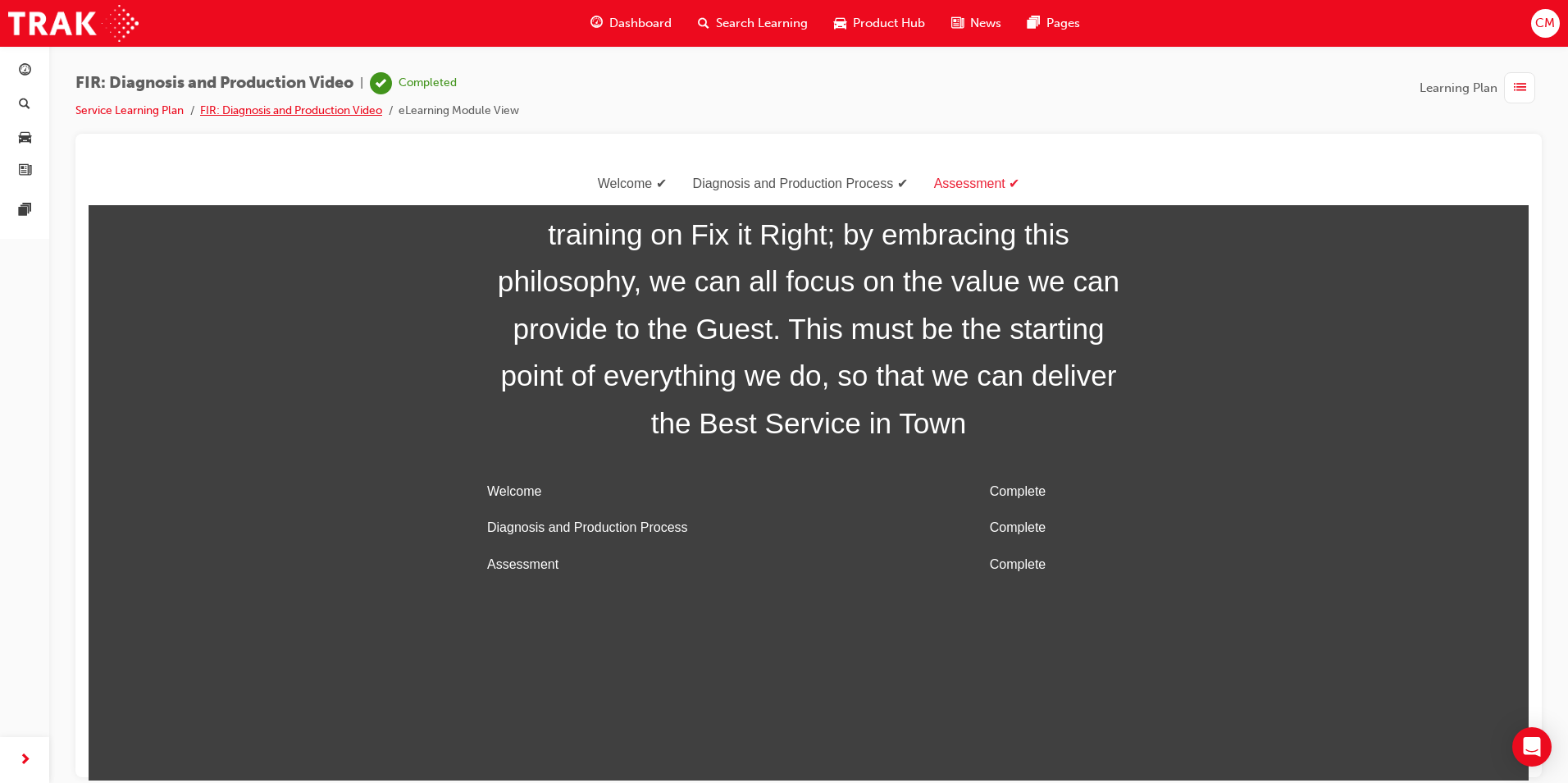
click at [305, 113] on link "FIR: Diagnosis and Production Video" at bounding box center [290, 110] width 182 height 14
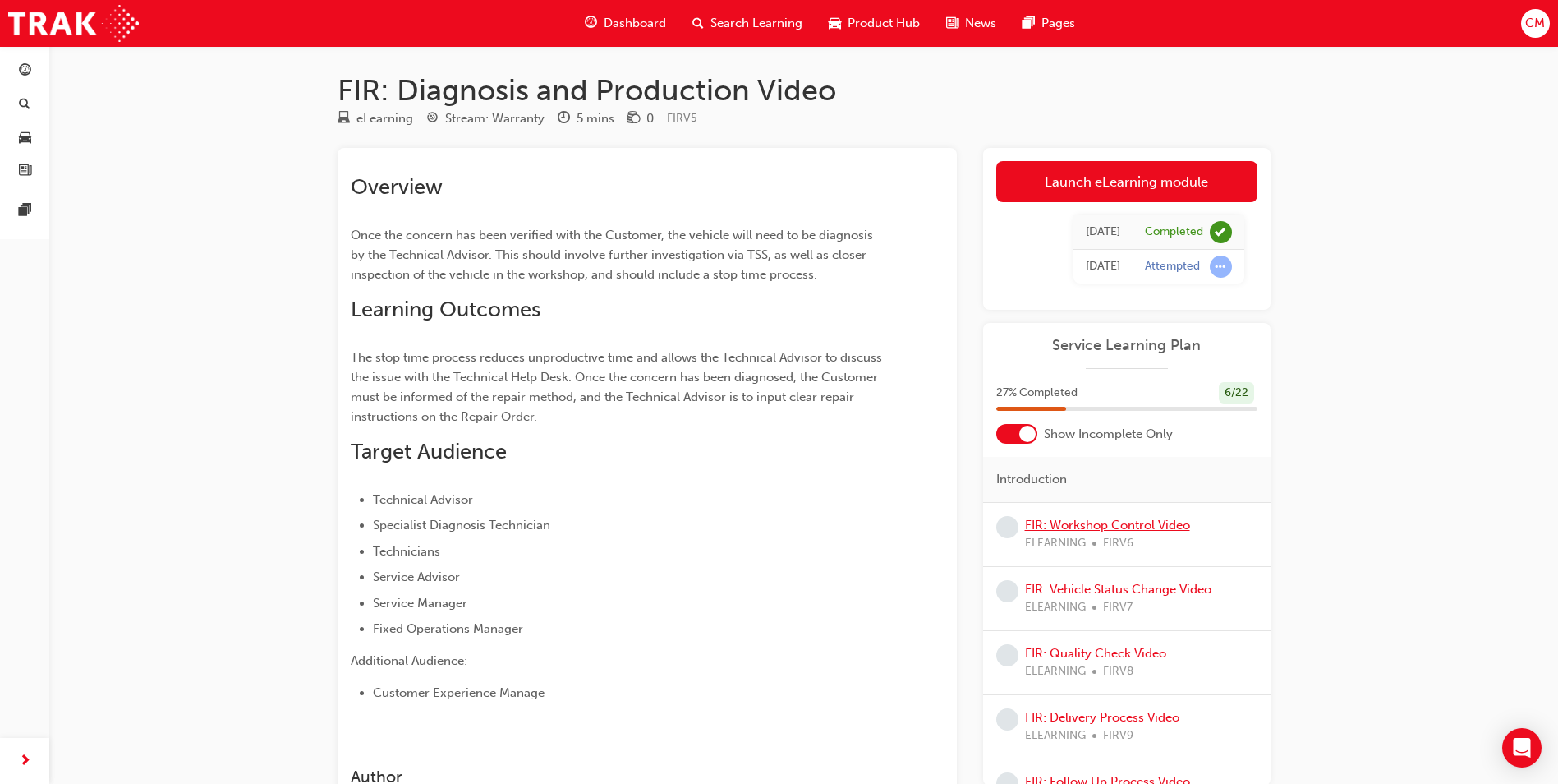
click at [1036, 531] on link "FIR: Workshop Control Video" at bounding box center [1108, 525] width 165 height 15
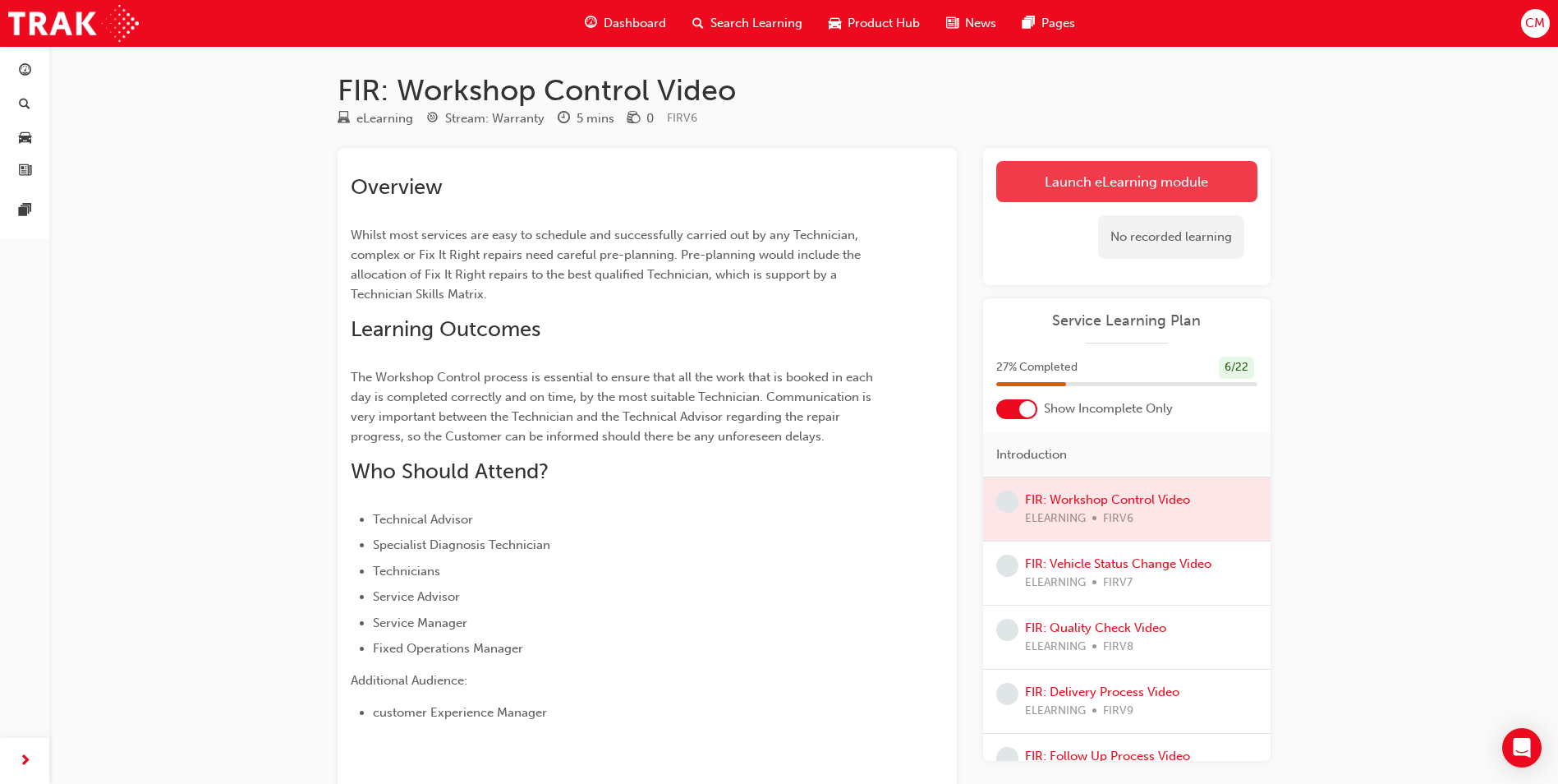
click at [1102, 172] on link "Launch eLearning module" at bounding box center [1127, 181] width 262 height 41
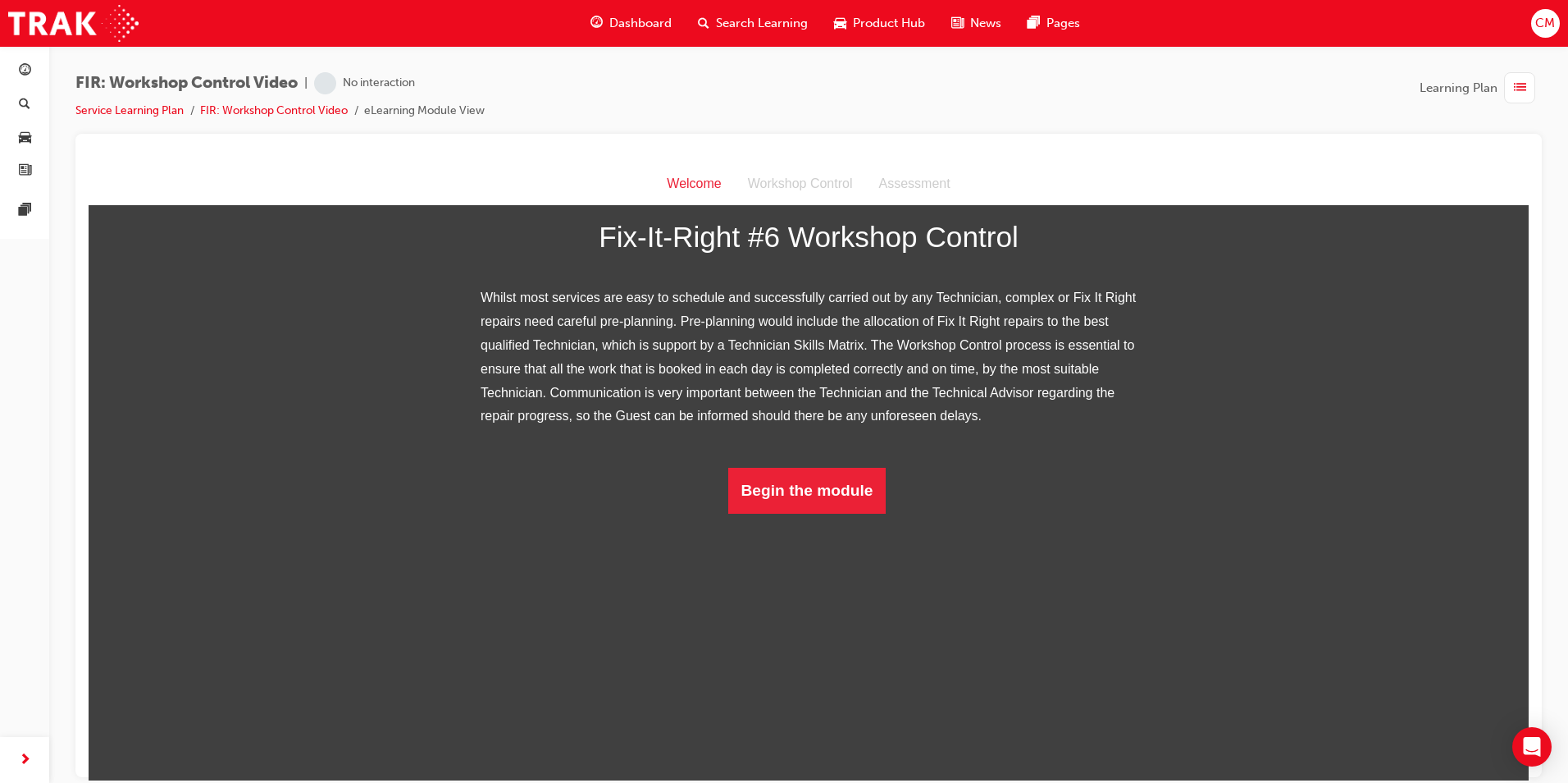
scroll to position [119, 0]
click at [818, 512] on button "Begin the module" at bounding box center [808, 489] width 159 height 46
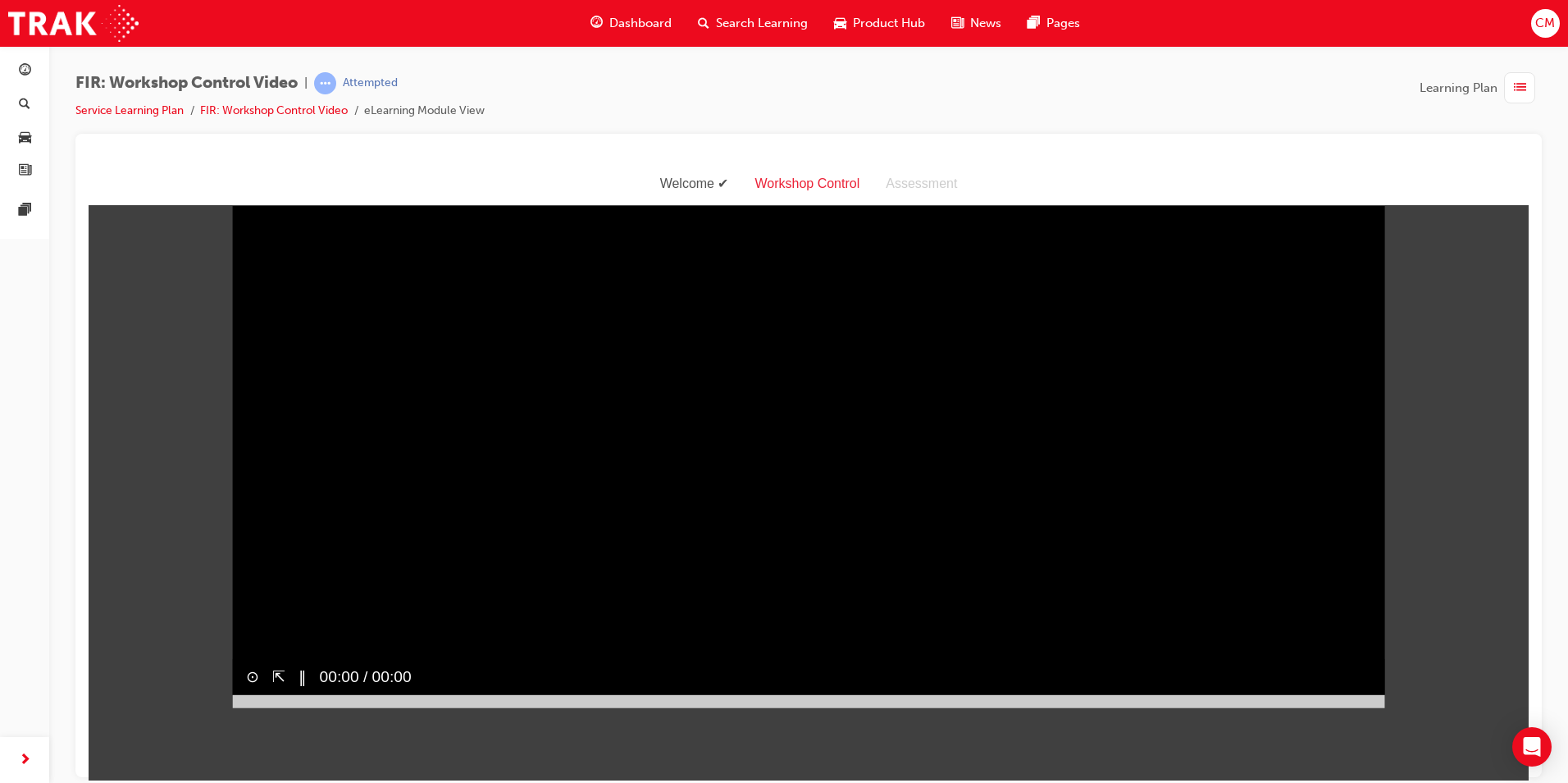
scroll to position [39, 0]
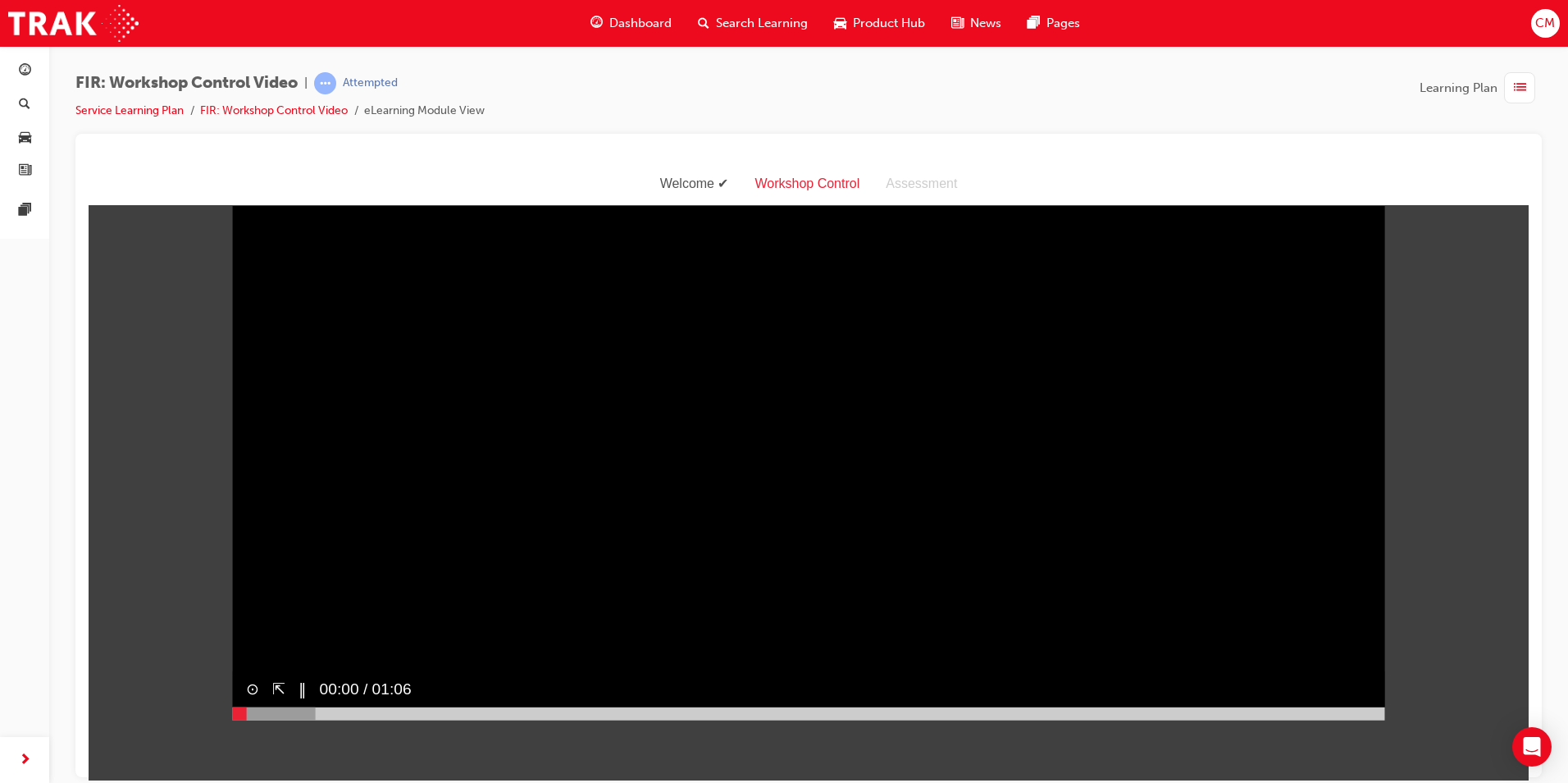
click at [1369, 720] on div at bounding box center [809, 713] width 1152 height 13
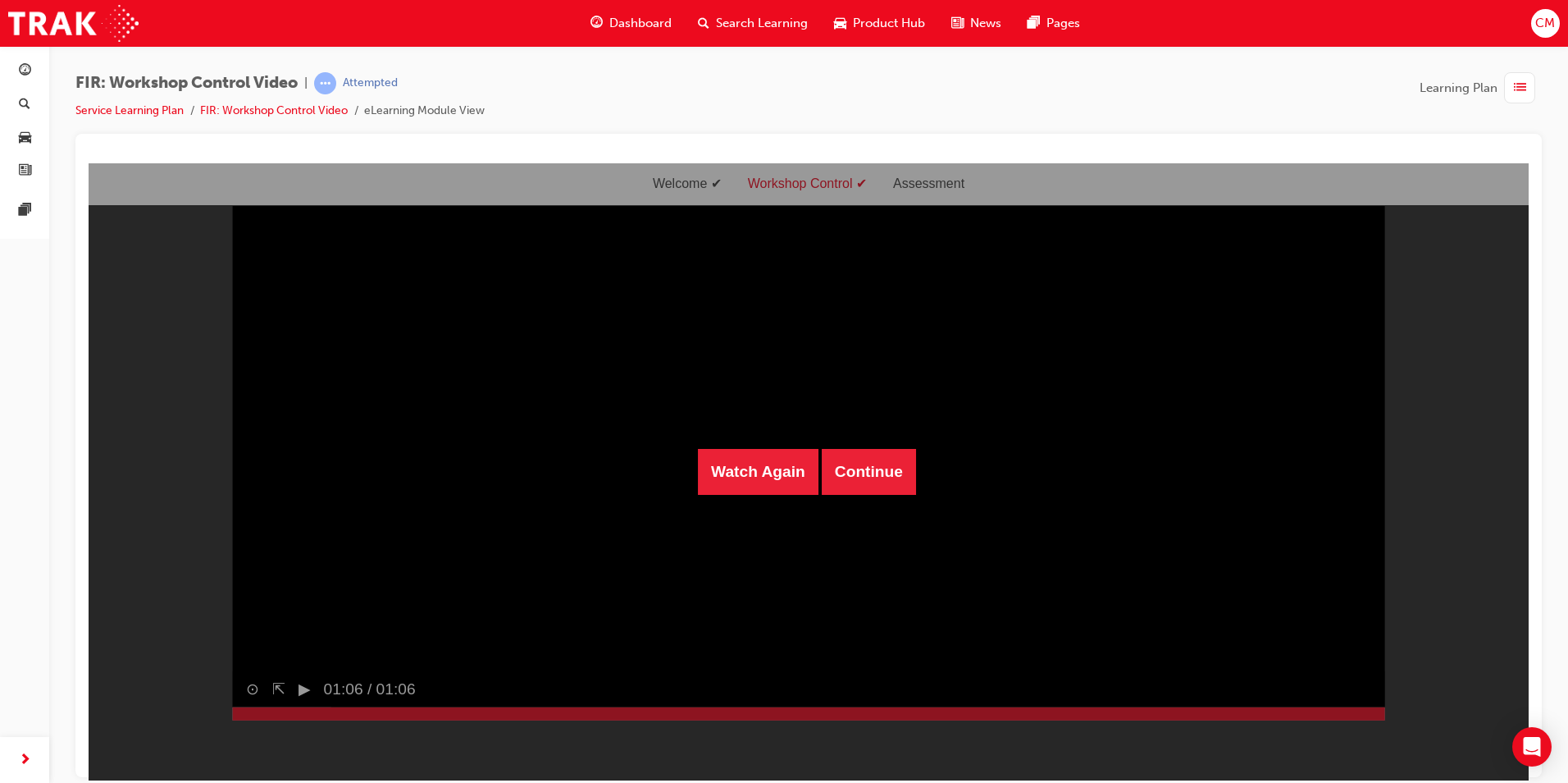
click at [1024, 748] on div "Watch Again Continue" at bounding box center [809, 470] width 1440 height 617
click at [791, 458] on button "Watch Again" at bounding box center [757, 470] width 120 height 46
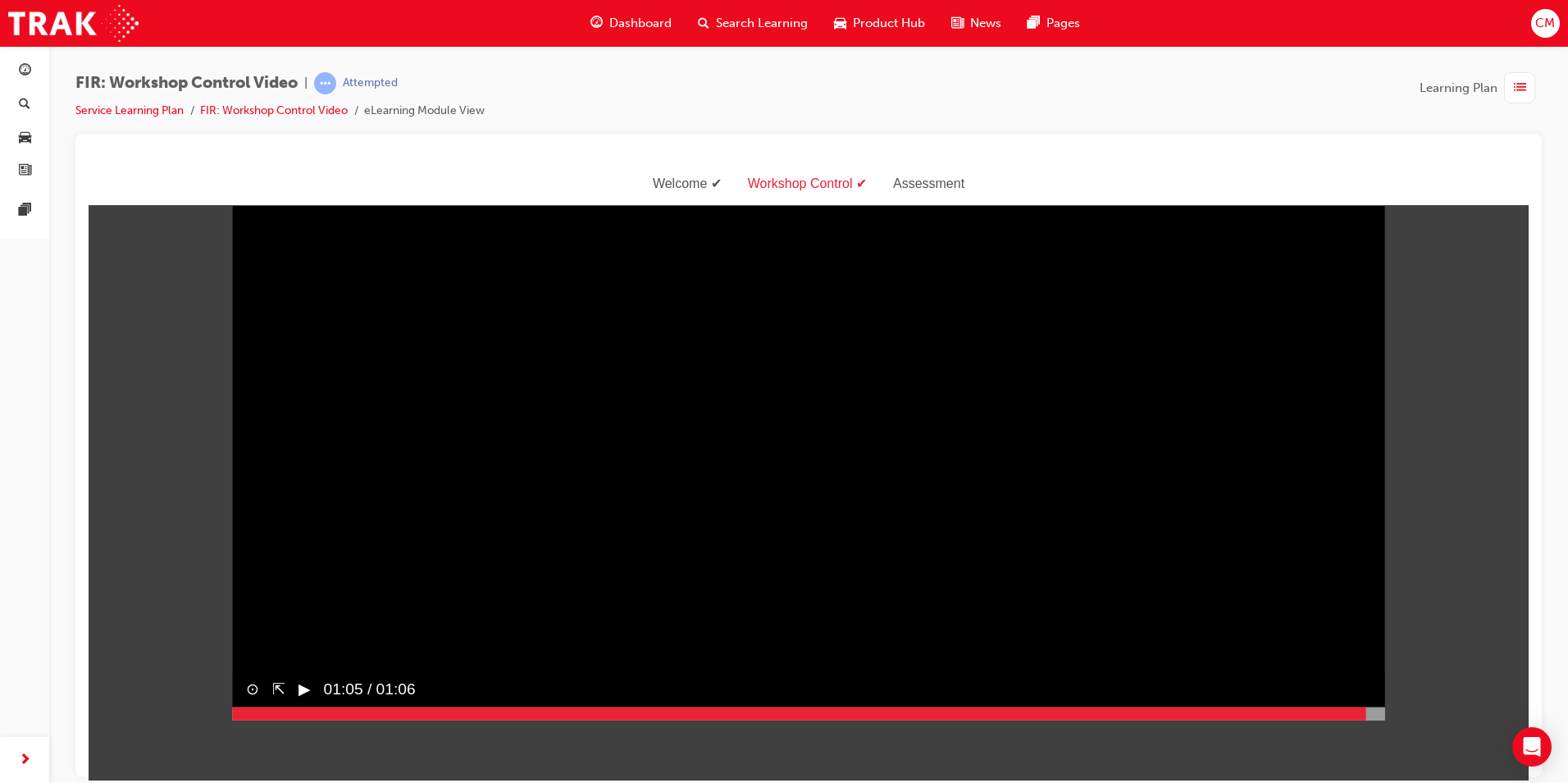
drag, startPoint x: 1359, startPoint y: 743, endPoint x: 1368, endPoint y: 743, distance: 9.0
click at [1361, 720] on div at bounding box center [799, 713] width 1133 height 13
click at [1369, 720] on div at bounding box center [809, 713] width 1152 height 13
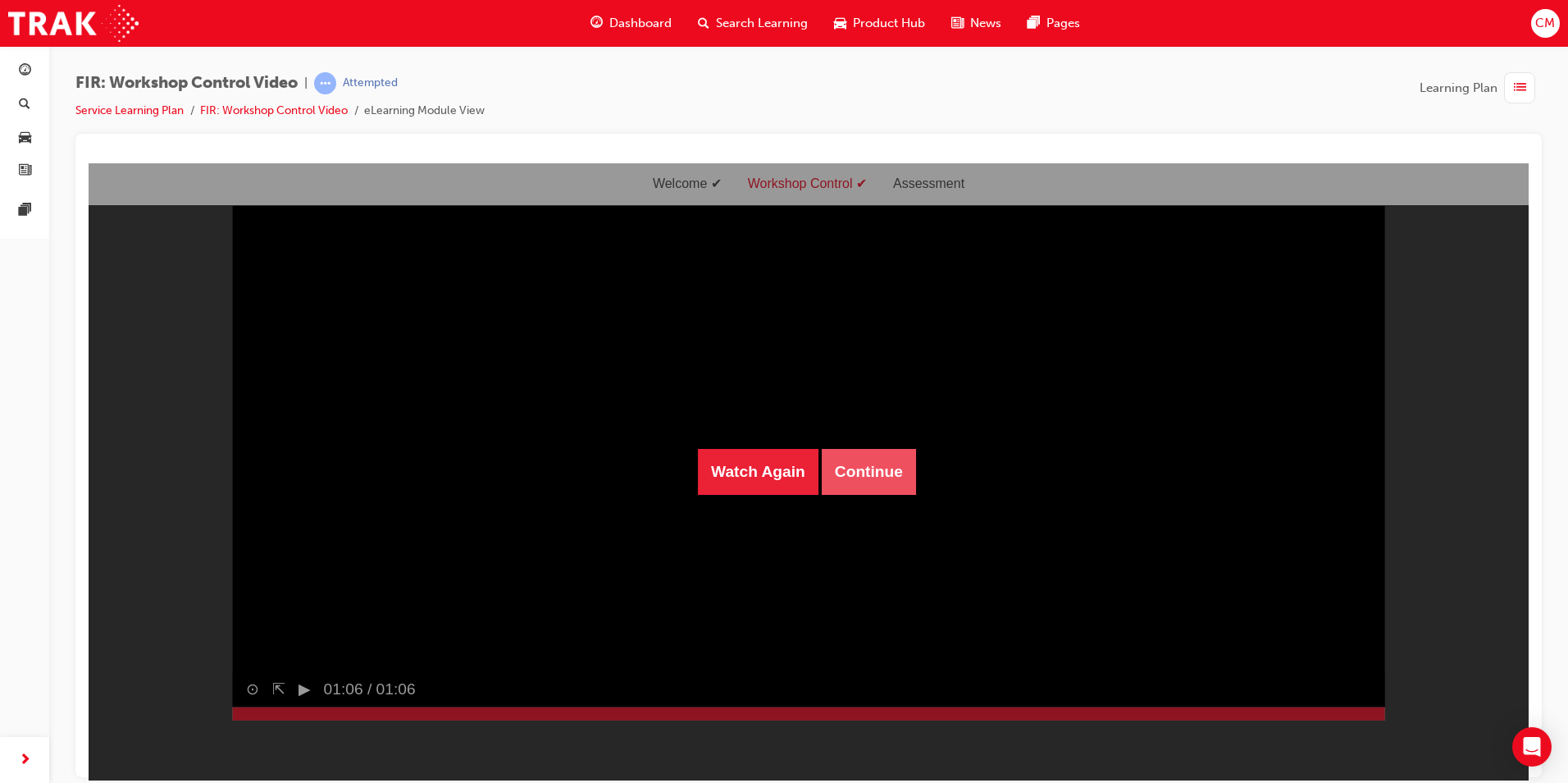
click at [837, 470] on button "Continue" at bounding box center [868, 470] width 94 height 46
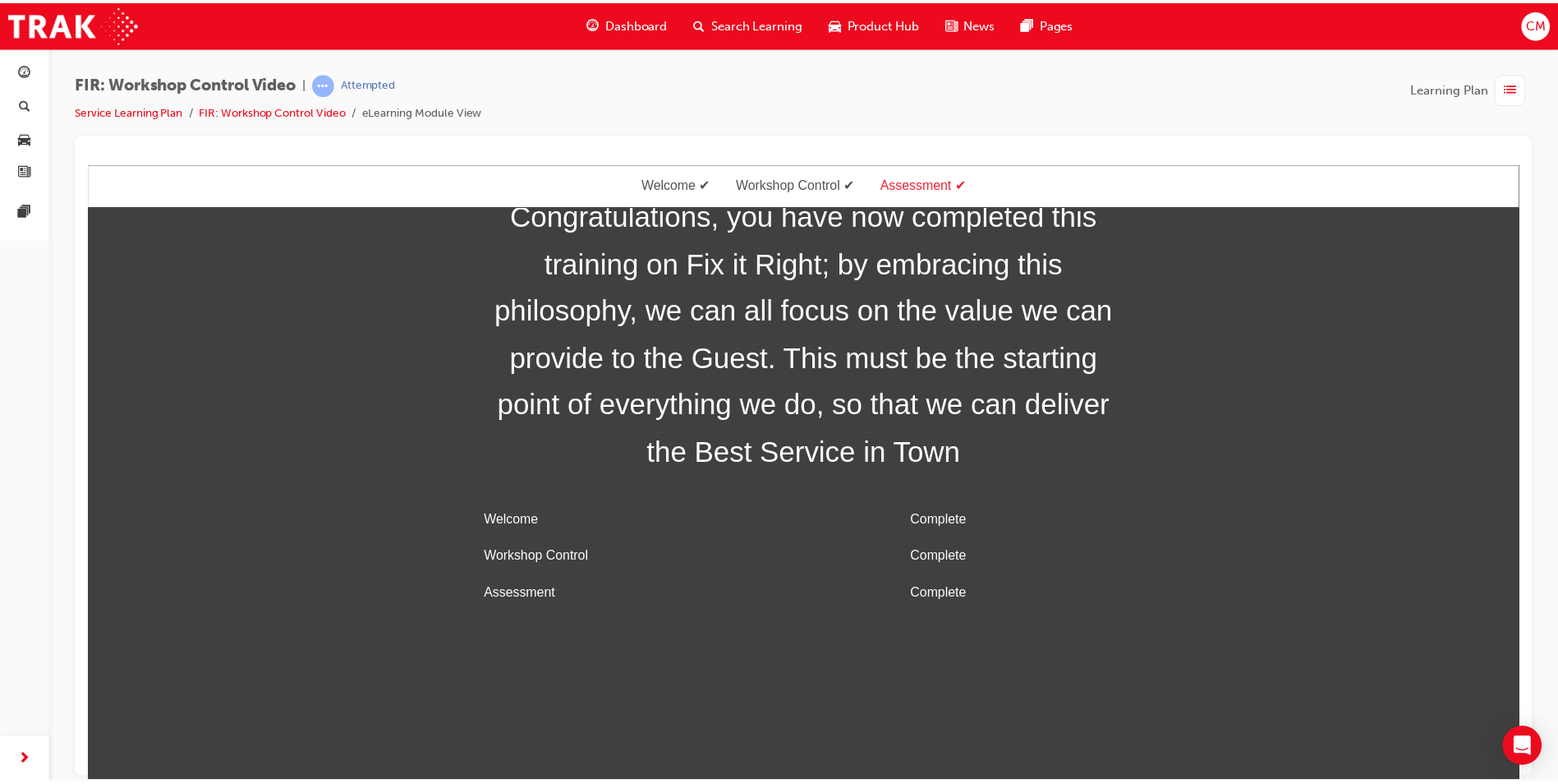
scroll to position [0, 0]
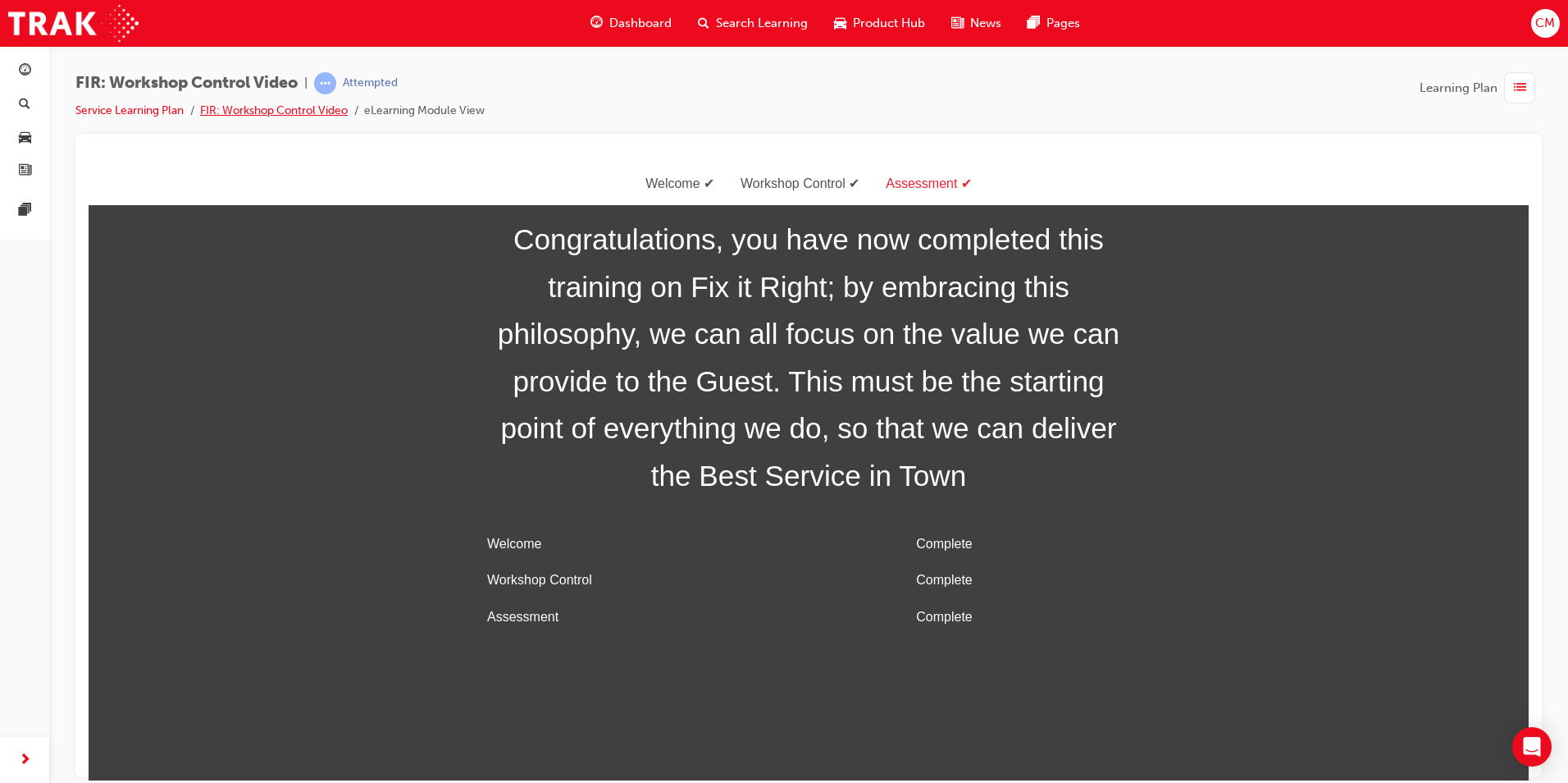
click at [237, 111] on link "FIR: Workshop Control Video" at bounding box center [273, 110] width 147 height 14
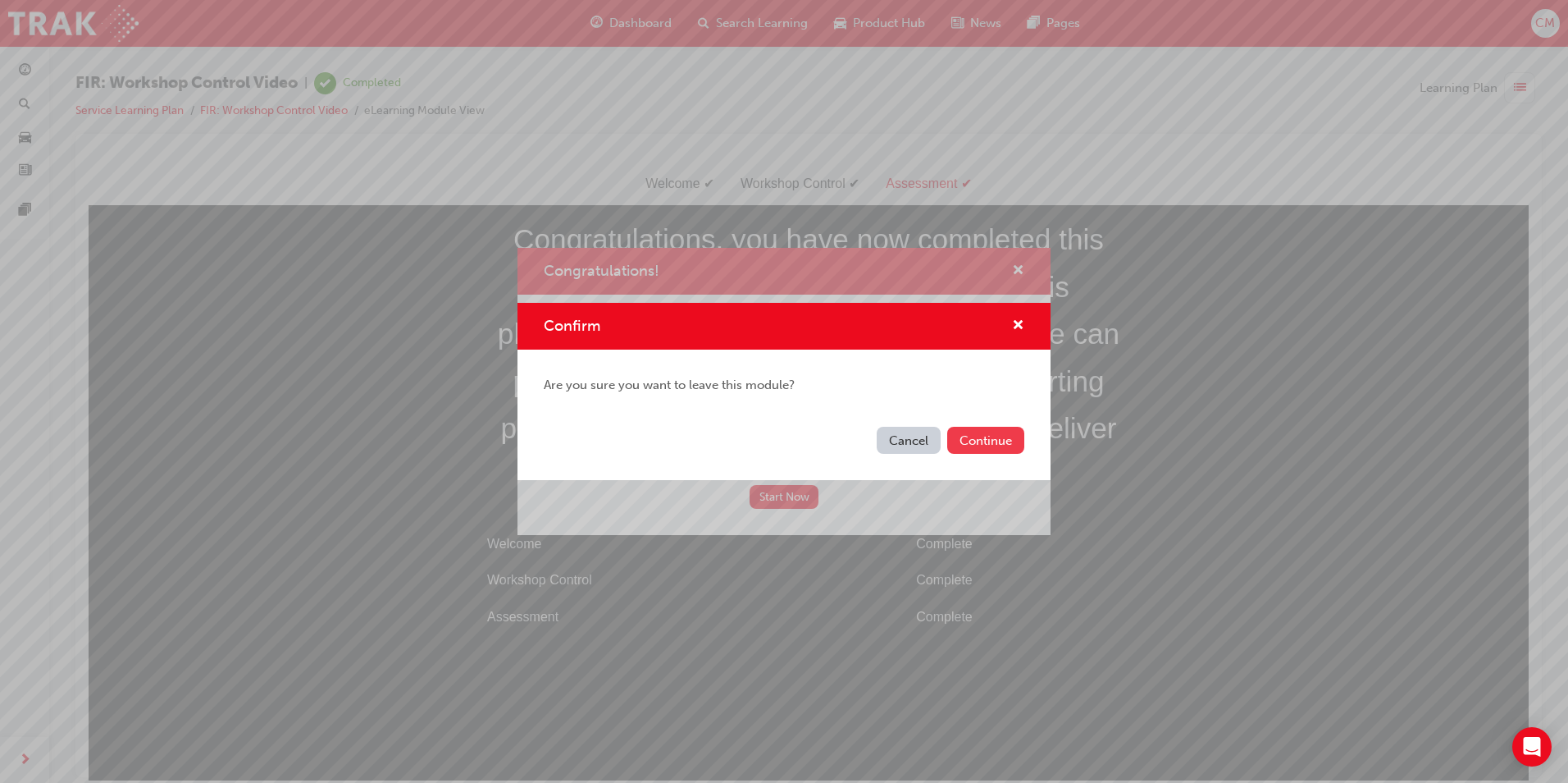
click at [977, 430] on button "Continue" at bounding box center [985, 440] width 77 height 27
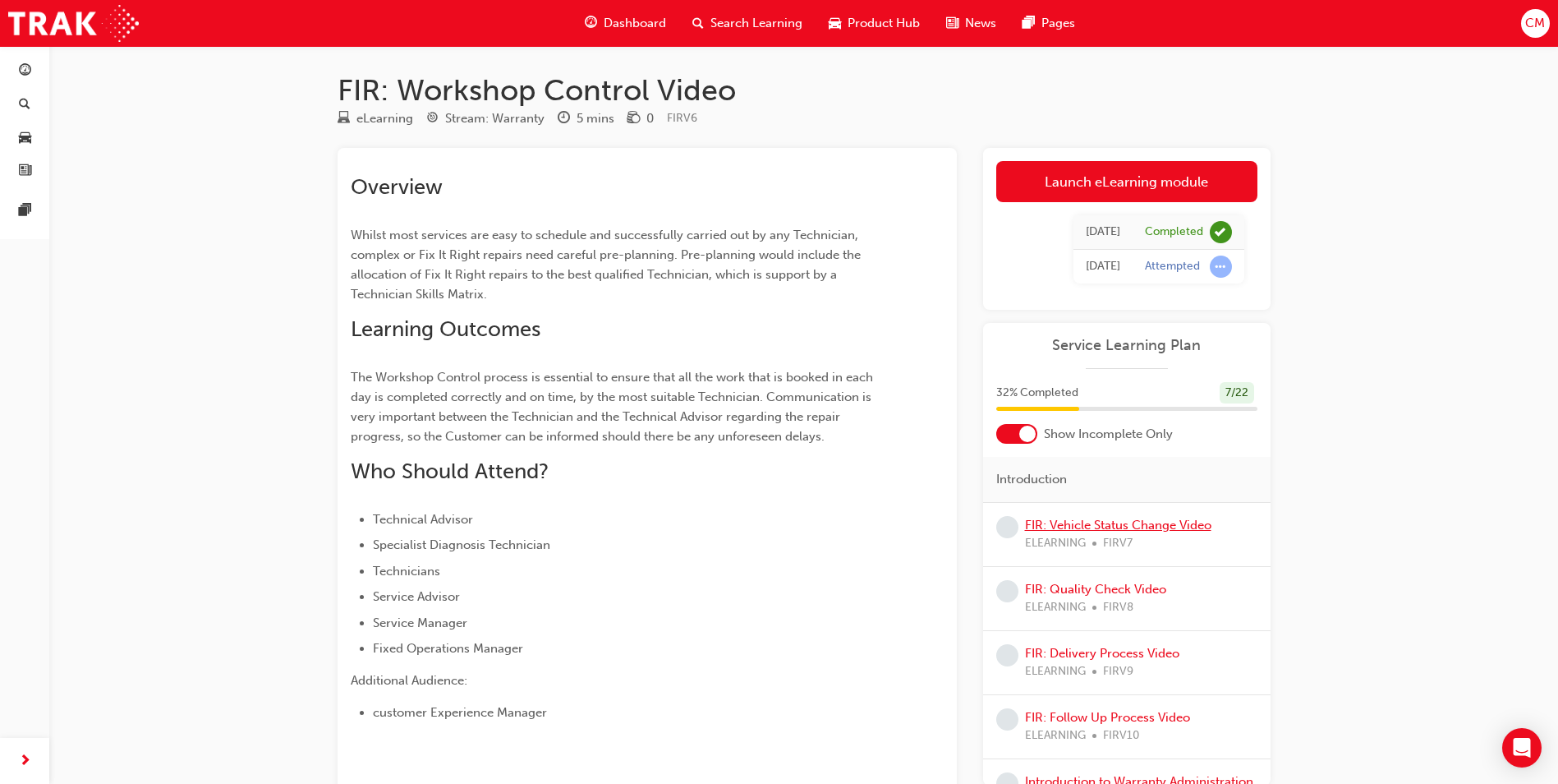
click at [1122, 528] on link "FIR: Vehicle Status Change Video" at bounding box center [1119, 525] width 187 height 15
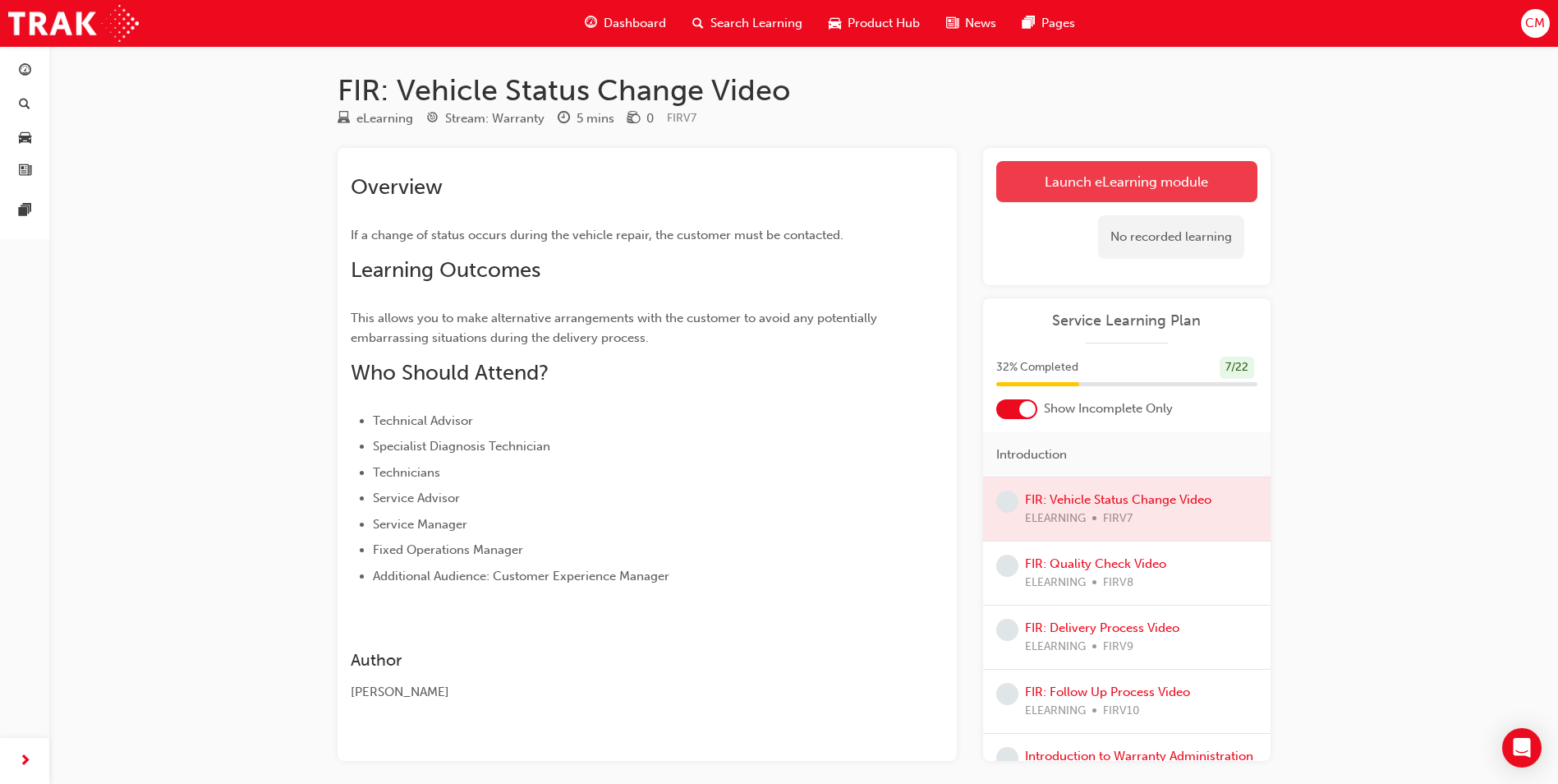
click at [1137, 175] on link "Launch eLearning module" at bounding box center [1127, 181] width 262 height 41
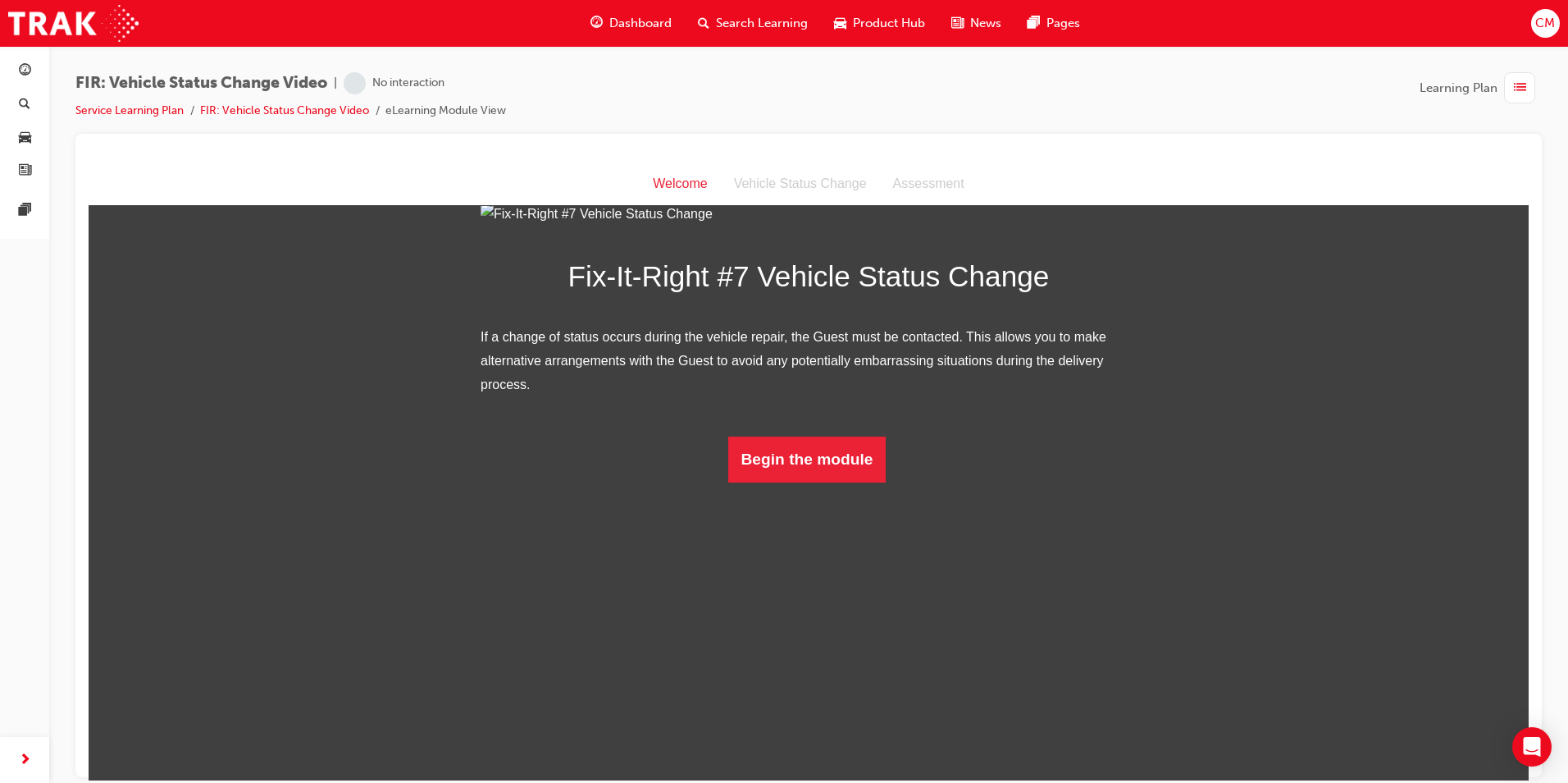
scroll to position [49, 0]
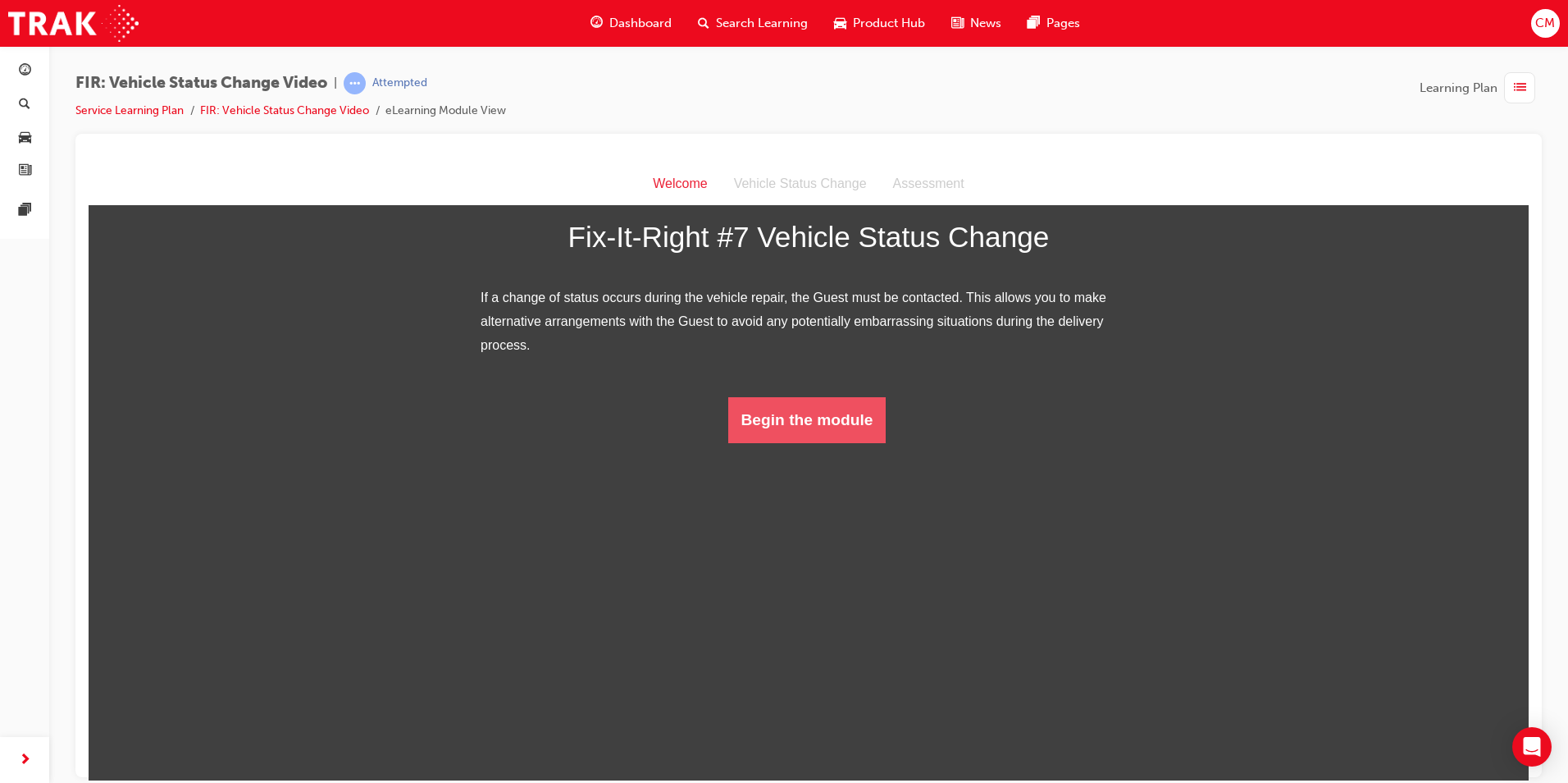
click at [797, 442] on button "Begin the module" at bounding box center [808, 419] width 159 height 46
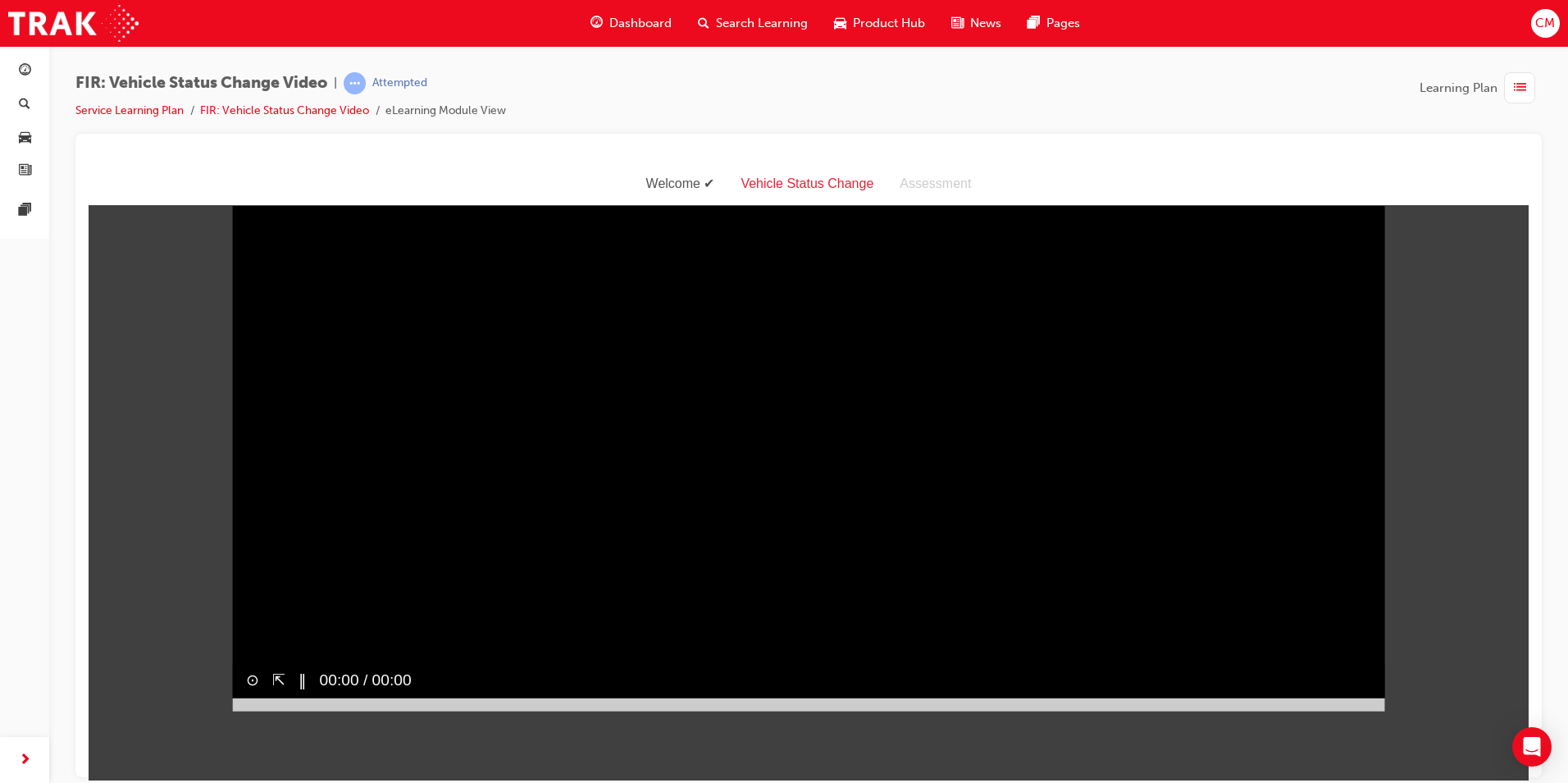
scroll to position [39, 0]
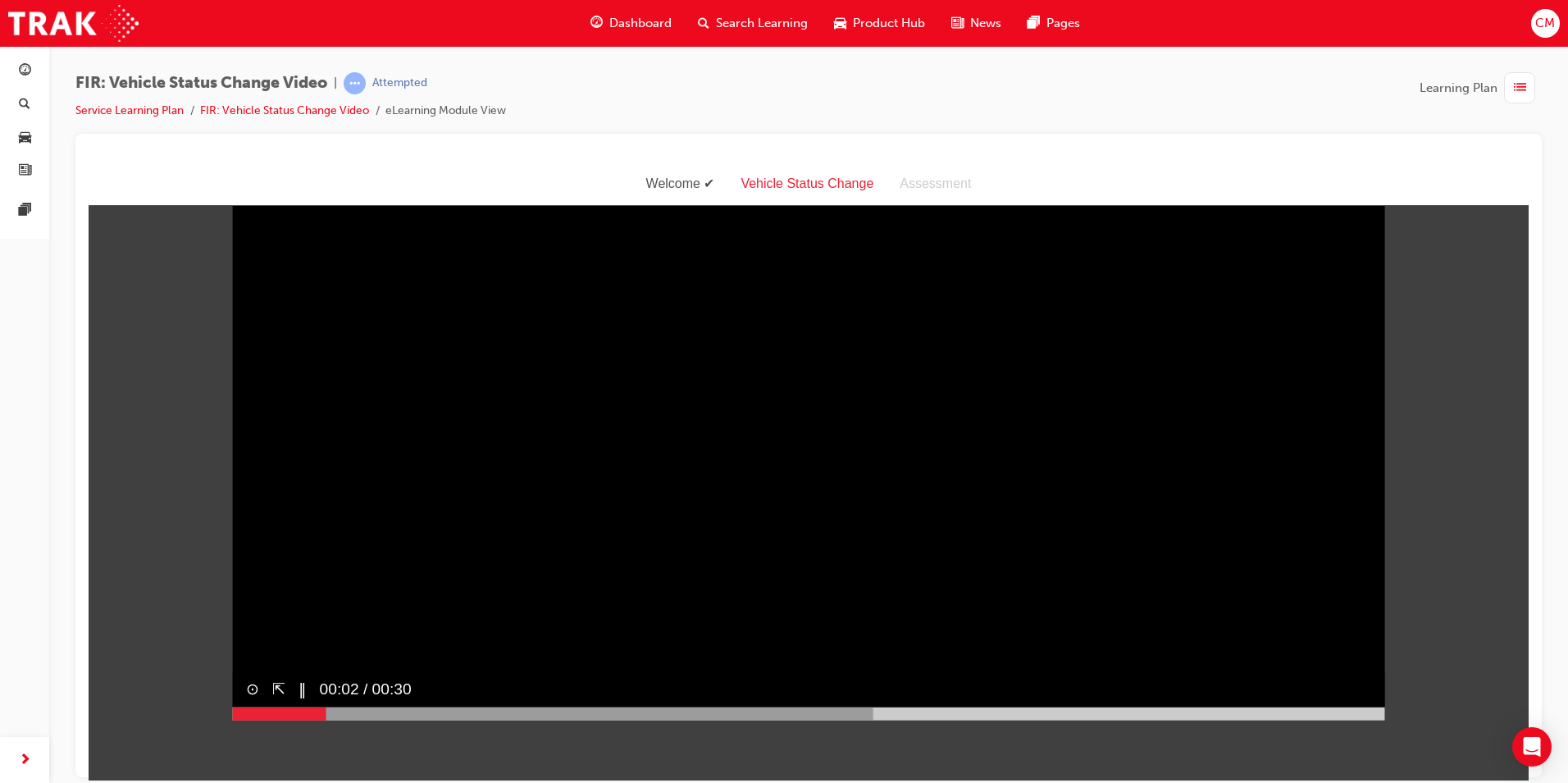
click at [247, 700] on button "⊙" at bounding box center [253, 687] width 13 height 23
click at [248, 700] on button "⊗" at bounding box center [253, 687] width 13 height 23
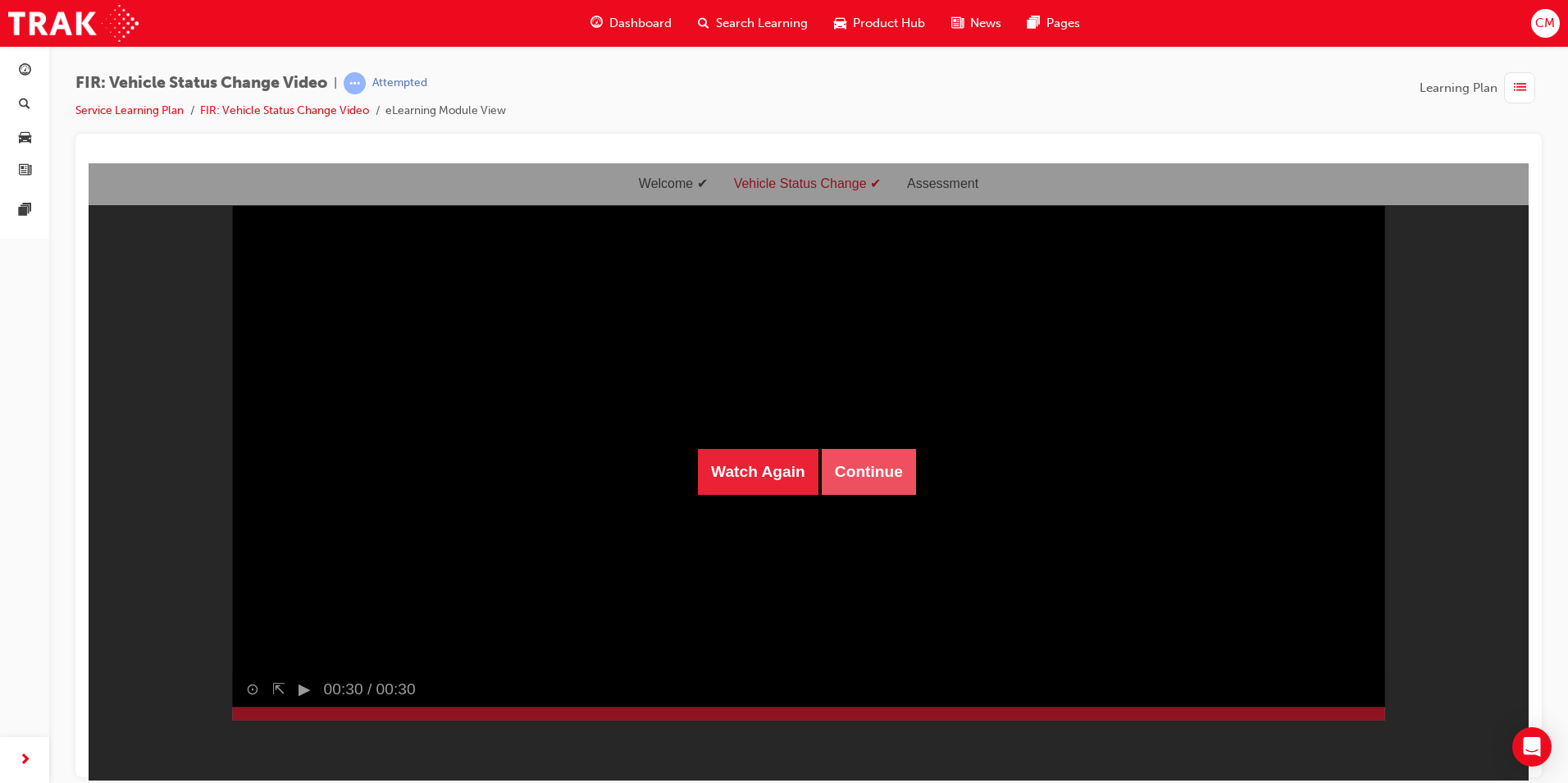
click at [829, 475] on button "Continue" at bounding box center [868, 470] width 94 height 46
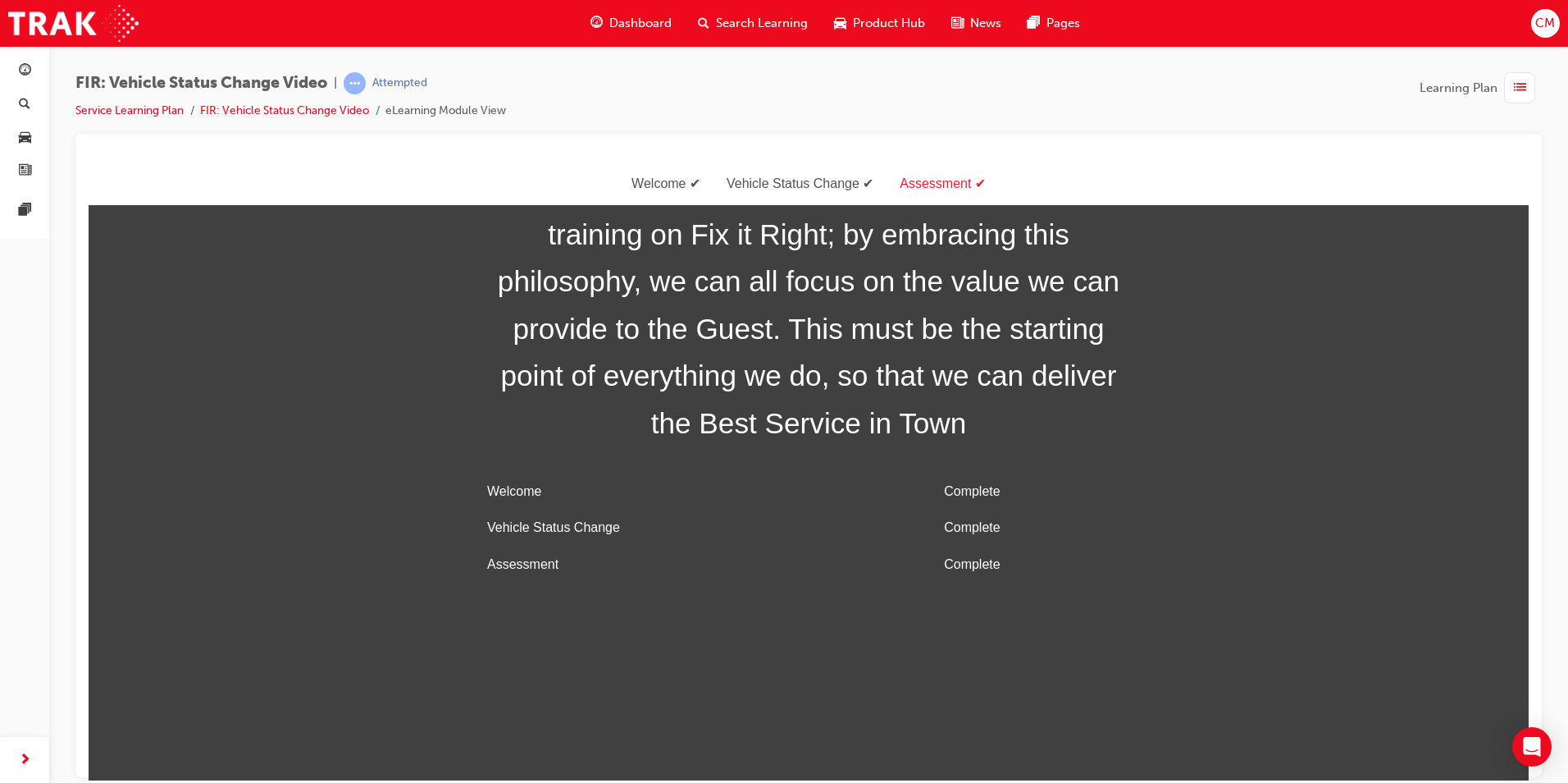
click at [208, 102] on li "FIR: Vehicle Status Change Video" at bounding box center [292, 111] width 186 height 19
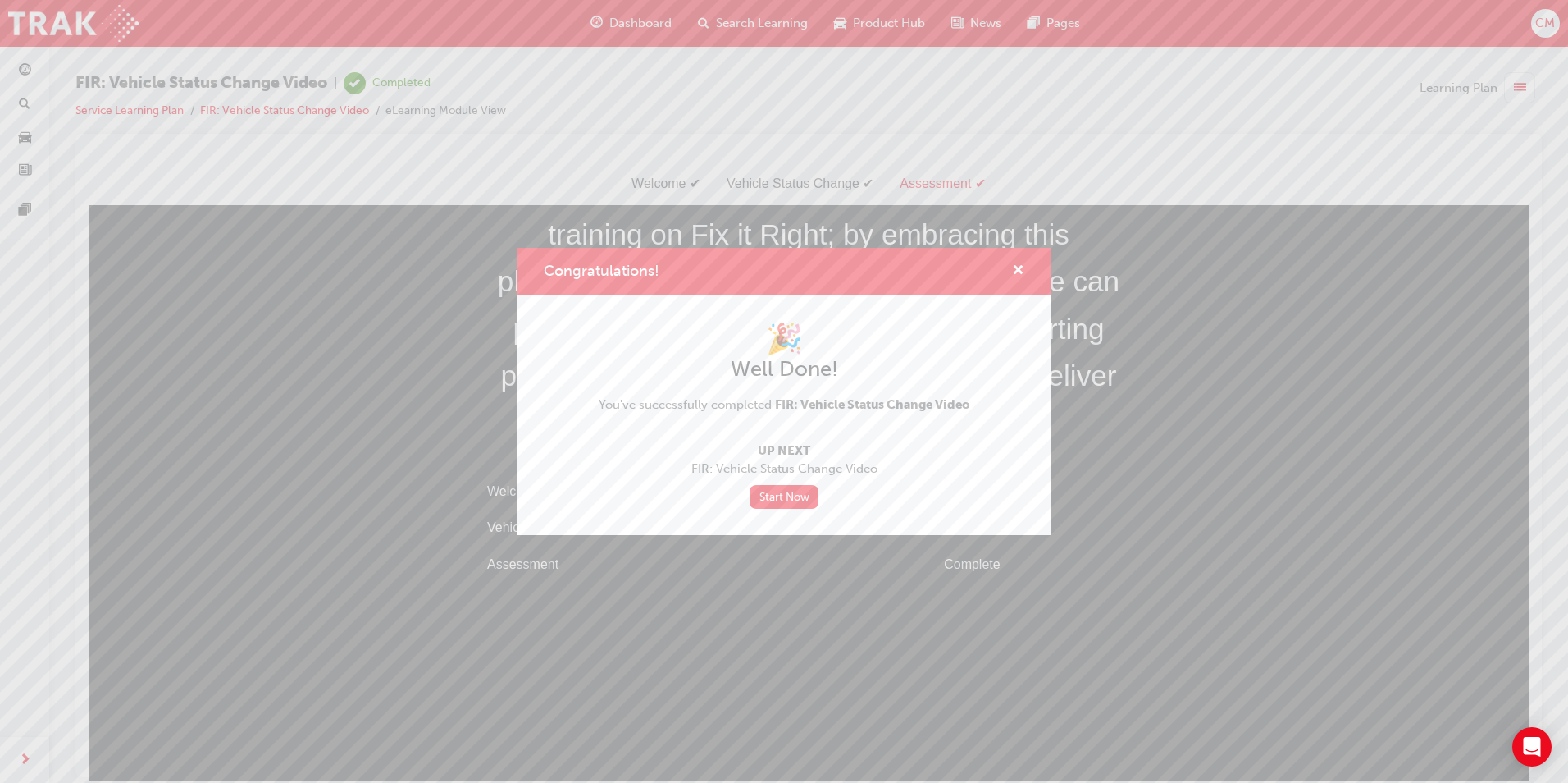
click at [769, 479] on div "🎉 Well Done! You've successfully completed FIR: Vehicle Status Change Video Up …" at bounding box center [784, 414] width 371 height 188
drag, startPoint x: 769, startPoint y: 479, endPoint x: 766, endPoint y: 502, distance: 23.2
click at [766, 502] on link "Start Now" at bounding box center [784, 496] width 69 height 23
click at [766, 500] on link "Start Now" at bounding box center [784, 496] width 69 height 23
click at [294, 100] on div "Congratulations! 🎉 Well Done! You've successfully completed FIR: Vehicle Status…" at bounding box center [784, 391] width 1568 height 783
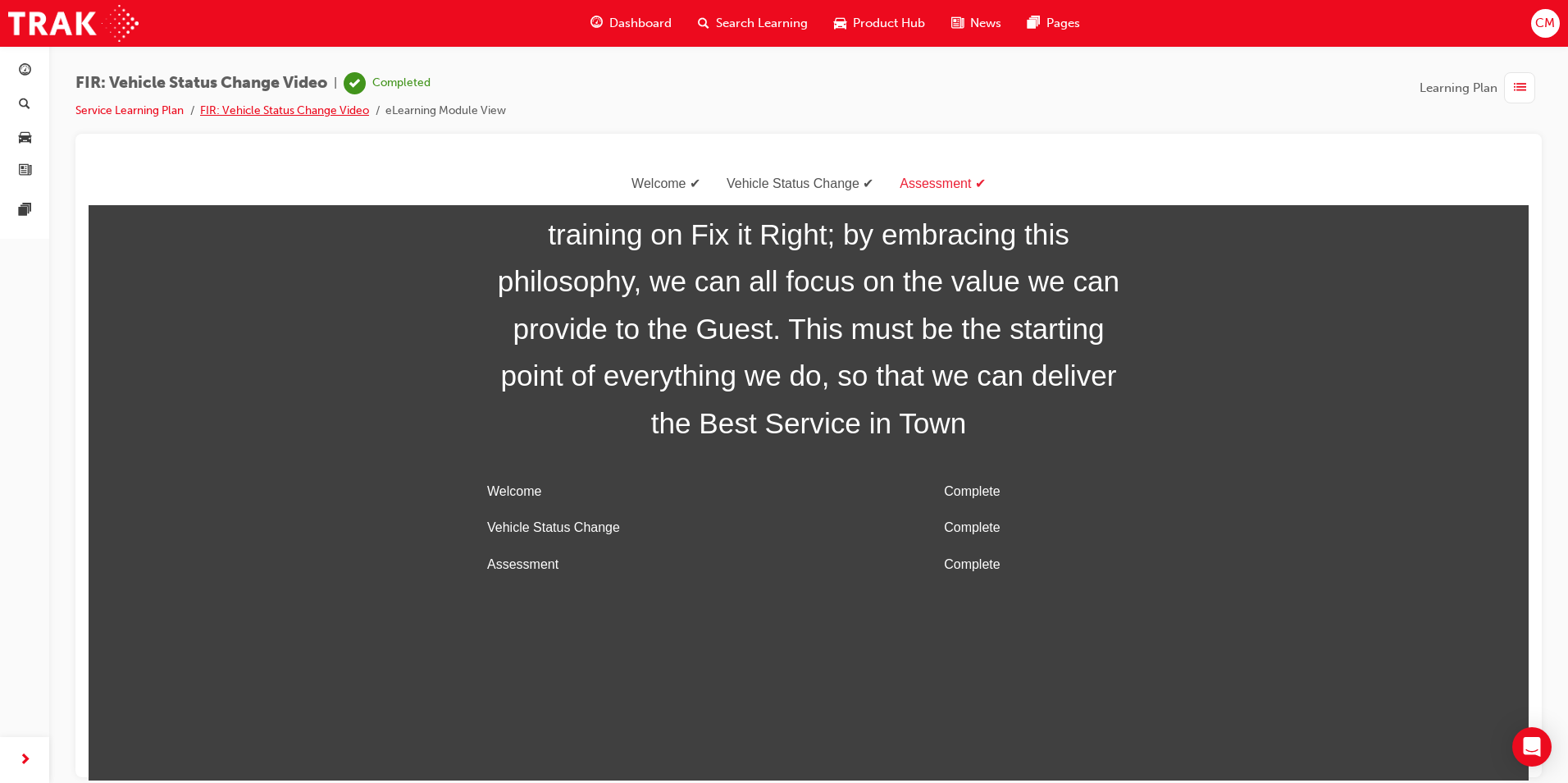
click at [296, 106] on link "FIR: Vehicle Status Change Video" at bounding box center [284, 110] width 169 height 14
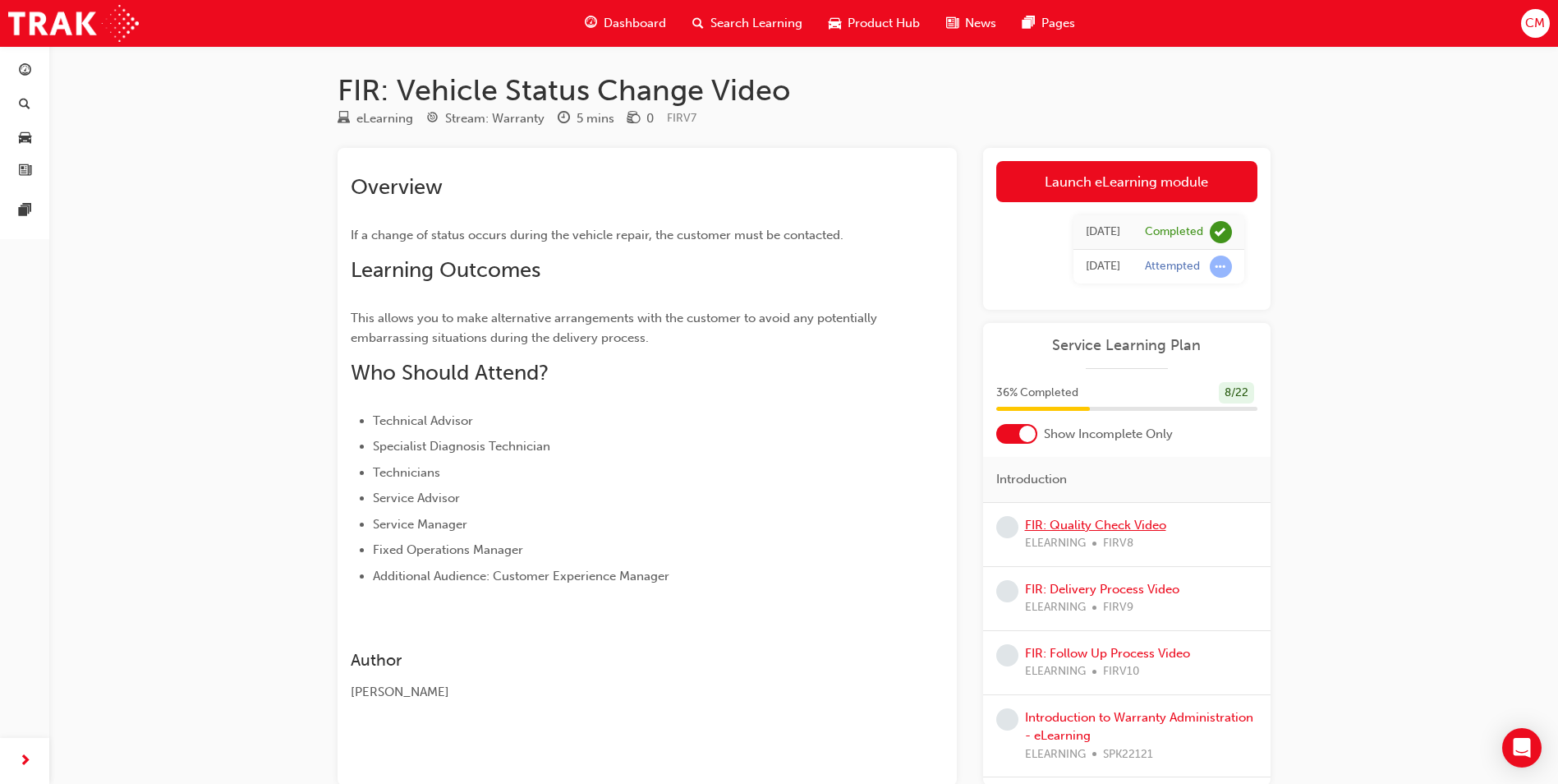
click at [1051, 522] on link "FIR: Quality Check Video" at bounding box center [1095, 525] width 141 height 15
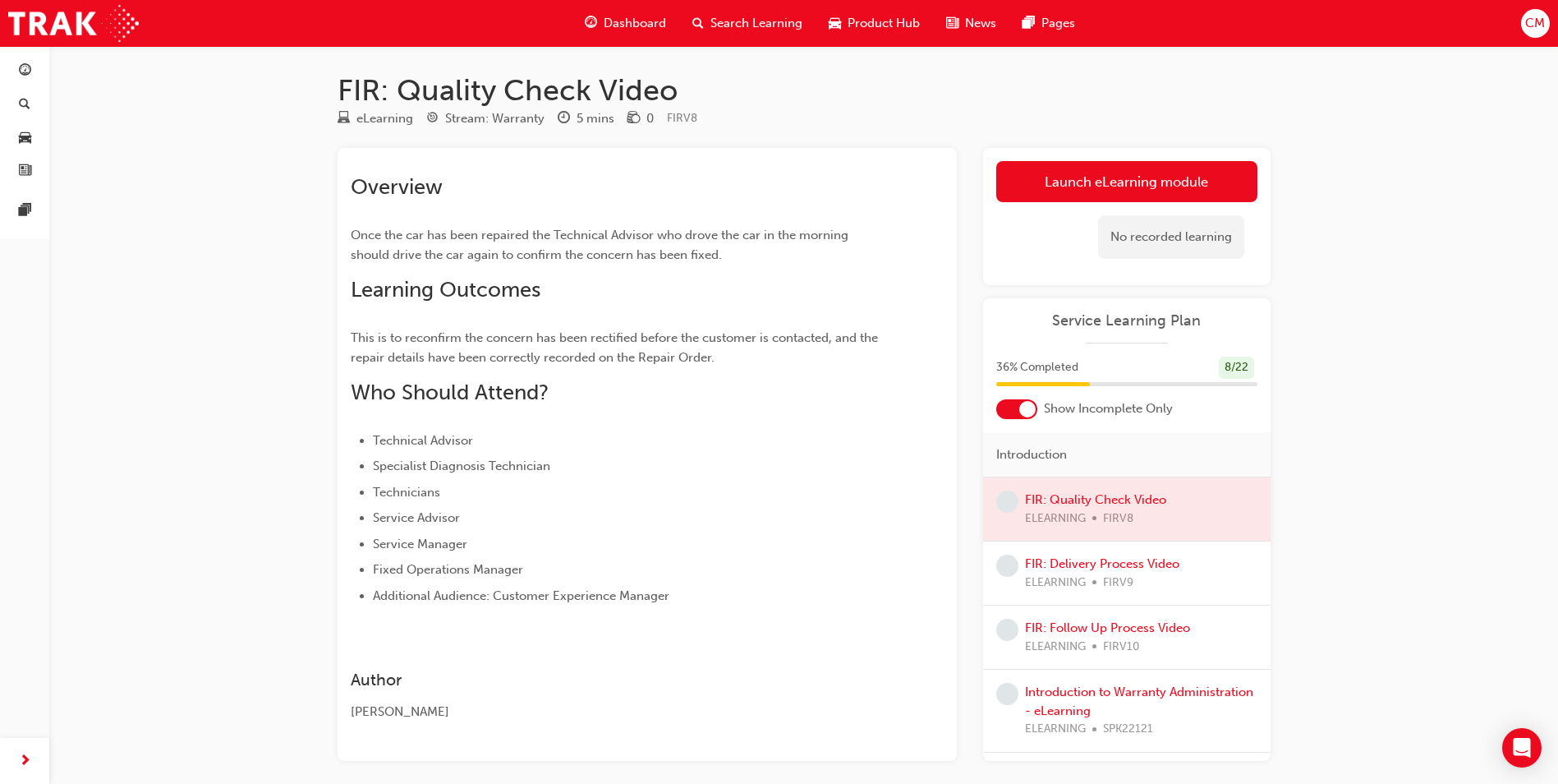
click at [1093, 503] on div at bounding box center [1127, 509] width 288 height 64
click at [1092, 497] on div at bounding box center [1127, 509] width 288 height 64
click at [1083, 184] on link "Launch eLearning module" at bounding box center [1127, 181] width 262 height 41
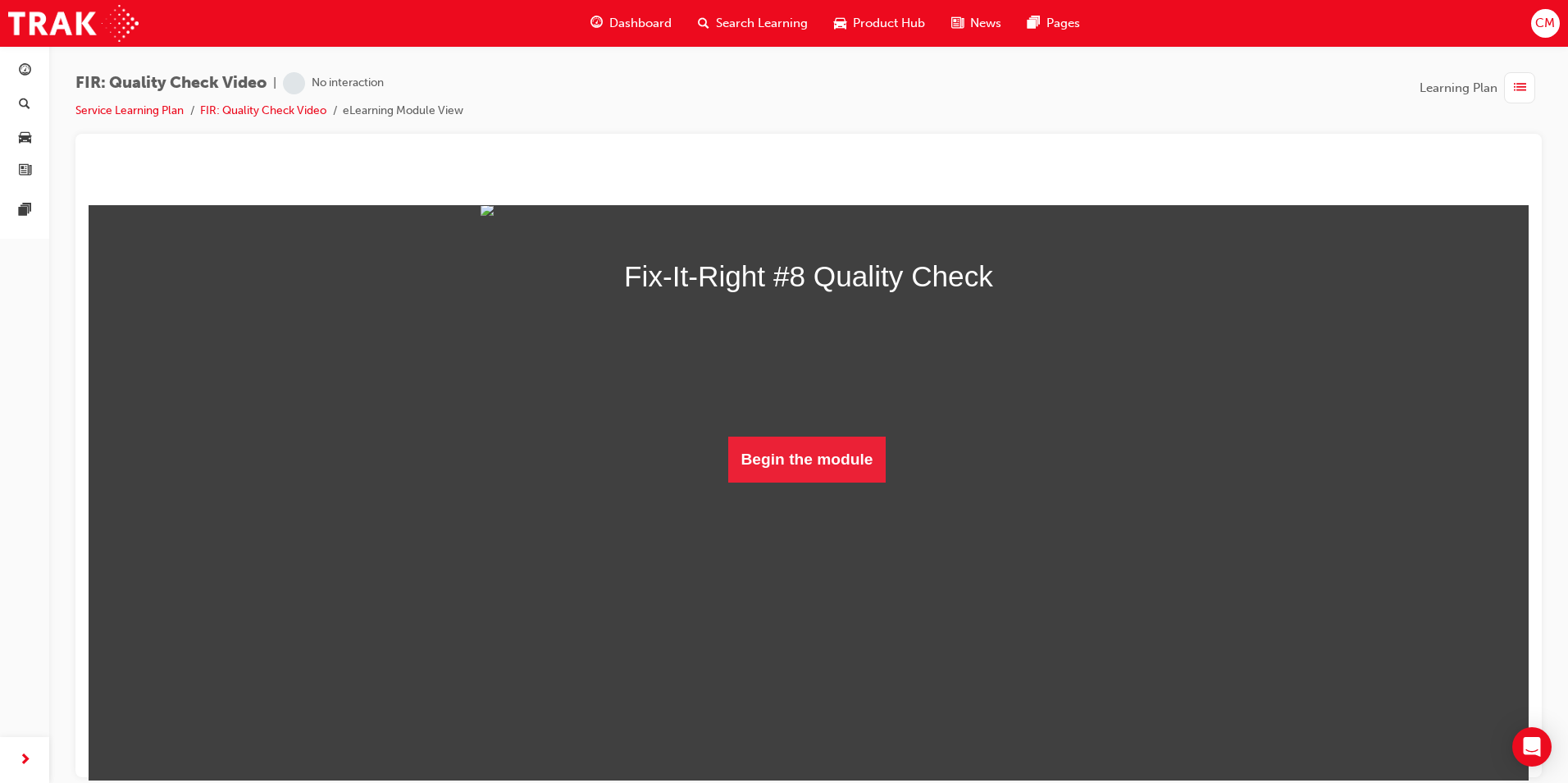
scroll to position [49, 0]
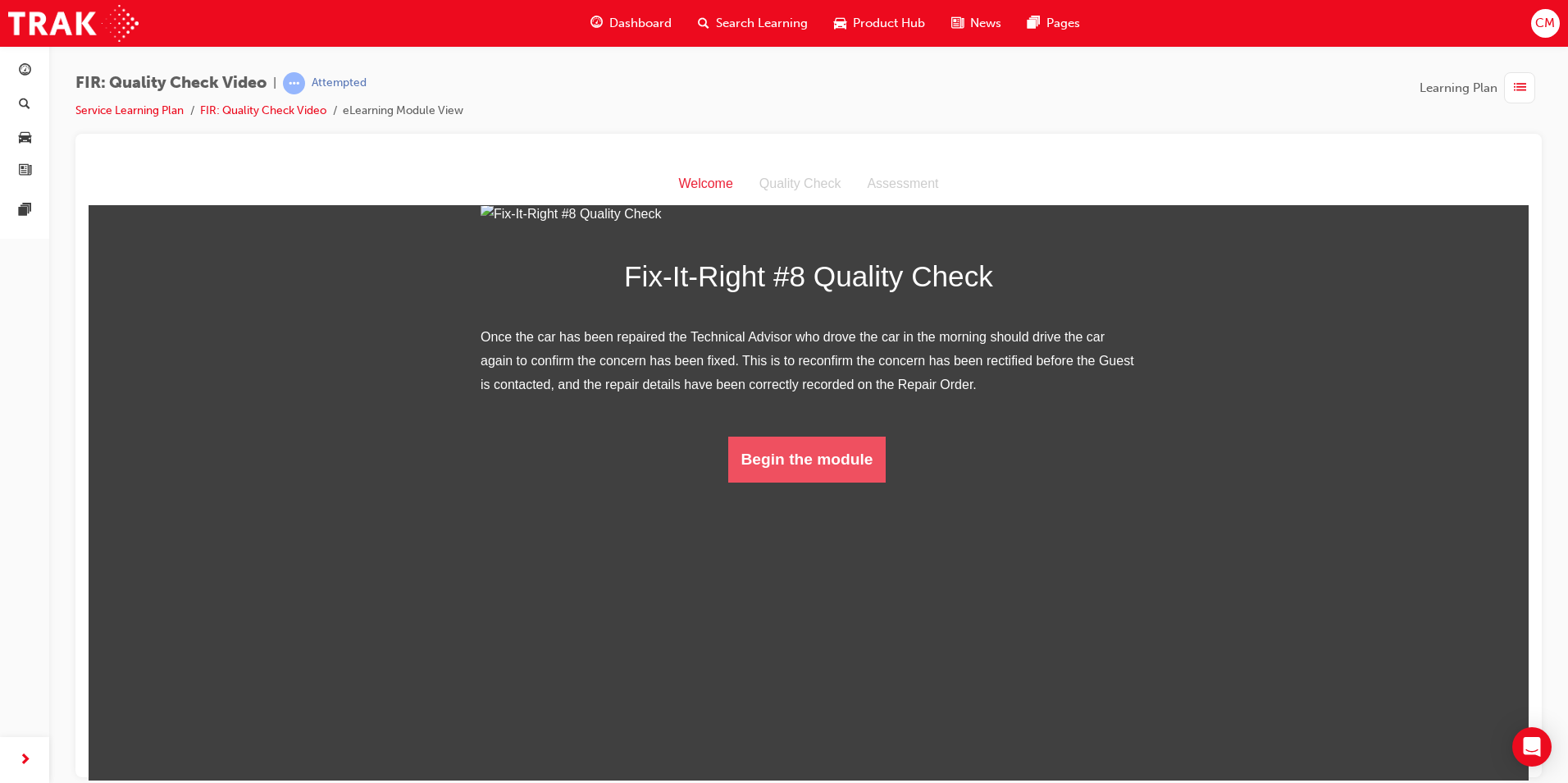
click at [826, 482] on button "Begin the module" at bounding box center [808, 458] width 159 height 46
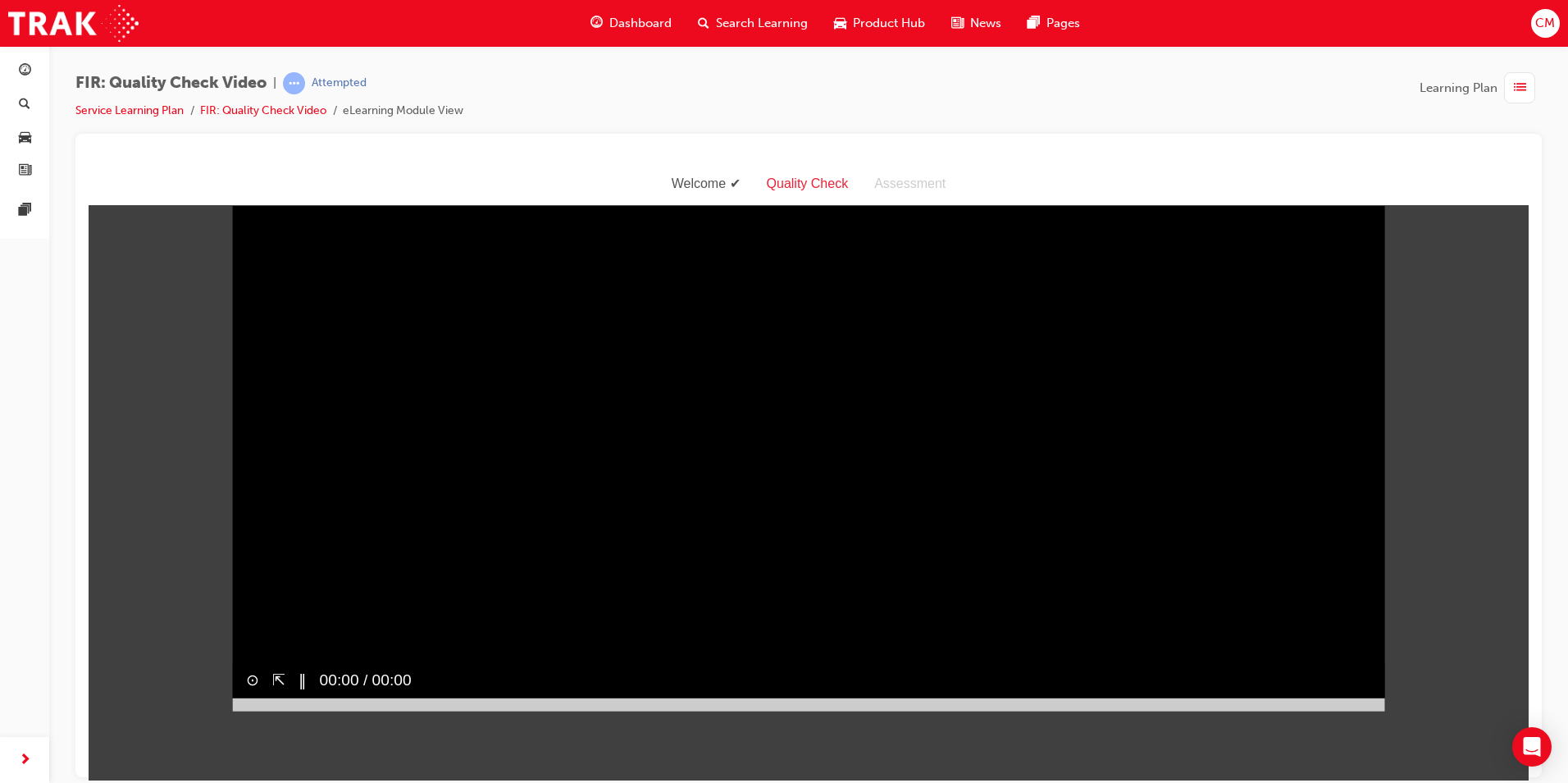
scroll to position [16, 0]
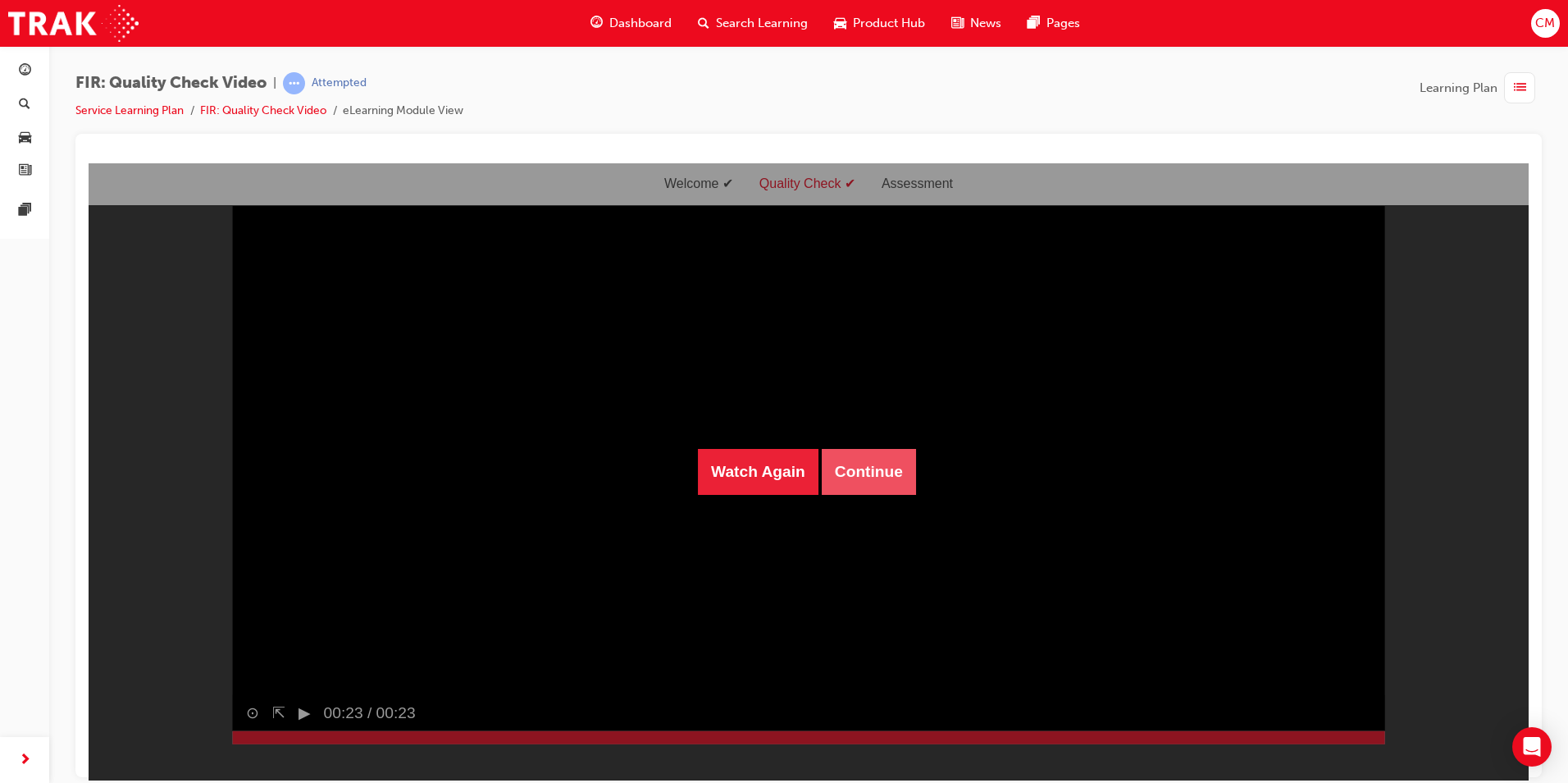
click at [822, 480] on button "Continue" at bounding box center [868, 470] width 94 height 46
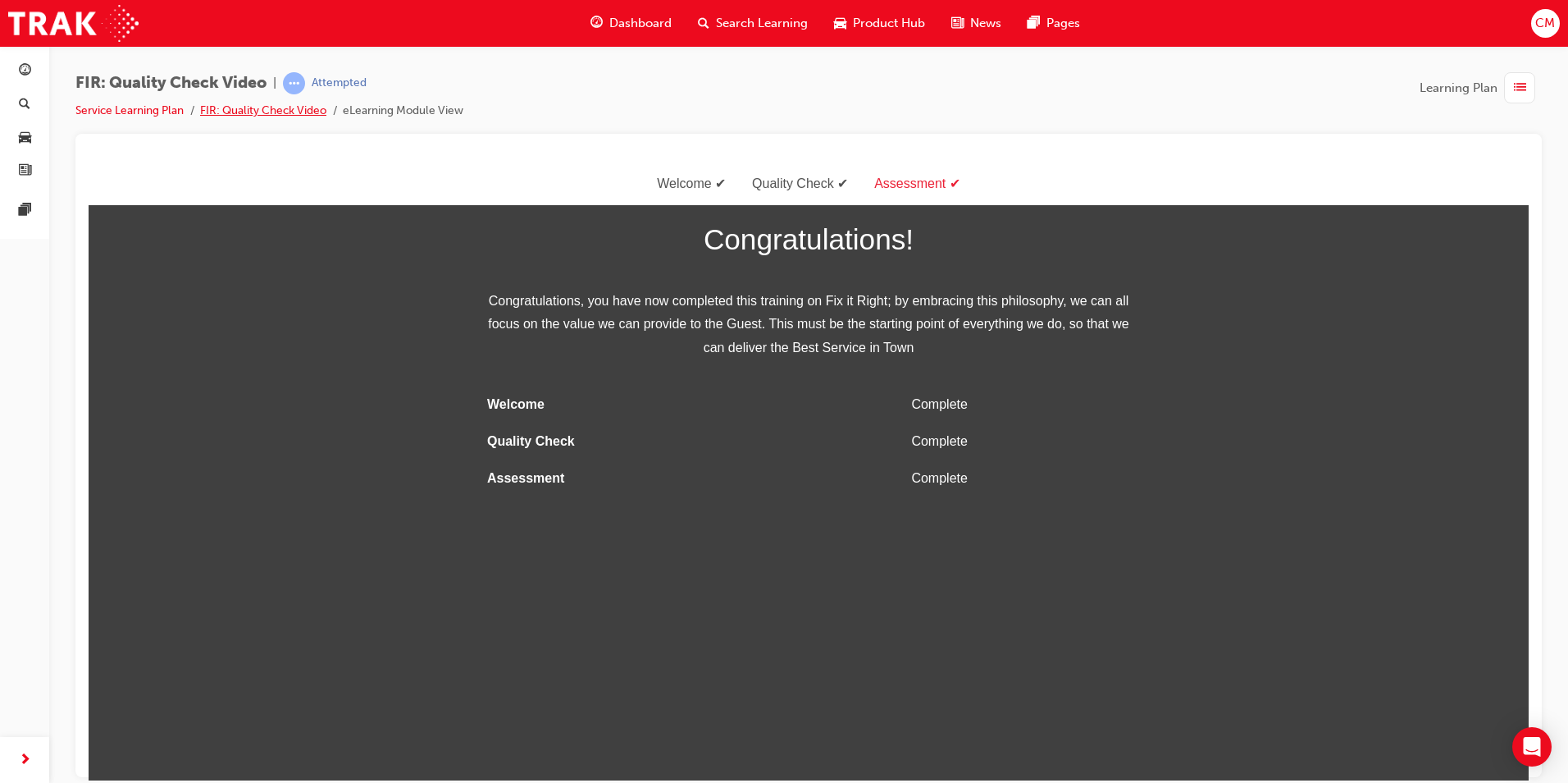
click at [271, 110] on body "Your version of Internet Explorer is outdated and not supported. Please upgrade…" at bounding box center [784, 391] width 1568 height 783
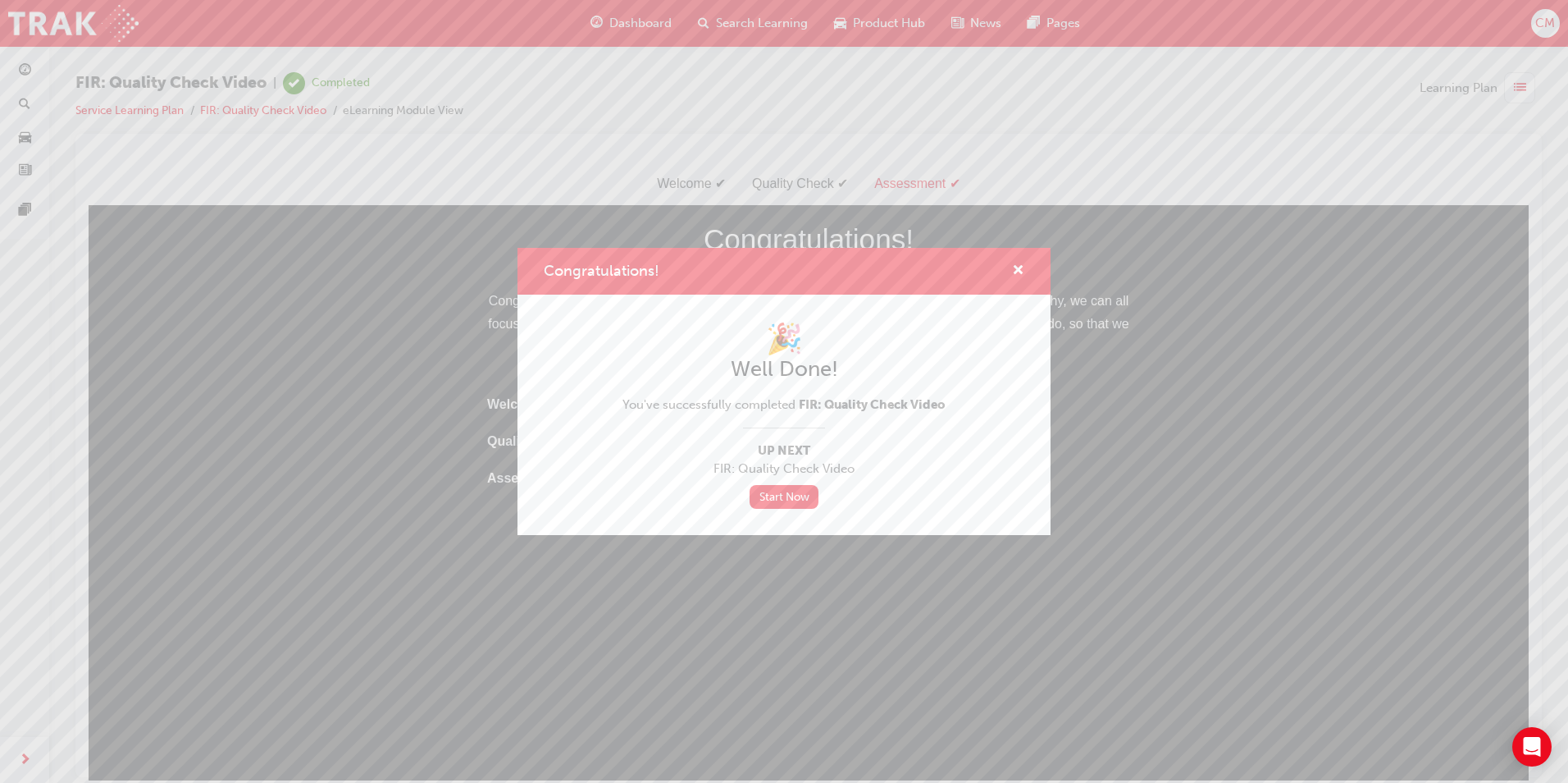
click at [797, 519] on div "🎉 Well Done! You've successfully completed FIR: Quality Check Video Up Next FIR…" at bounding box center [784, 415] width 533 height 241
click at [777, 492] on link "Start Now" at bounding box center [784, 496] width 69 height 23
click at [266, 115] on div "Congratulations! 🎉 Well Done! You've successfully completed FIR: Quality Check …" at bounding box center [784, 391] width 1568 height 783
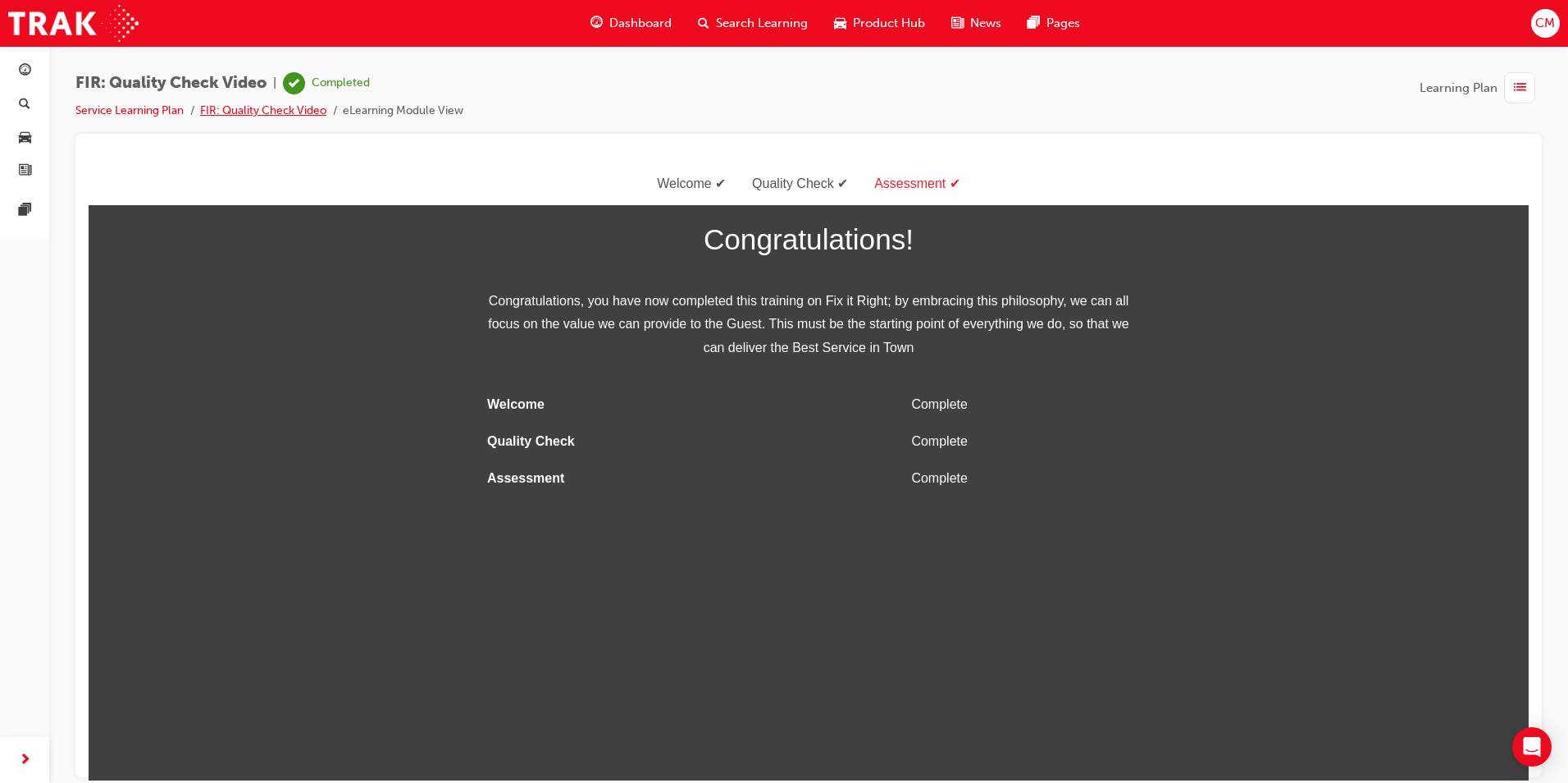
click at [261, 112] on link "FIR: Quality Check Video" at bounding box center [262, 110] width 126 height 14
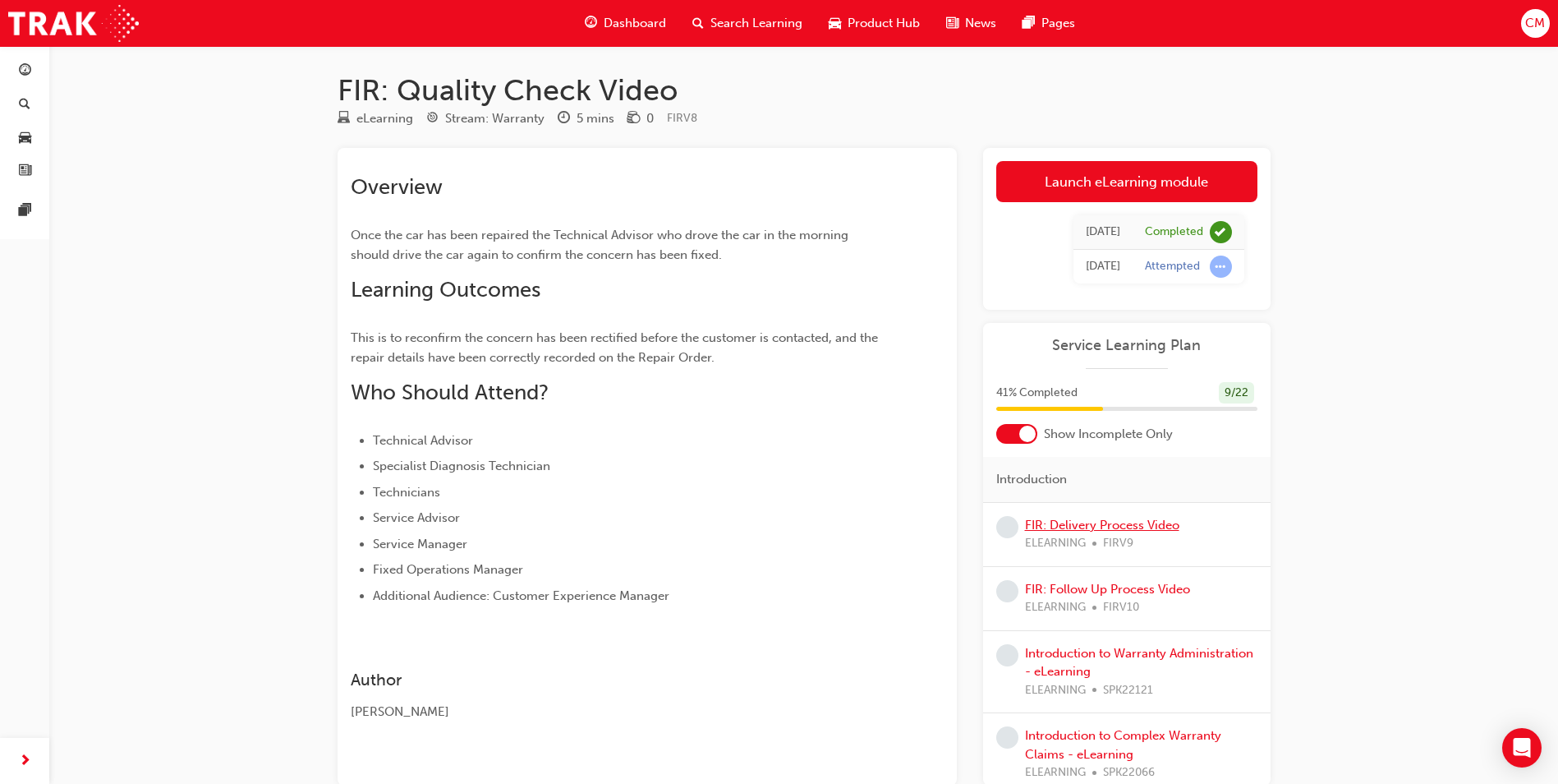
click at [1063, 529] on link "FIR: Delivery Process Video" at bounding box center [1102, 525] width 154 height 15
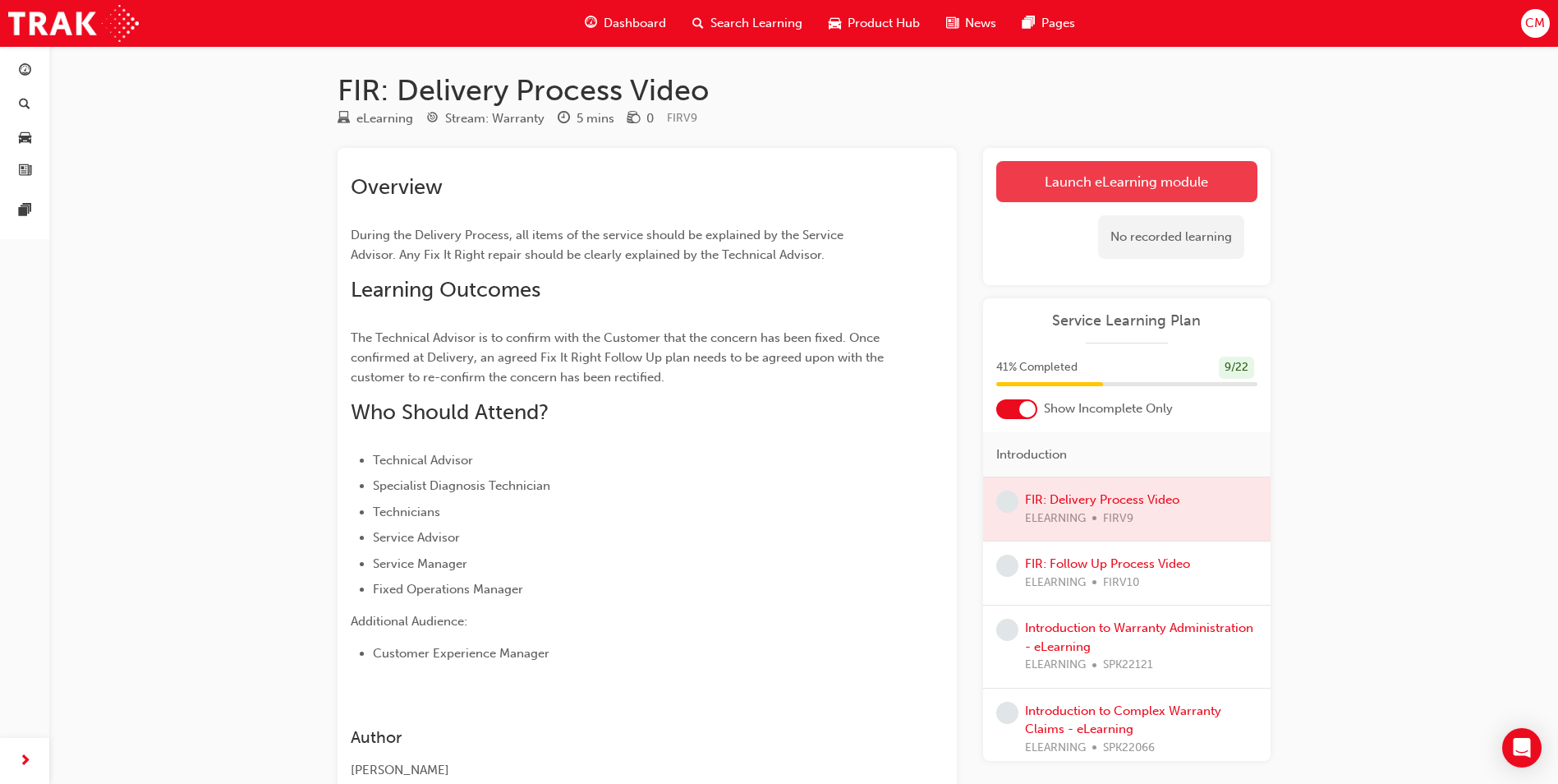
click at [1139, 167] on link "Launch eLearning module" at bounding box center [1127, 181] width 262 height 41
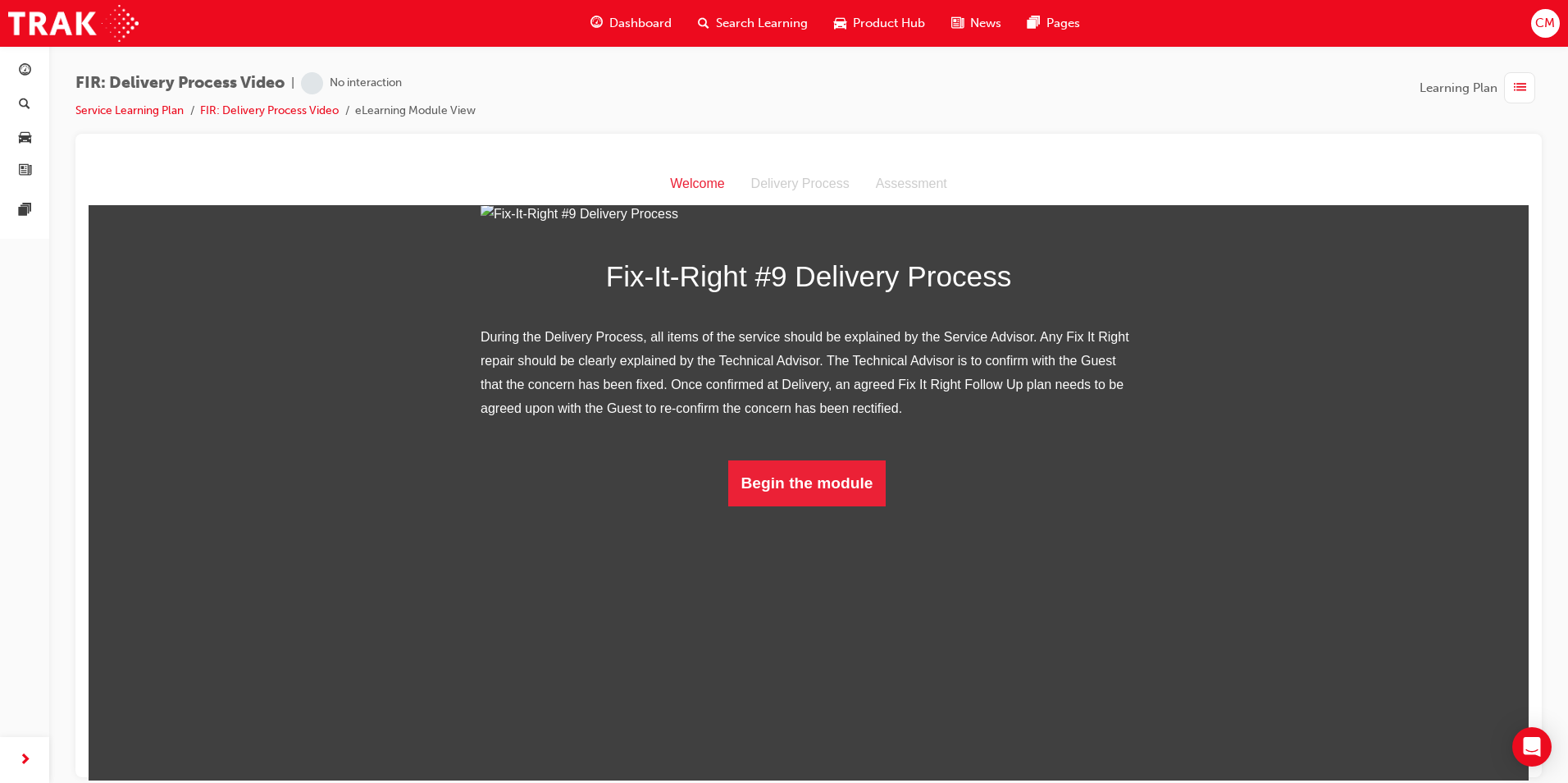
scroll to position [72, 0]
click at [853, 505] on button "Begin the module" at bounding box center [808, 482] width 159 height 46
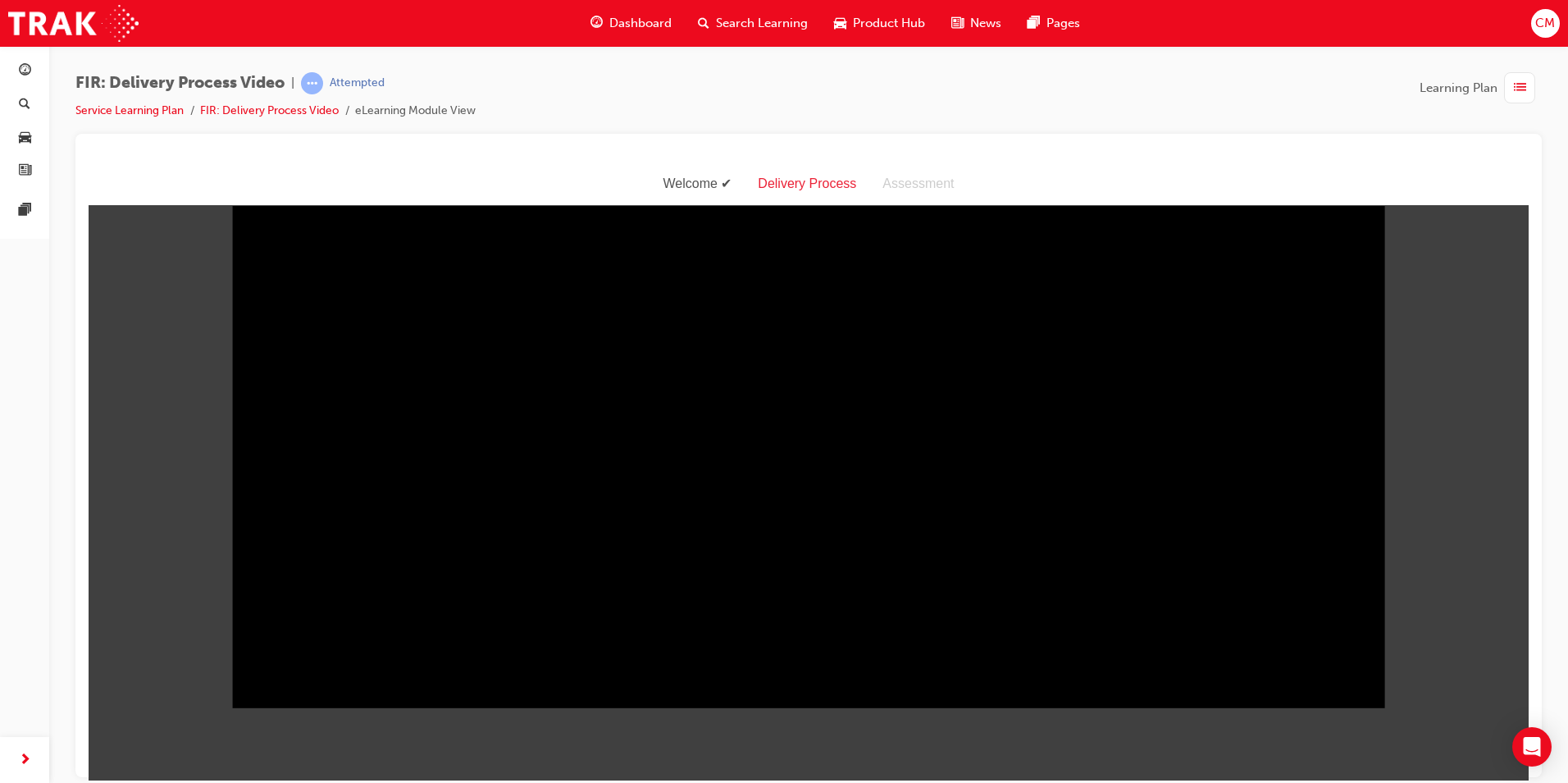
scroll to position [16, 0]
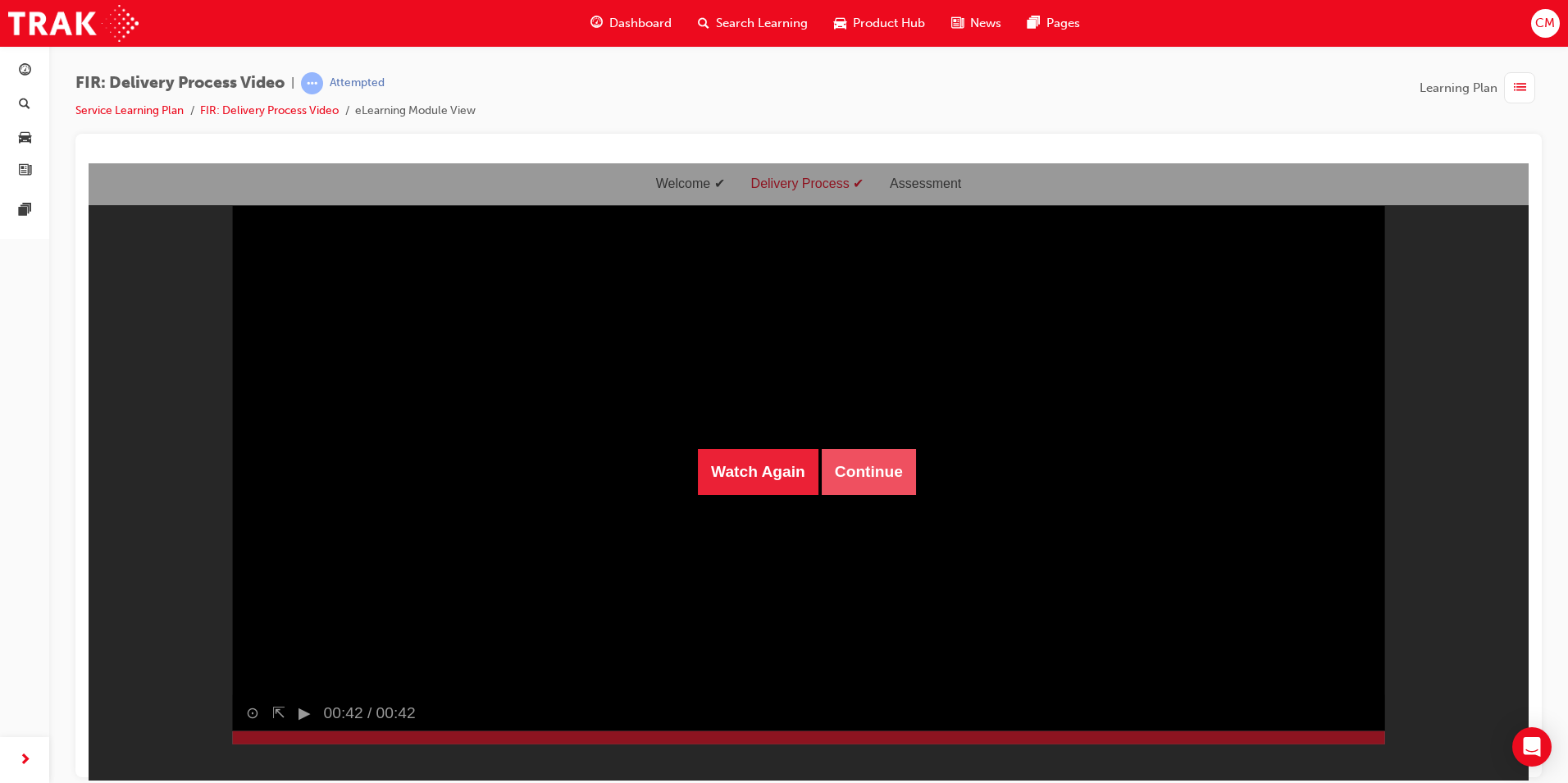
click at [851, 458] on button "Continue" at bounding box center [868, 470] width 94 height 46
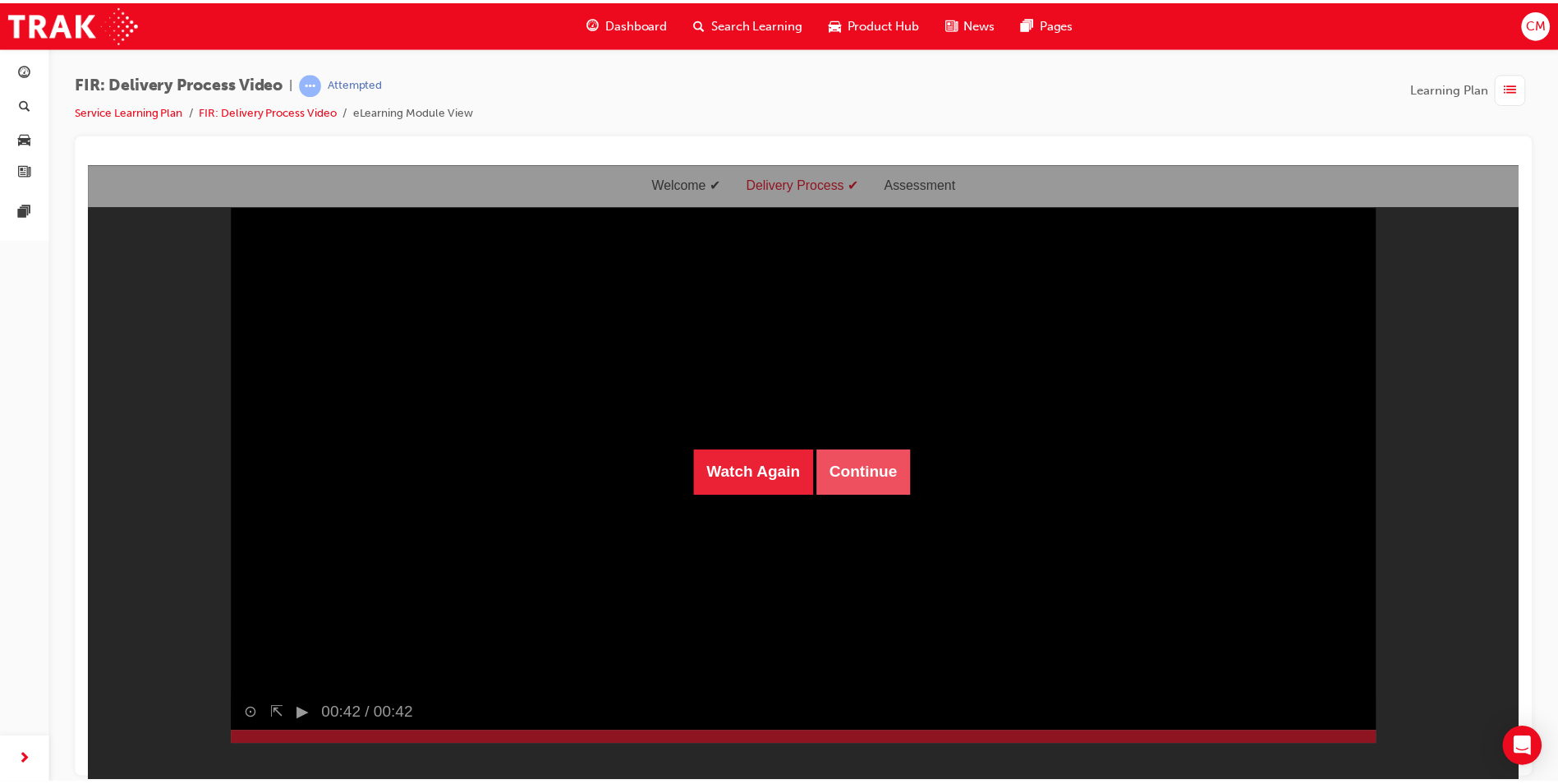
scroll to position [0, 0]
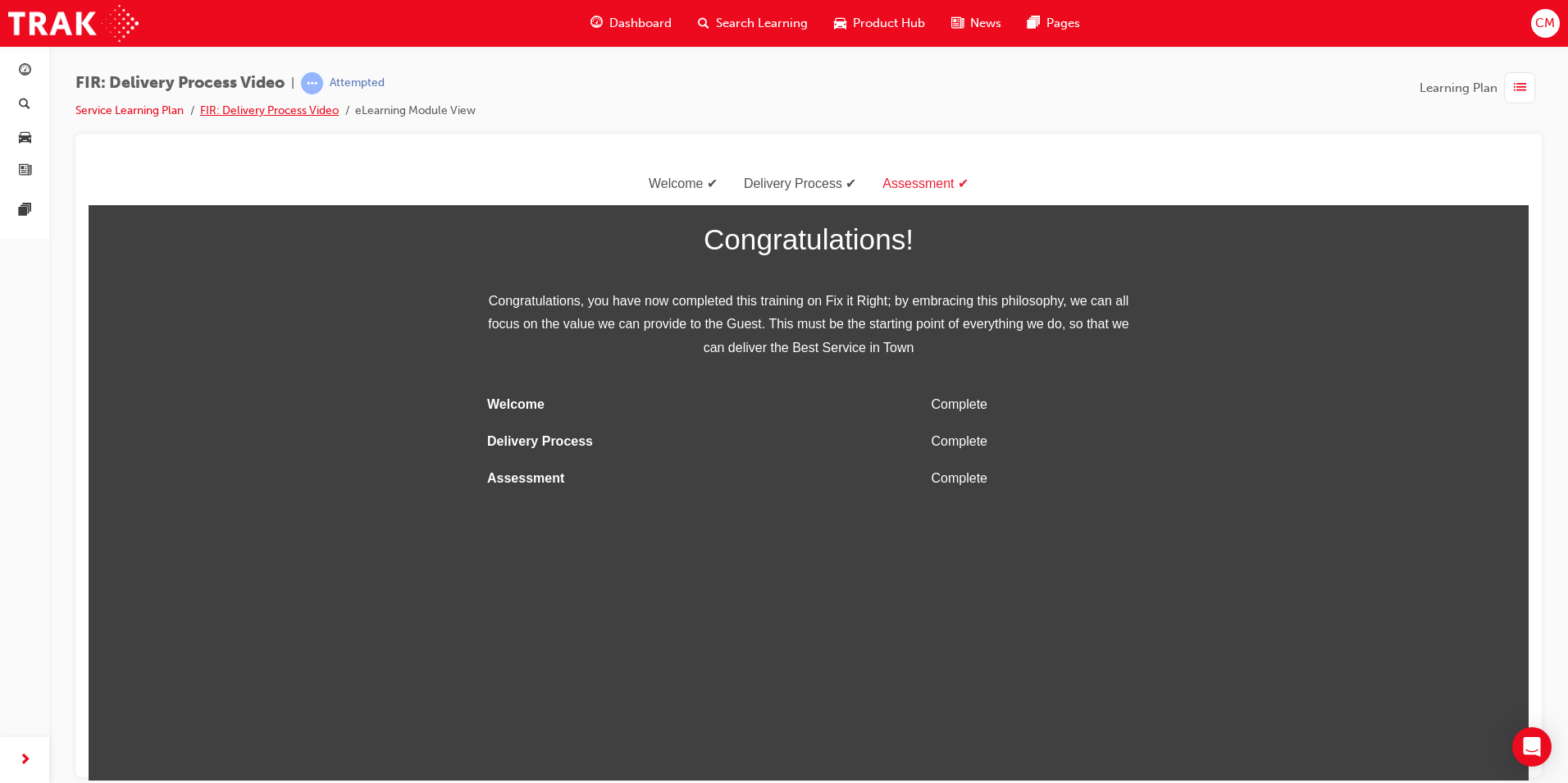
click at [229, 116] on link "FIR: Delivery Process Video" at bounding box center [269, 110] width 139 height 14
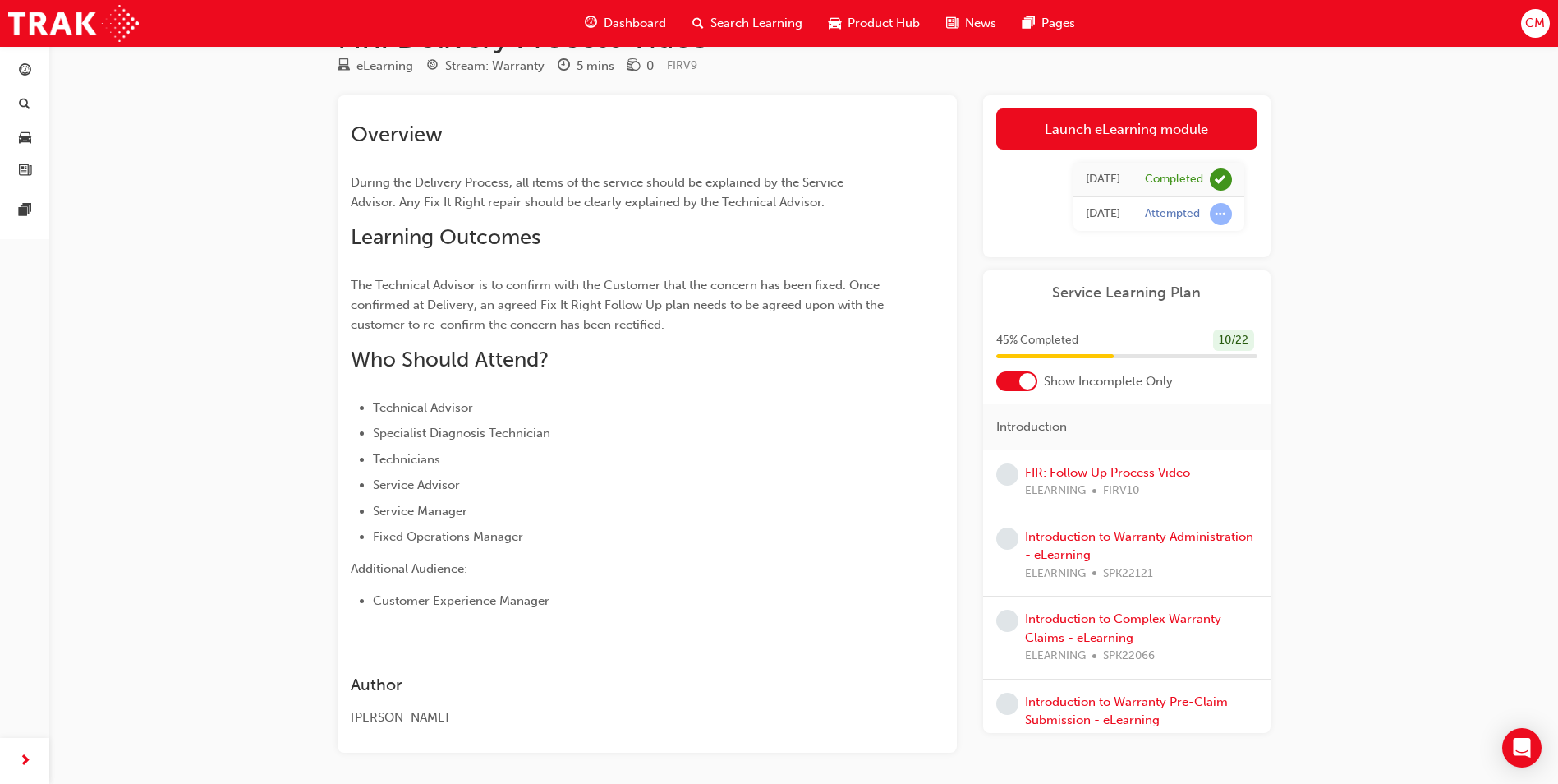
scroll to position [82, 0]
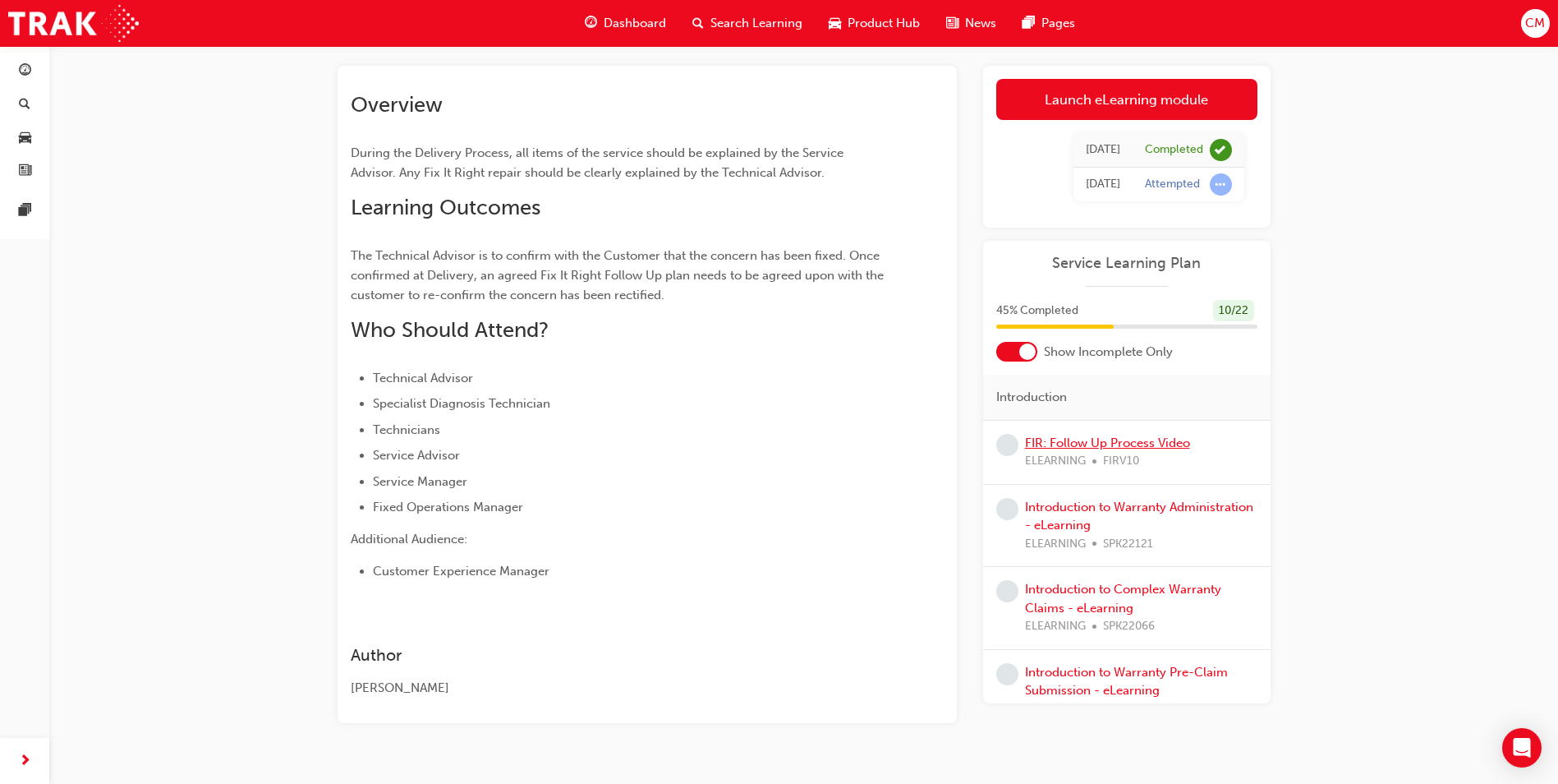
drag, startPoint x: 1073, startPoint y: 436, endPoint x: 1071, endPoint y: 422, distance: 14.1
click at [1074, 436] on link "FIR: Follow Up Process Video" at bounding box center [1108, 443] width 165 height 15
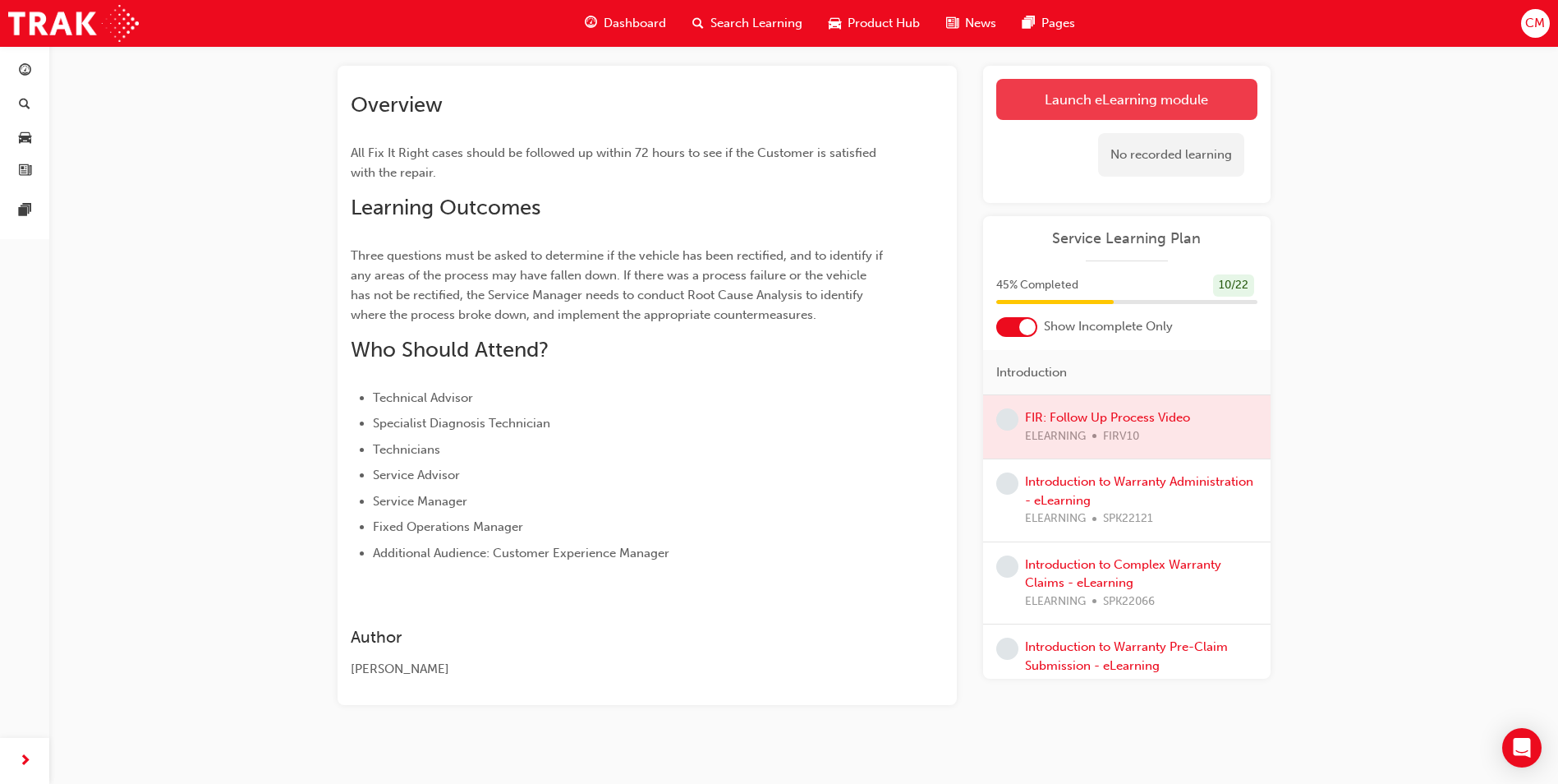
click at [1138, 90] on link "Launch eLearning module" at bounding box center [1127, 99] width 262 height 41
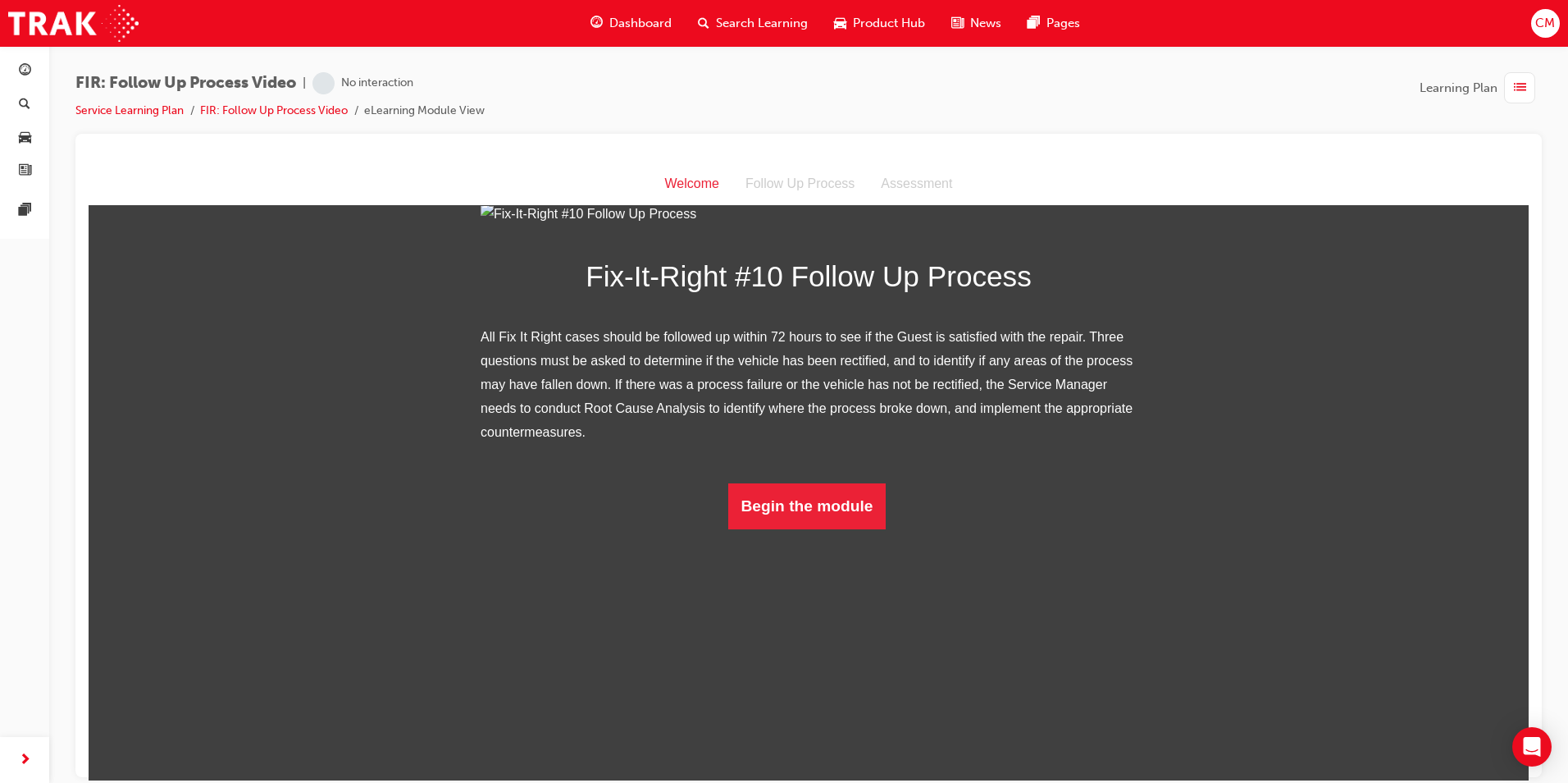
scroll to position [96, 0]
click at [831, 528] on button "Begin the module" at bounding box center [808, 505] width 159 height 46
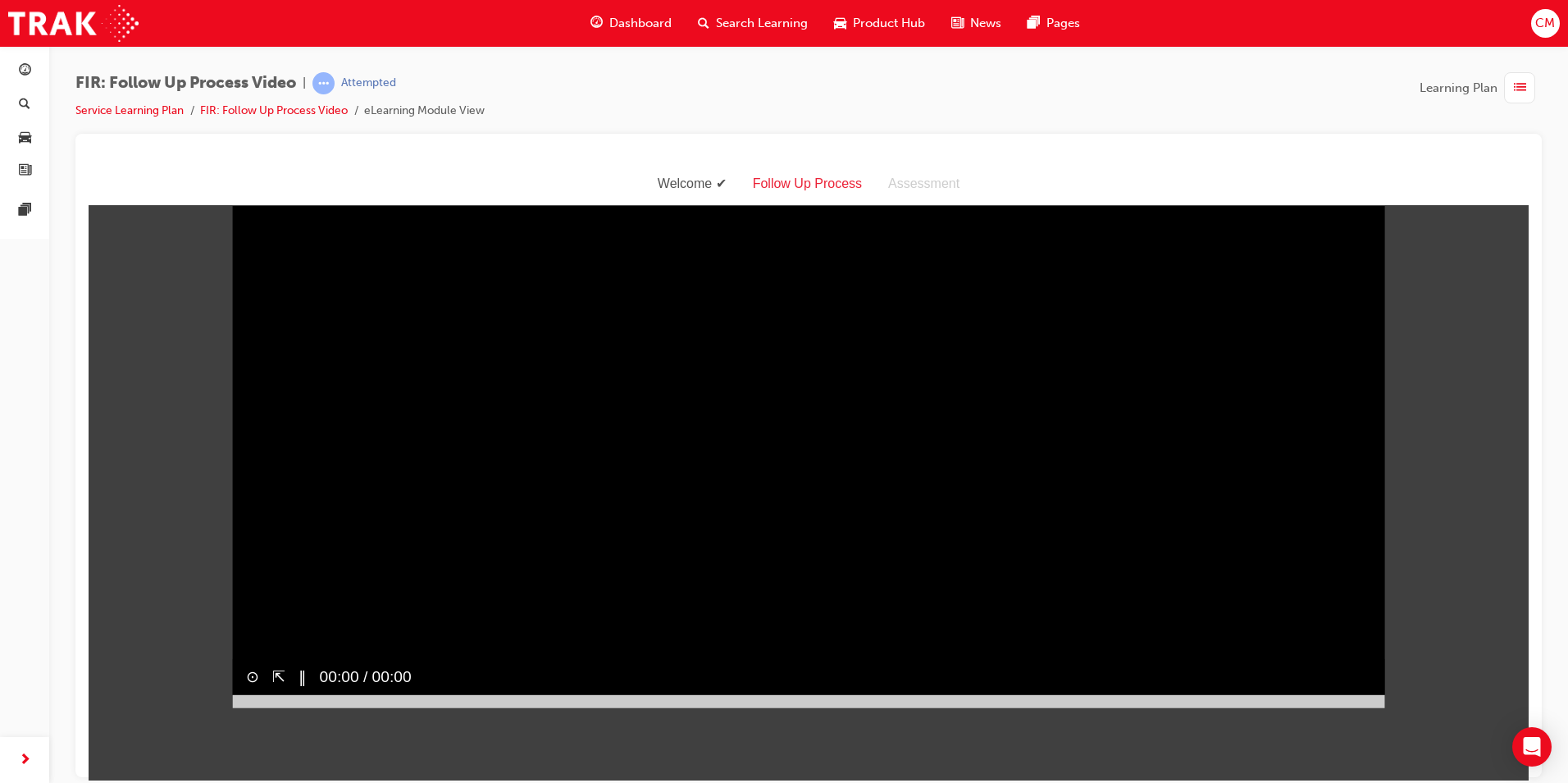
scroll to position [18, 0]
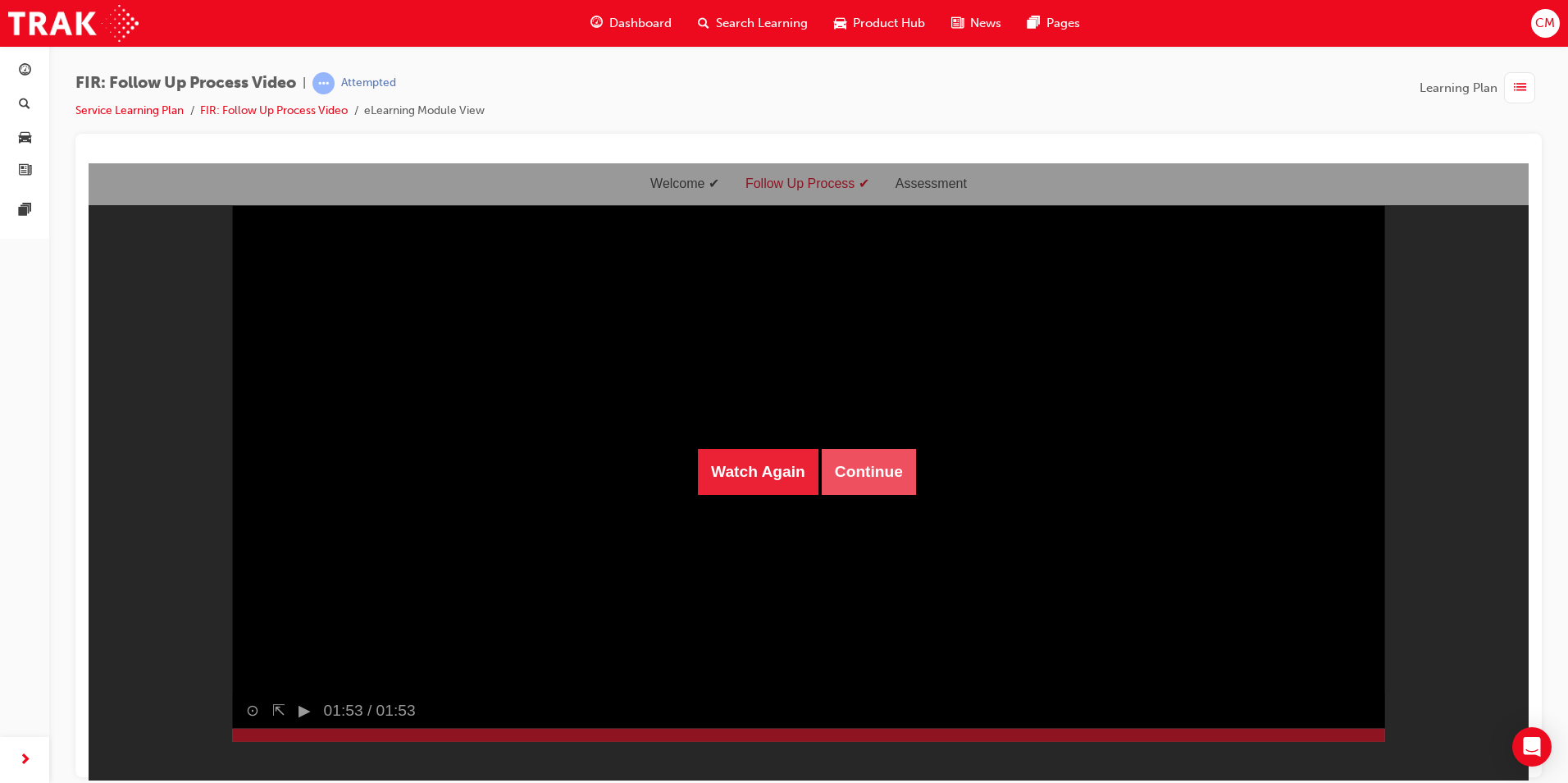
click at [846, 454] on button "Continue" at bounding box center [868, 470] width 94 height 46
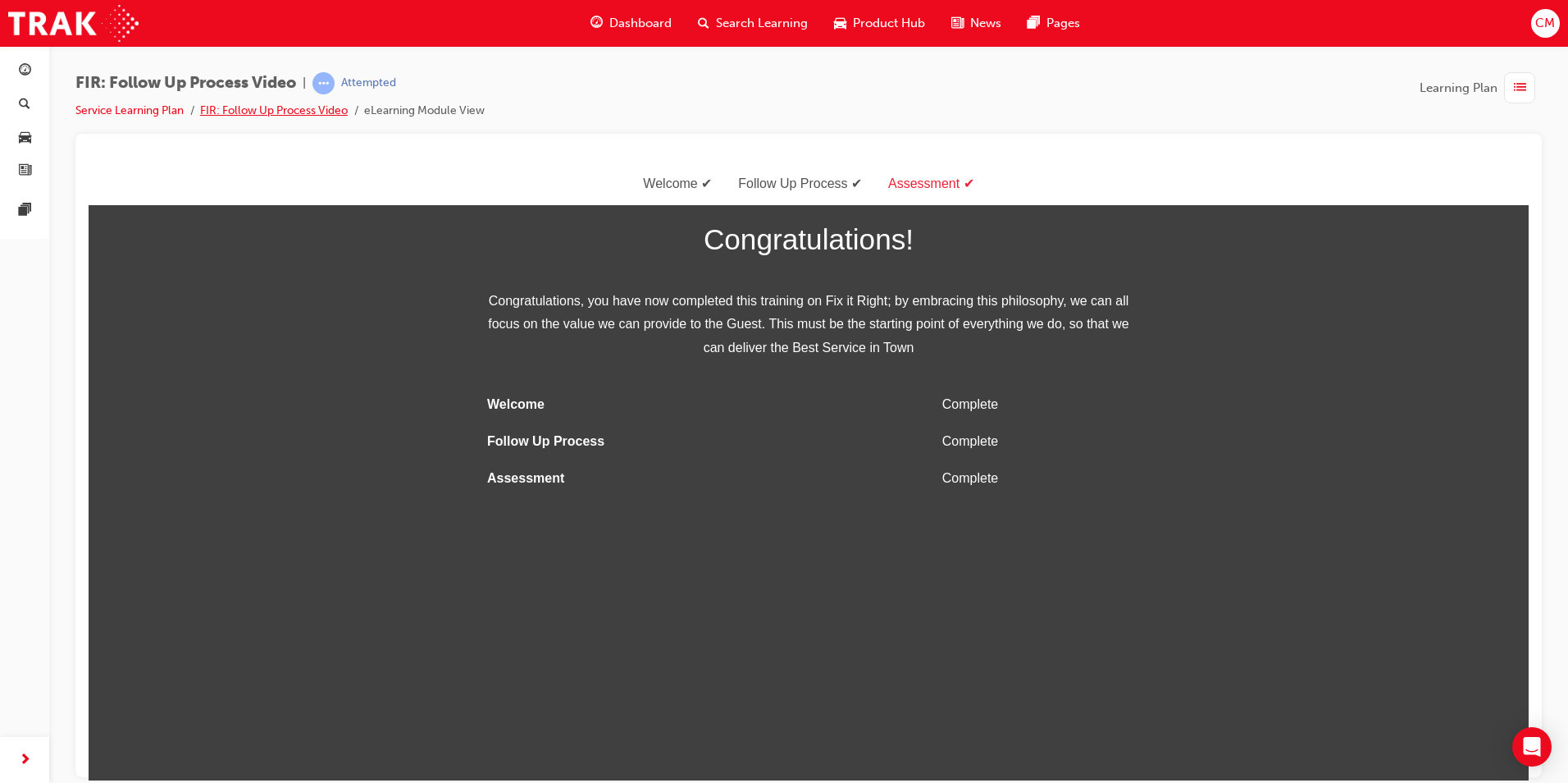
click at [277, 113] on link "FIR: Follow Up Process Video" at bounding box center [273, 110] width 147 height 14
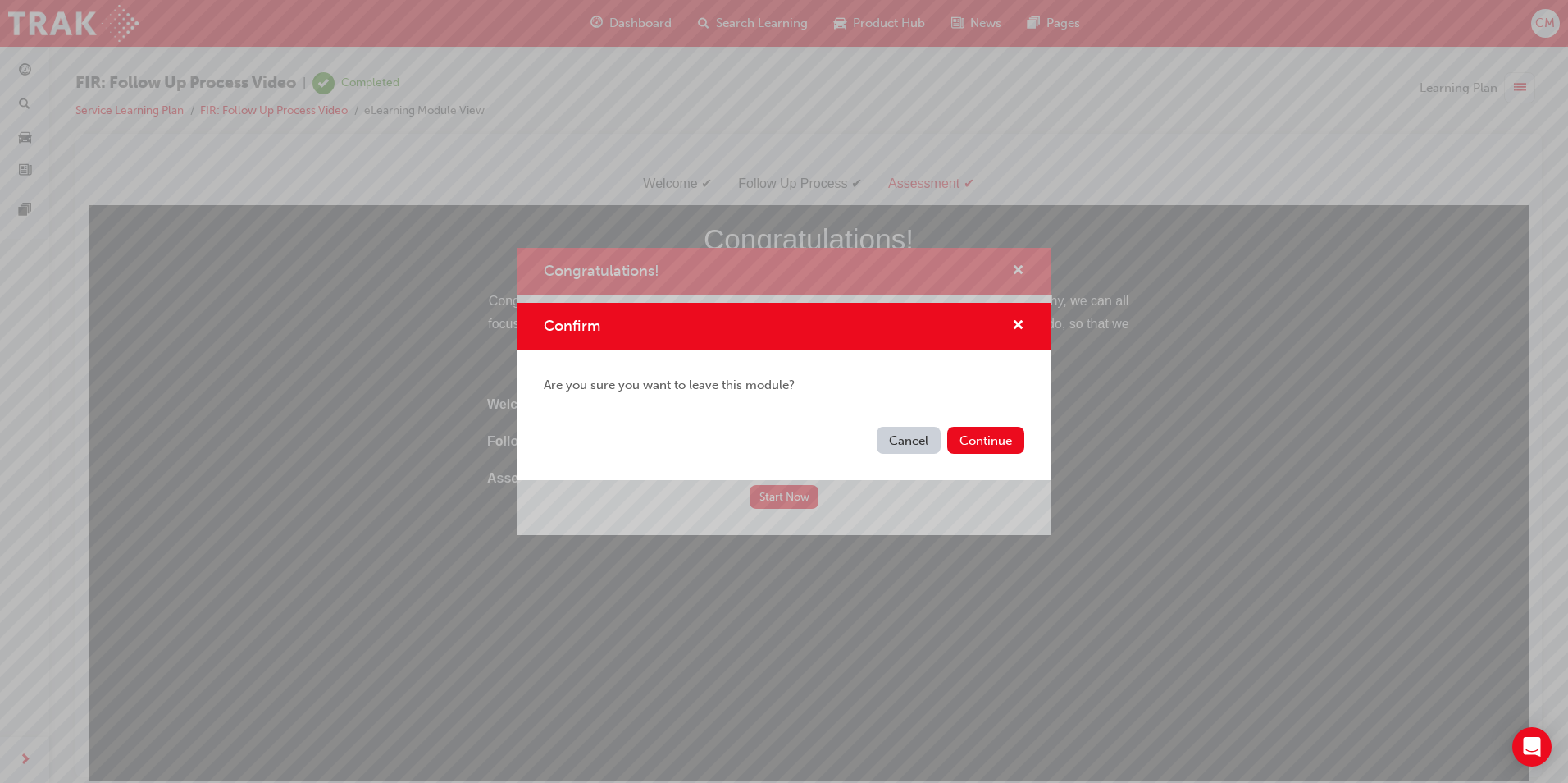
click at [918, 437] on button "Cancel" at bounding box center [909, 440] width 64 height 27
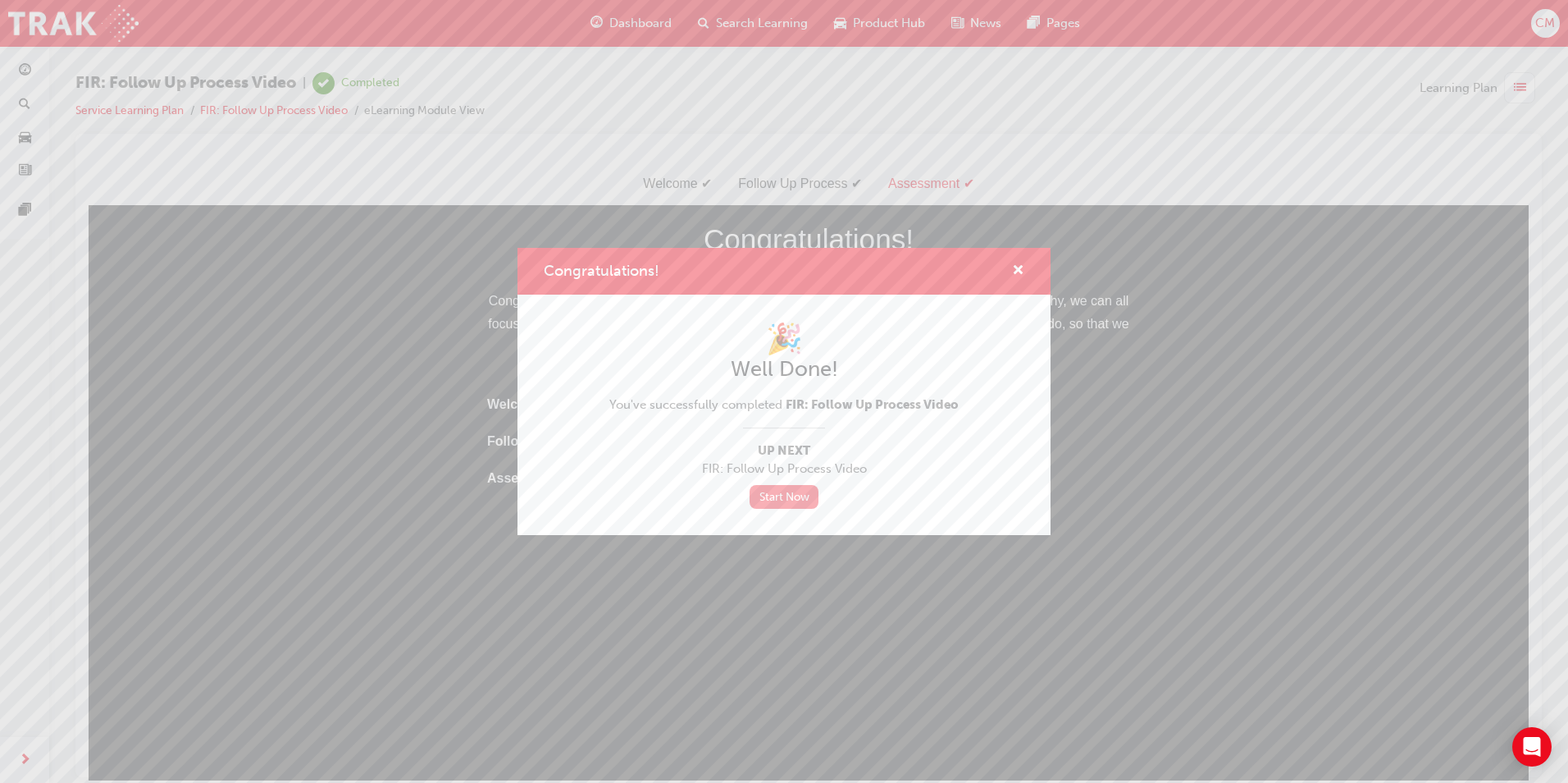
click at [780, 496] on link "Start Now" at bounding box center [784, 496] width 69 height 23
click at [279, 120] on div "Congratulations! 🎉 Well Done! You've successfully completed FIR: Follow Up Proc…" at bounding box center [784, 391] width 1568 height 783
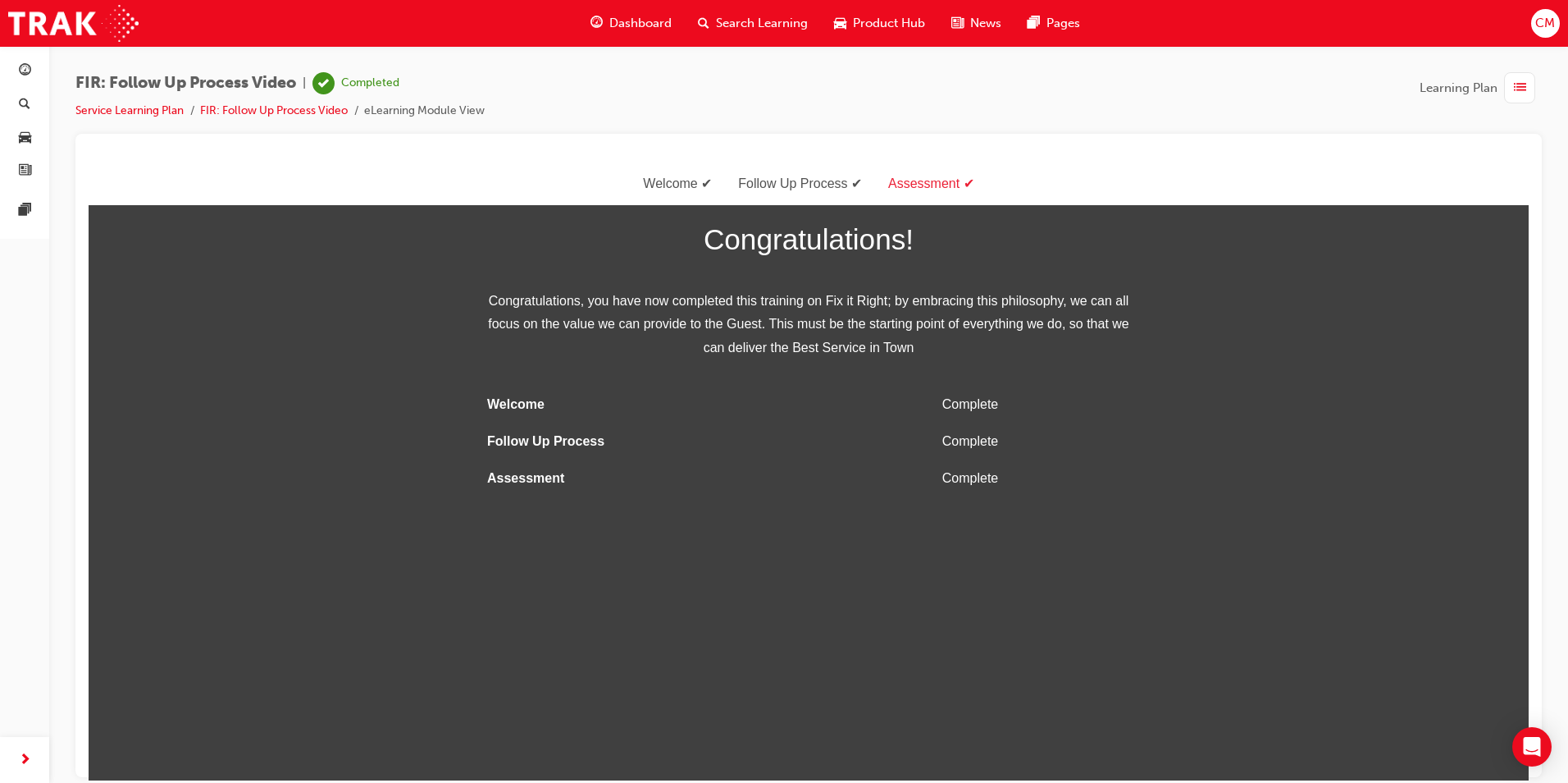
click at [301, 119] on li "FIR: Follow Up Process Video" at bounding box center [282, 111] width 164 height 19
click at [301, 111] on link "FIR: Follow Up Process Video" at bounding box center [273, 110] width 147 height 14
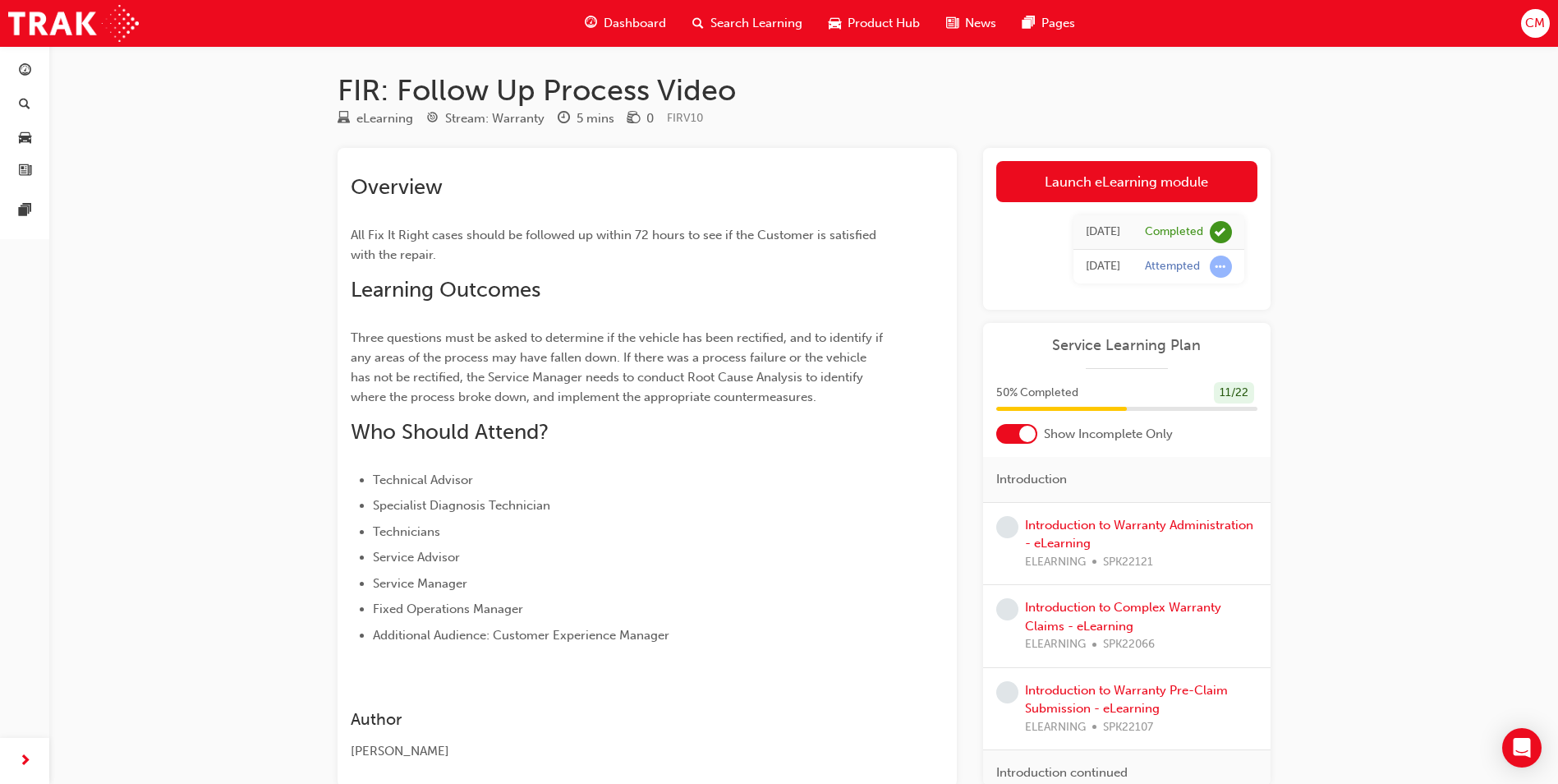
click at [1111, 535] on div "Introduction to Warranty Administration - eLearning ELEARNING SPK22121" at bounding box center [1141, 544] width 233 height 56
click at [1089, 539] on link "Introduction to Warranty Administration - eLearning" at bounding box center [1139, 535] width 228 height 34
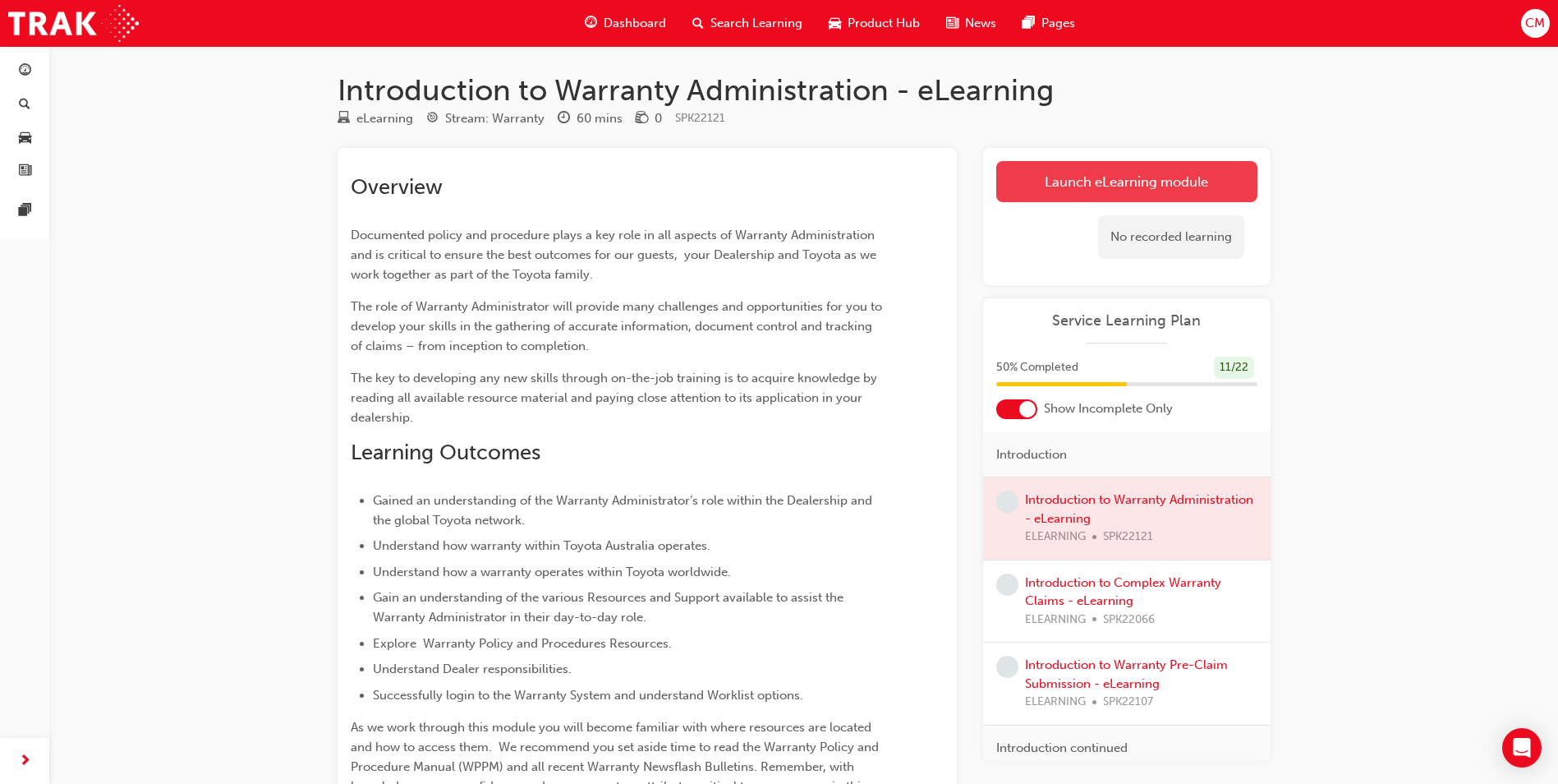
click at [1138, 189] on link "Launch eLearning module" at bounding box center [1127, 181] width 262 height 41
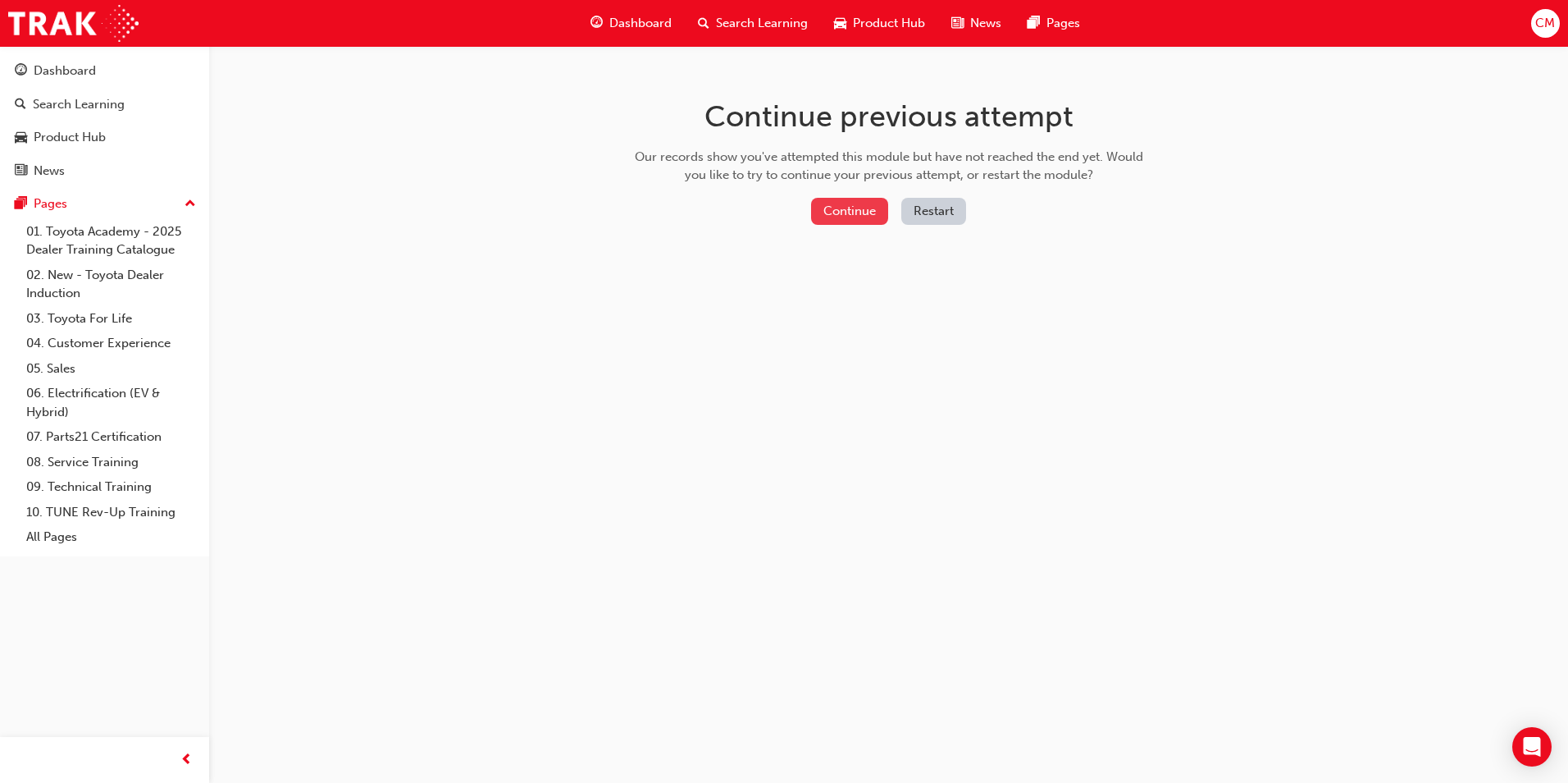
click at [859, 214] on button "Continue" at bounding box center [849, 211] width 77 height 27
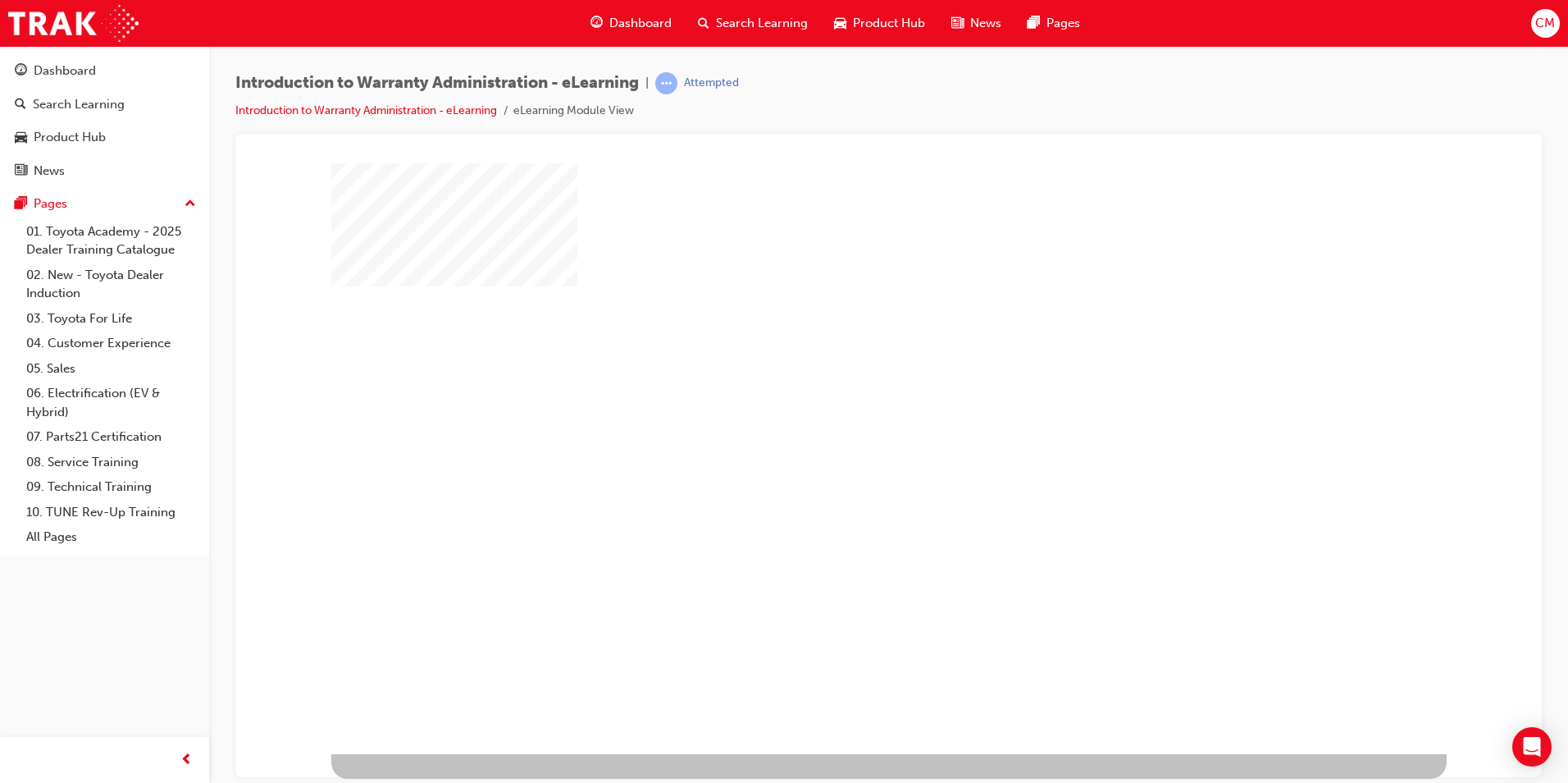
drag, startPoint x: 824, startPoint y: 449, endPoint x: 867, endPoint y: 454, distance: 43.3
click at [836, 454] on div at bounding box center [888, 457] width 1115 height 591
click at [841, 411] on div "play" at bounding box center [841, 411] width 0 height 0
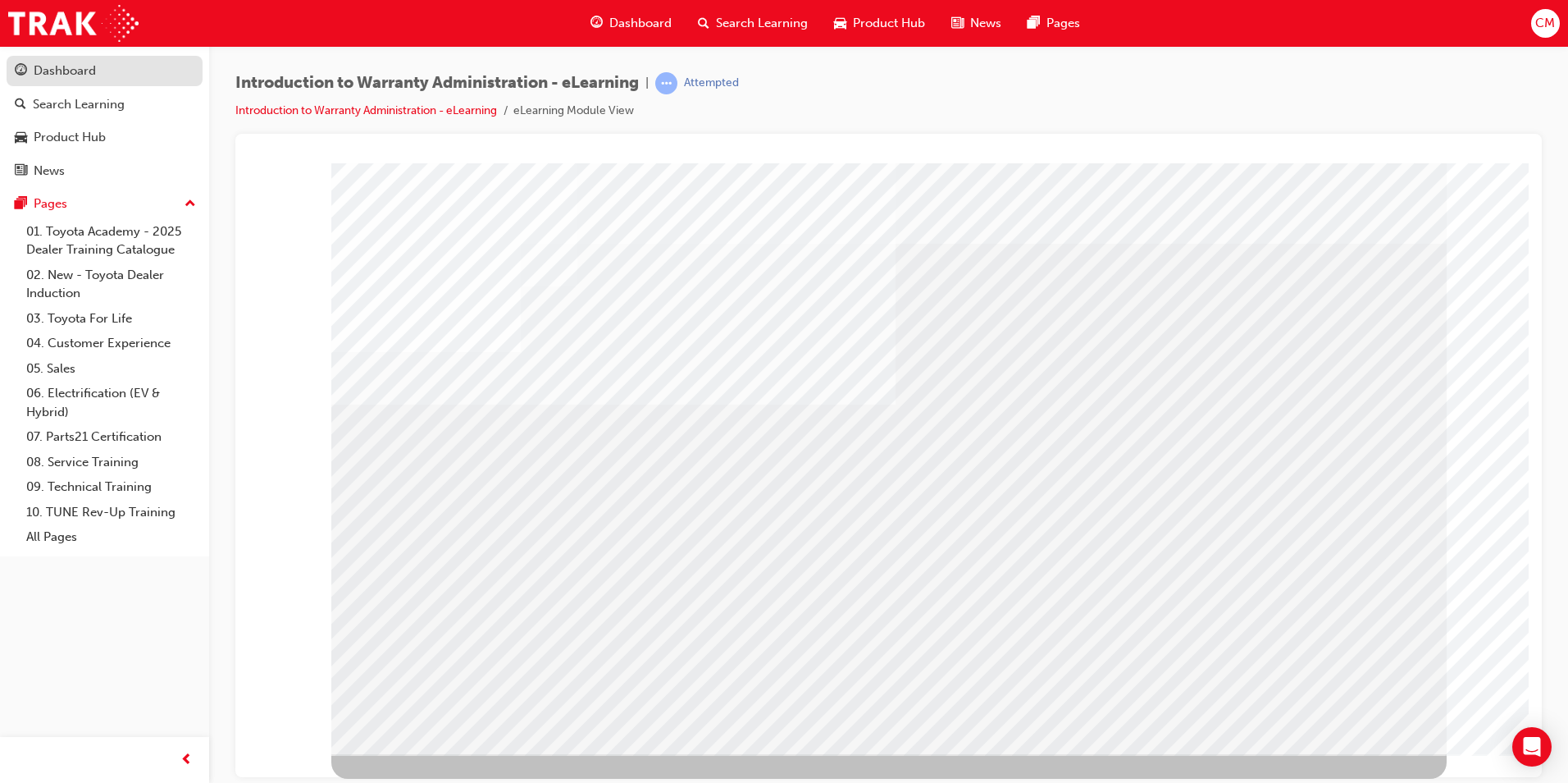
click at [70, 82] on link "Dashboard" at bounding box center [104, 71] width 196 height 31
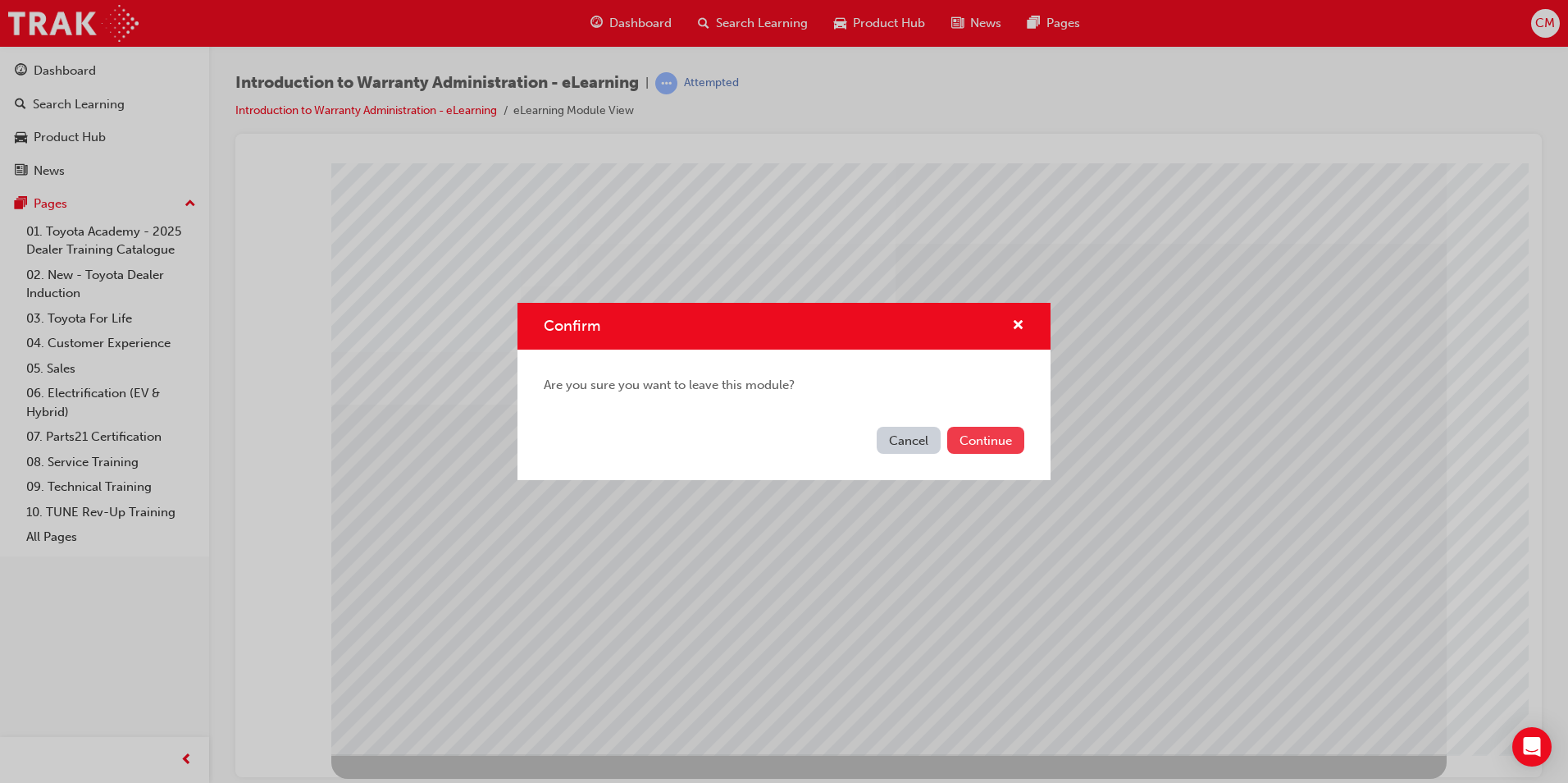
click at [971, 440] on button "Continue" at bounding box center [985, 440] width 77 height 27
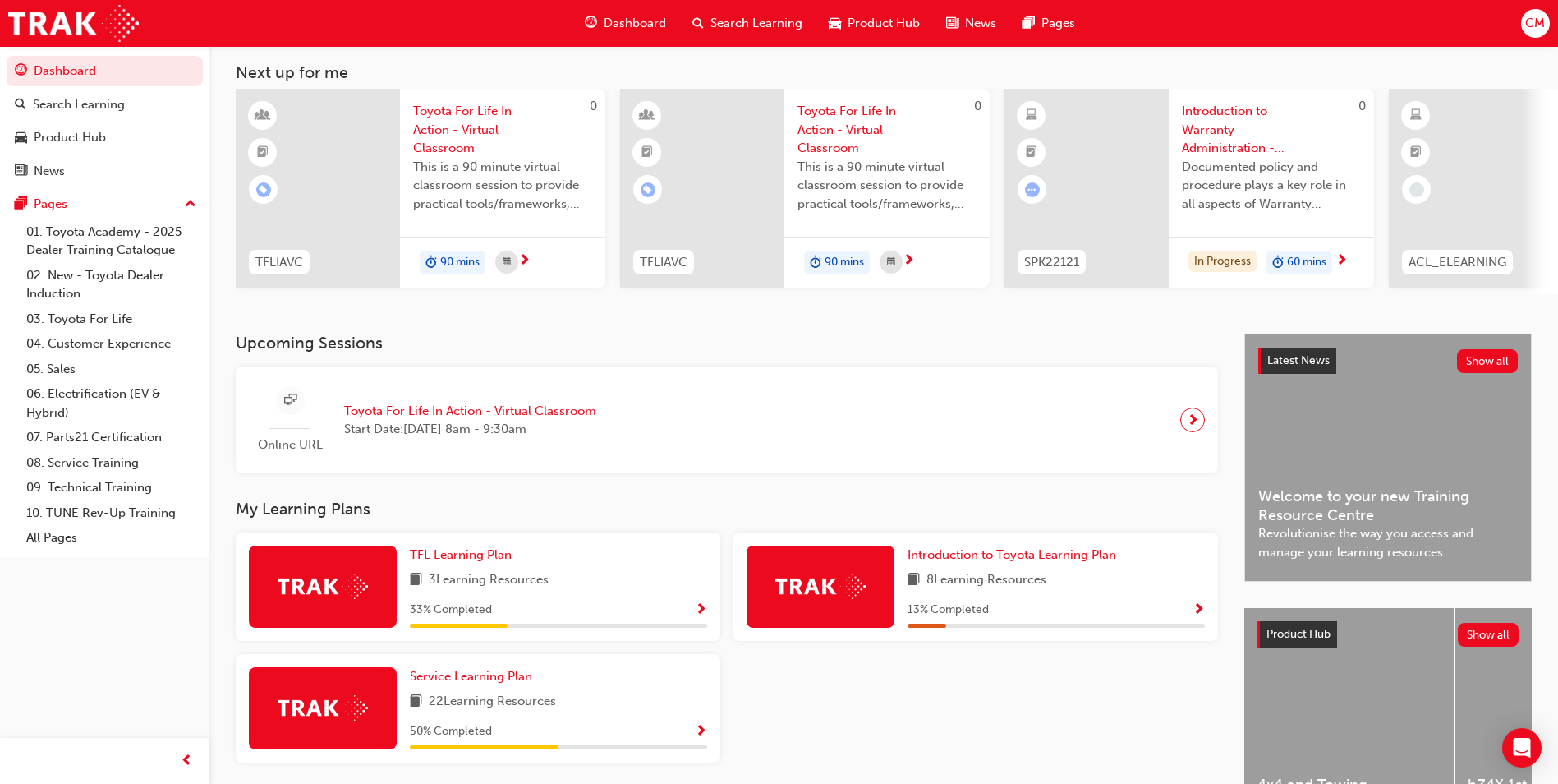
scroll to position [164, 0]
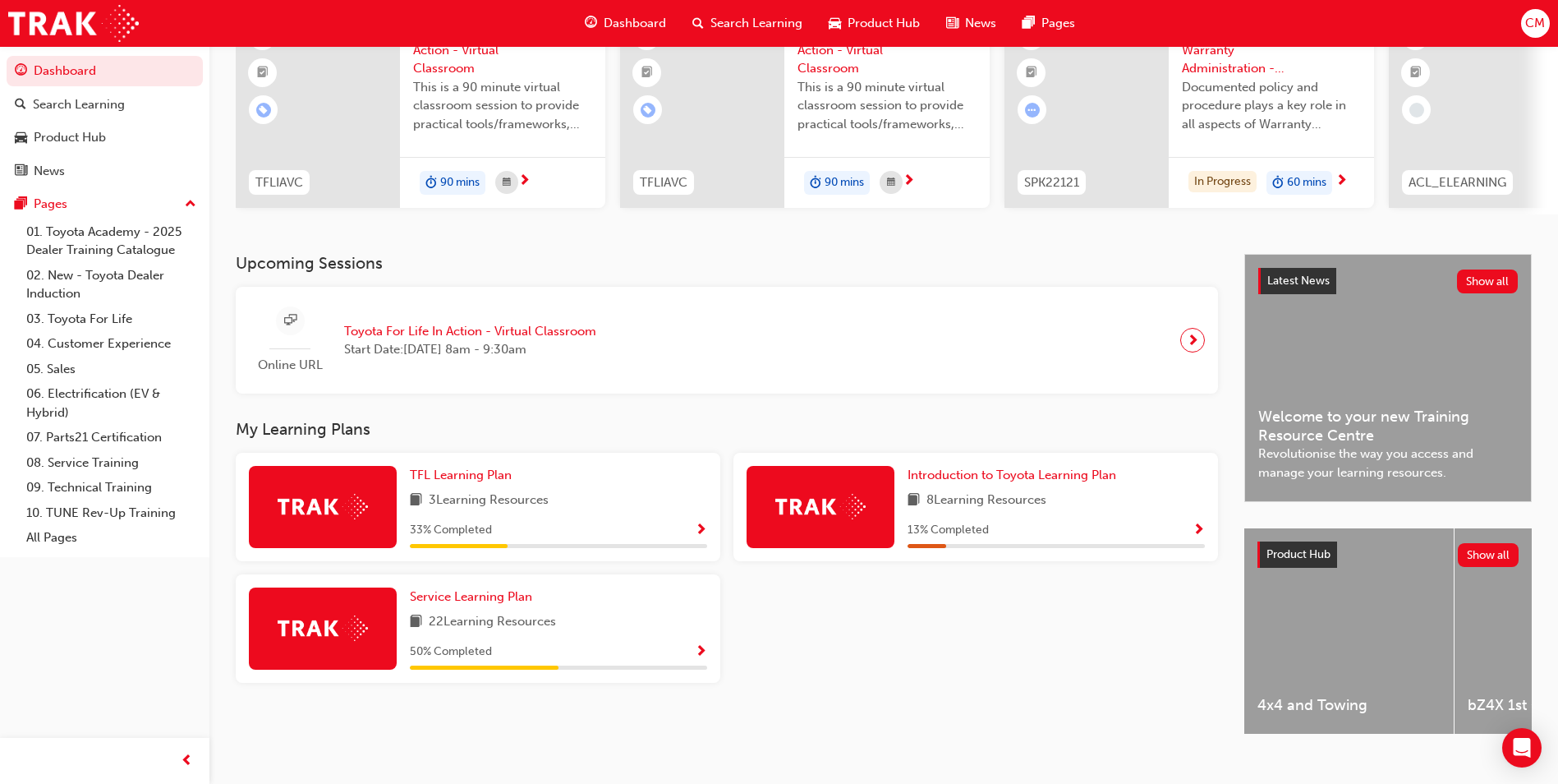
click at [698, 658] on span "Show Progress" at bounding box center [701, 652] width 12 height 15
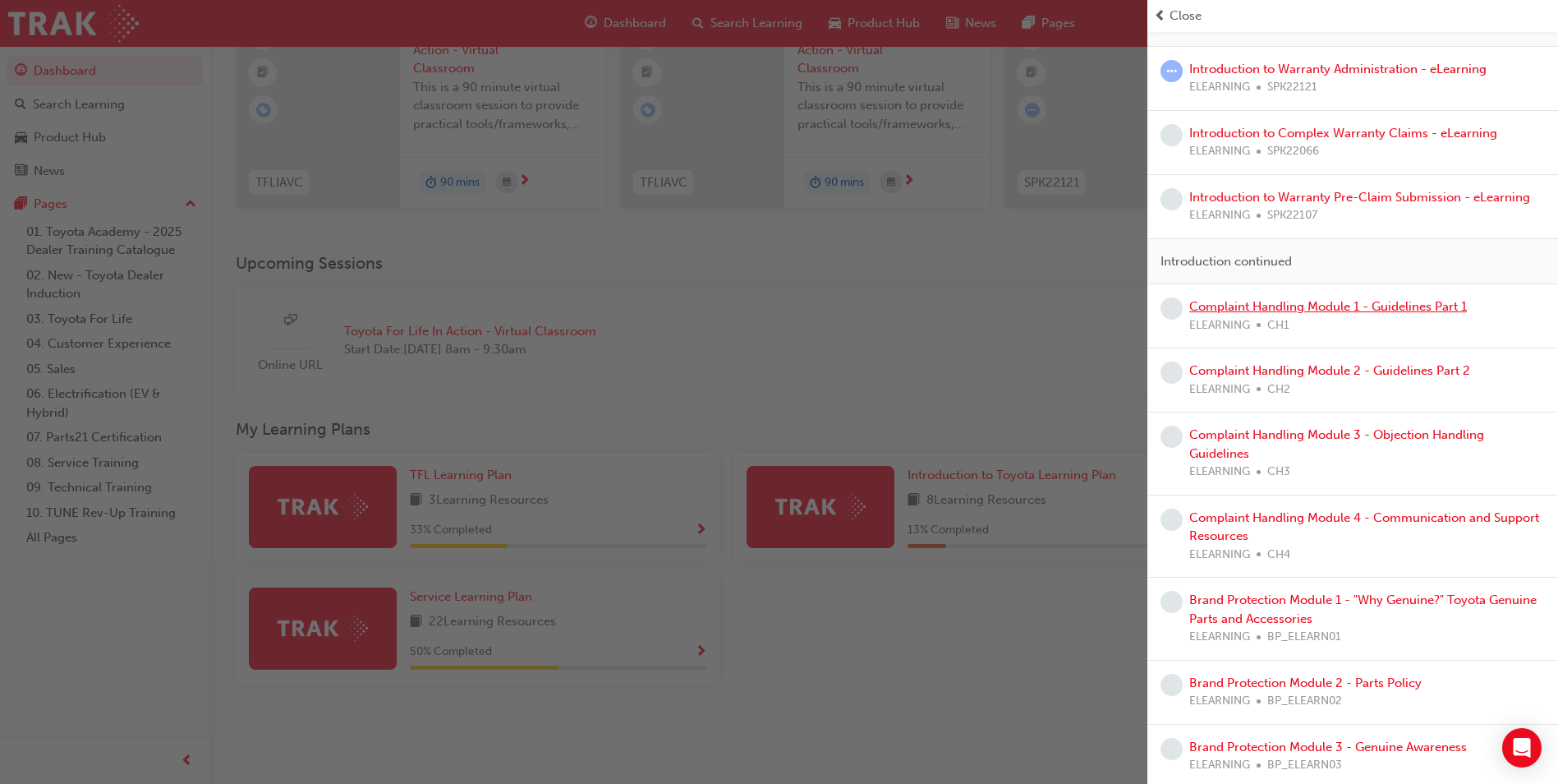
click at [1298, 303] on link "Complaint Handling Module 1 - Guidelines Part 1" at bounding box center [1328, 306] width 278 height 15
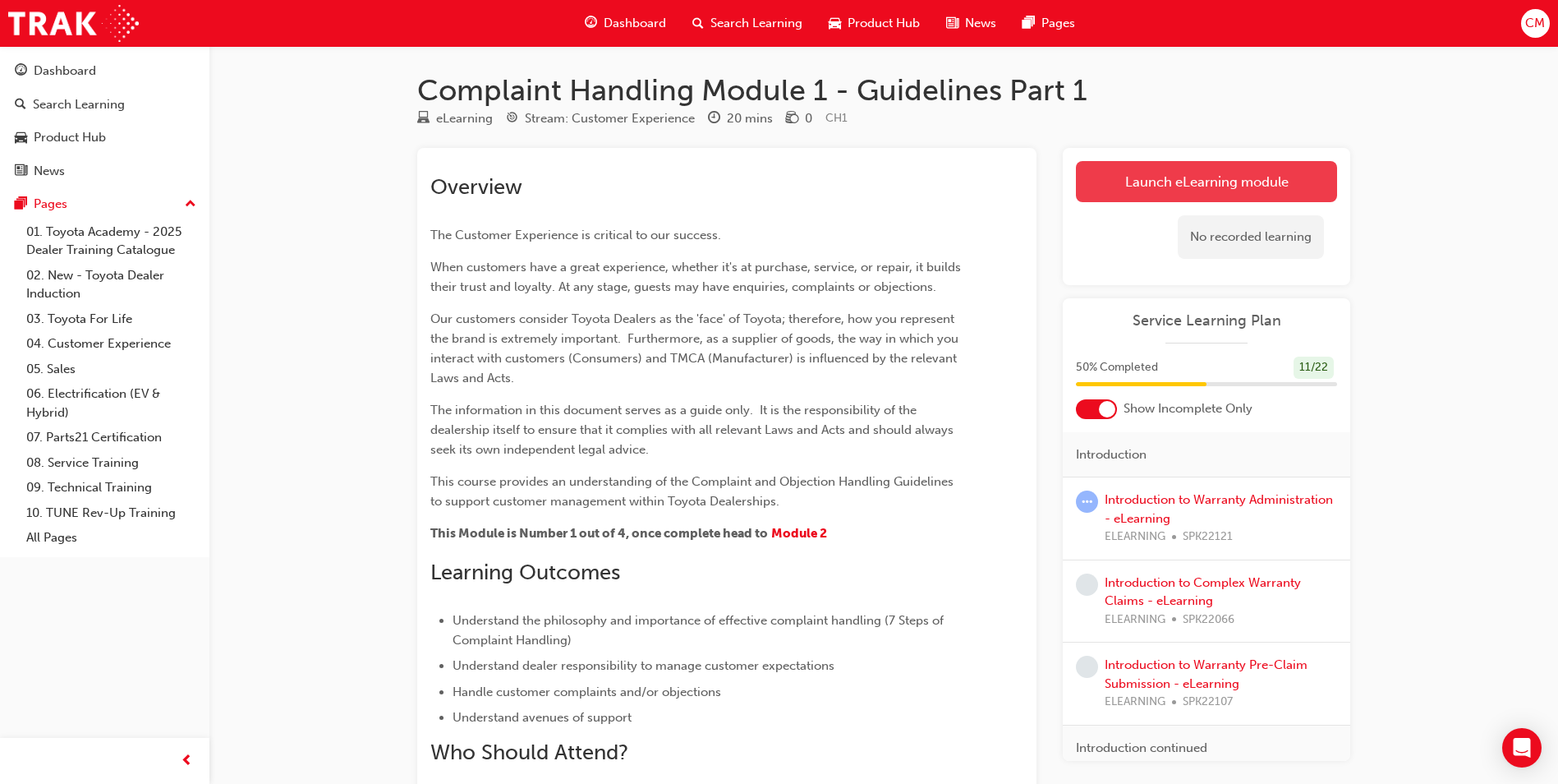
click at [1170, 182] on link "Launch eLearning module" at bounding box center [1207, 181] width 262 height 41
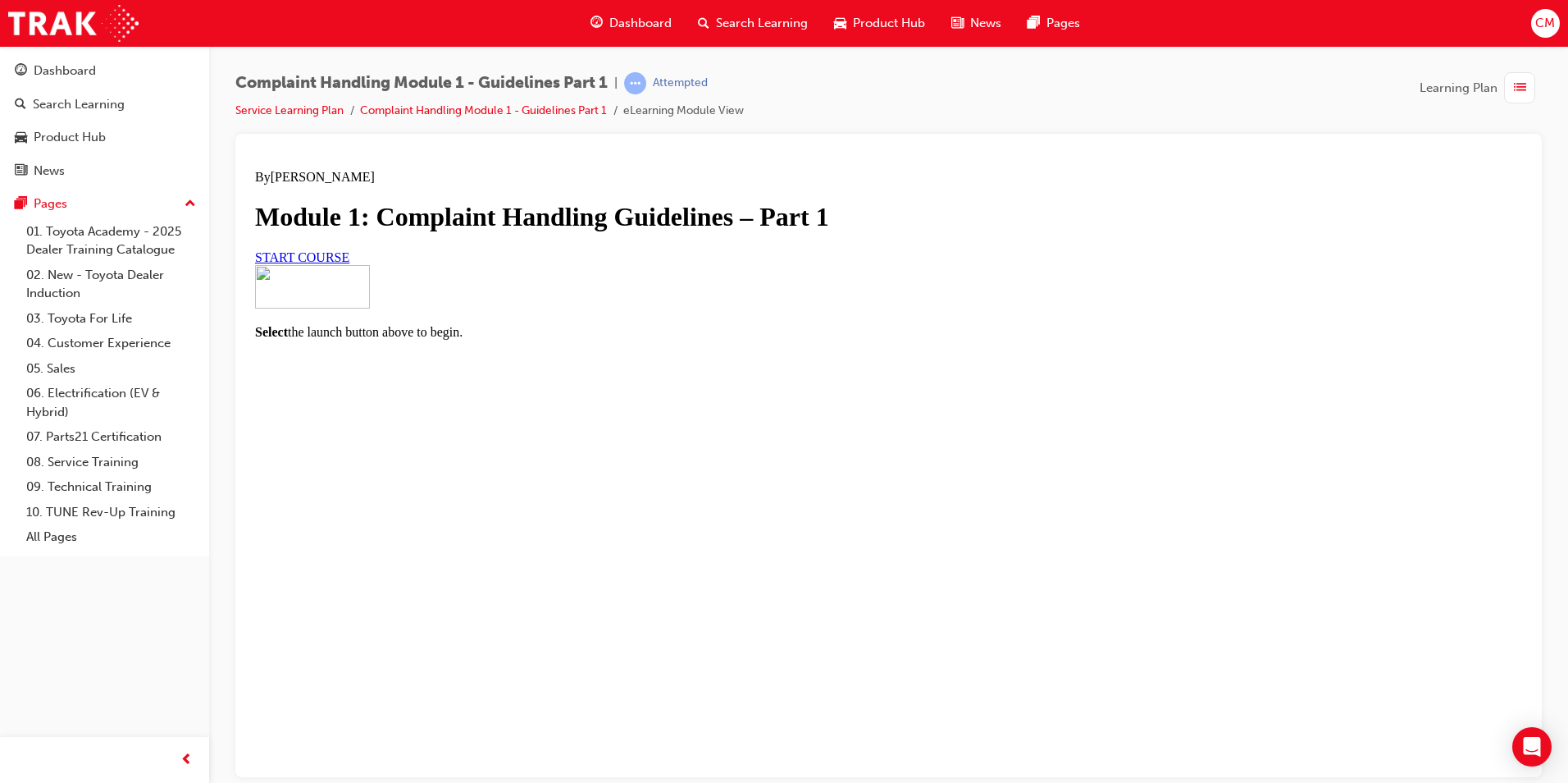
scroll to position [72, 0]
click at [349, 263] on span "START COURSE" at bounding box center [301, 256] width 94 height 14
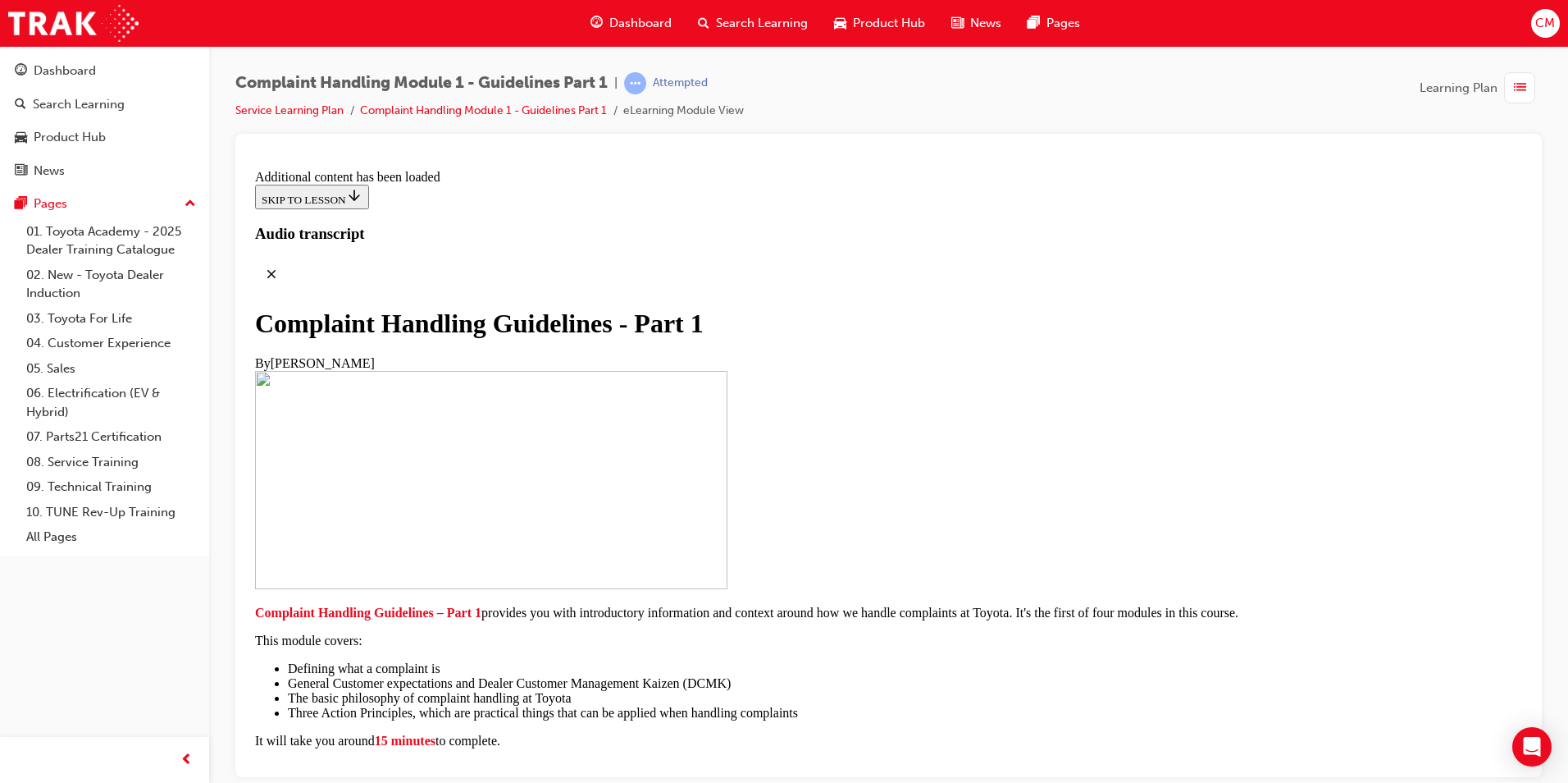
scroll to position [3753, 0]
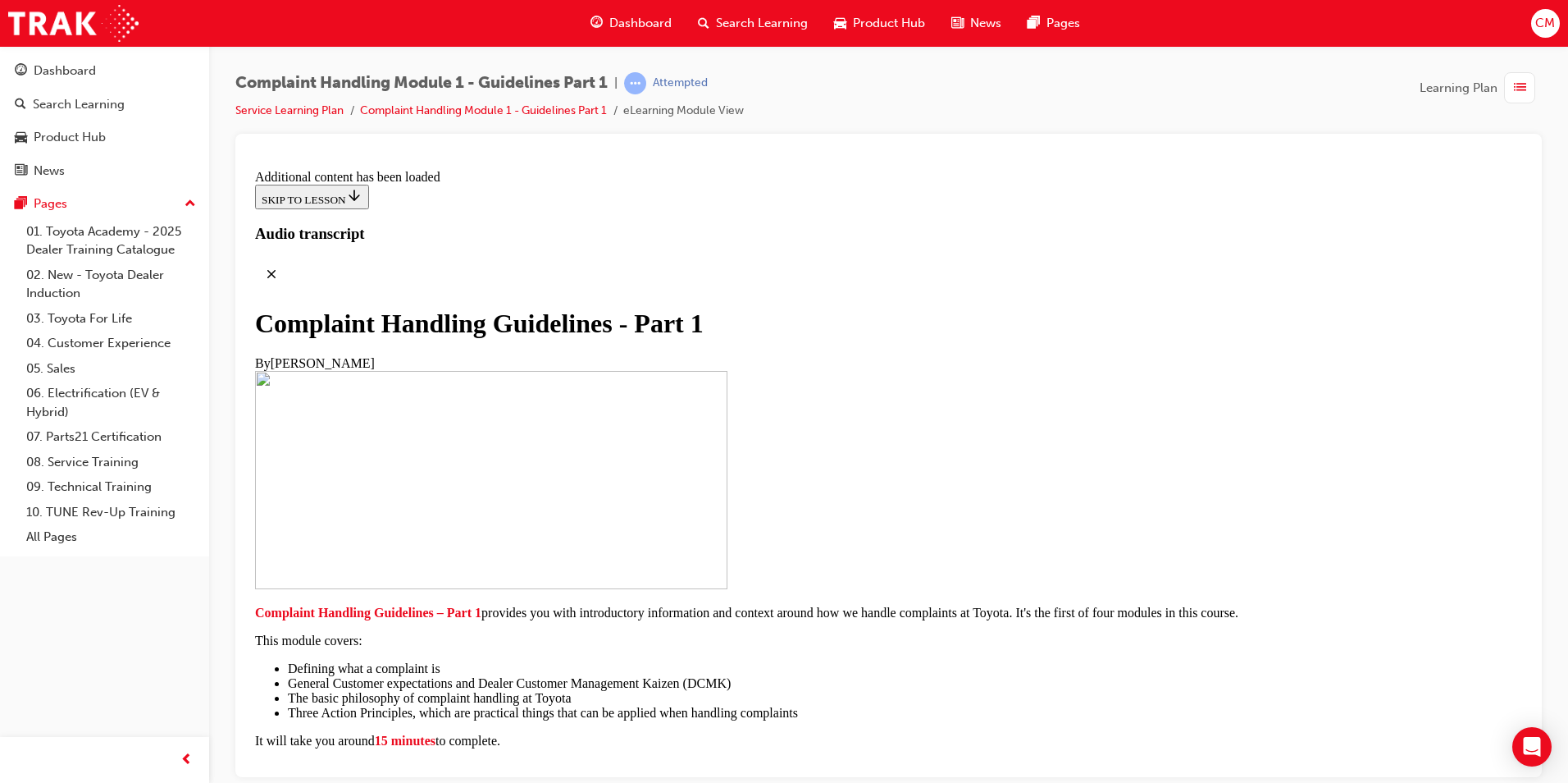
radio input "true"
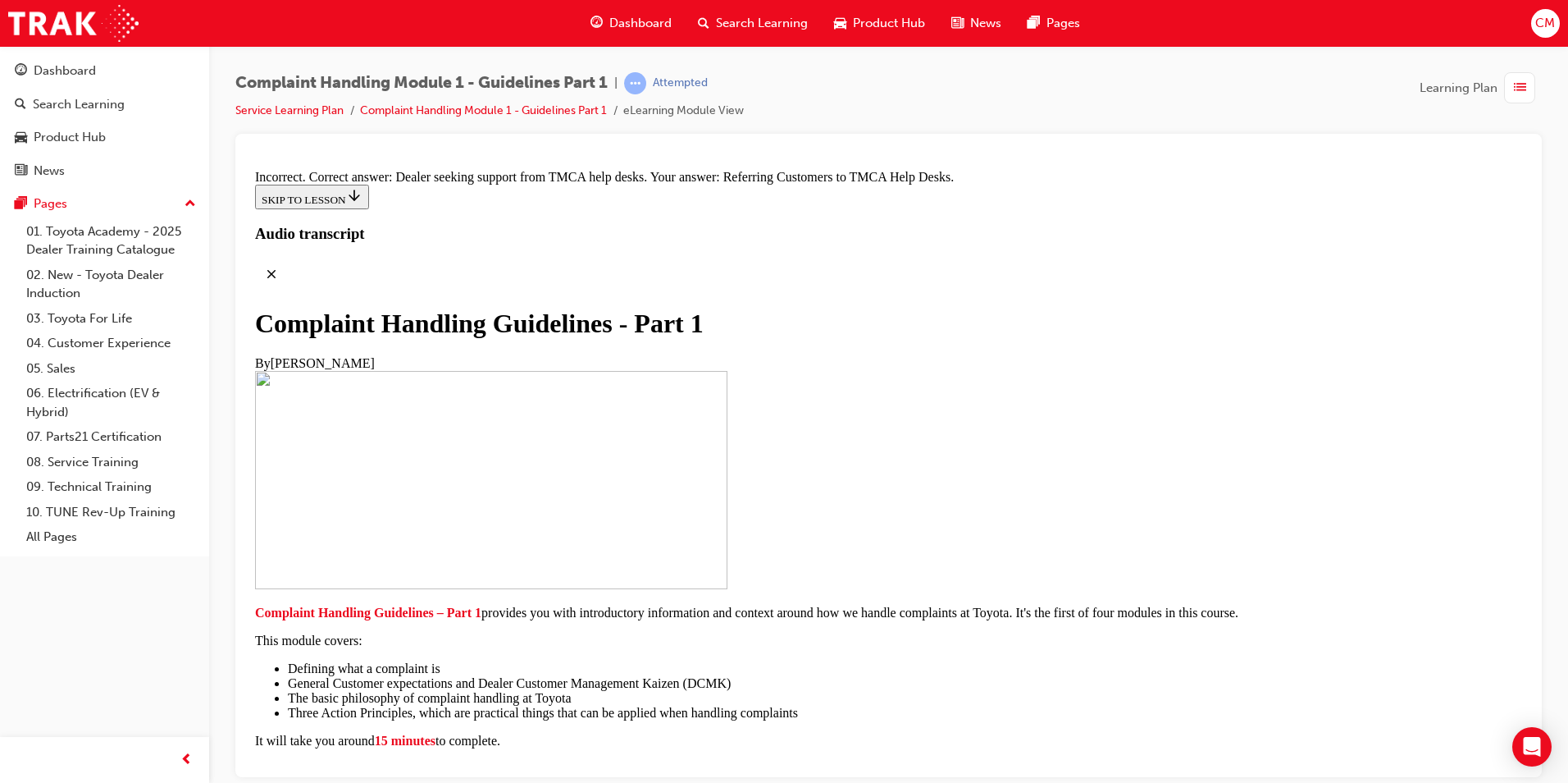
radio input "true"
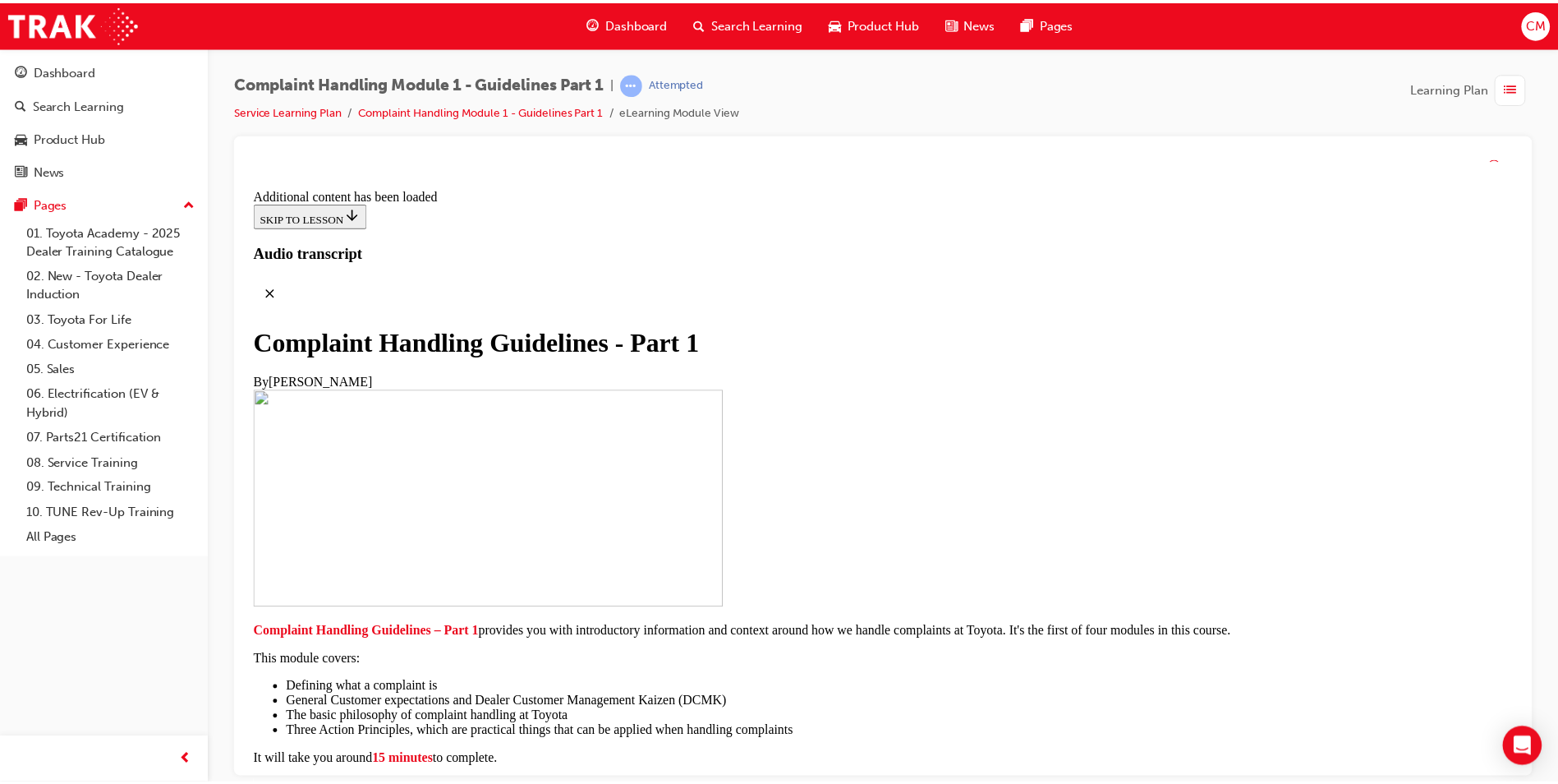
scroll to position [12235, 0]
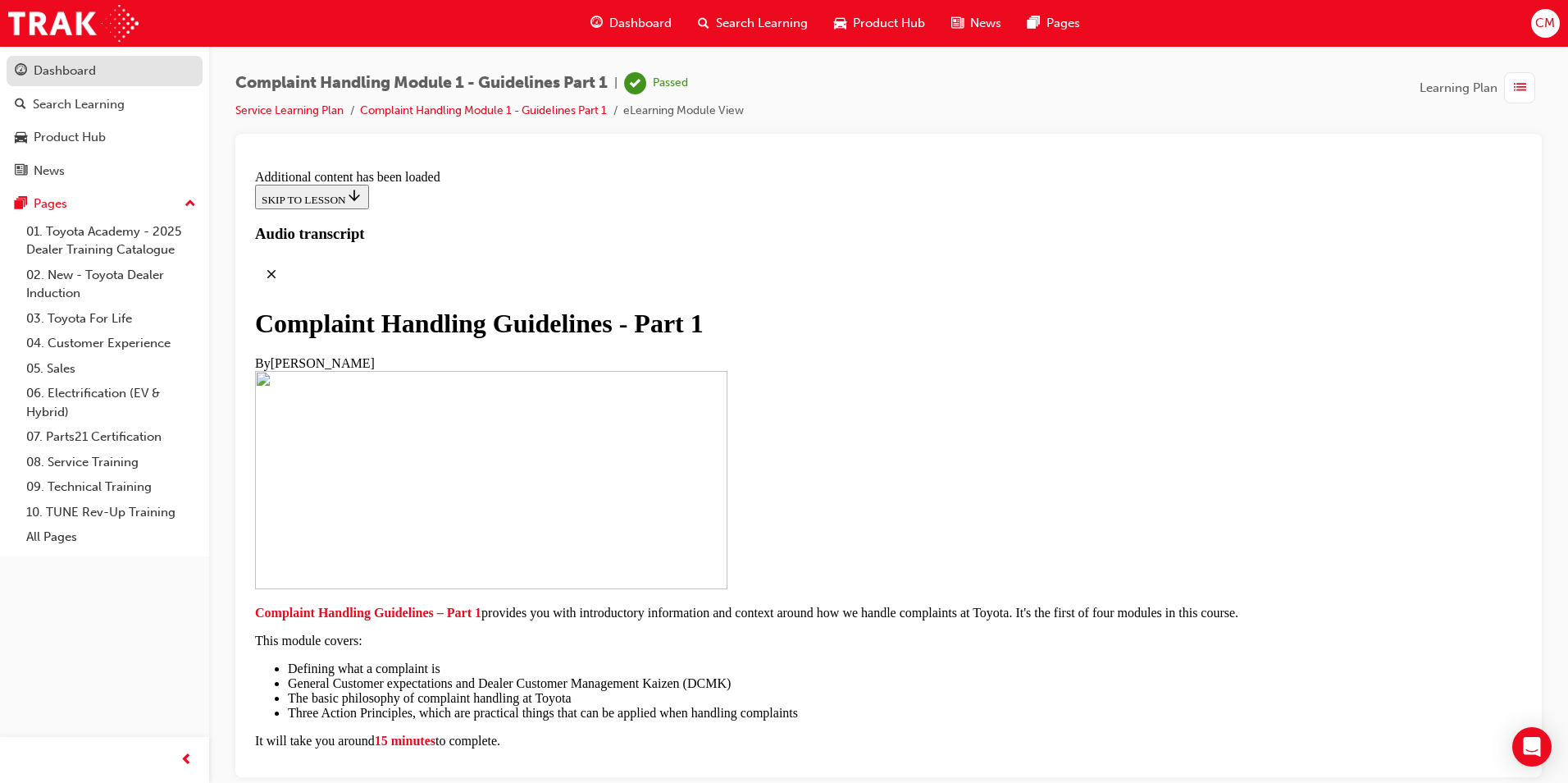
click at [65, 73] on div "Dashboard" at bounding box center [64, 71] width 62 height 19
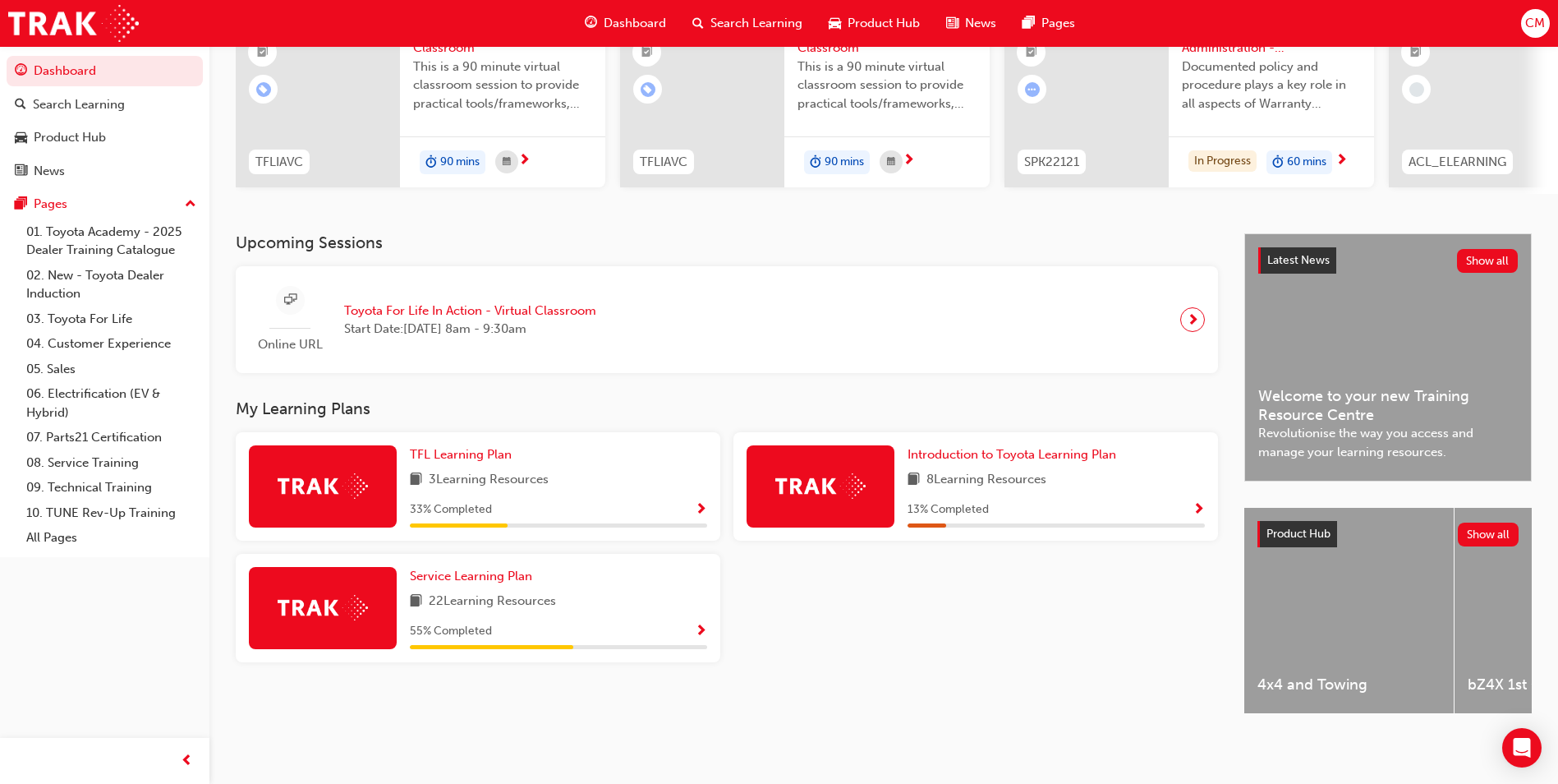
scroll to position [198, 0]
click at [703, 624] on span "Show Progress" at bounding box center [701, 632] width 12 height 15
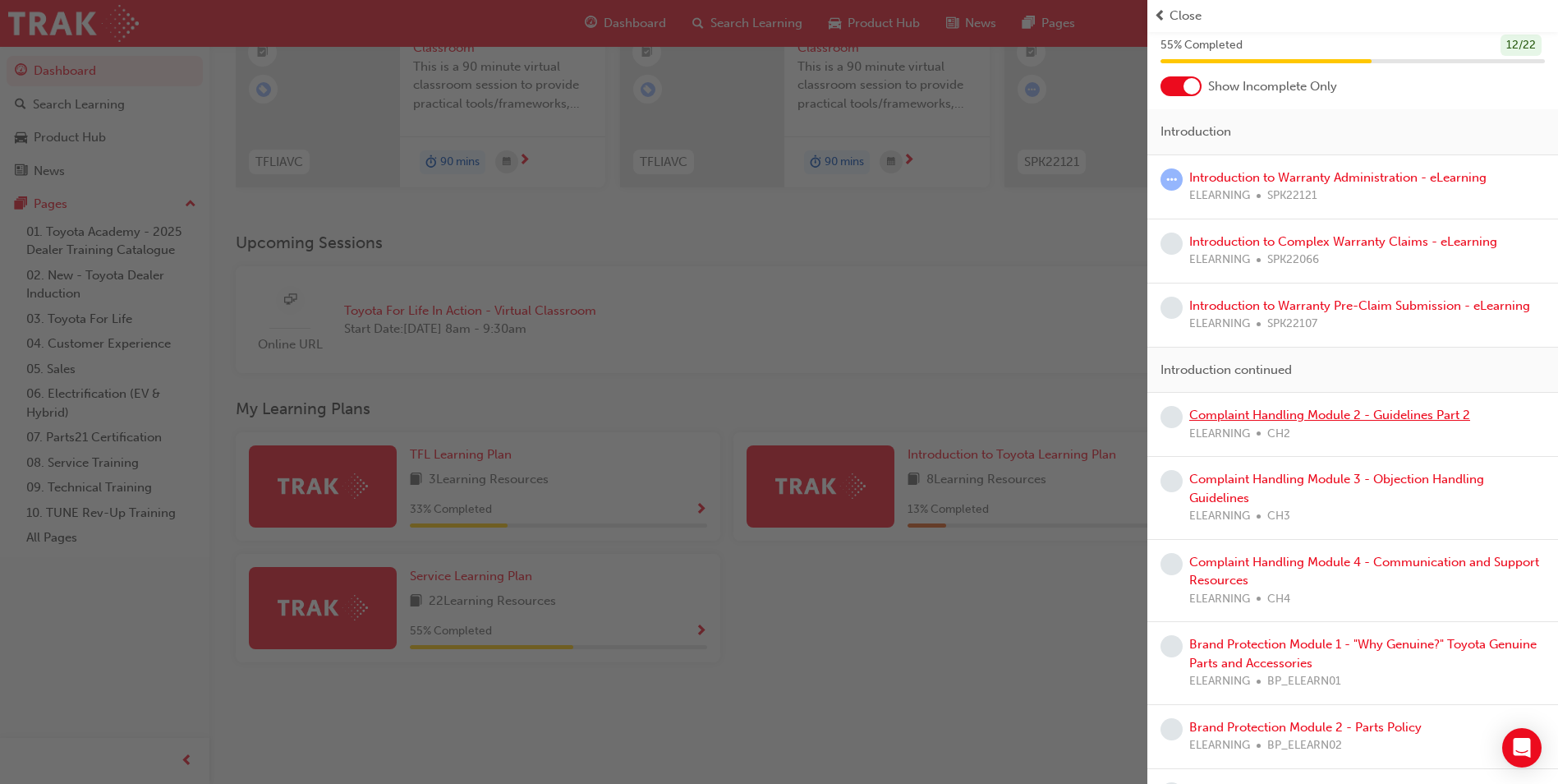
scroll to position [82, 0]
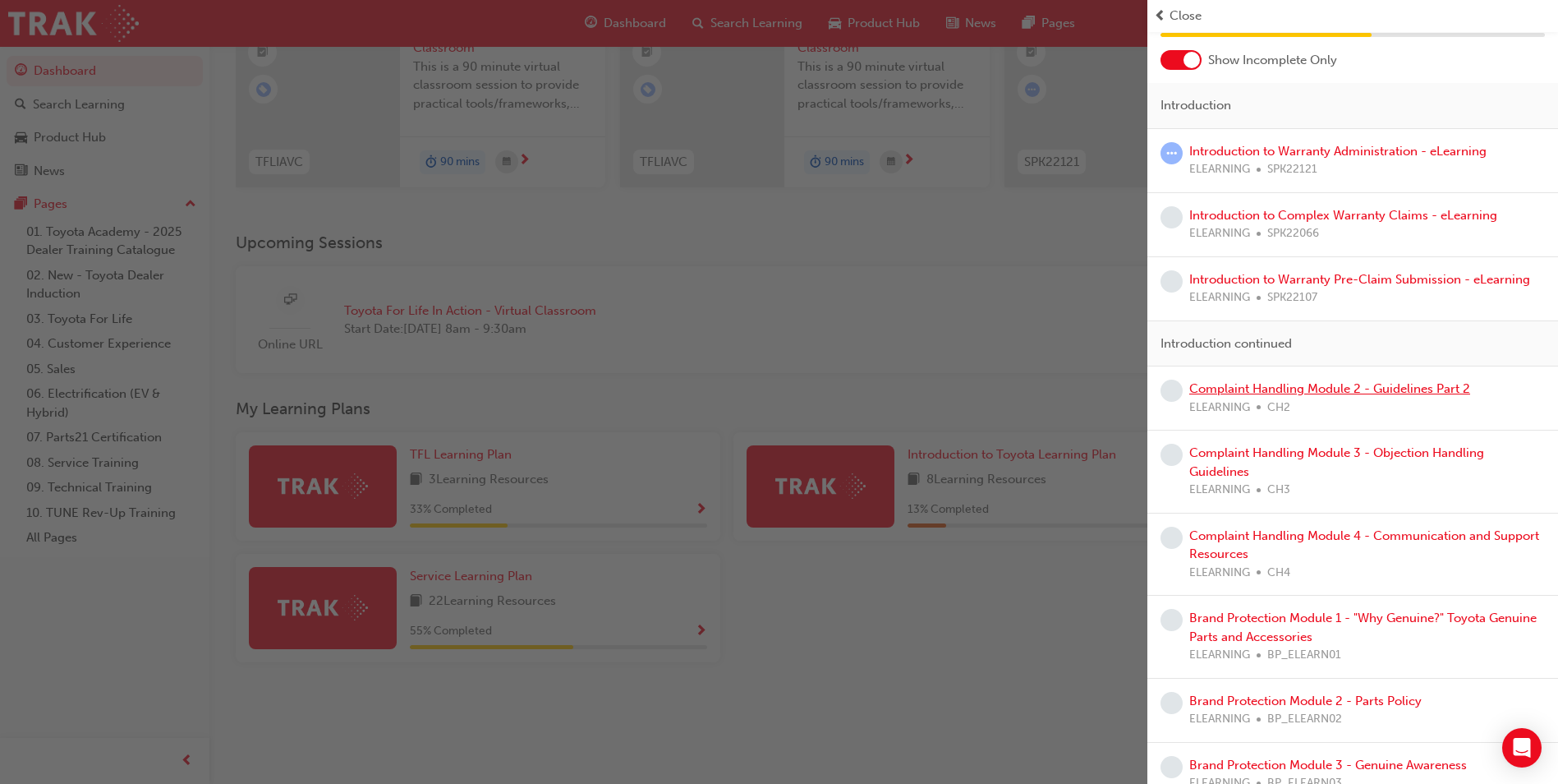
click at [1339, 386] on link "Complaint Handling Module 2 - Guidelines Part 2" at bounding box center [1330, 389] width 281 height 15
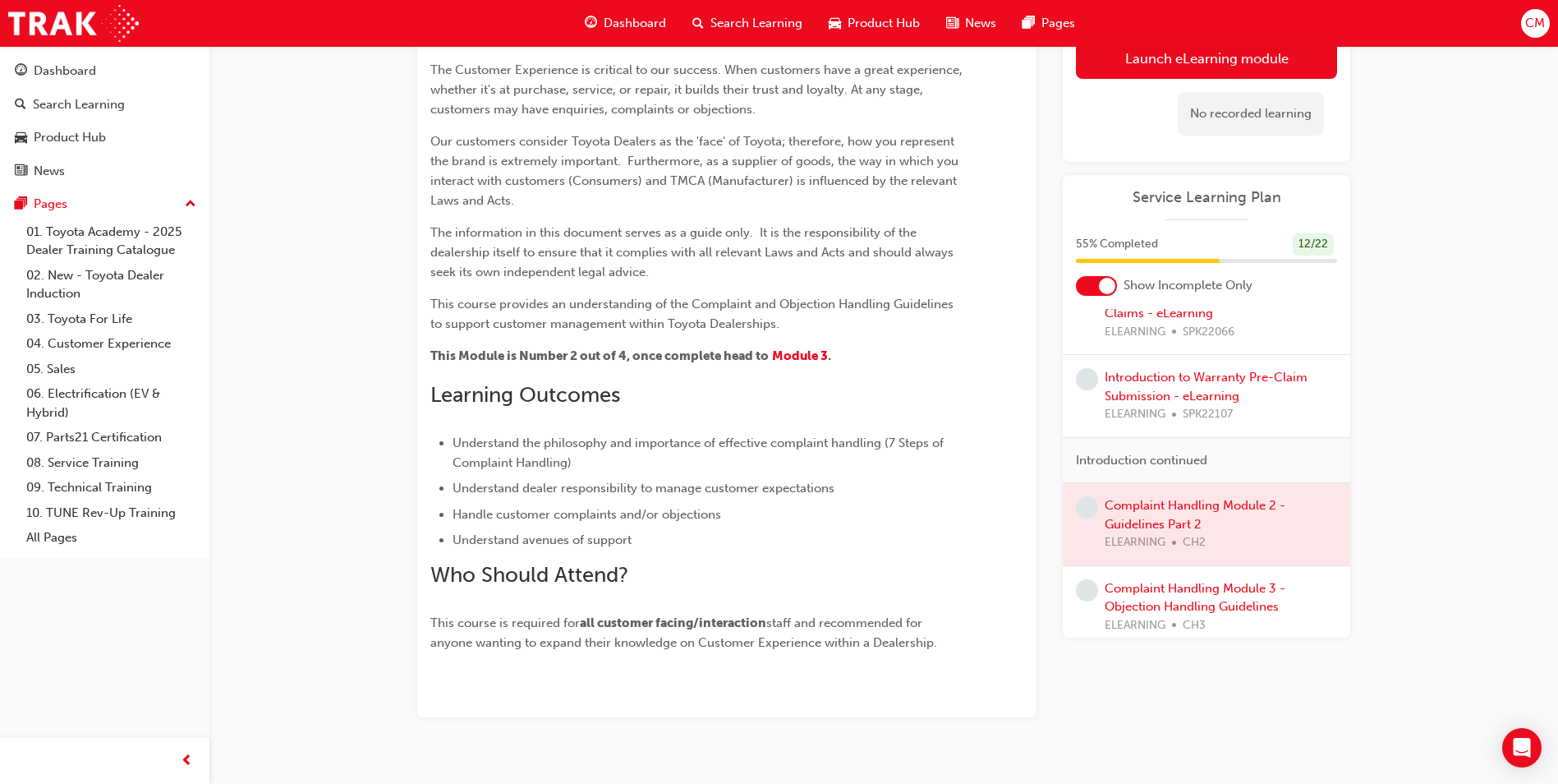
scroll to position [254, 0]
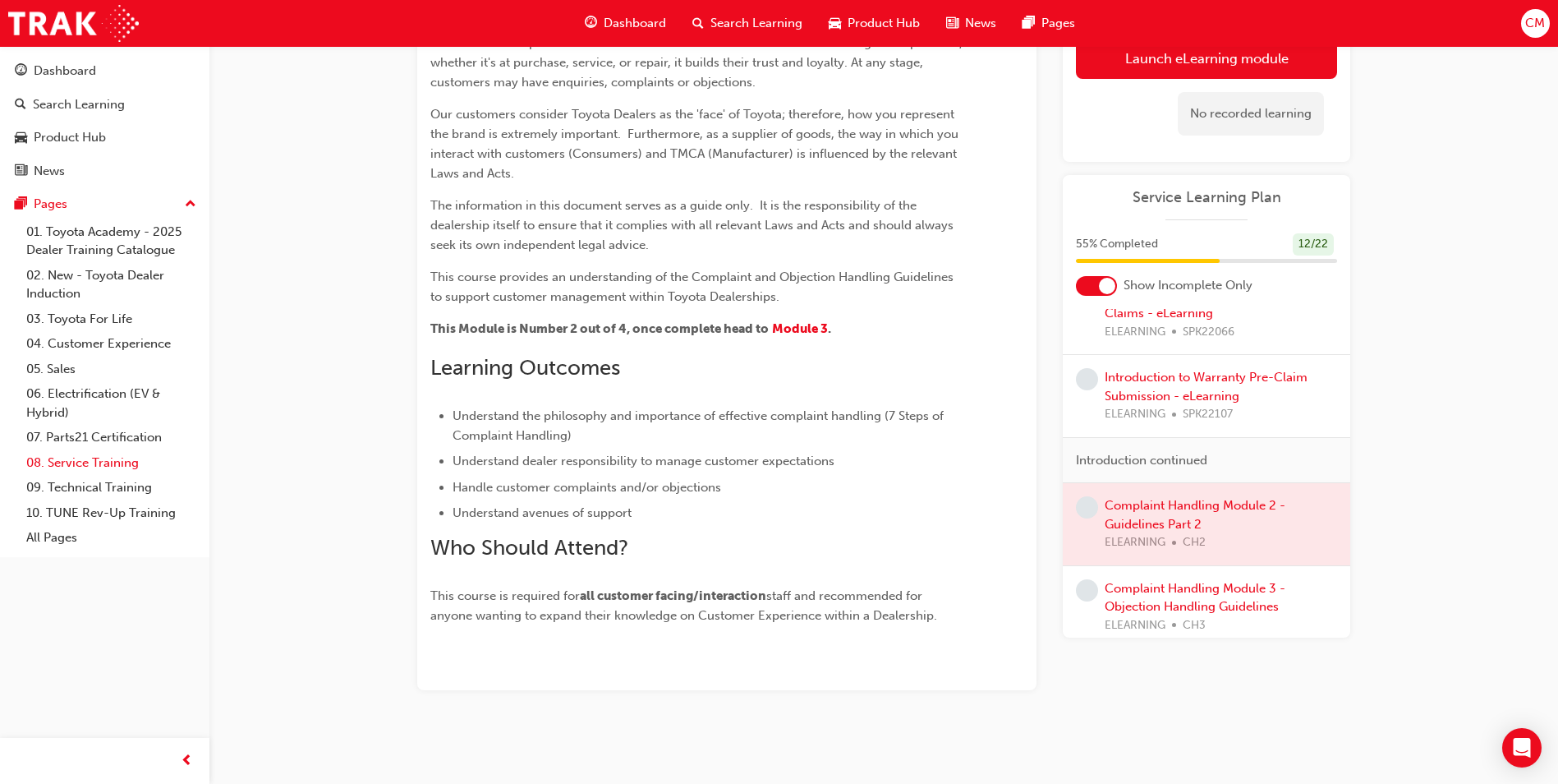
click at [79, 458] on link "08. Service Training" at bounding box center [111, 463] width 183 height 25
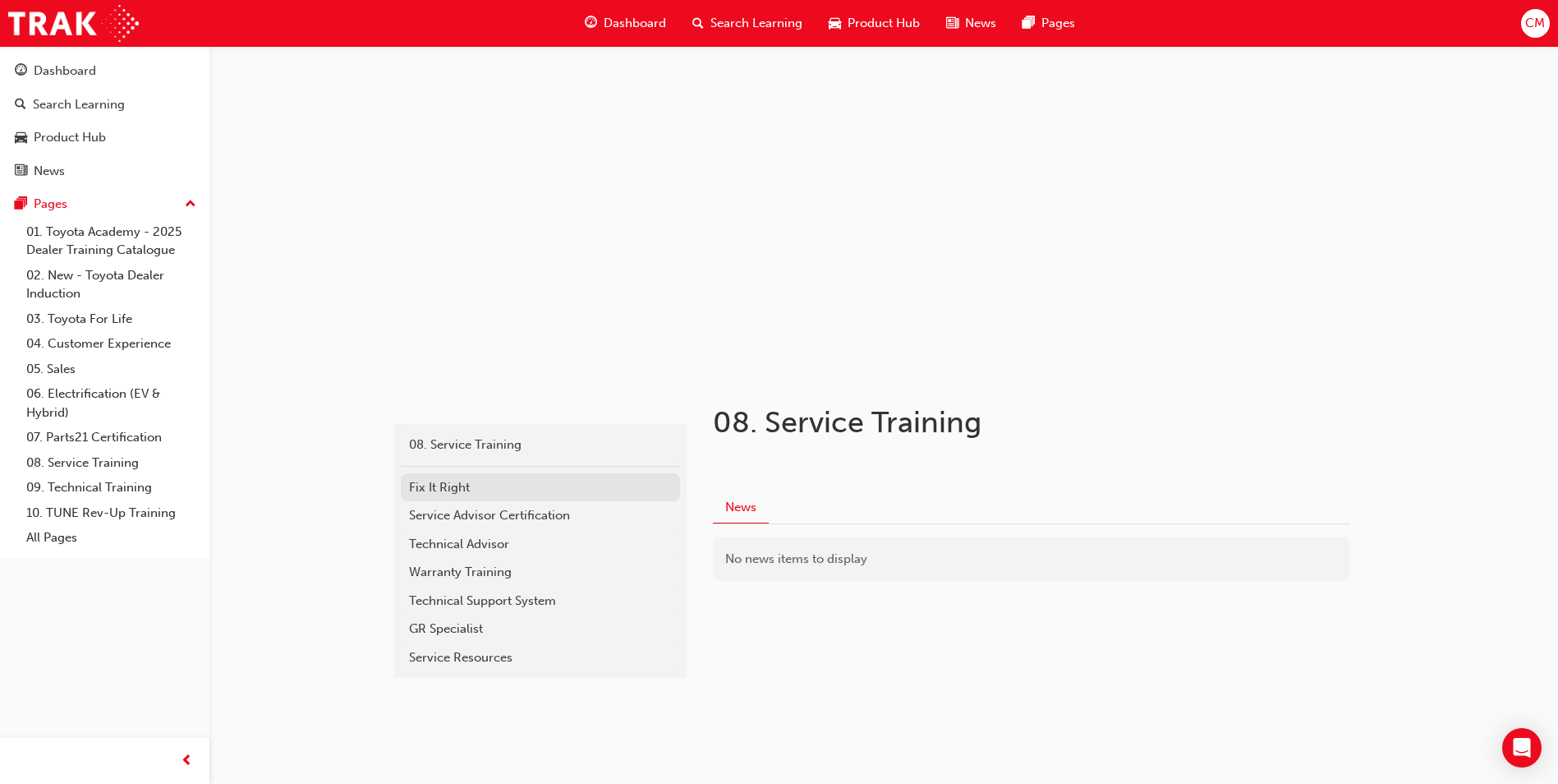
scroll to position [4, 0]
click at [503, 499] on link "Fix It Right" at bounding box center [540, 486] width 279 height 29
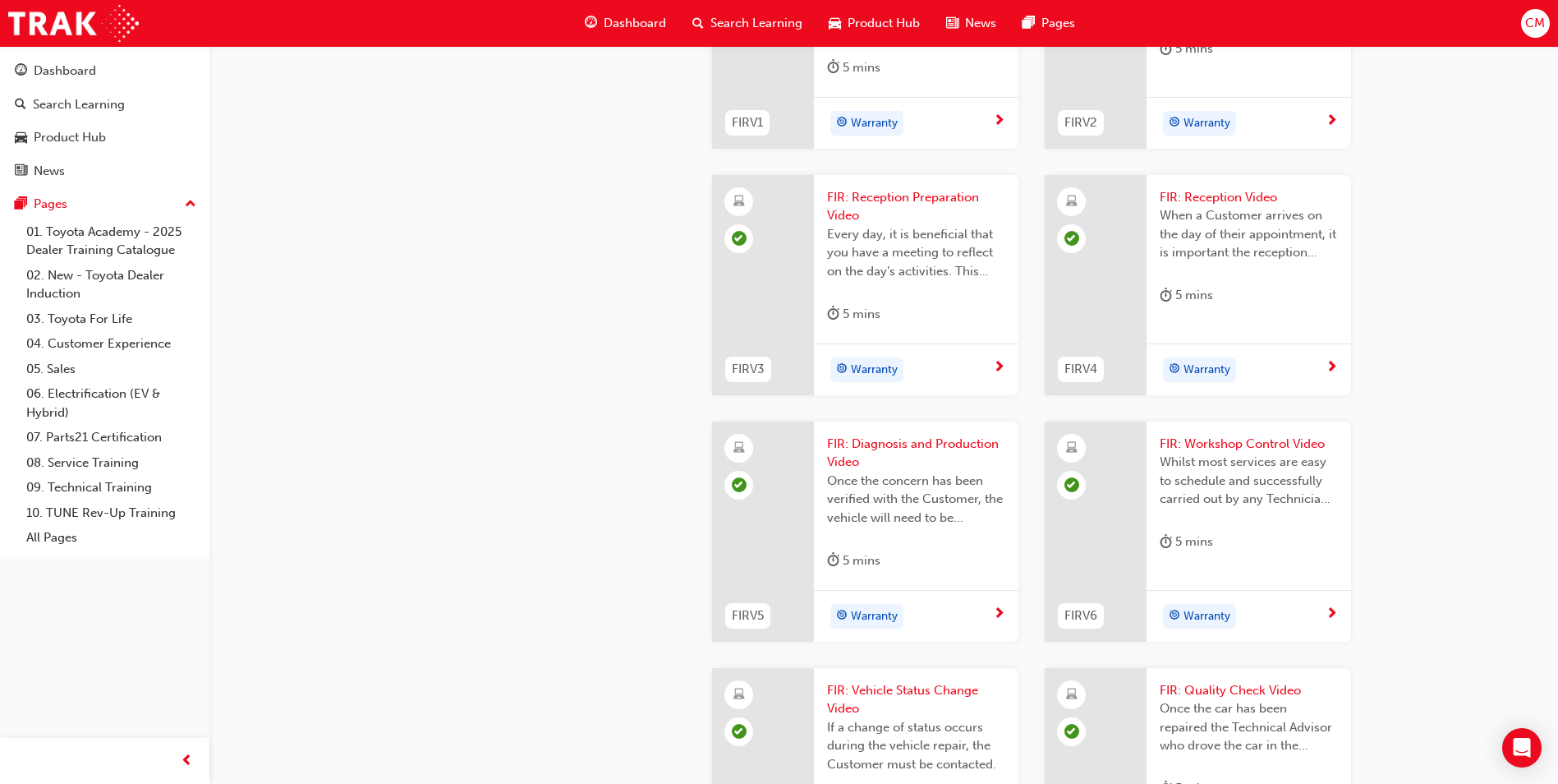
scroll to position [904, 0]
click at [941, 134] on div "Warranty" at bounding box center [910, 121] width 166 height 24
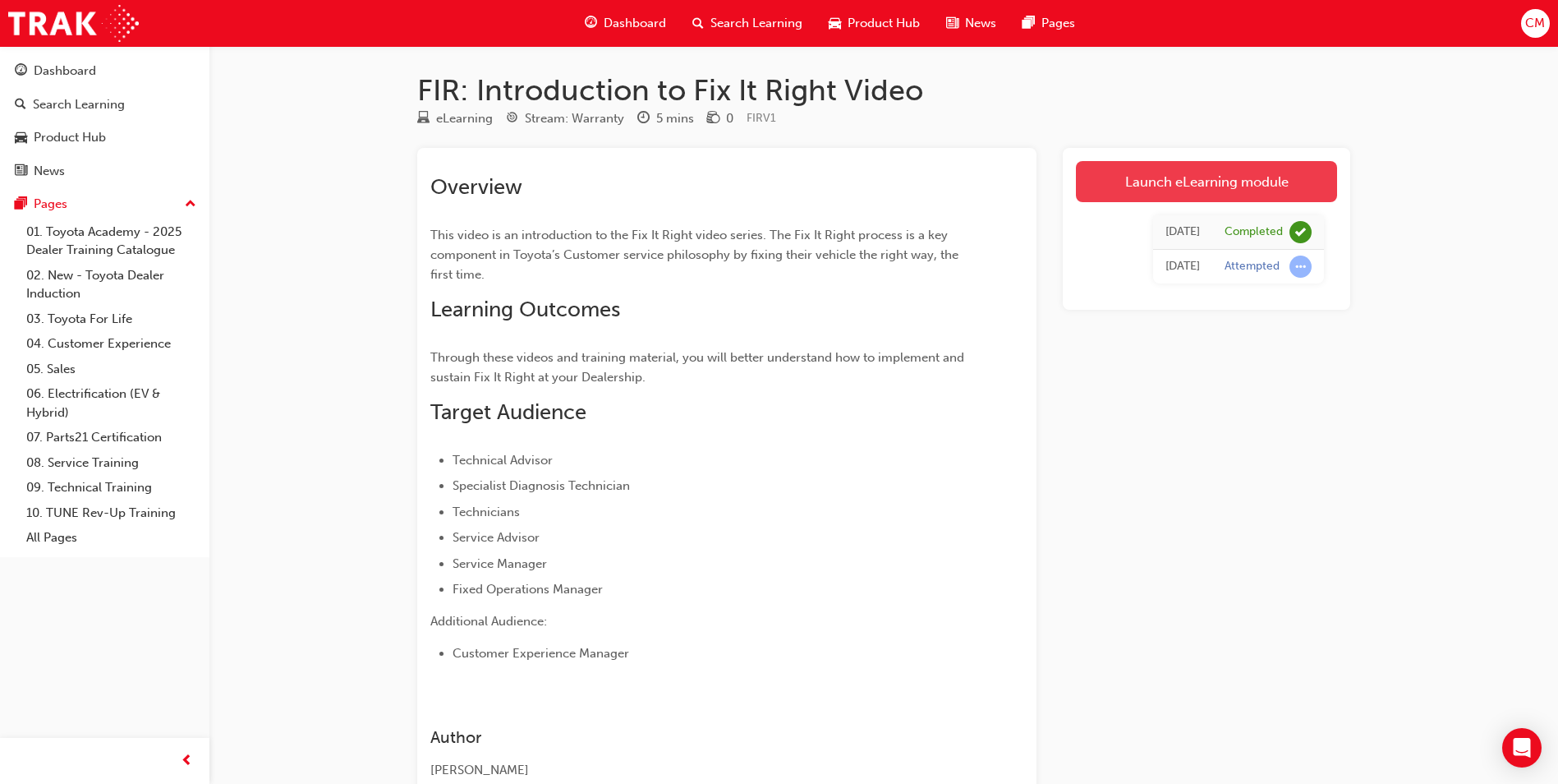
click at [1180, 182] on link "Launch eLearning module" at bounding box center [1207, 181] width 262 height 41
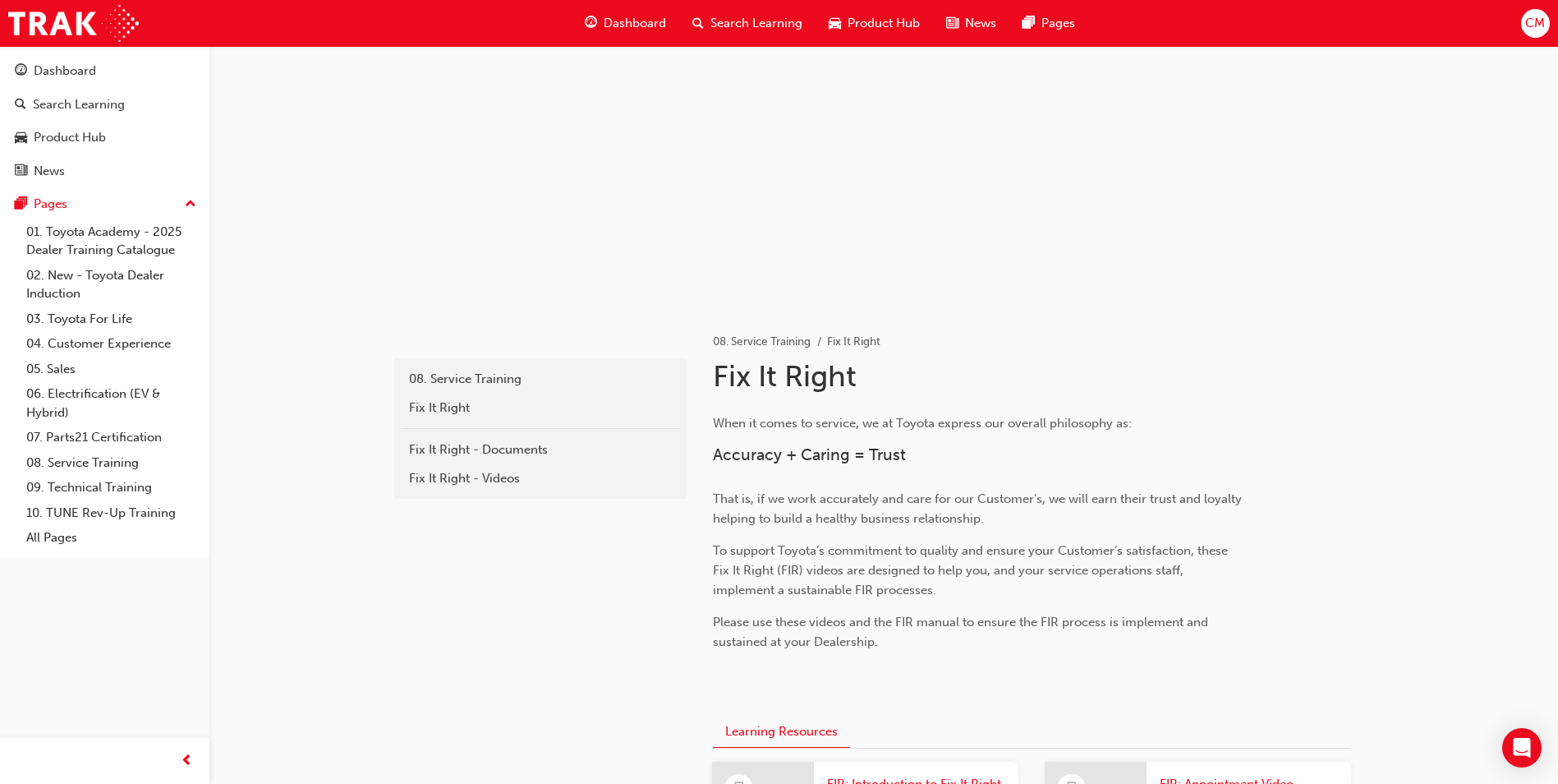
scroll to position [50, 0]
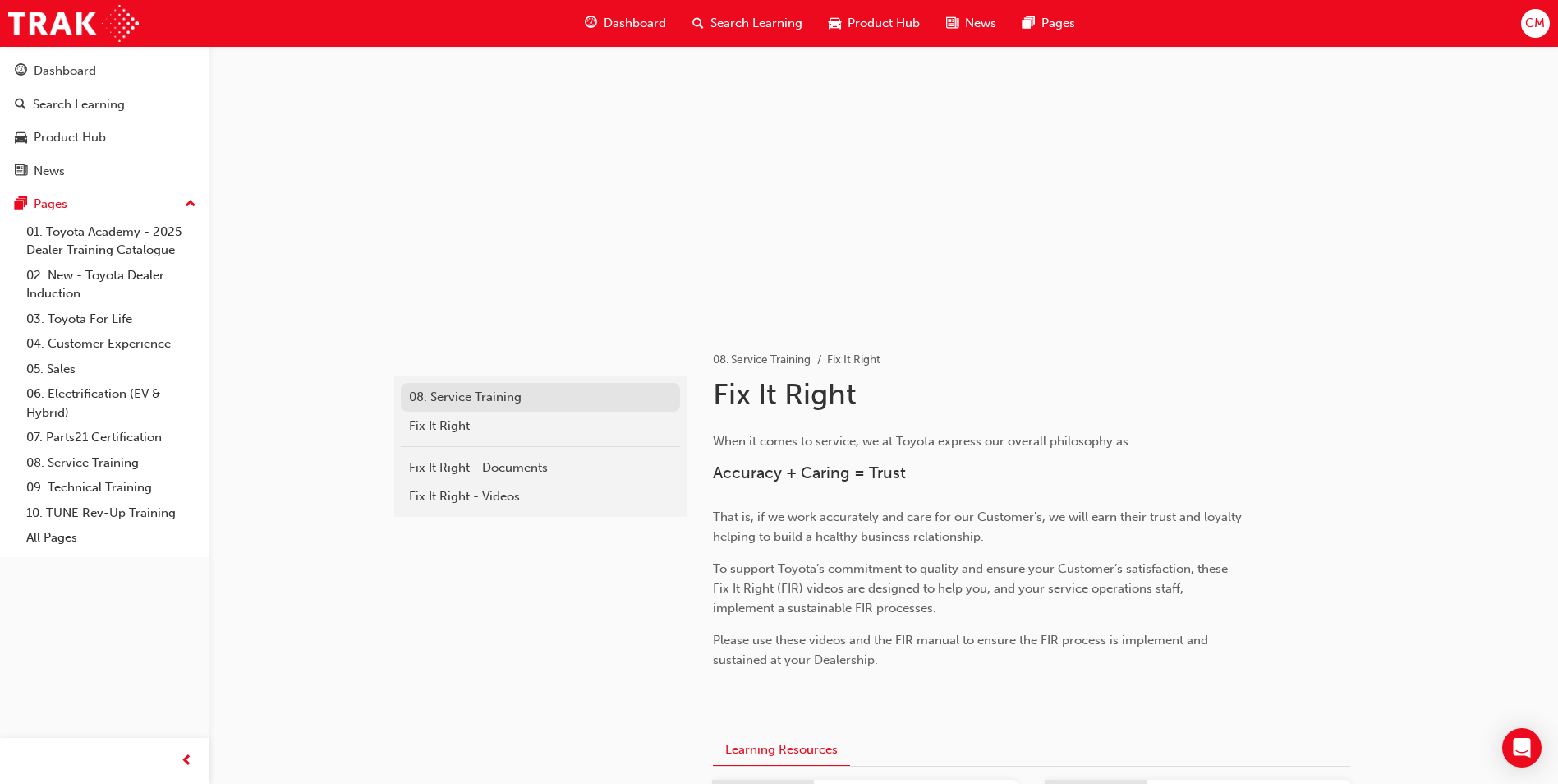
click at [455, 398] on div "08. Service Training" at bounding box center [540, 397] width 263 height 19
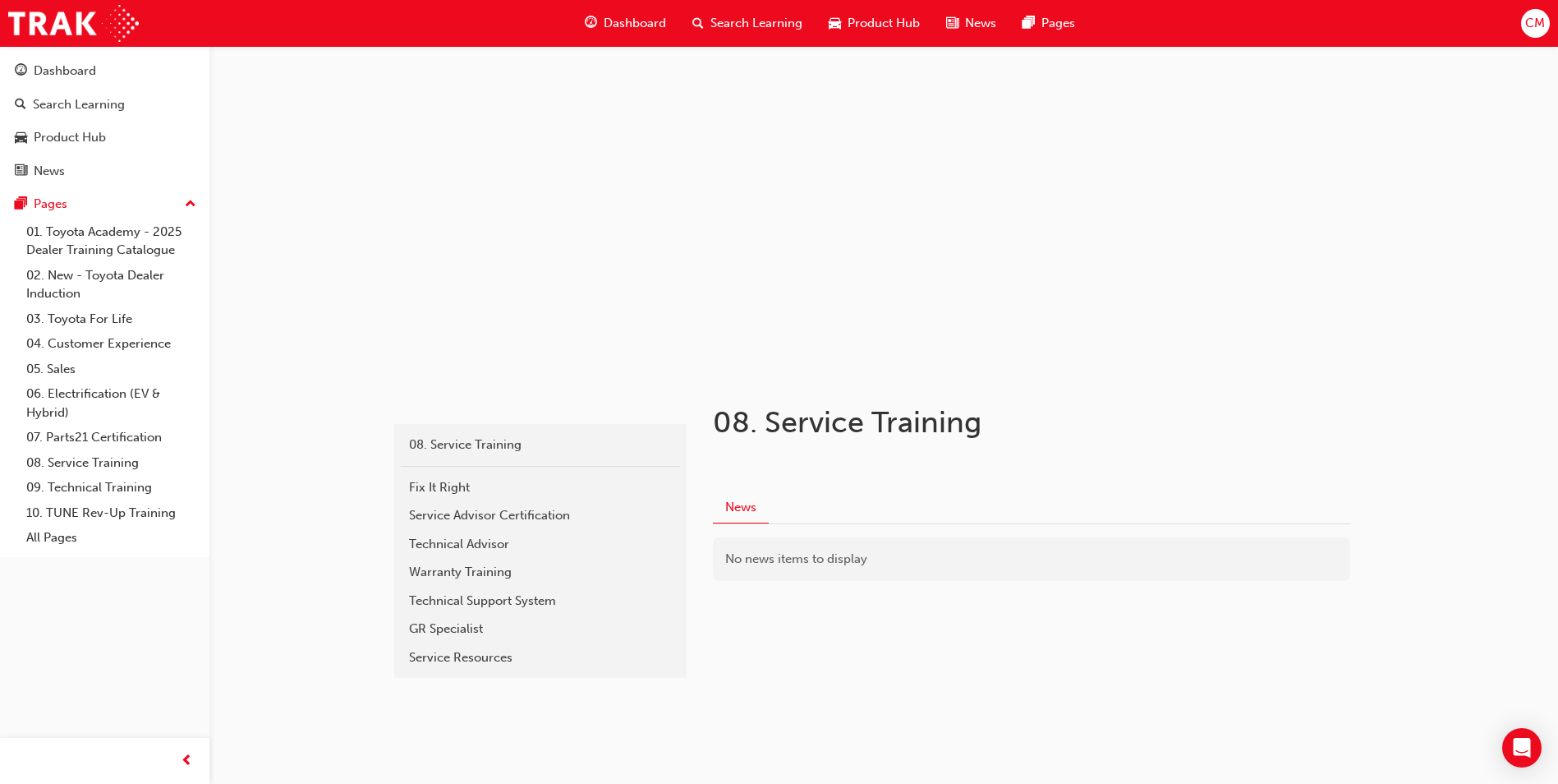
scroll to position [4, 0]
click at [552, 517] on div "Service Advisor Certification" at bounding box center [540, 515] width 263 height 19
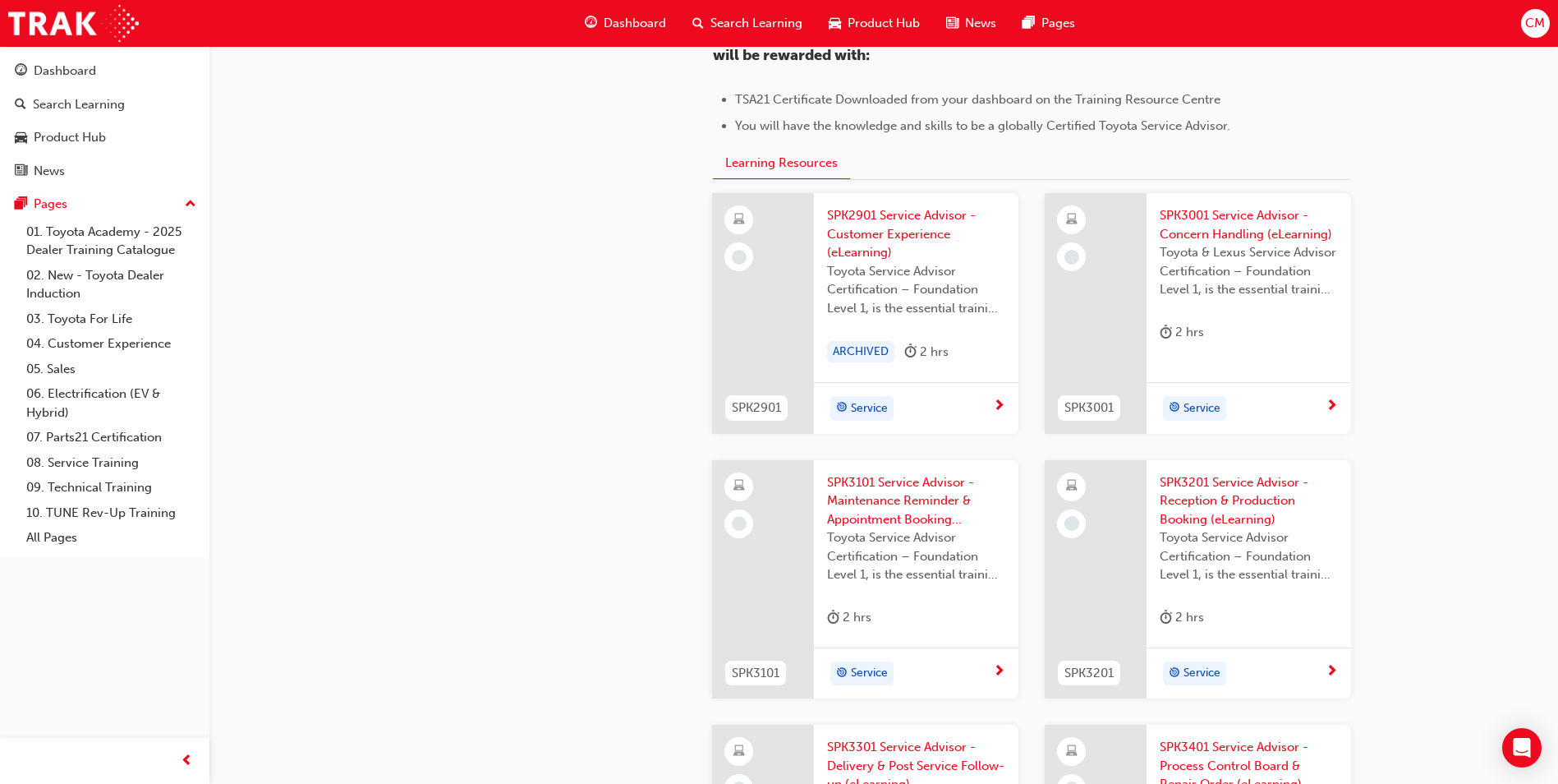
scroll to position [1561, 0]
click at [886, 500] on span "SPK3101 Service Advisor - Maintenance Reminder & Appointment Booking (eLearning)" at bounding box center [916, 500] width 179 height 56
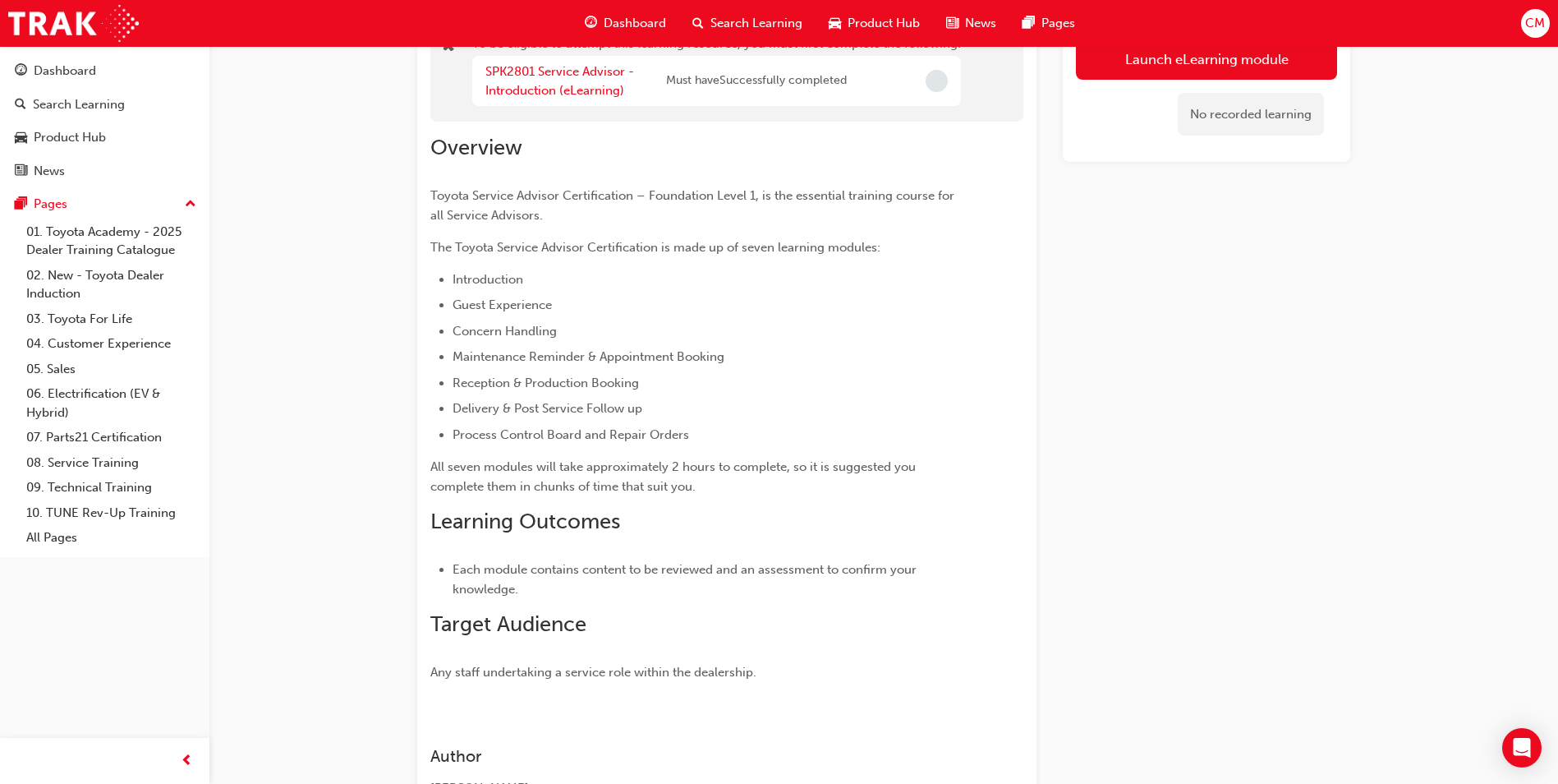
scroll to position [145, 0]
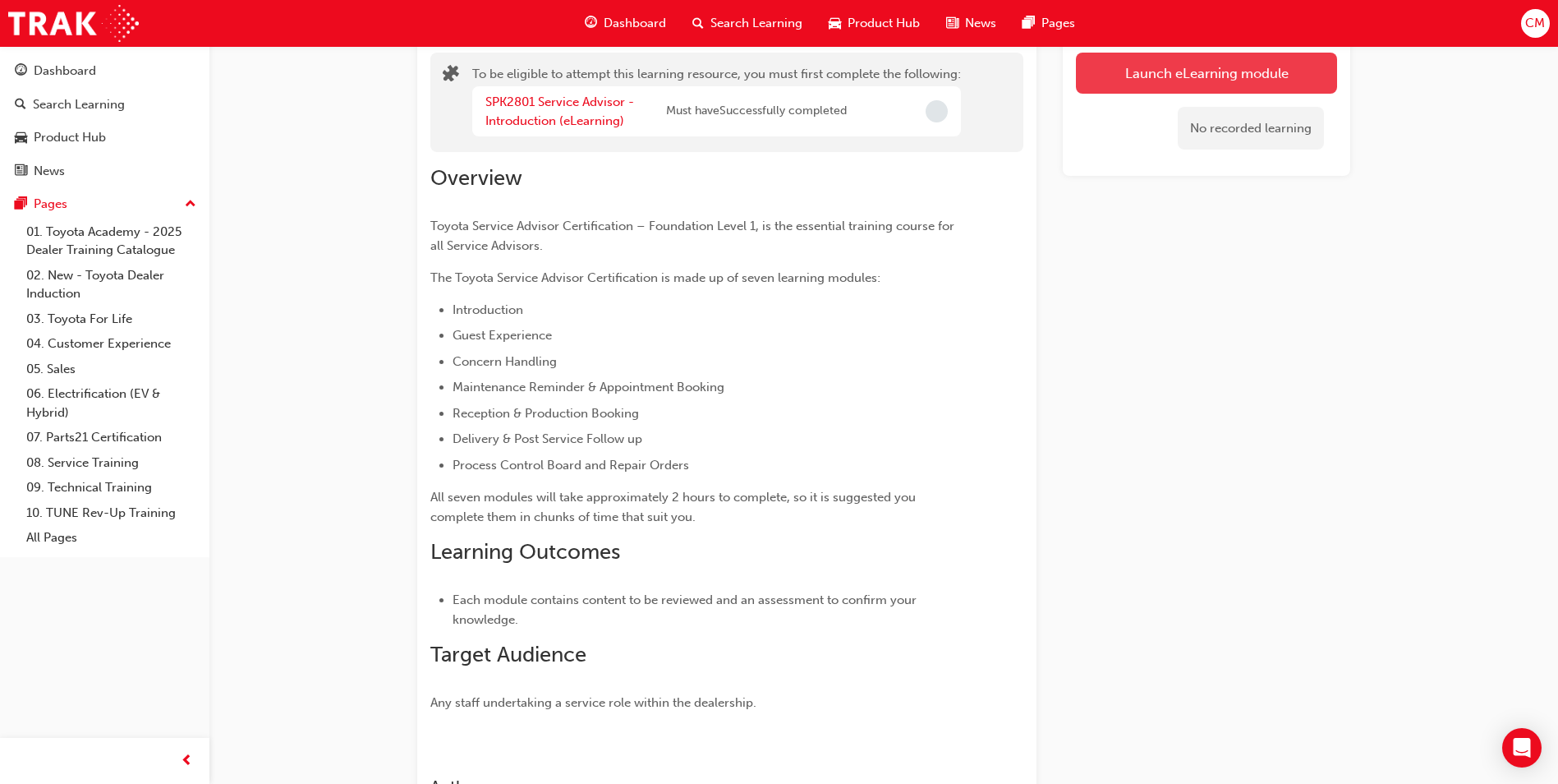
click at [1259, 80] on button "Launch eLearning module" at bounding box center [1207, 73] width 262 height 41
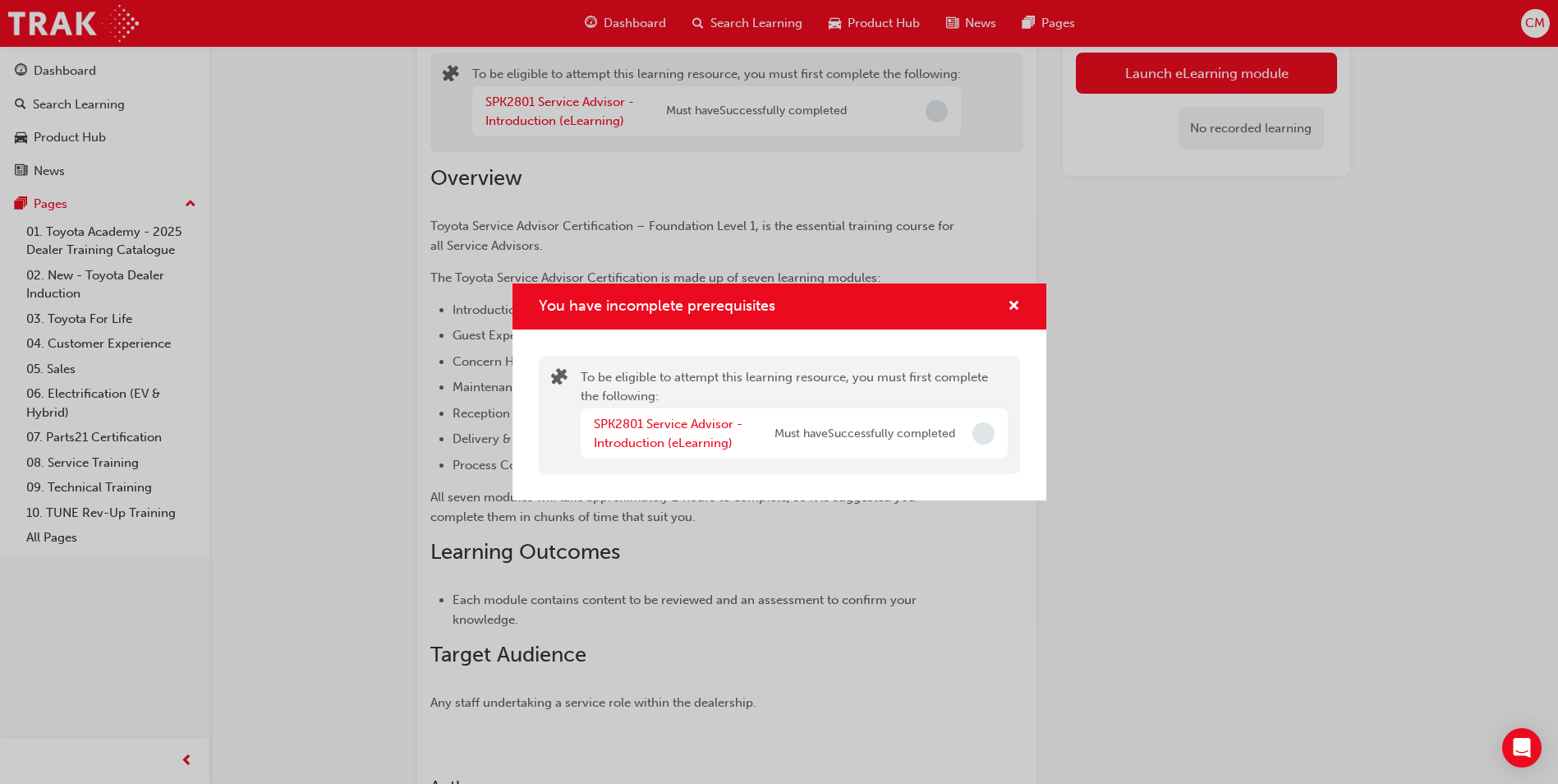
click at [1011, 318] on div "You have incomplete prerequisites" at bounding box center [779, 306] width 534 height 47
click at [1015, 307] on span "cross-icon" at bounding box center [1014, 307] width 12 height 15
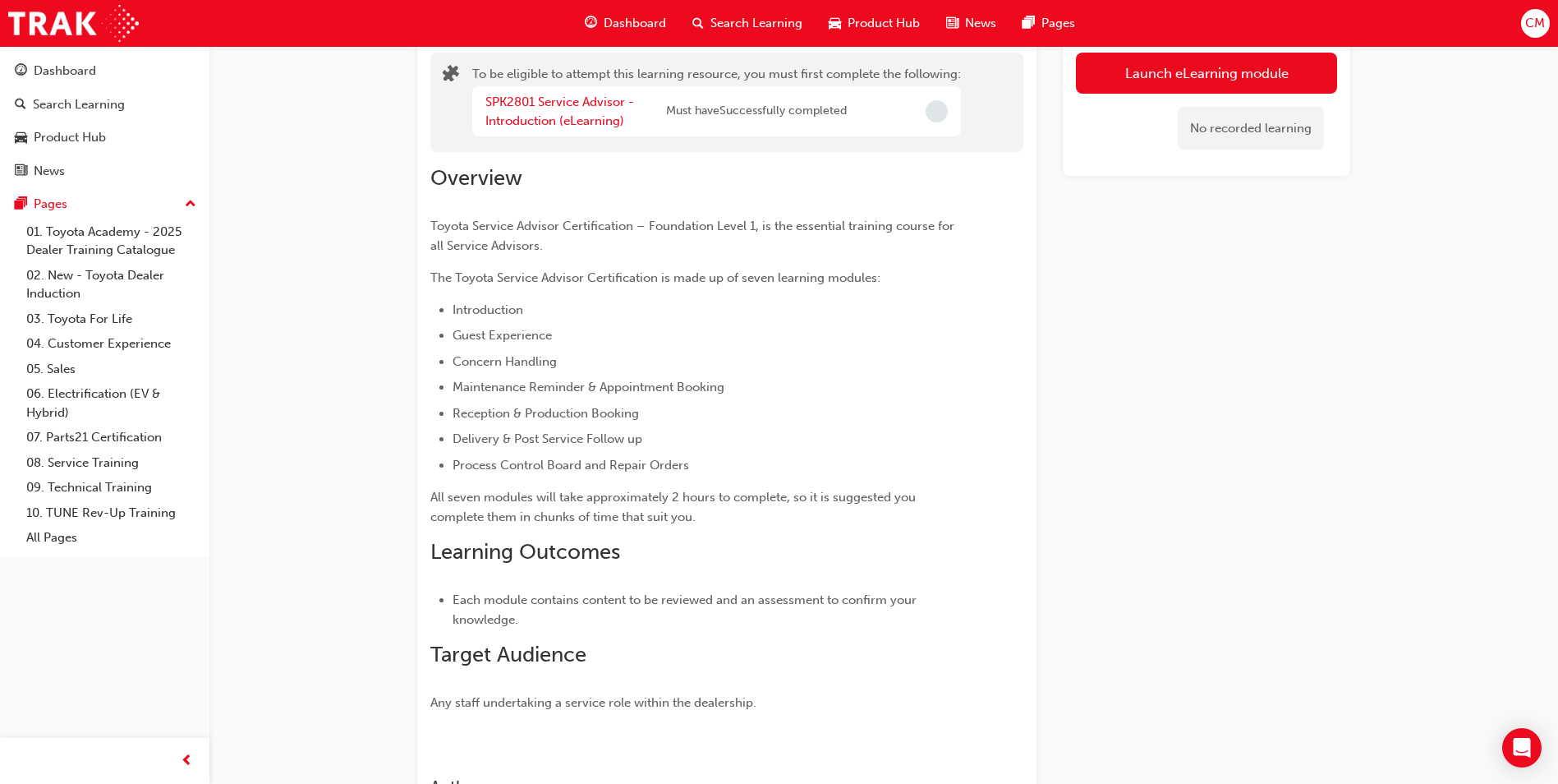
scroll to position [1561, 0]
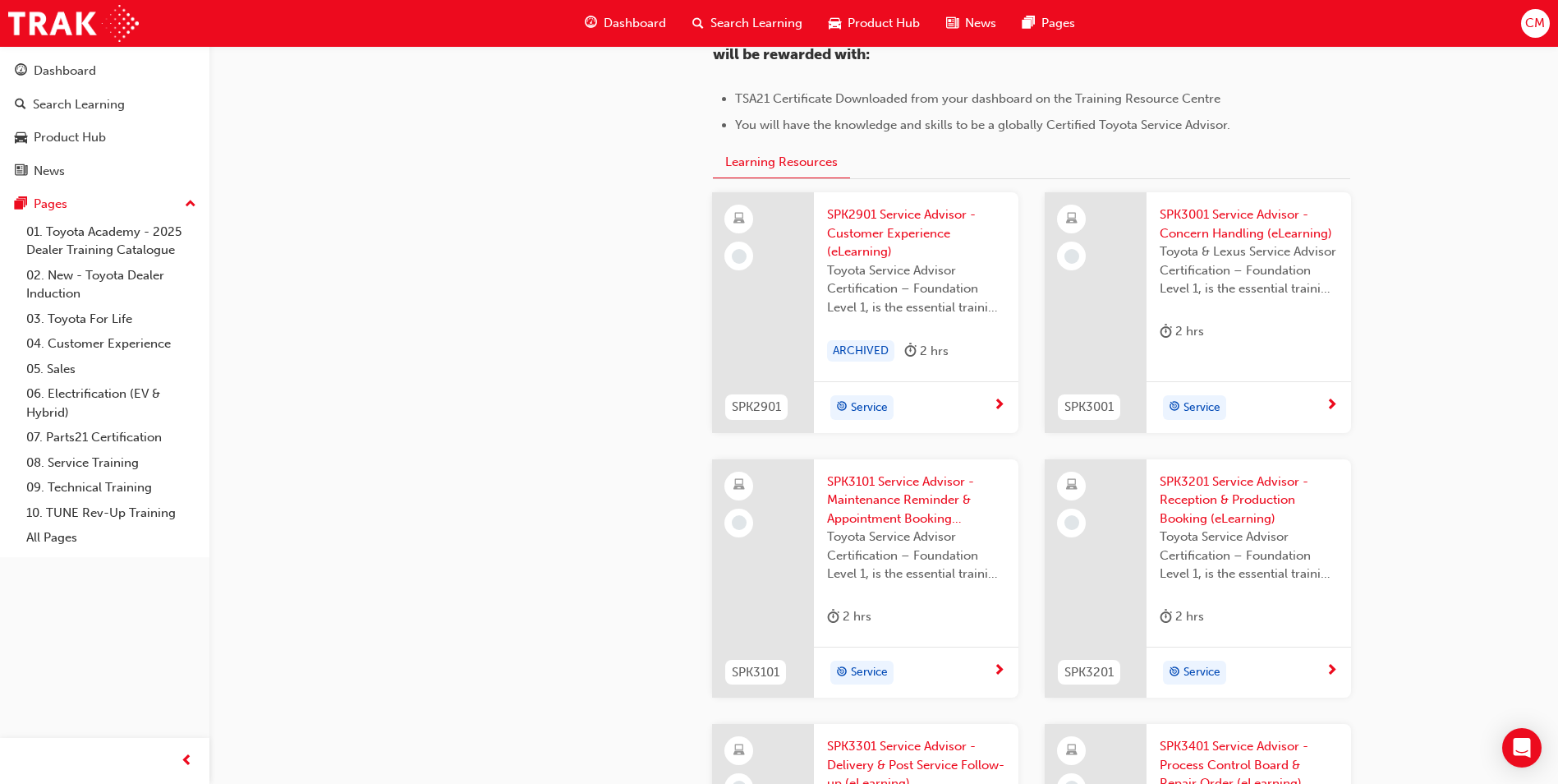
click at [857, 235] on span "SPK2901 Service Advisor - Customer Experience (eLearning)" at bounding box center [916, 234] width 179 height 56
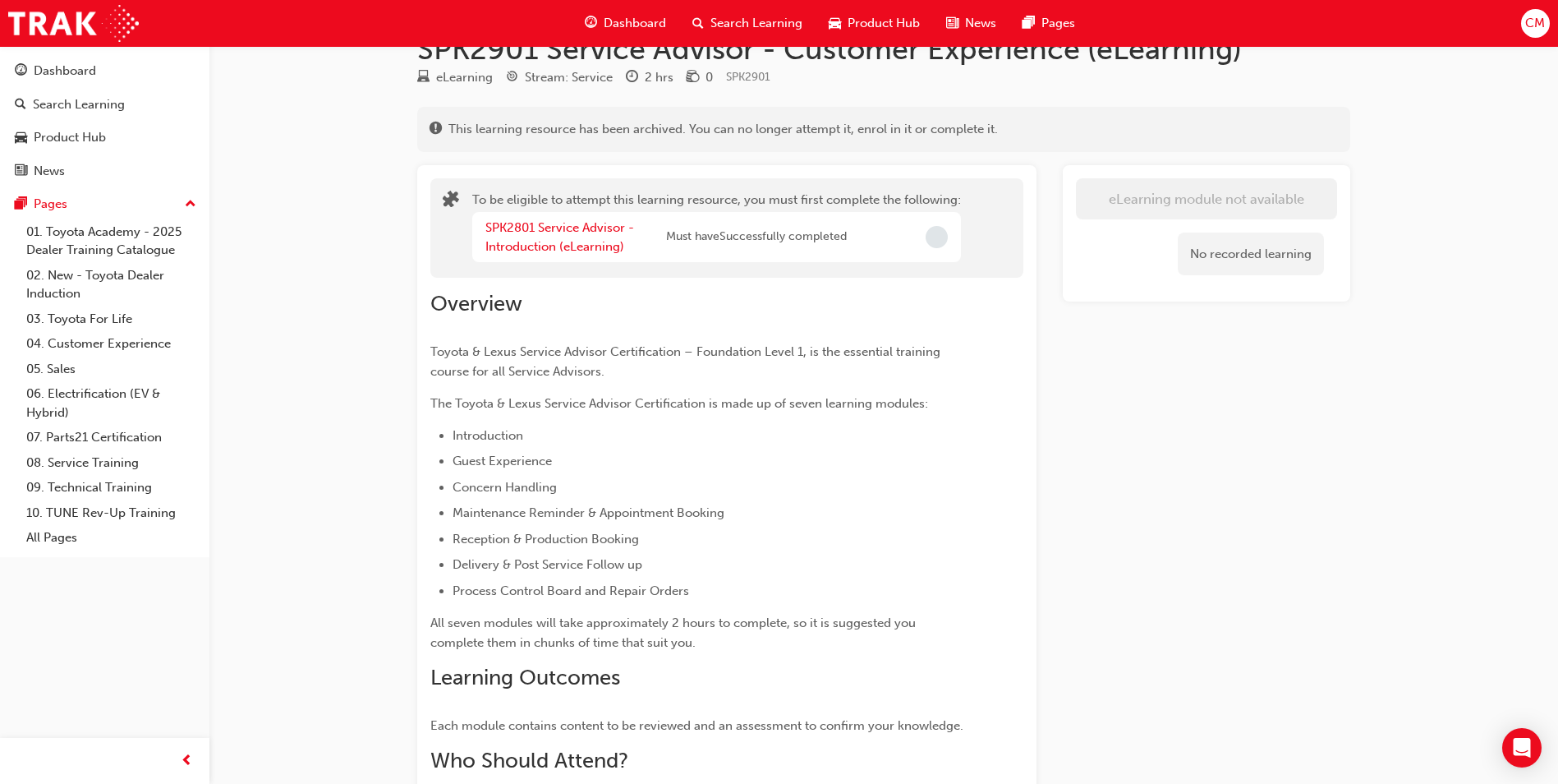
scroll to position [3, 0]
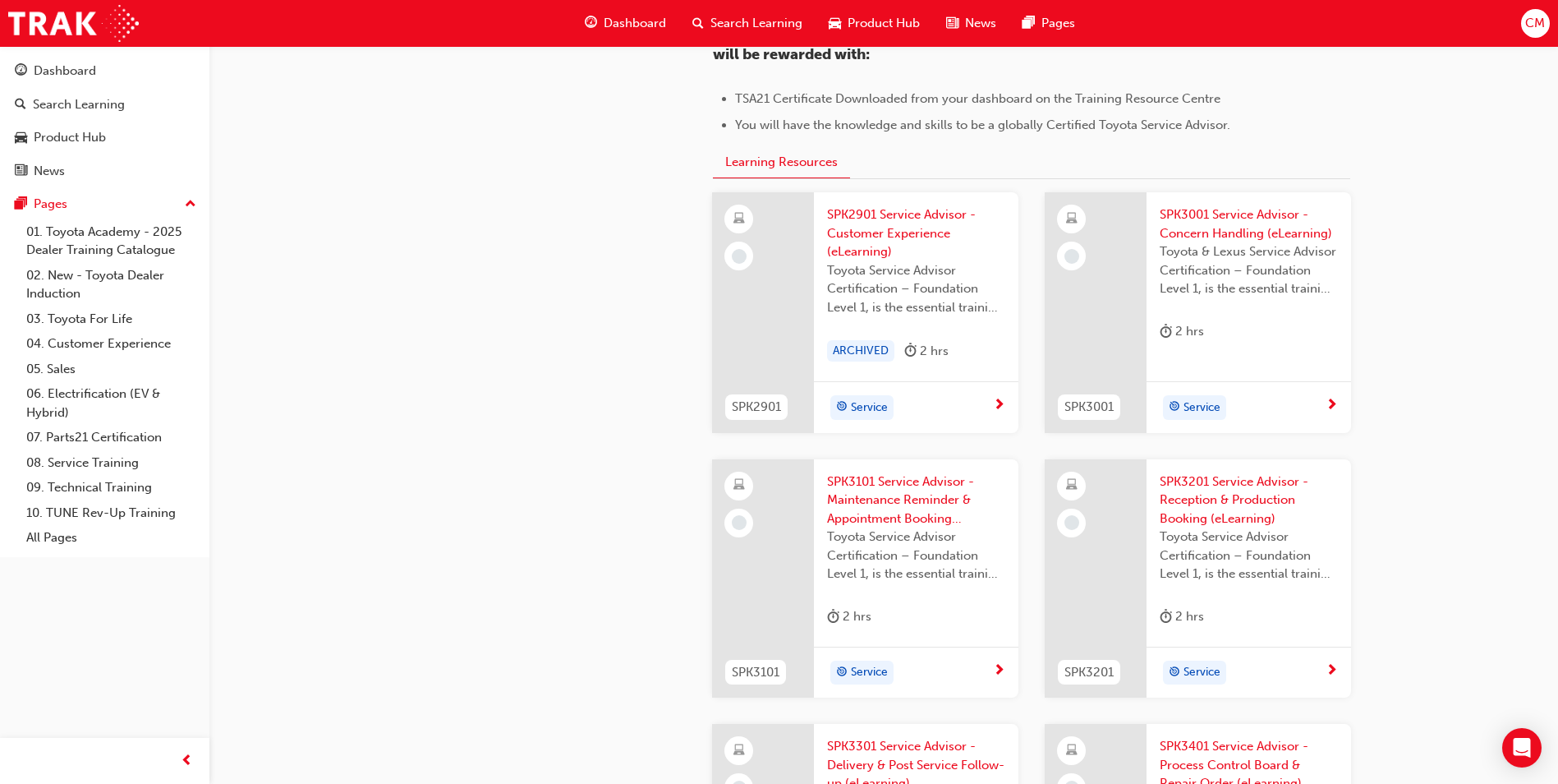
scroll to position [1643, 0]
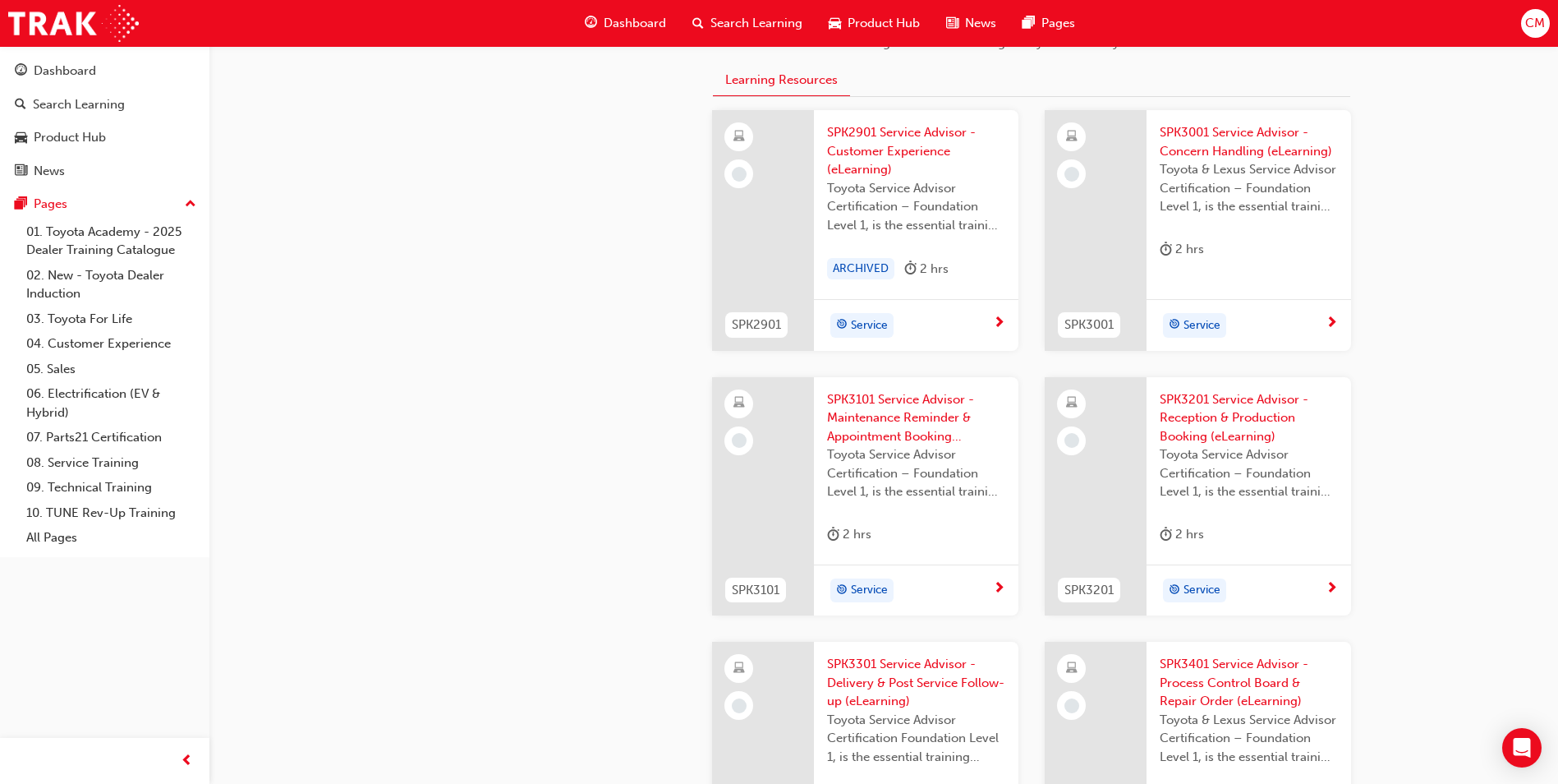
click at [1201, 410] on span "SPK3201 Service Advisor - Reception & Production Booking (eLearning)" at bounding box center [1249, 419] width 179 height 56
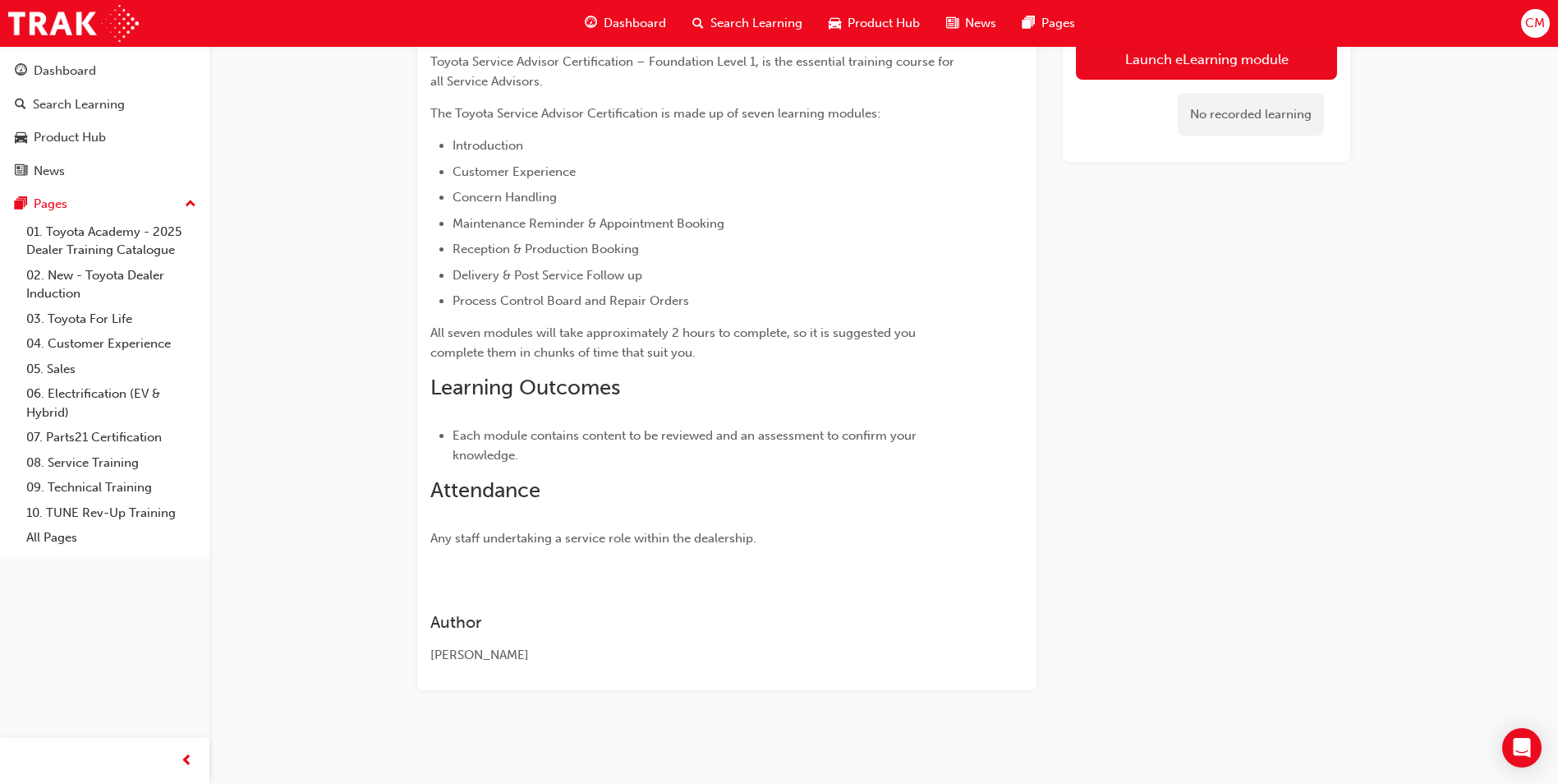
scroll to position [309, 0]
click at [1251, 71] on button "Launch eLearning module" at bounding box center [1207, 58] width 262 height 41
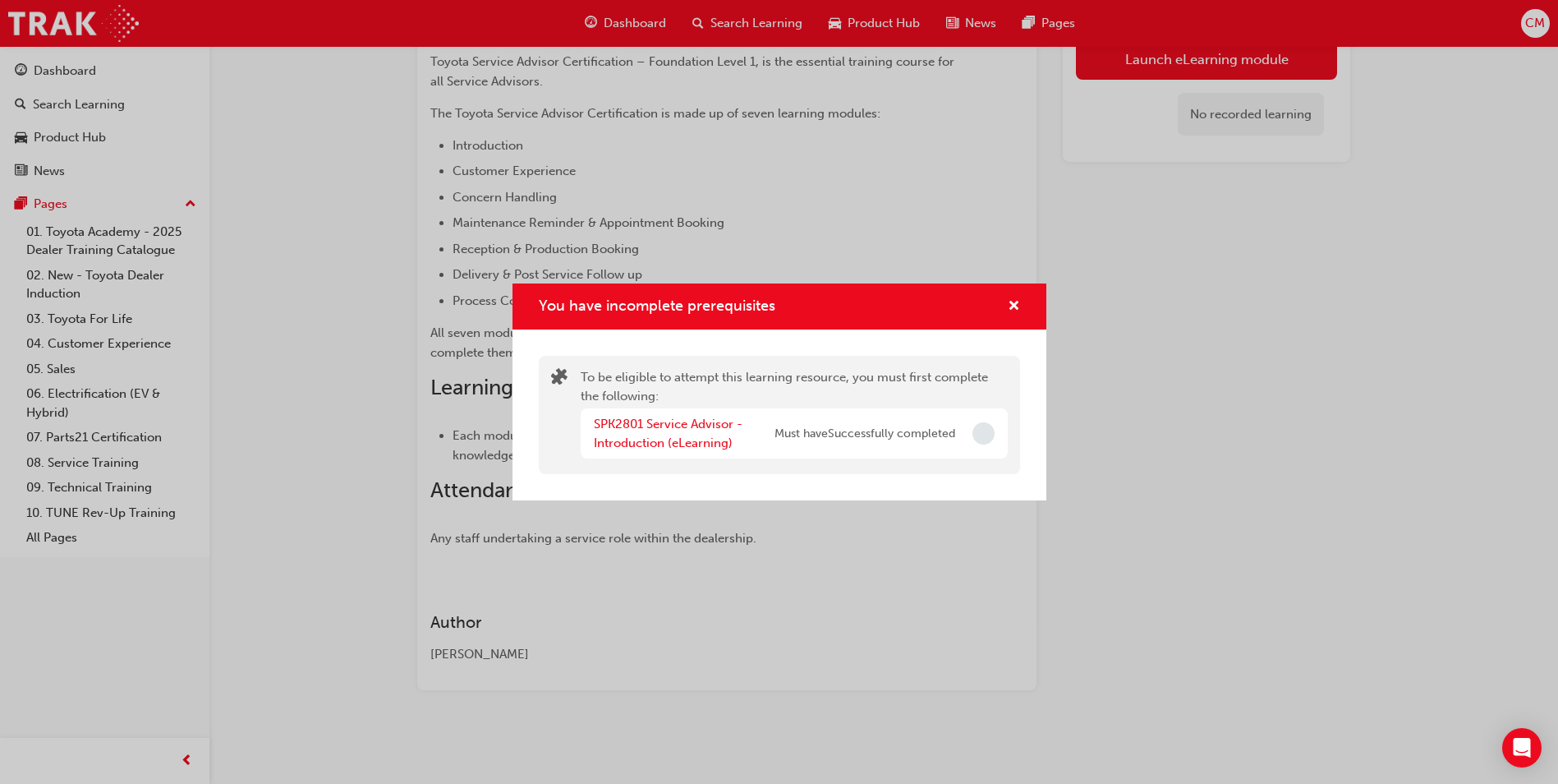
click at [878, 428] on span "Must have Successfully completed" at bounding box center [865, 434] width 180 height 19
click at [1025, 301] on div "You have incomplete prerequisites" at bounding box center [779, 306] width 534 height 47
click at [1010, 300] on span "cross-icon" at bounding box center [1014, 307] width 12 height 15
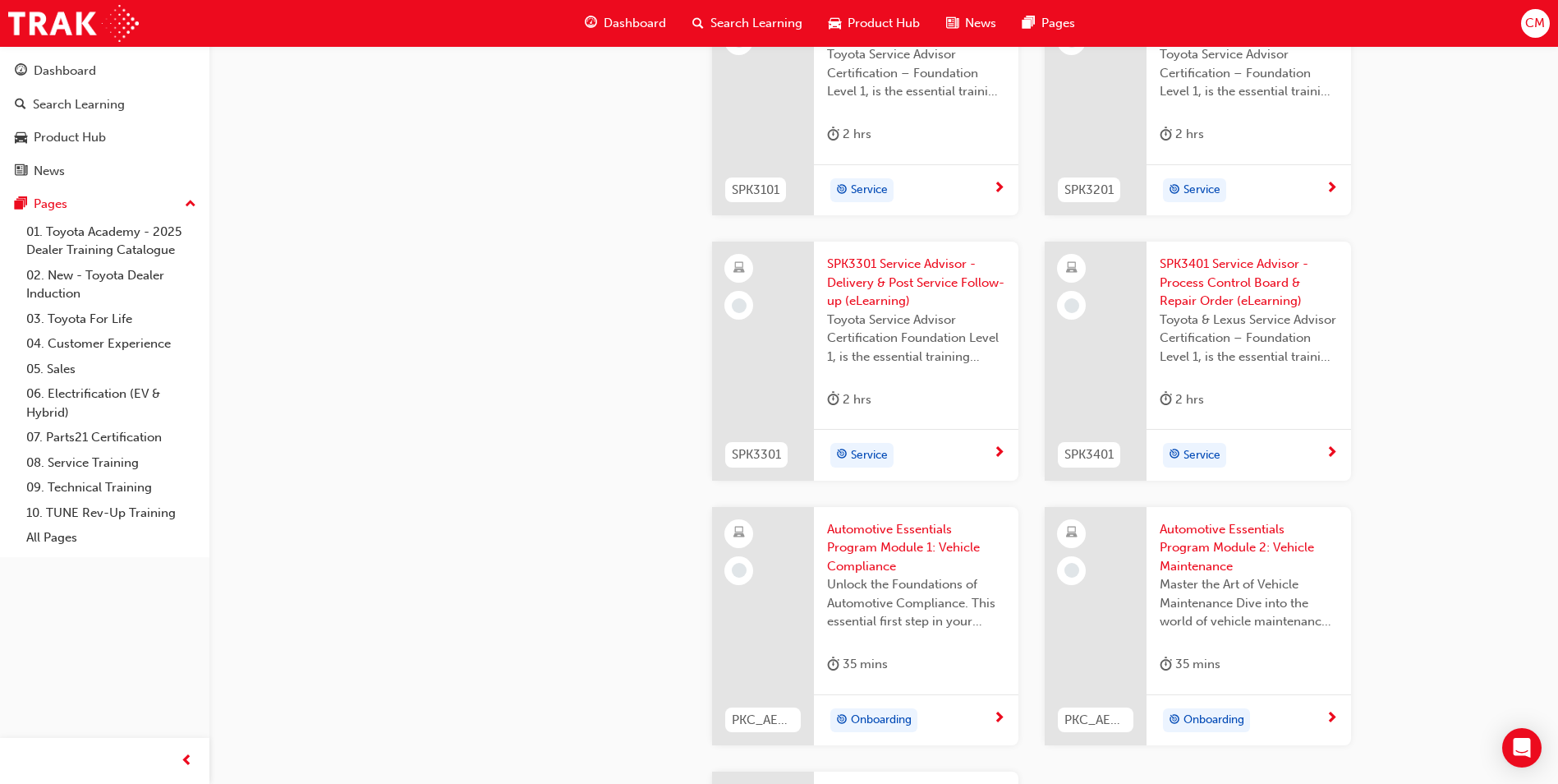
scroll to position [2300, 0]
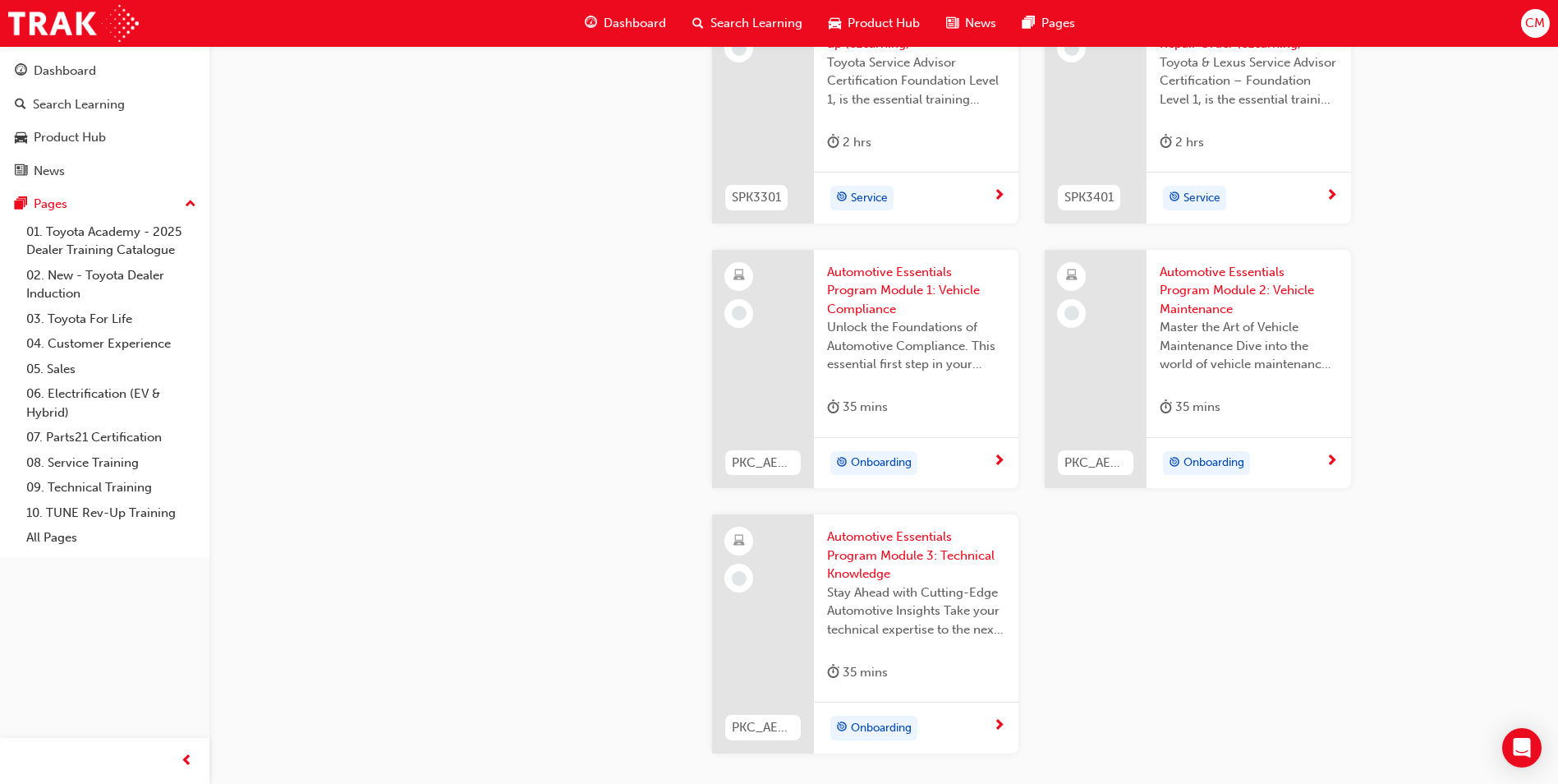
click at [955, 318] on span "Unlock the Foundations of Automotive Compliance. This essential first step in y…" at bounding box center [916, 346] width 179 height 56
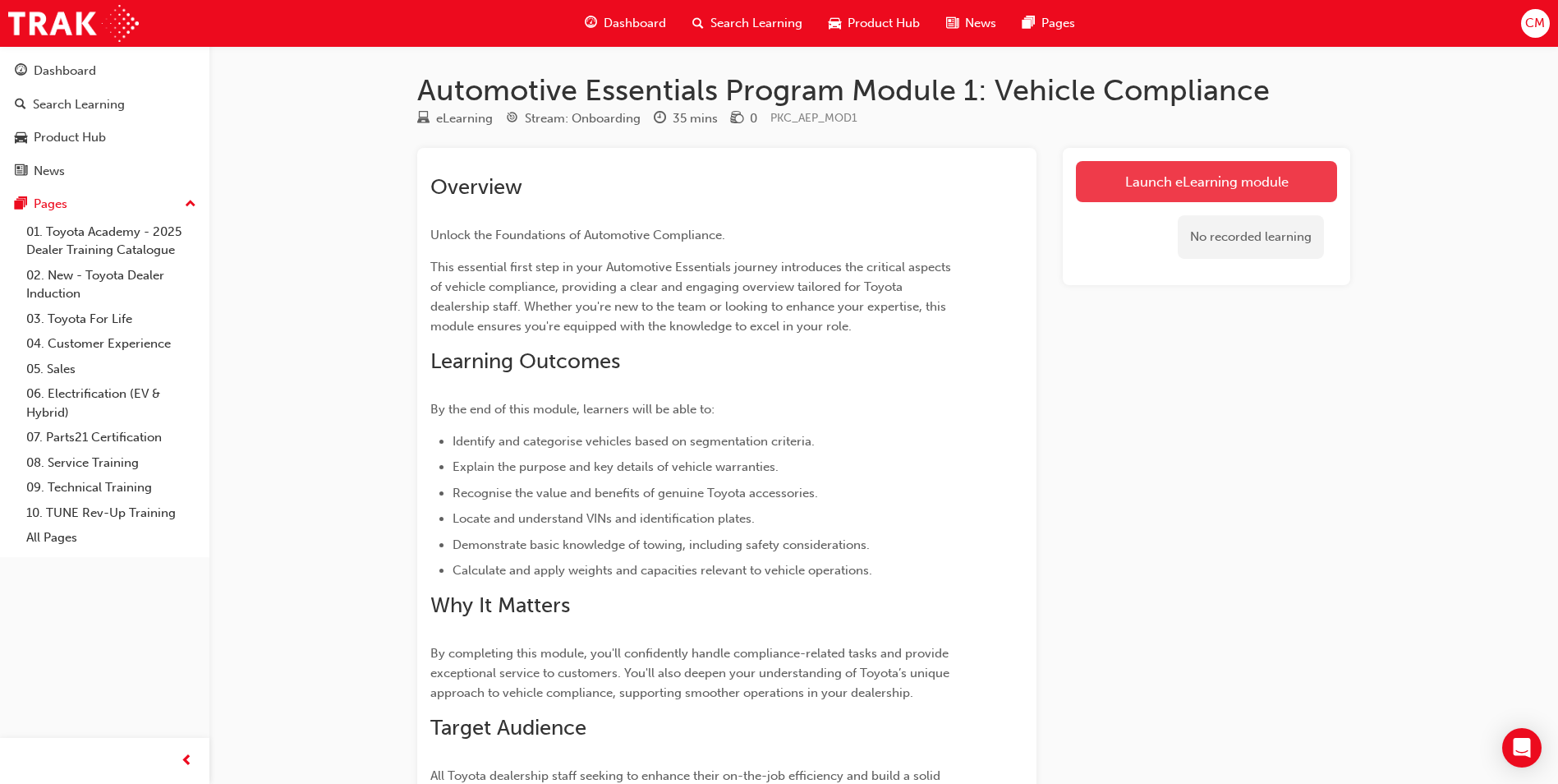
click at [1094, 189] on link "Launch eLearning module" at bounding box center [1207, 181] width 262 height 41
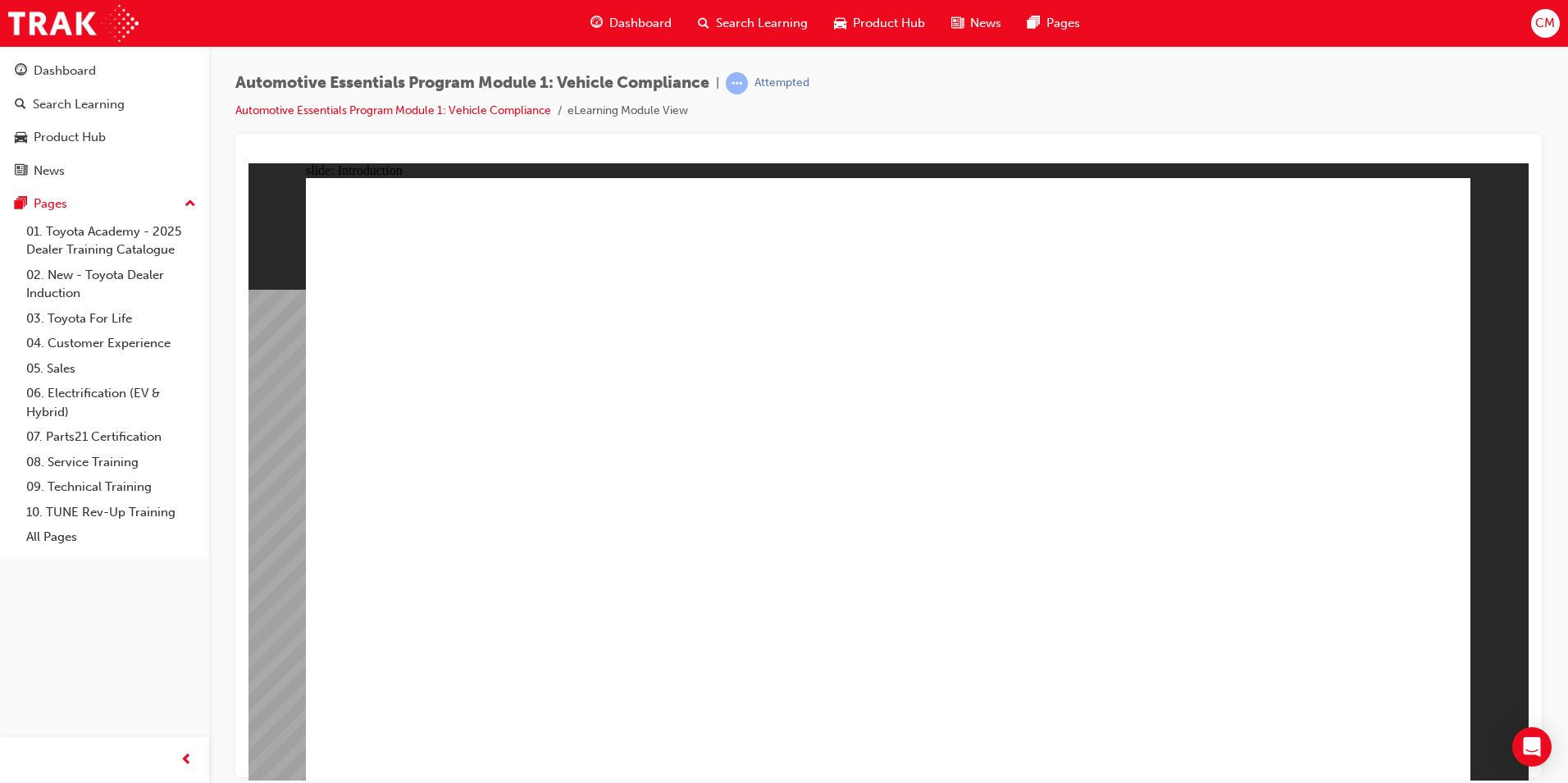
drag, startPoint x: 1439, startPoint y: 228, endPoint x: 1431, endPoint y: 235, distance: 10.6
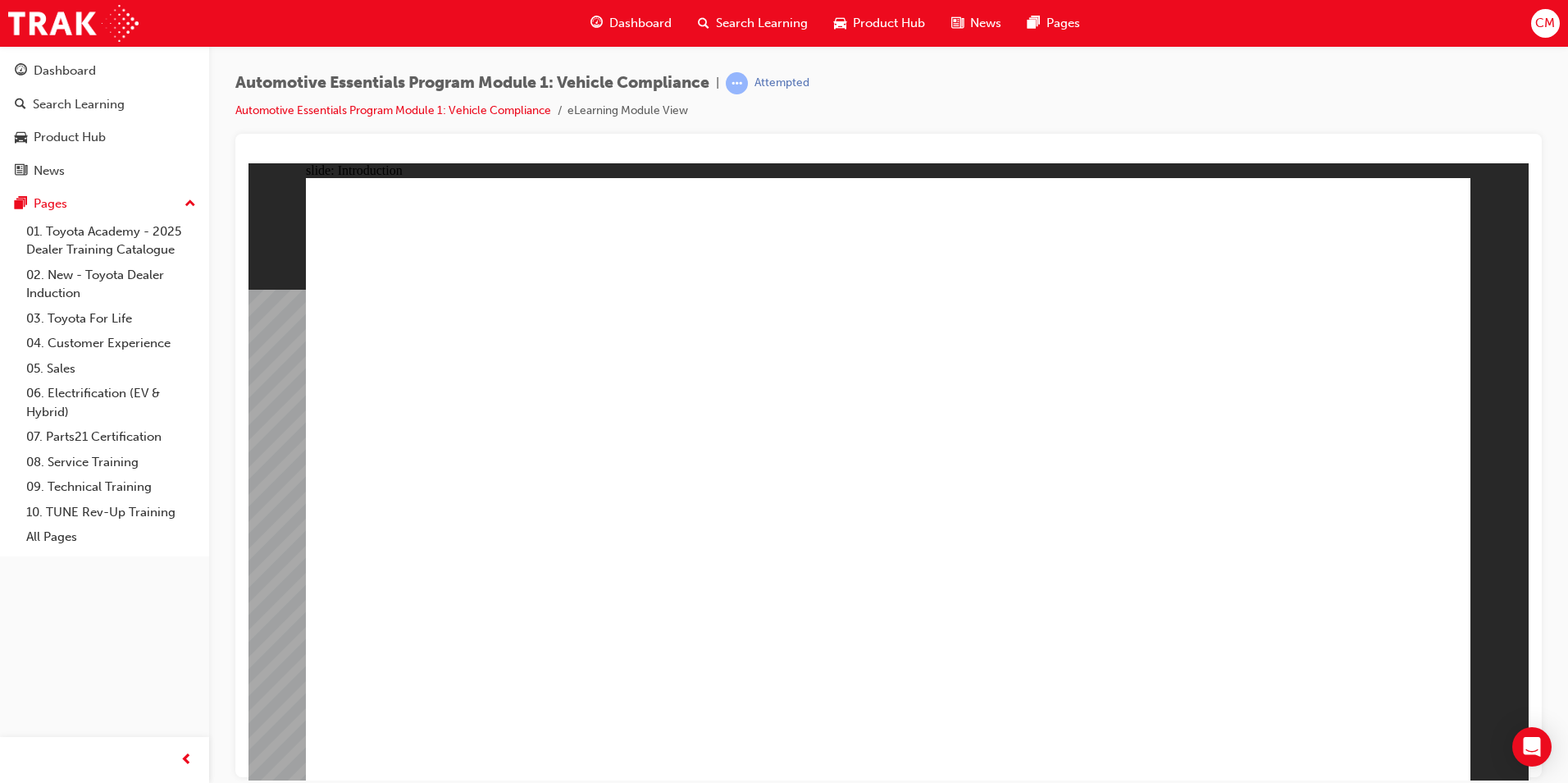
drag, startPoint x: 1400, startPoint y: 753, endPoint x: 1389, endPoint y: 728, distance: 27.3
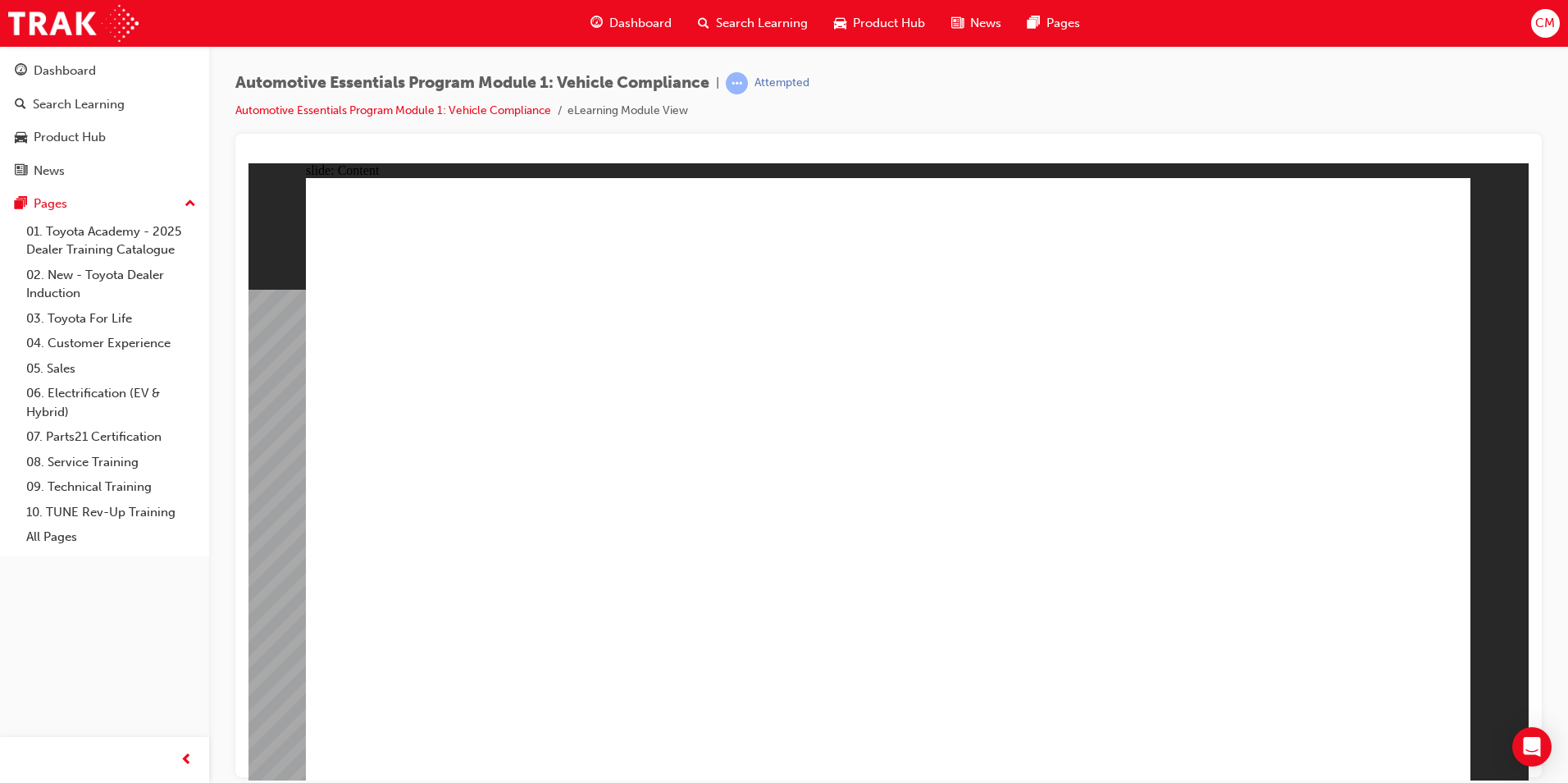
drag, startPoint x: 1396, startPoint y: 236, endPoint x: 1403, endPoint y: 222, distance: 15.7
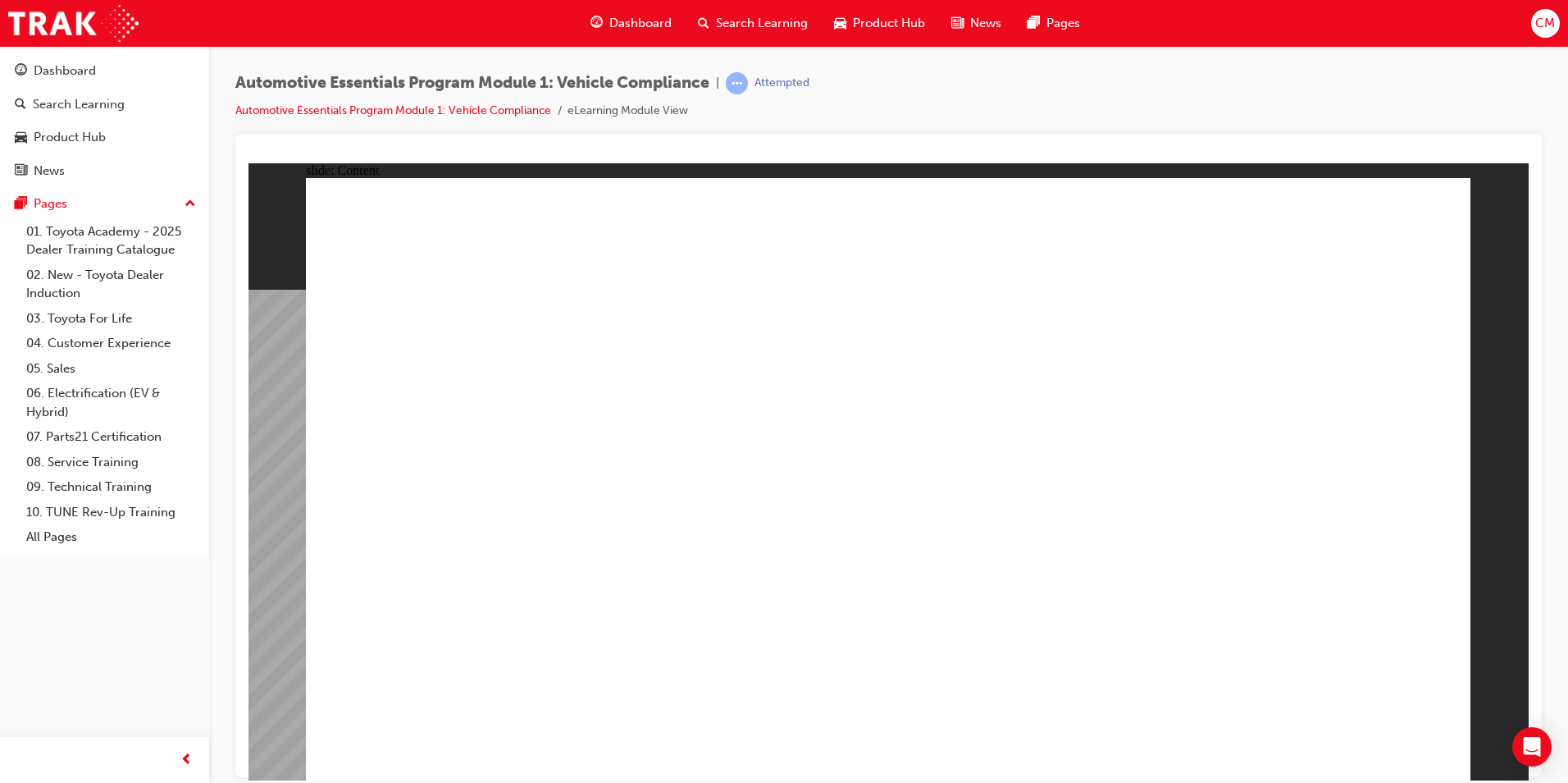
drag, startPoint x: 642, startPoint y: 290, endPoint x: 674, endPoint y: 343, distance: 61.9
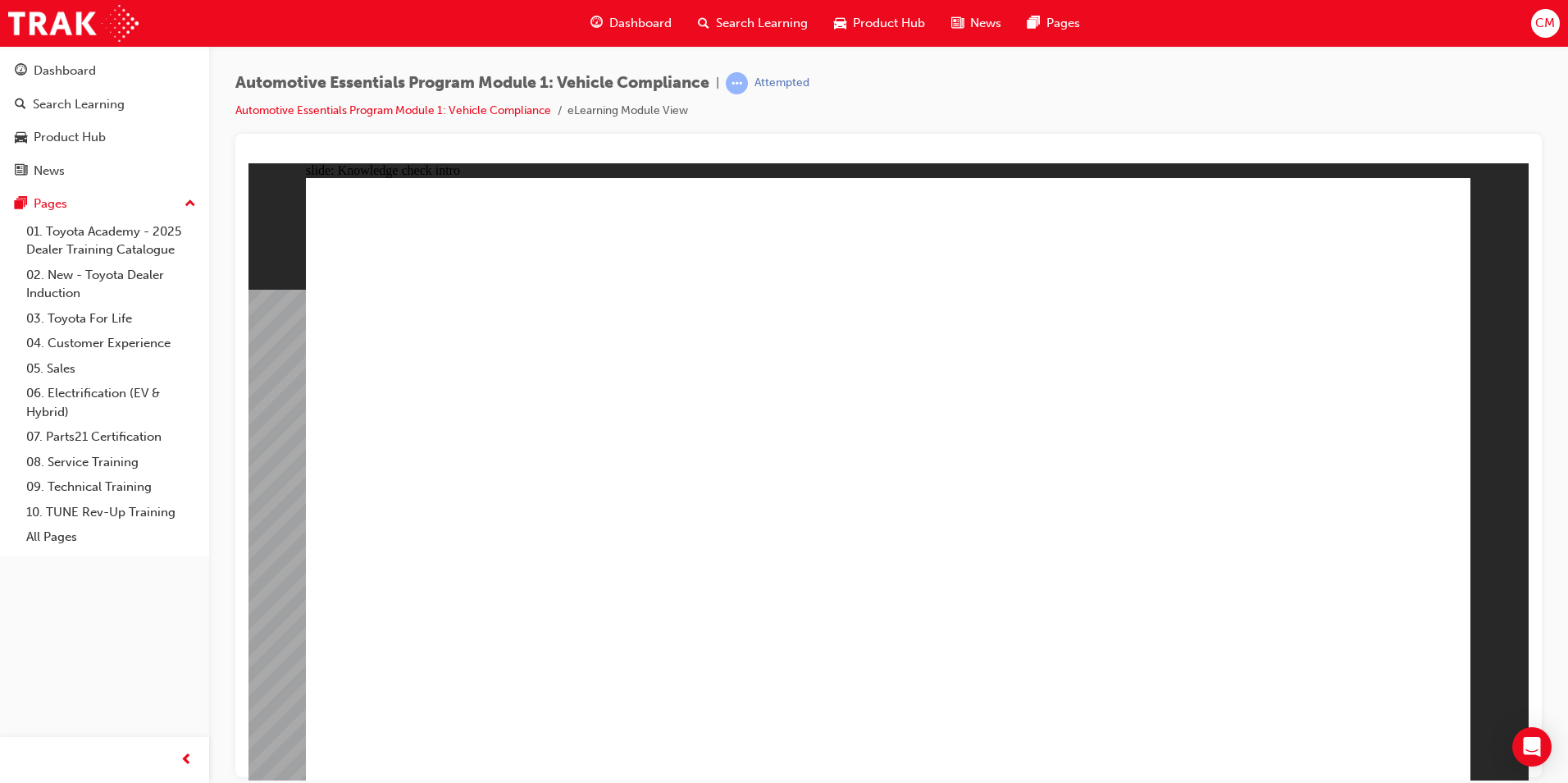
radio input "true"
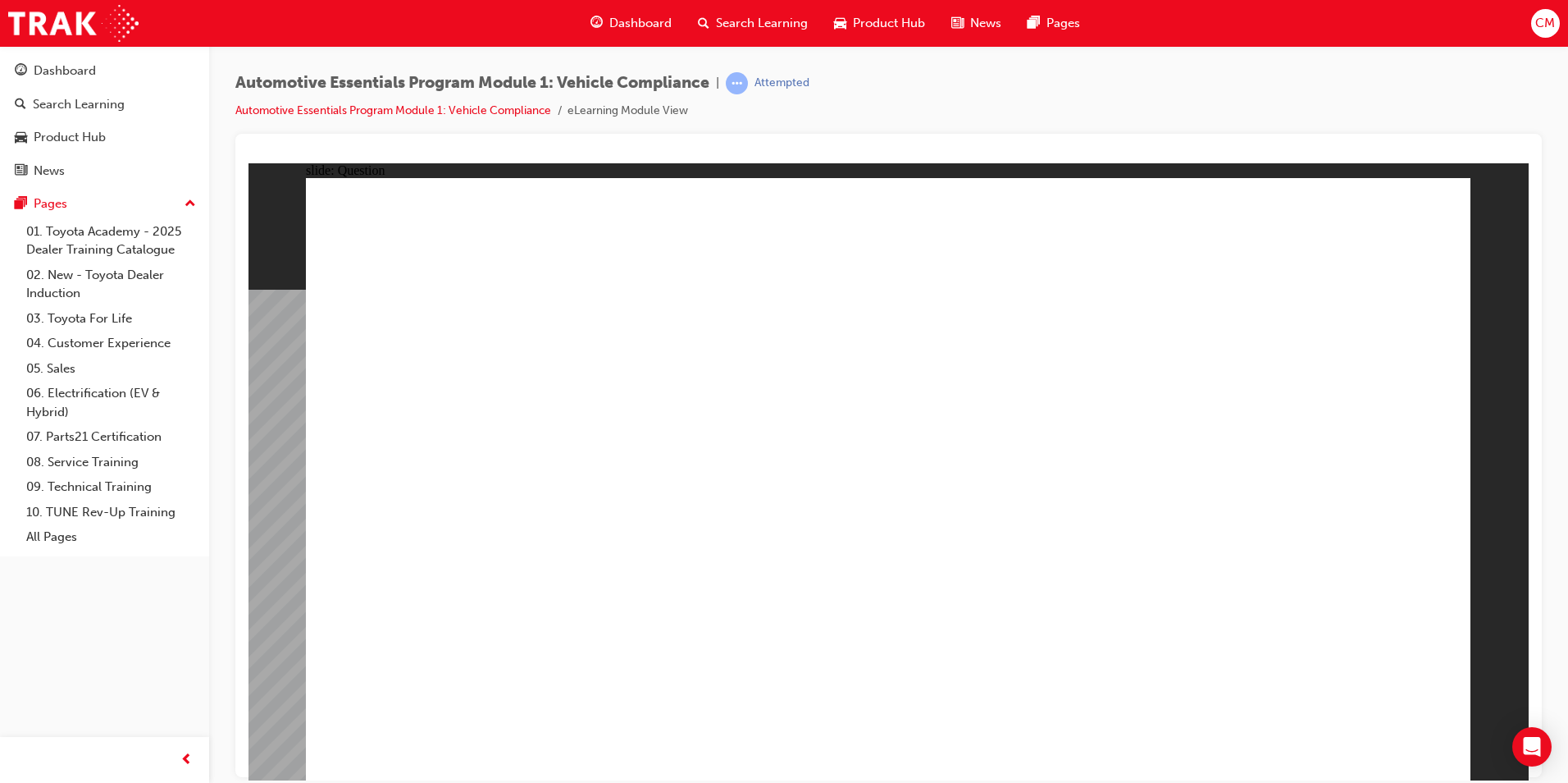
radio input "true"
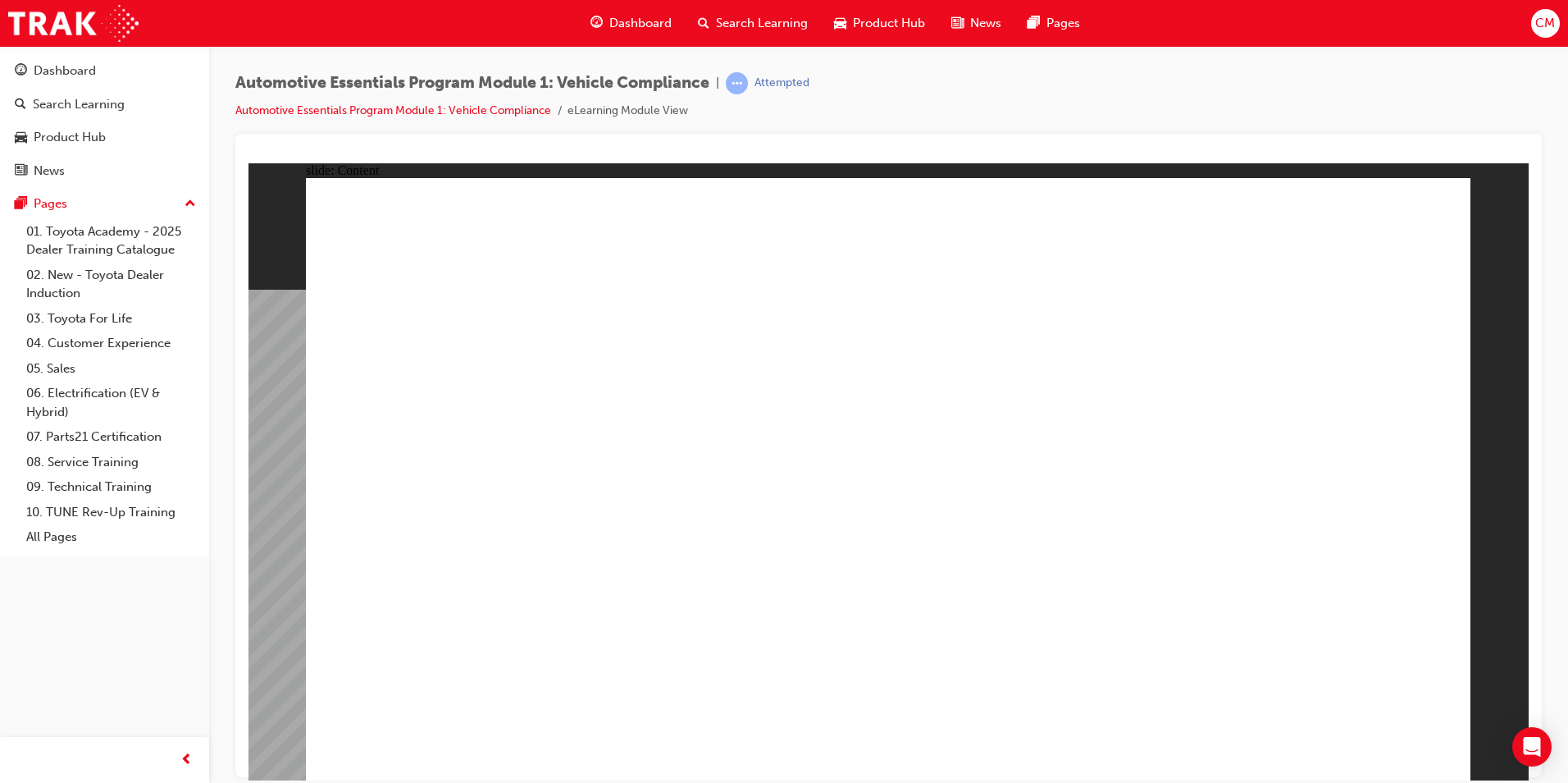
drag, startPoint x: 1420, startPoint y: 214, endPoint x: 1397, endPoint y: 247, distance: 40.2
radio input "true"
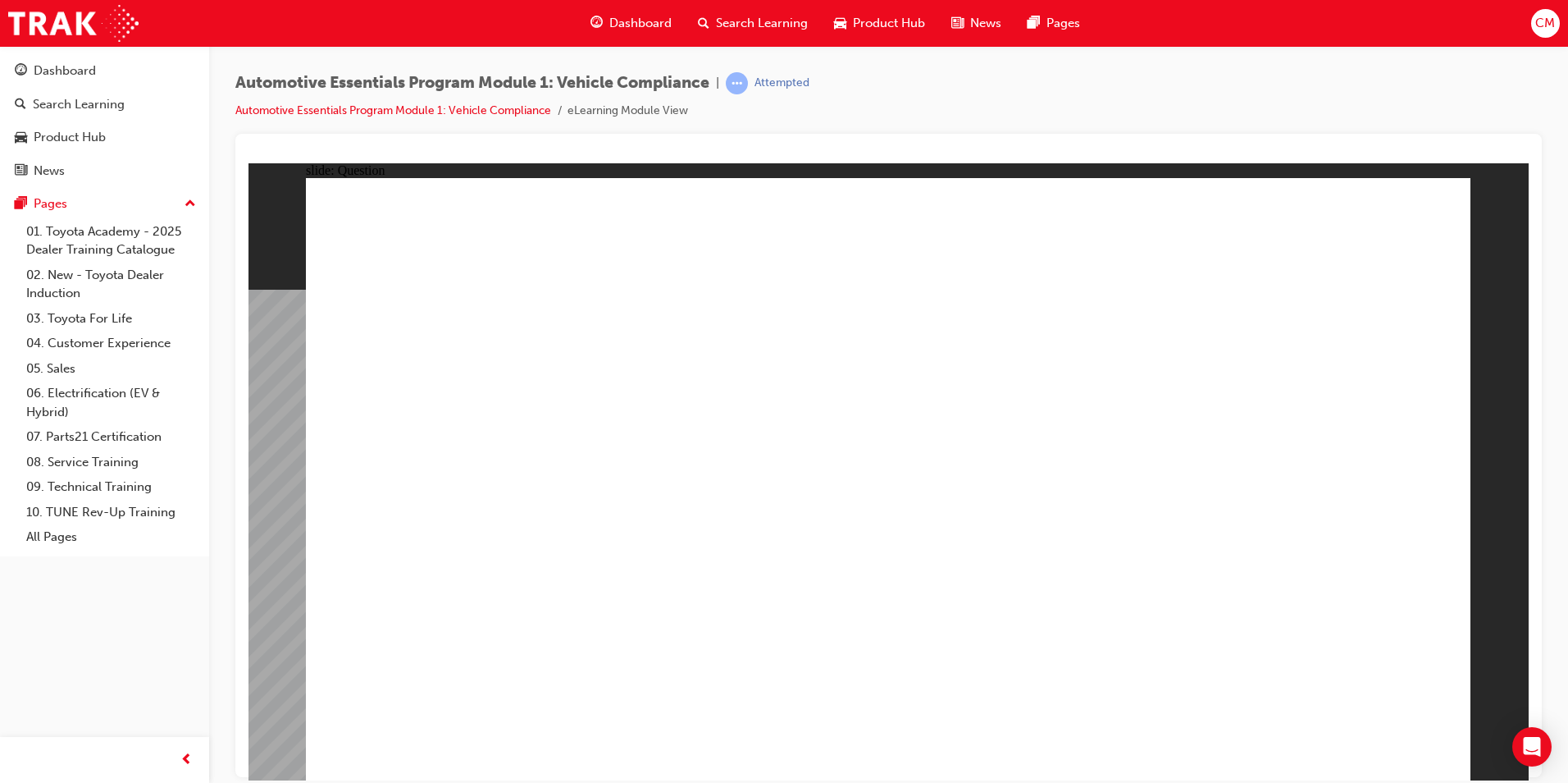
radio input "true"
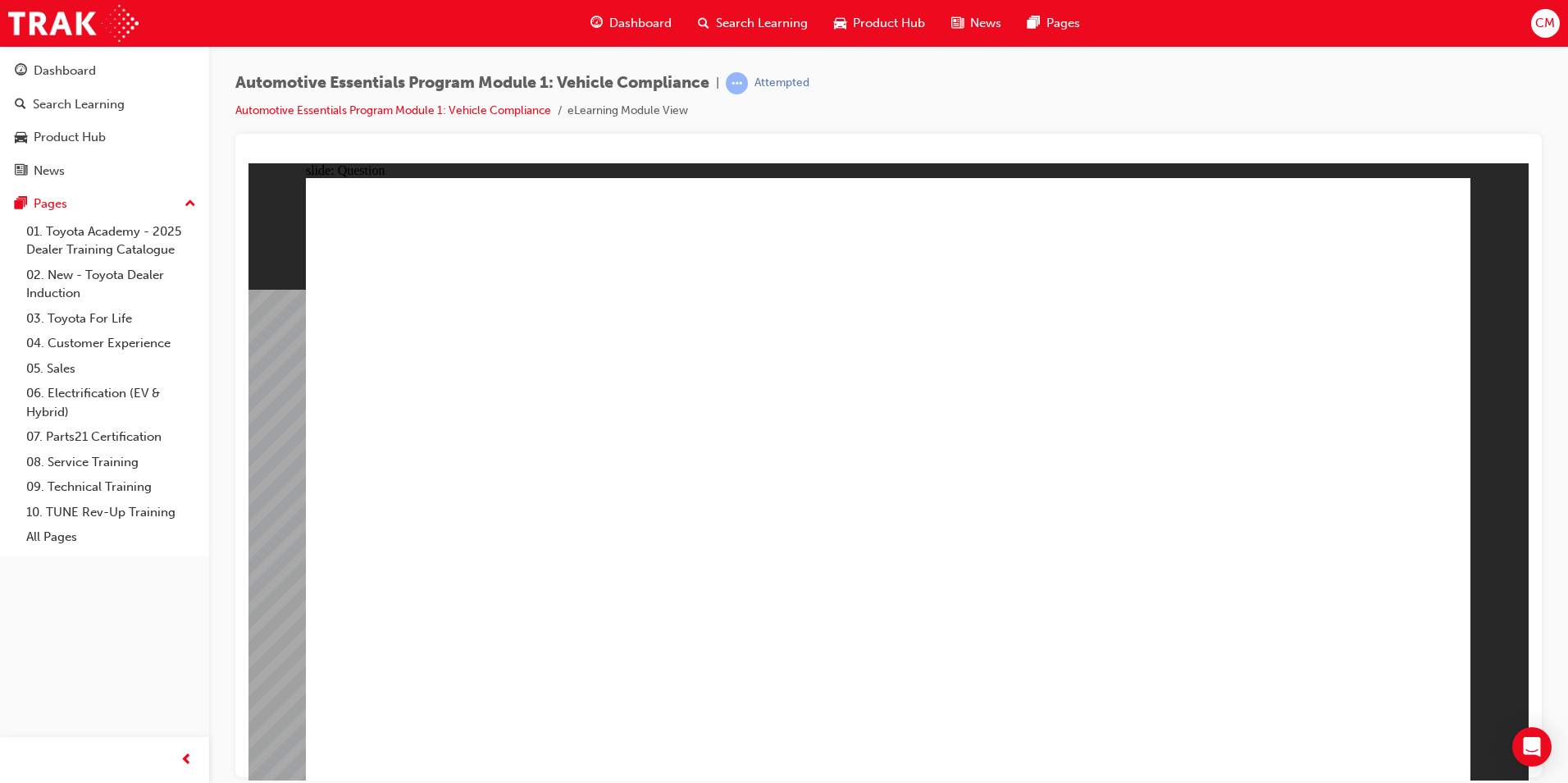
radio input "true"
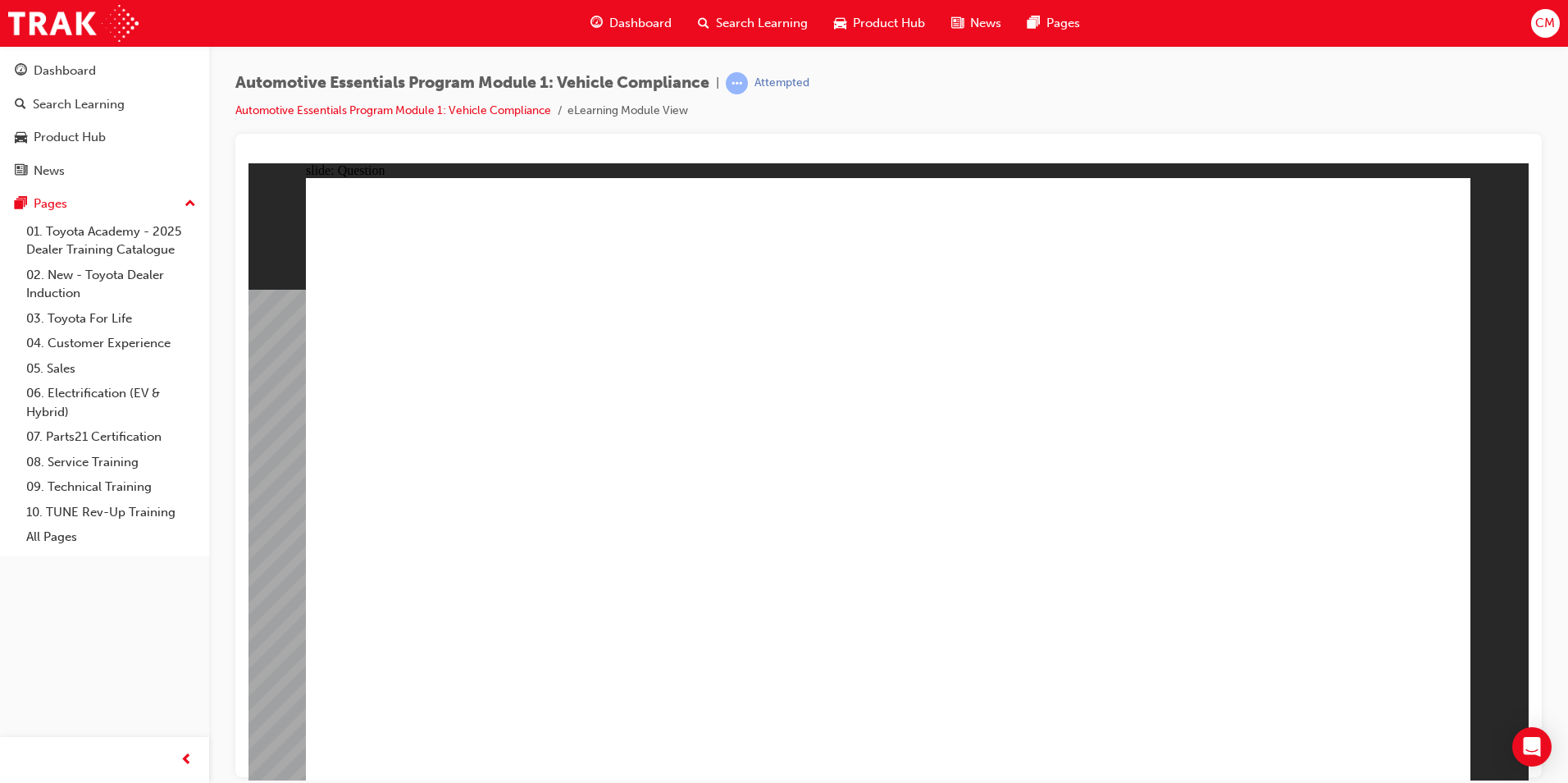
radio input "true"
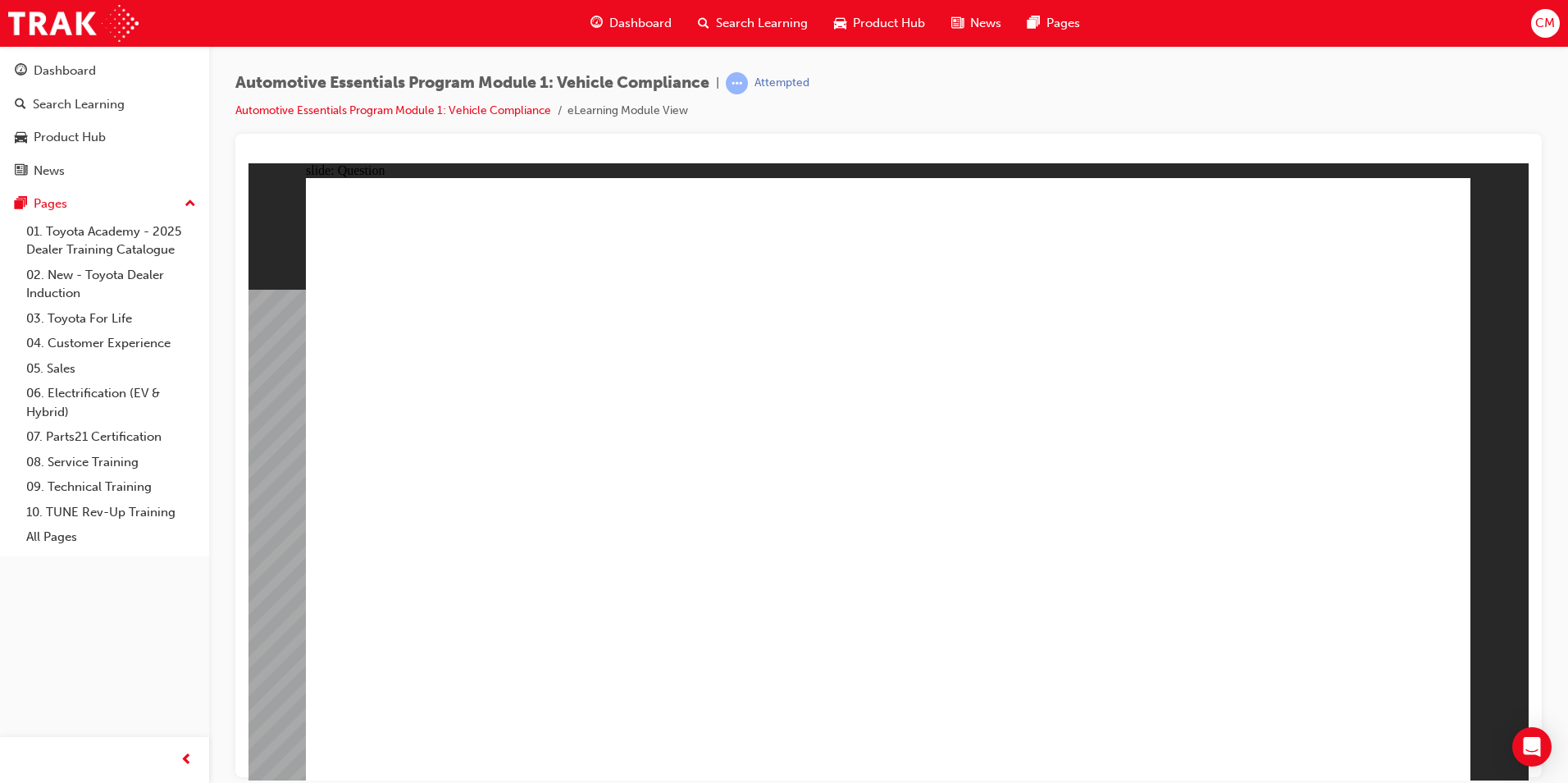
radio input "true"
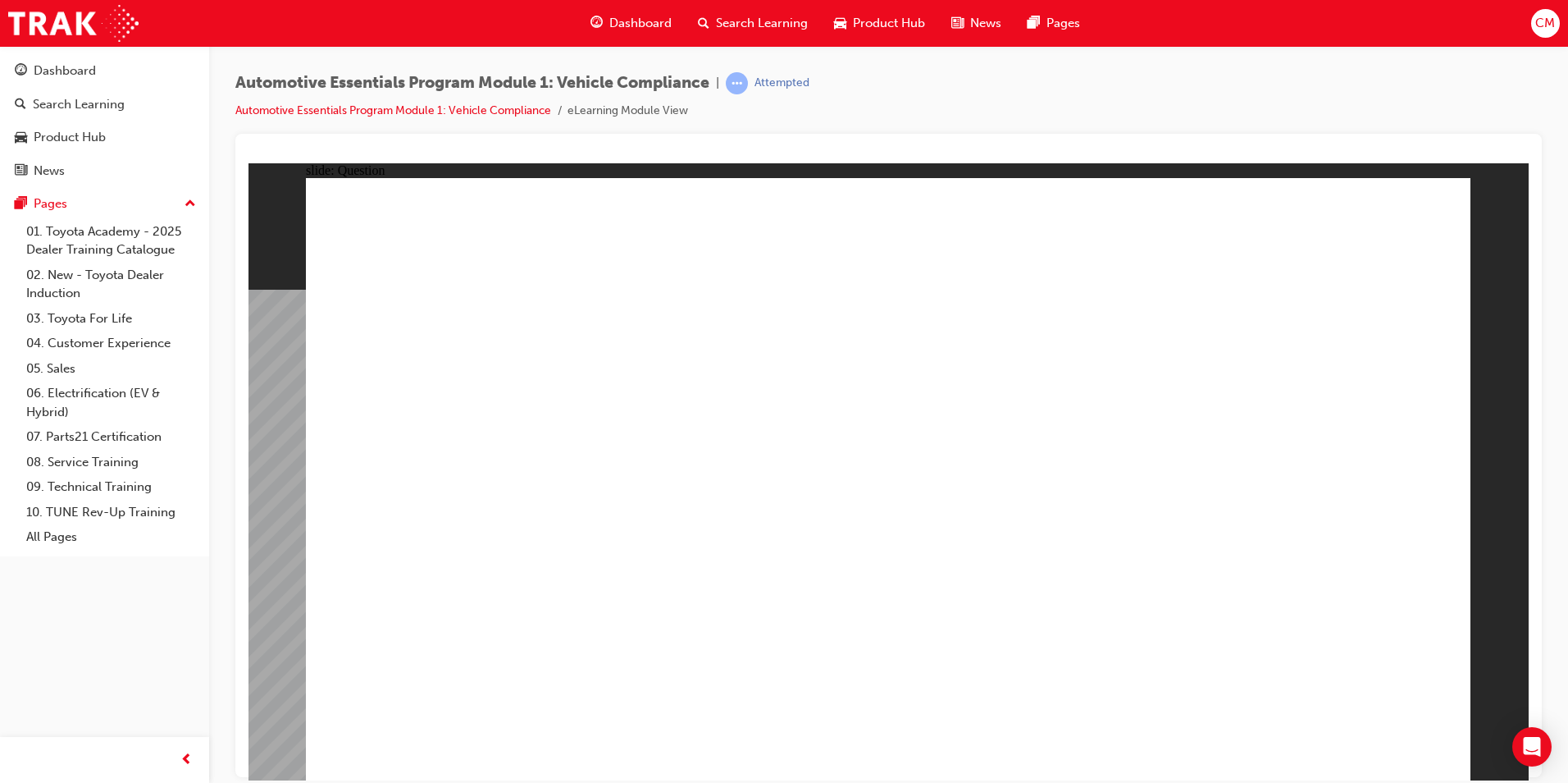
radio input "true"
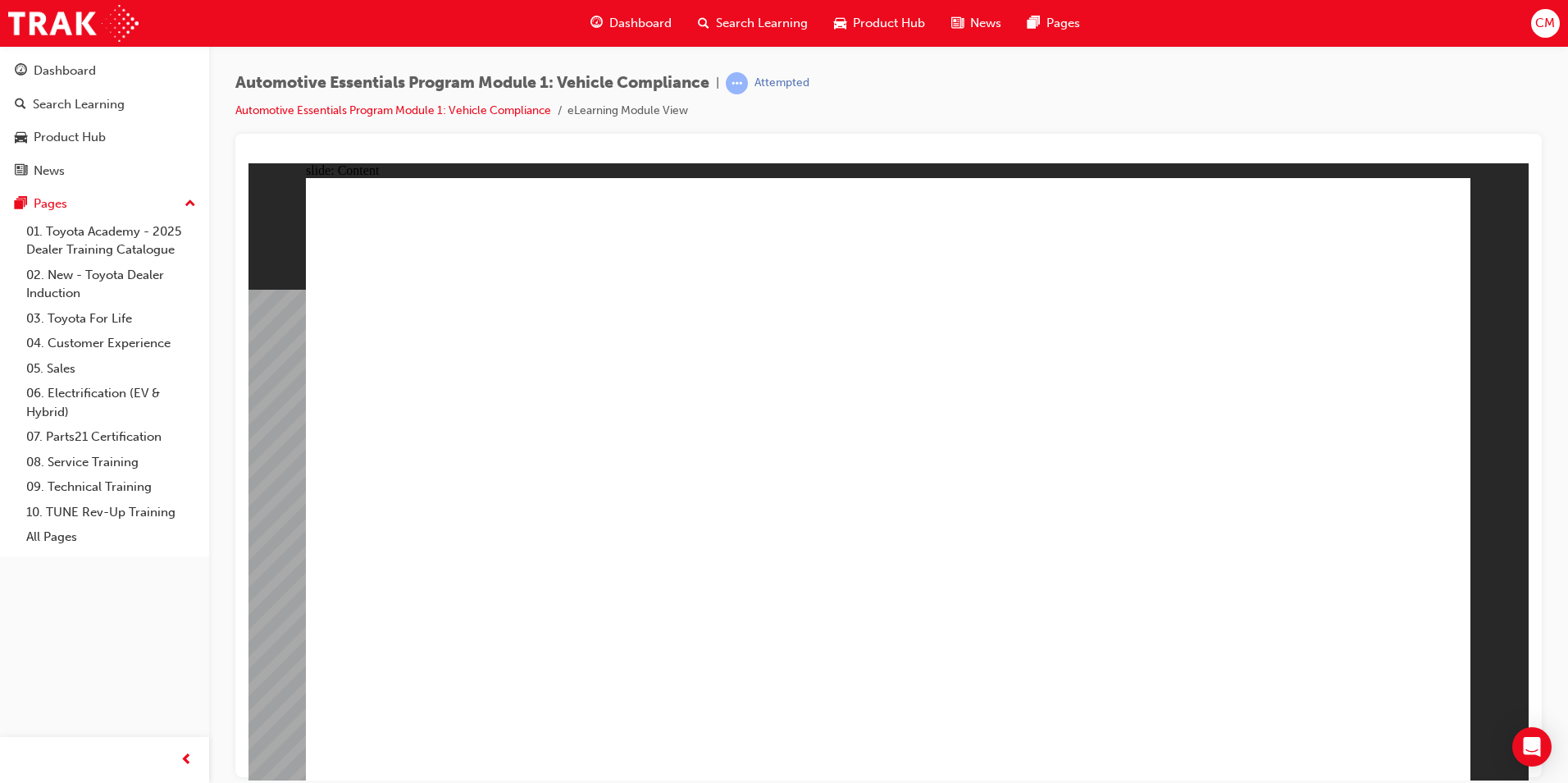
drag, startPoint x: 410, startPoint y: 654, endPoint x: 417, endPoint y: 648, distance: 9.2
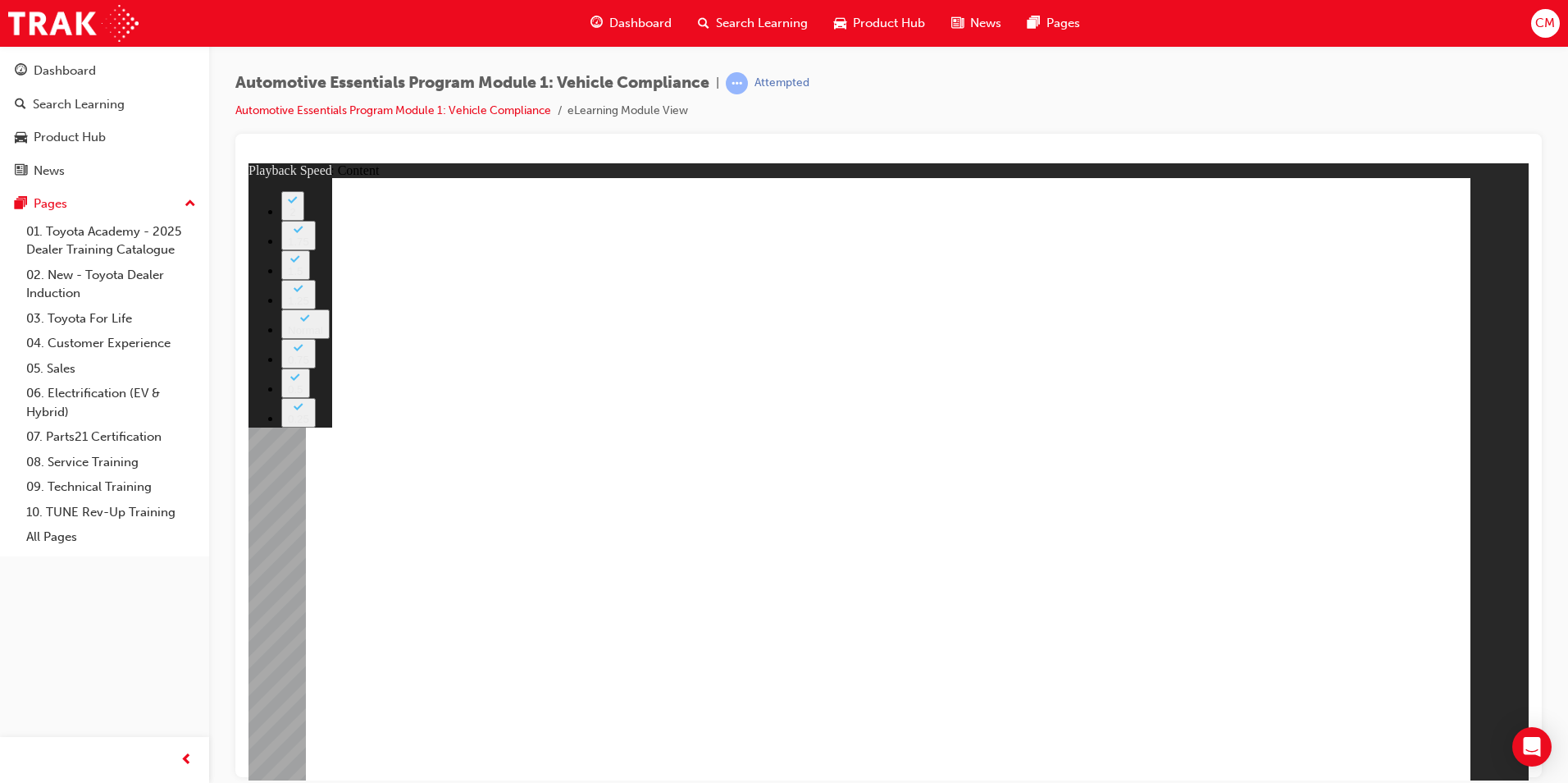
type input "43"
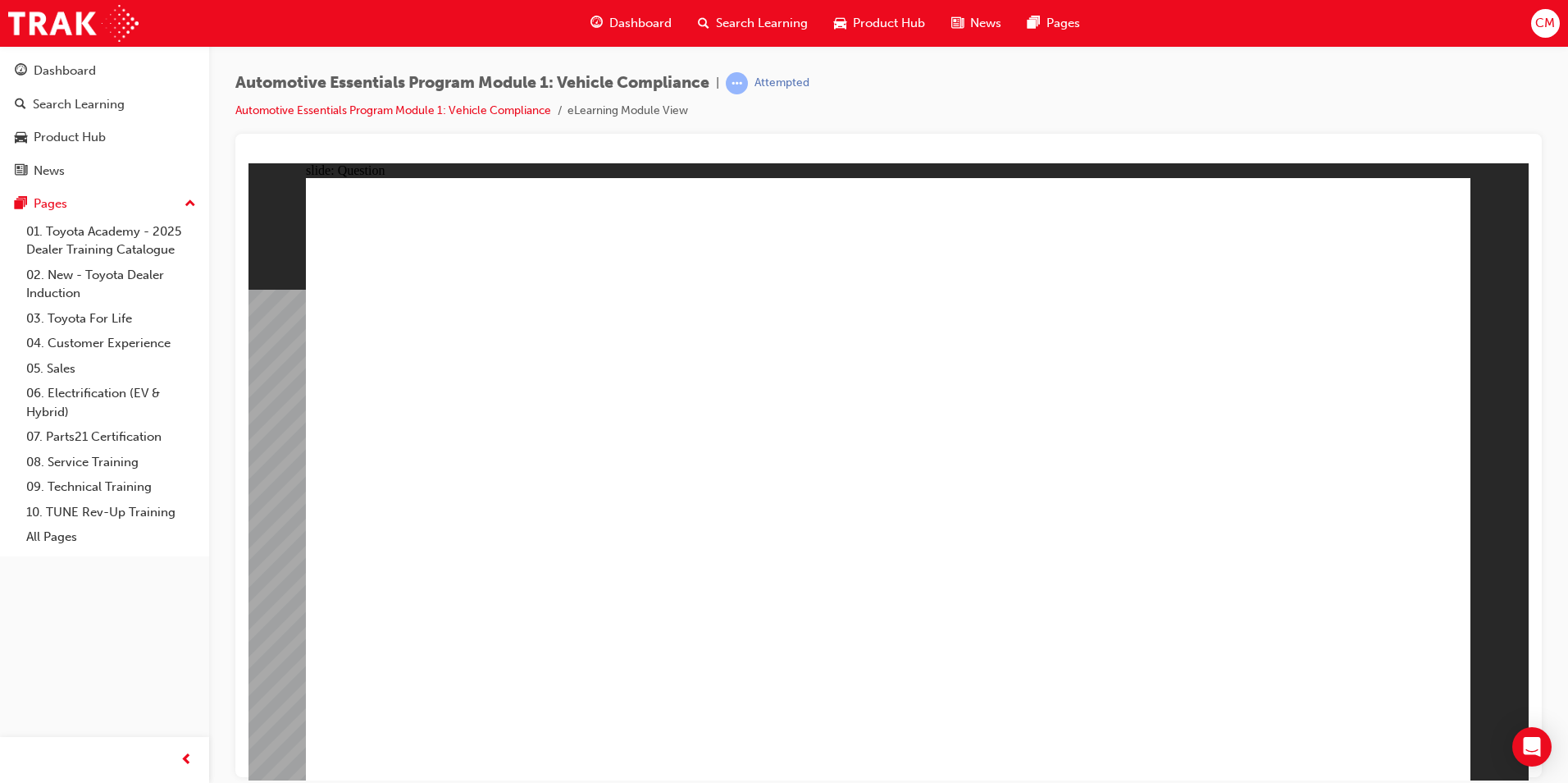
radio input "true"
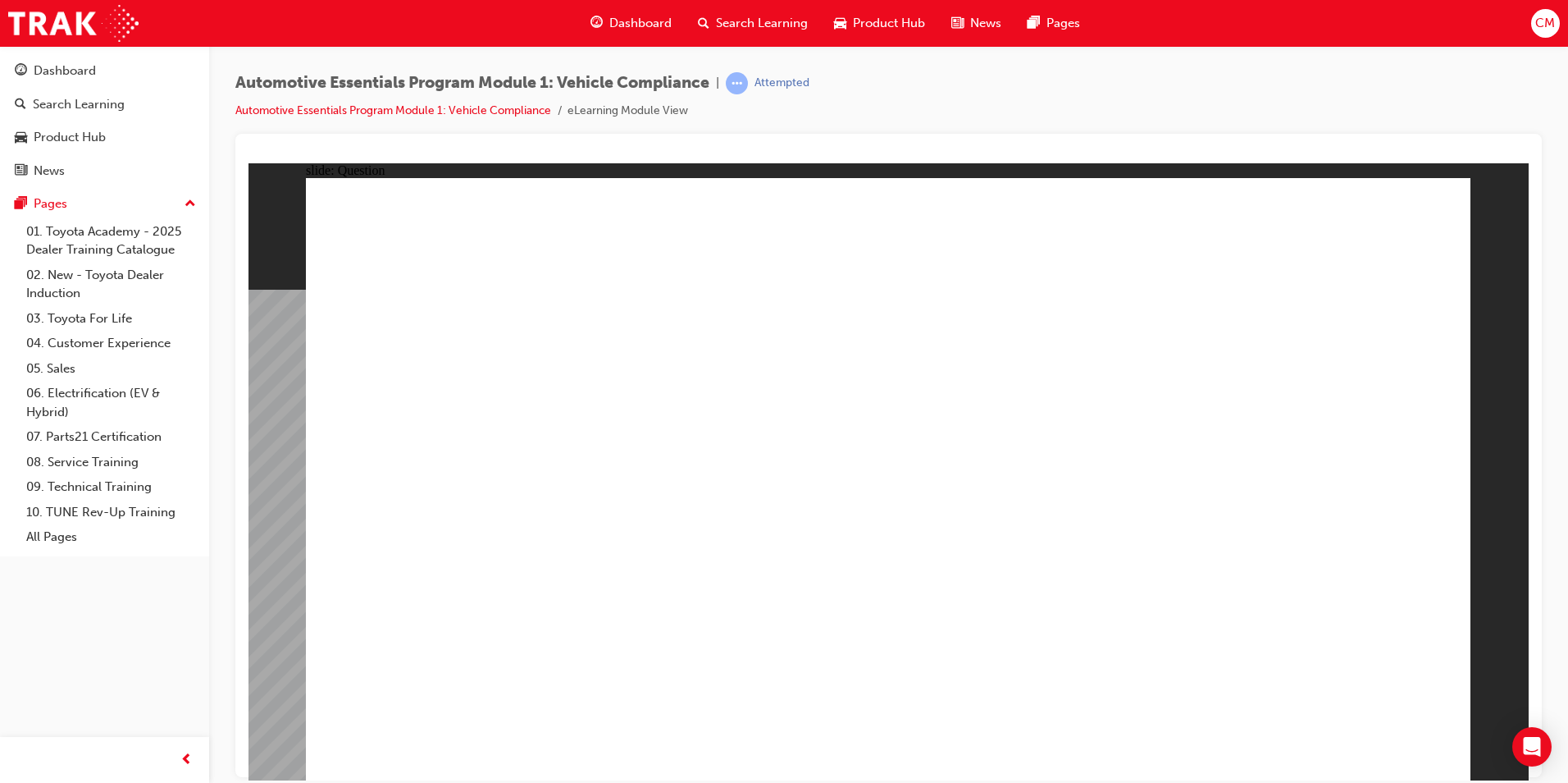
radio input "true"
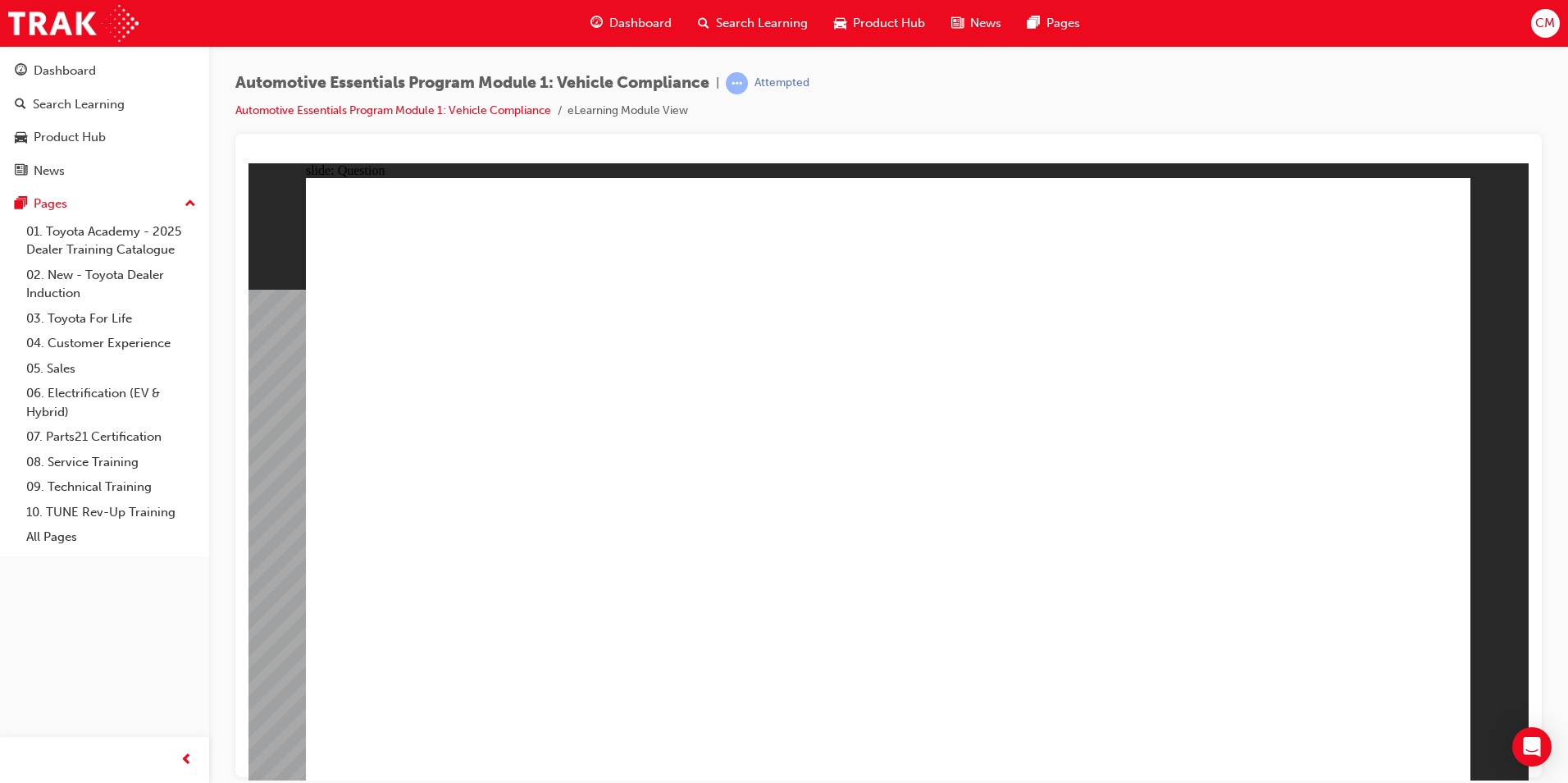
radio input "true"
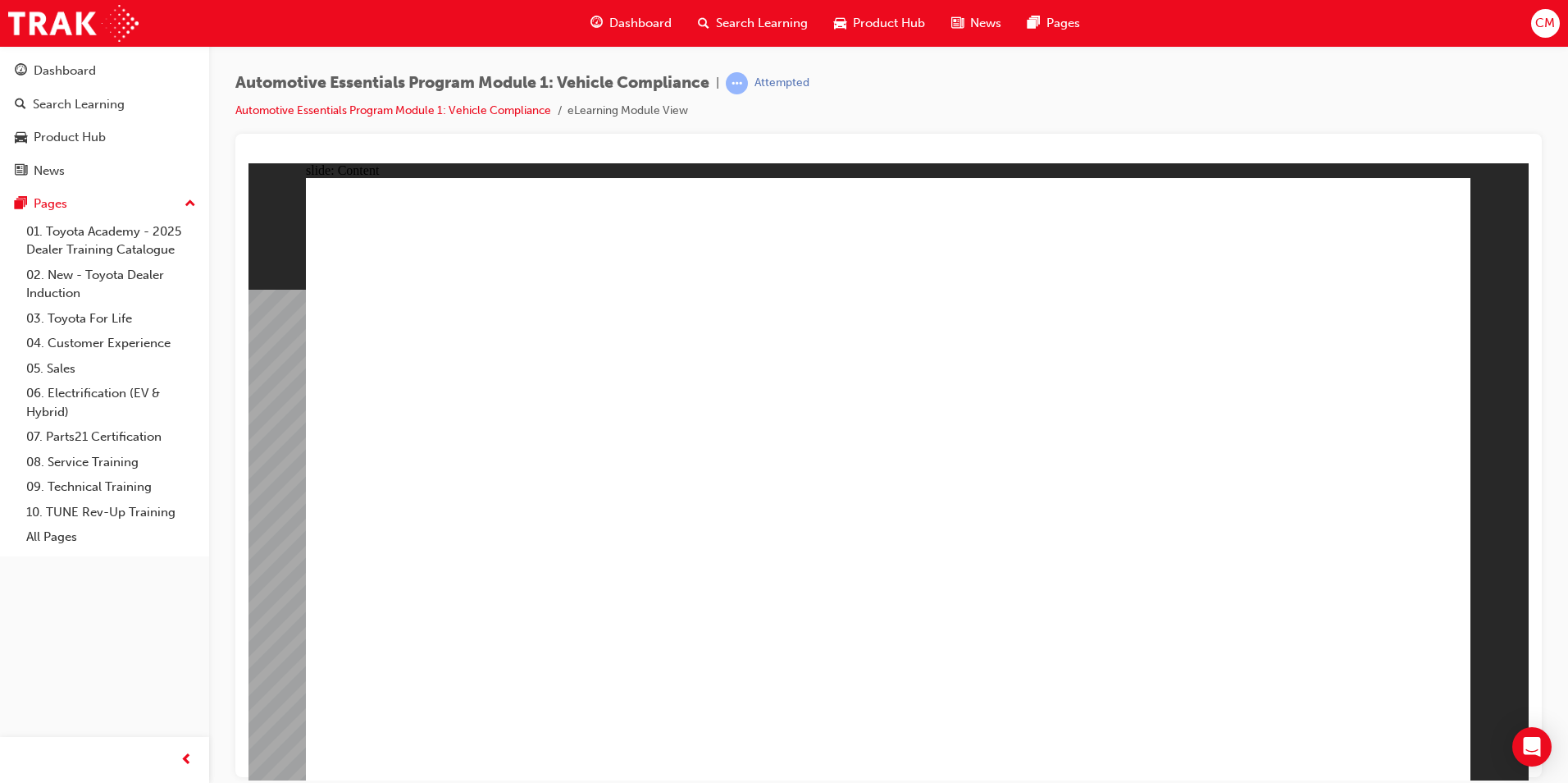
drag, startPoint x: 1422, startPoint y: 238, endPoint x: 1406, endPoint y: 261, distance: 28.0
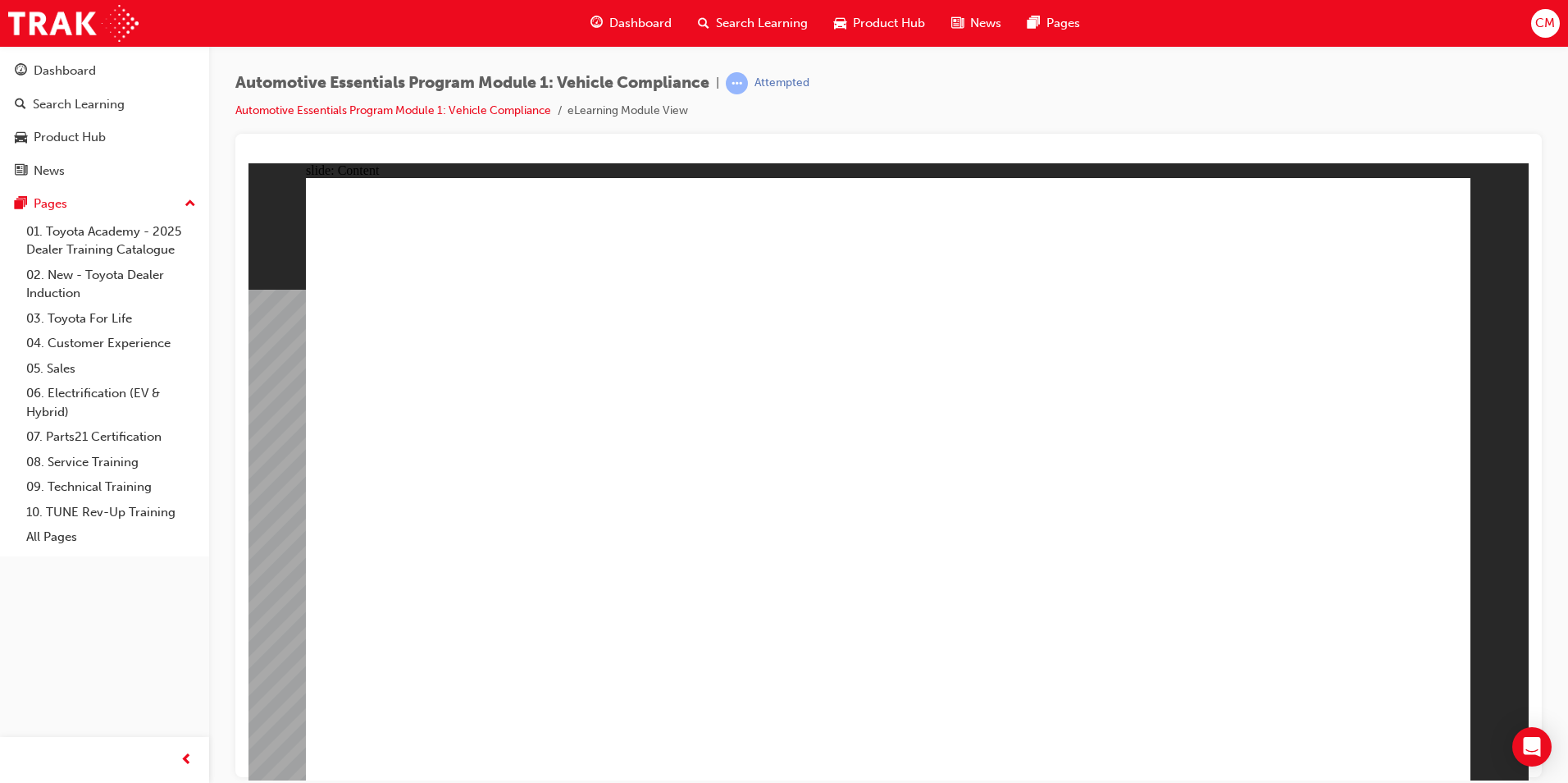
drag, startPoint x: 1400, startPoint y: 217, endPoint x: 1392, endPoint y: 231, distance: 16.1
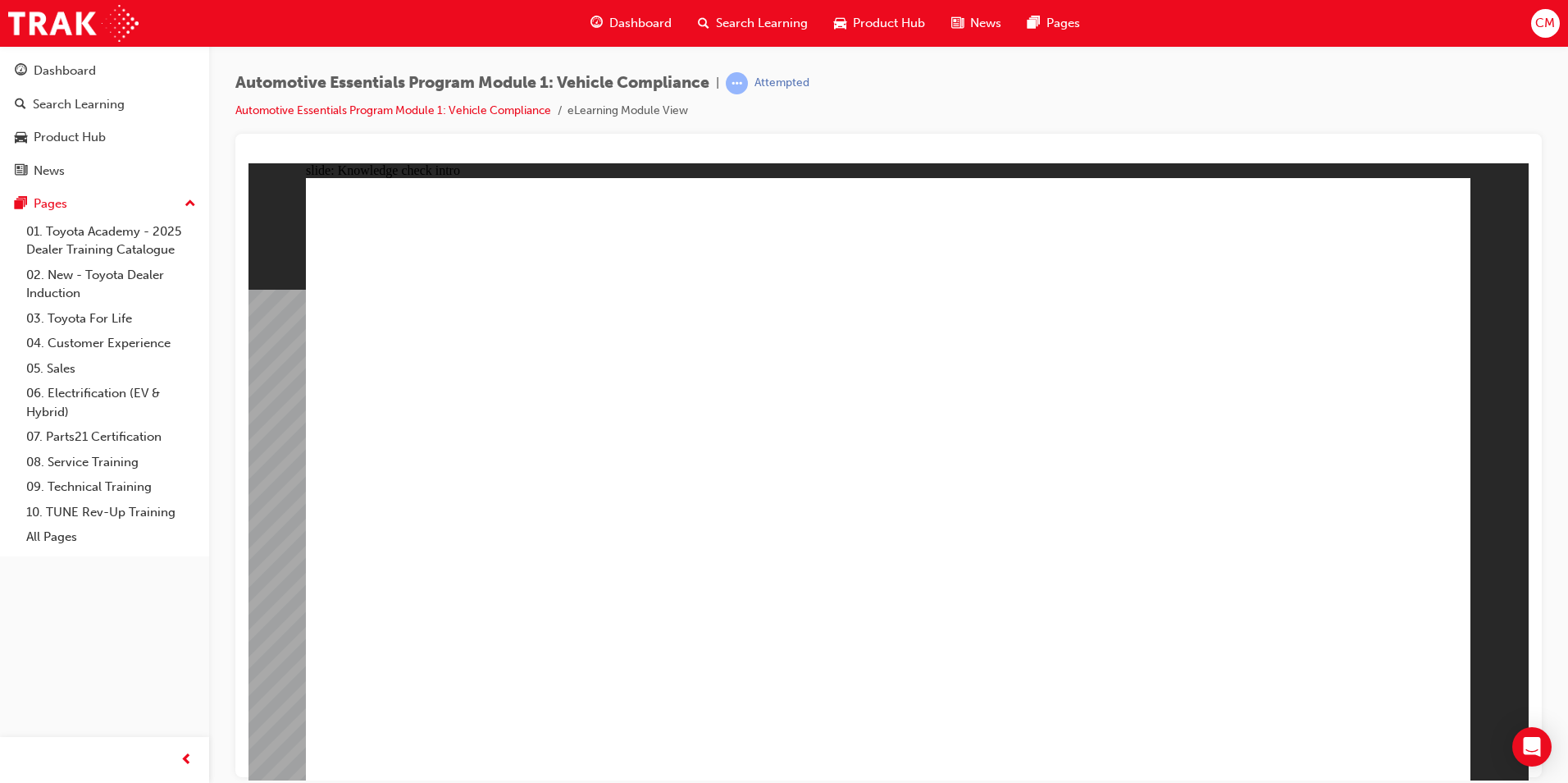
radio input "true"
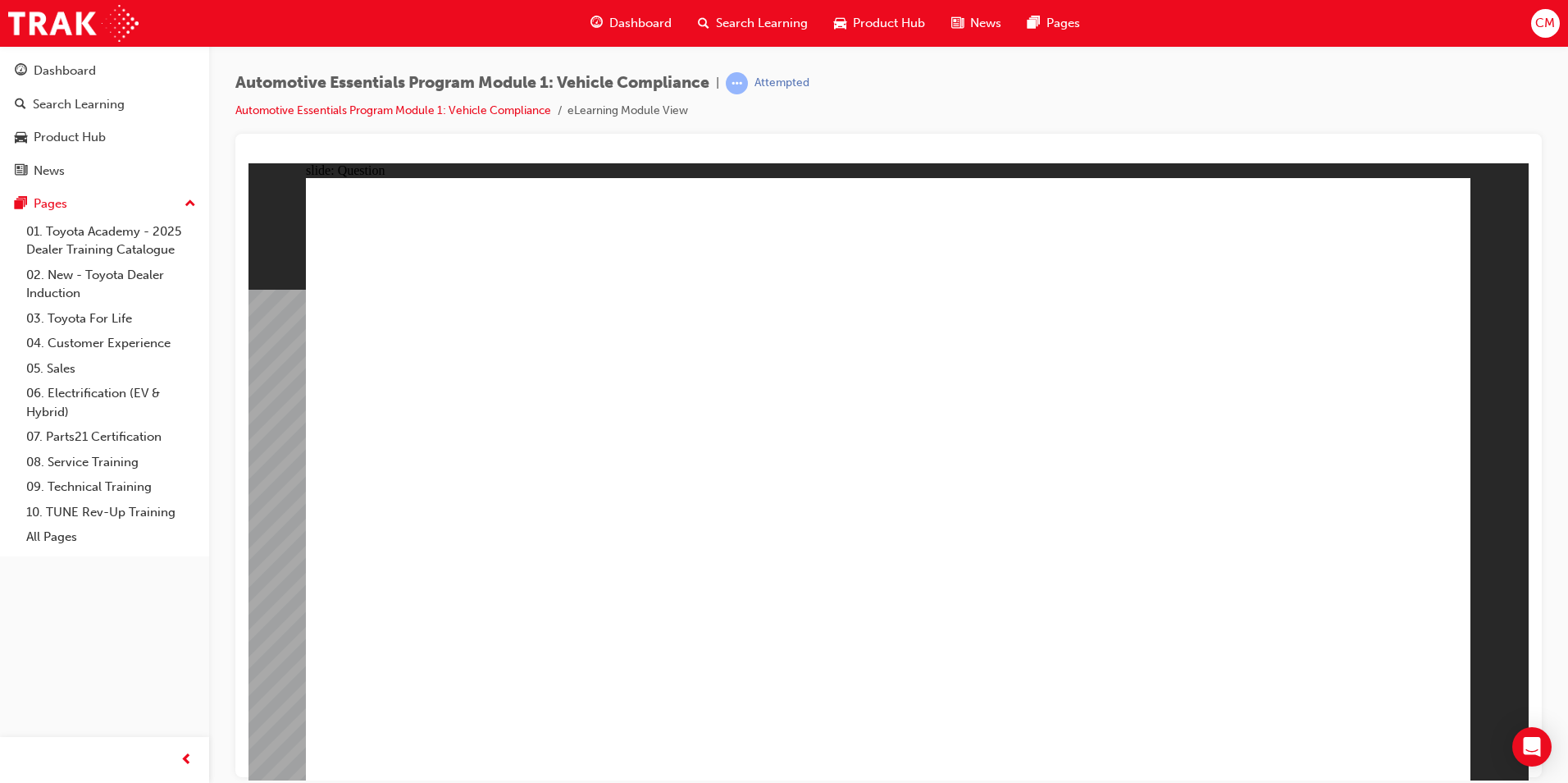
radio input "true"
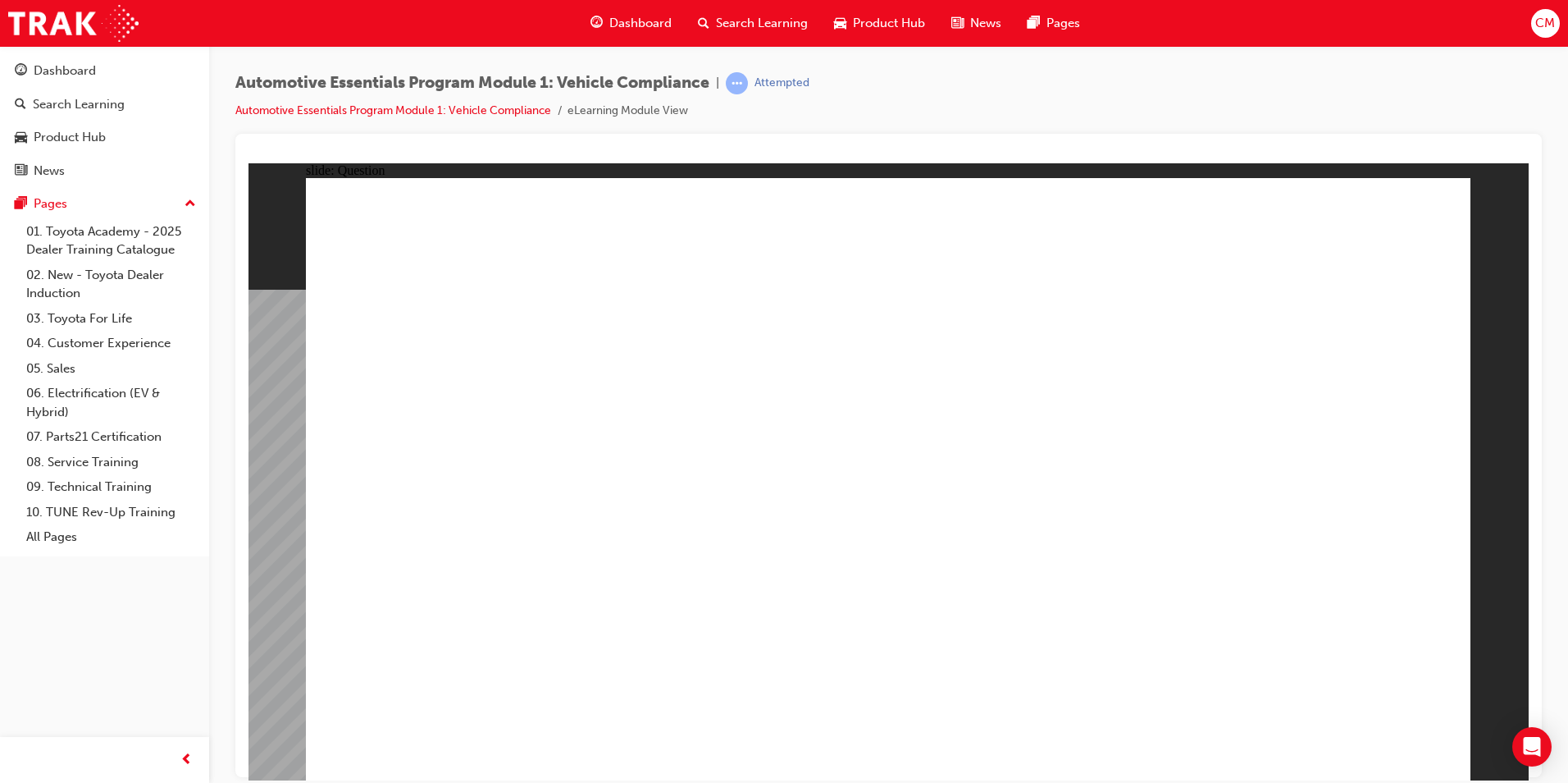
radio input "true"
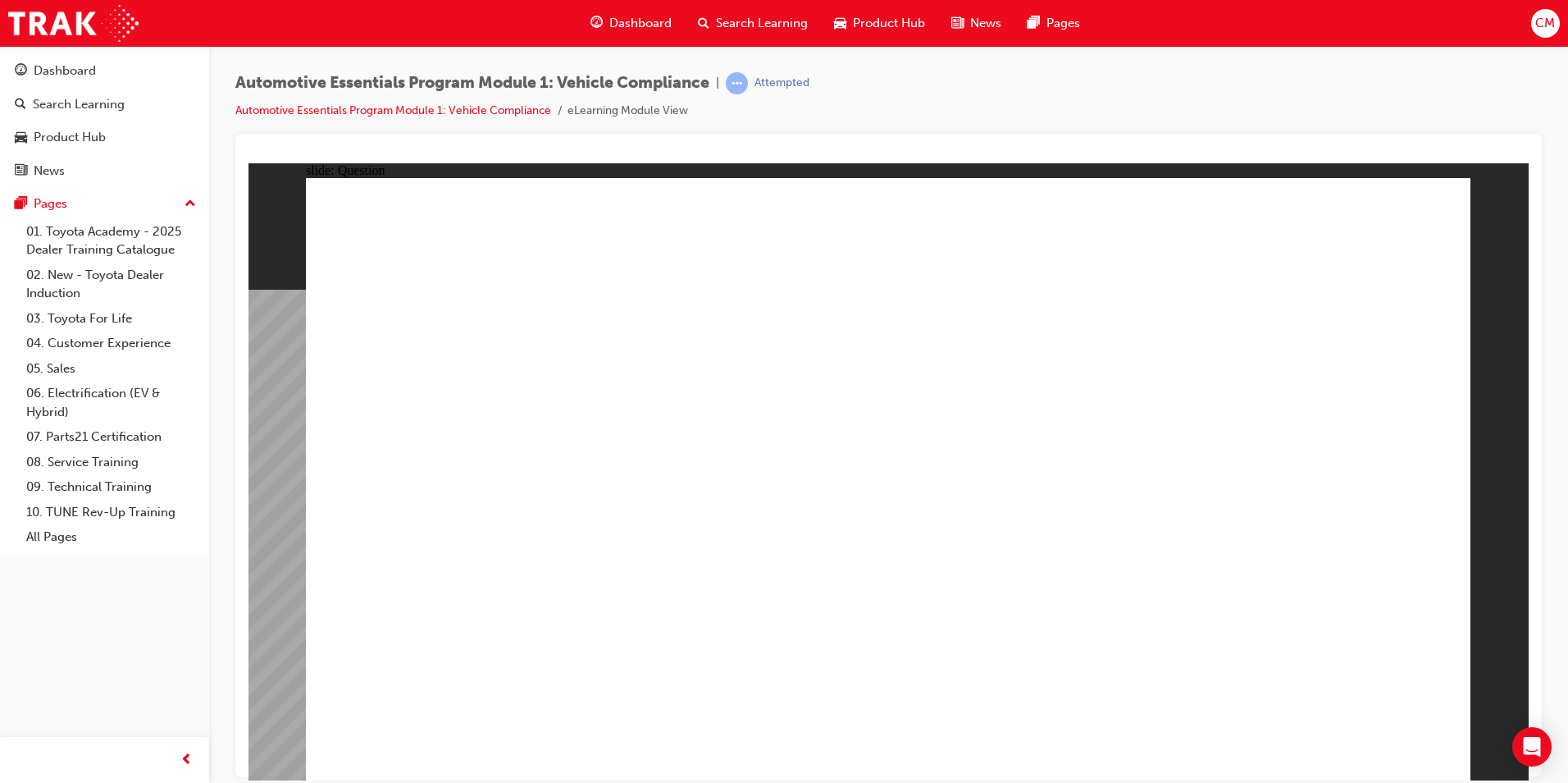
radio input "true"
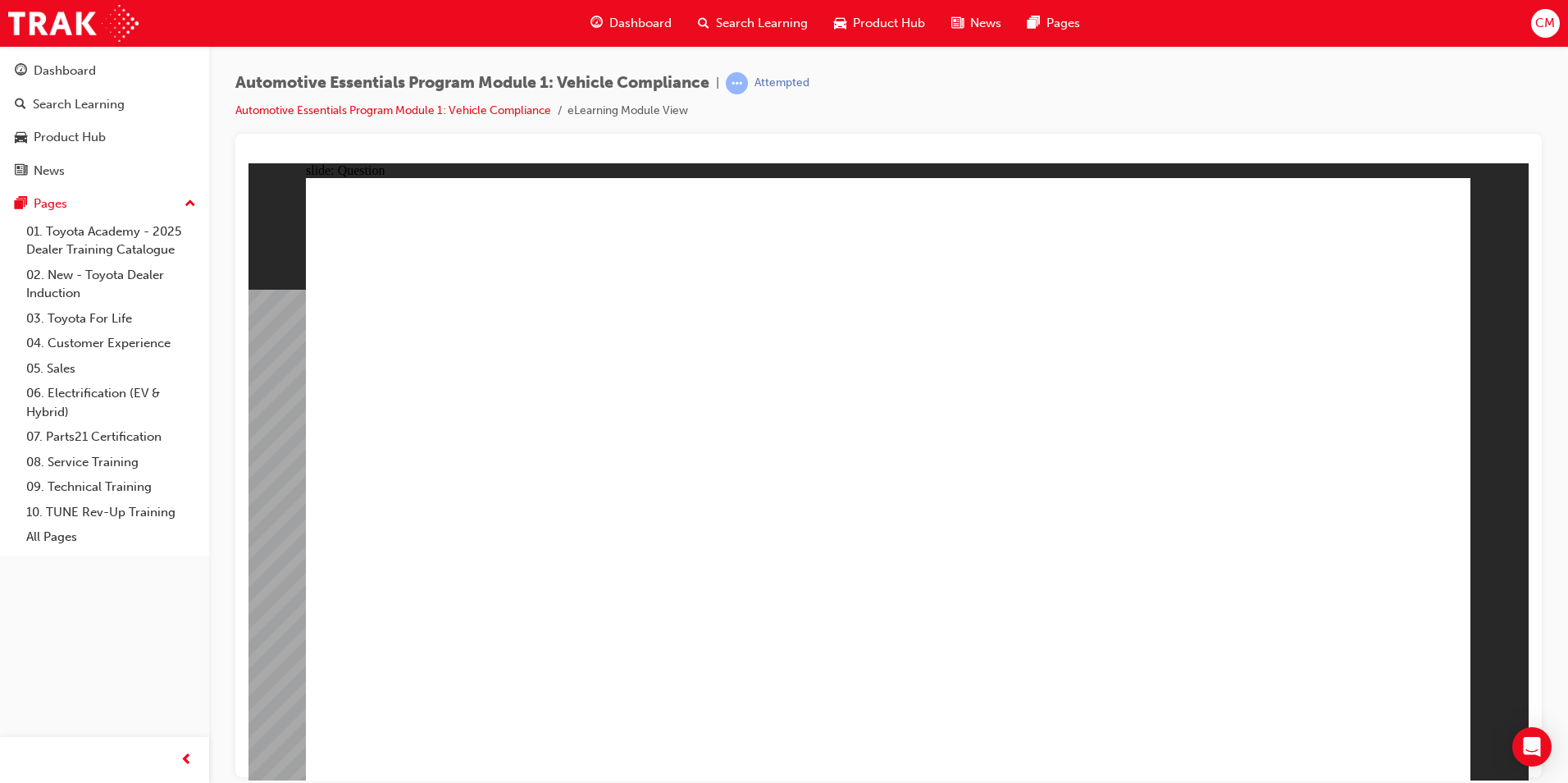
radio input "true"
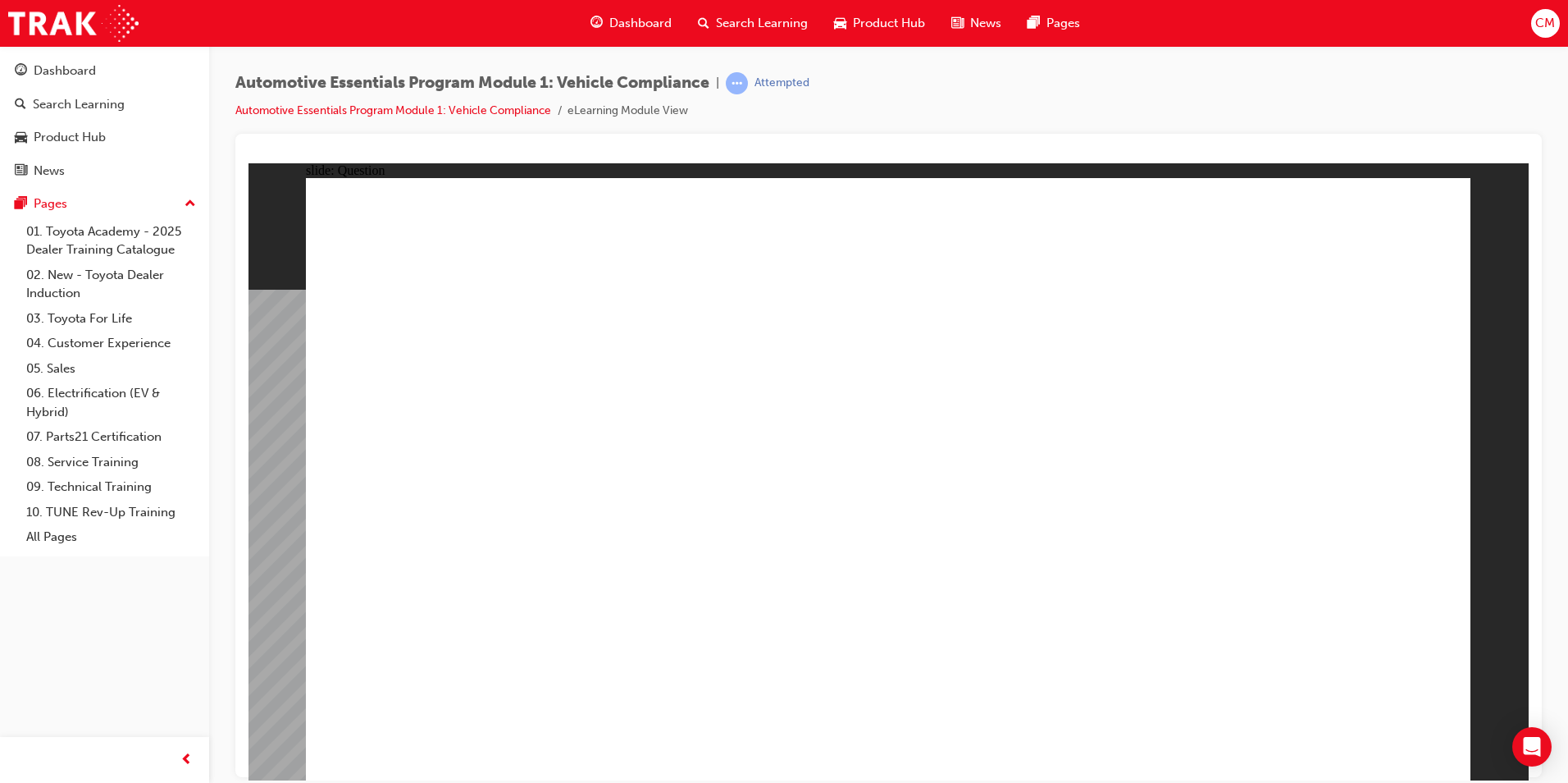
radio input "true"
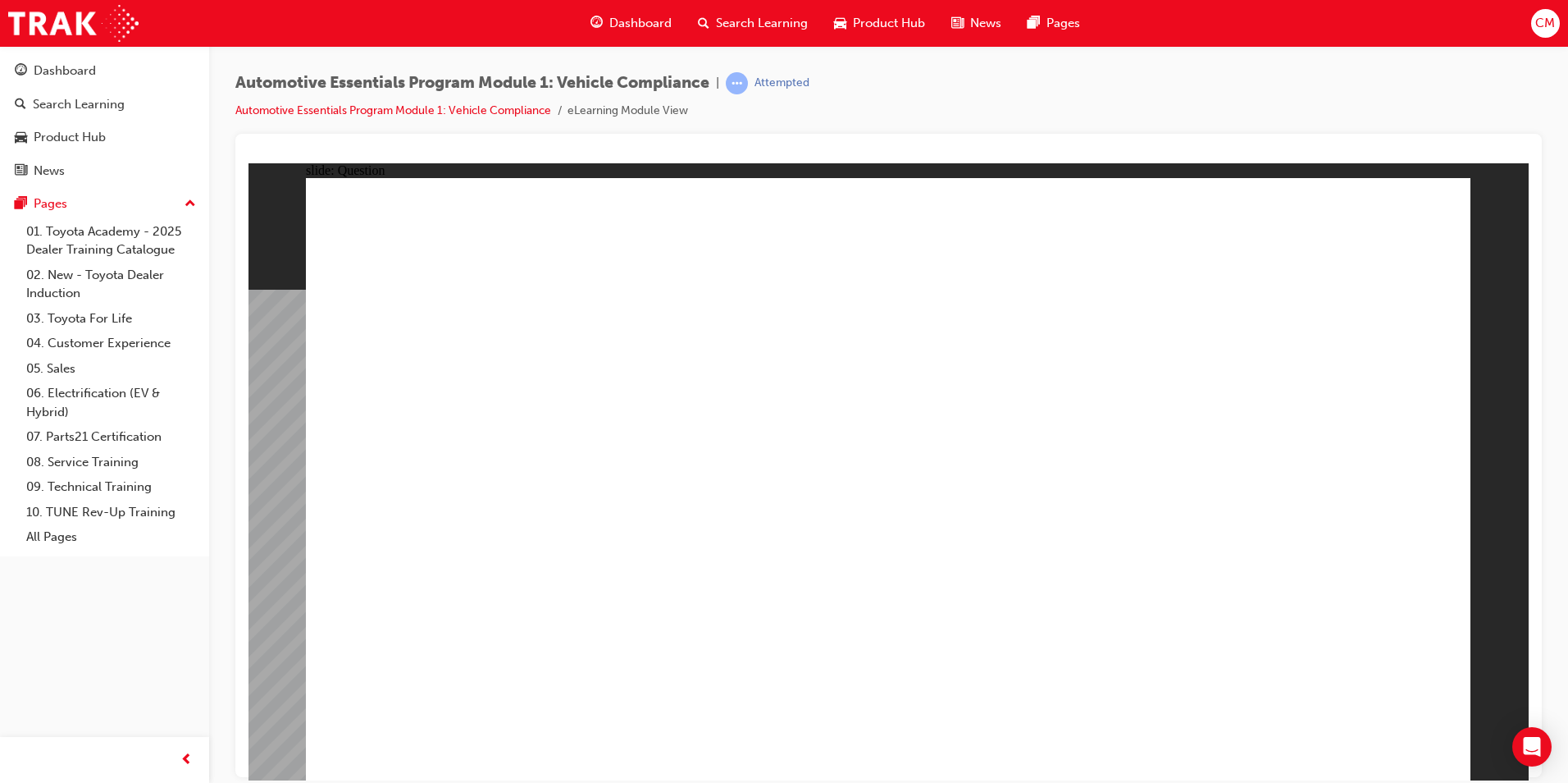
radio input "true"
drag, startPoint x: 1320, startPoint y: 722, endPoint x: 1330, endPoint y: 734, distance: 15.6
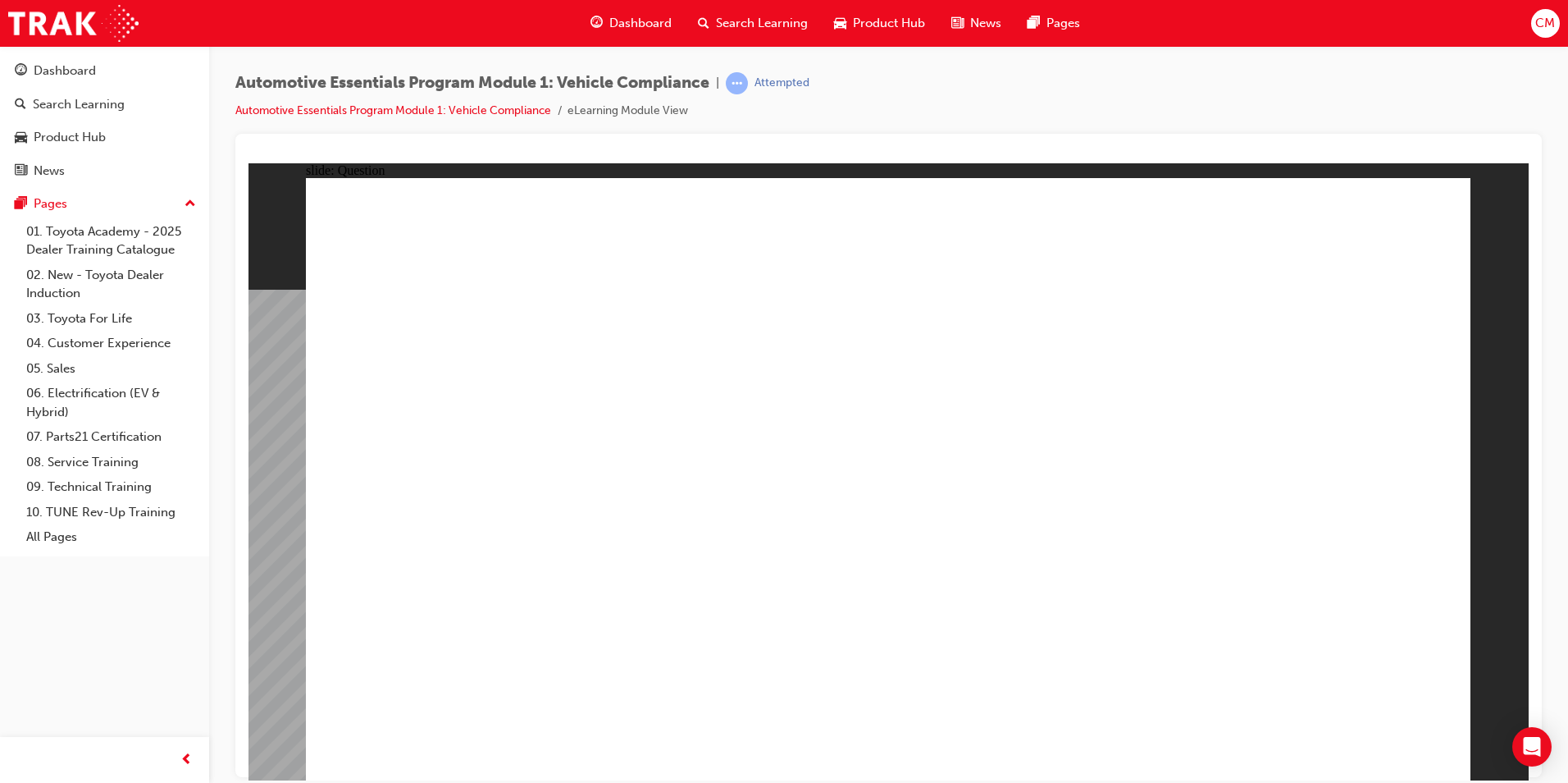
radio input "true"
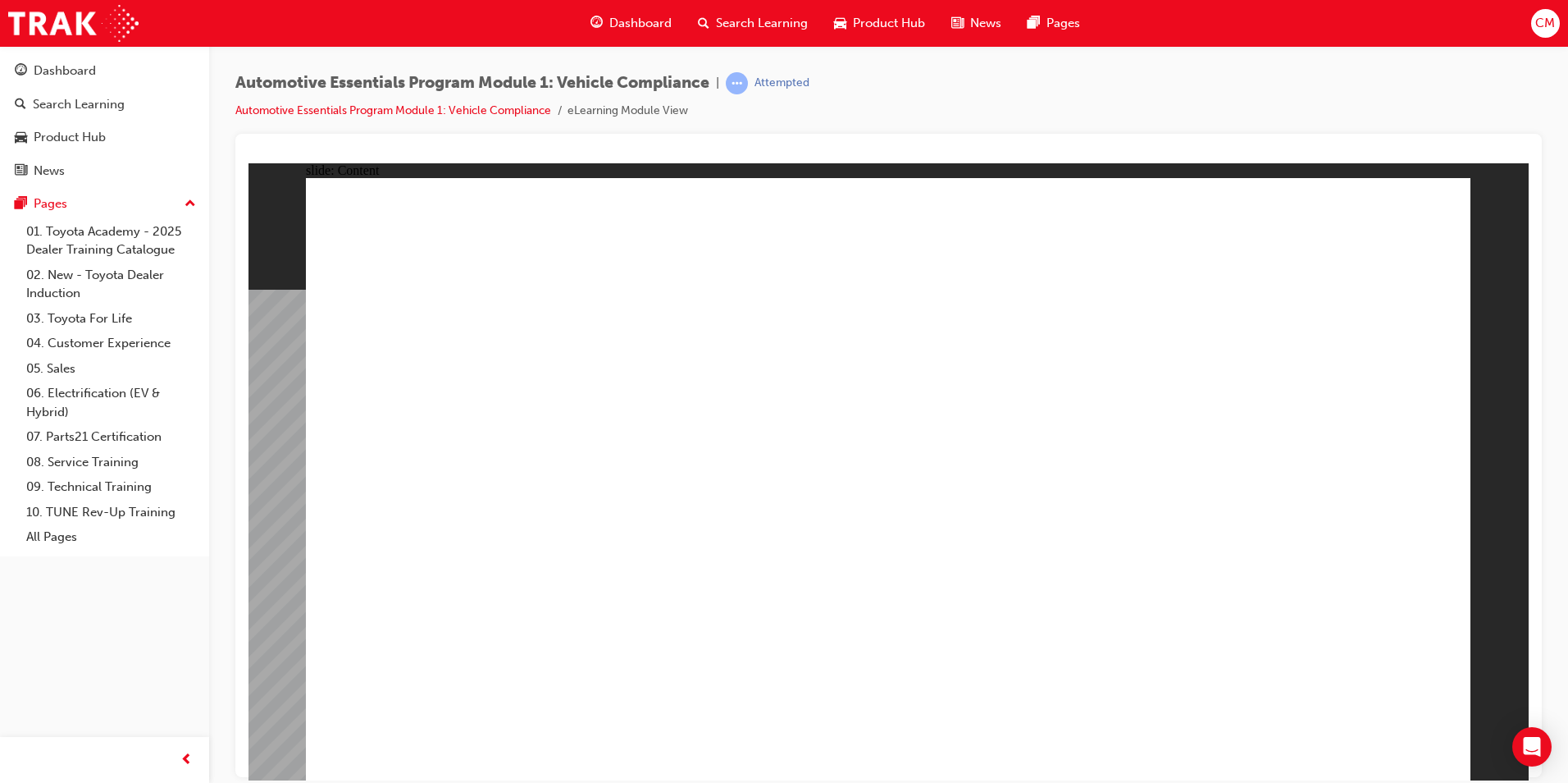
drag, startPoint x: 839, startPoint y: 612, endPoint x: 851, endPoint y: 616, distance: 12.6
drag, startPoint x: 1122, startPoint y: 584, endPoint x: 1111, endPoint y: 579, distance: 12.1
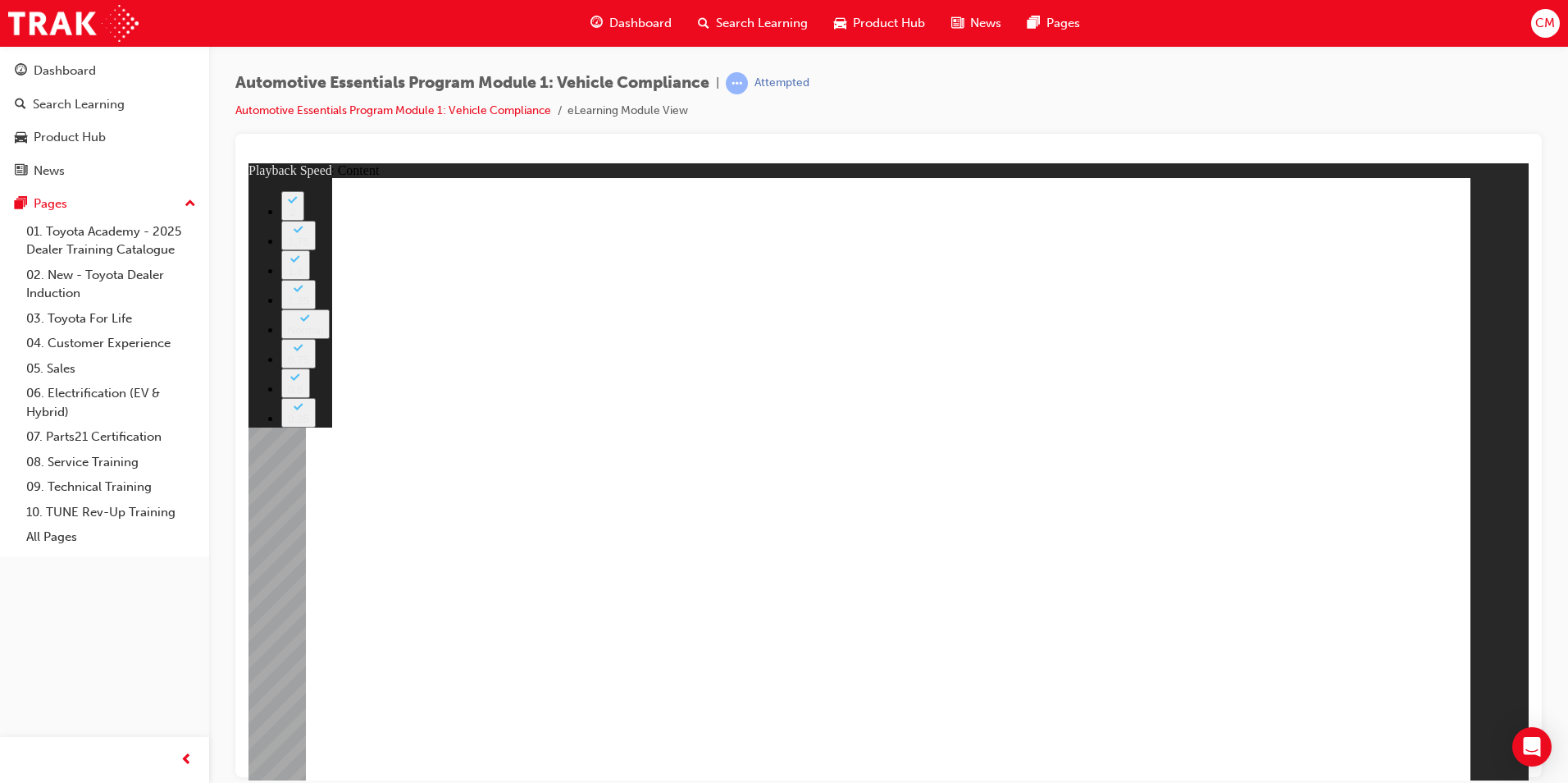
type input "35"
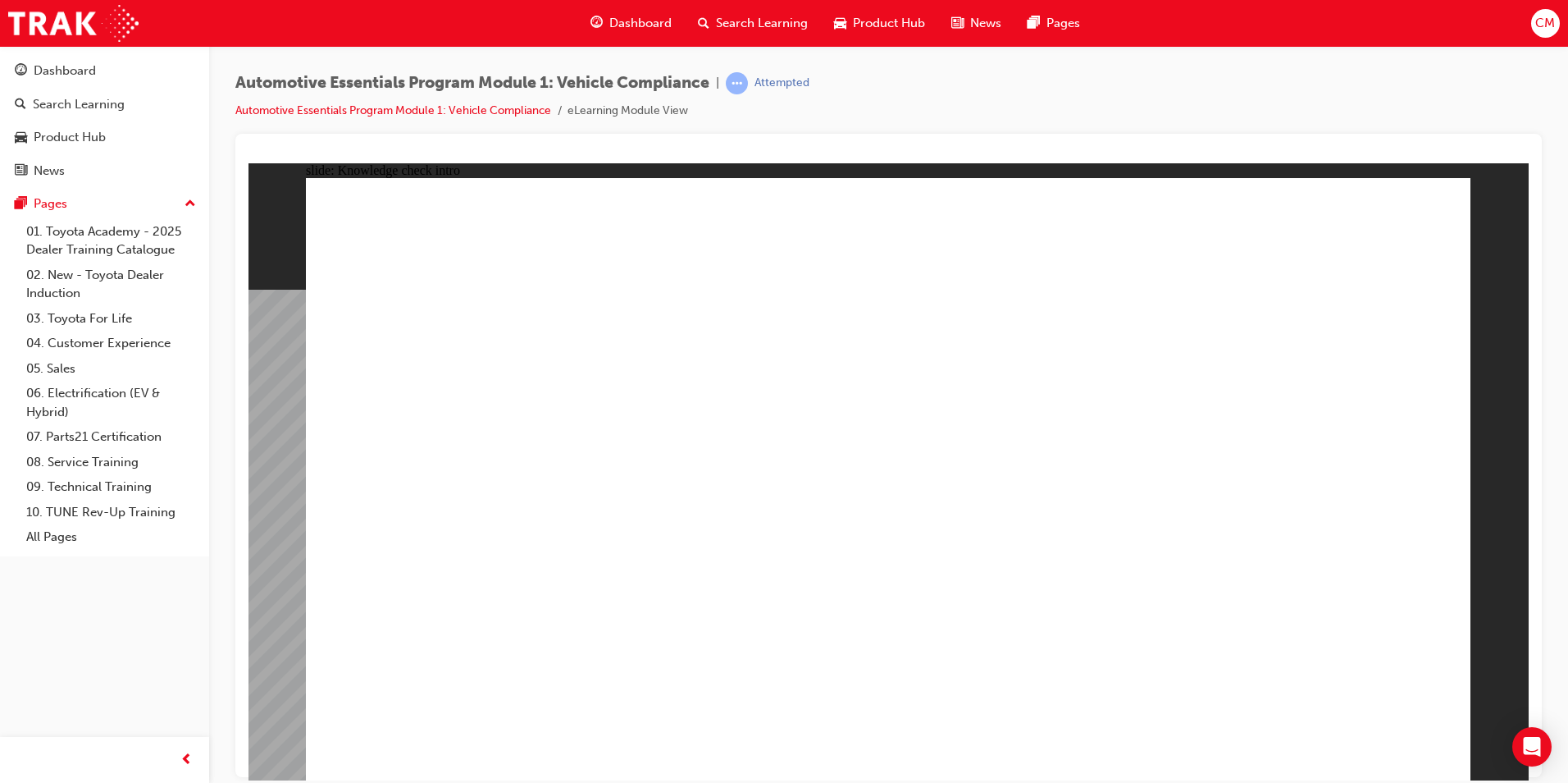
radio input "true"
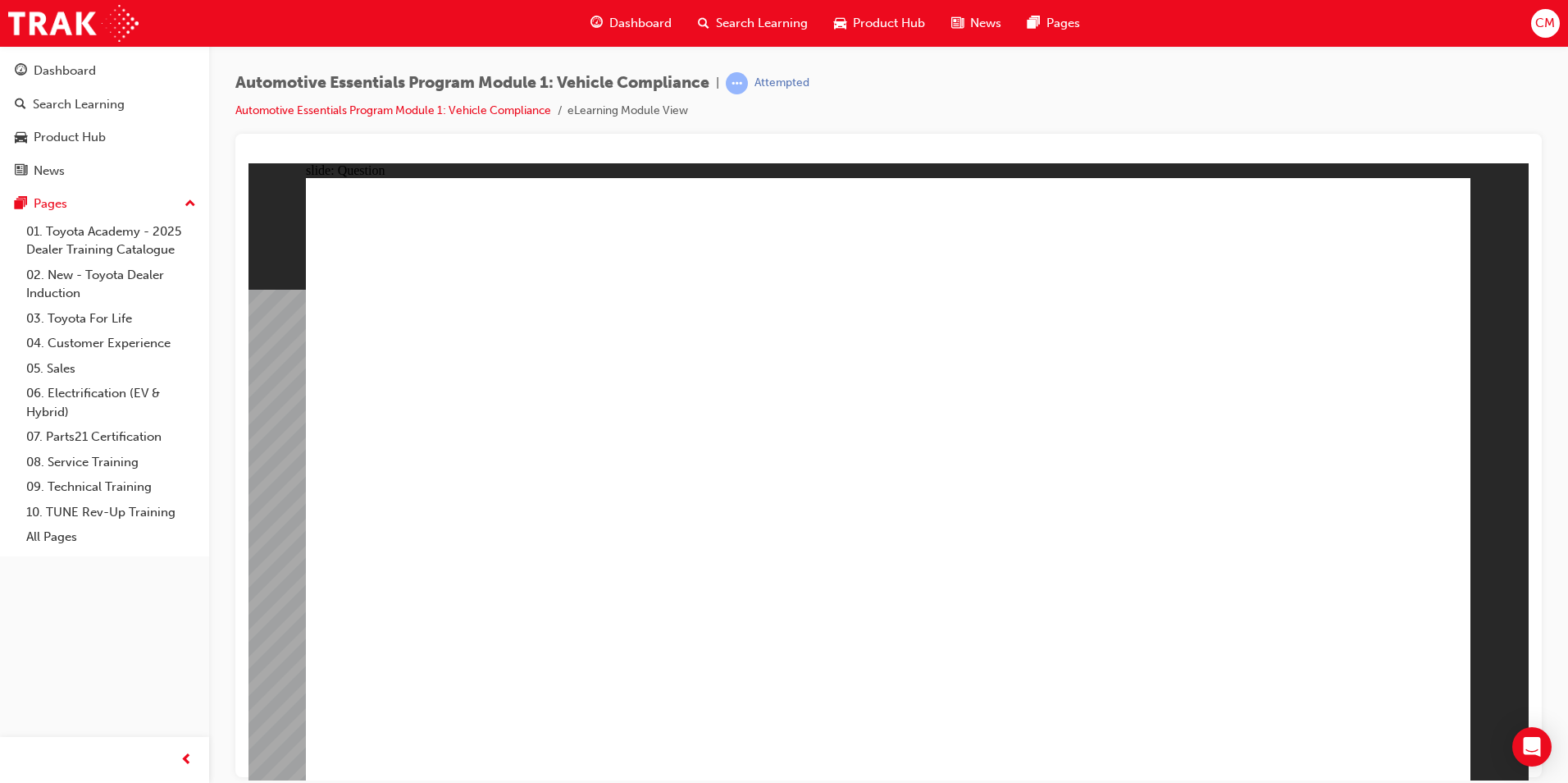
radio input "true"
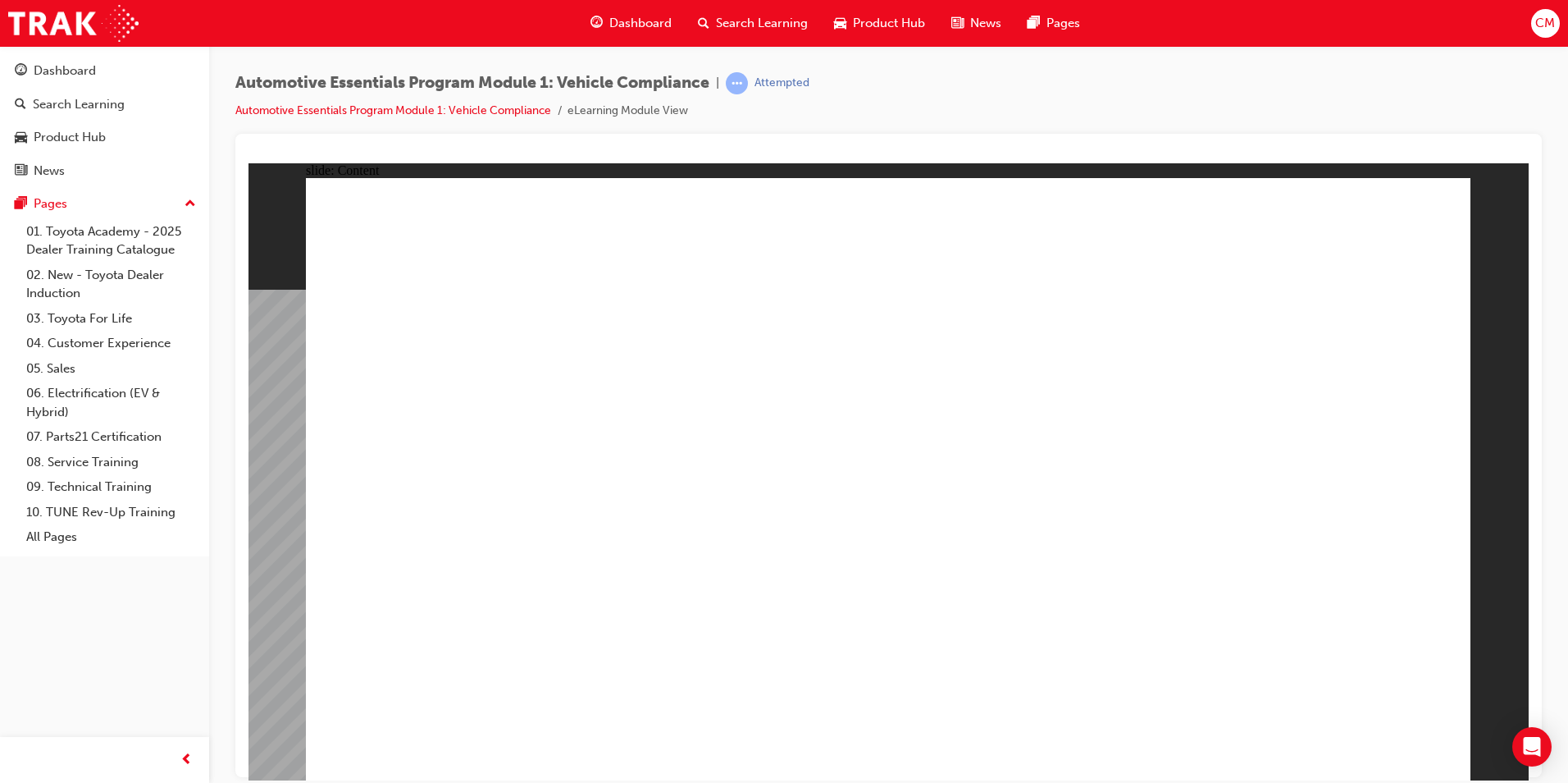
click at [498, 116] on link "Automotive Essentials Program Module 1: Vehicle Compliance" at bounding box center [393, 110] width 315 height 14
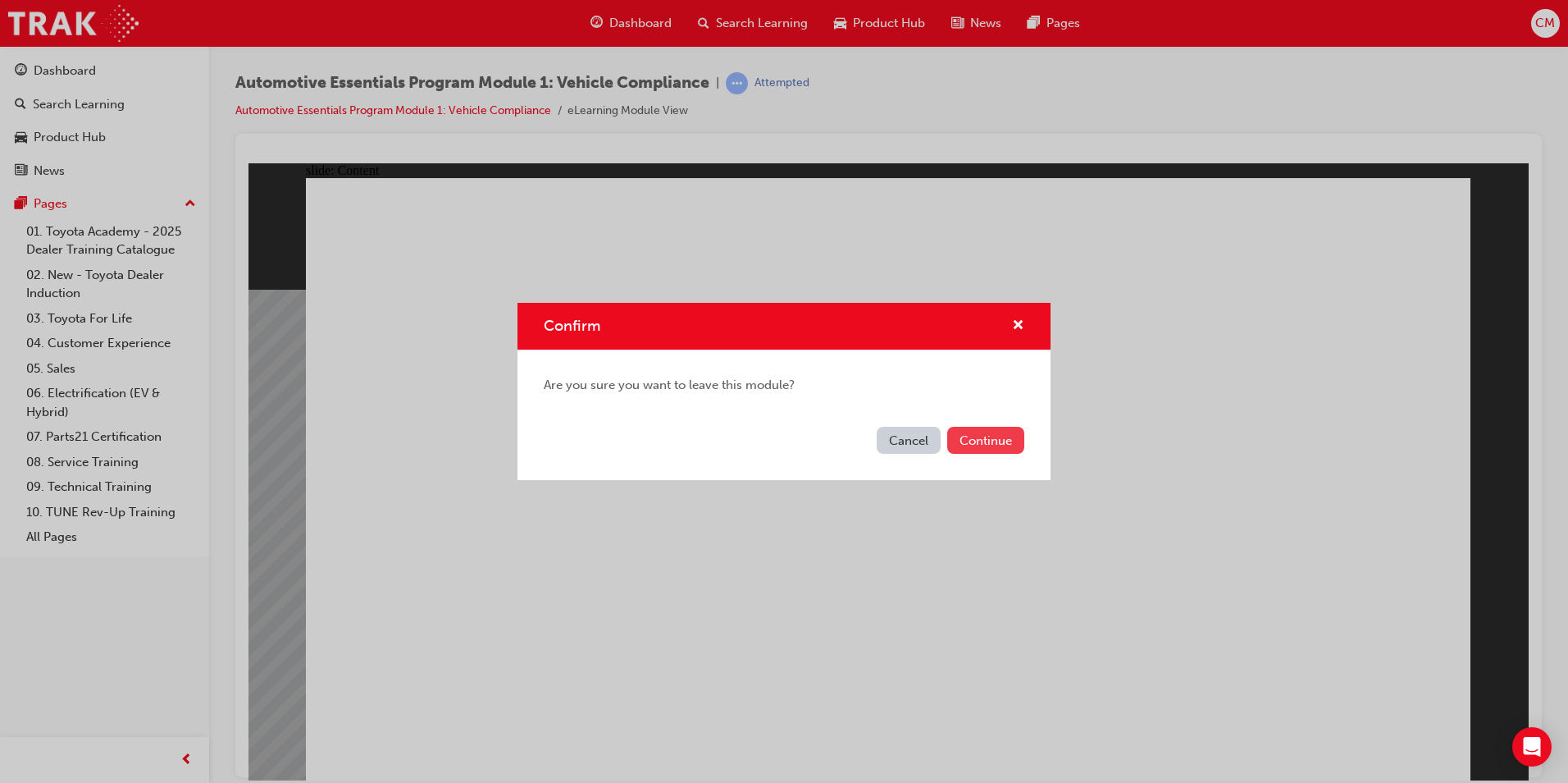
click at [951, 440] on button "Continue" at bounding box center [985, 440] width 77 height 27
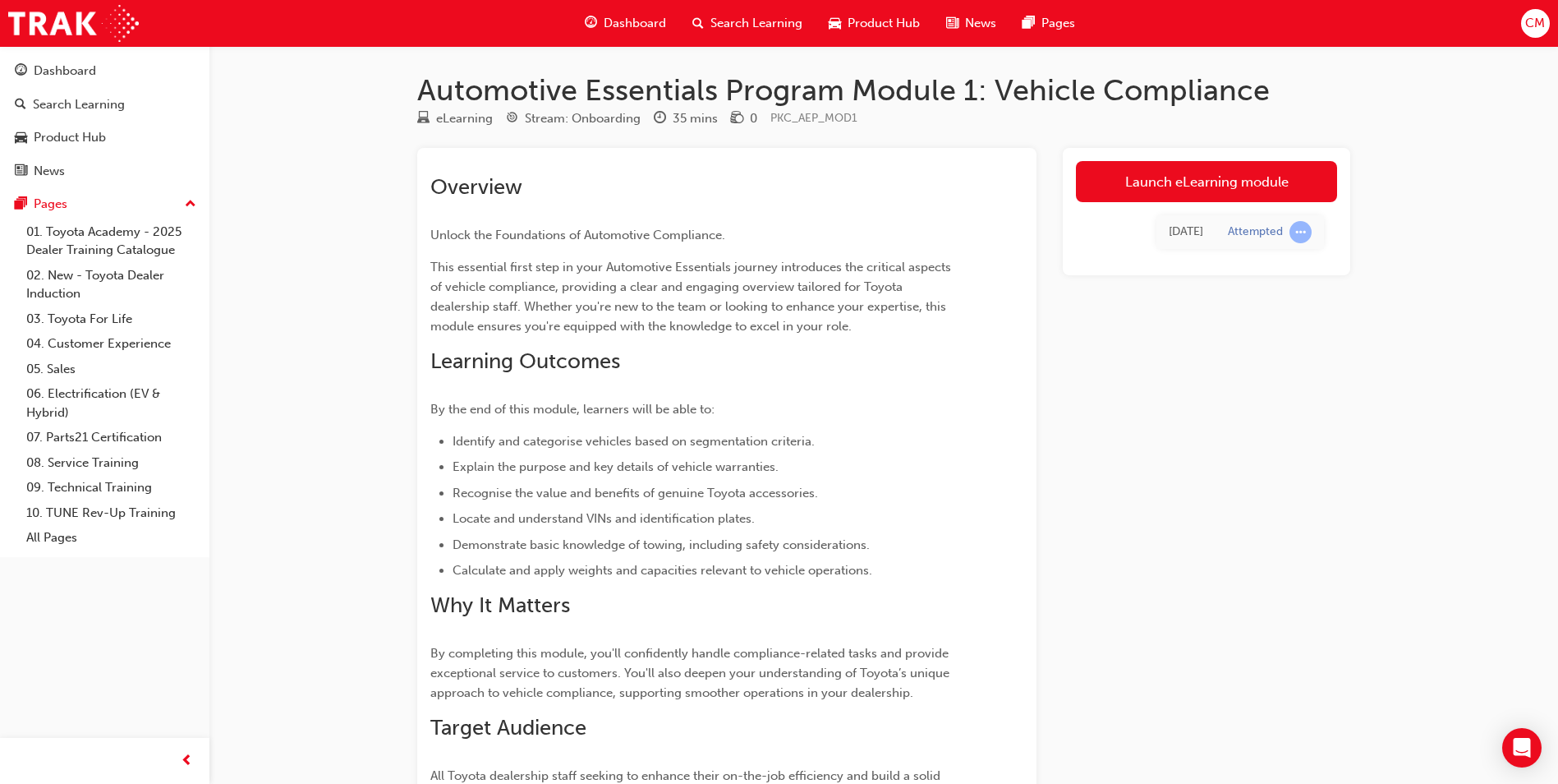
click at [1178, 203] on div "Today Attempted" at bounding box center [1207, 232] width 262 height 60
click at [1176, 186] on link "Launch eLearning module" at bounding box center [1207, 181] width 262 height 41
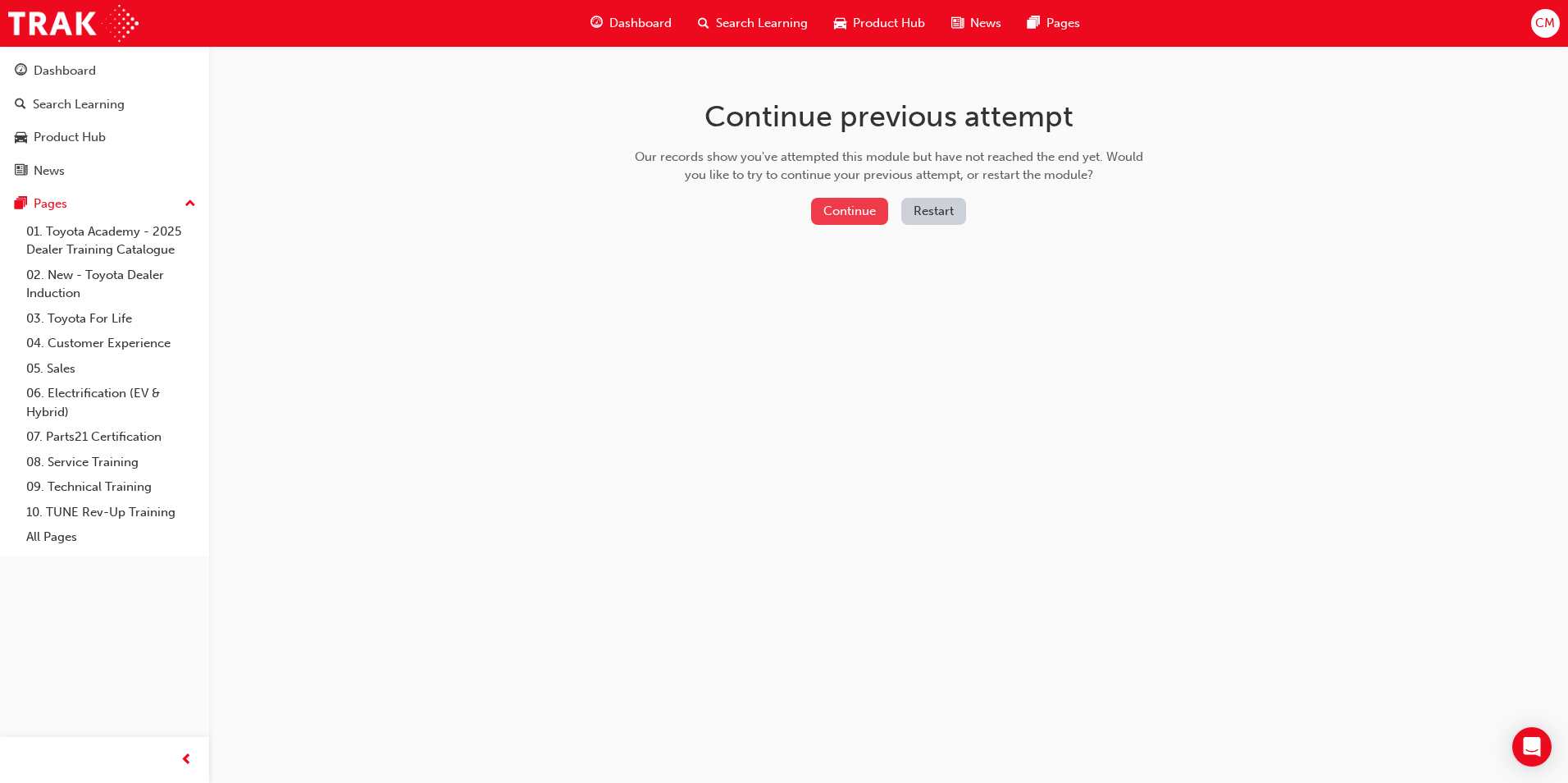
click at [874, 217] on button "Continue" at bounding box center [849, 211] width 77 height 27
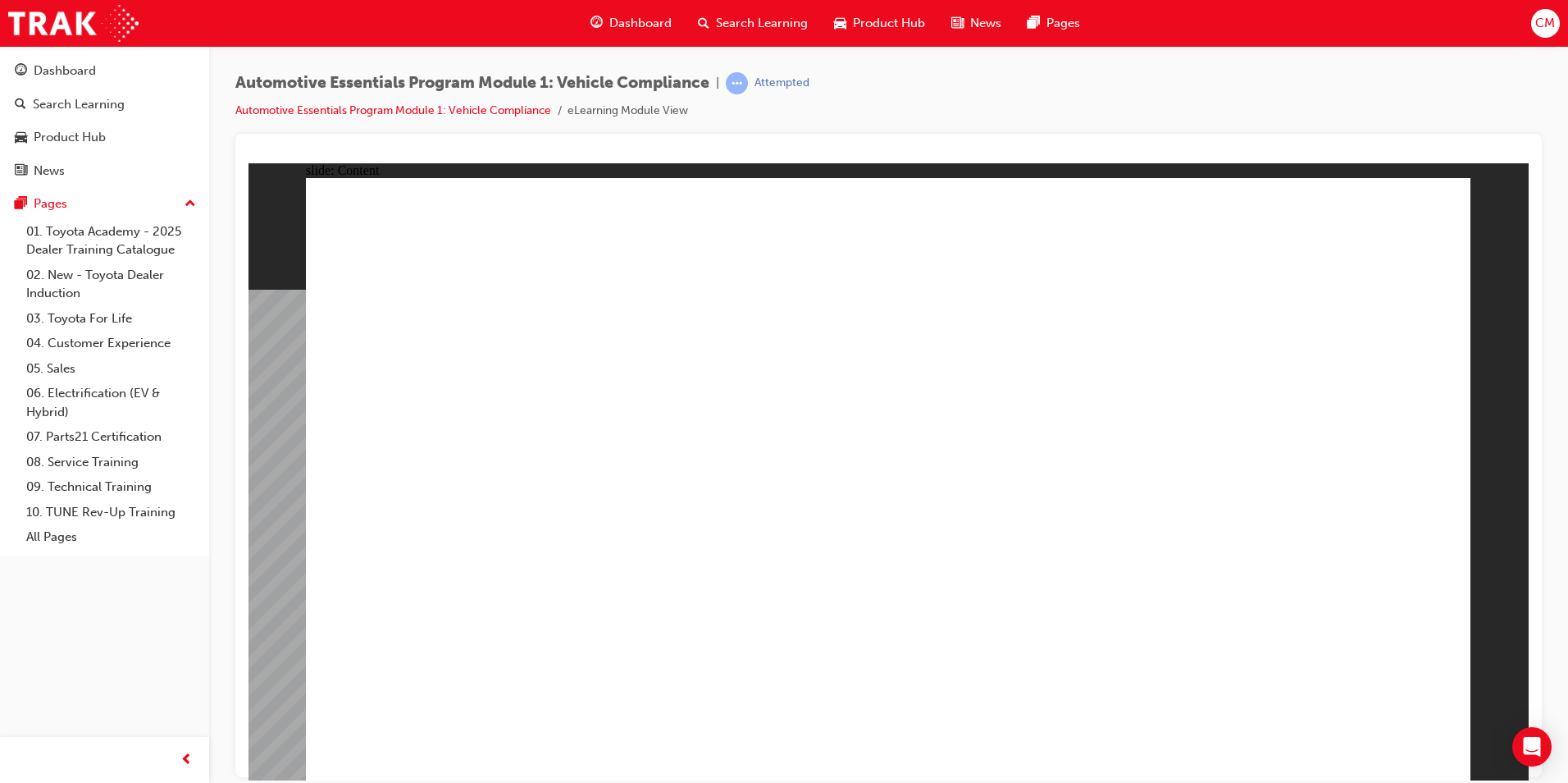
drag, startPoint x: 1250, startPoint y: 463, endPoint x: 1057, endPoint y: 417, distance: 198.4
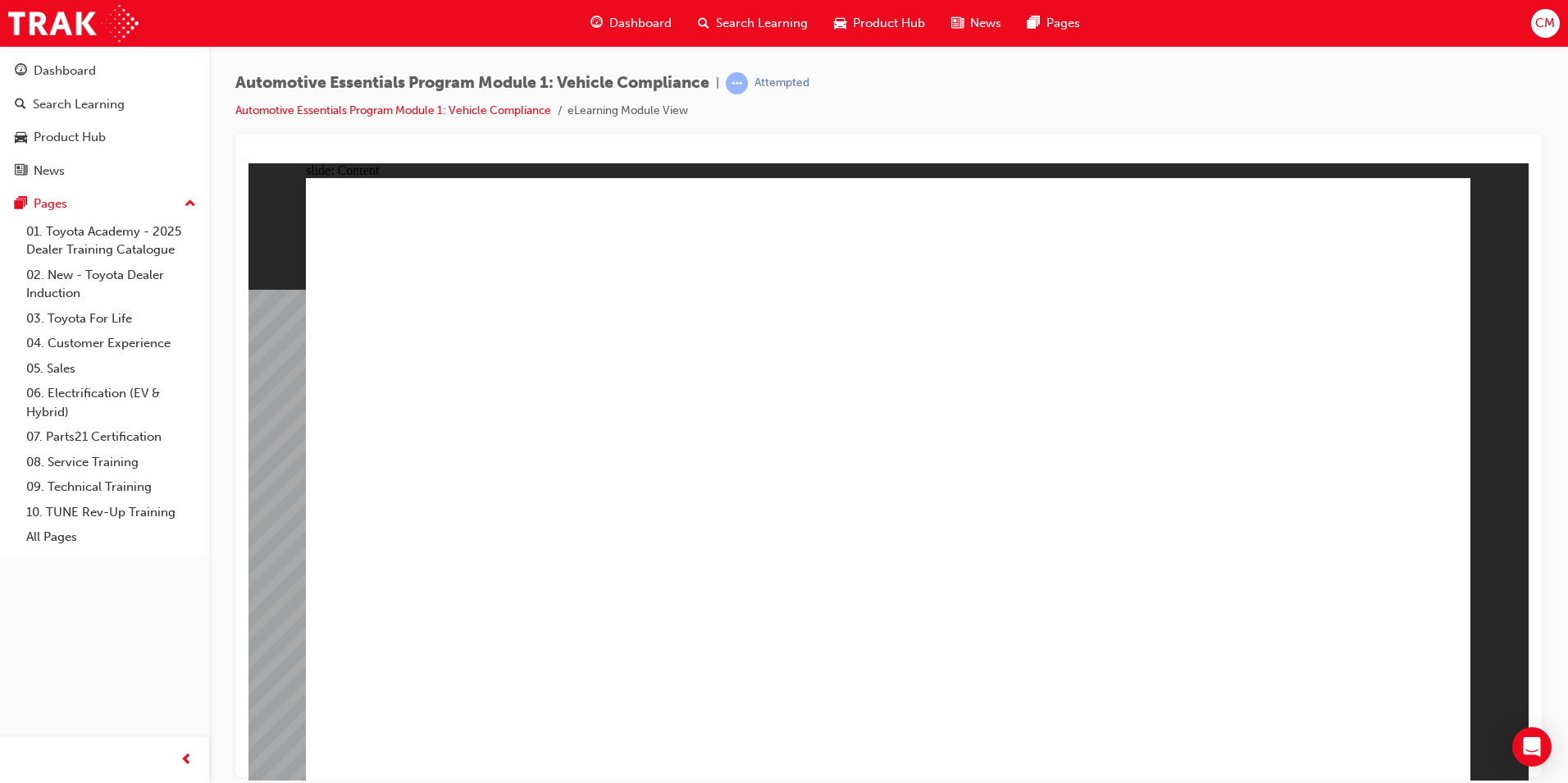
click at [167, 207] on div "Pages" at bounding box center [104, 203] width 180 height 21
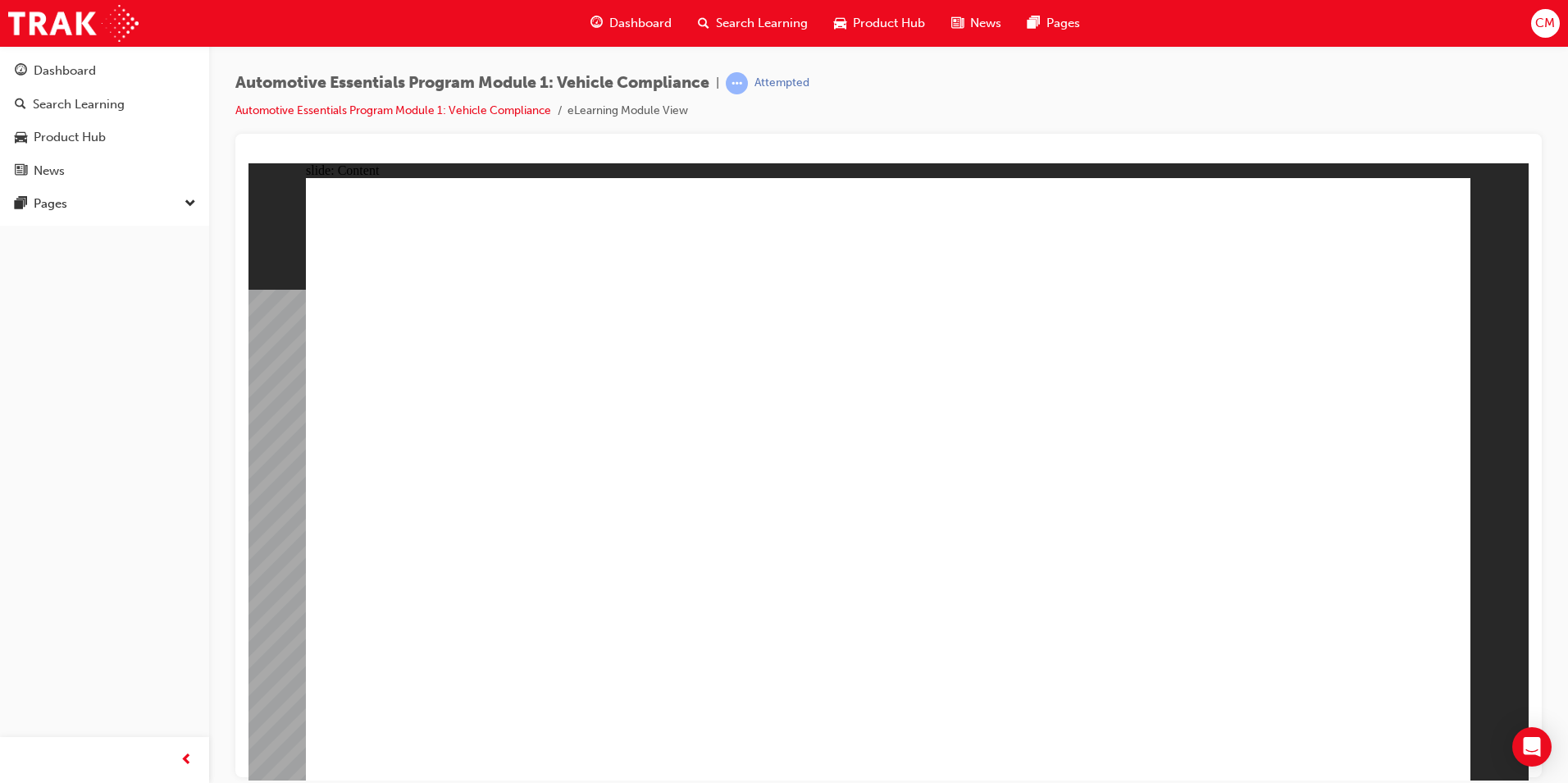
click at [645, 113] on li "eLearning Module View" at bounding box center [627, 111] width 120 height 19
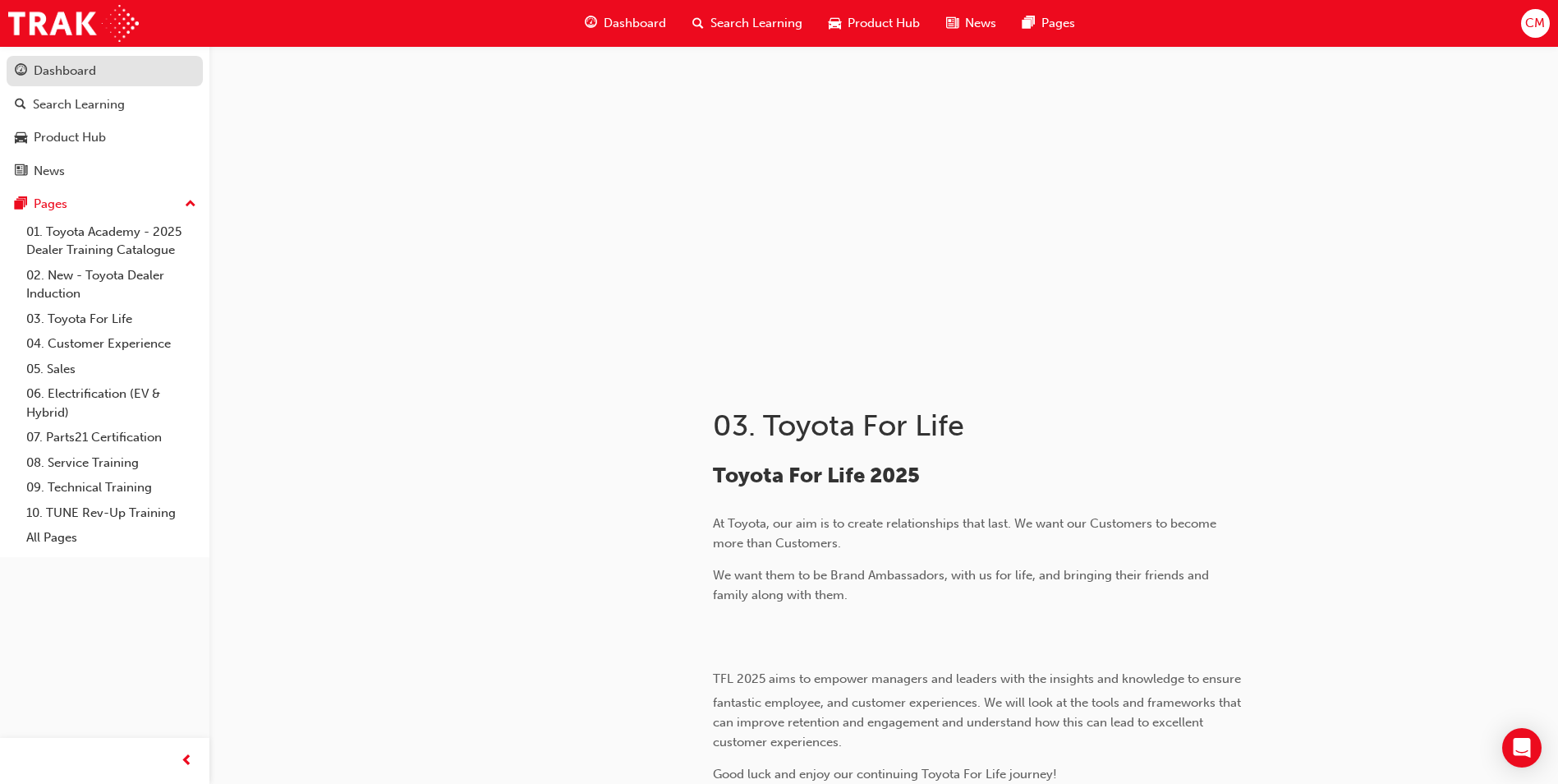
click at [131, 84] on link "Dashboard" at bounding box center [105, 71] width 196 height 31
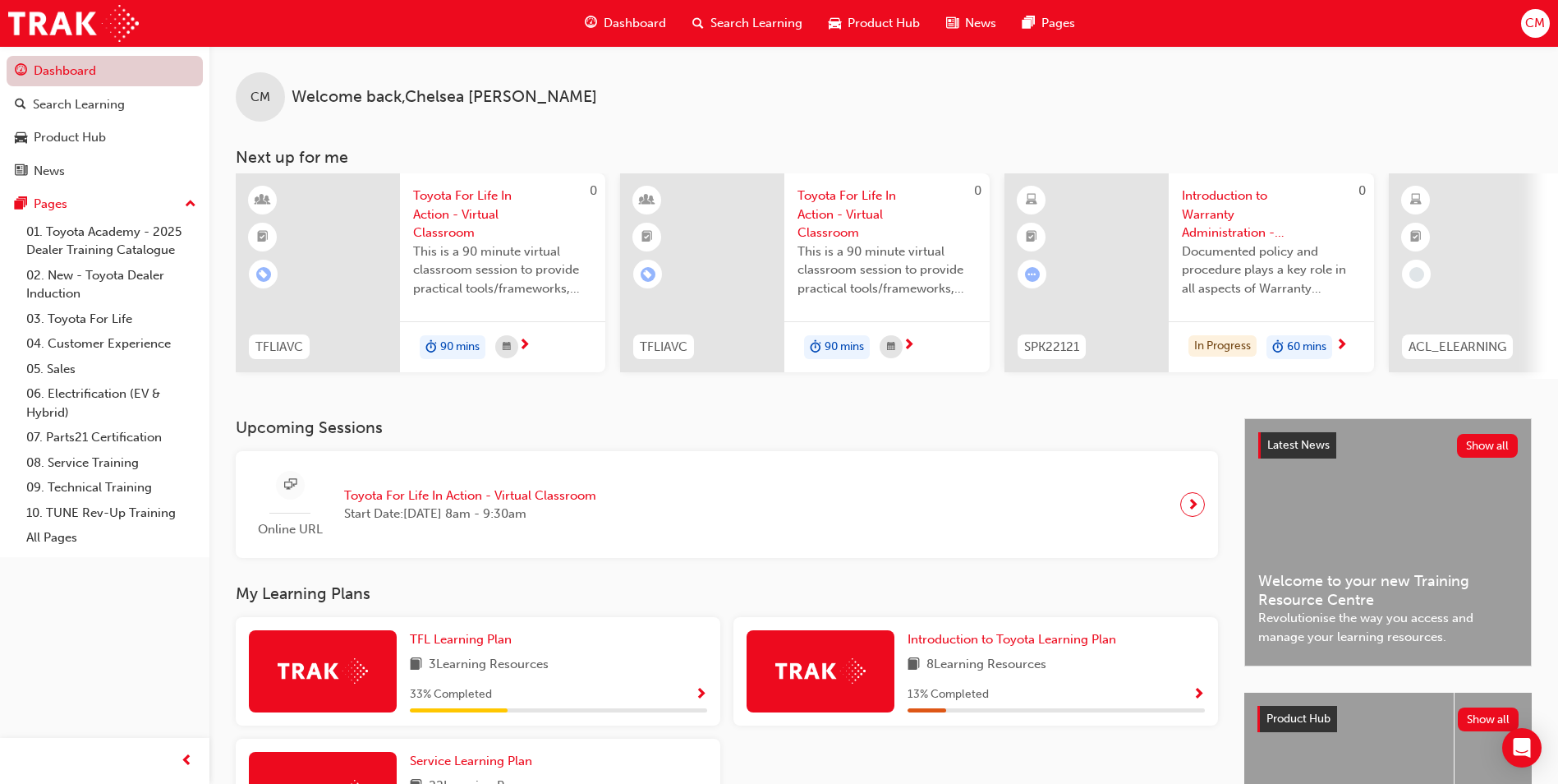
click at [109, 72] on link "Dashboard" at bounding box center [105, 71] width 196 height 31
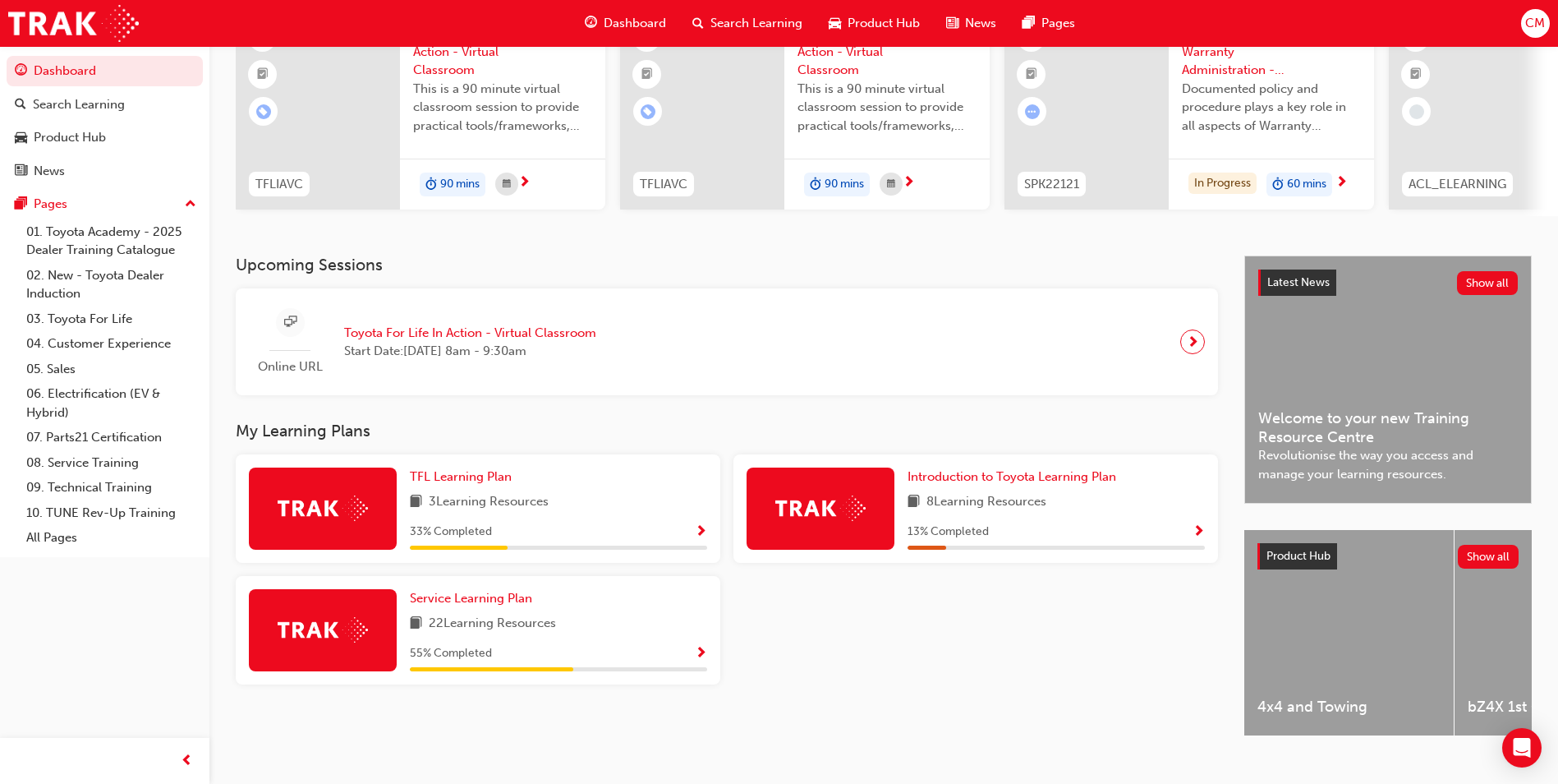
scroll to position [164, 0]
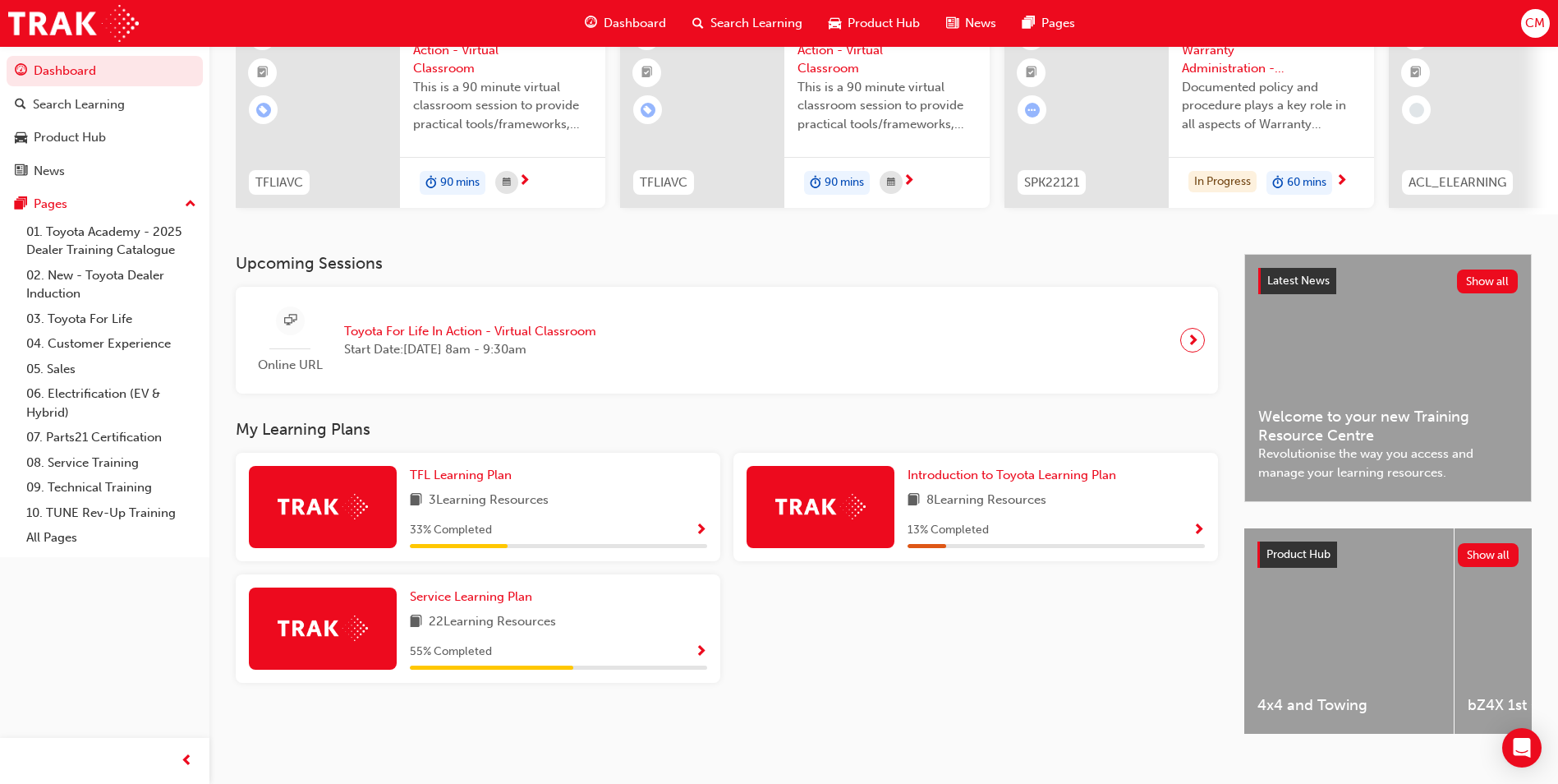
click at [653, 650] on div "55 % Completed" at bounding box center [559, 652] width 297 height 21
click at [696, 653] on span "Show Progress" at bounding box center [701, 652] width 12 height 15
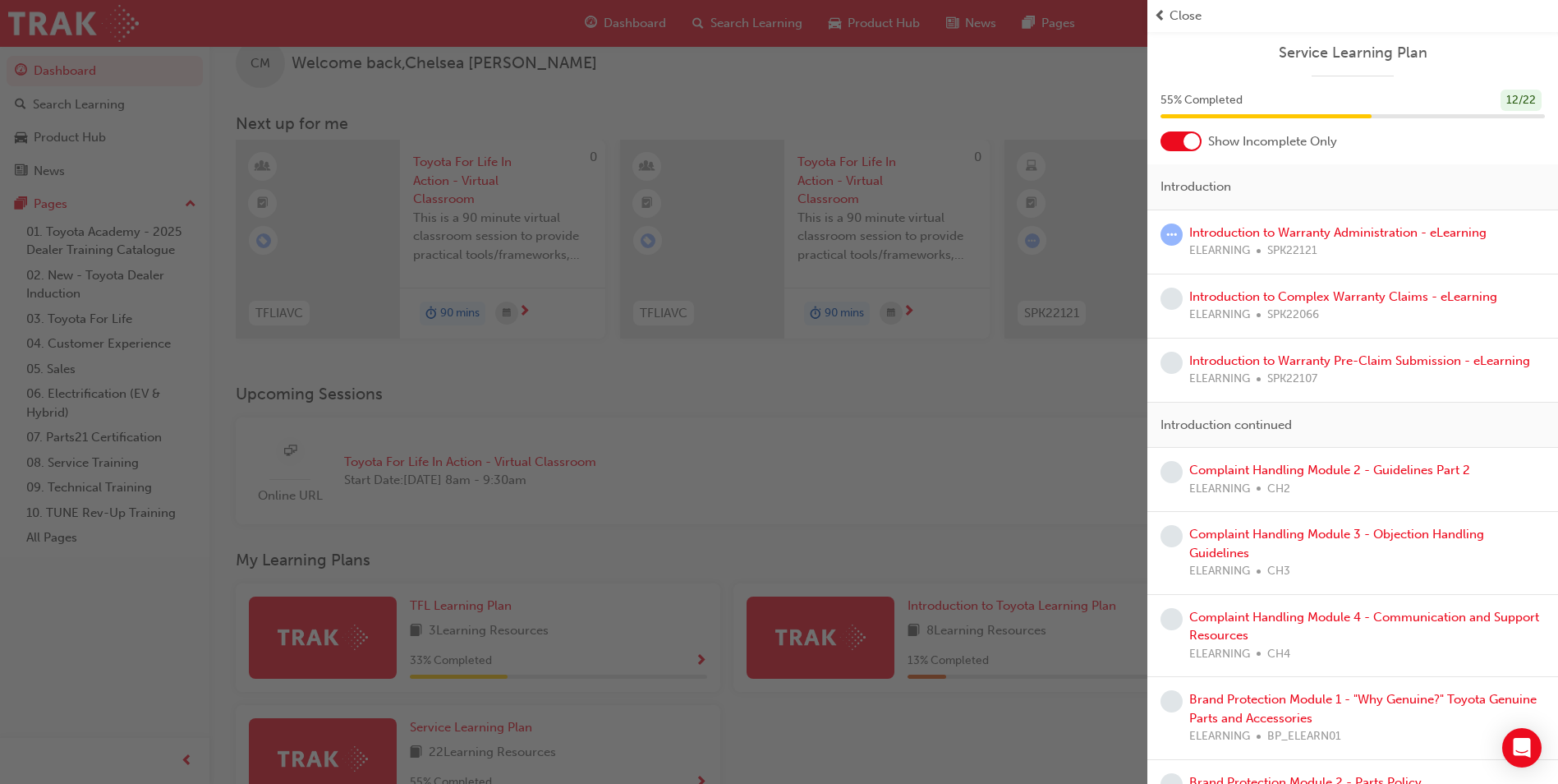
scroll to position [0, 0]
click at [1263, 233] on link "Introduction to Warranty Administration - eLearning" at bounding box center [1338, 234] width 297 height 15
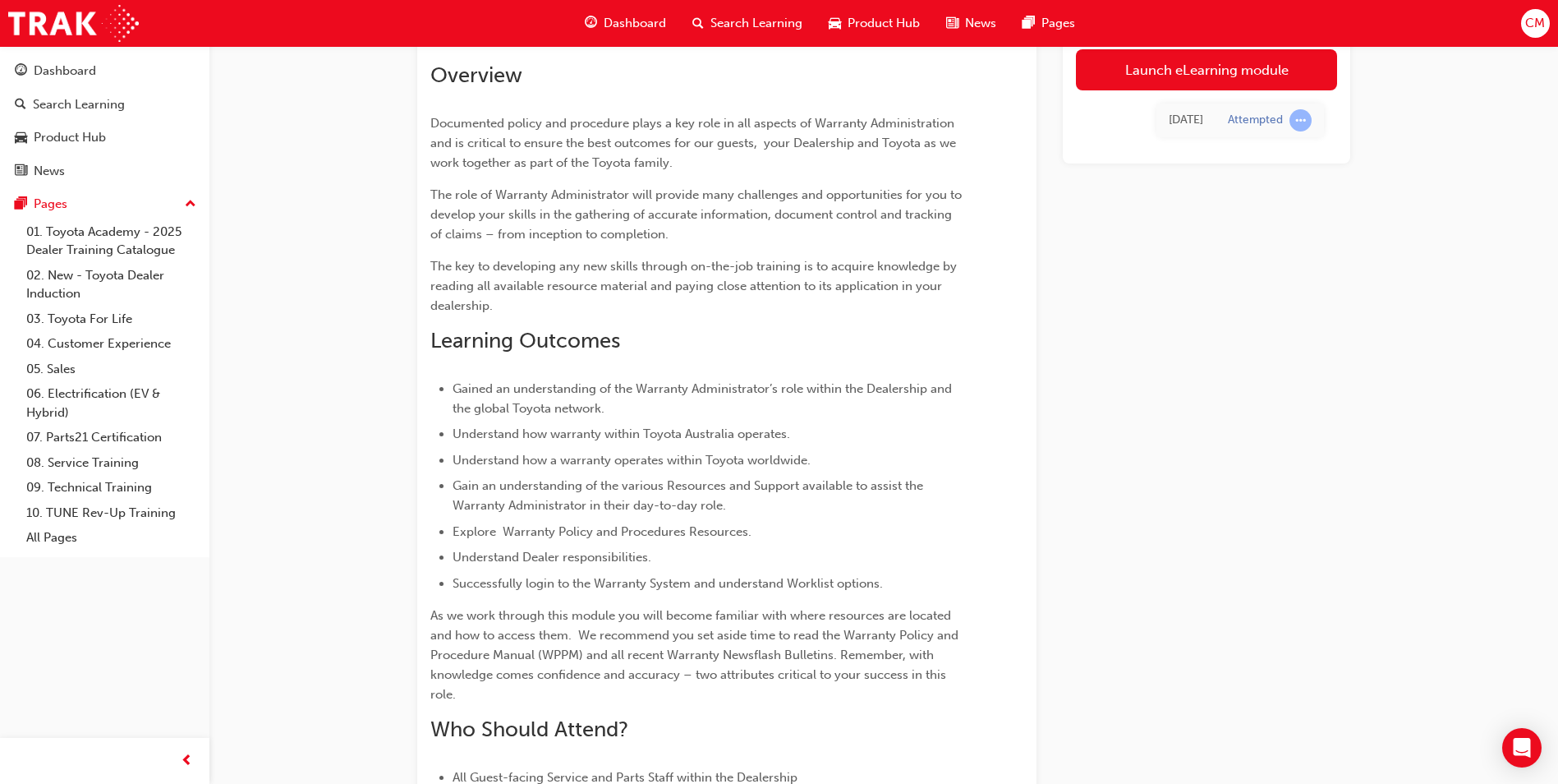
scroll to position [48, 0]
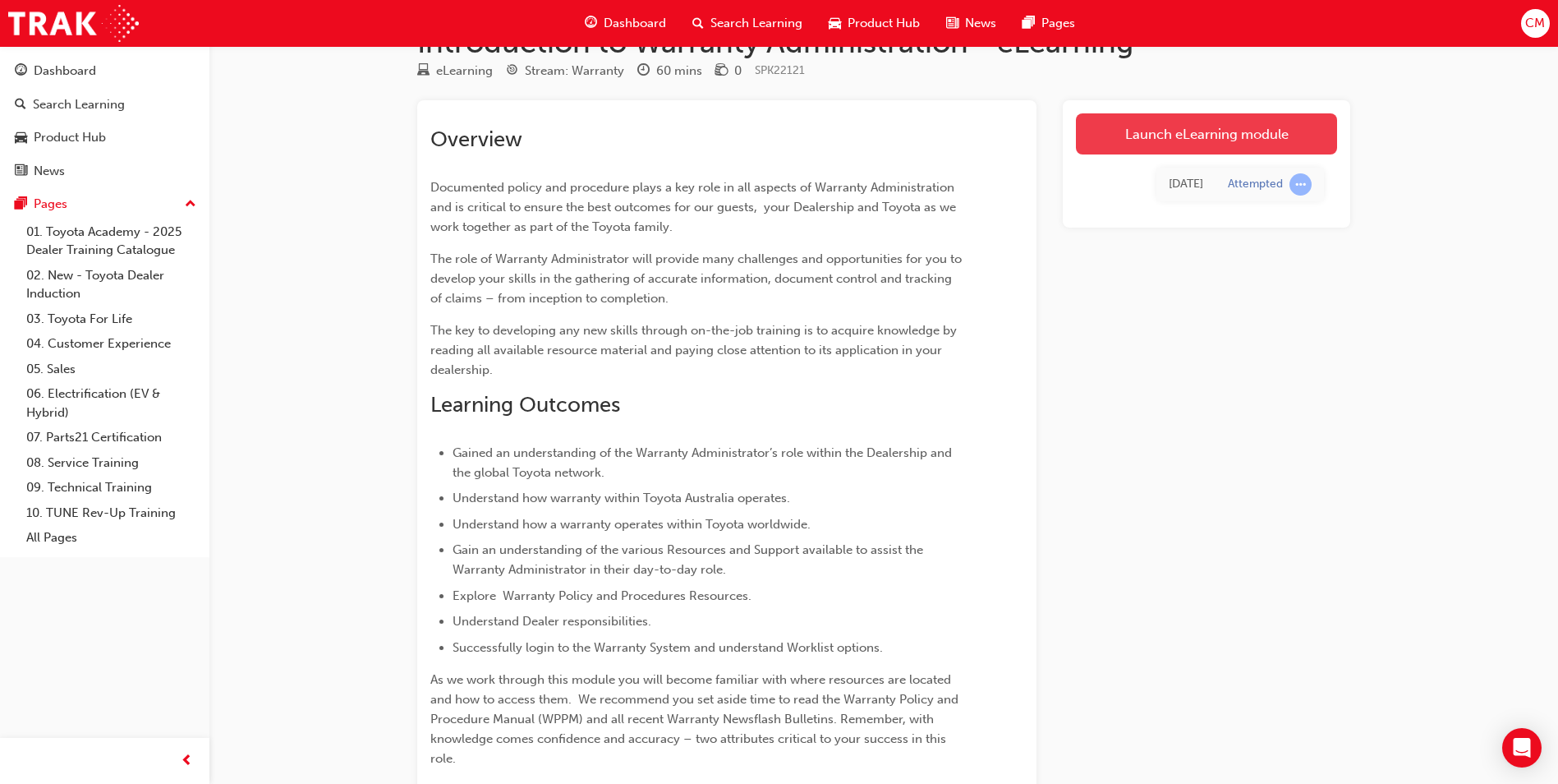
click at [1183, 129] on link "Launch eLearning module" at bounding box center [1207, 134] width 262 height 41
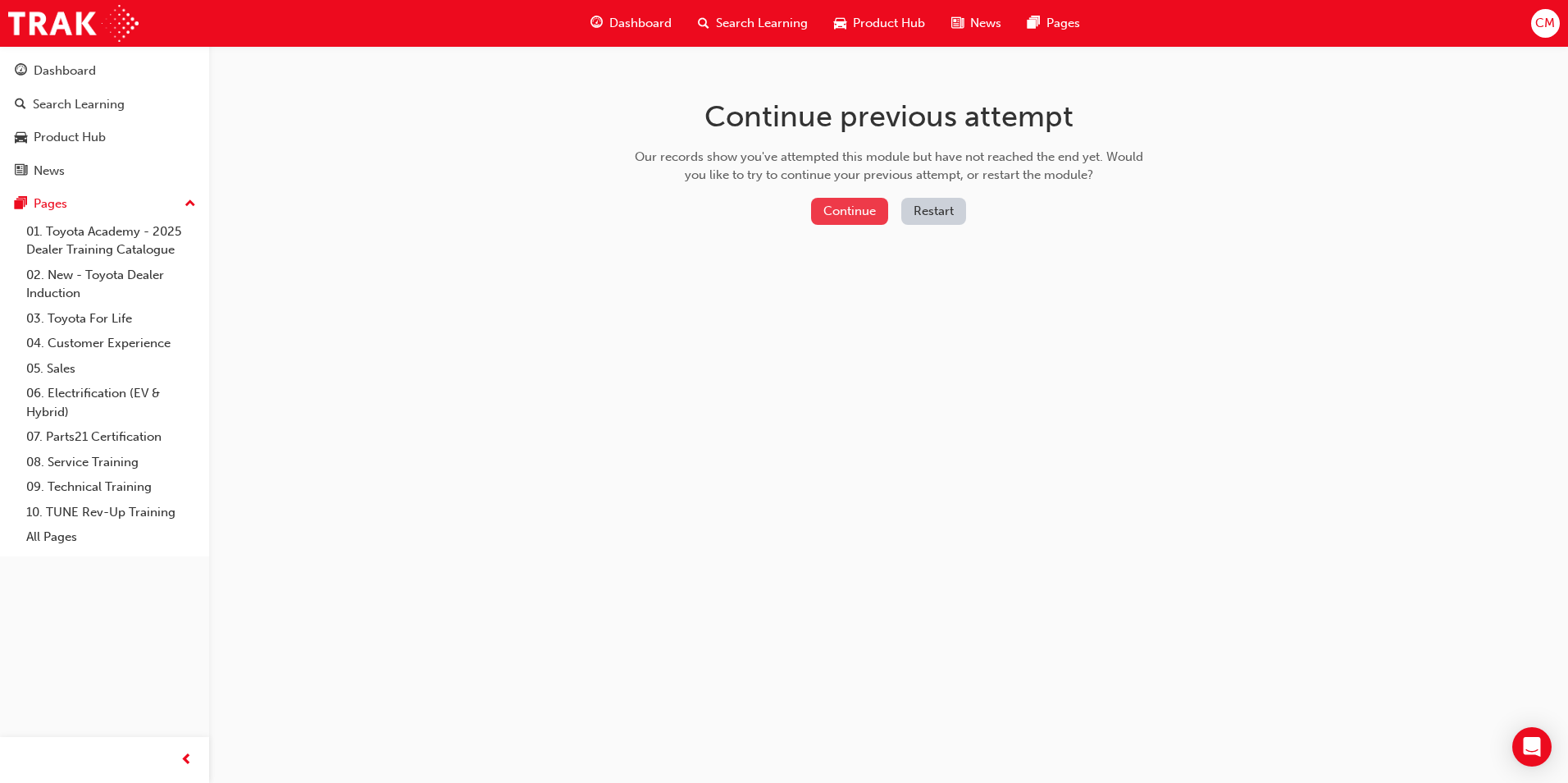
click at [836, 203] on button "Continue" at bounding box center [849, 211] width 77 height 27
click at [70, 74] on div "Dashboard" at bounding box center [64, 71] width 62 height 19
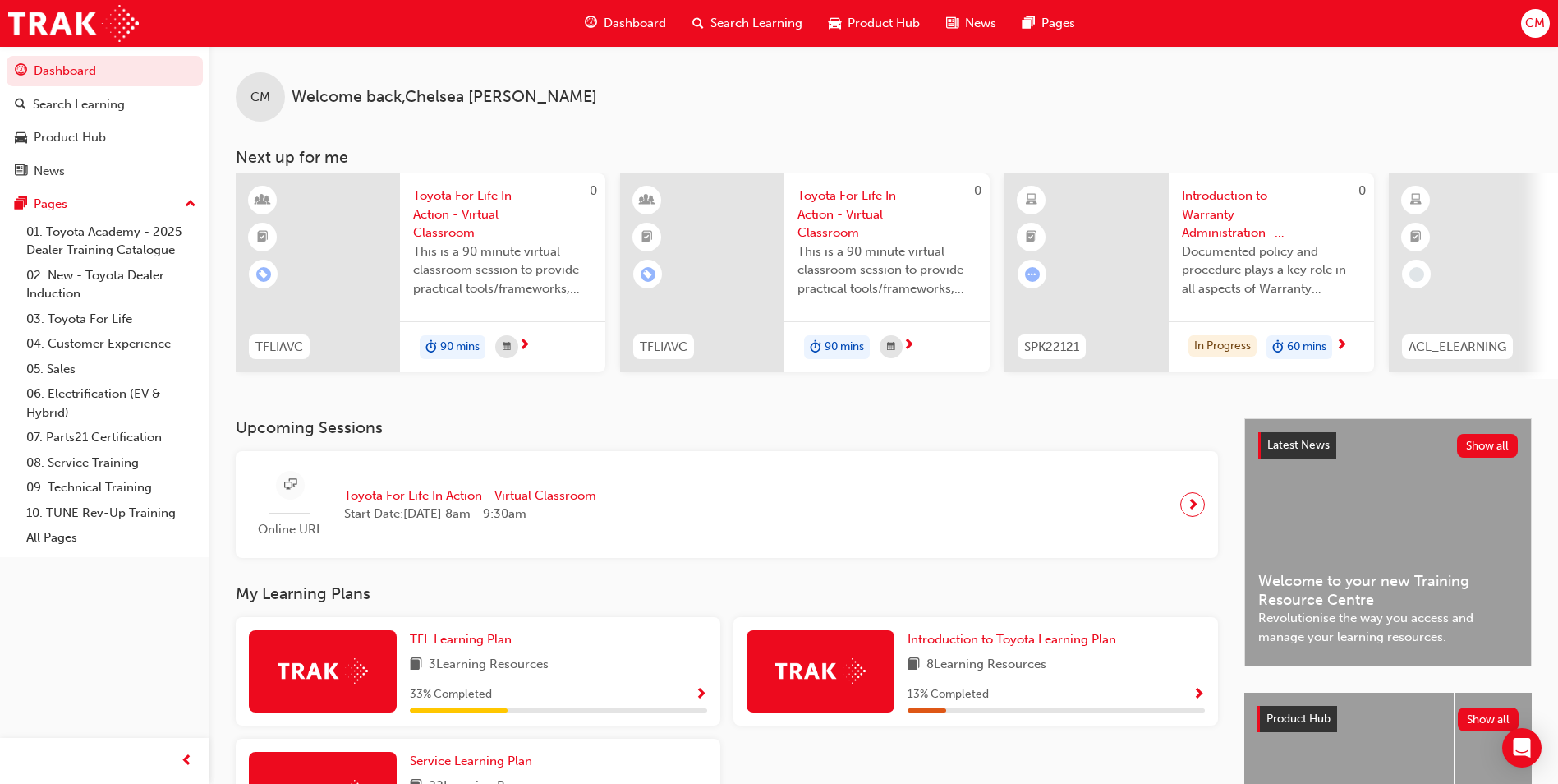
click at [756, 24] on span "Search Learning" at bounding box center [756, 23] width 92 height 19
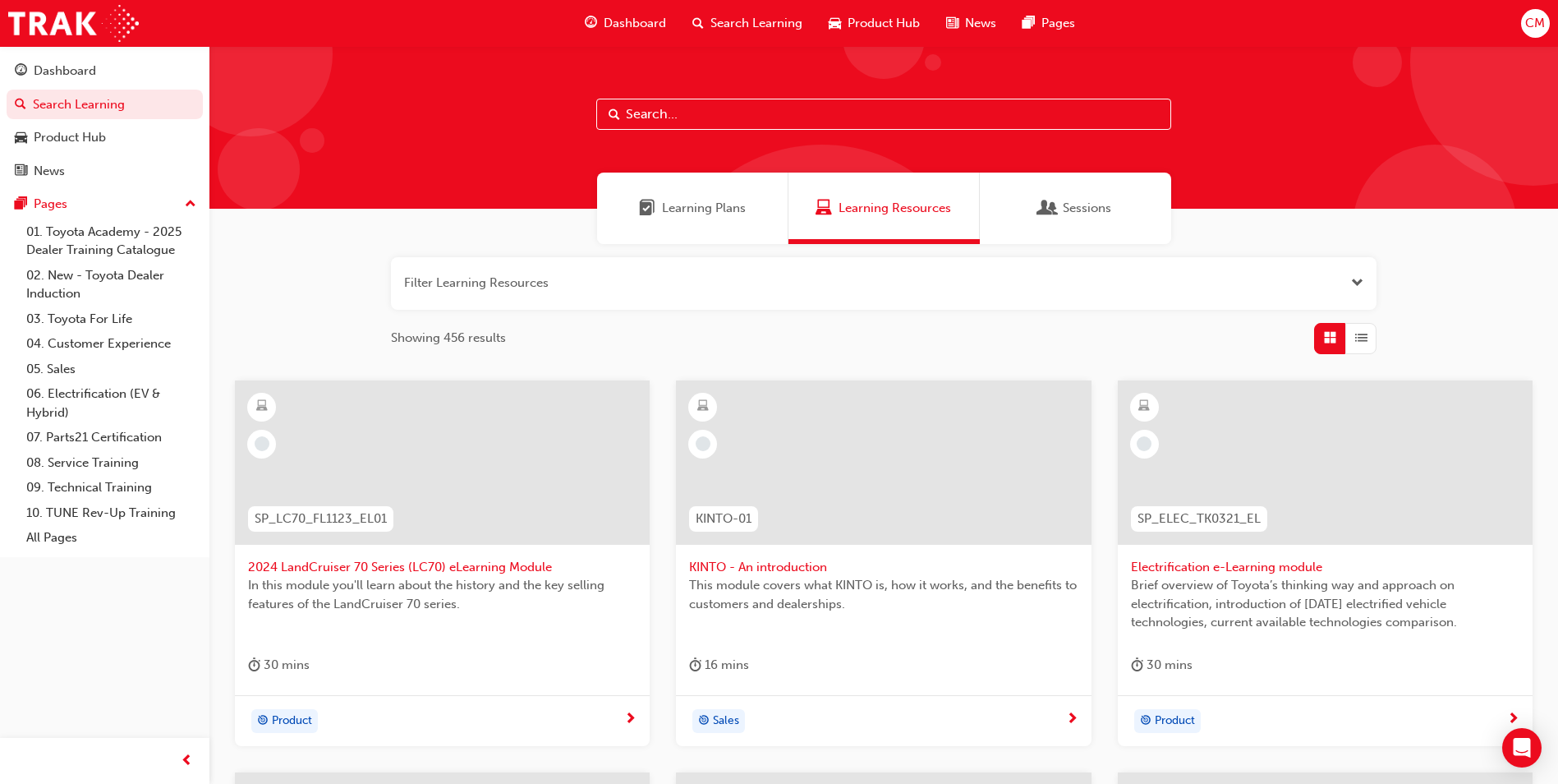
click at [1110, 224] on div "Sessions" at bounding box center [1076, 208] width 192 height 71
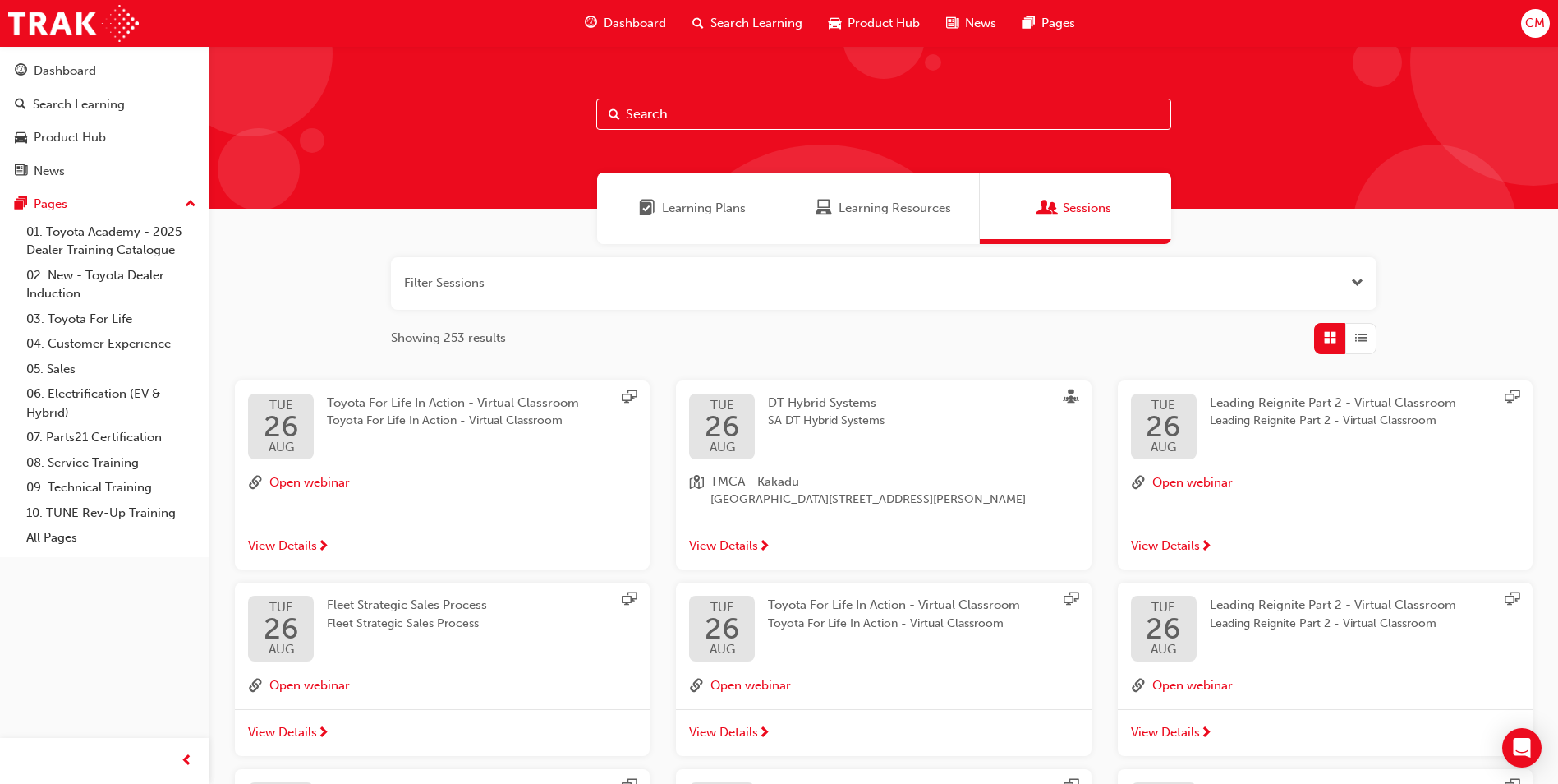
click at [633, 23] on span "Dashboard" at bounding box center [635, 23] width 63 height 19
